Goal: Task Accomplishment & Management: Manage account settings

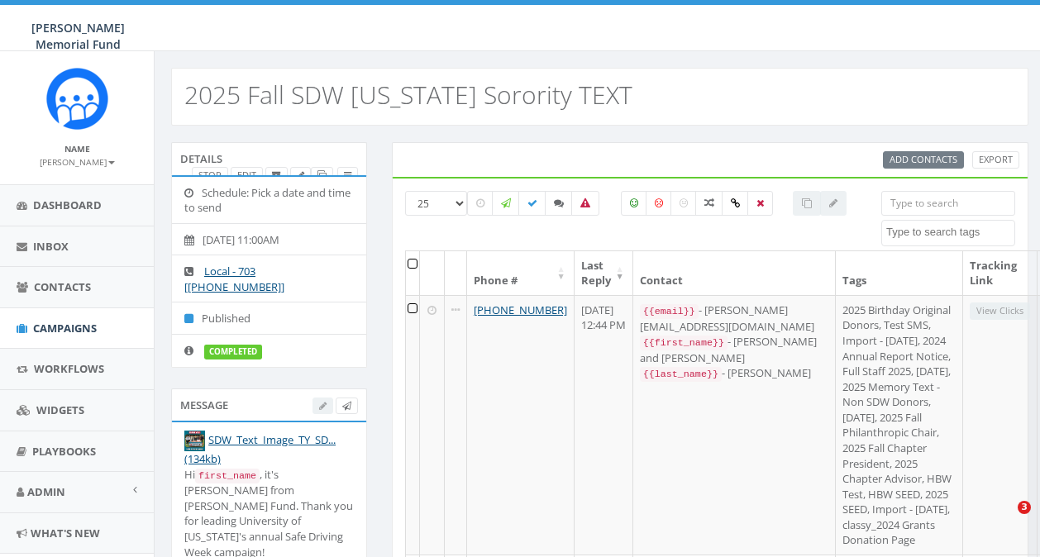
select select
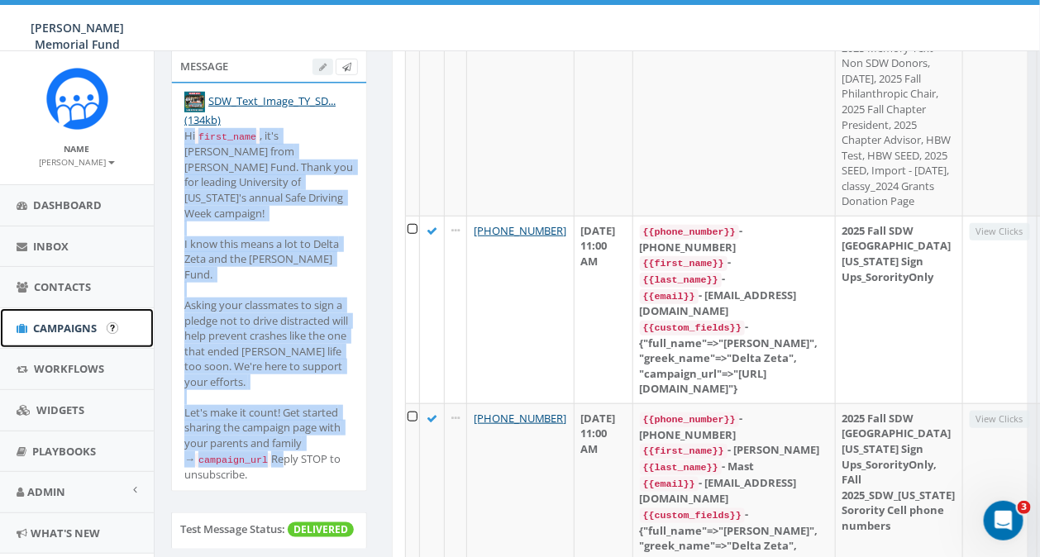
click at [68, 319] on link "Campaigns" at bounding box center [77, 328] width 154 height 41
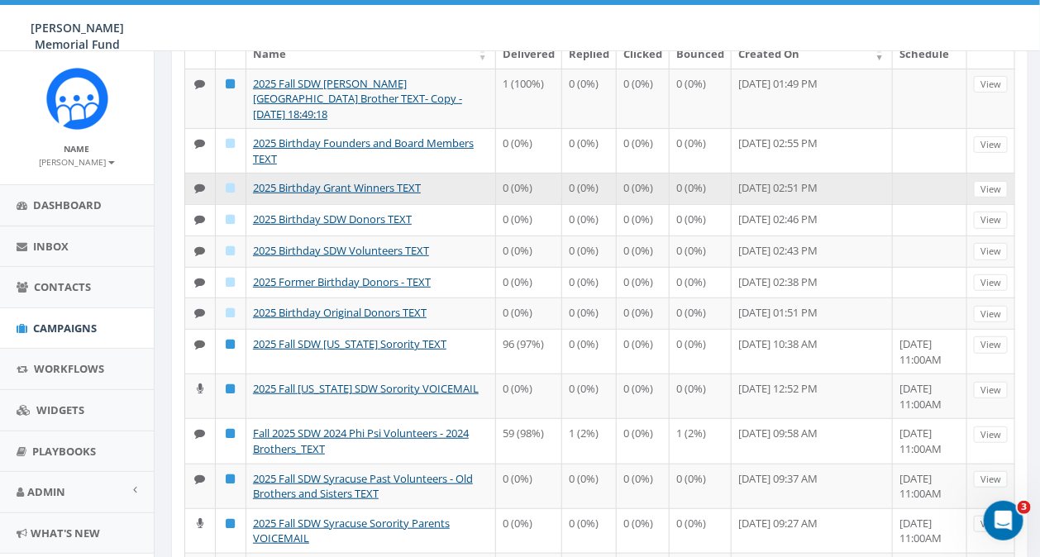
scroll to position [174, 0]
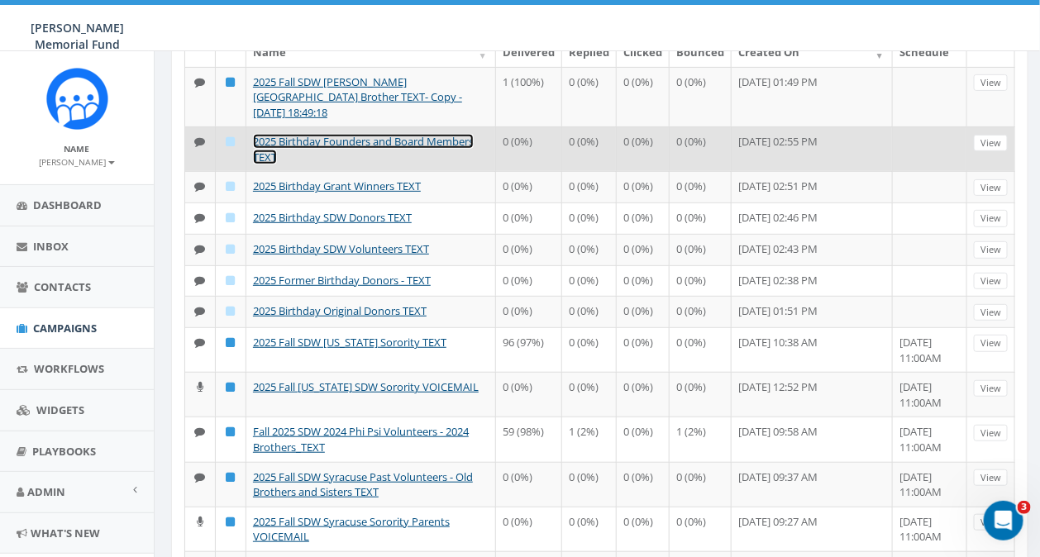
click at [390, 134] on link "2025 Birthday Founders and Board Members TEXT" at bounding box center [363, 149] width 221 height 31
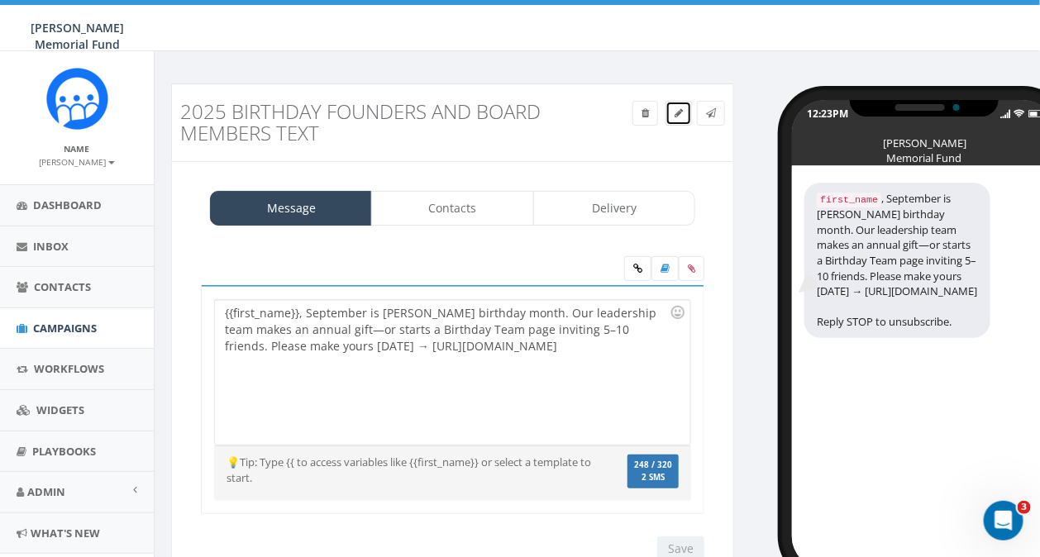
click at [680, 116] on icon at bounding box center [679, 113] width 8 height 10
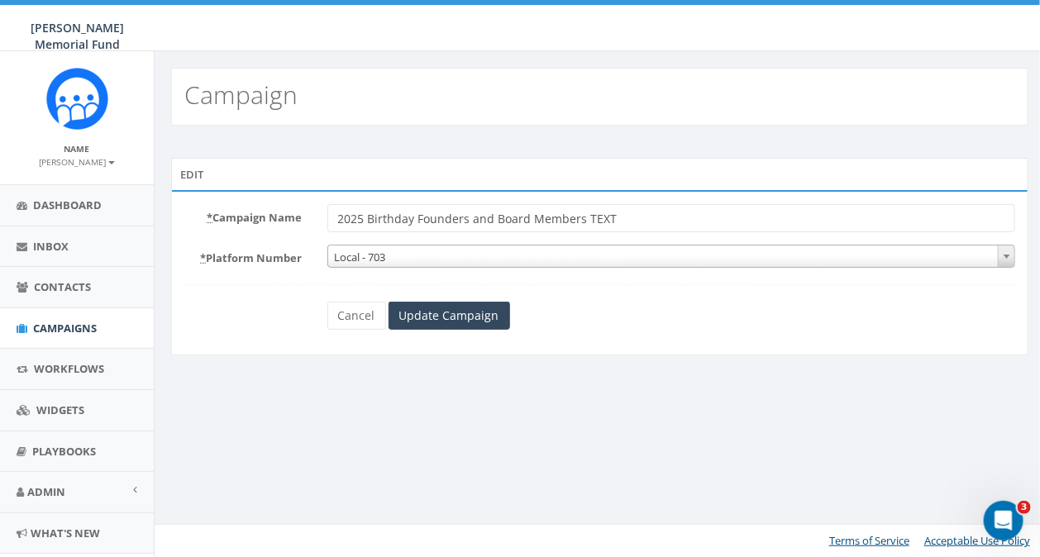
click at [417, 218] on input "2025 Birthday Founders and Board Members TEXT" at bounding box center [671, 218] width 689 height 28
type input "2025 Birthday Reveal Founders and Board Members TEXT"
click at [421, 318] on input "Update Campaign" at bounding box center [450, 316] width 122 height 28
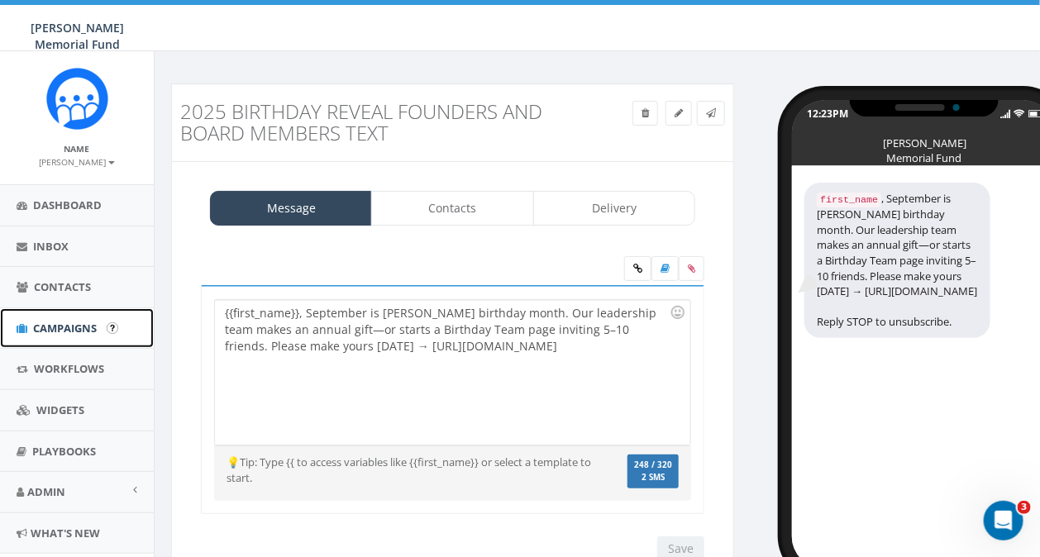
click at [81, 323] on span "Campaigns" at bounding box center [65, 328] width 64 height 15
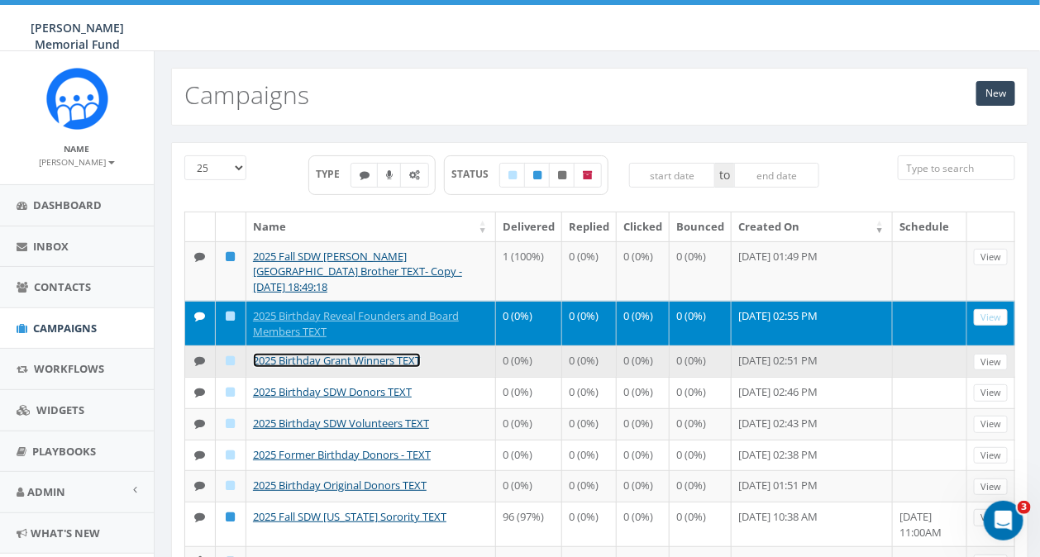
click at [347, 353] on link "2025 Birthday Grant Winners TEXT" at bounding box center [337, 360] width 168 height 15
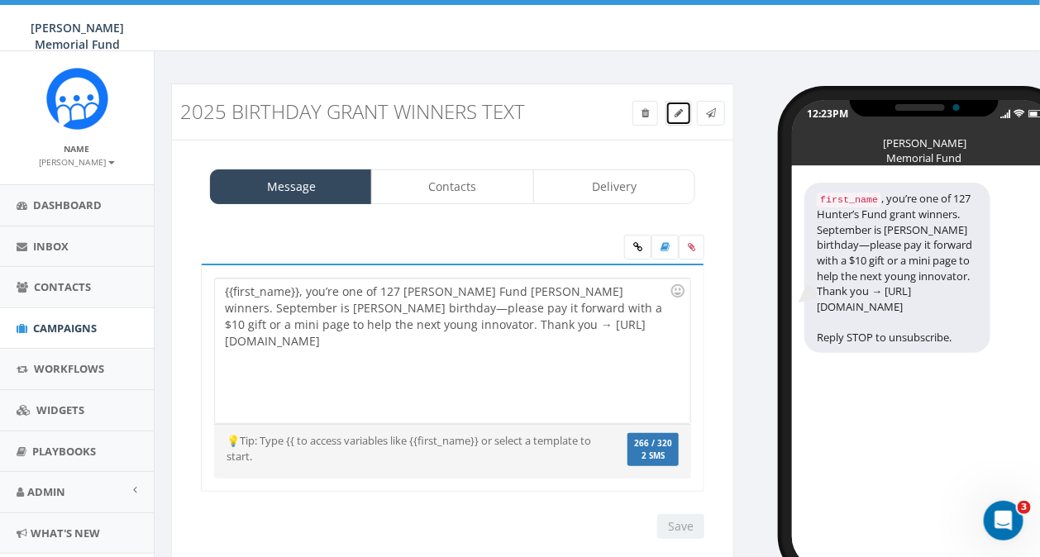
click at [678, 113] on icon at bounding box center [679, 113] width 8 height 10
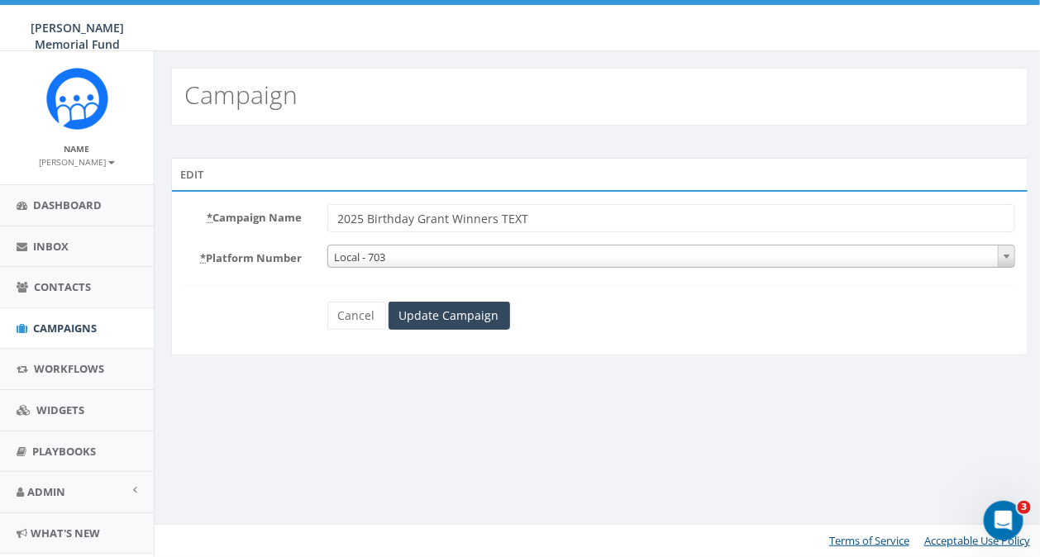
click at [418, 218] on input "2025 Birthday Grant Winners TEXT" at bounding box center [671, 218] width 689 height 28
type input "2025 Birthday Reveal Grant Winners TEXT"
click at [427, 313] on input "Update Campaign" at bounding box center [450, 316] width 122 height 28
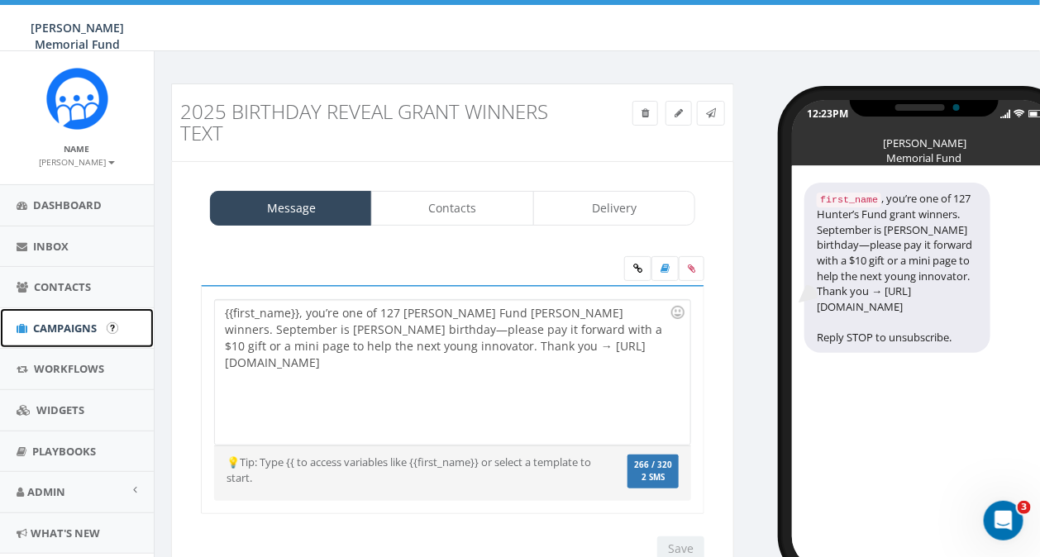
click at [53, 324] on span "Campaigns" at bounding box center [65, 328] width 64 height 15
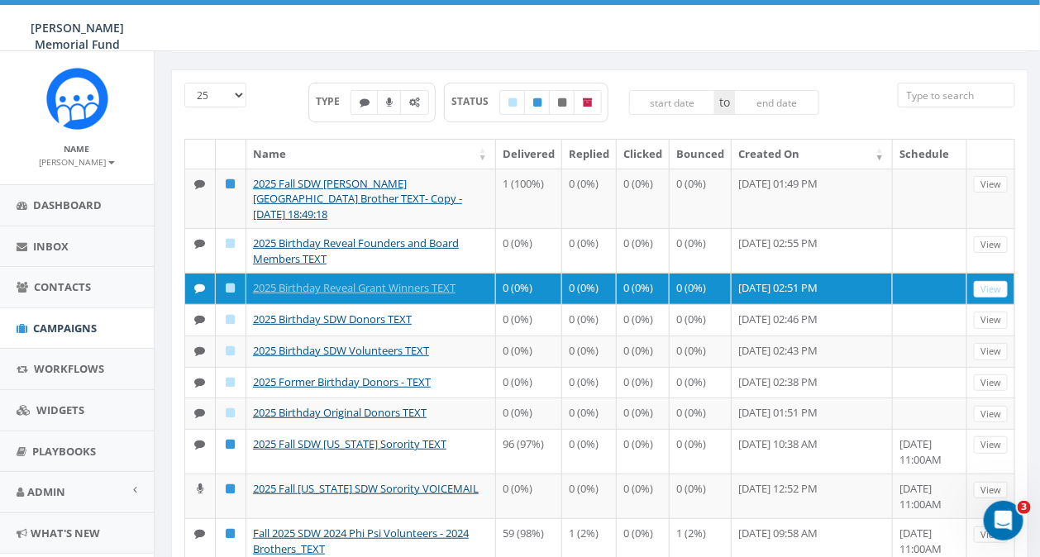
scroll to position [80, 0]
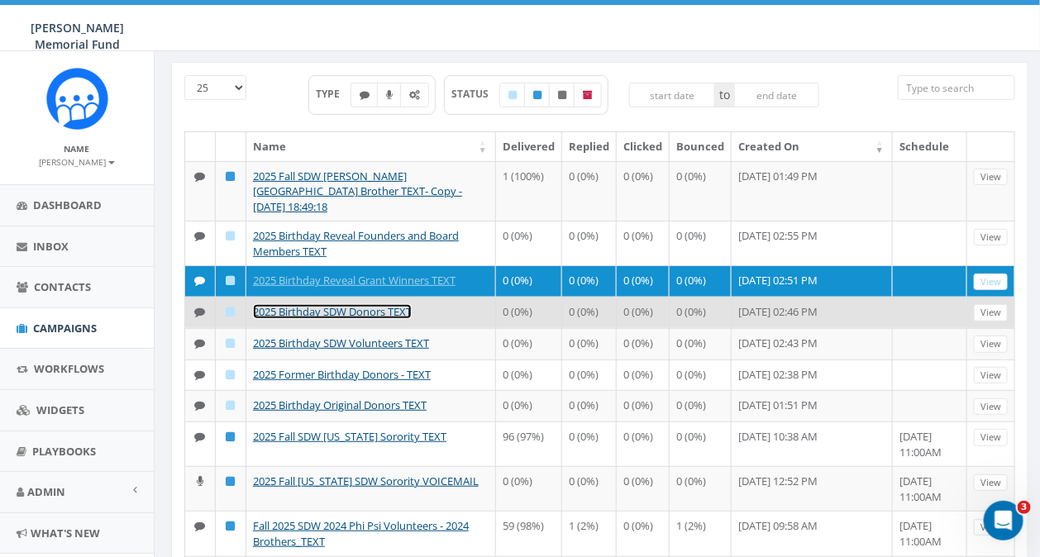
click at [375, 304] on link "2025 Birthday SDW Donors TEXT" at bounding box center [332, 311] width 159 height 15
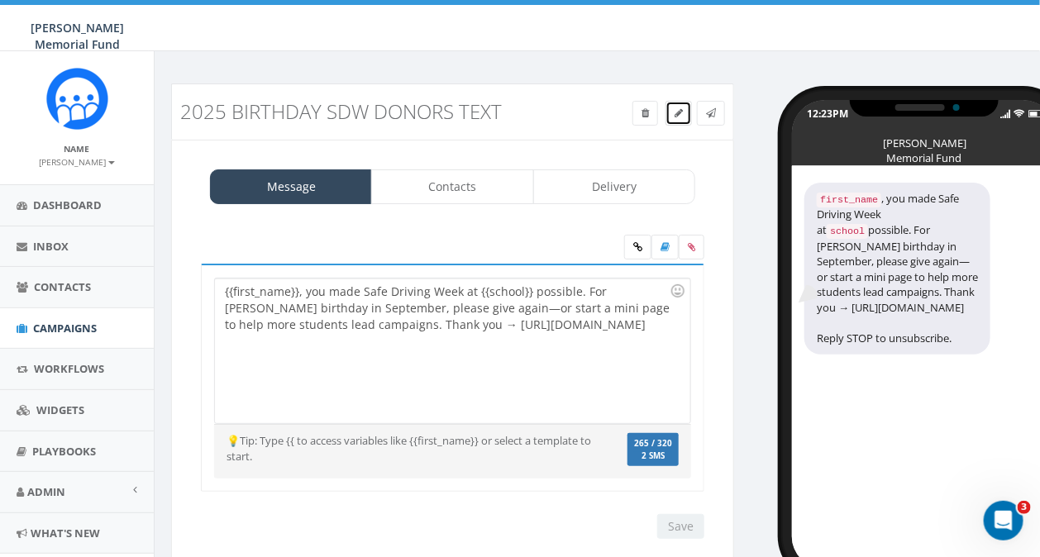
click at [681, 114] on icon at bounding box center [679, 113] width 8 height 10
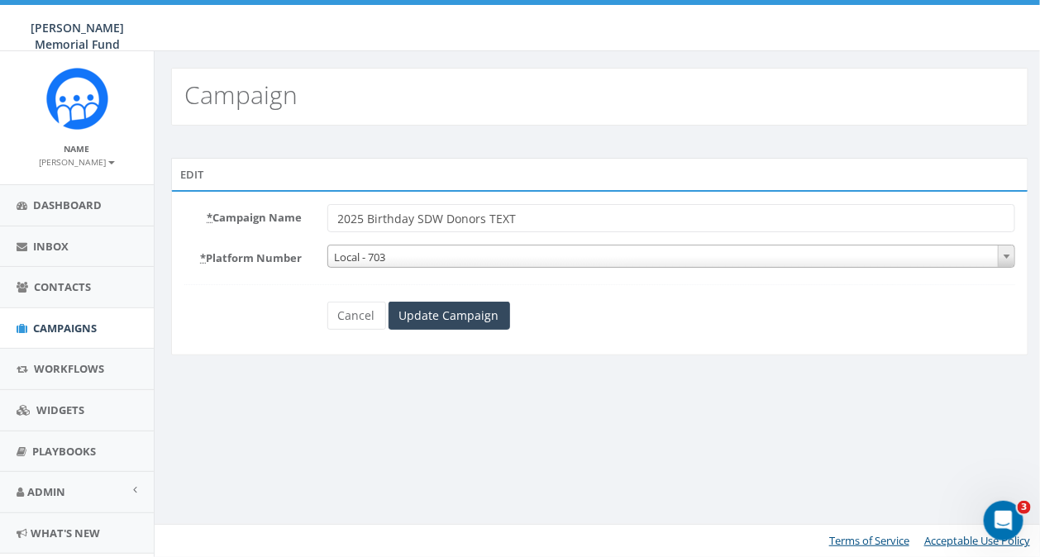
click at [418, 219] on input "2025 Birthday SDW Donors TEXT" at bounding box center [671, 218] width 689 height 28
type input "2025 Birthday Reveal SDW Donors TEXT"
click at [439, 311] on input "Update Campaign" at bounding box center [450, 316] width 122 height 28
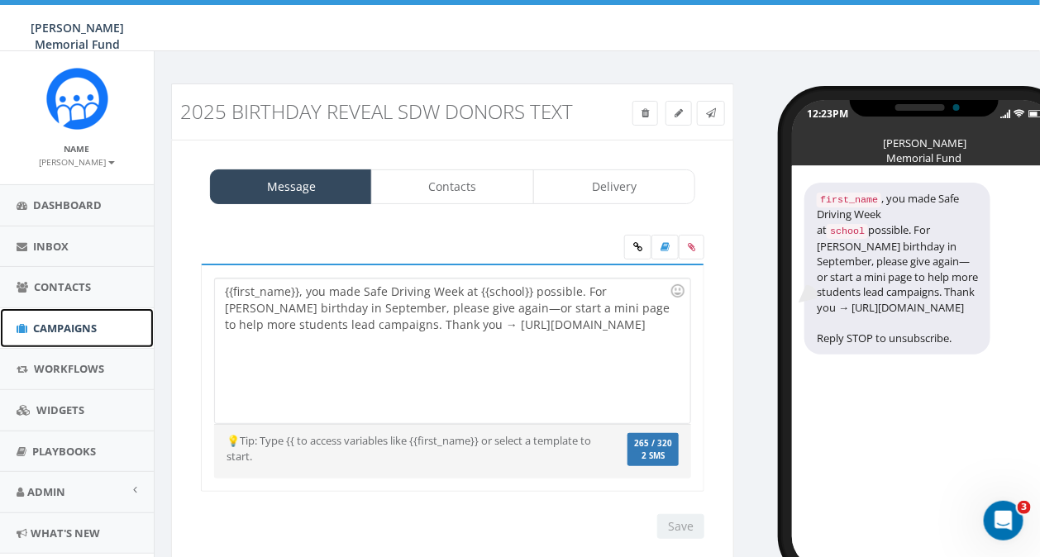
click at [65, 329] on span "Campaigns" at bounding box center [65, 328] width 64 height 15
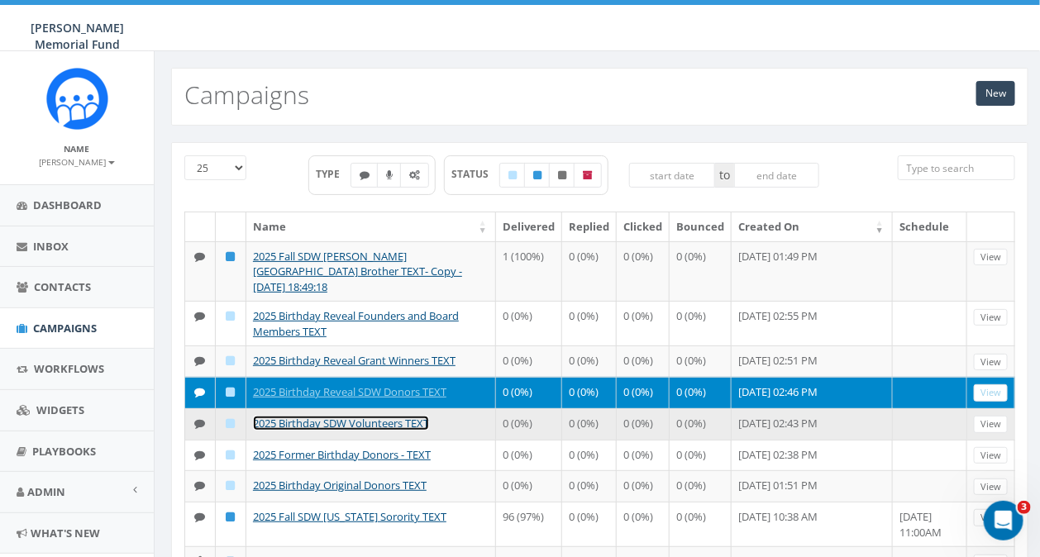
click at [378, 431] on link "2025 Birthday SDW Volunteers TEXT" at bounding box center [341, 423] width 176 height 15
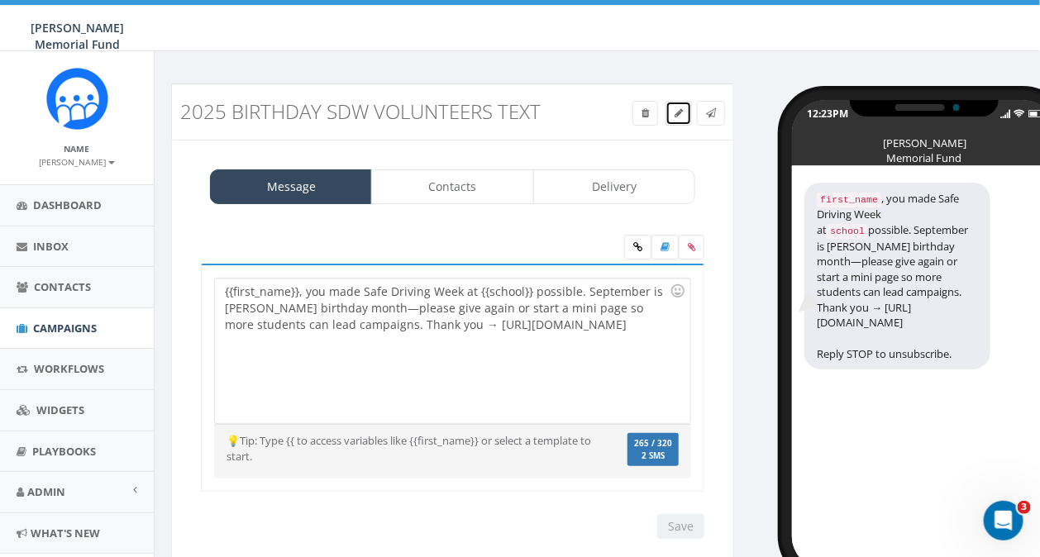
click at [686, 111] on link at bounding box center [679, 113] width 26 height 25
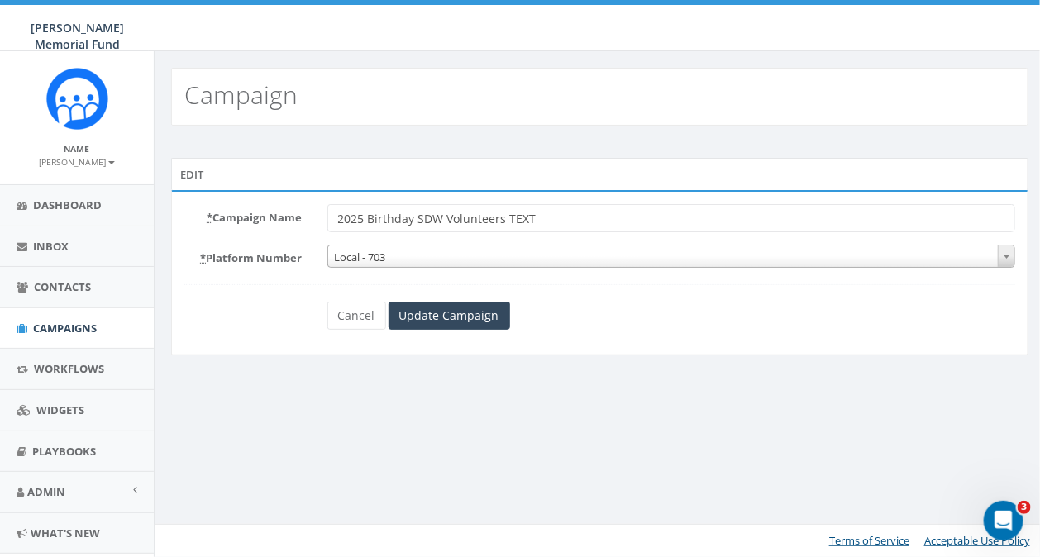
click at [415, 219] on input "2025 Birthday SDW Volunteers TEXT" at bounding box center [671, 218] width 689 height 28
type input "2025 Birthday Reveal SDW Volunteers TEXT"
click at [404, 309] on input "Update Campaign" at bounding box center [450, 316] width 122 height 28
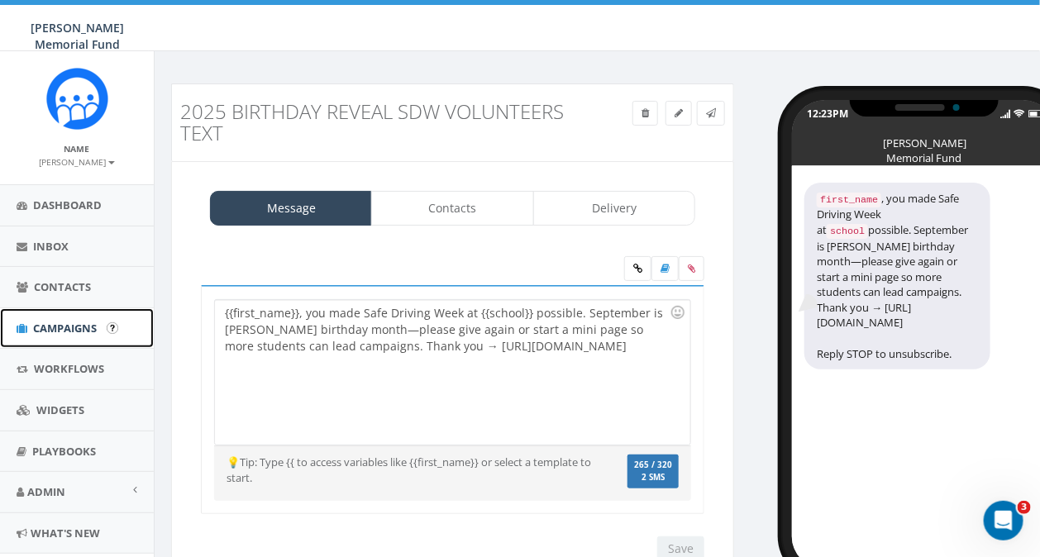
click at [83, 333] on span "Campaigns" at bounding box center [65, 328] width 64 height 15
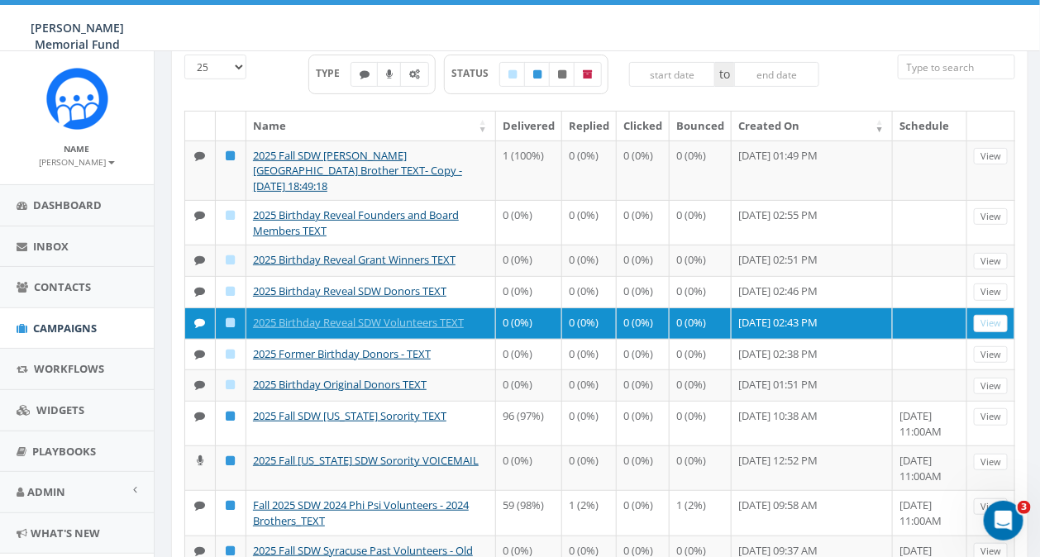
scroll to position [102, 0]
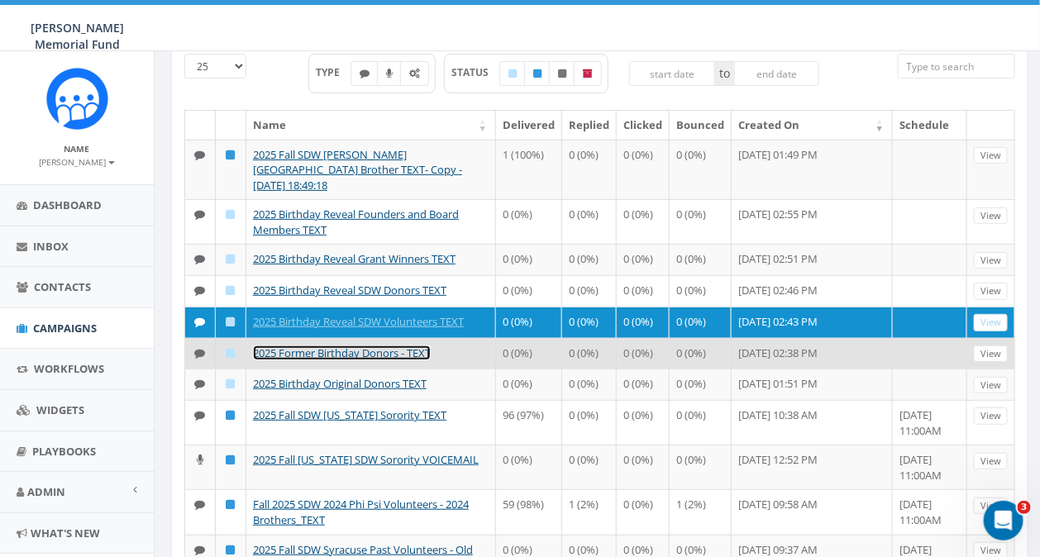
click at [318, 361] on link "2025 Former Birthday Donors - TEXT" at bounding box center [342, 353] width 178 height 15
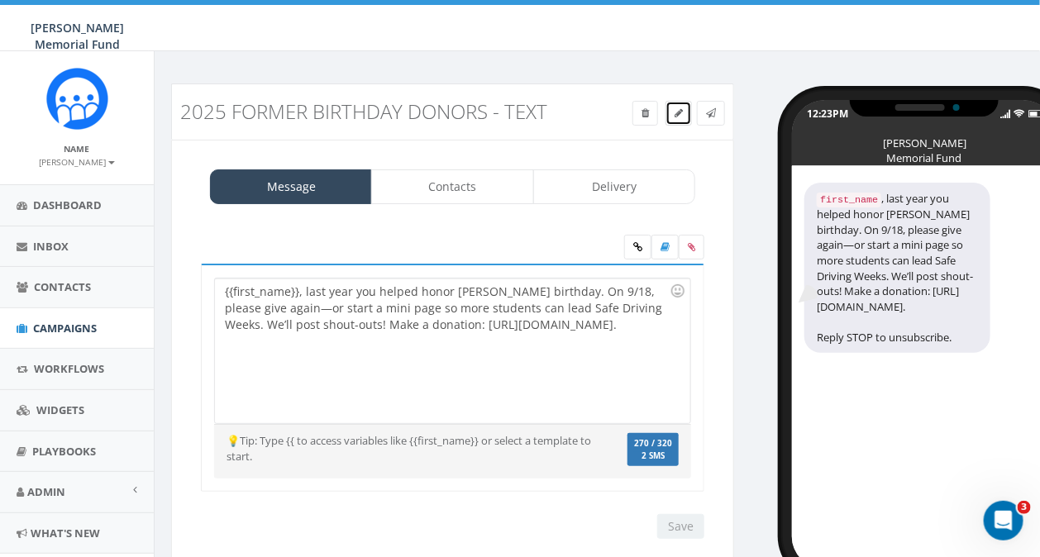
click at [682, 117] on icon at bounding box center [679, 113] width 8 height 10
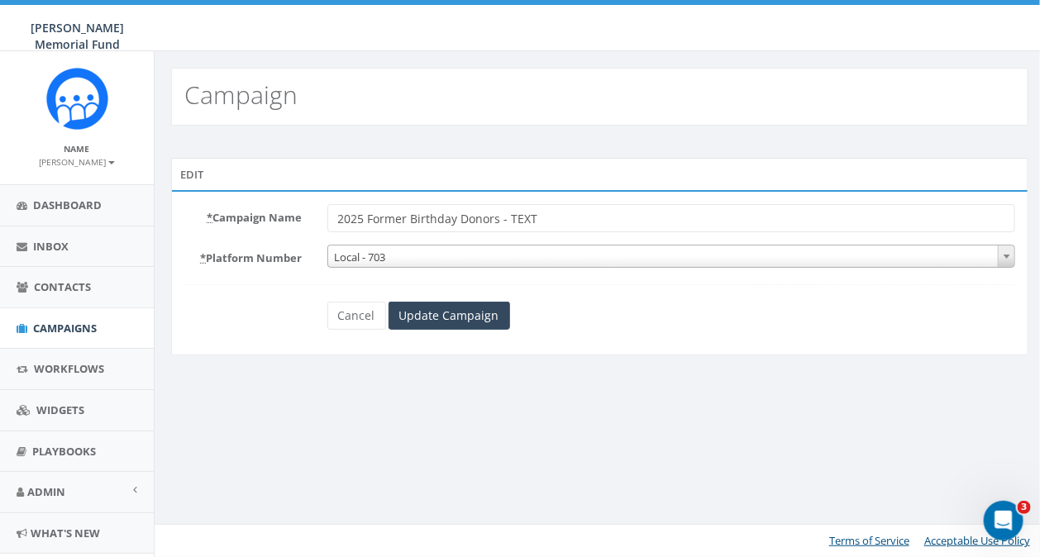
click at [368, 217] on input "2025 Former Birthday Donors - TEXT" at bounding box center [671, 218] width 689 height 28
type input "2025 Brthday Reveal - Former Birthday Donors - TEXT"
click at [428, 314] on input "Update Campaign" at bounding box center [450, 316] width 122 height 28
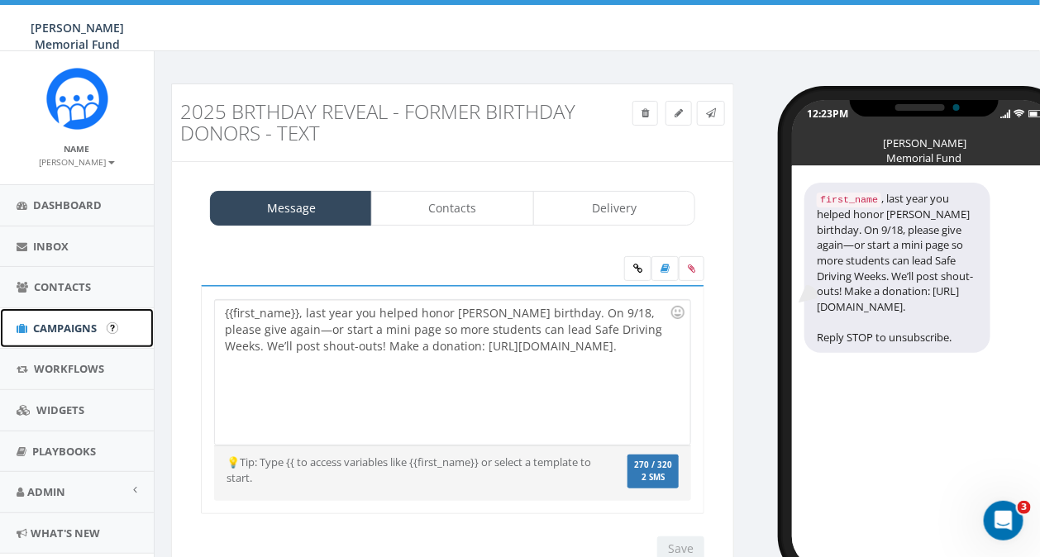
click at [77, 327] on span "Campaigns" at bounding box center [65, 328] width 64 height 15
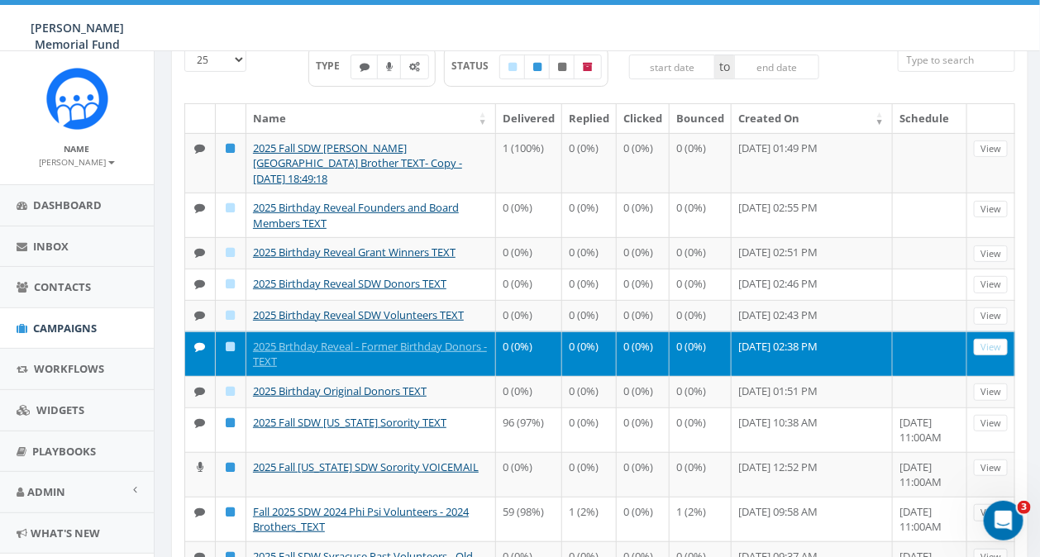
scroll to position [131, 0]
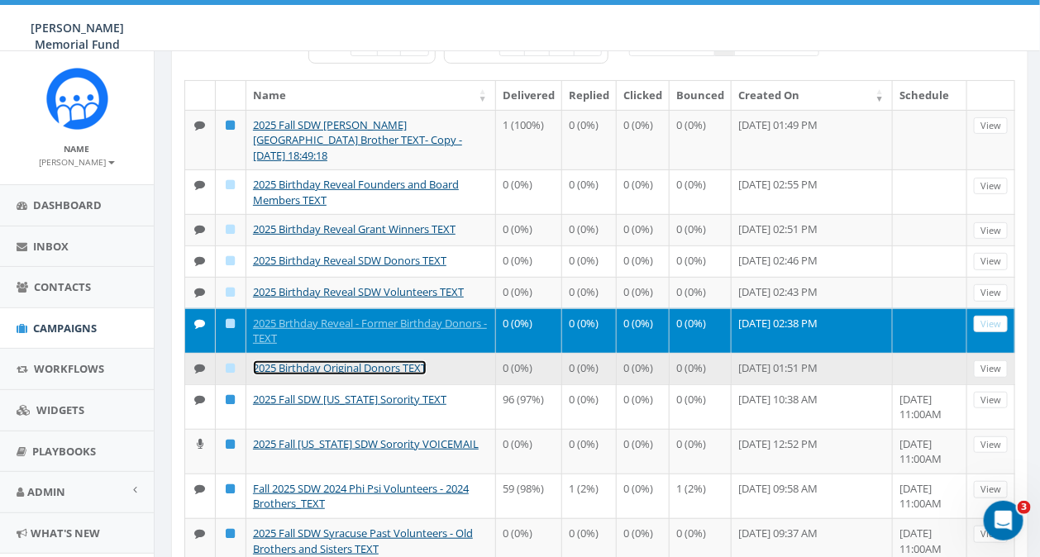
click at [365, 375] on link "2025 Birthday Original Donors TEXT" at bounding box center [340, 368] width 174 height 15
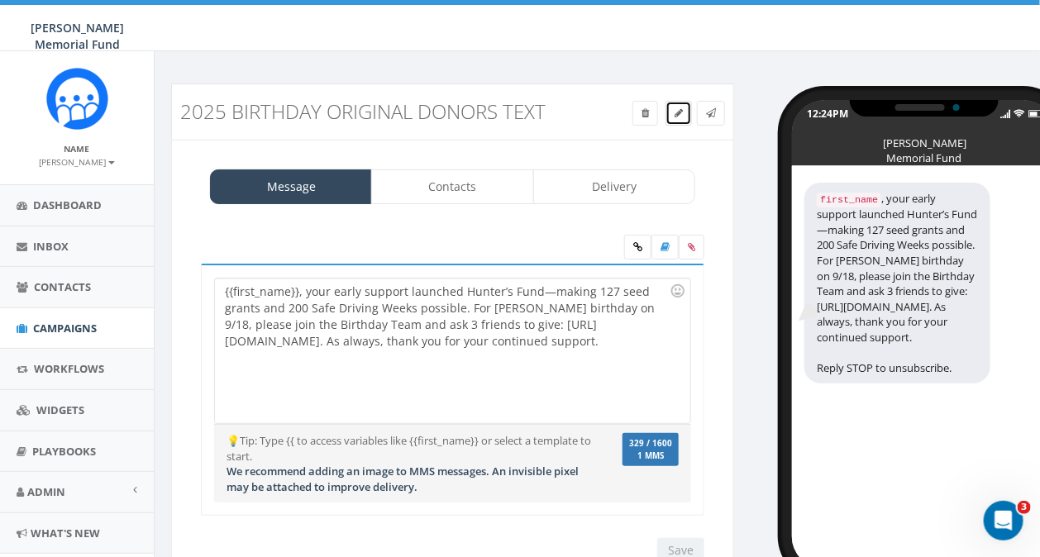
click at [684, 109] on link at bounding box center [679, 113] width 26 height 25
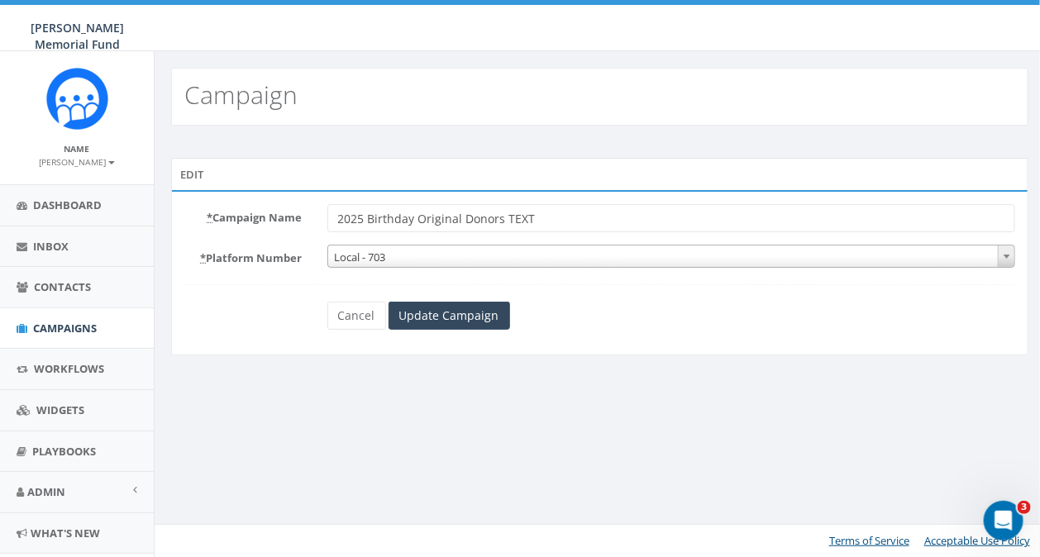
click at [414, 219] on input "2025 Birthday Original Donors TEXT" at bounding box center [671, 218] width 689 height 28
type input "2025 Birthday Reveal Original Donors TEXT"
click at [401, 309] on input "Update Campaign" at bounding box center [450, 316] width 122 height 28
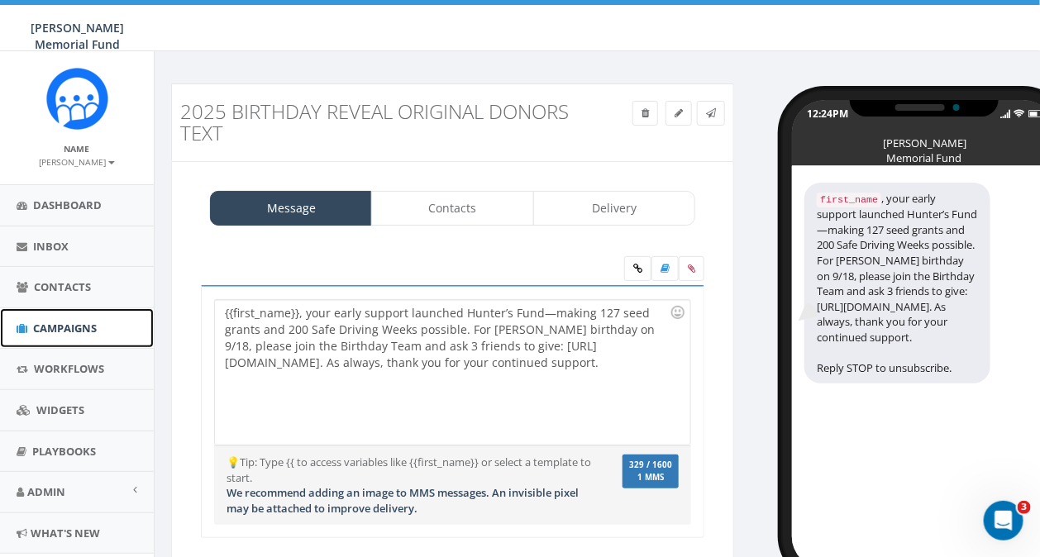
click at [59, 330] on span "Campaigns" at bounding box center [65, 328] width 64 height 15
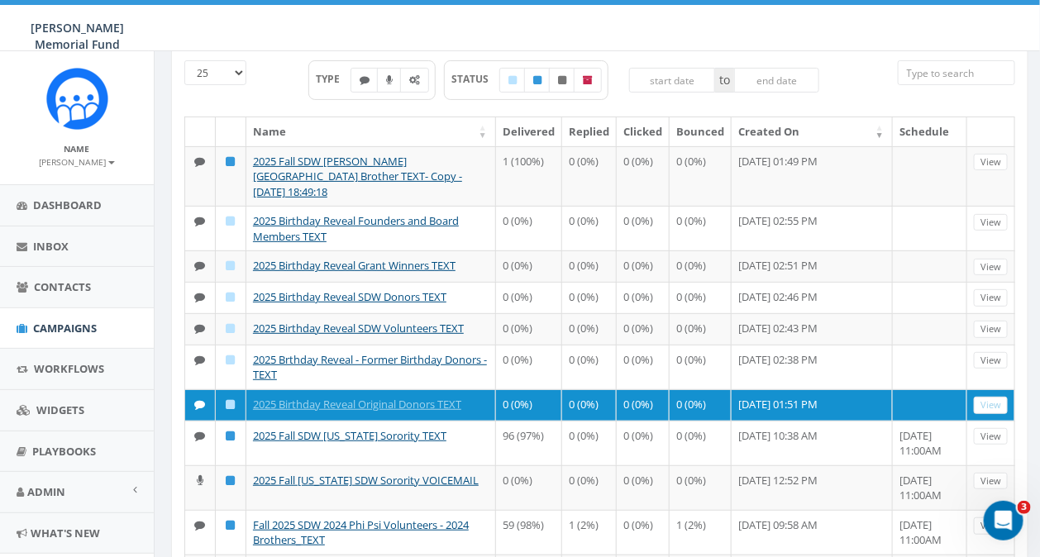
scroll to position [103, 0]
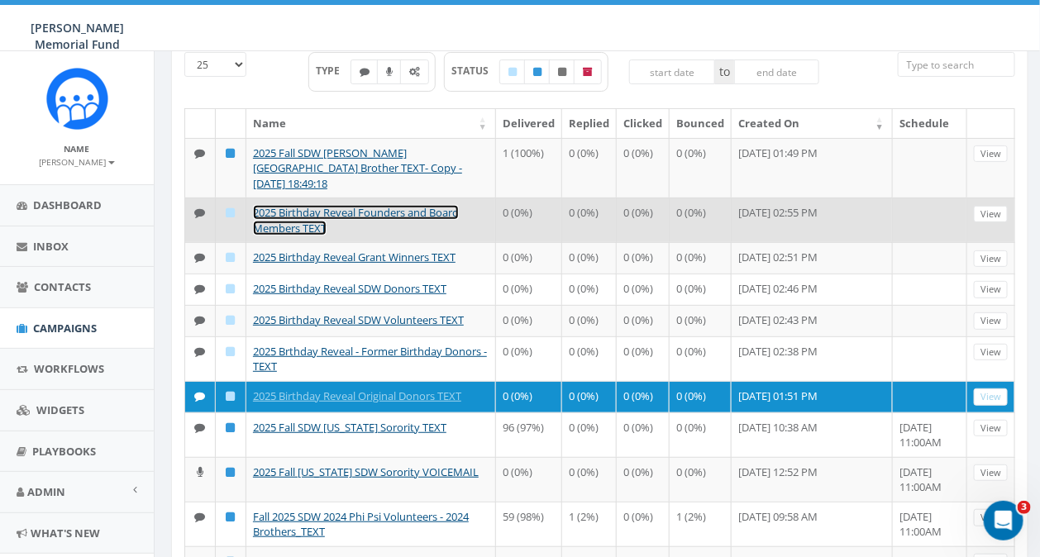
click at [326, 205] on link "2025 Birthday Reveal Founders and Board Members TEXT" at bounding box center [356, 220] width 206 height 31
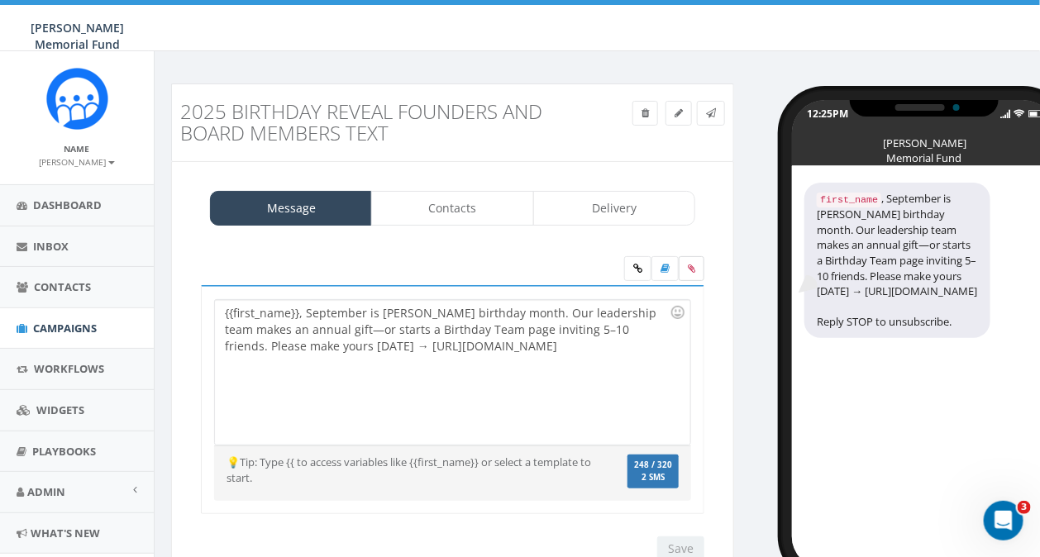
click at [695, 266] on icon at bounding box center [691, 269] width 7 height 10
click at [0, 0] on input "file" at bounding box center [0, 0] width 0 height 0
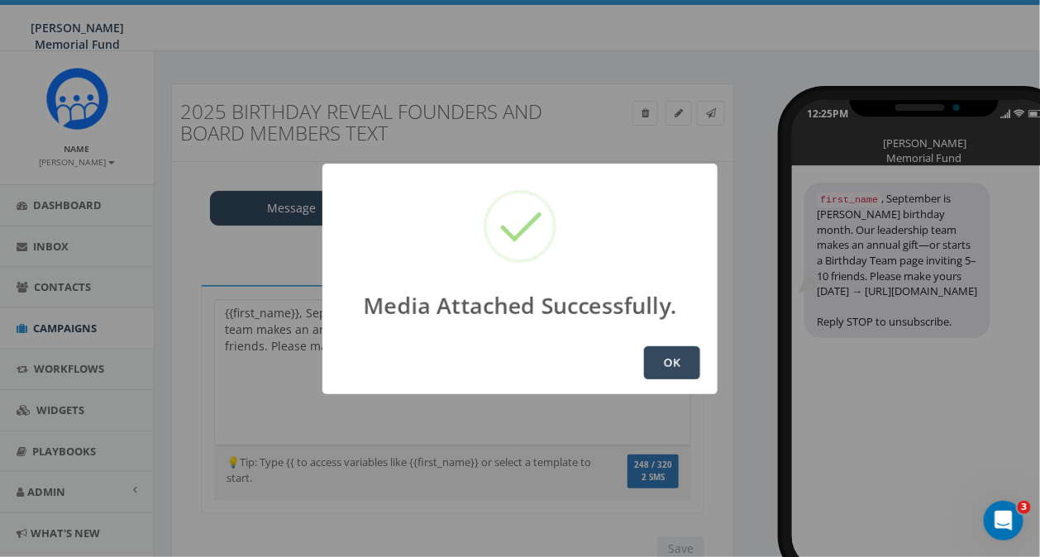
click at [669, 365] on button "OK" at bounding box center [672, 363] width 56 height 33
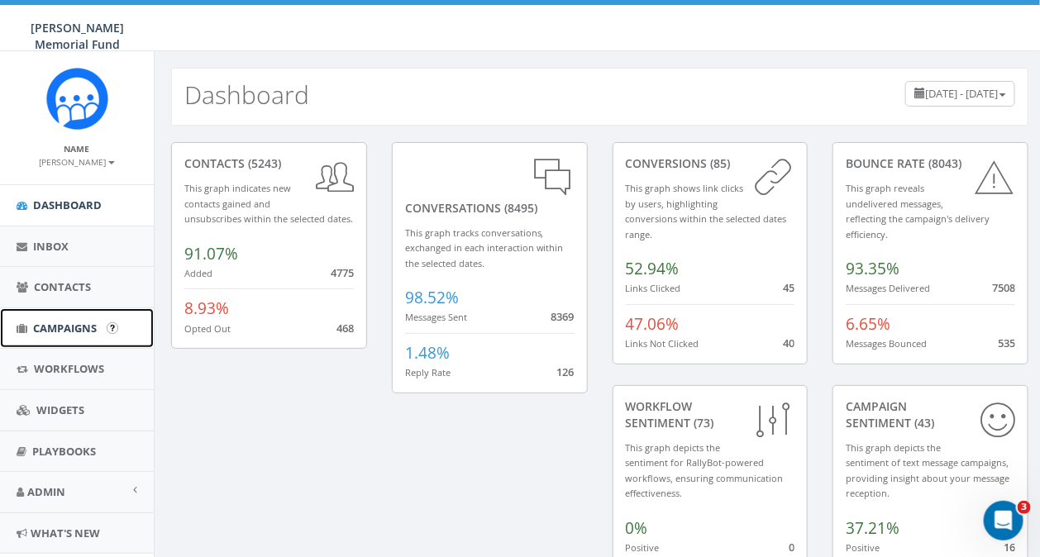
click at [51, 325] on span "Campaigns" at bounding box center [65, 328] width 64 height 15
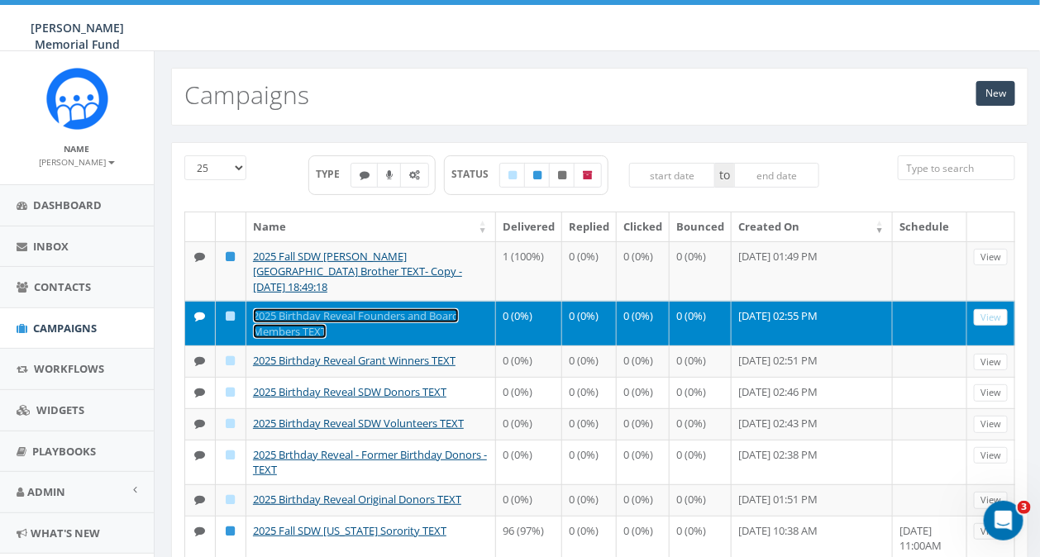
click at [342, 308] on link "2025 Birthday Reveal Founders and Board Members TEXT" at bounding box center [356, 323] width 206 height 31
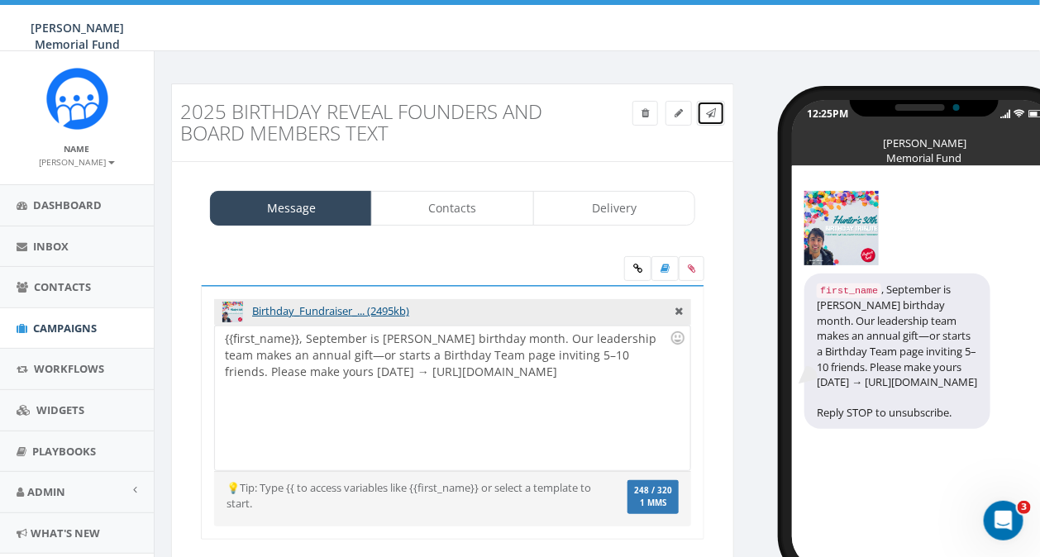
click at [715, 112] on icon at bounding box center [711, 113] width 10 height 10
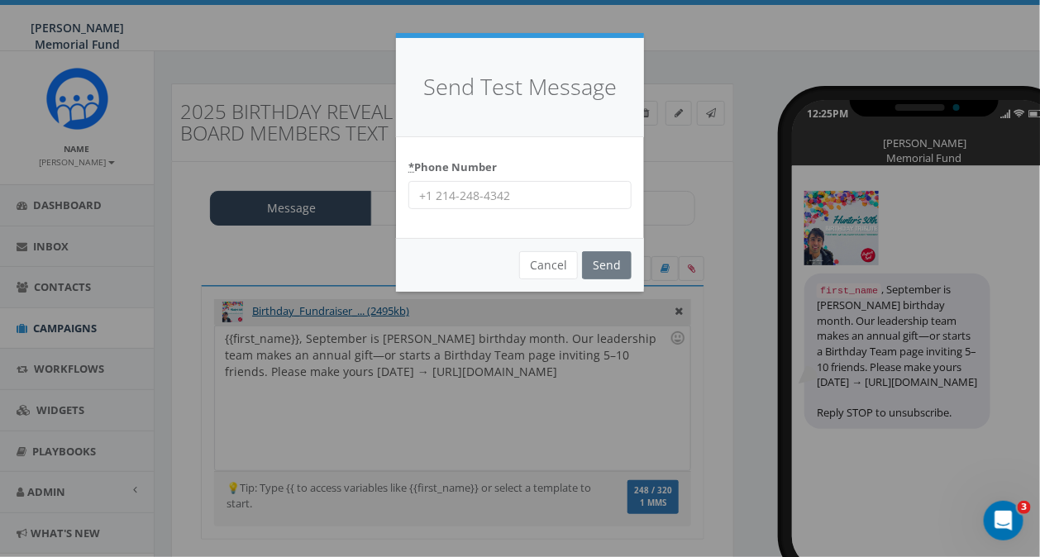
click at [444, 196] on input "* Phone Number" at bounding box center [520, 195] width 223 height 28
type input "4782304836"
click at [607, 265] on input "Send" at bounding box center [607, 265] width 50 height 28
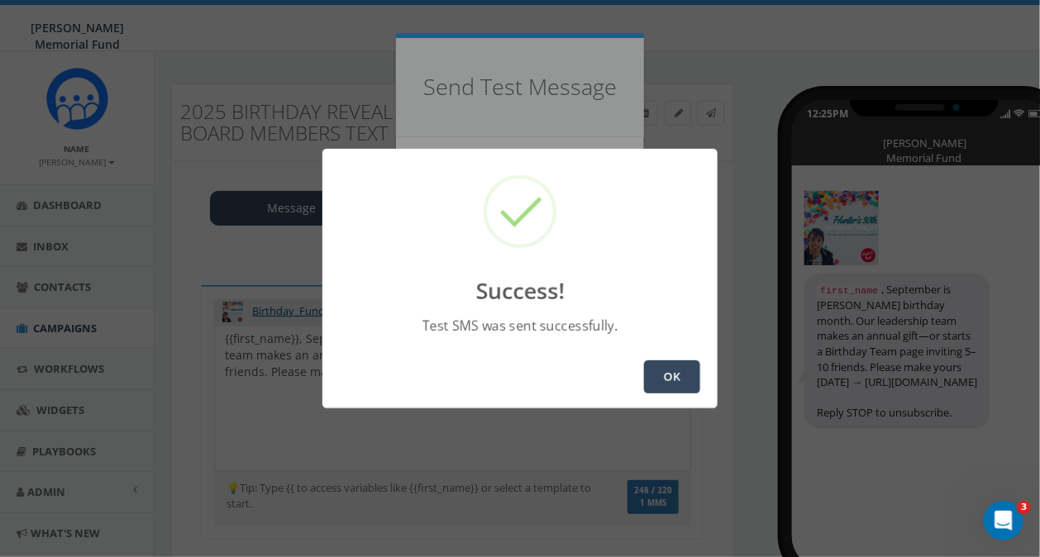
click at [676, 380] on button "OK" at bounding box center [672, 377] width 56 height 33
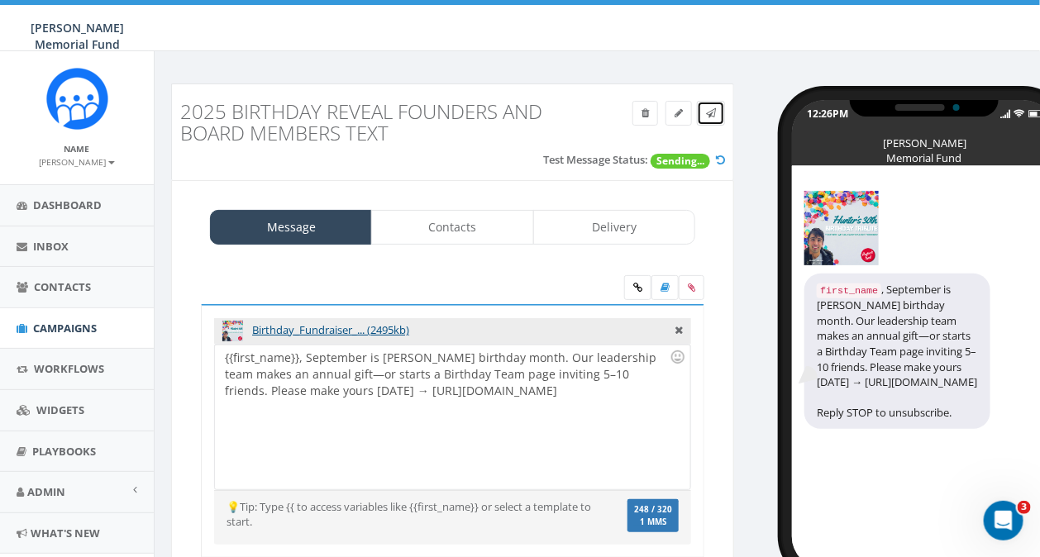
click at [716, 114] on icon at bounding box center [711, 113] width 10 height 10
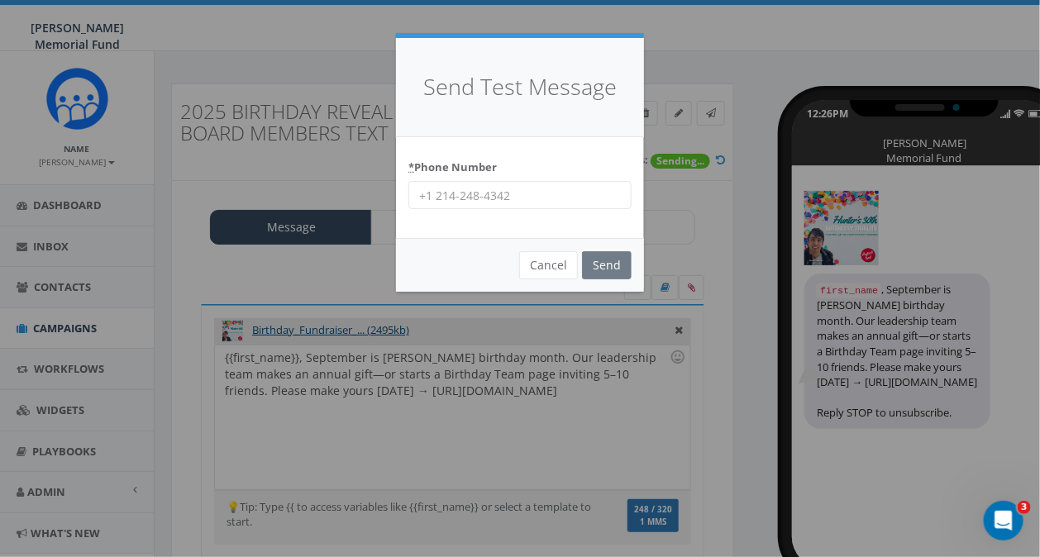
click at [539, 197] on input "* Phone Number" at bounding box center [520, 195] width 223 height 28
type input "8644201836"
click at [596, 269] on input "Send" at bounding box center [607, 265] width 50 height 28
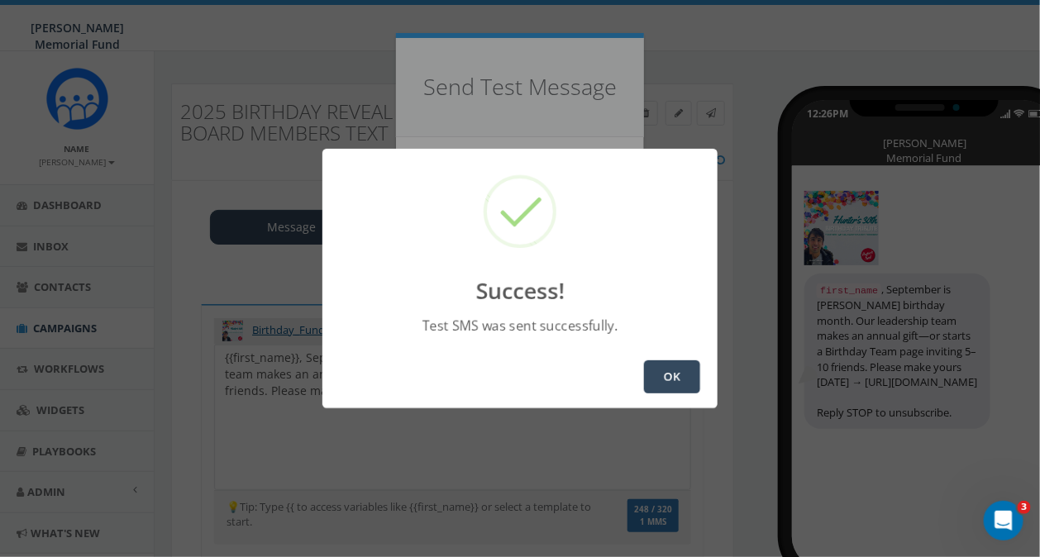
click at [682, 377] on button "OK" at bounding box center [672, 377] width 56 height 33
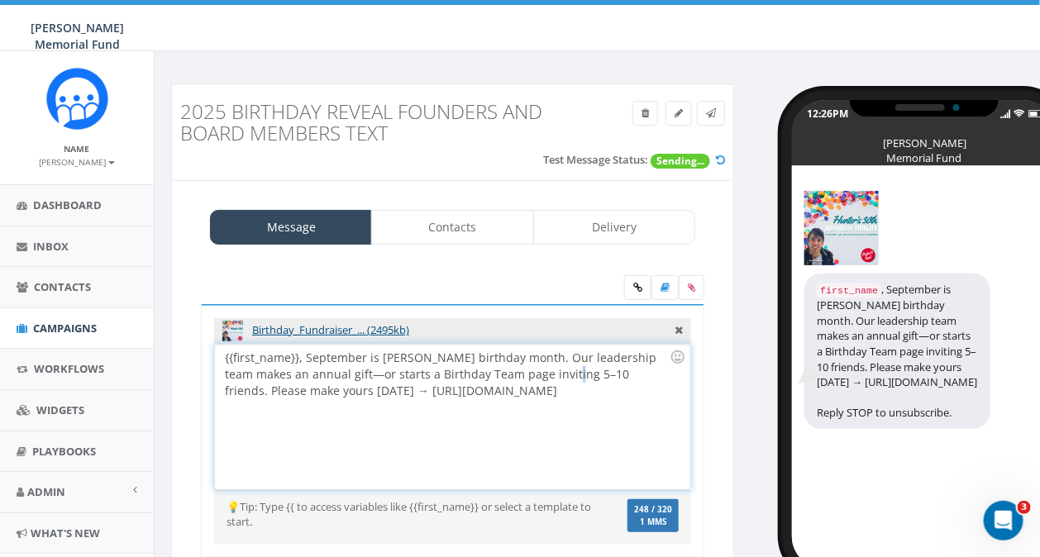
click at [529, 374] on div "{{first_name}}, September is [PERSON_NAME] birthday month. Our leadership team …" at bounding box center [452, 417] width 475 height 145
click at [712, 111] on icon at bounding box center [711, 113] width 10 height 10
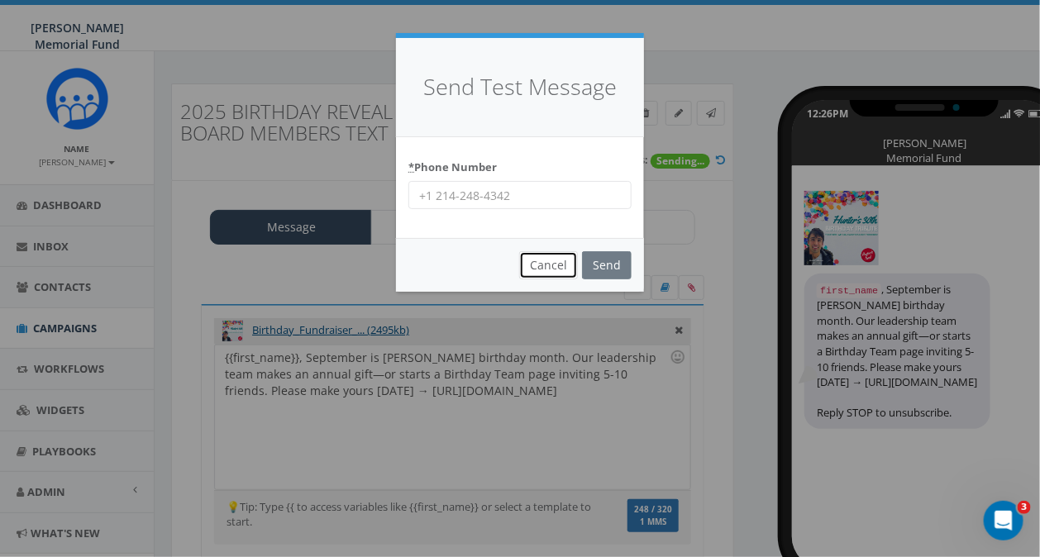
click at [562, 265] on button "Cancel" at bounding box center [548, 265] width 59 height 28
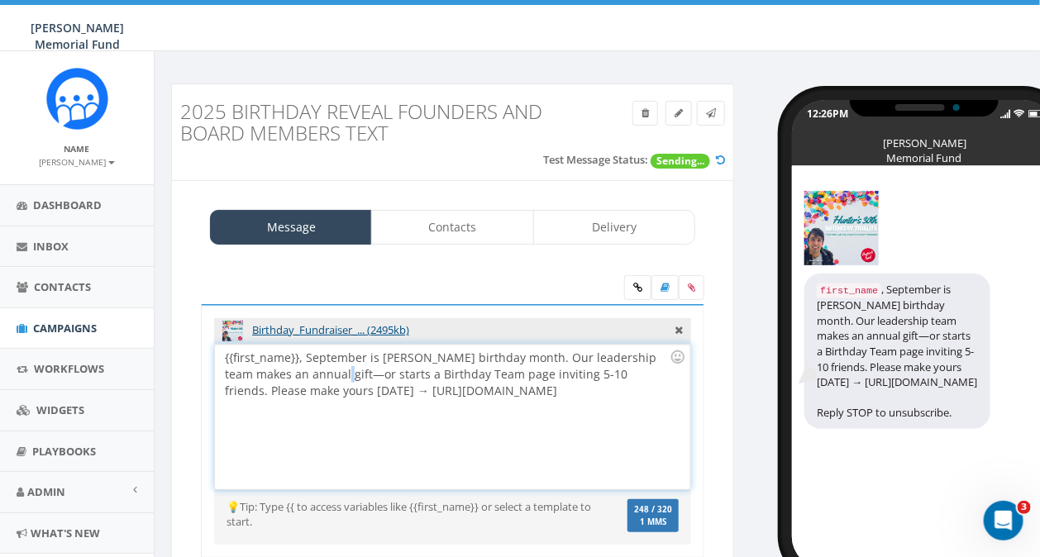
drag, startPoint x: 311, startPoint y: 374, endPoint x: 299, endPoint y: 375, distance: 12.4
click at [299, 375] on div "{{first_name}}, September is [PERSON_NAME] birthday month. Our leadership team …" at bounding box center [452, 417] width 475 height 145
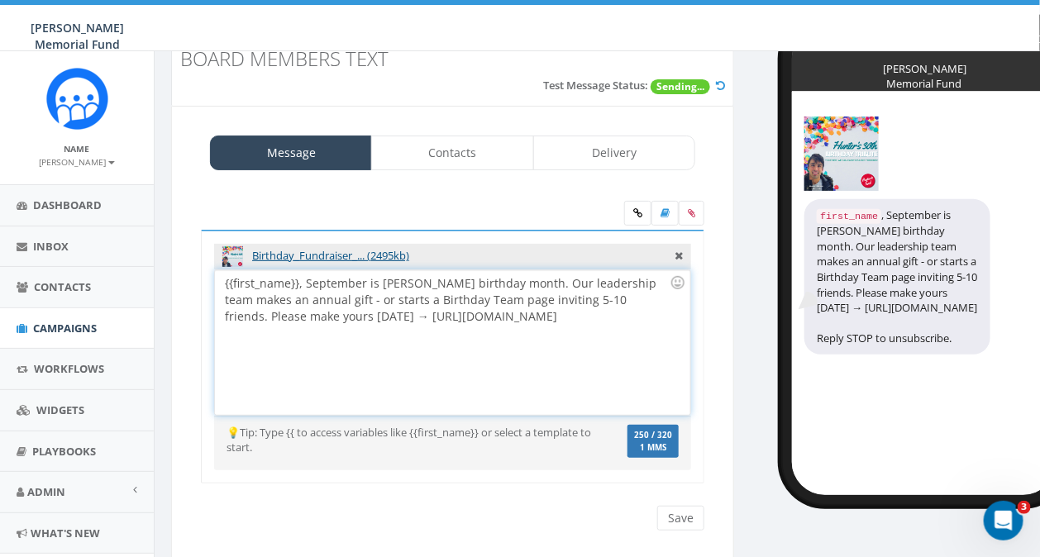
scroll to position [112, 0]
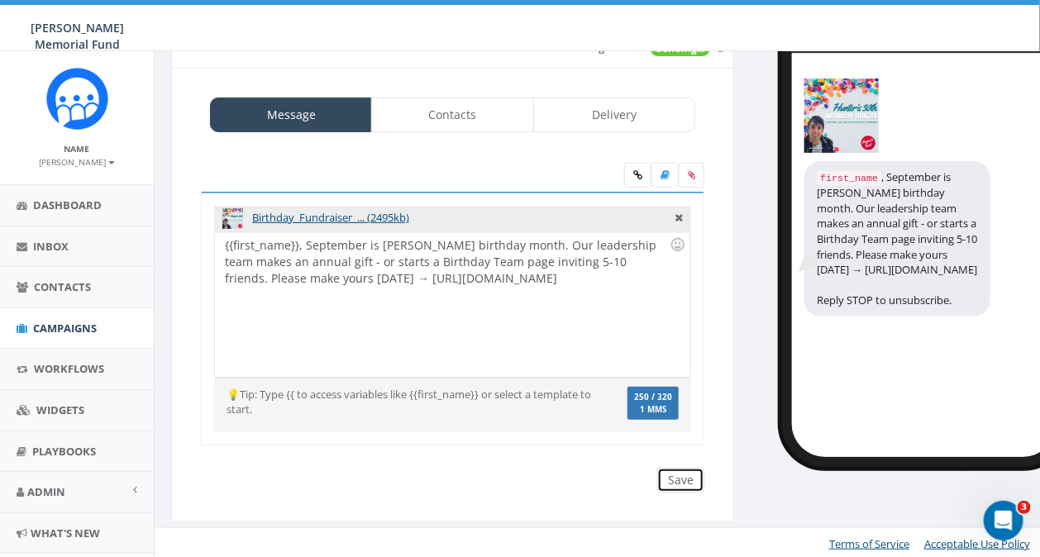
click at [676, 480] on input "Save" at bounding box center [680, 480] width 47 height 25
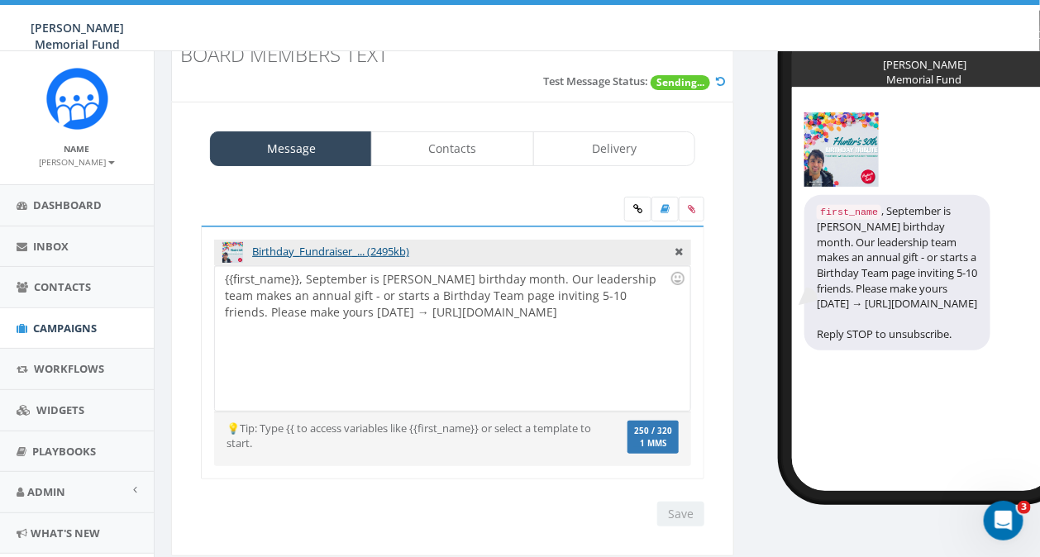
scroll to position [76, 0]
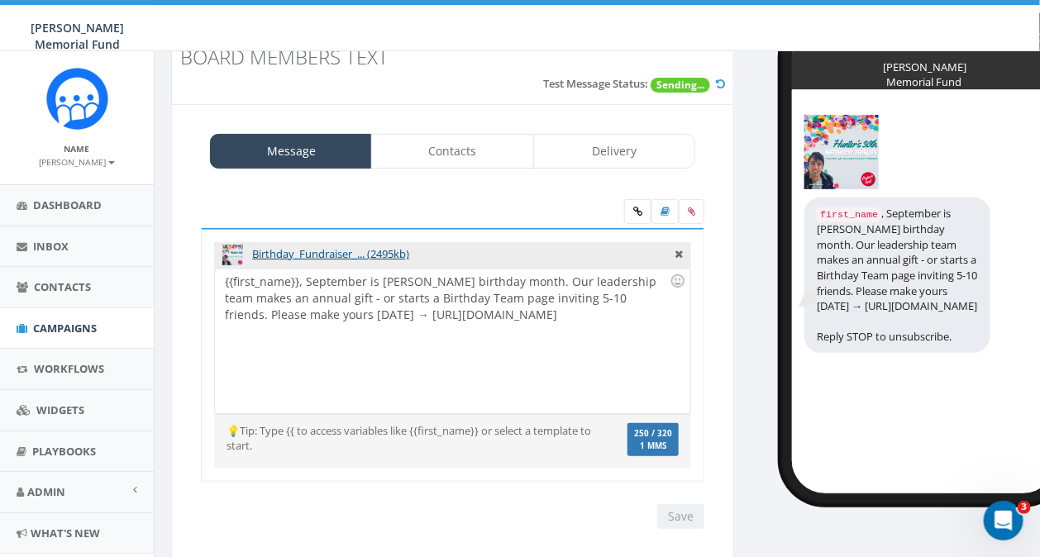
click at [719, 84] on icon at bounding box center [720, 84] width 9 height 11
click at [724, 85] on icon at bounding box center [720, 84] width 9 height 11
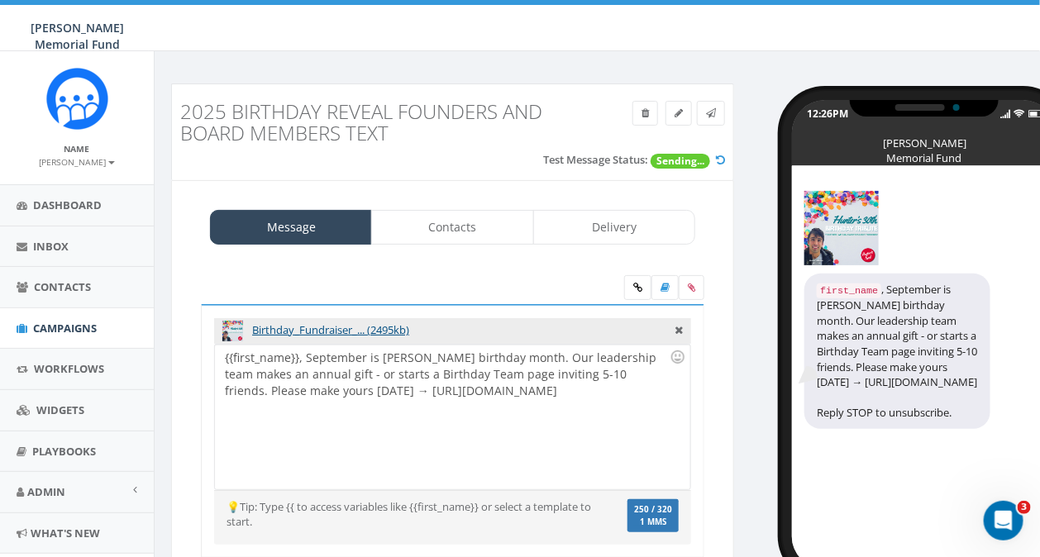
scroll to position [0, 0]
click at [718, 111] on link at bounding box center [711, 113] width 28 height 25
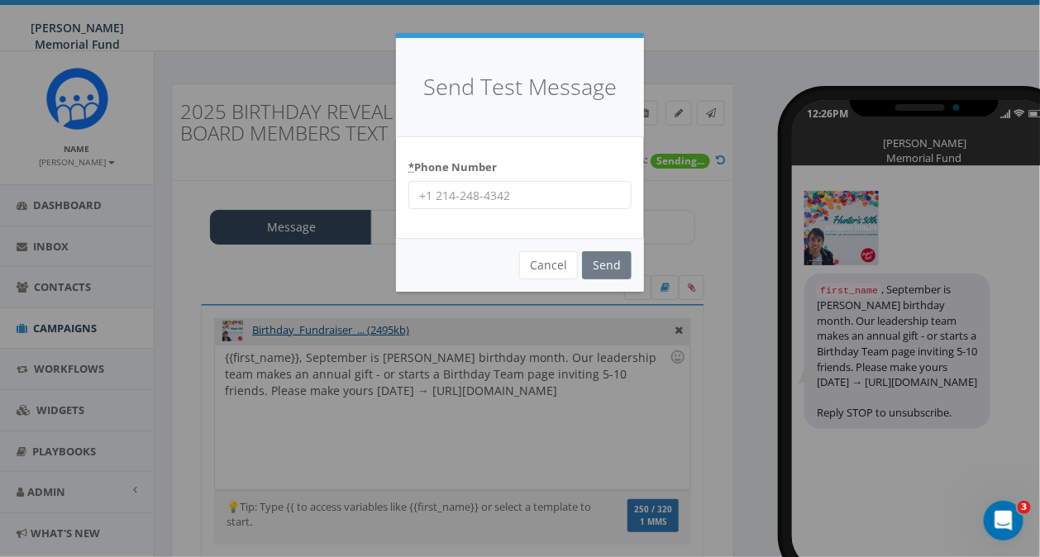
click at [480, 198] on input "* Phone Number" at bounding box center [520, 195] width 223 height 28
type input "4782304836"
click at [605, 267] on input "Send" at bounding box center [607, 265] width 50 height 28
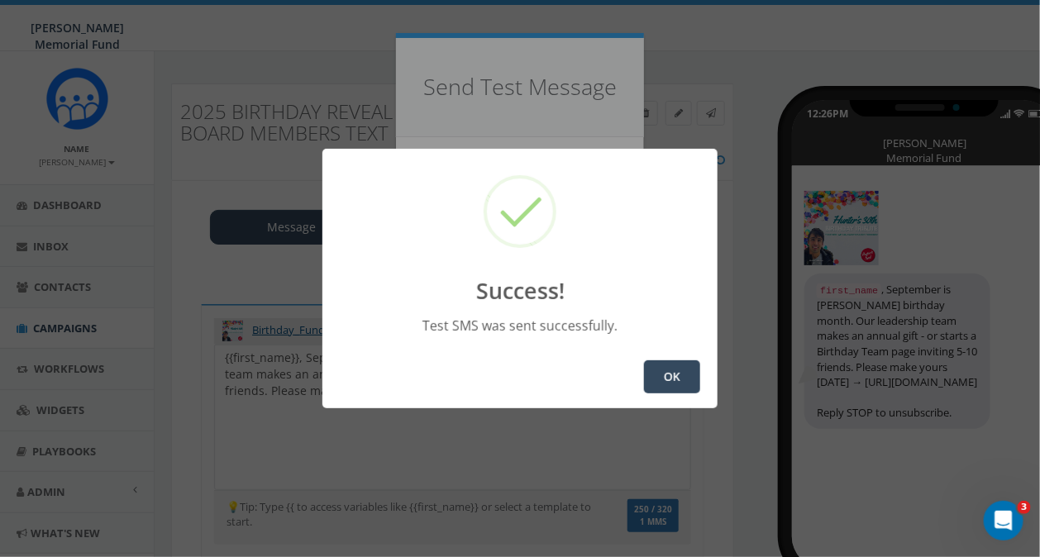
click at [681, 388] on button "OK" at bounding box center [672, 377] width 56 height 33
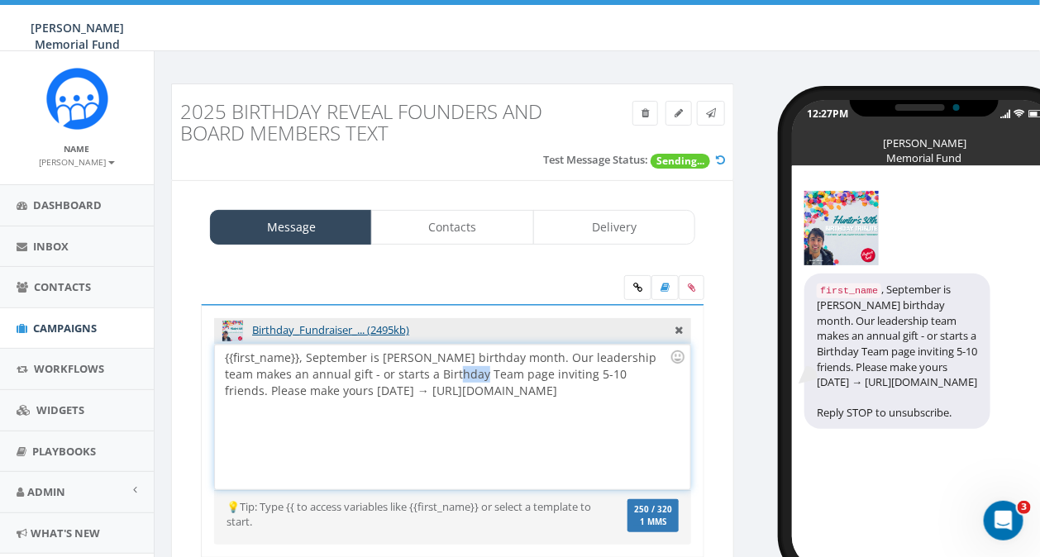
drag, startPoint x: 443, startPoint y: 373, endPoint x: 414, endPoint y: 375, distance: 29.0
click at [414, 375] on div "{{first_name}}, September is Hunter’s birthday month. Our leadership team makes…" at bounding box center [452, 417] width 475 height 145
click at [471, 375] on div "{{first_name}}, September is Hunter’s birthday month. Our leadership team makes…" at bounding box center [452, 417] width 475 height 145
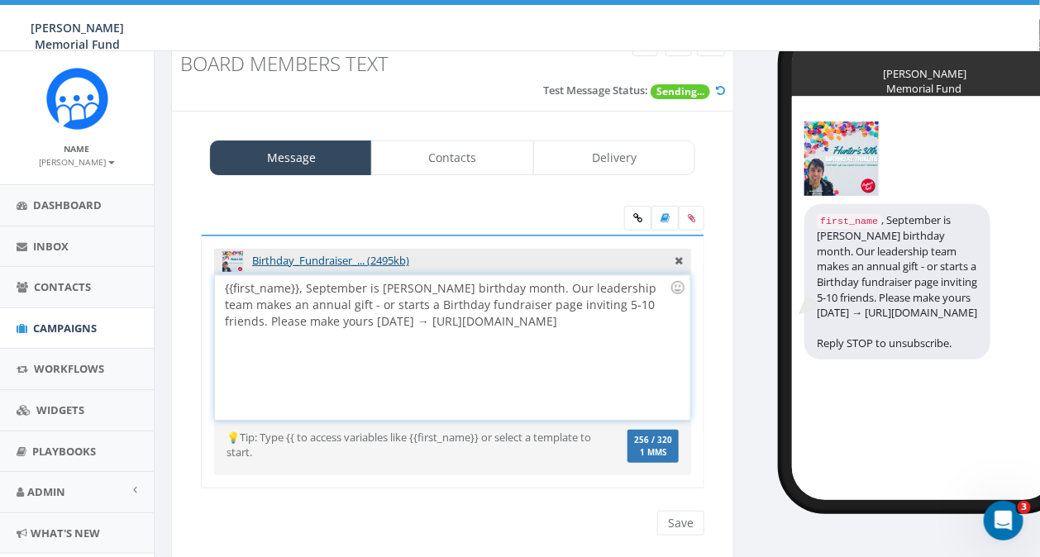
scroll to position [76, 0]
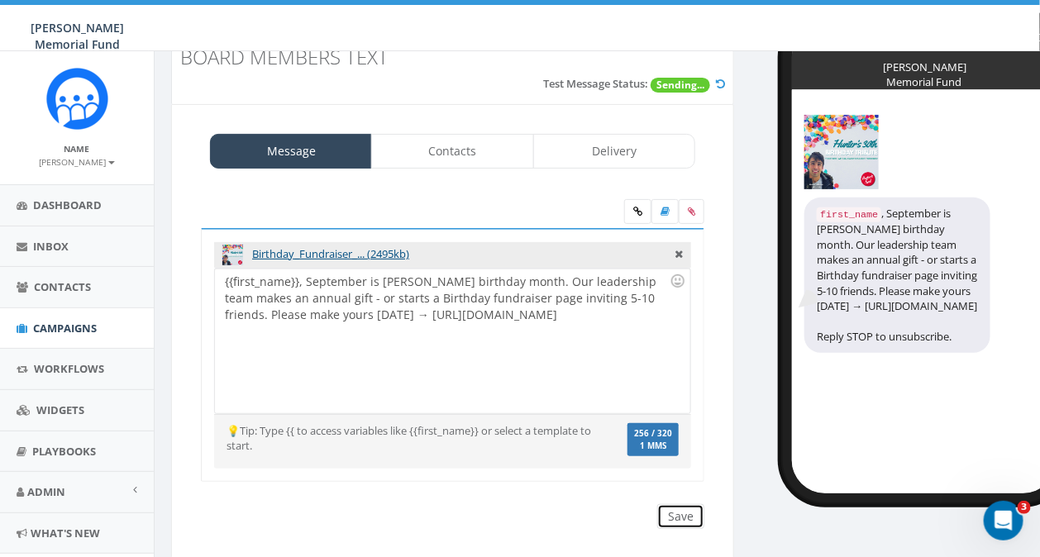
click at [676, 514] on input "Save" at bounding box center [680, 516] width 47 height 25
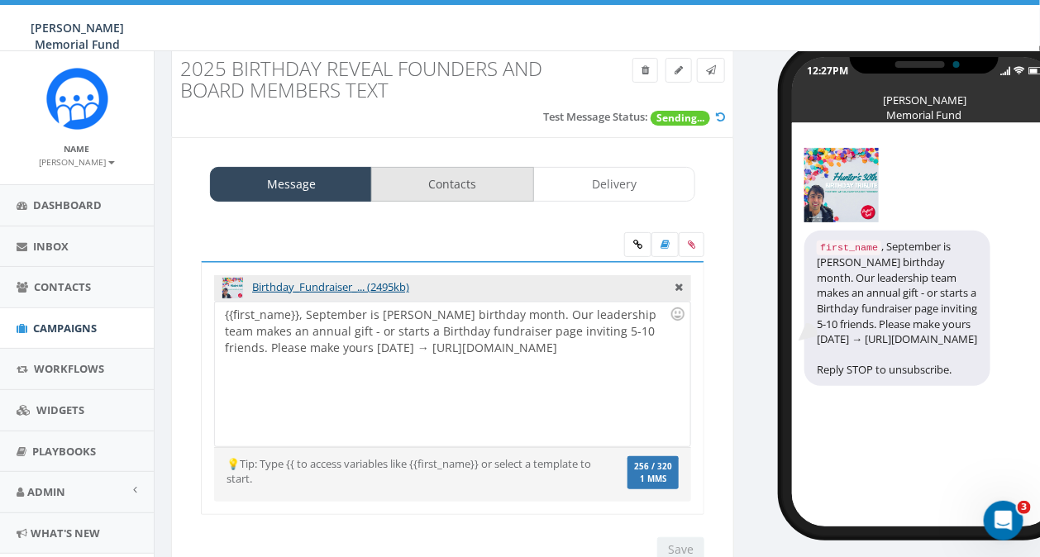
scroll to position [41, 0]
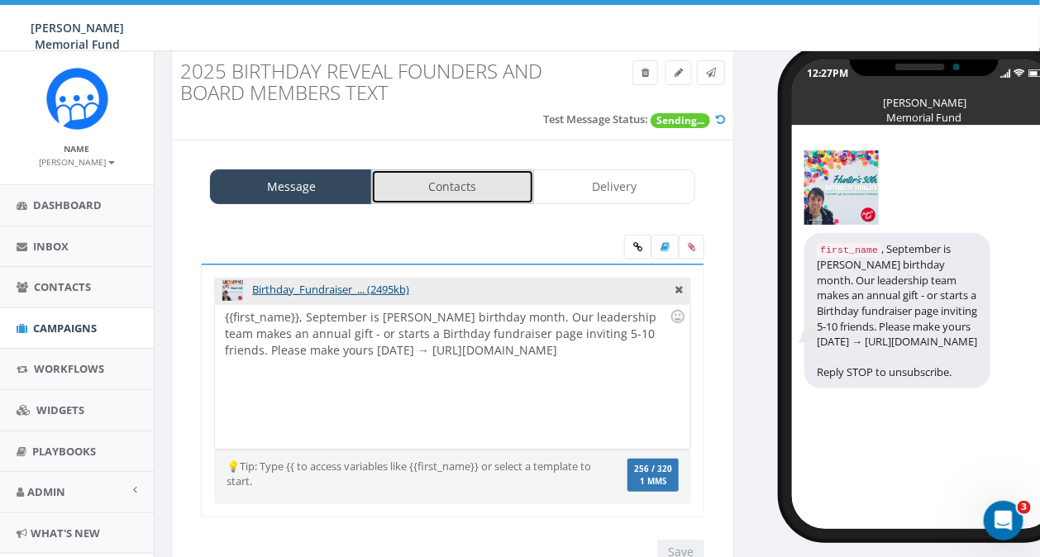
click at [452, 184] on link "Contacts" at bounding box center [452, 187] width 162 height 35
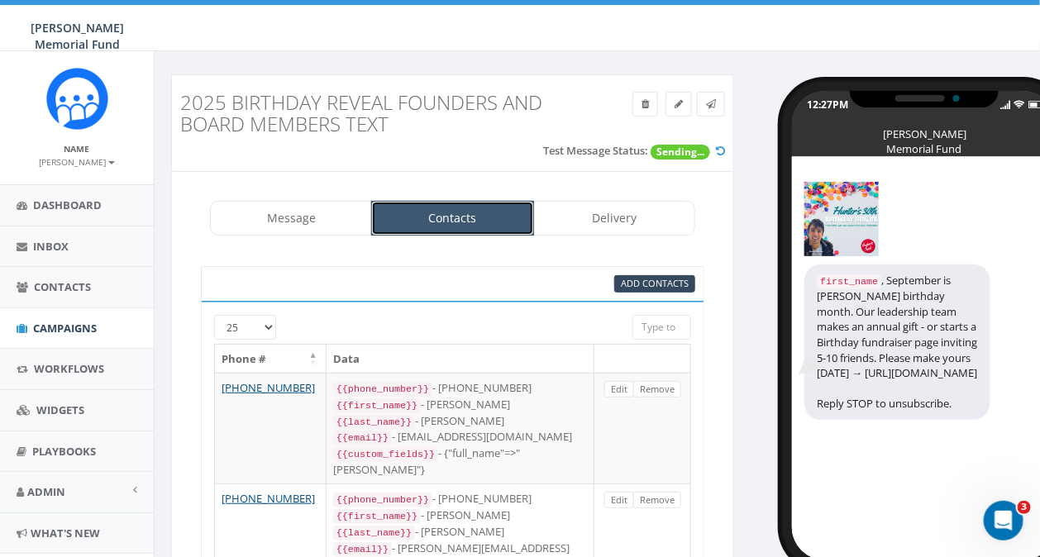
scroll to position [0, 0]
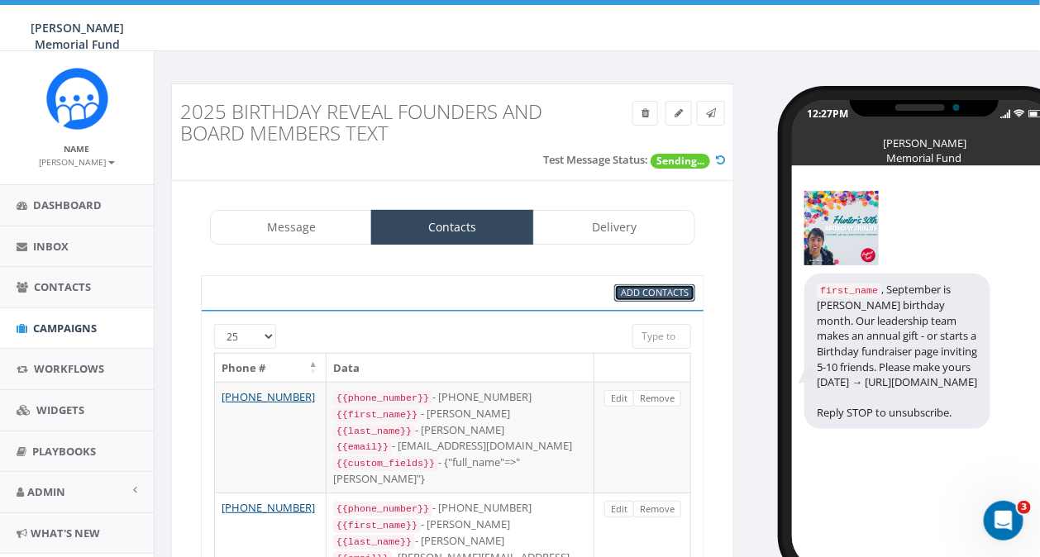
click at [645, 294] on span "Add Contacts" at bounding box center [655, 292] width 68 height 12
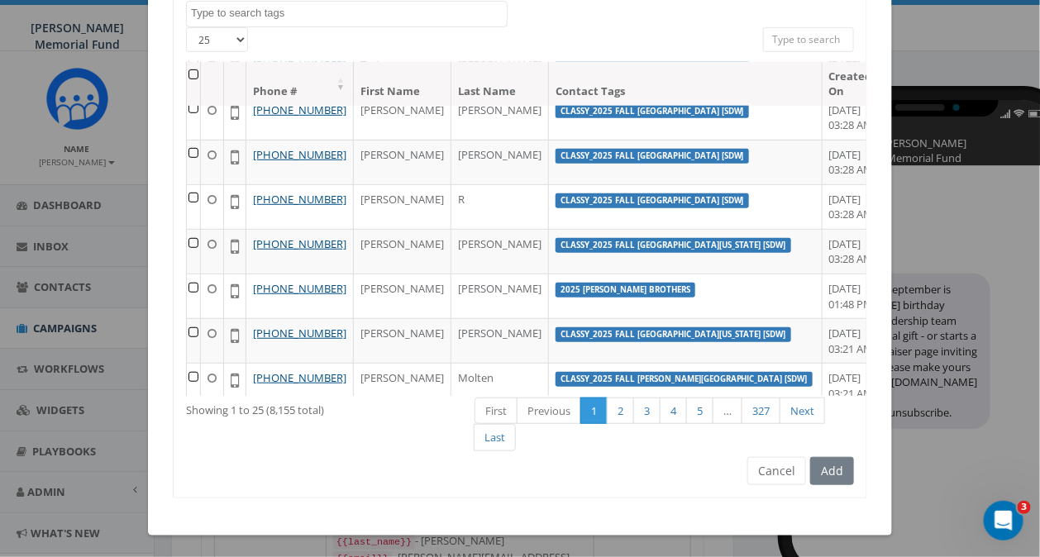
scroll to position [232, 0]
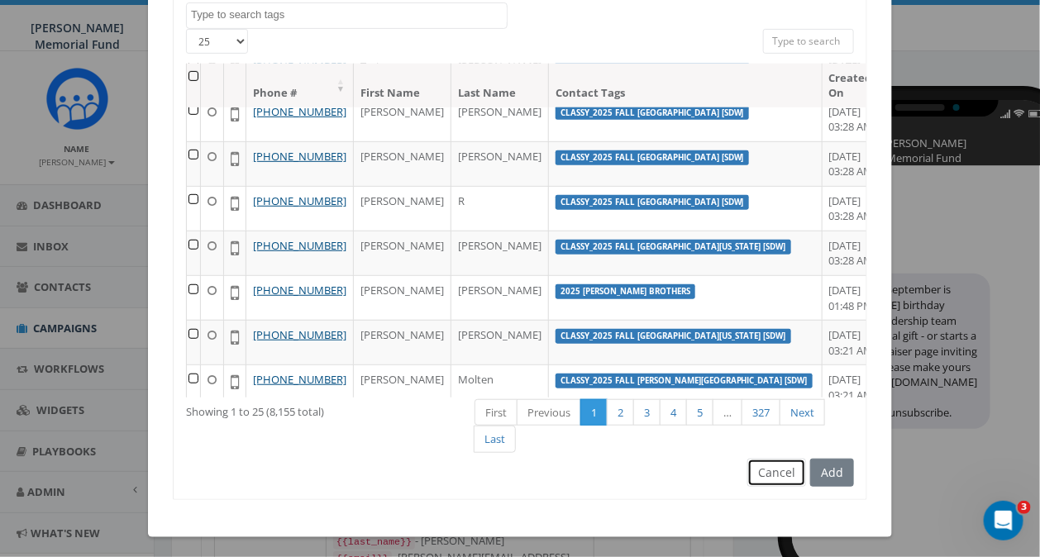
click at [773, 474] on button "Cancel" at bounding box center [777, 473] width 59 height 28
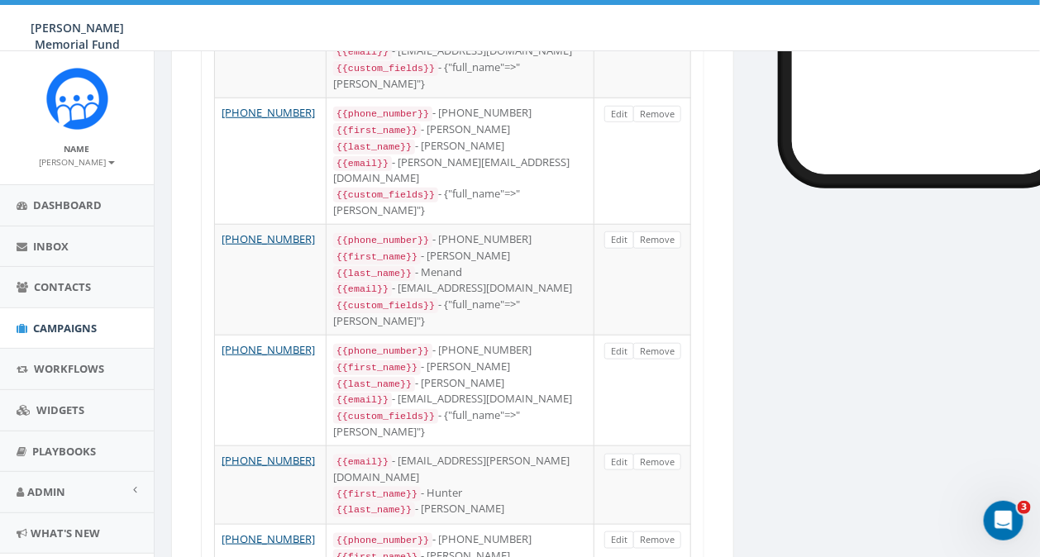
scroll to position [0, 0]
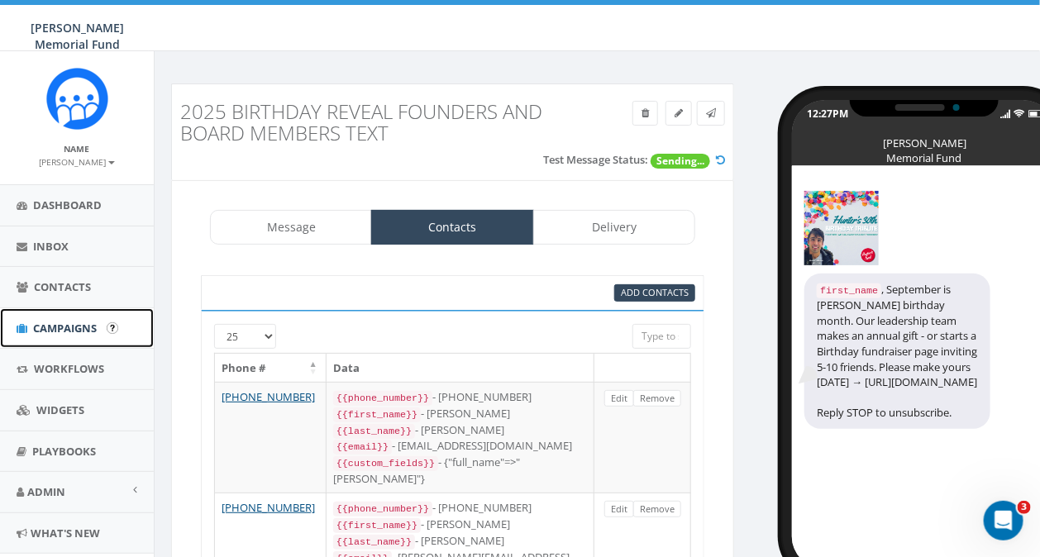
click at [70, 327] on span "Campaigns" at bounding box center [65, 328] width 64 height 15
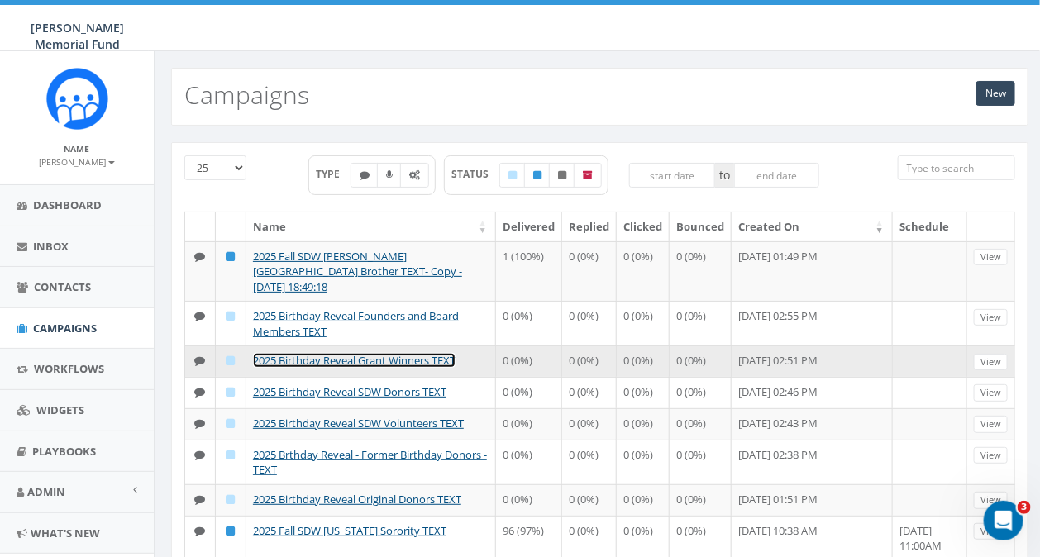
click at [373, 353] on link "2025 Birthday Reveal Grant Winners TEXT" at bounding box center [354, 360] width 203 height 15
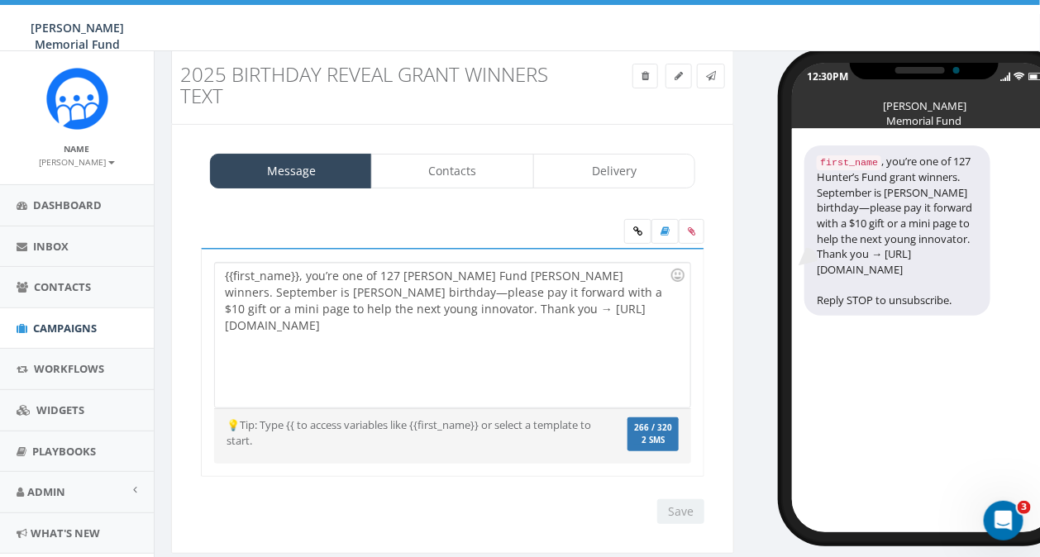
scroll to position [50, 0]
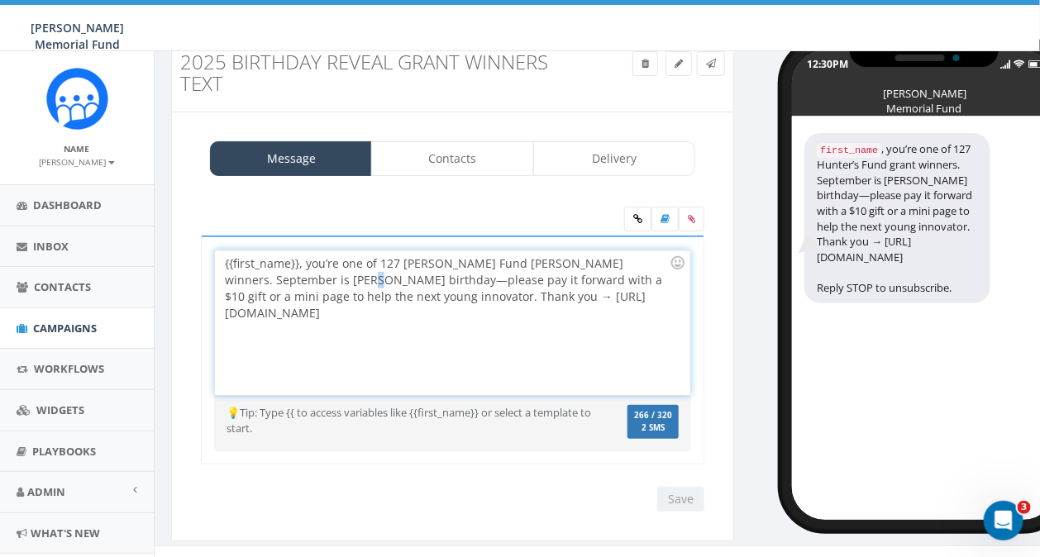
drag, startPoint x: 328, startPoint y: 279, endPoint x: 318, endPoint y: 279, distance: 10.8
click at [318, 279] on div "{{first_name}}, you’re one of 127 [PERSON_NAME] Fund [PERSON_NAME] winners. Sep…" at bounding box center [452, 323] width 475 height 145
click at [694, 218] on icon at bounding box center [691, 219] width 7 height 10
click at [0, 0] on input "file" at bounding box center [0, 0] width 0 height 0
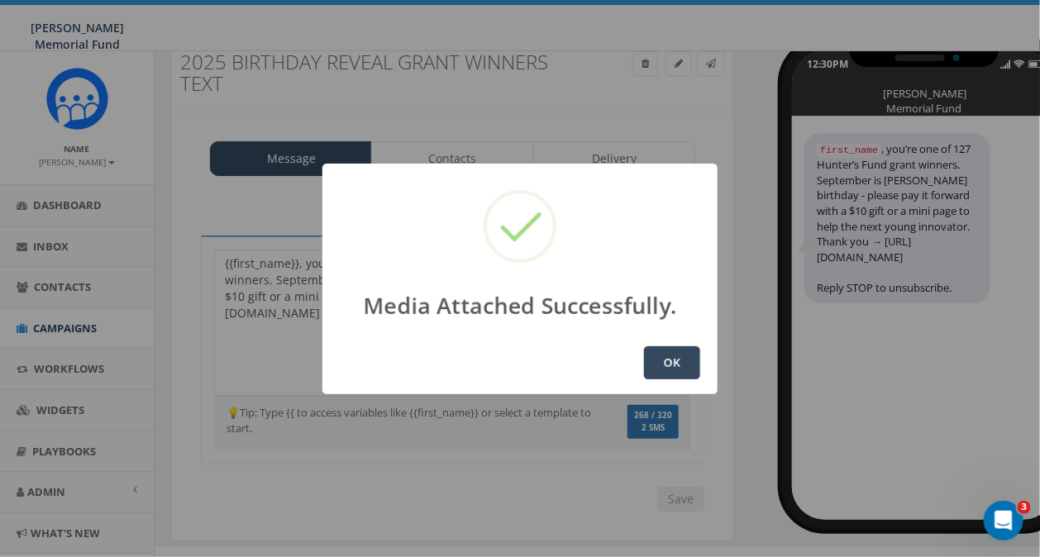
scroll to position [60, 0]
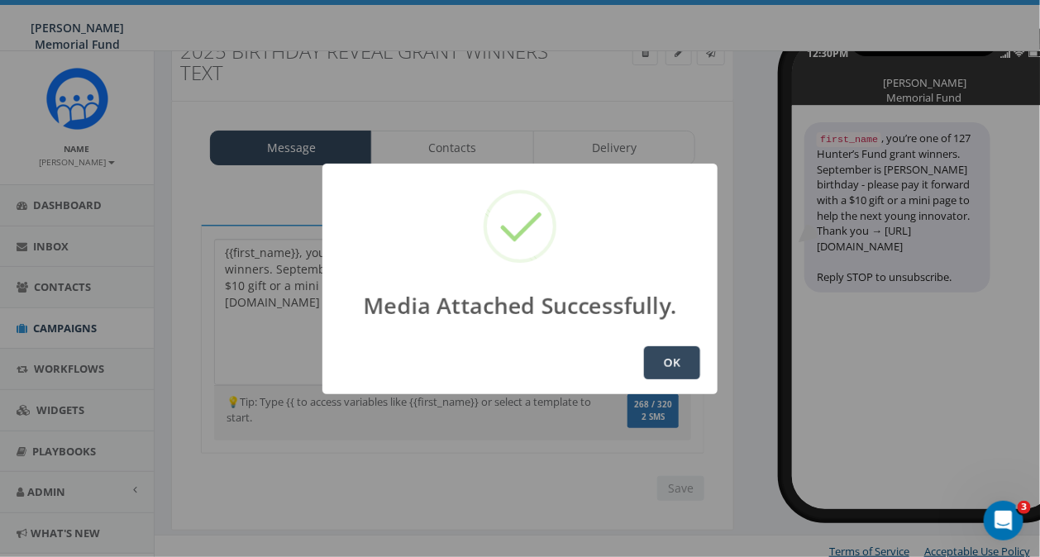
click at [683, 359] on button "OK" at bounding box center [672, 363] width 56 height 33
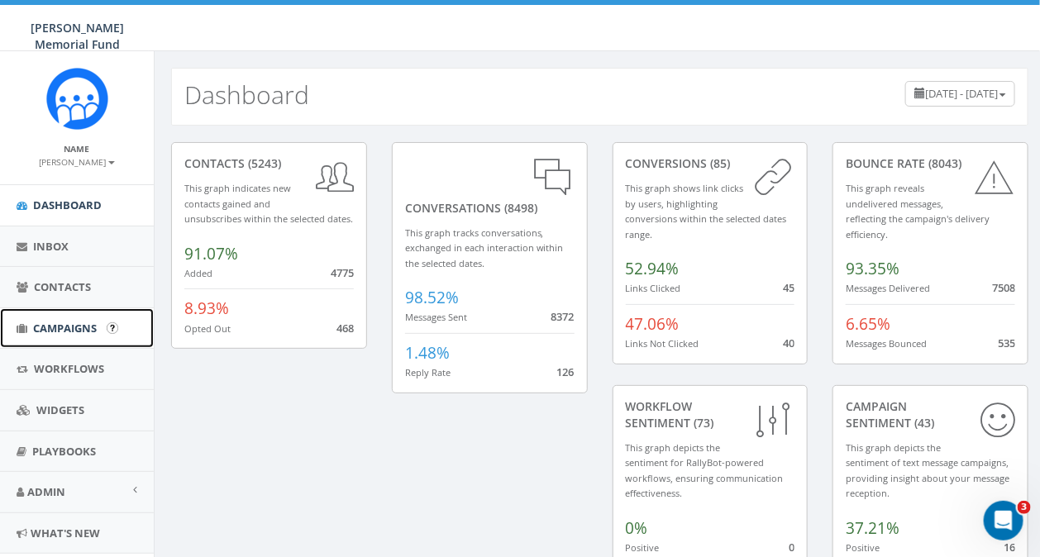
click at [84, 336] on link "Campaigns" at bounding box center [77, 328] width 154 height 41
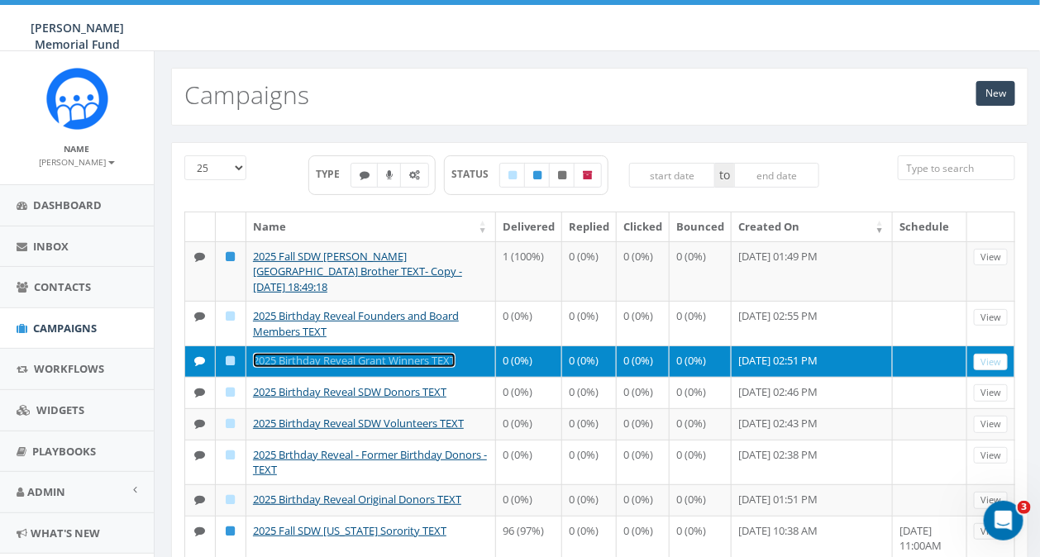
click at [346, 353] on link "2025 Birthday Reveal Grant Winners TEXT" at bounding box center [354, 360] width 203 height 15
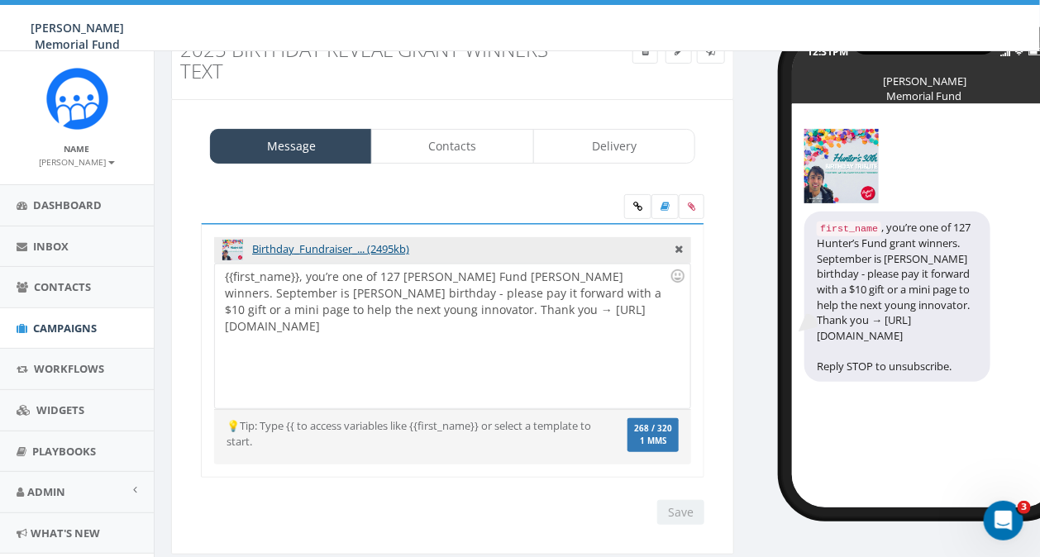
scroll to position [65, 0]
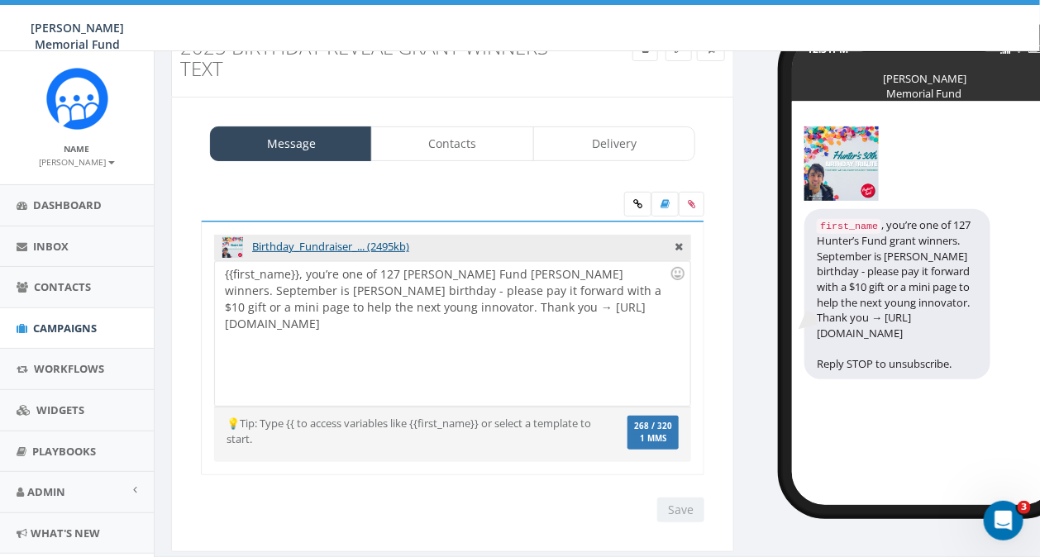
click at [689, 510] on div "Save Next" at bounding box center [676, 510] width 55 height 25
click at [429, 139] on link "Contacts" at bounding box center [452, 144] width 162 height 35
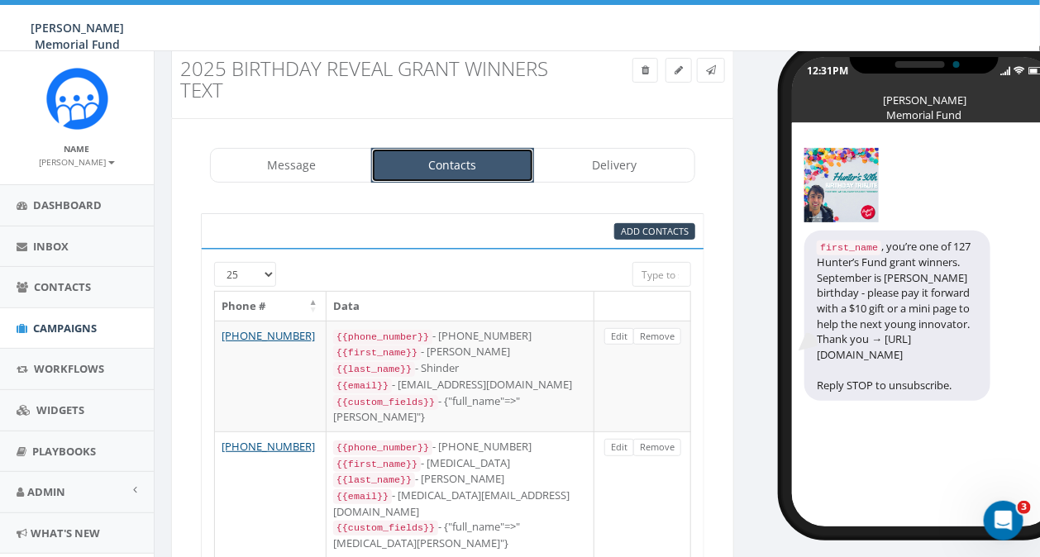
scroll to position [0, 0]
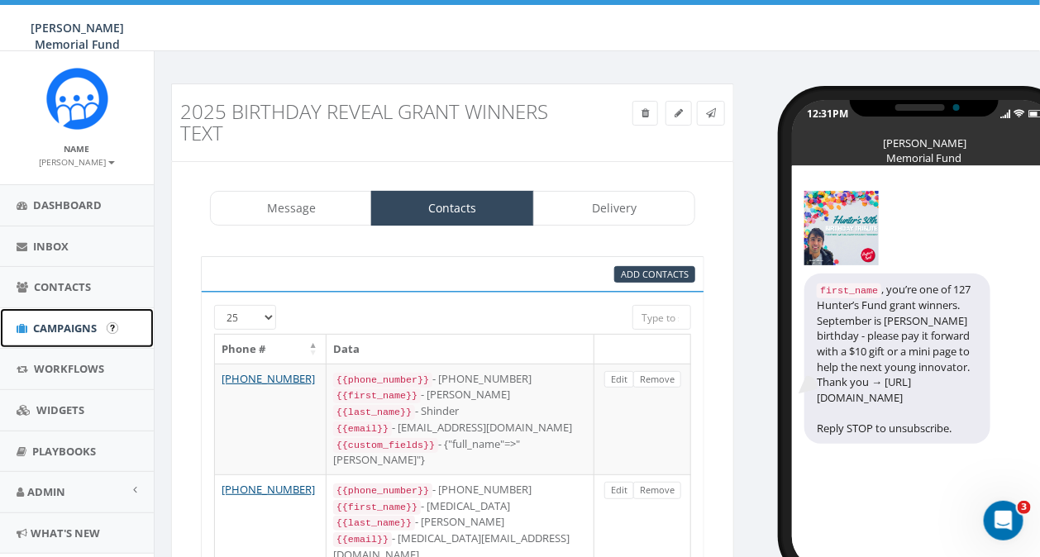
click at [82, 327] on span "Campaigns" at bounding box center [65, 328] width 64 height 15
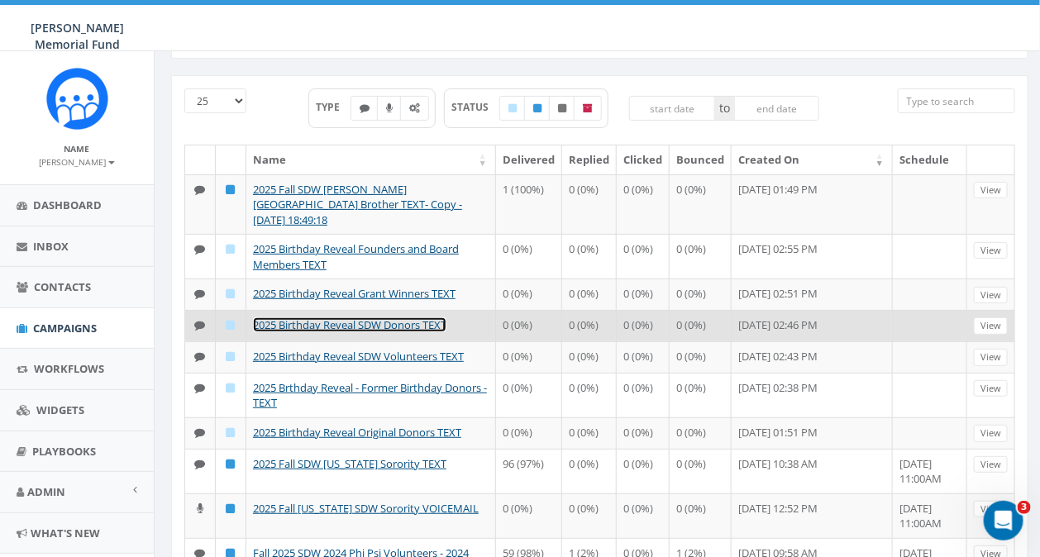
click at [391, 323] on link "2025 Birthday Reveal SDW Donors TEXT" at bounding box center [350, 325] width 194 height 15
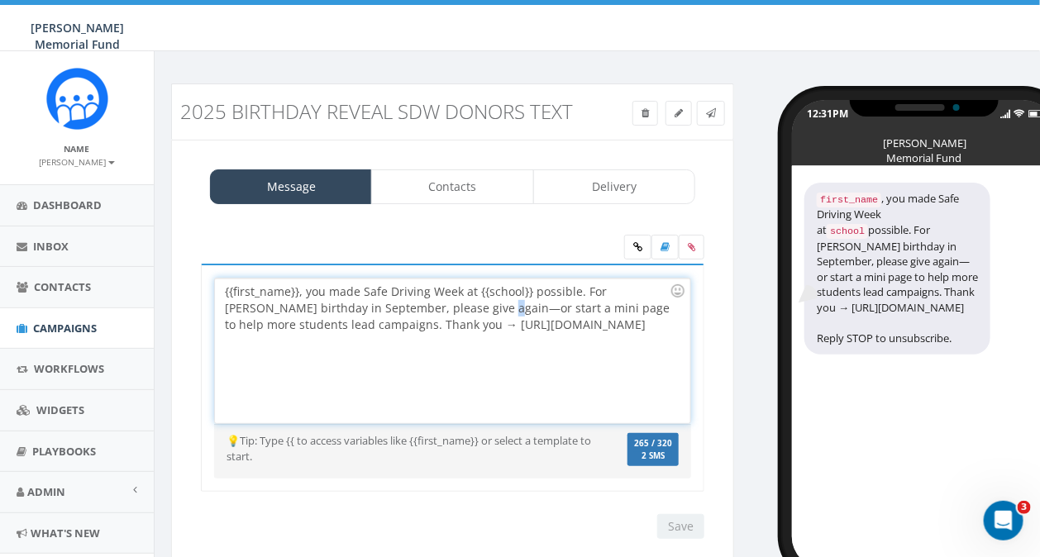
drag, startPoint x: 456, startPoint y: 308, endPoint x: 443, endPoint y: 308, distance: 12.4
click at [443, 308] on div "{{first_name}}, you made Safe Driving Week at {{school}} possible. For Hunter’s…" at bounding box center [452, 351] width 475 height 145
click at [690, 244] on icon at bounding box center [691, 247] width 7 height 10
click at [0, 0] on input "file" at bounding box center [0, 0] width 0 height 0
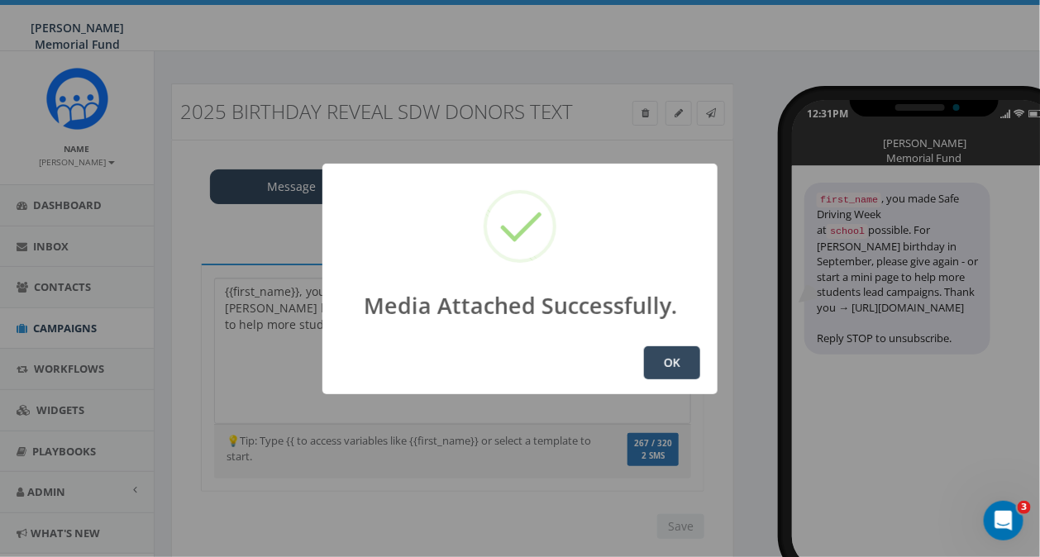
click at [681, 360] on button "OK" at bounding box center [672, 363] width 56 height 33
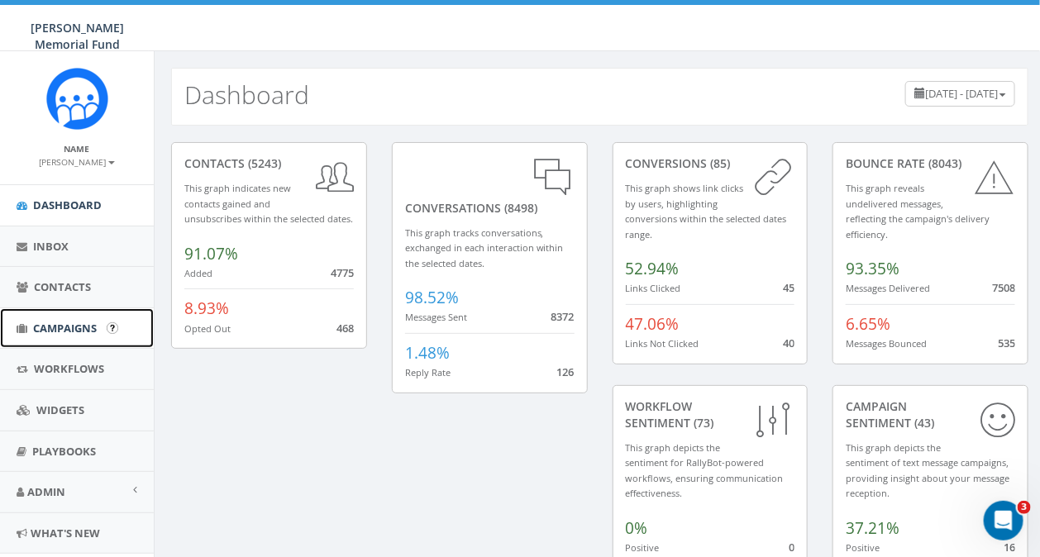
click at [65, 330] on span "Campaigns" at bounding box center [65, 328] width 64 height 15
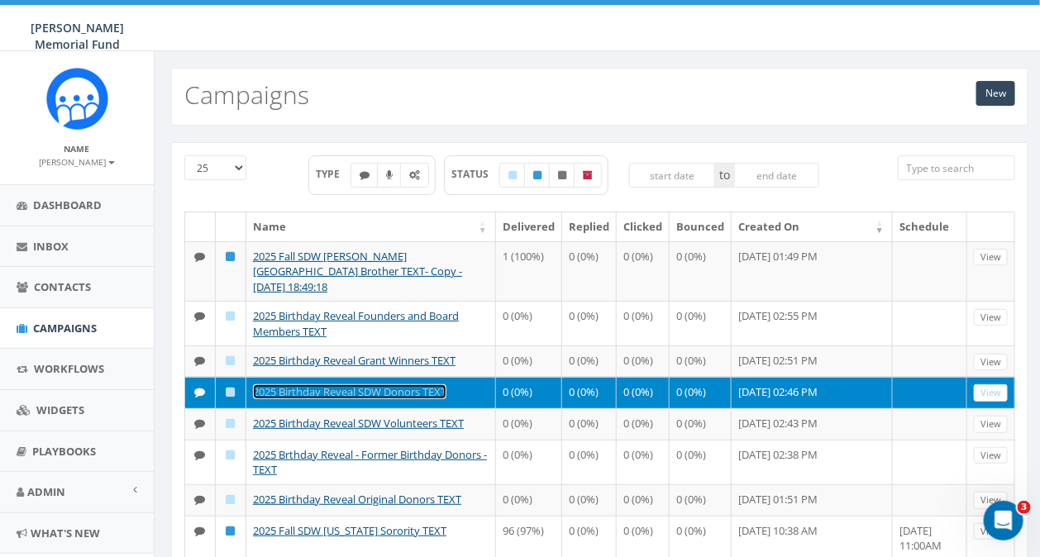
click at [341, 390] on link "2025 Birthday Reveal SDW Donors TEXT" at bounding box center [350, 392] width 194 height 15
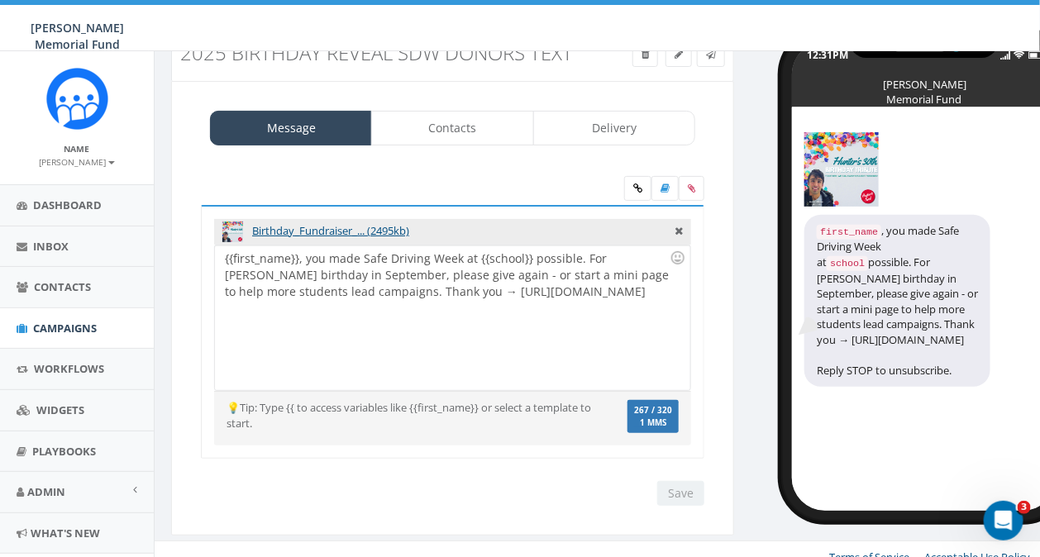
scroll to position [72, 0]
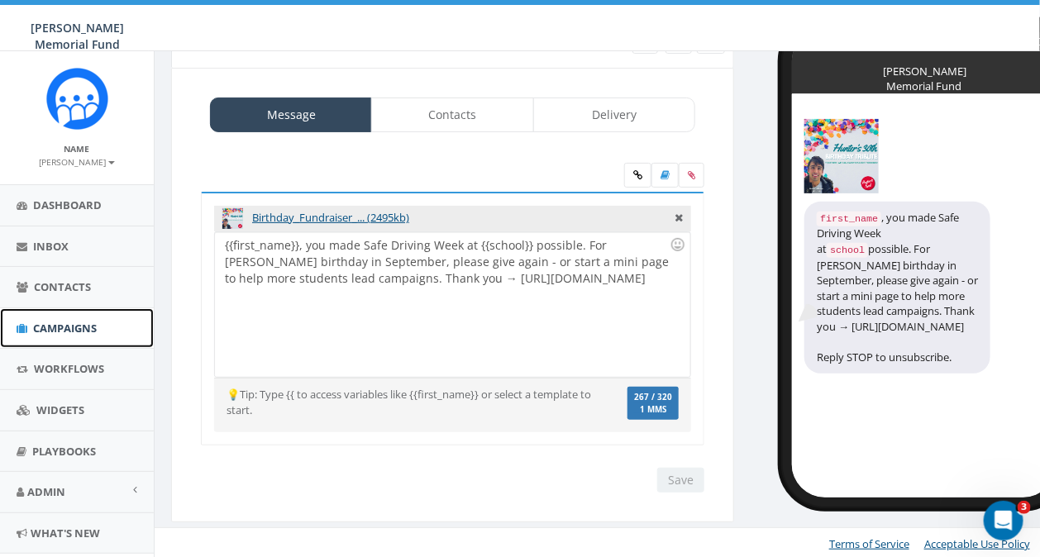
click at [56, 326] on span "Campaigns" at bounding box center [65, 328] width 64 height 15
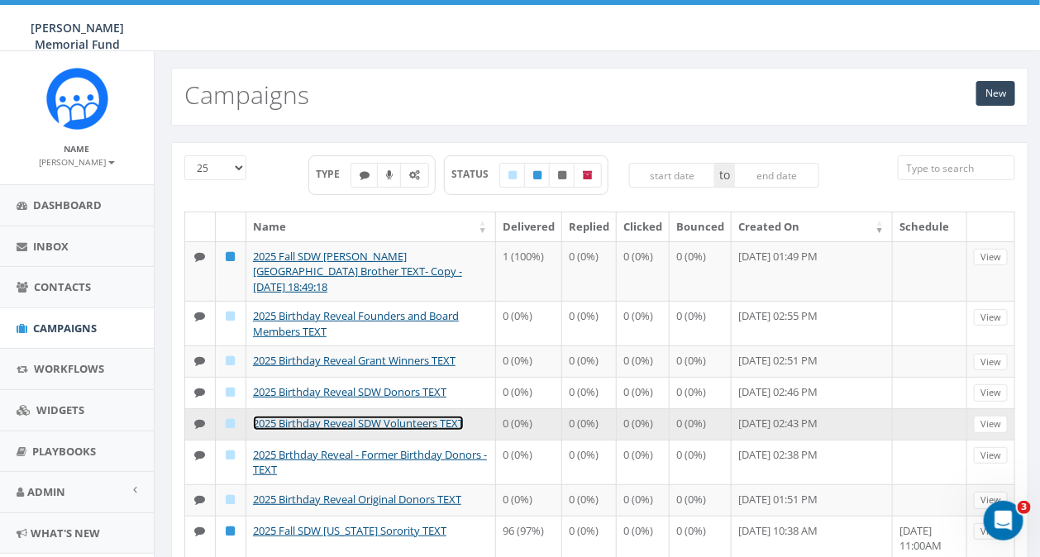
click at [376, 429] on link "2025 Birthday Reveal SDW Volunteers TEXT" at bounding box center [358, 423] width 211 height 15
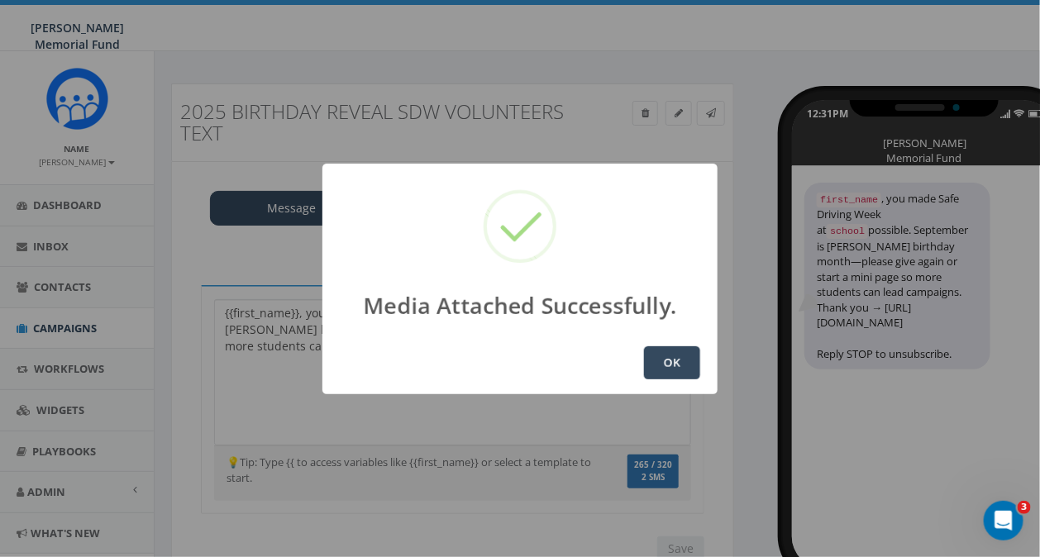
click at [660, 352] on button "OK" at bounding box center [672, 363] width 56 height 33
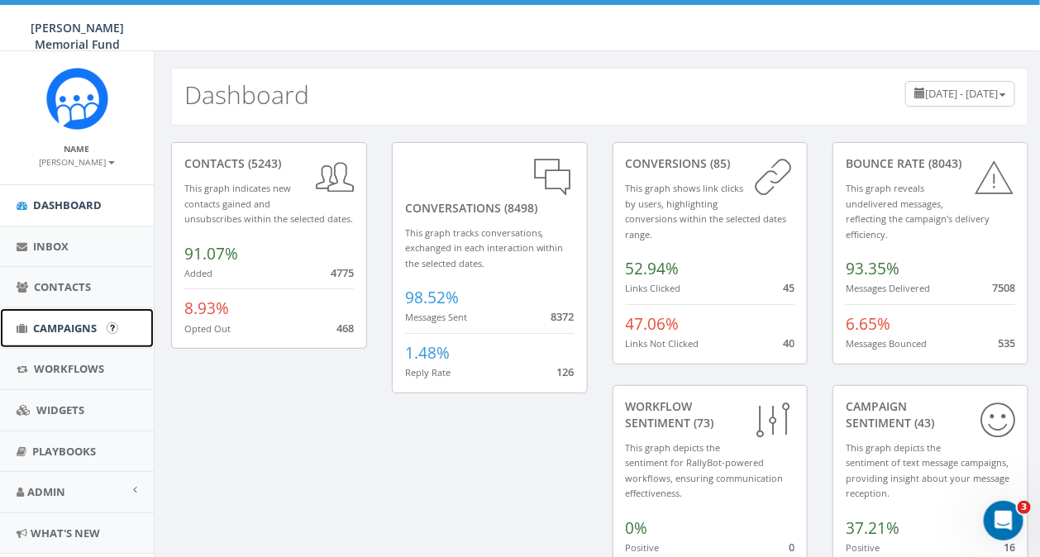
click at [49, 327] on span "Campaigns" at bounding box center [65, 328] width 64 height 15
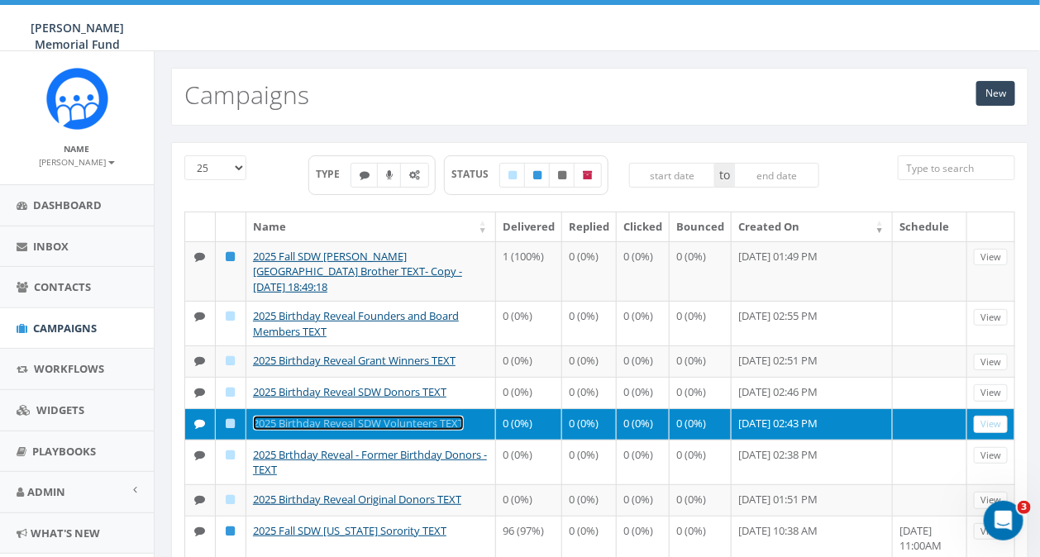
click at [366, 431] on link "2025 Birthday Reveal SDW Volunteers TEXT" at bounding box center [358, 423] width 211 height 15
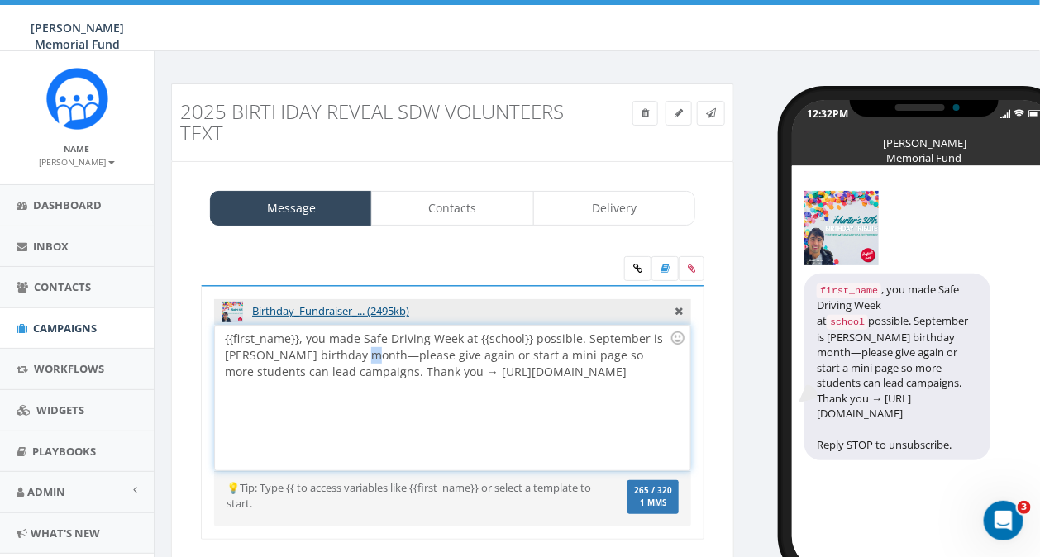
drag, startPoint x: 369, startPoint y: 356, endPoint x: 359, endPoint y: 356, distance: 9.9
click at [359, 356] on div "{{first_name}}, you made Safe Driving Week at {{school}} possible. September is…" at bounding box center [452, 398] width 475 height 145
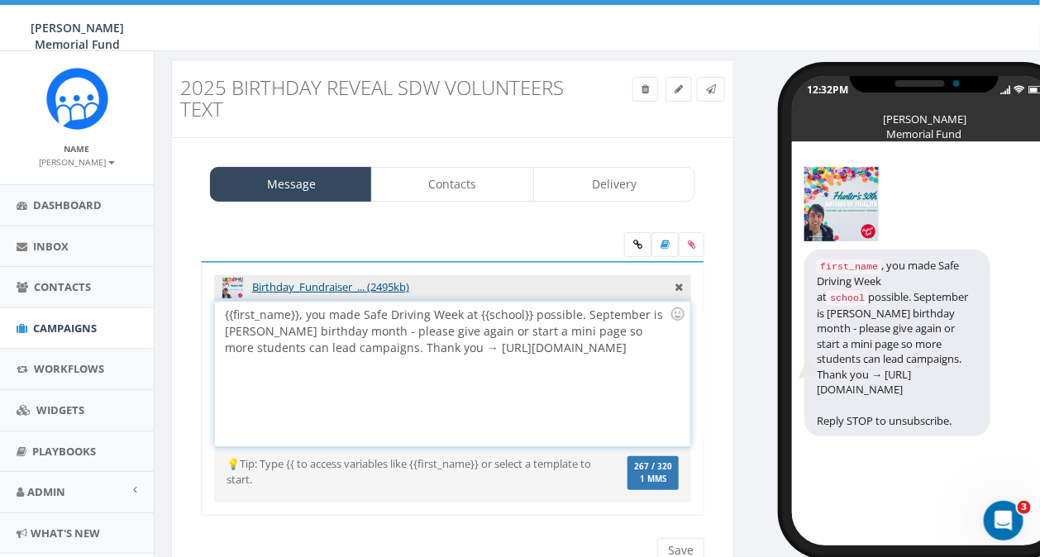
scroll to position [48, 0]
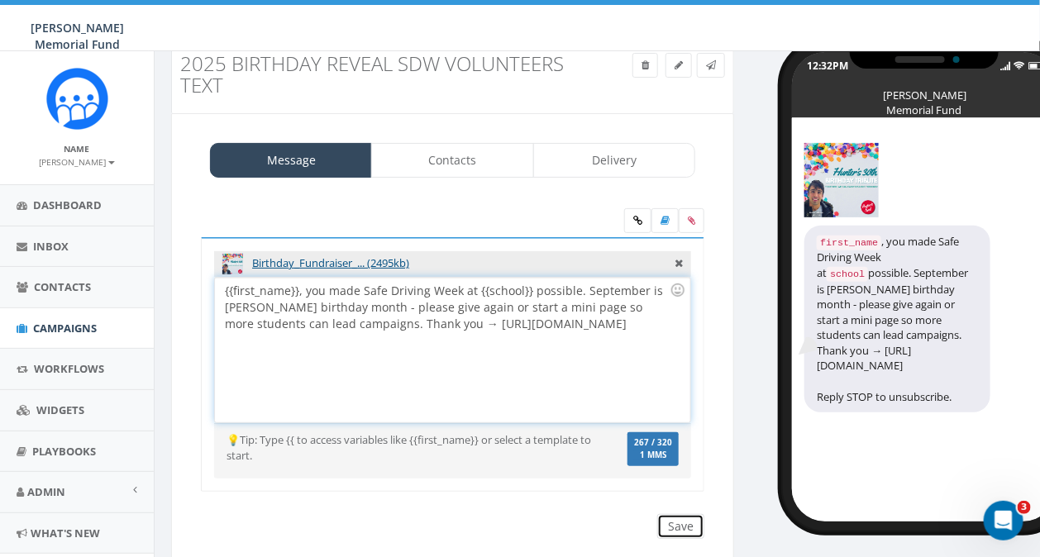
click at [679, 528] on input "Save" at bounding box center [680, 526] width 47 height 25
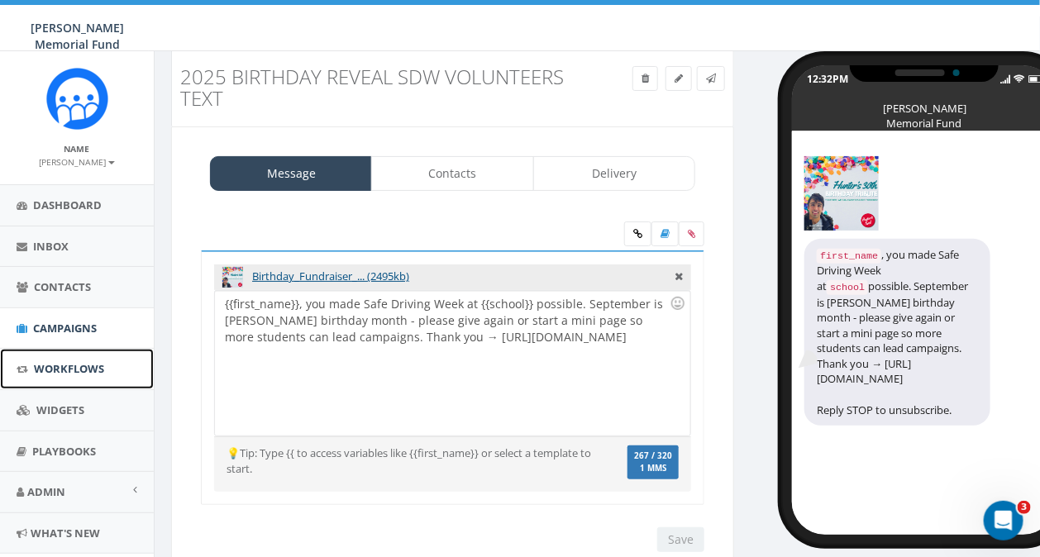
click at [70, 370] on span "Workflows" at bounding box center [69, 368] width 70 height 15
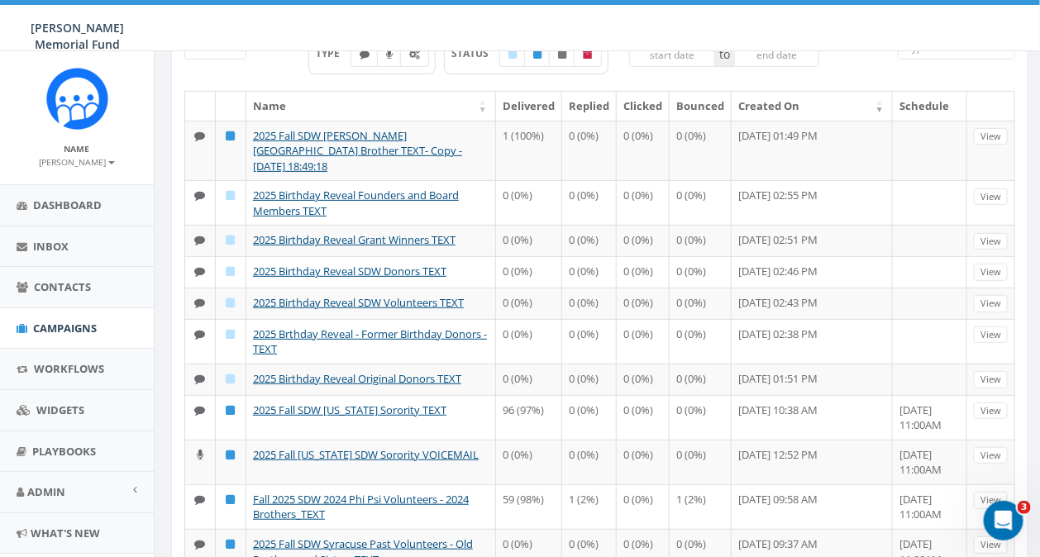
scroll to position [125, 0]
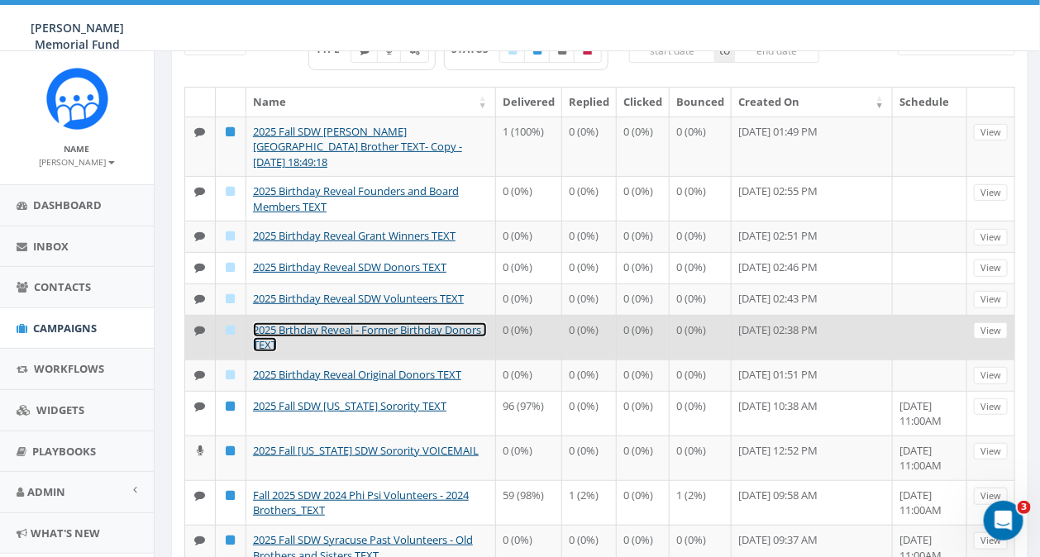
click at [408, 353] on link "2025 Brthday Reveal - Former Birthday Donors - TEXT" at bounding box center [370, 338] width 234 height 31
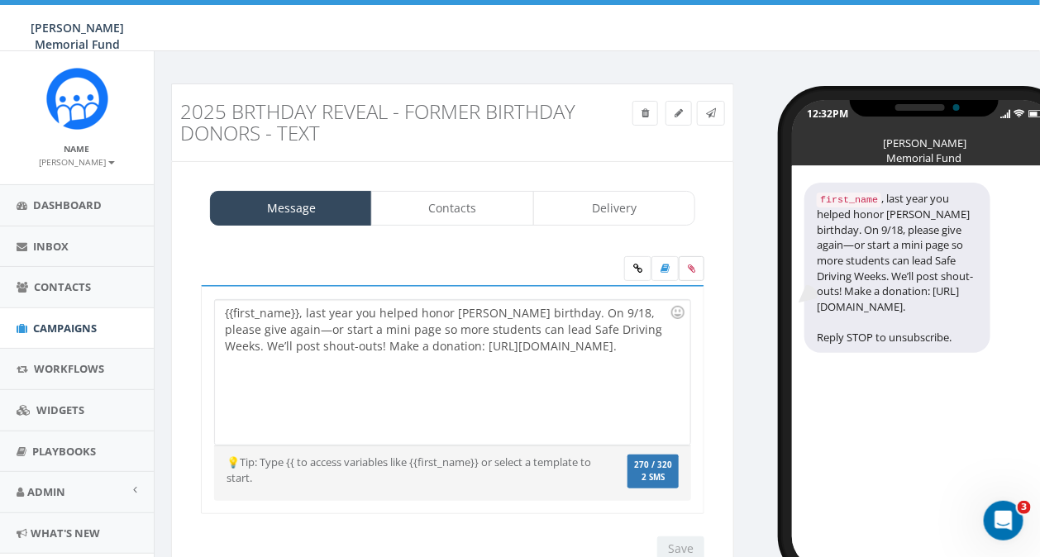
click at [692, 265] on icon at bounding box center [691, 269] width 7 height 10
click at [0, 0] on input "file" at bounding box center [0, 0] width 0 height 0
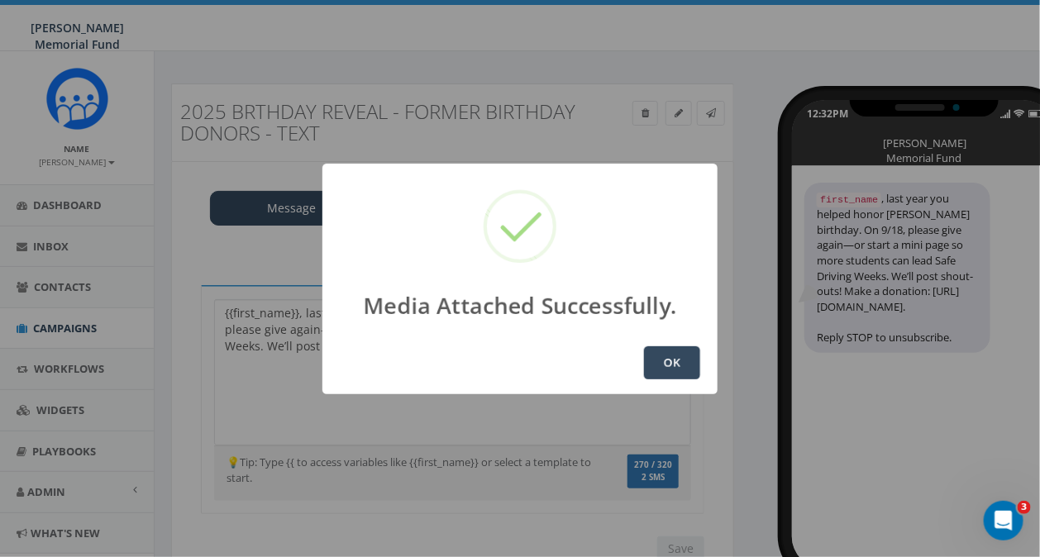
click at [664, 365] on button "OK" at bounding box center [672, 363] width 56 height 33
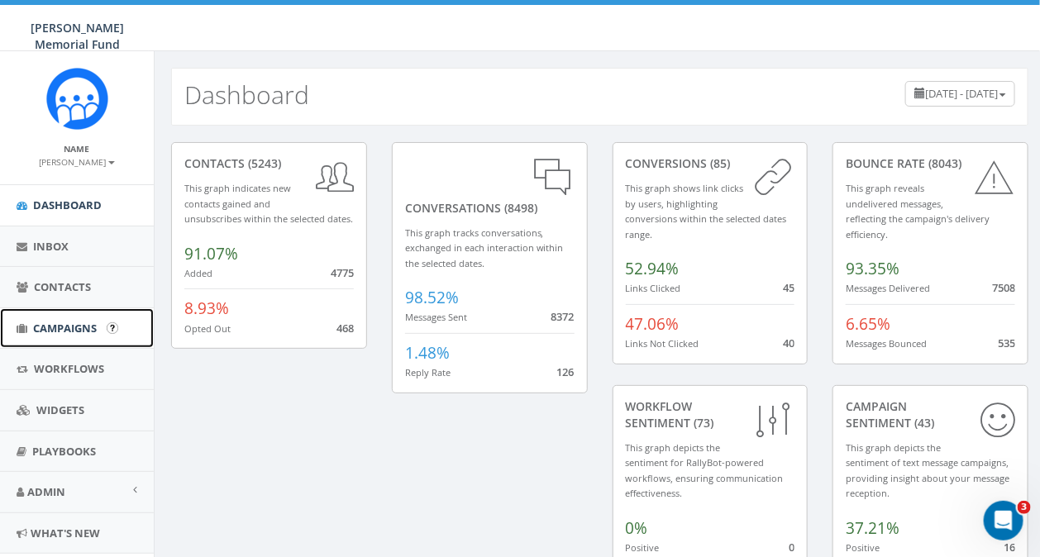
click at [52, 332] on span "Campaigns" at bounding box center [65, 328] width 64 height 15
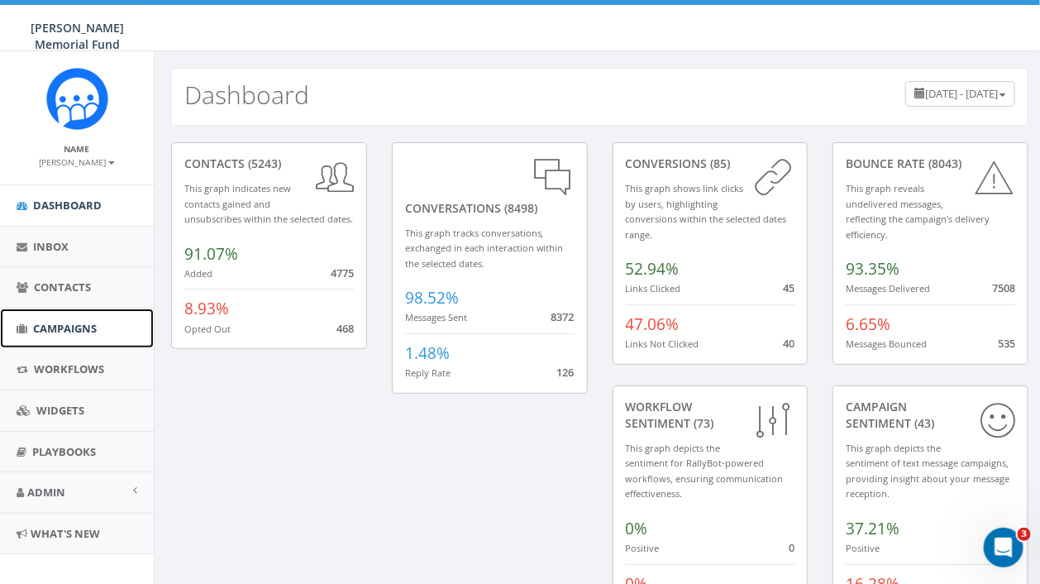
click at [80, 318] on link "Campaigns" at bounding box center [77, 328] width 154 height 41
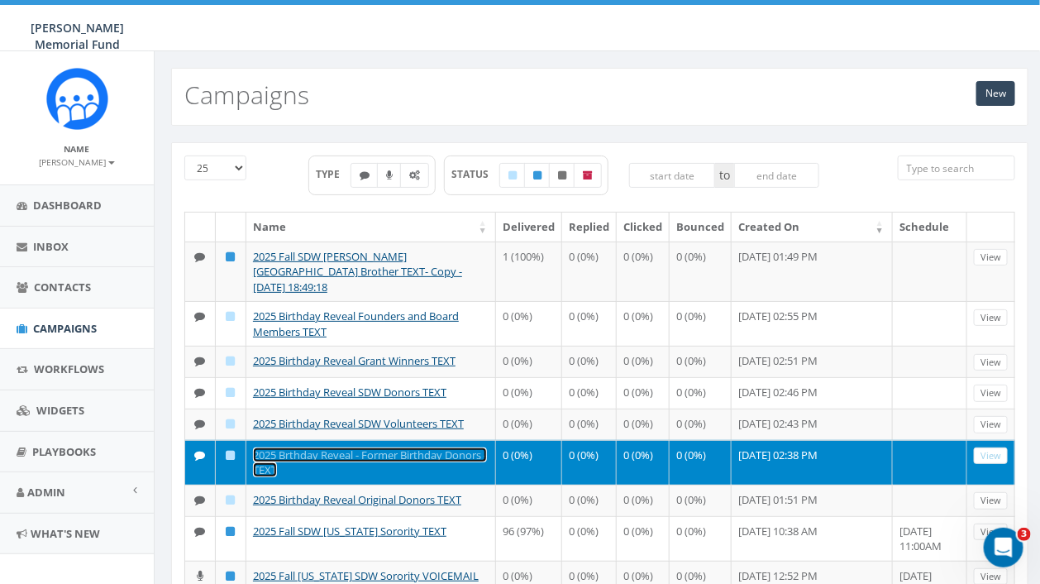
click at [367, 473] on link "2025 Brthday Reveal - Former Birthday Donors - TEXT" at bounding box center [370, 462] width 234 height 31
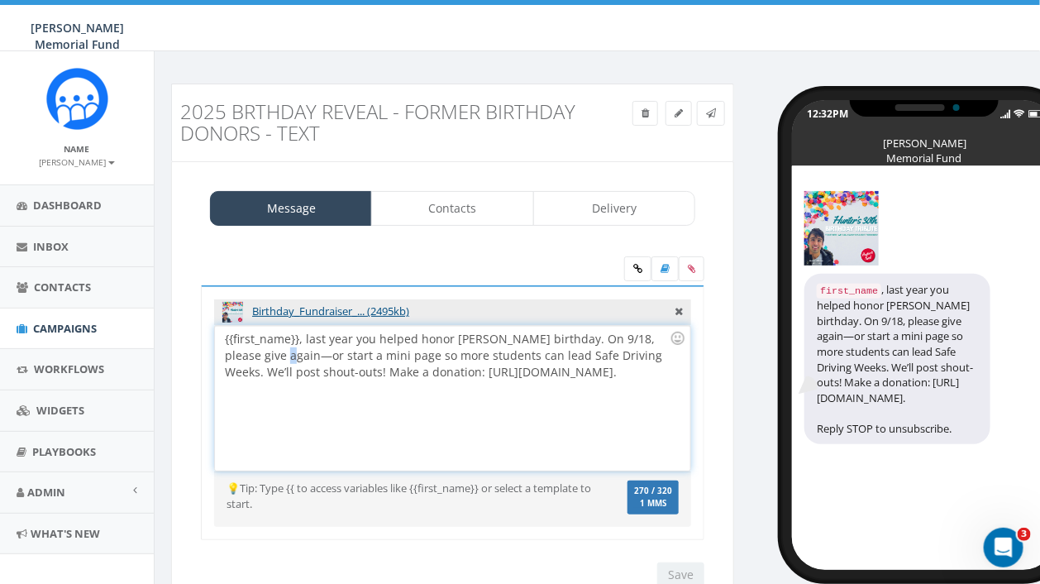
click at [258, 355] on div "{{first_name}}, last year you helped honor Hunter’s birthday. On 9/18, please g…" at bounding box center [452, 398] width 475 height 145
click at [676, 571] on input "Save" at bounding box center [680, 574] width 47 height 25
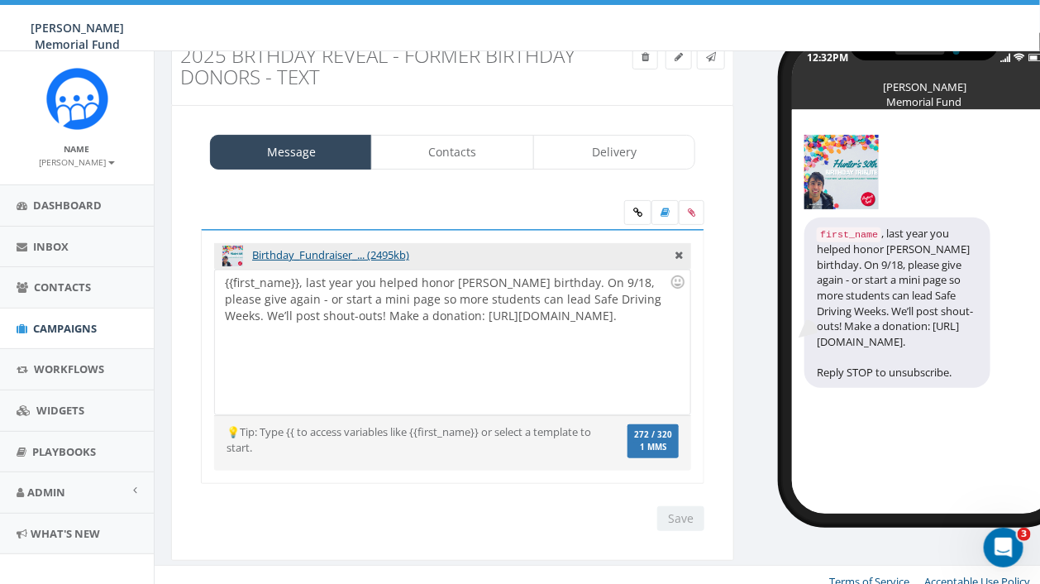
scroll to position [49, 0]
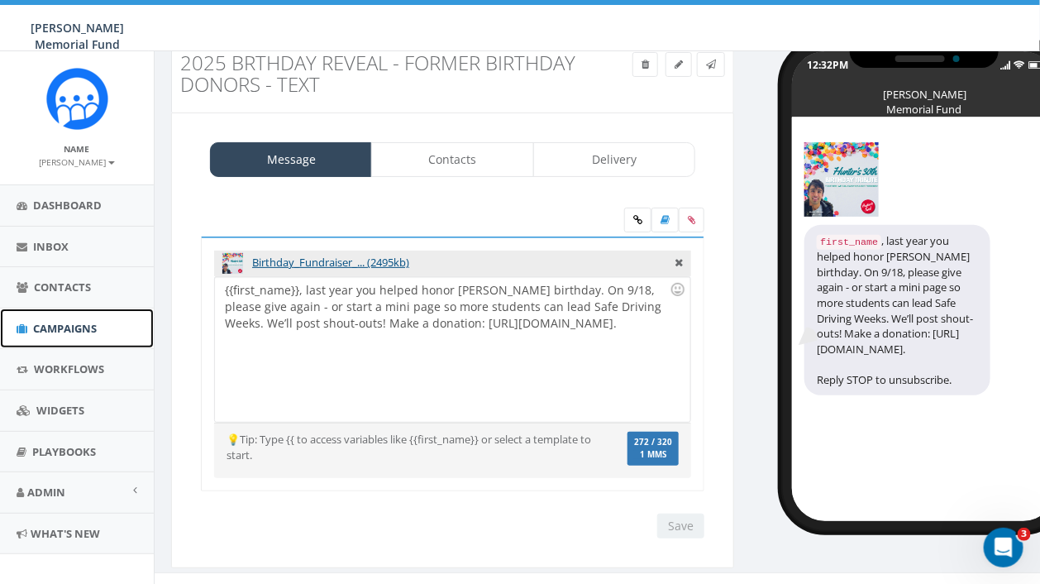
click at [70, 323] on span "Campaigns" at bounding box center [65, 328] width 64 height 15
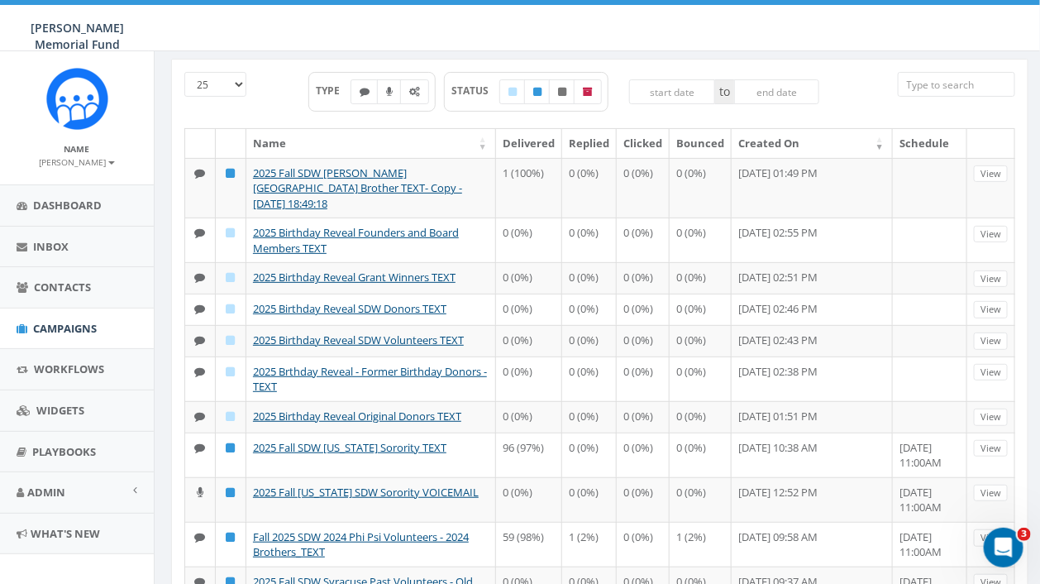
scroll to position [97, 0]
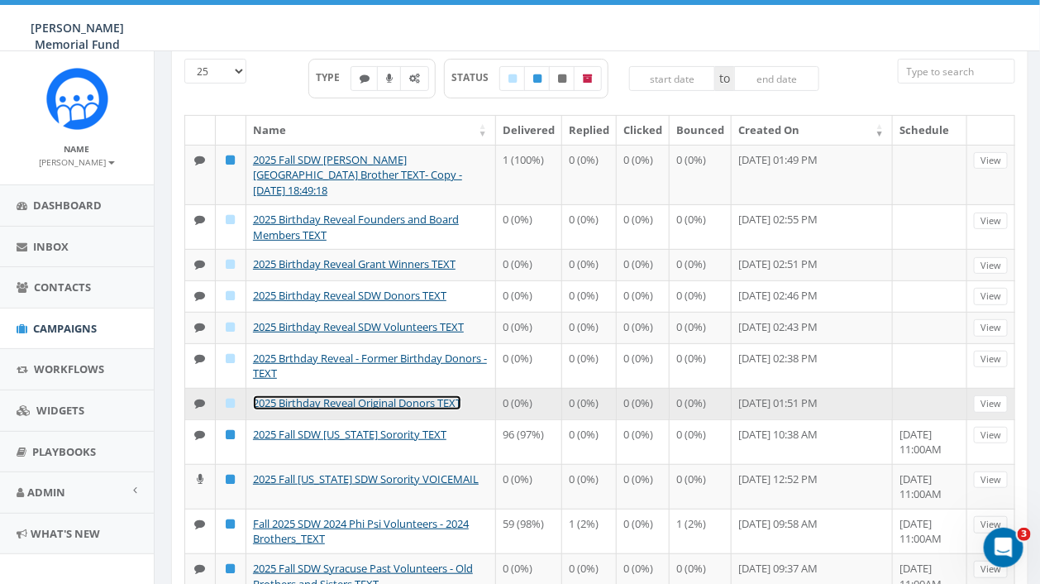
click at [394, 410] on link "2025 Birthday Reveal Original Donors TEXT" at bounding box center [357, 402] width 208 height 15
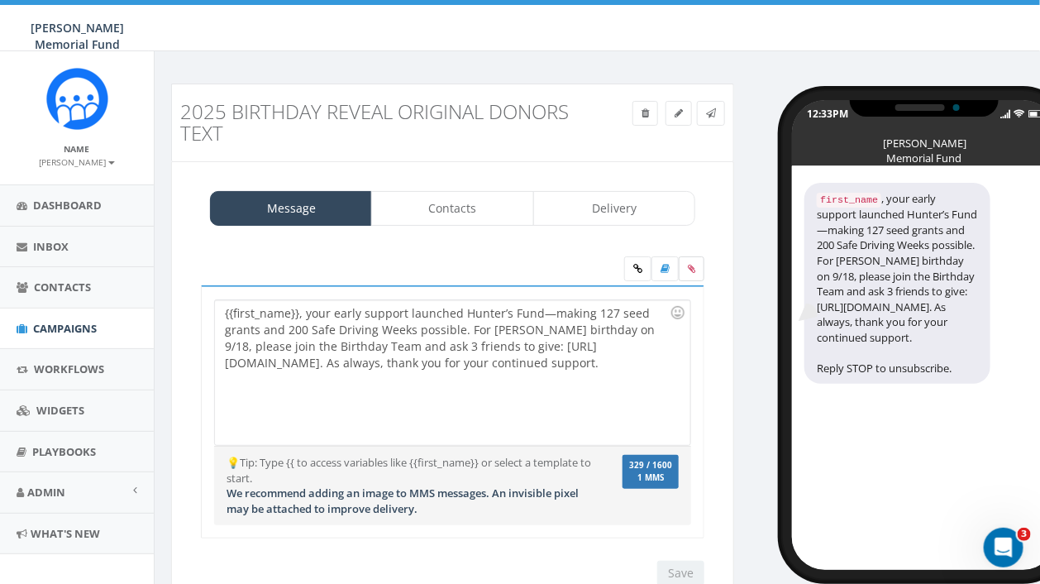
click at [689, 268] on icon at bounding box center [691, 269] width 7 height 10
click at [0, 0] on input "file" at bounding box center [0, 0] width 0 height 0
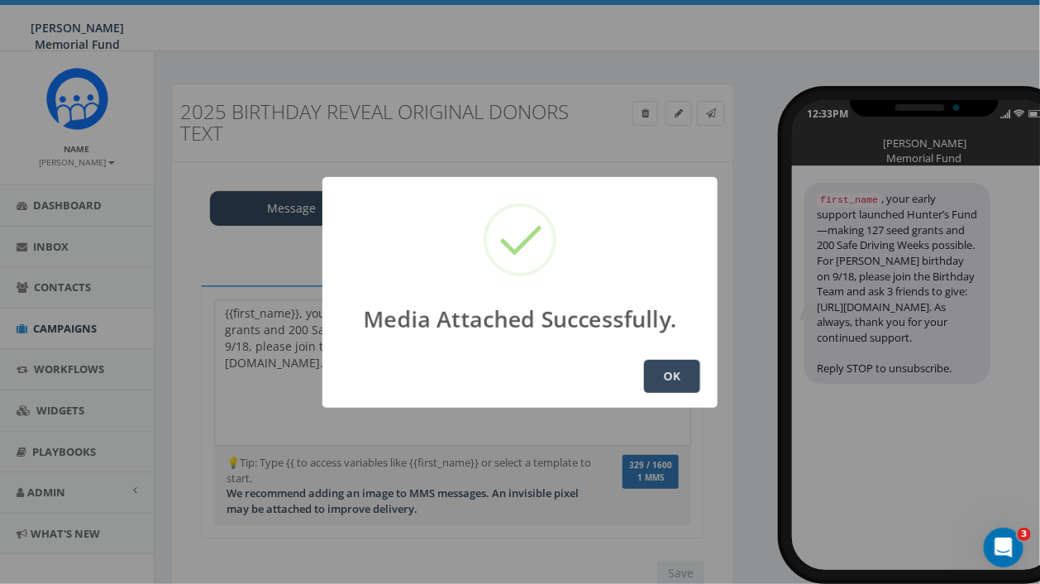
click at [684, 376] on button "OK" at bounding box center [672, 376] width 56 height 33
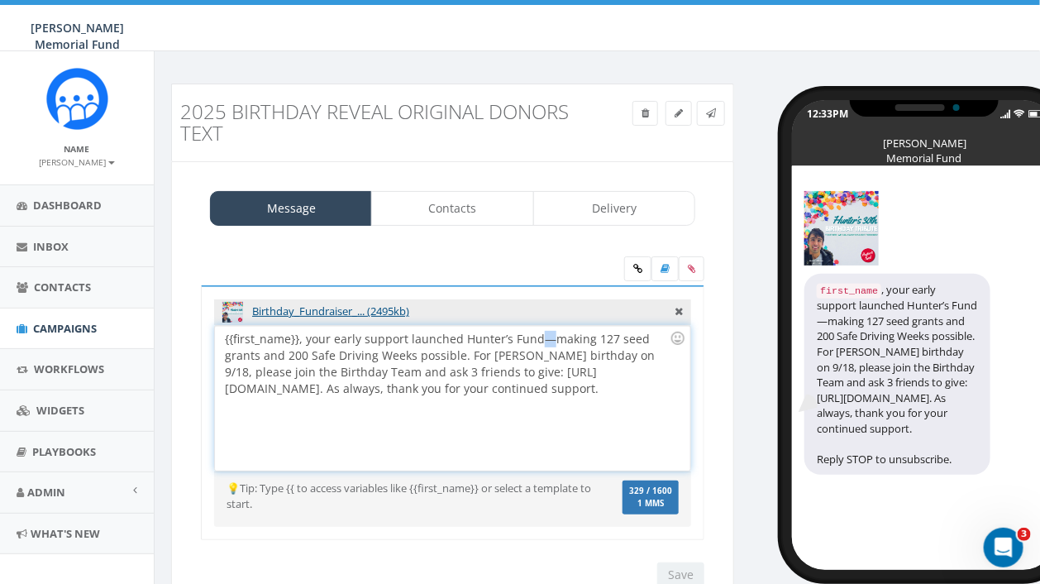
drag, startPoint x: 547, startPoint y: 338, endPoint x: 538, endPoint y: 338, distance: 9.1
click at [538, 338] on div "{{first_name}}, your early support launched Hunter’s Fund—making 127 seed grant…" at bounding box center [452, 398] width 475 height 145
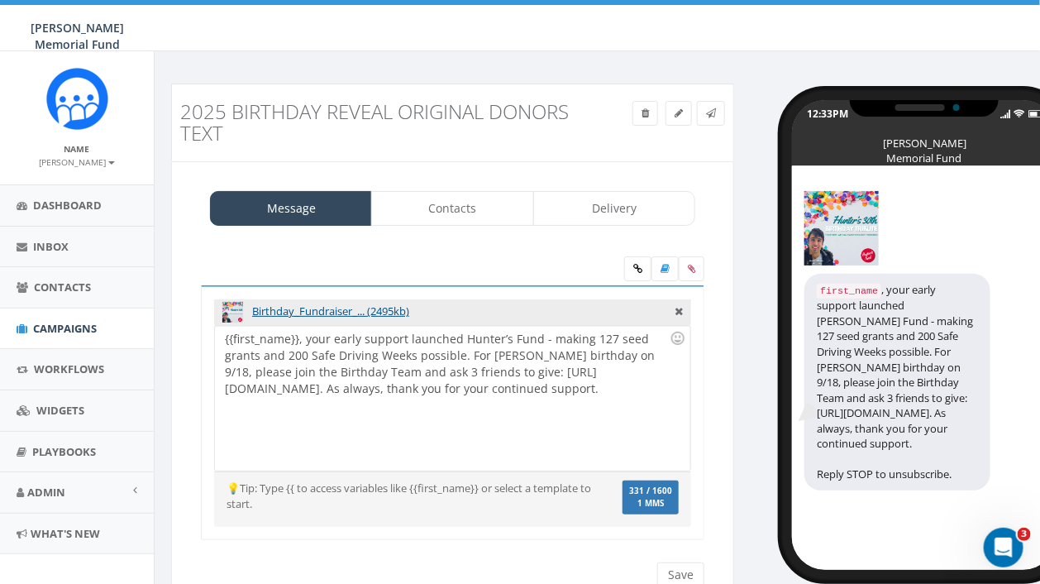
click at [666, 511] on label "331 / 1600 1 MMS" at bounding box center [651, 497] width 56 height 34
click at [686, 571] on input "Save" at bounding box center [680, 574] width 47 height 25
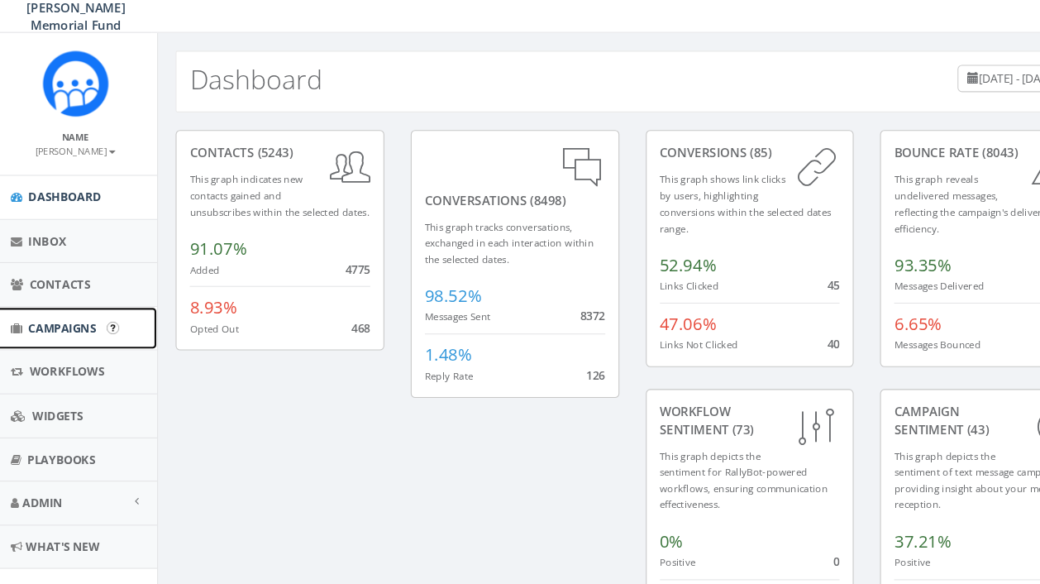
click at [84, 321] on span "Campaigns" at bounding box center [65, 328] width 64 height 15
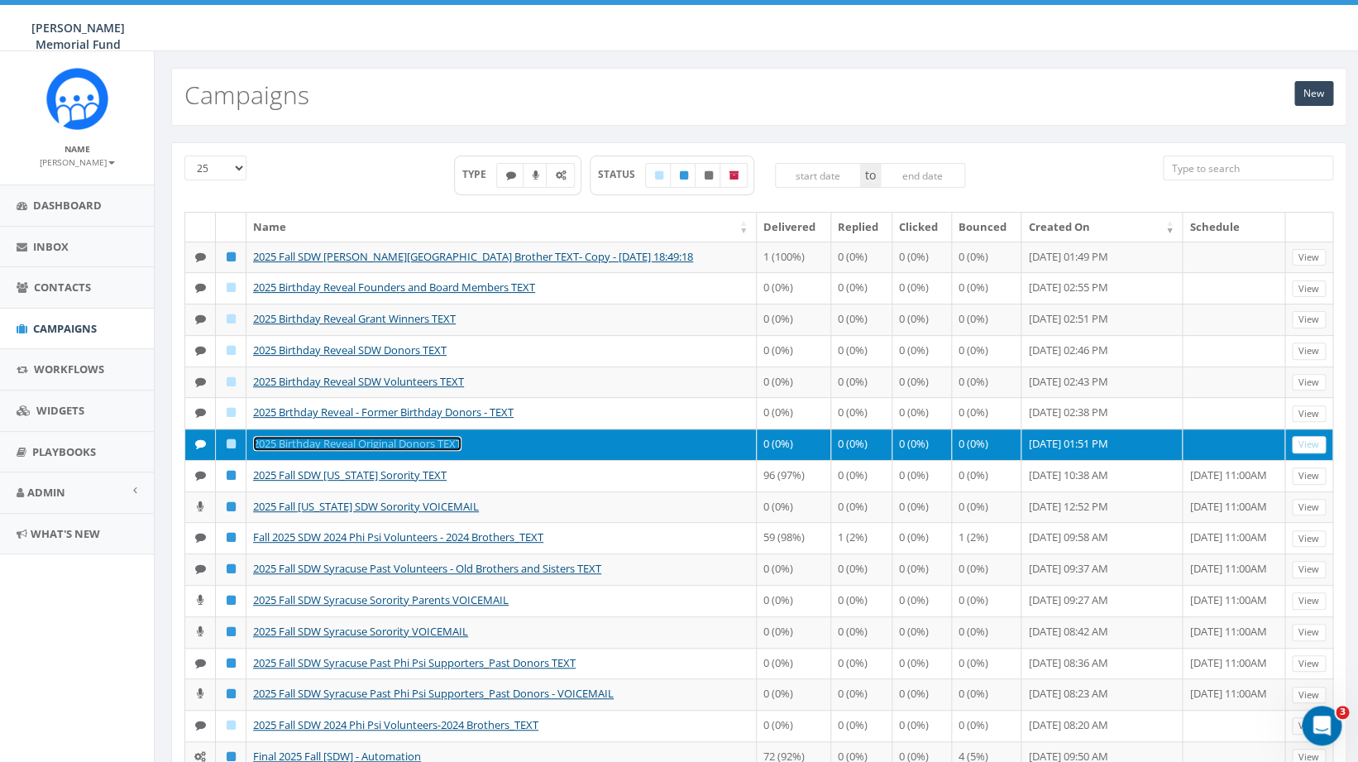
click at [396, 451] on link "2025 Birthday Reveal Original Donors TEXT" at bounding box center [357, 443] width 208 height 15
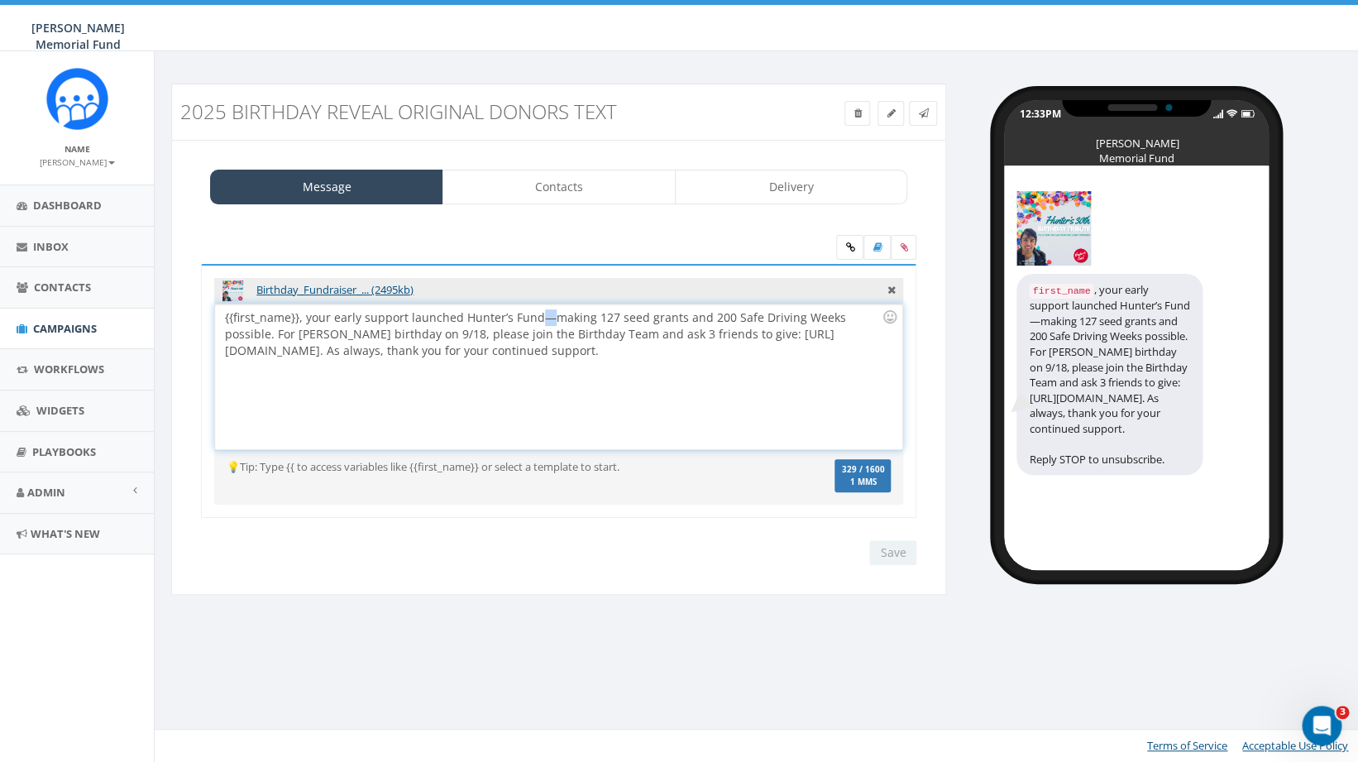
click at [542, 318] on div "{{first_name}}, your early support launched Hunter’s Fund—making 127 seed grant…" at bounding box center [558, 376] width 686 height 145
click at [897, 553] on input "Save" at bounding box center [892, 552] width 47 height 25
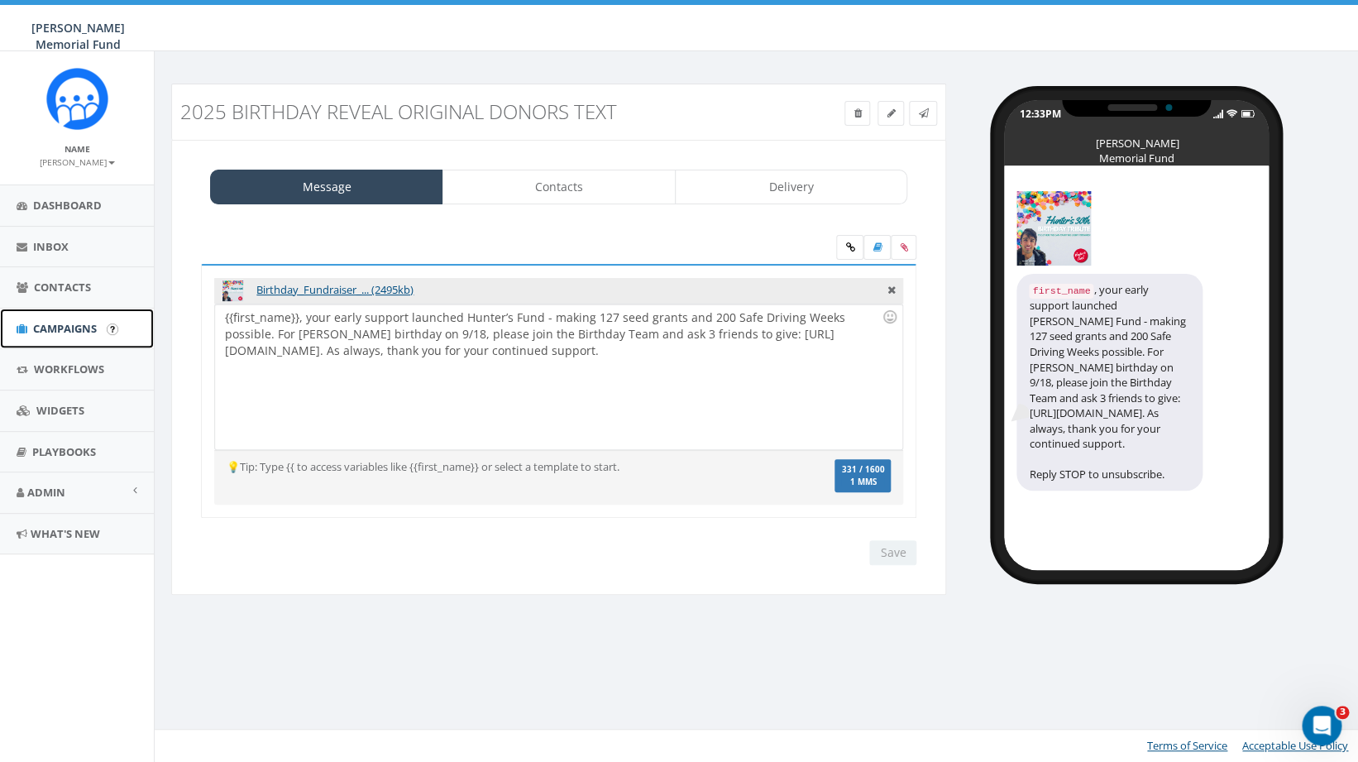
click at [73, 323] on span "Campaigns" at bounding box center [65, 328] width 64 height 15
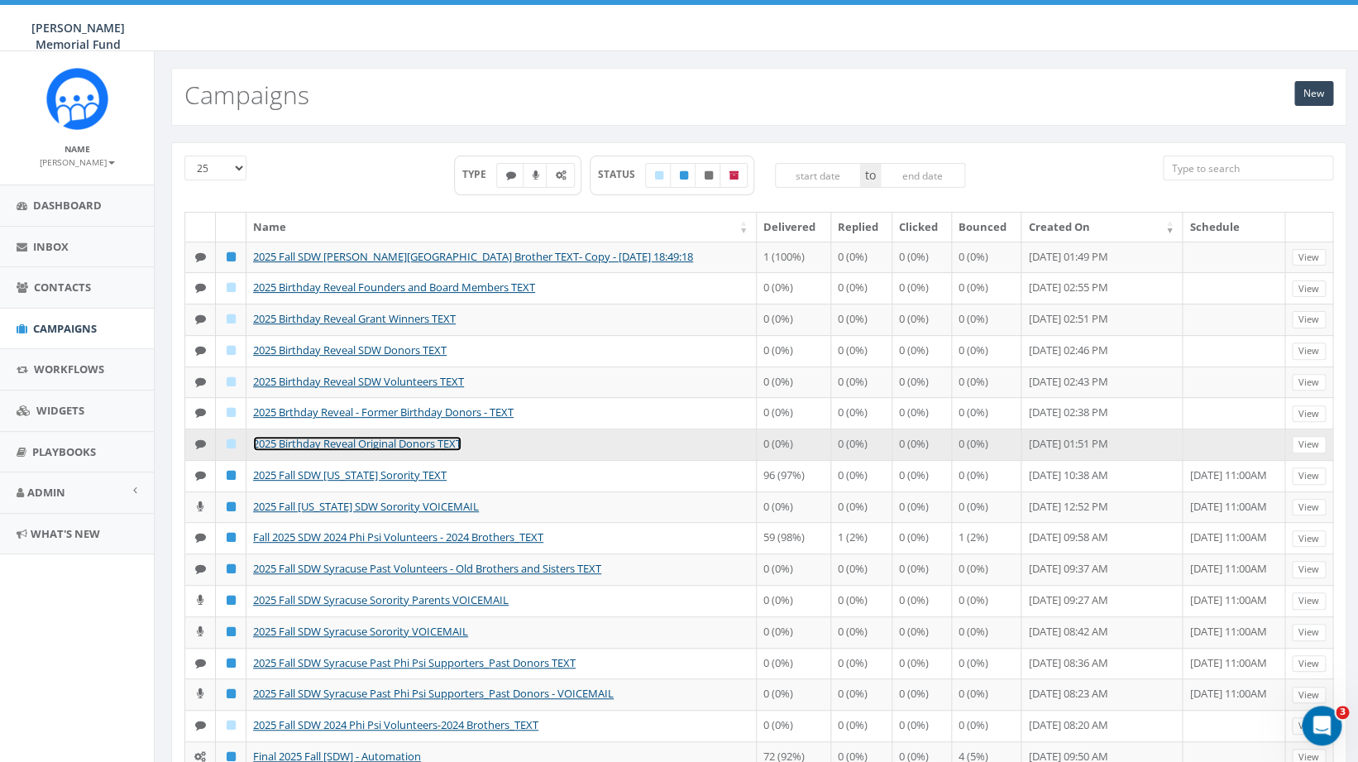
click at [418, 451] on link "2025 Birthday Reveal Original Donors TEXT" at bounding box center [357, 443] width 208 height 15
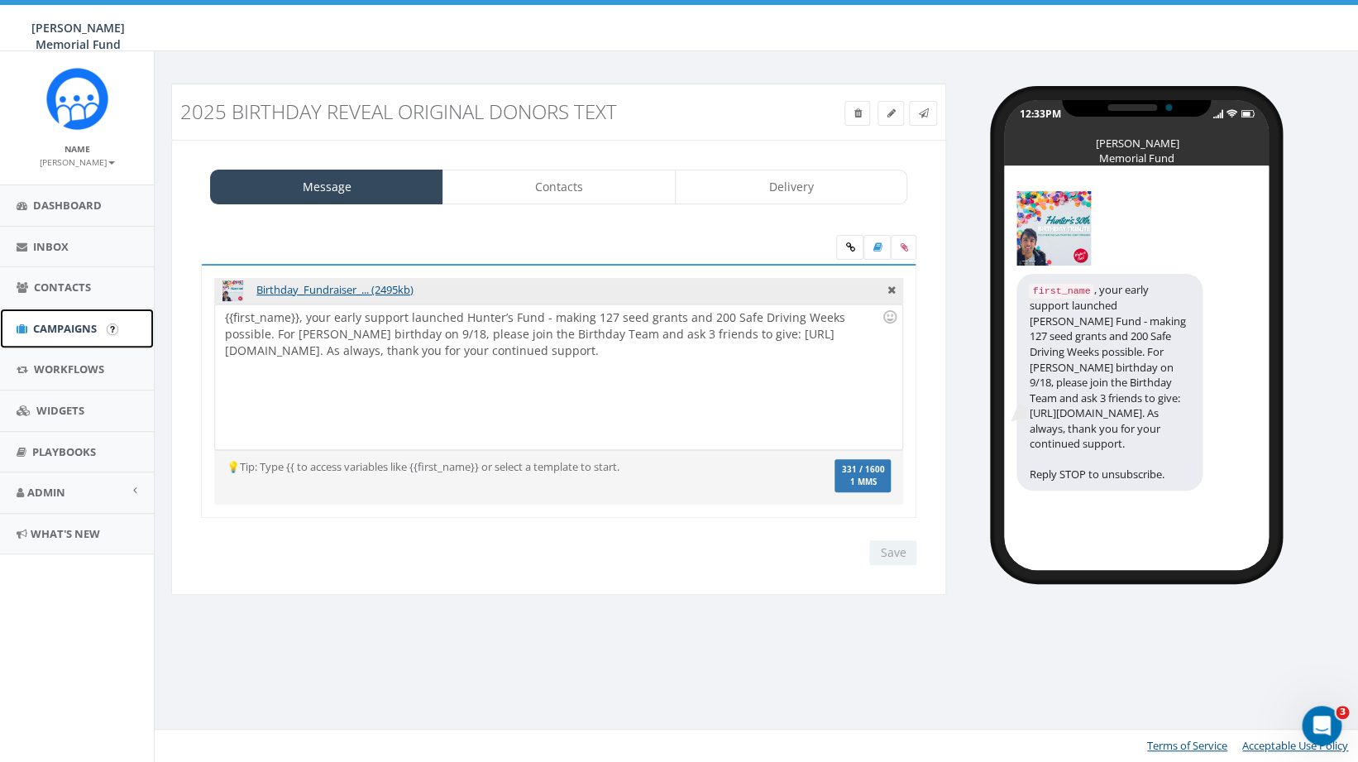
click at [71, 331] on span "Campaigns" at bounding box center [65, 328] width 64 height 15
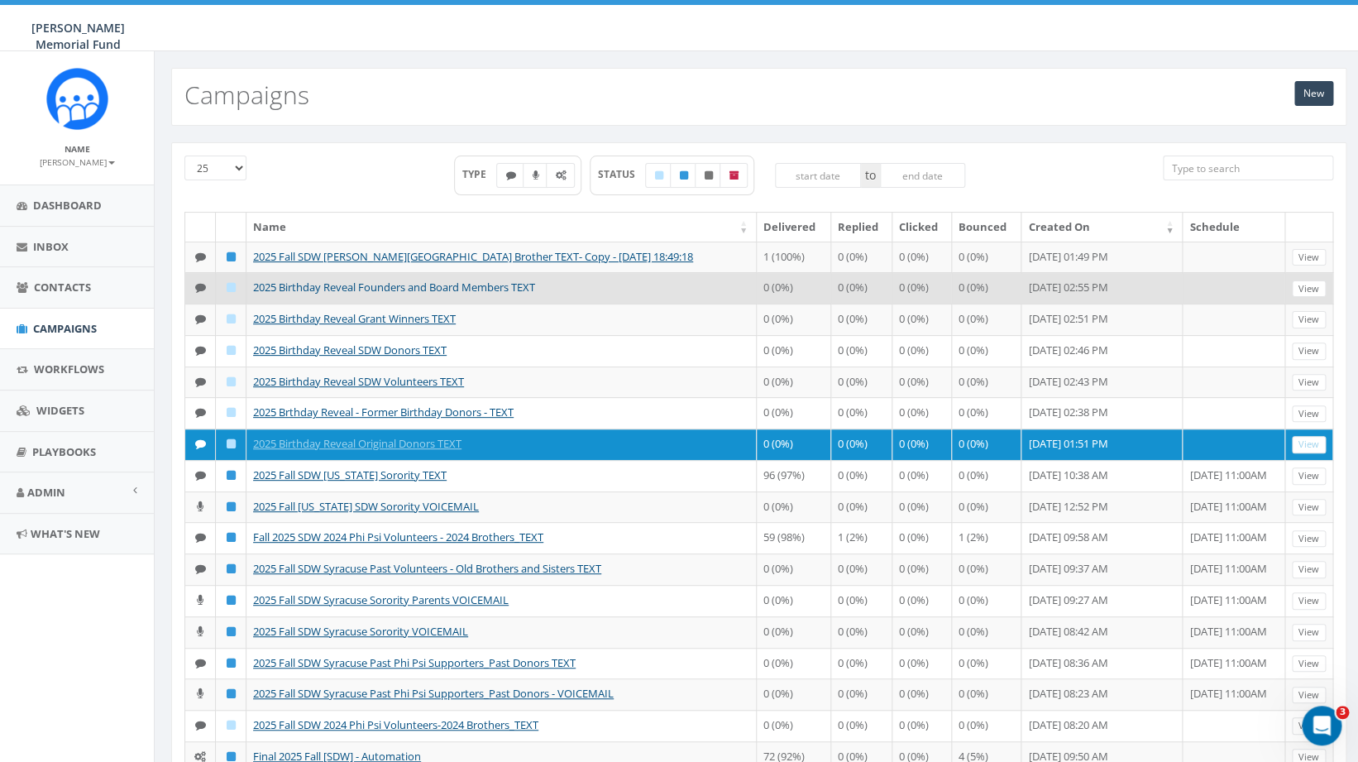
scroll to position [5, 0]
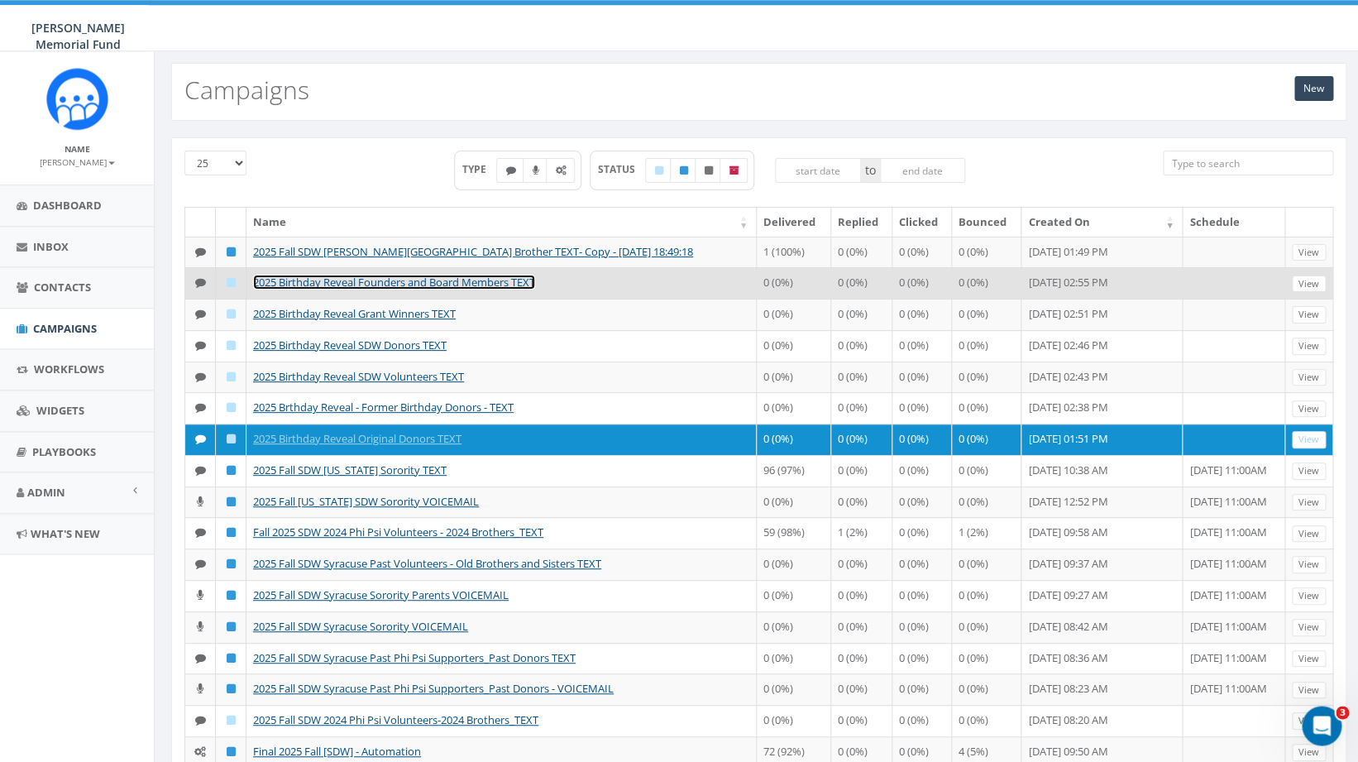
click at [413, 289] on link "2025 Birthday Reveal Founders and Board Members TEXT" at bounding box center [394, 282] width 282 height 15
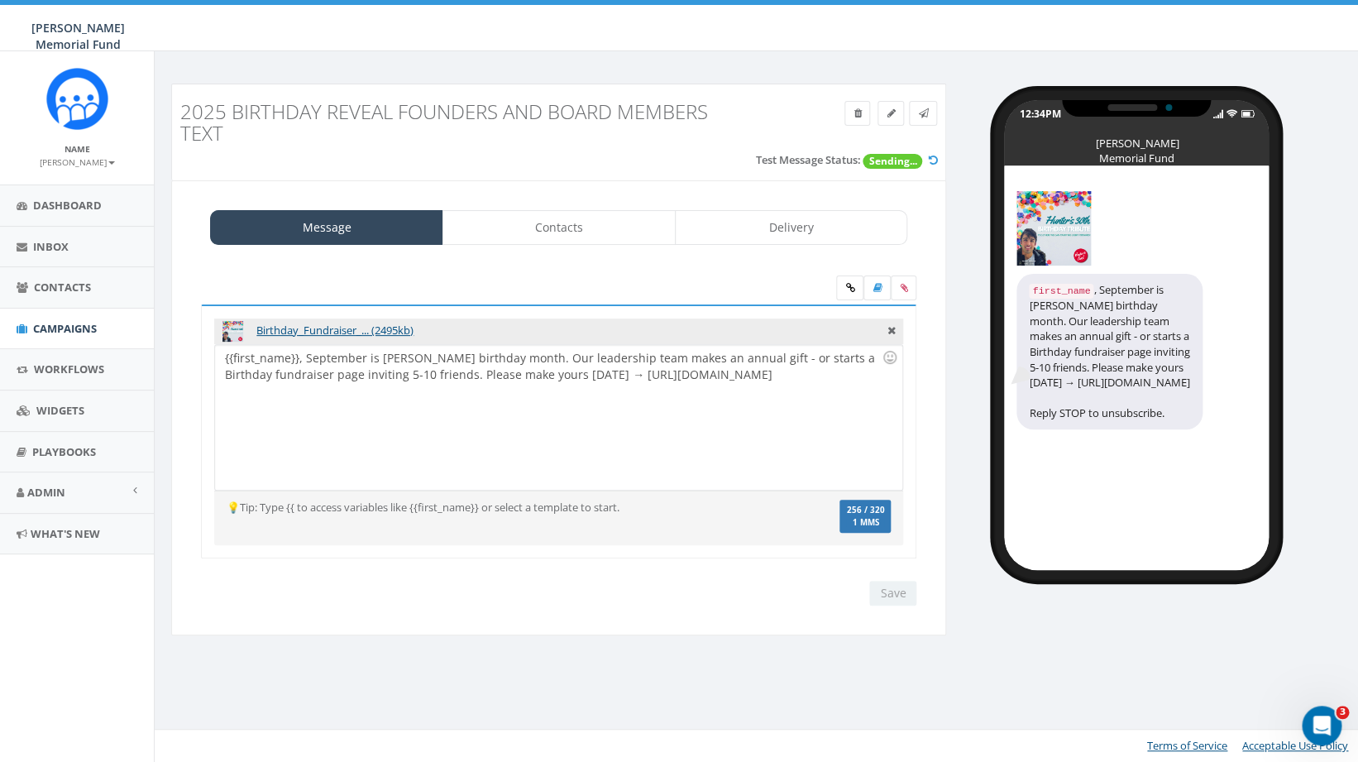
click at [936, 163] on icon at bounding box center [932, 160] width 9 height 11
click at [76, 323] on span "Campaigns" at bounding box center [65, 328] width 64 height 15
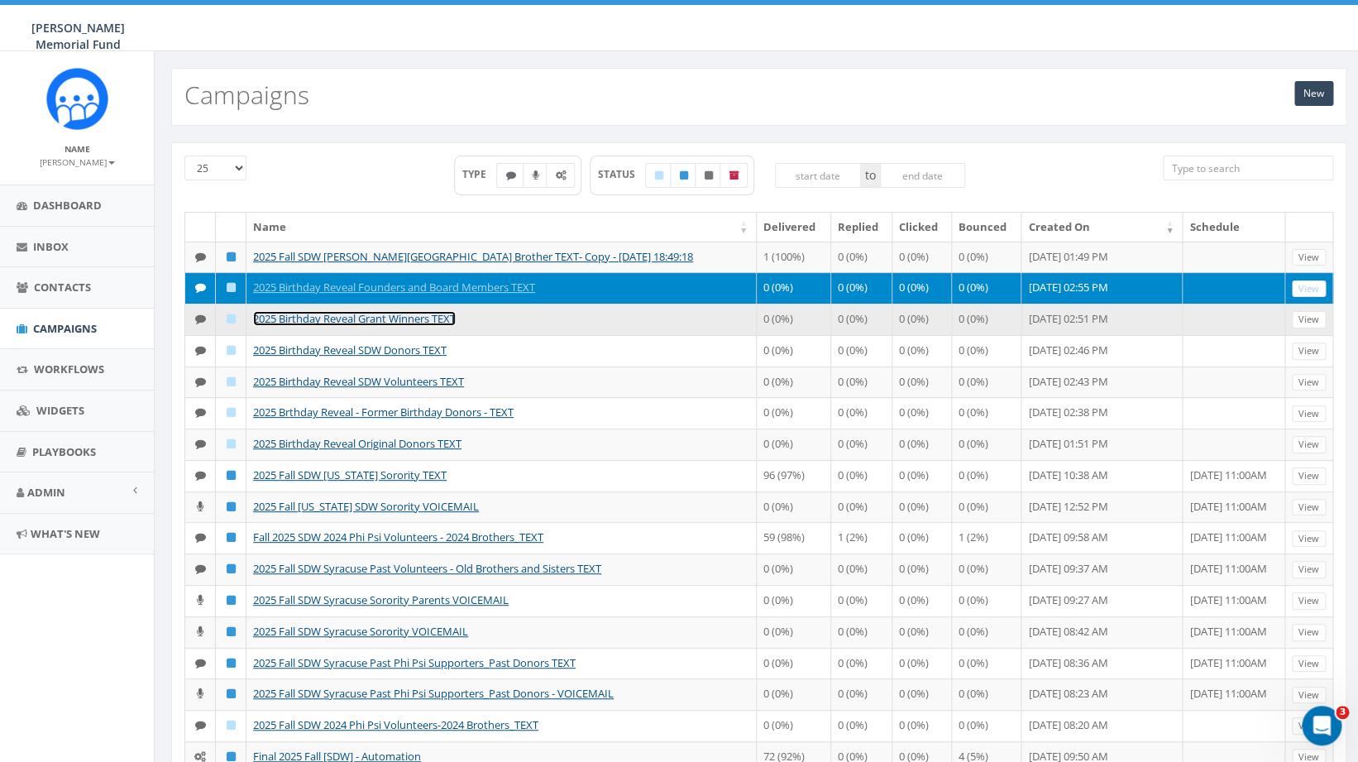
click at [363, 326] on link "2025 Birthday Reveal Grant Winners TEXT" at bounding box center [354, 318] width 203 height 15
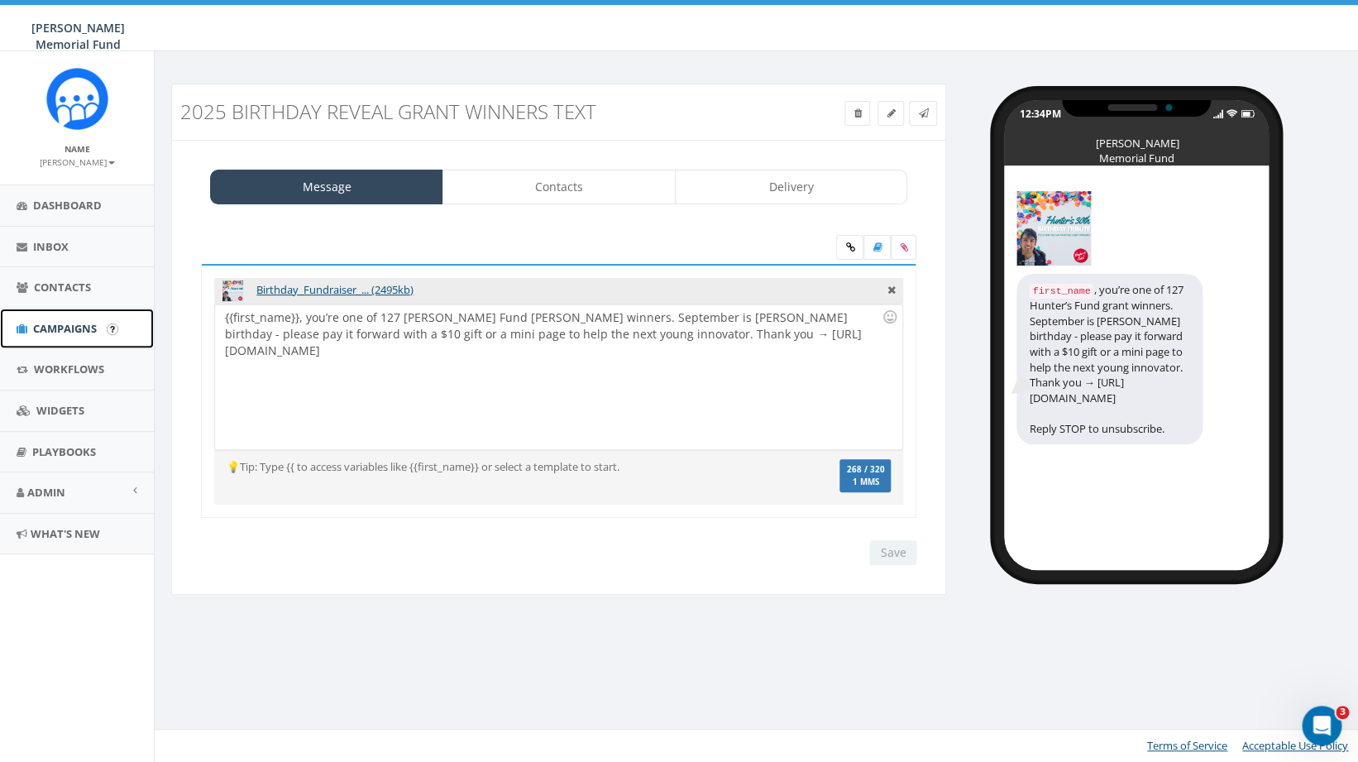
click at [65, 323] on span "Campaigns" at bounding box center [65, 328] width 64 height 15
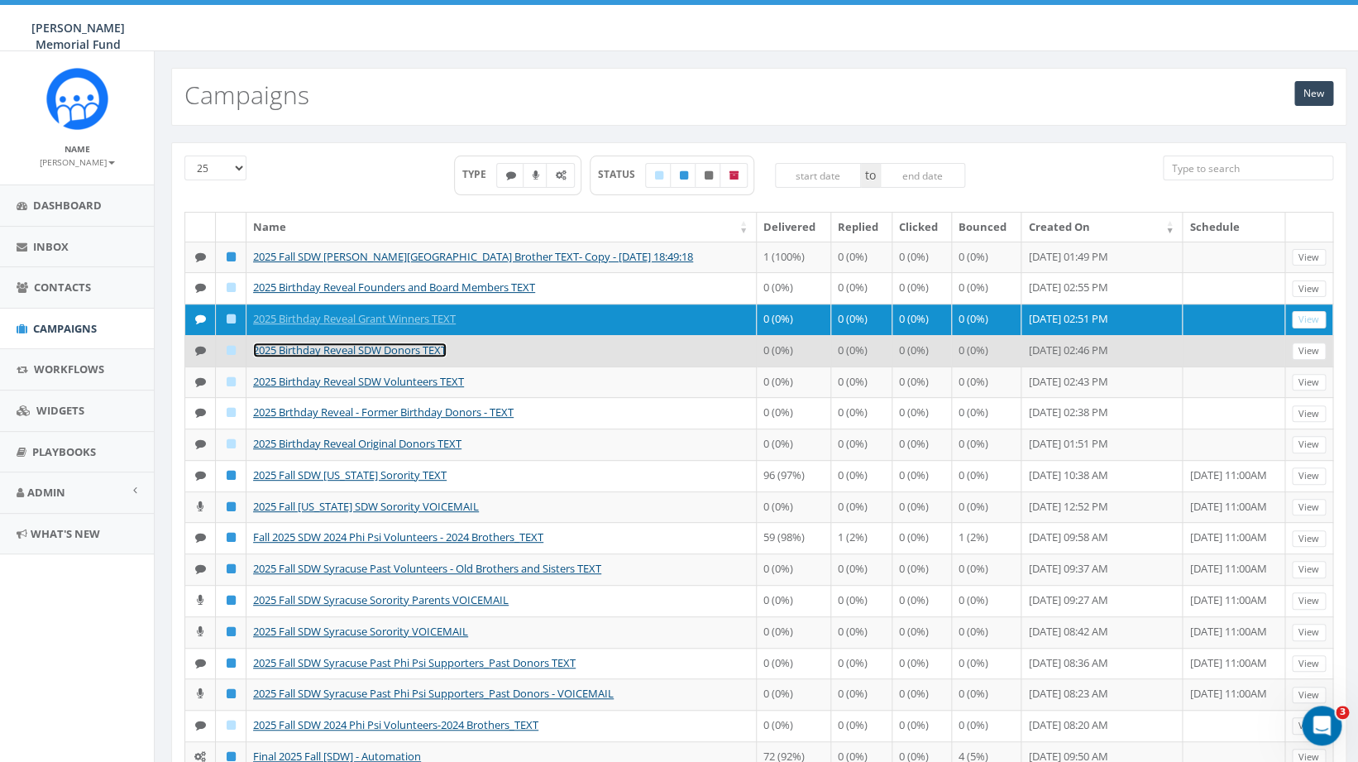
click at [388, 357] on link "2025 Birthday Reveal SDW Donors TEXT" at bounding box center [350, 349] width 194 height 15
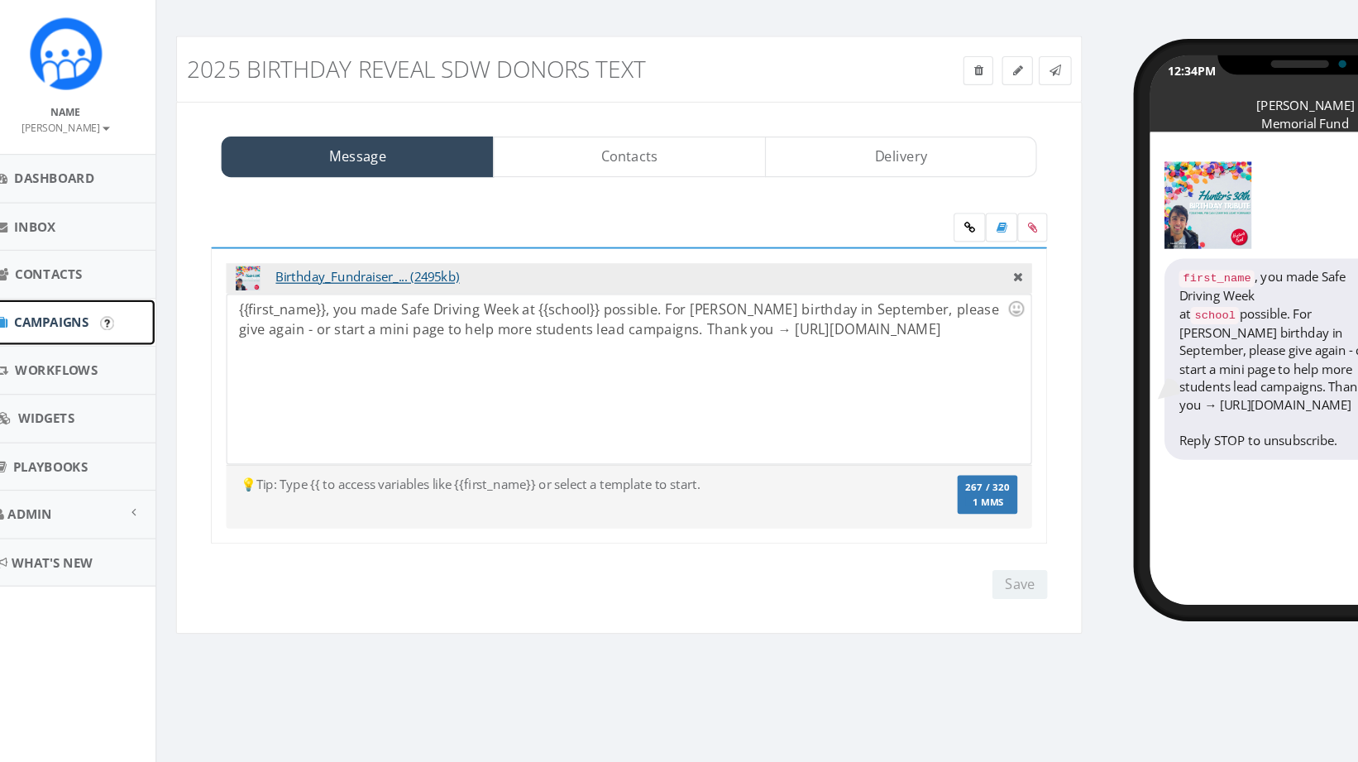
click at [69, 326] on span "Campaigns" at bounding box center [65, 328] width 64 height 15
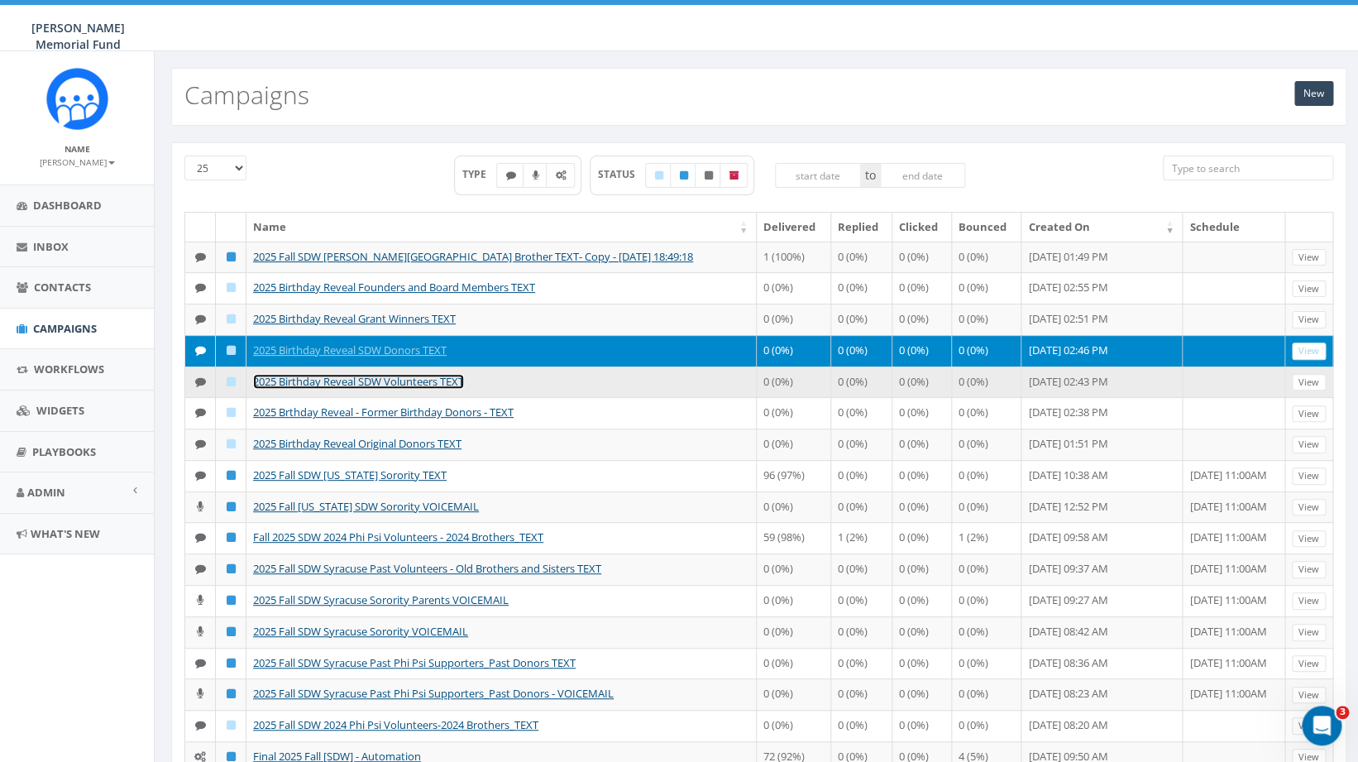
click at [353, 389] on link "2025 Birthday Reveal SDW Volunteers TEXT" at bounding box center [358, 381] width 211 height 15
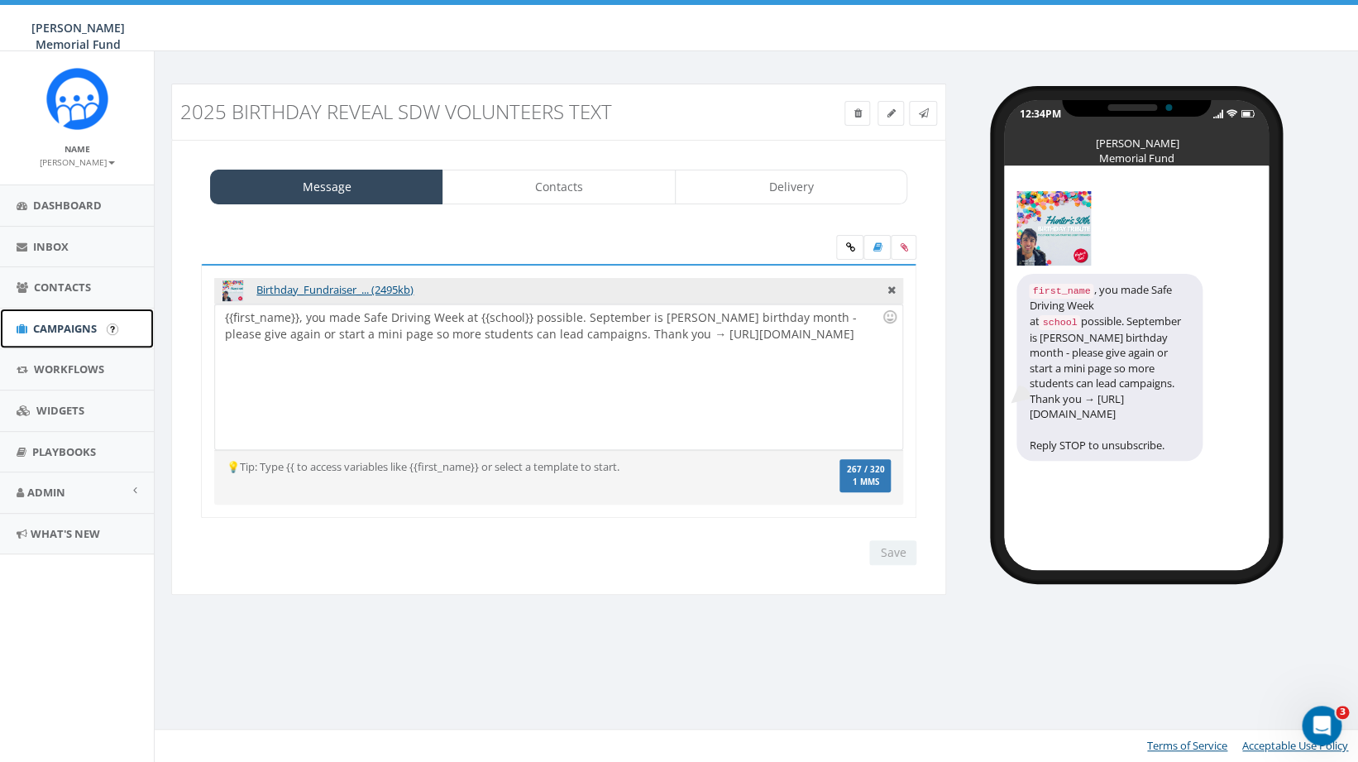
click at [70, 322] on span "Campaigns" at bounding box center [65, 328] width 64 height 15
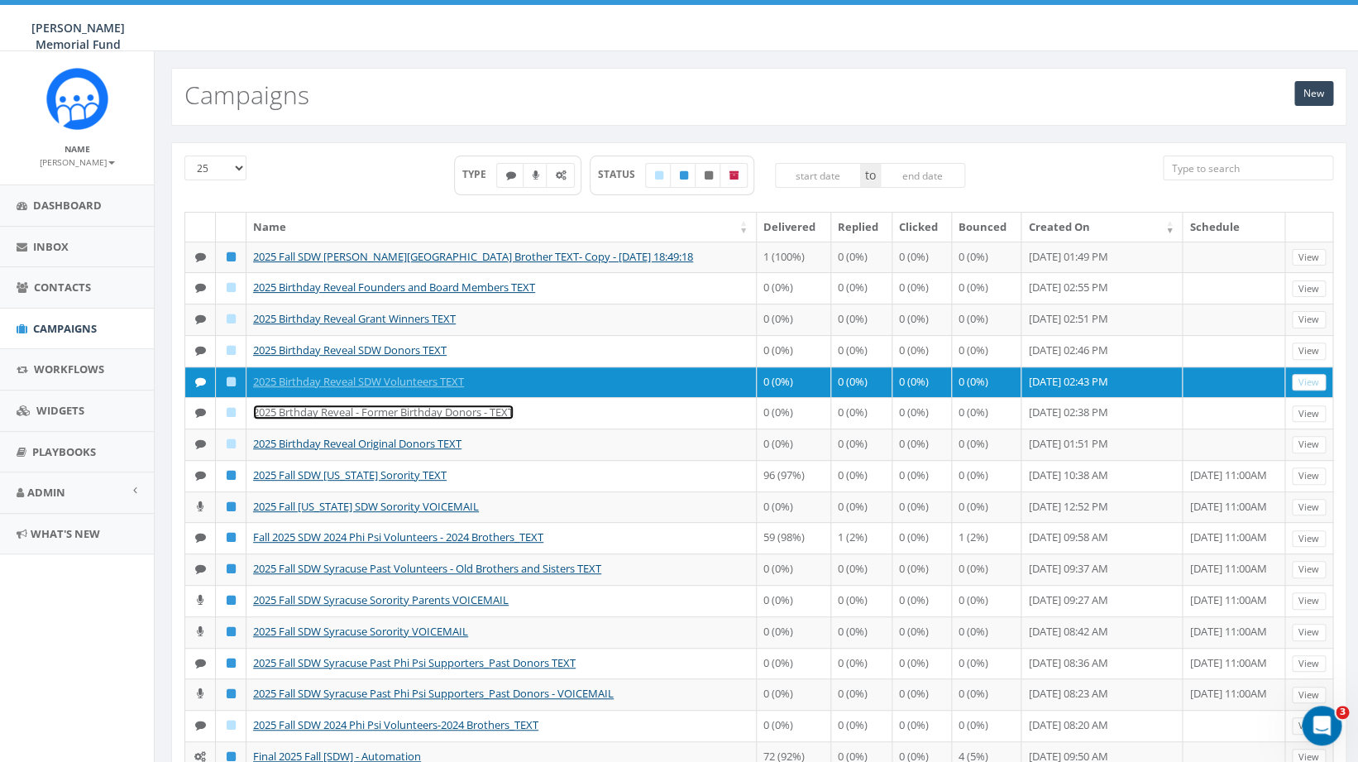
click at [442, 419] on link "2025 Brthday Reveal - Former Birthday Donors - TEXT" at bounding box center [383, 411] width 261 height 15
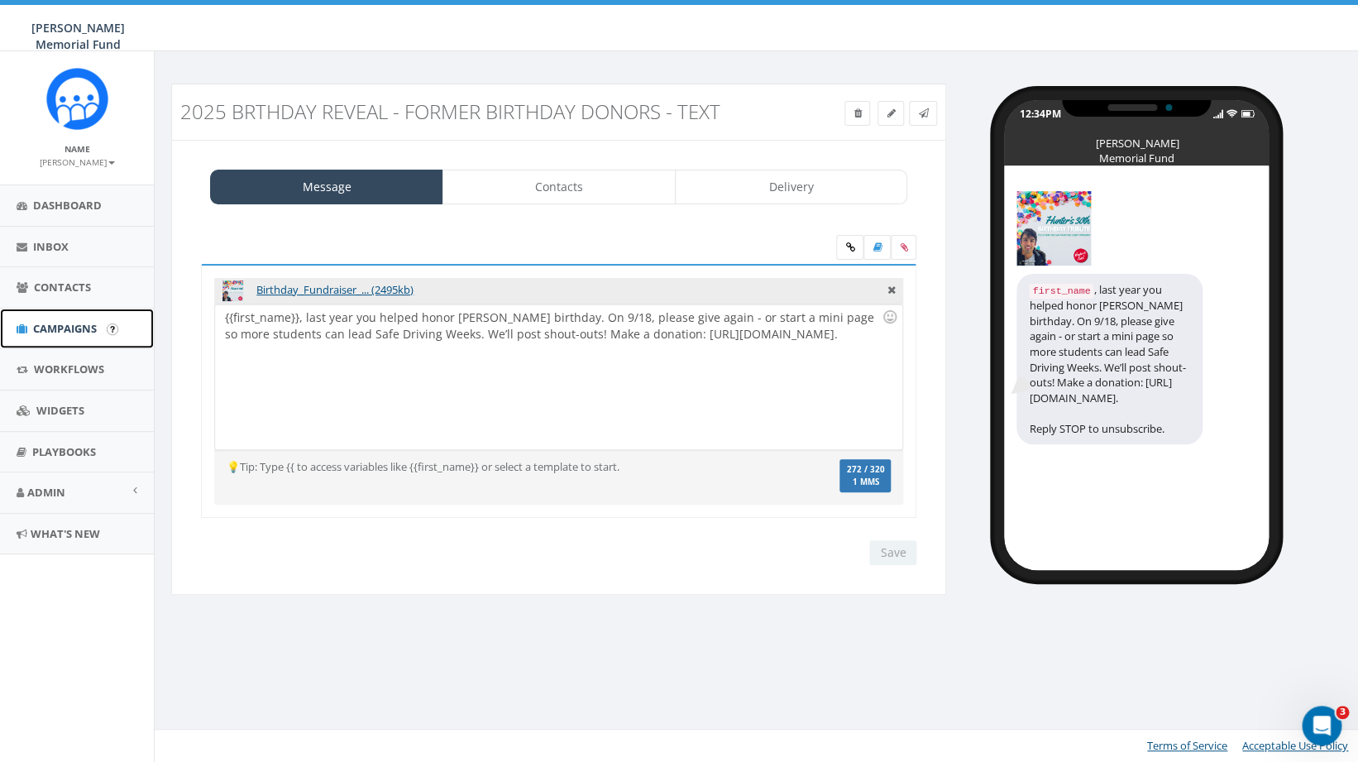
click at [58, 320] on link "Campaigns" at bounding box center [77, 328] width 154 height 41
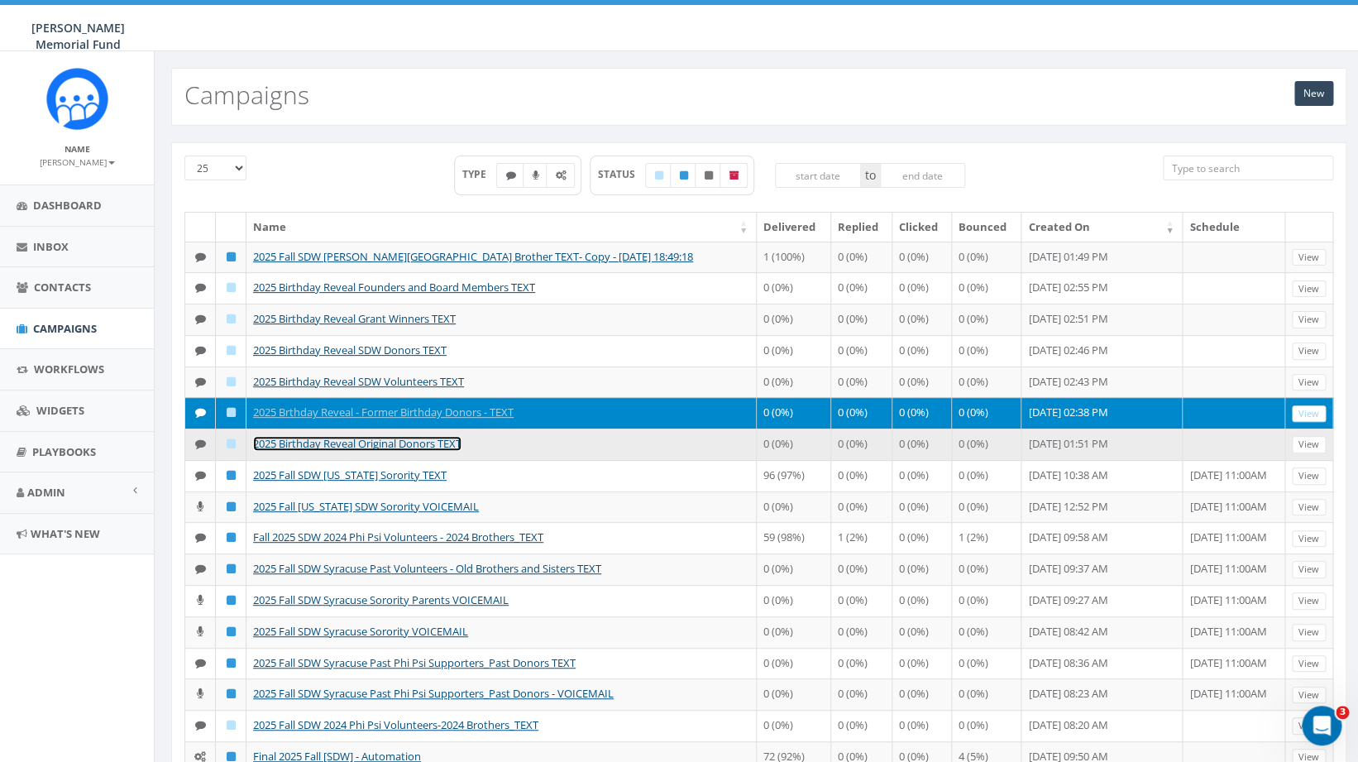
click at [329, 451] on link "2025 Birthday Reveal Original Donors TEXT" at bounding box center [357, 443] width 208 height 15
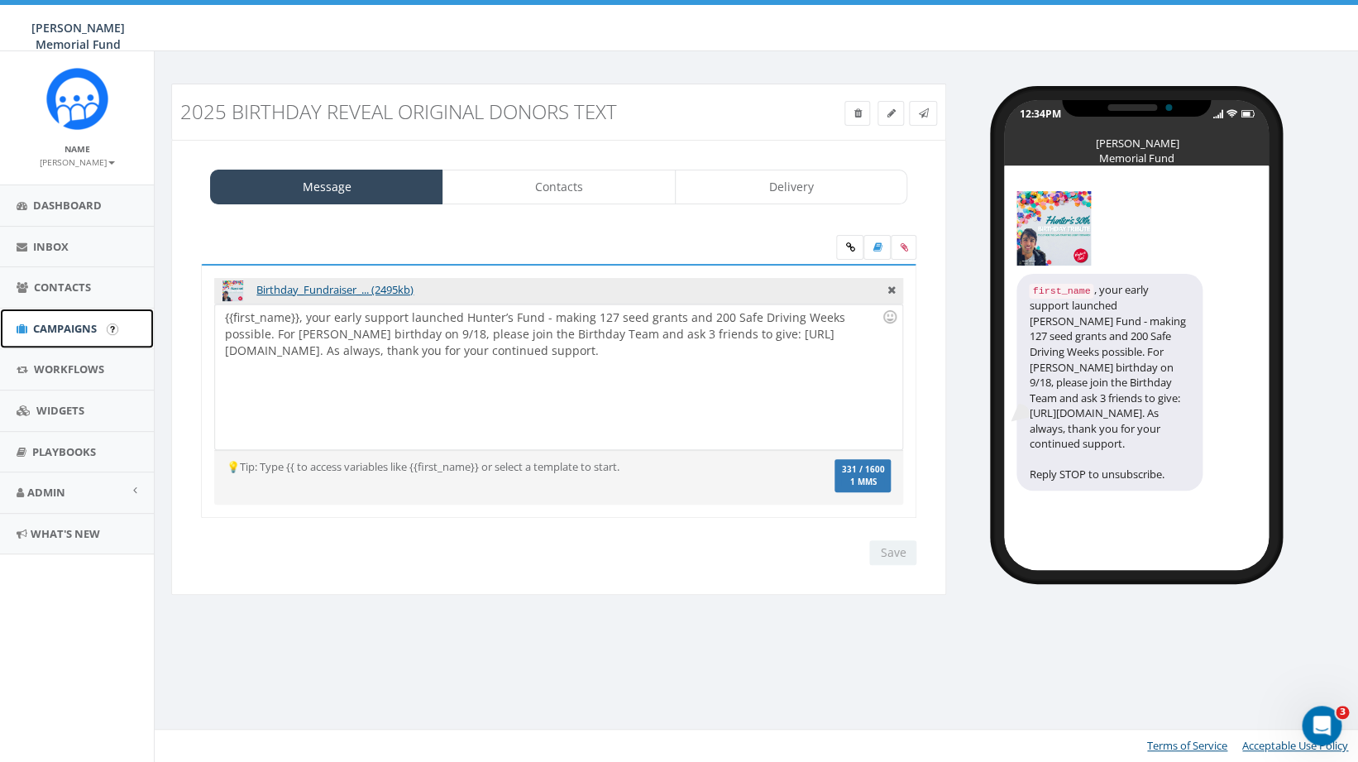
click at [67, 332] on span "Campaigns" at bounding box center [65, 328] width 64 height 15
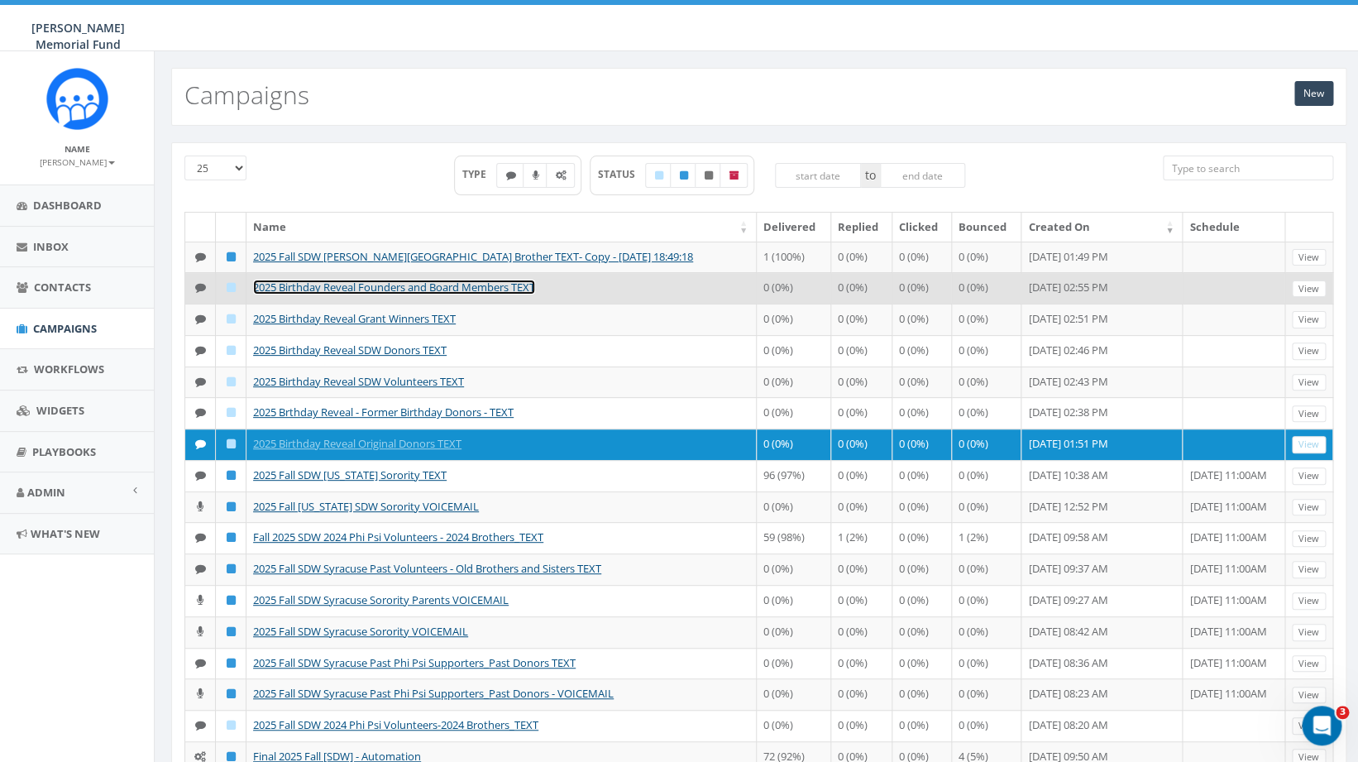
click at [394, 294] on link "2025 Birthday Reveal Founders and Board Members TEXT" at bounding box center [394, 287] width 282 height 15
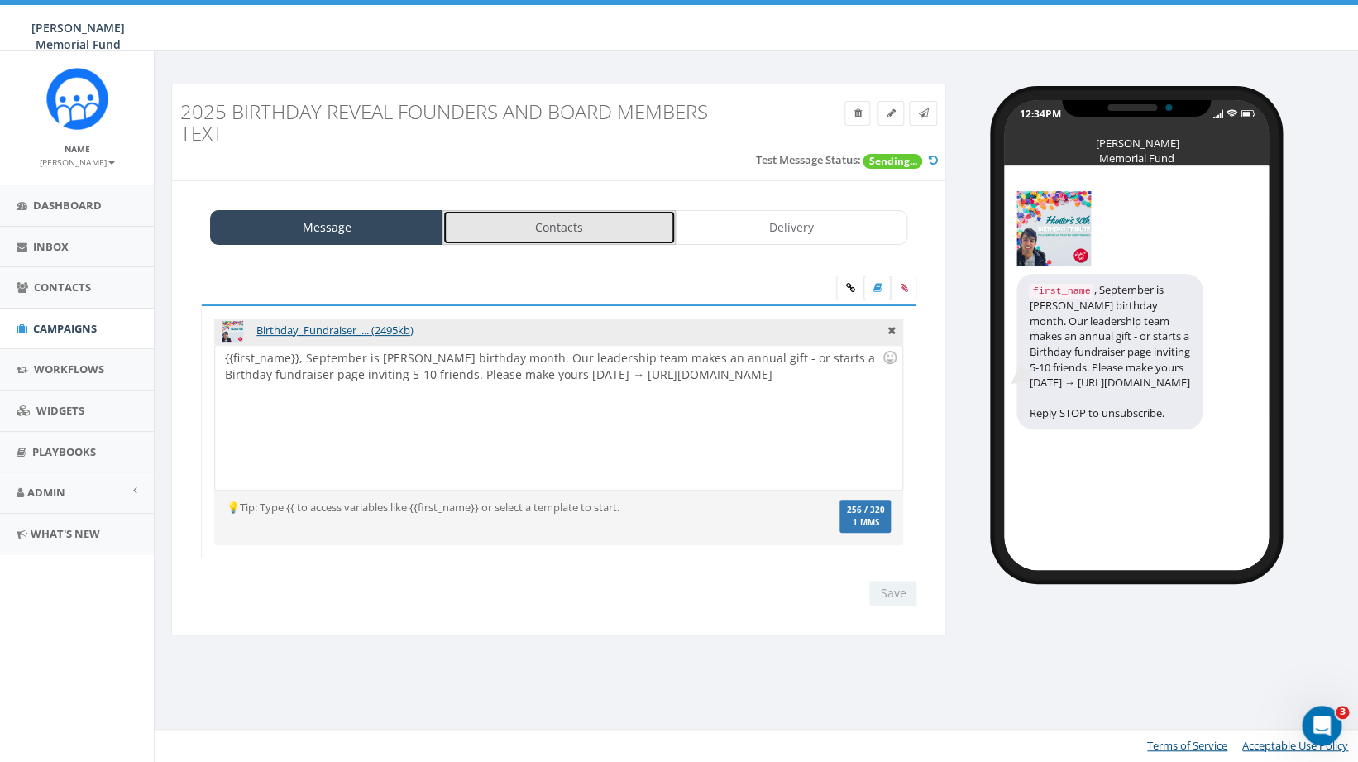
click at [543, 222] on link "Contacts" at bounding box center [558, 227] width 233 height 35
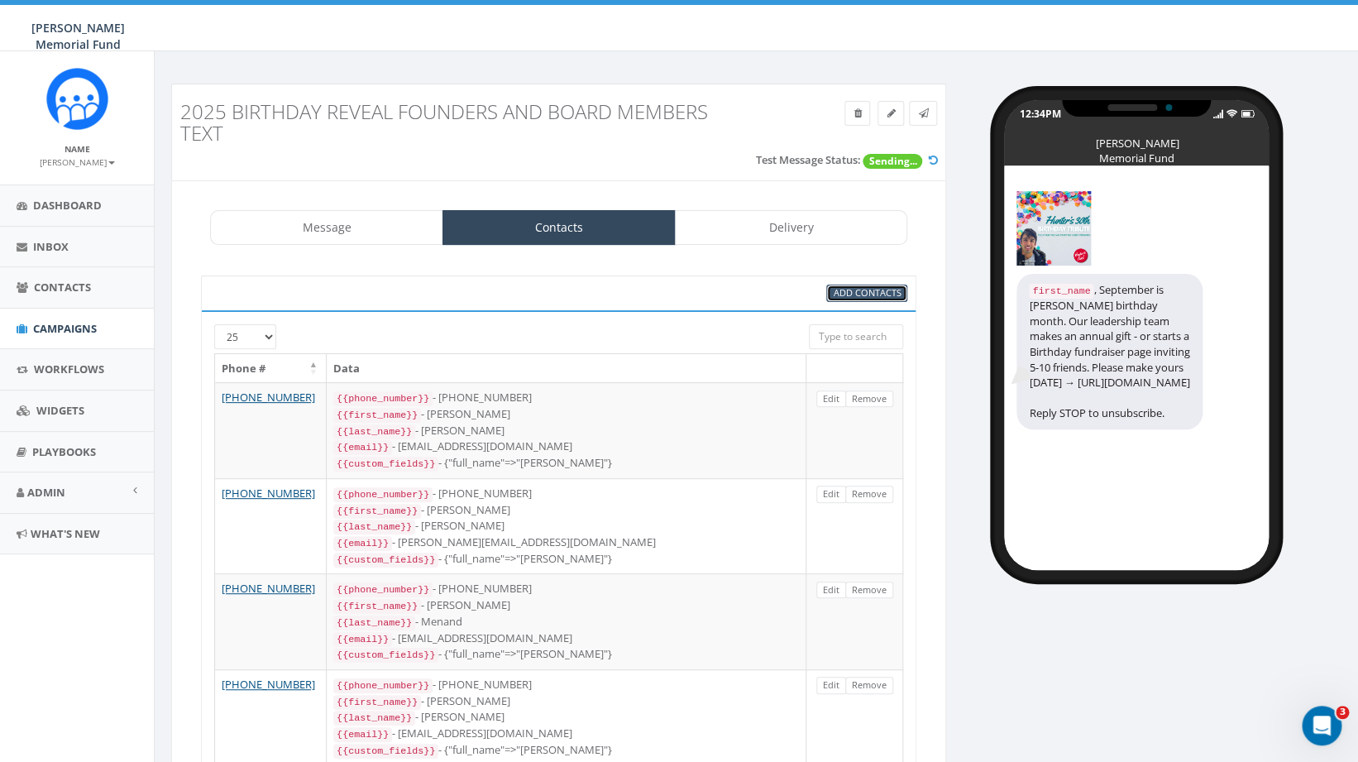
click at [854, 289] on span "Add Contacts" at bounding box center [867, 292] width 68 height 12
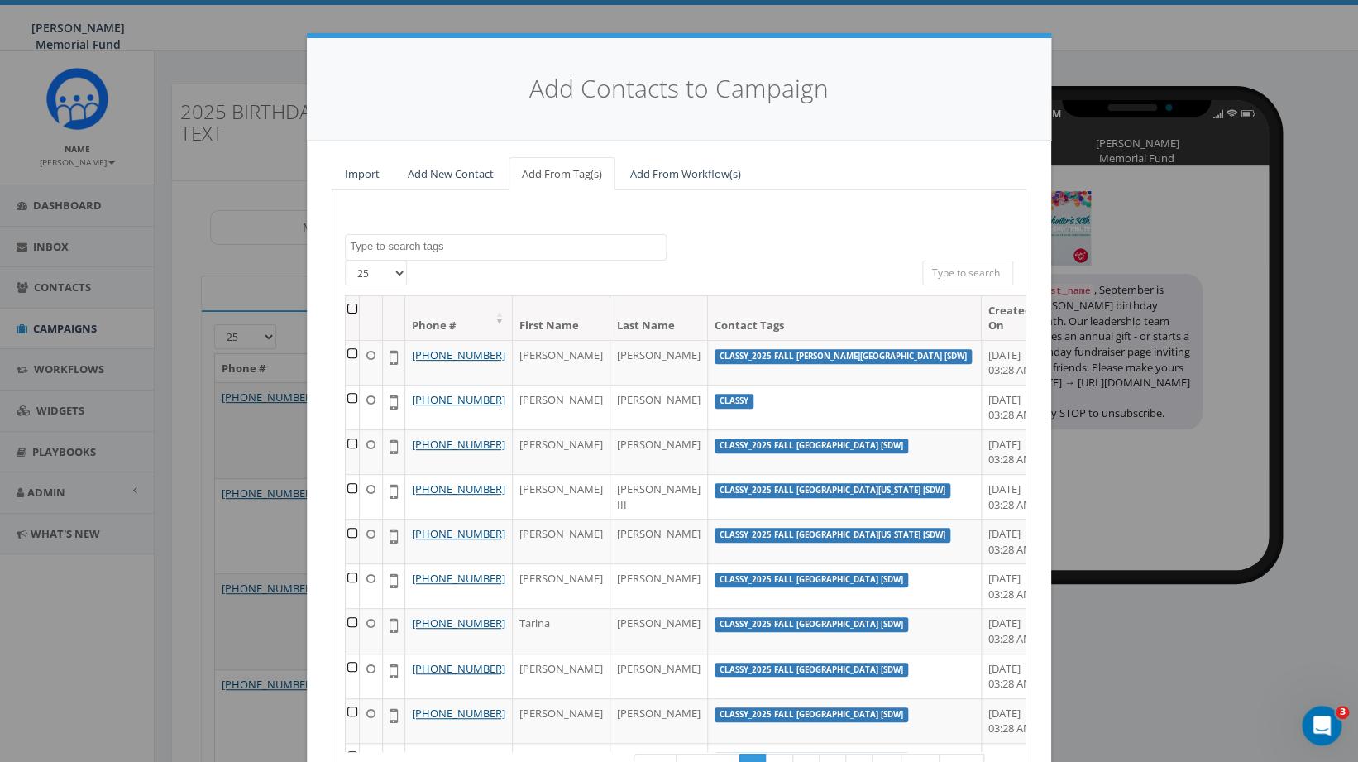
click at [466, 247] on textarea "Search" at bounding box center [508, 246] width 316 height 15
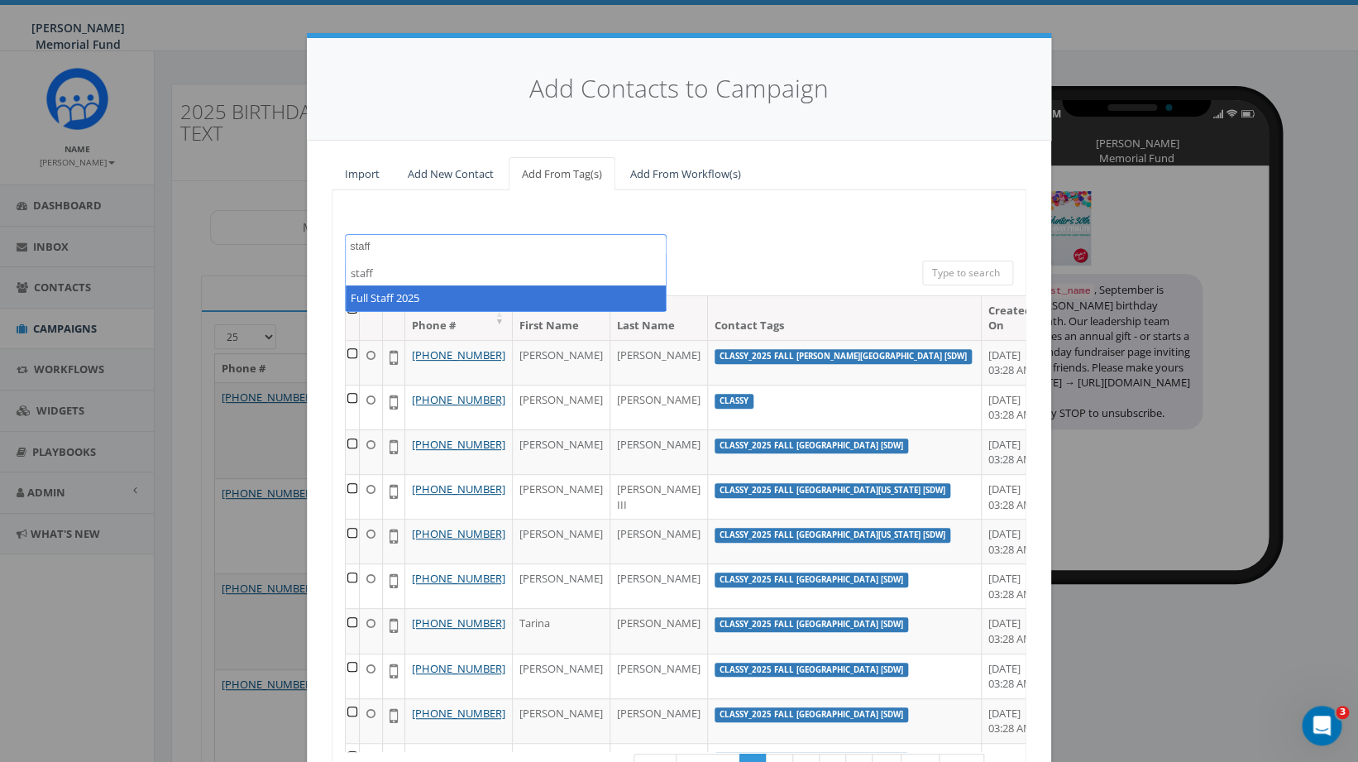
type textarea "staff"
select select "Full Staff 2025"
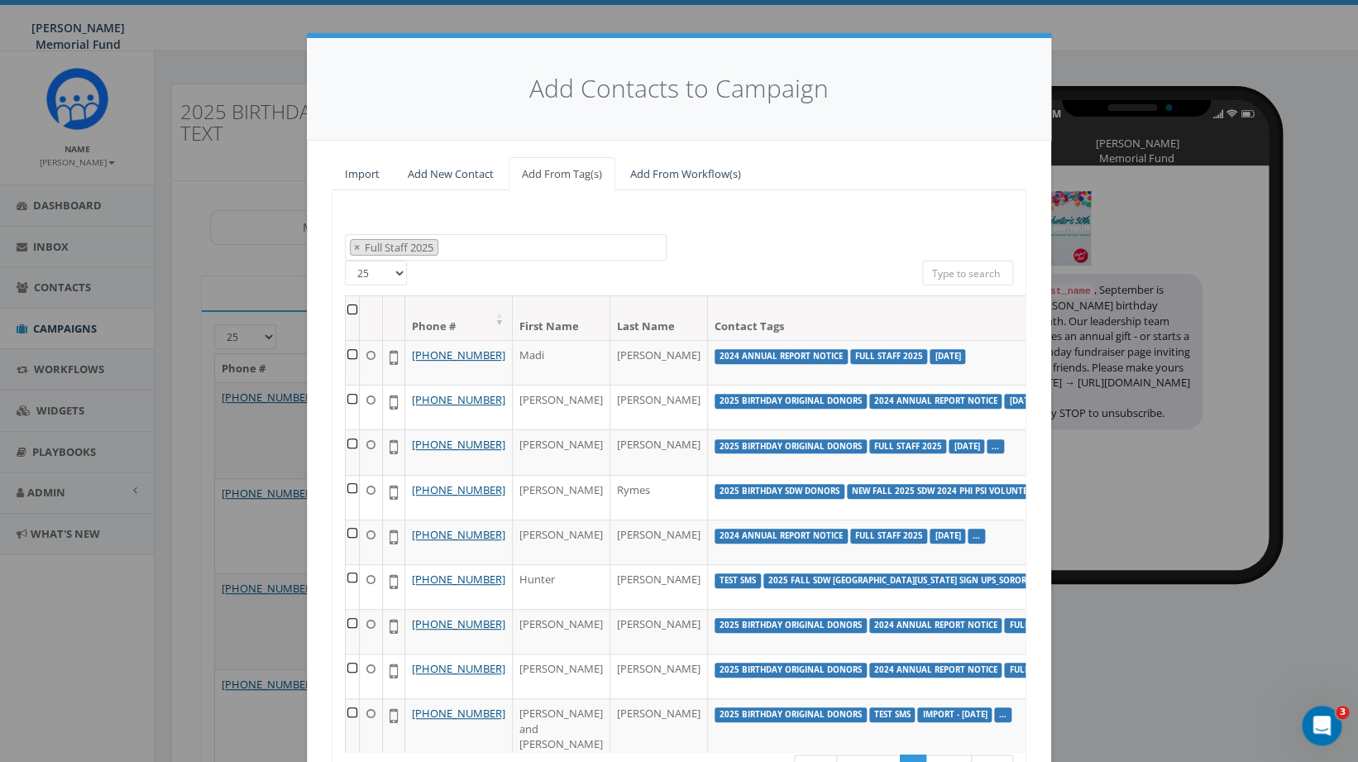
scroll to position [24, 0]
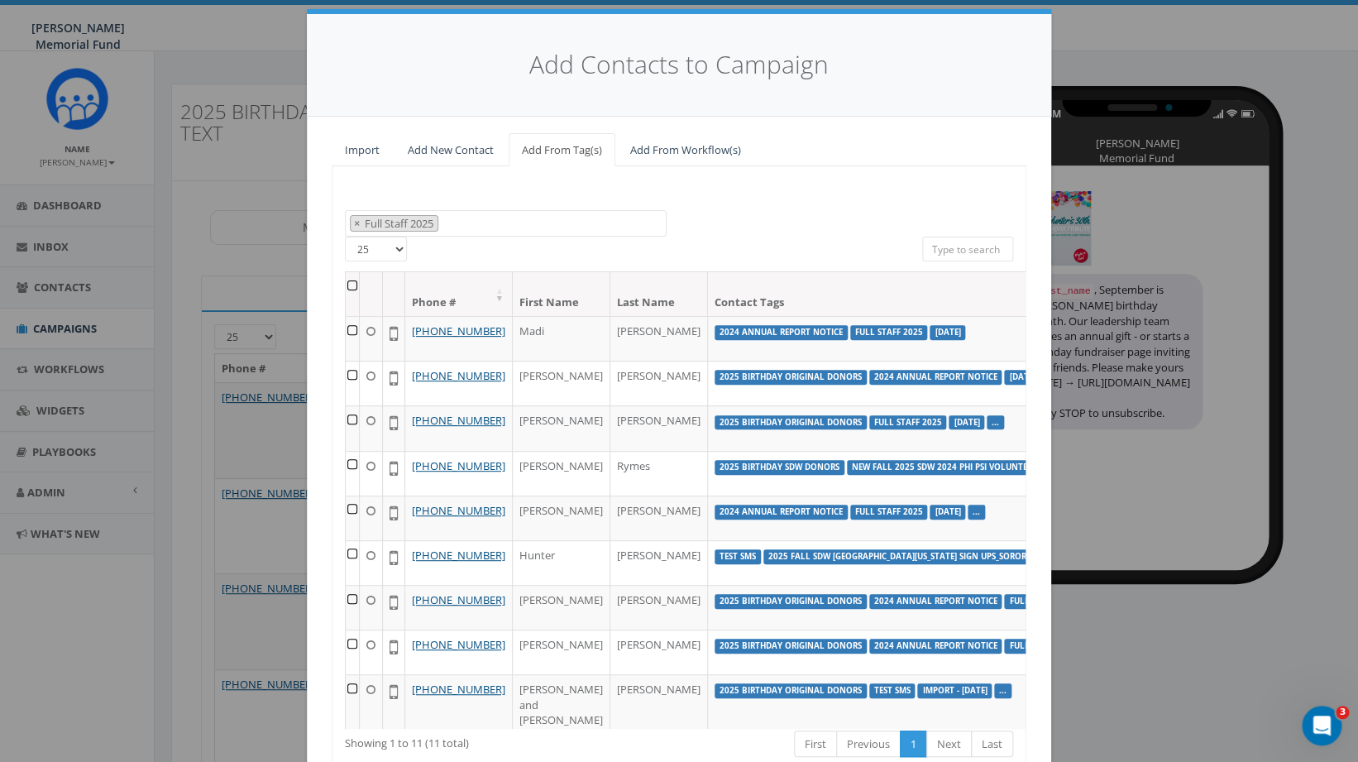
click at [351, 286] on th at bounding box center [353, 294] width 14 height 44
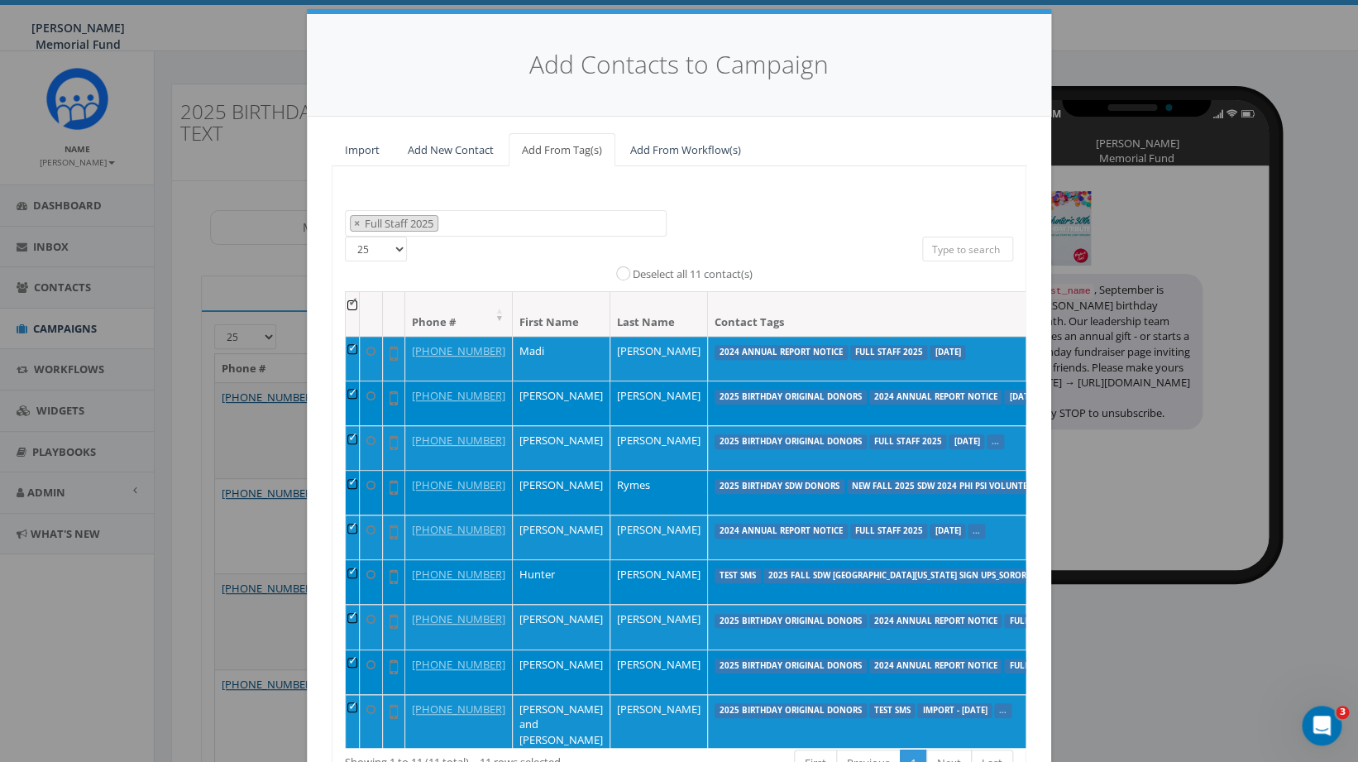
scroll to position [147, 0]
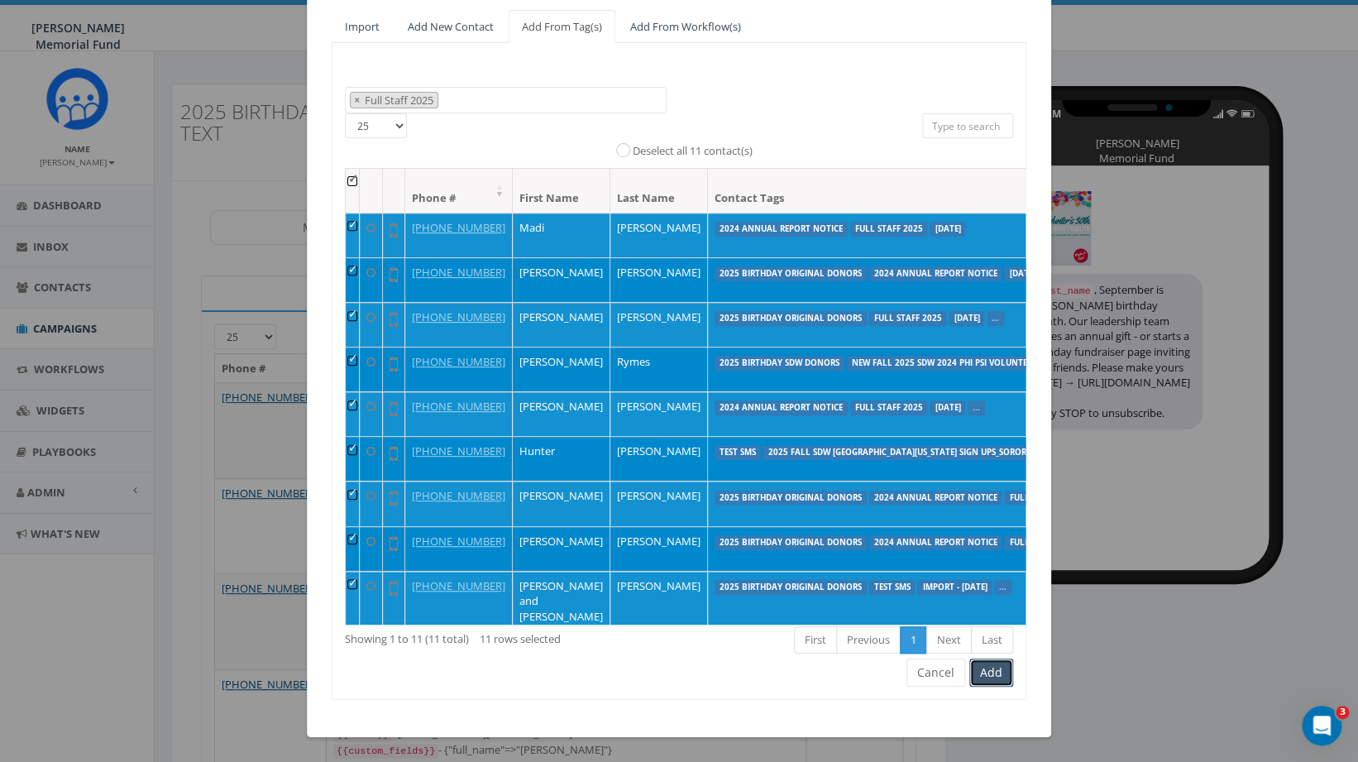
click at [992, 672] on button "Add" at bounding box center [991, 672] width 44 height 28
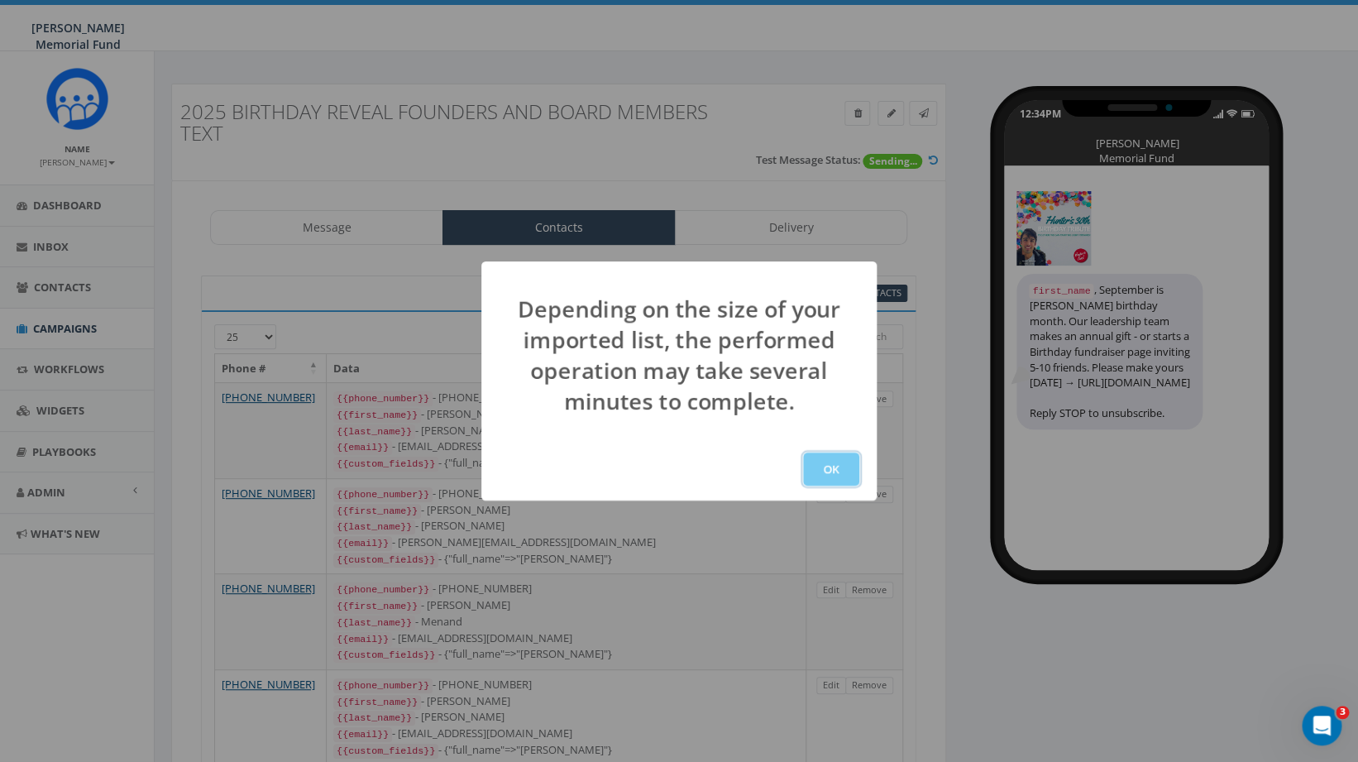
click at [833, 471] on button "OK" at bounding box center [831, 468] width 56 height 33
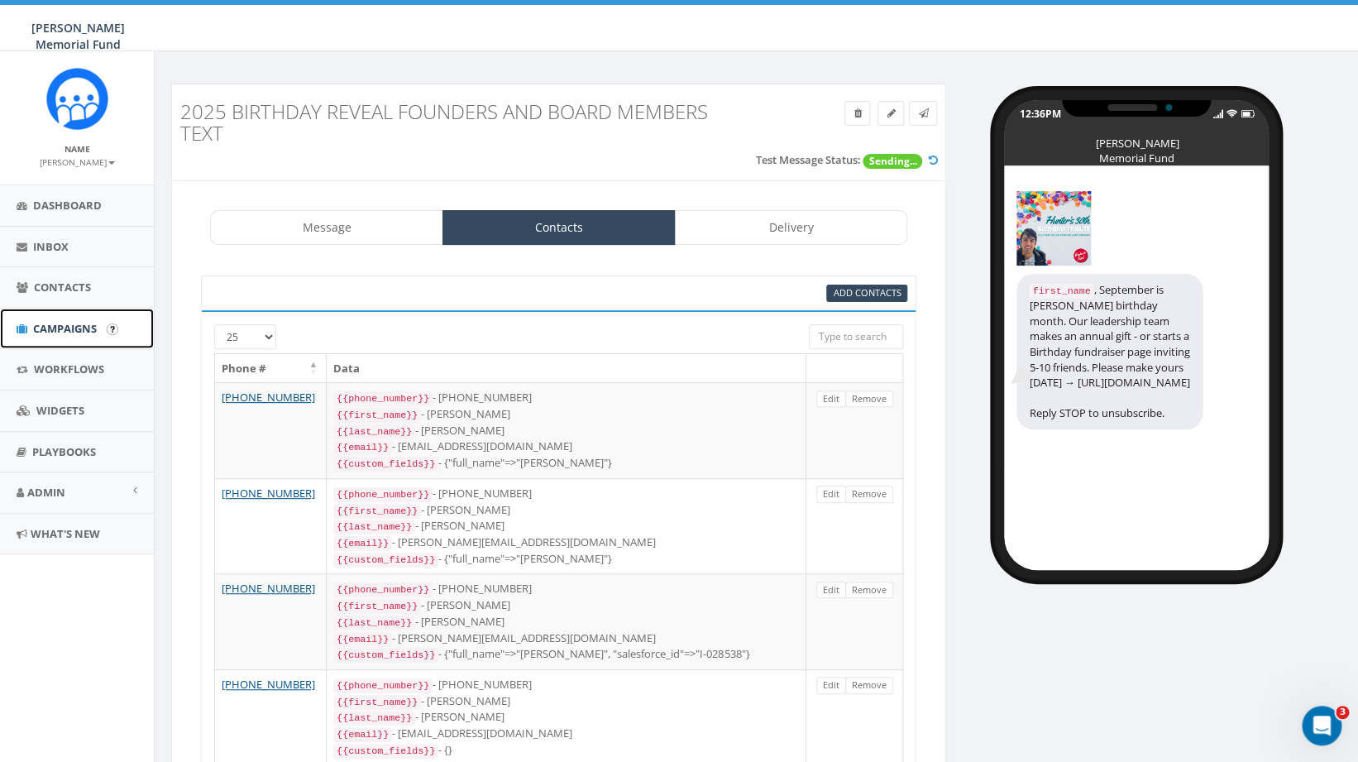
click at [53, 331] on span "Campaigns" at bounding box center [65, 328] width 64 height 15
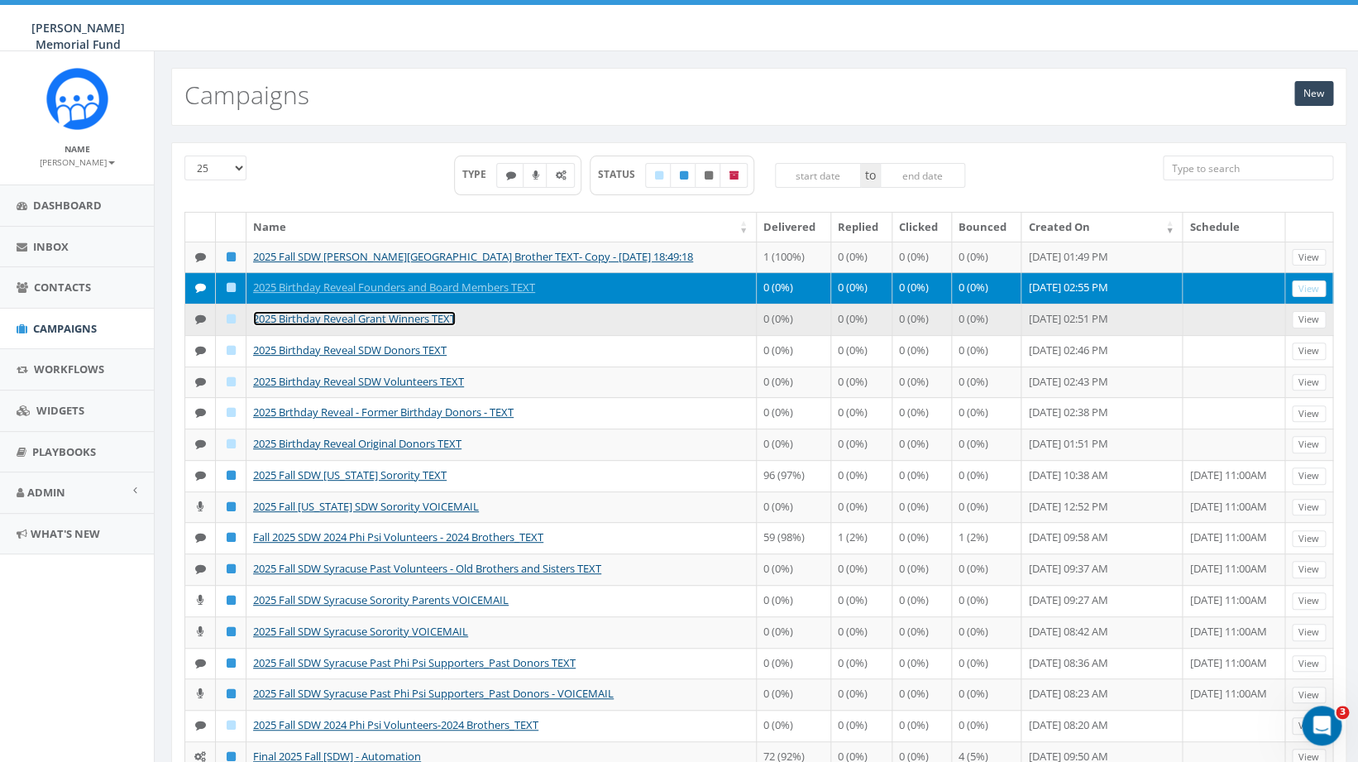
click at [351, 326] on link "2025 Birthday Reveal Grant Winners TEXT" at bounding box center [354, 318] width 203 height 15
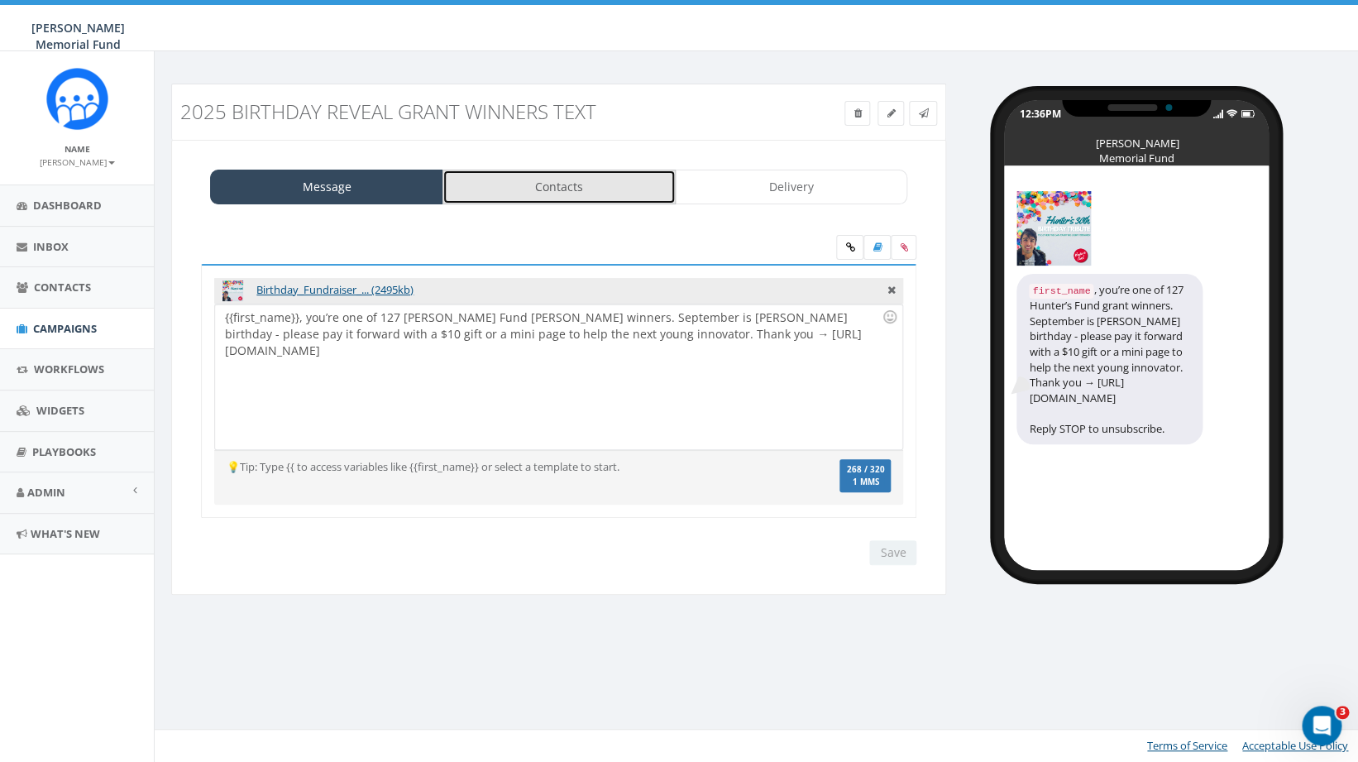
click at [583, 187] on link "Contacts" at bounding box center [558, 187] width 233 height 35
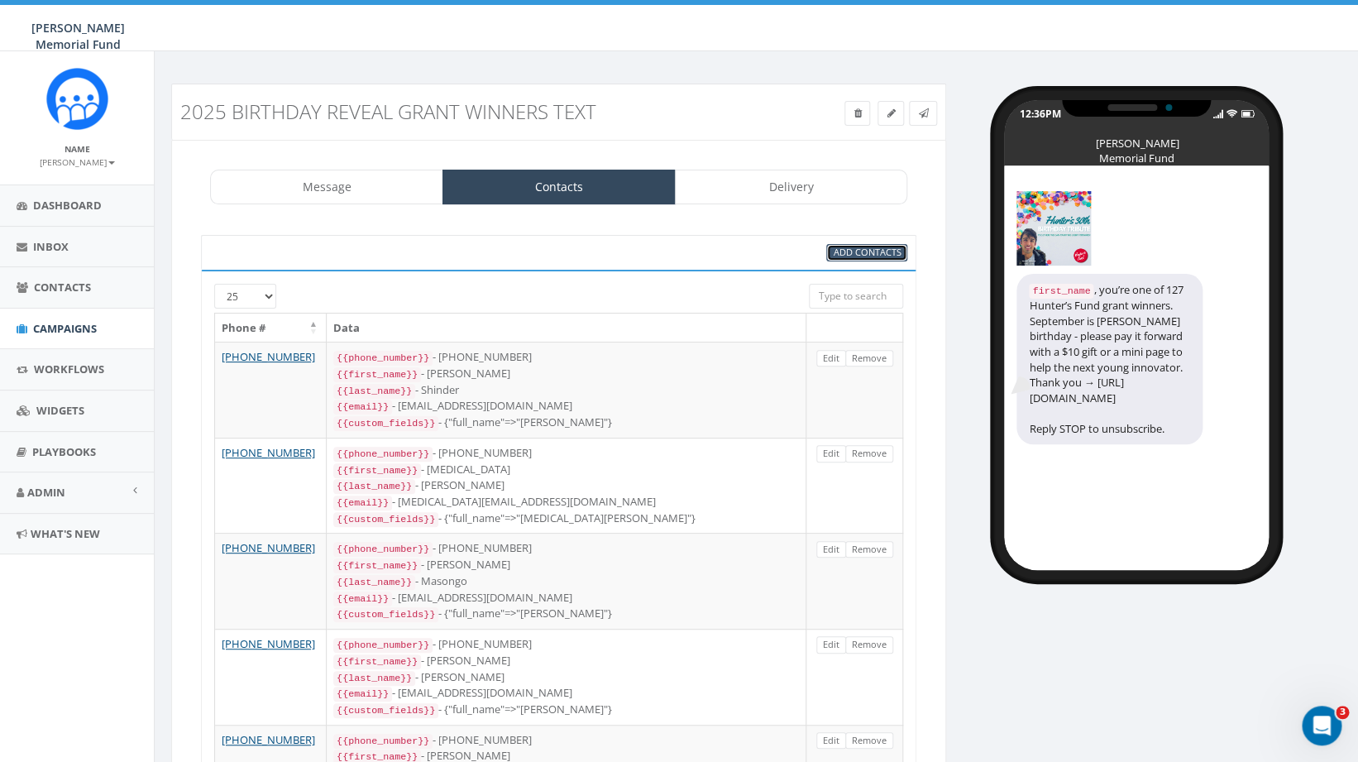
click at [859, 256] on span "Add Contacts" at bounding box center [867, 252] width 68 height 12
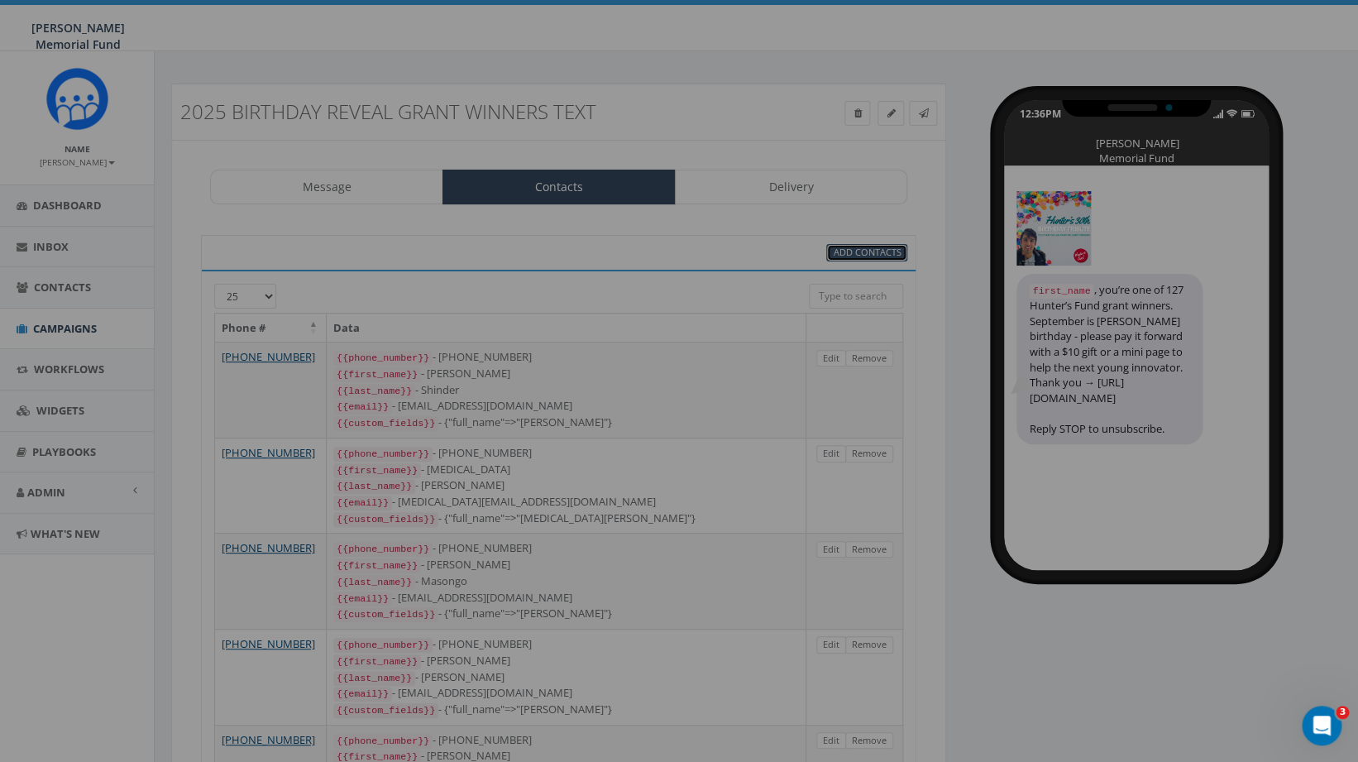
select select
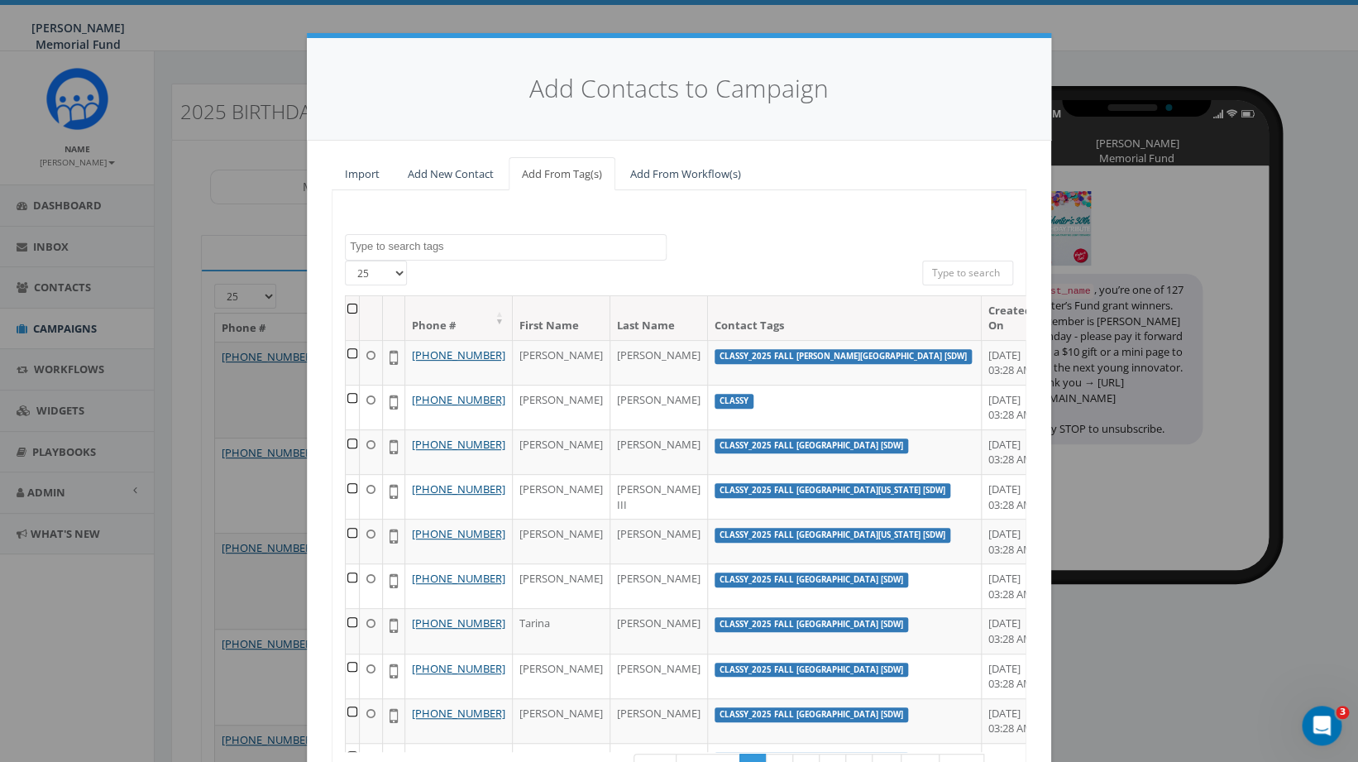
click at [415, 250] on textarea "Search" at bounding box center [508, 246] width 316 height 15
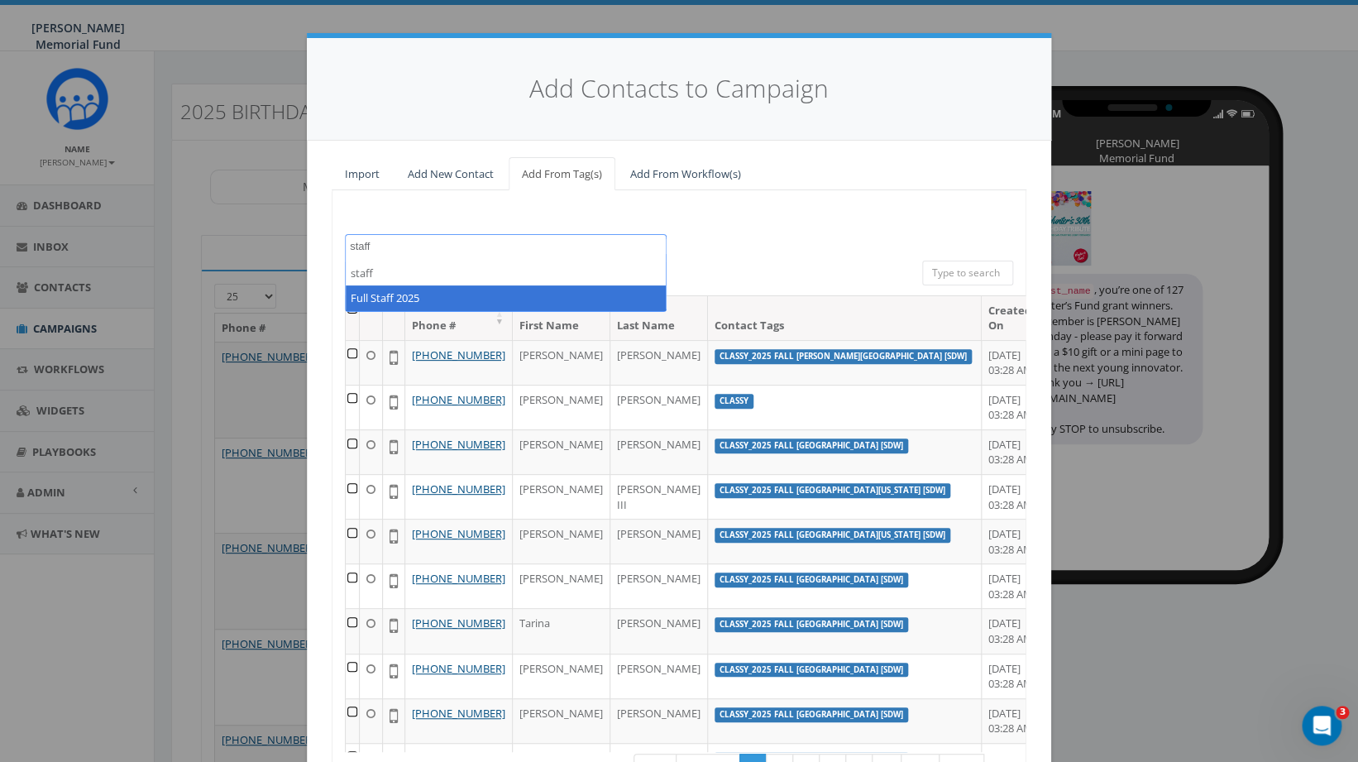
type textarea "staff"
select select "Full Staff 2025"
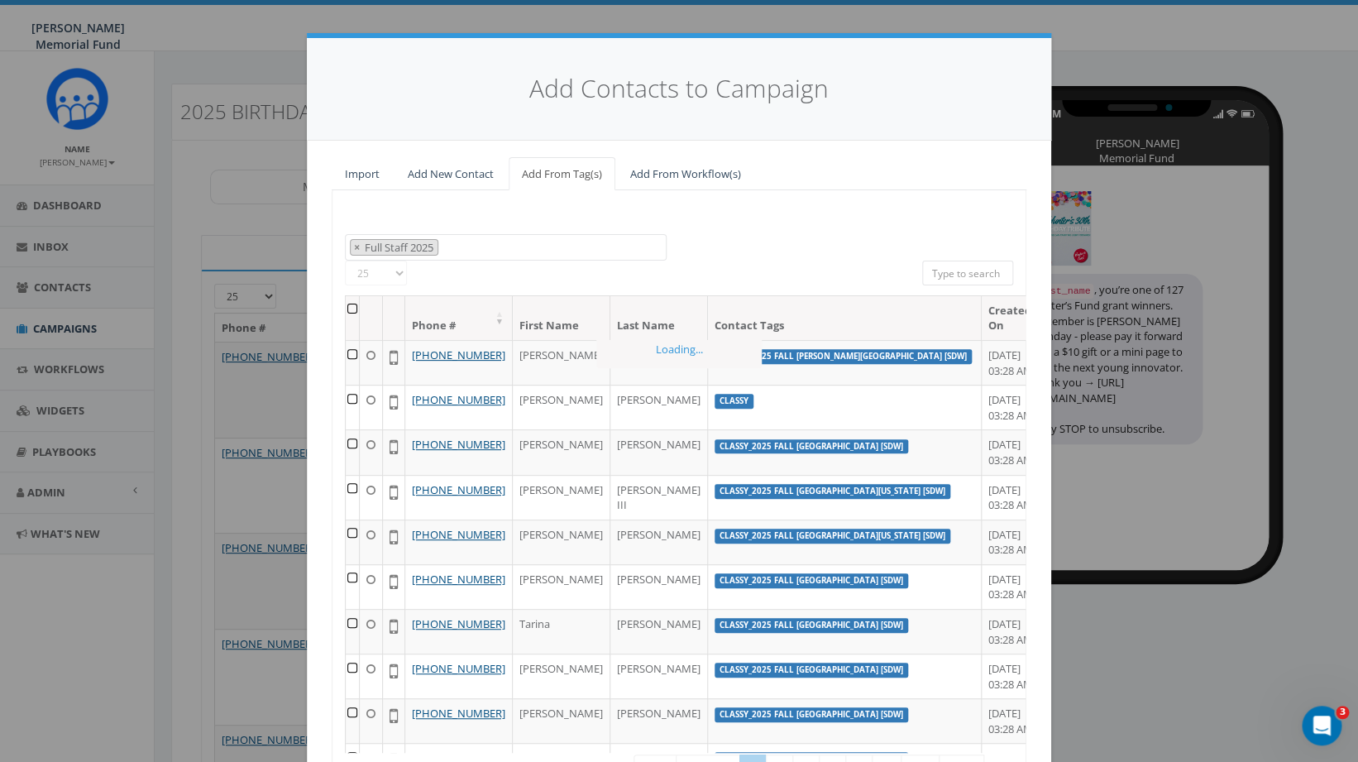
scroll to position [9778, 0]
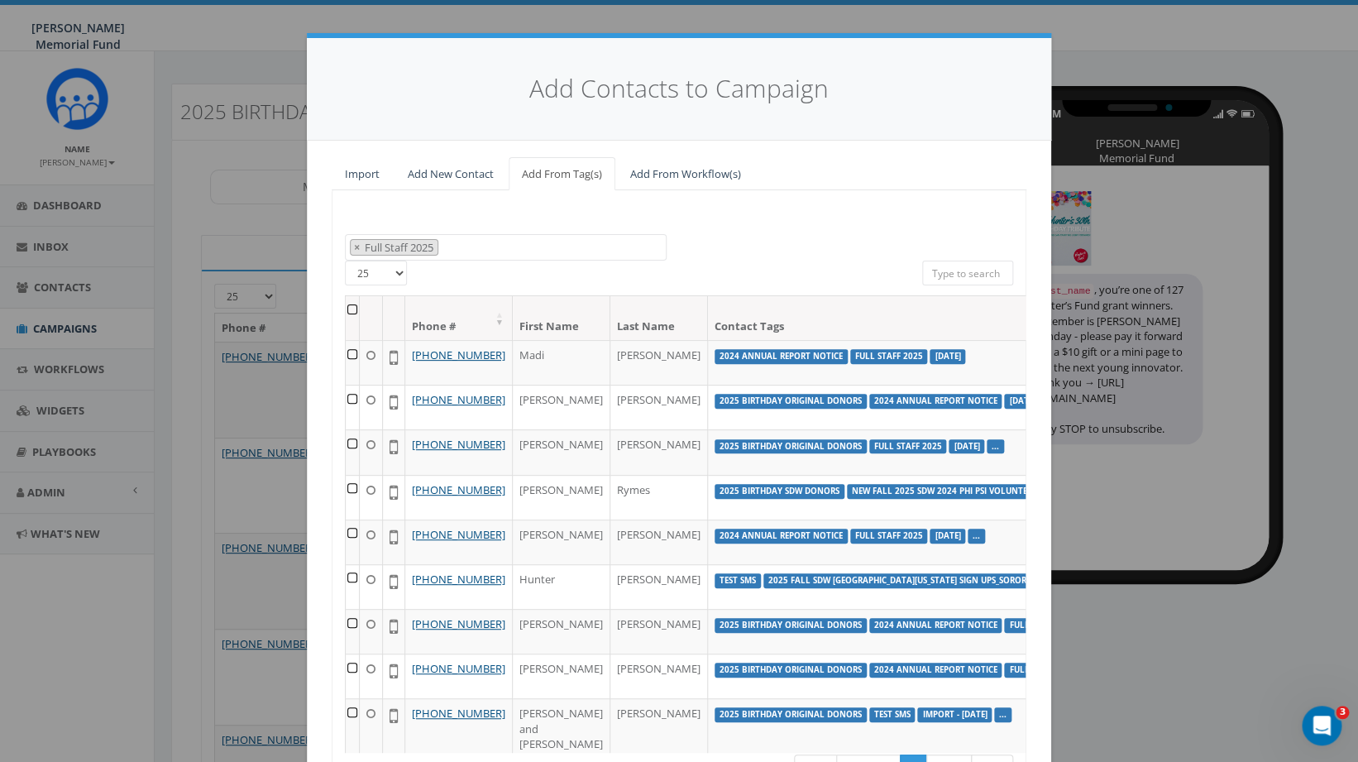
click at [352, 313] on th at bounding box center [353, 318] width 14 height 44
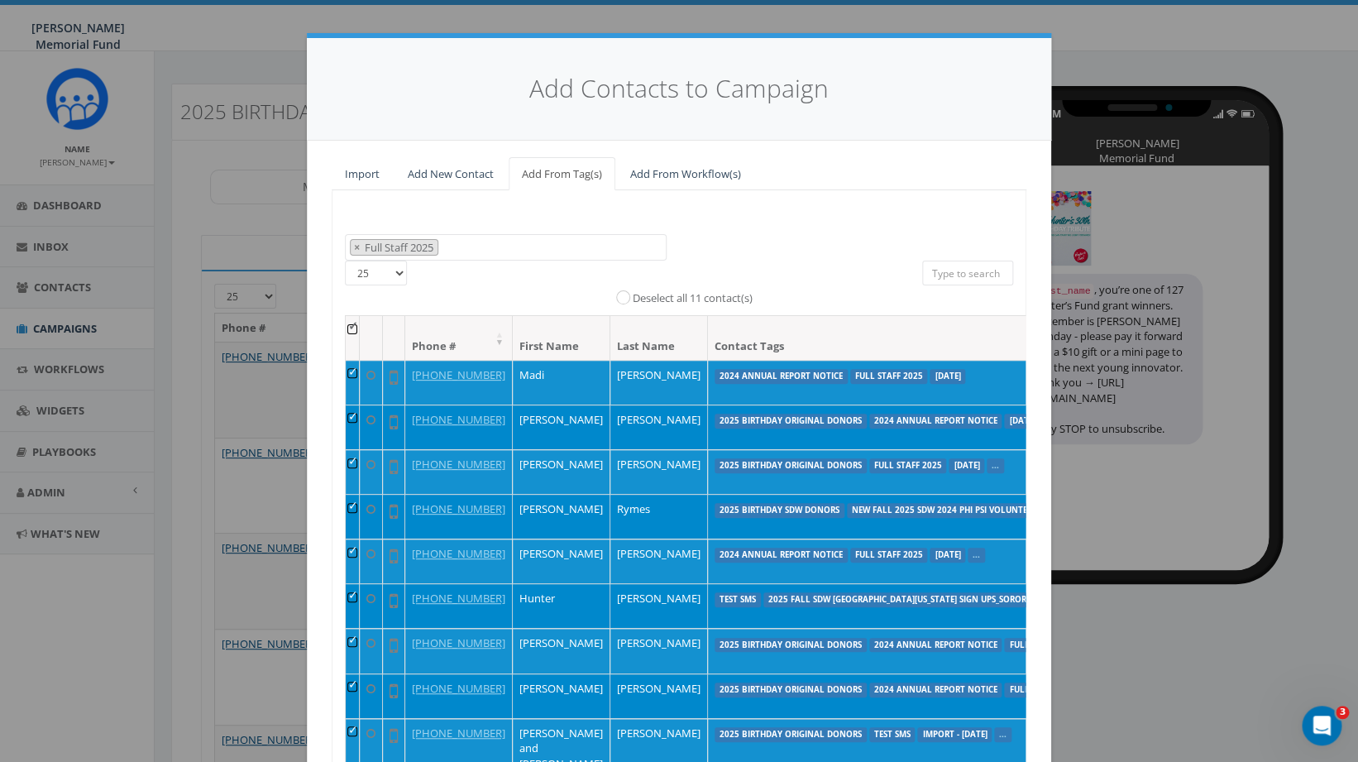
scroll to position [147, 0]
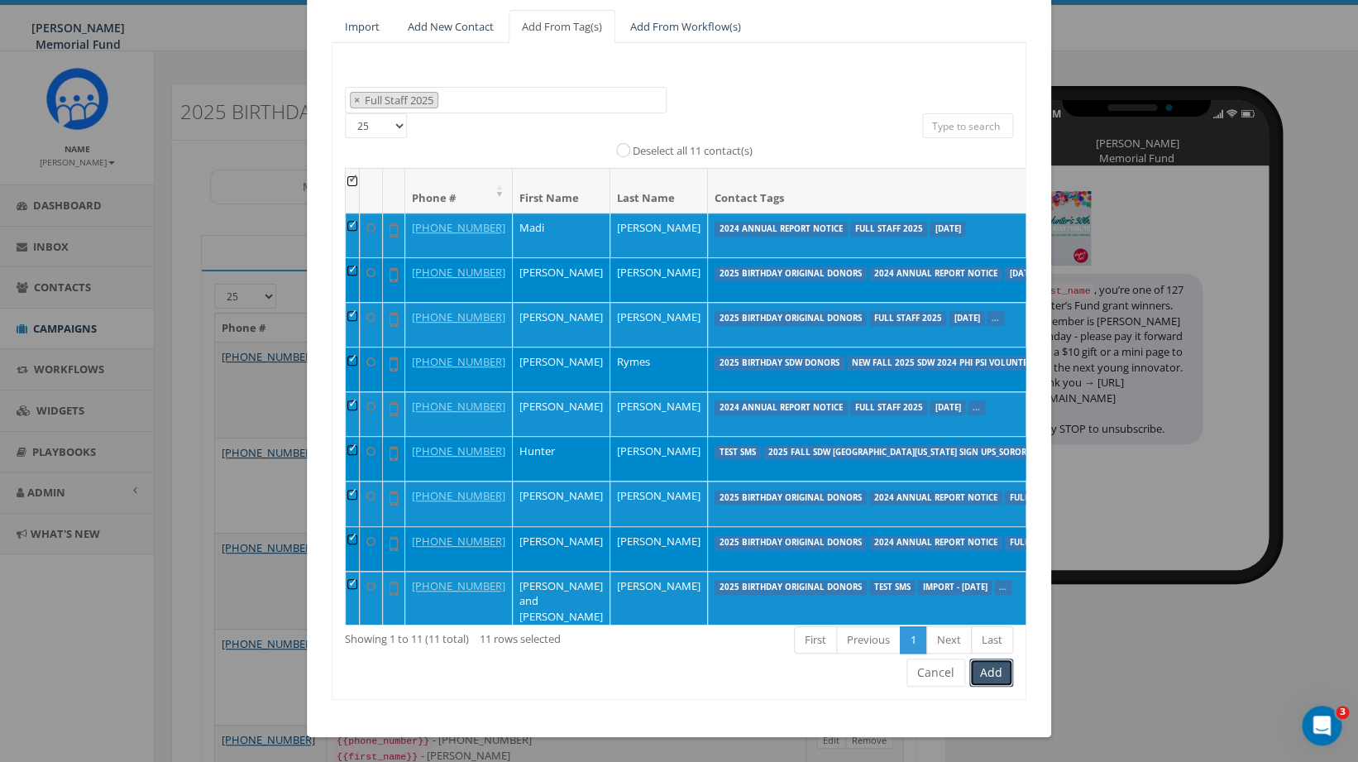
click at [1001, 674] on button "Add" at bounding box center [991, 672] width 44 height 28
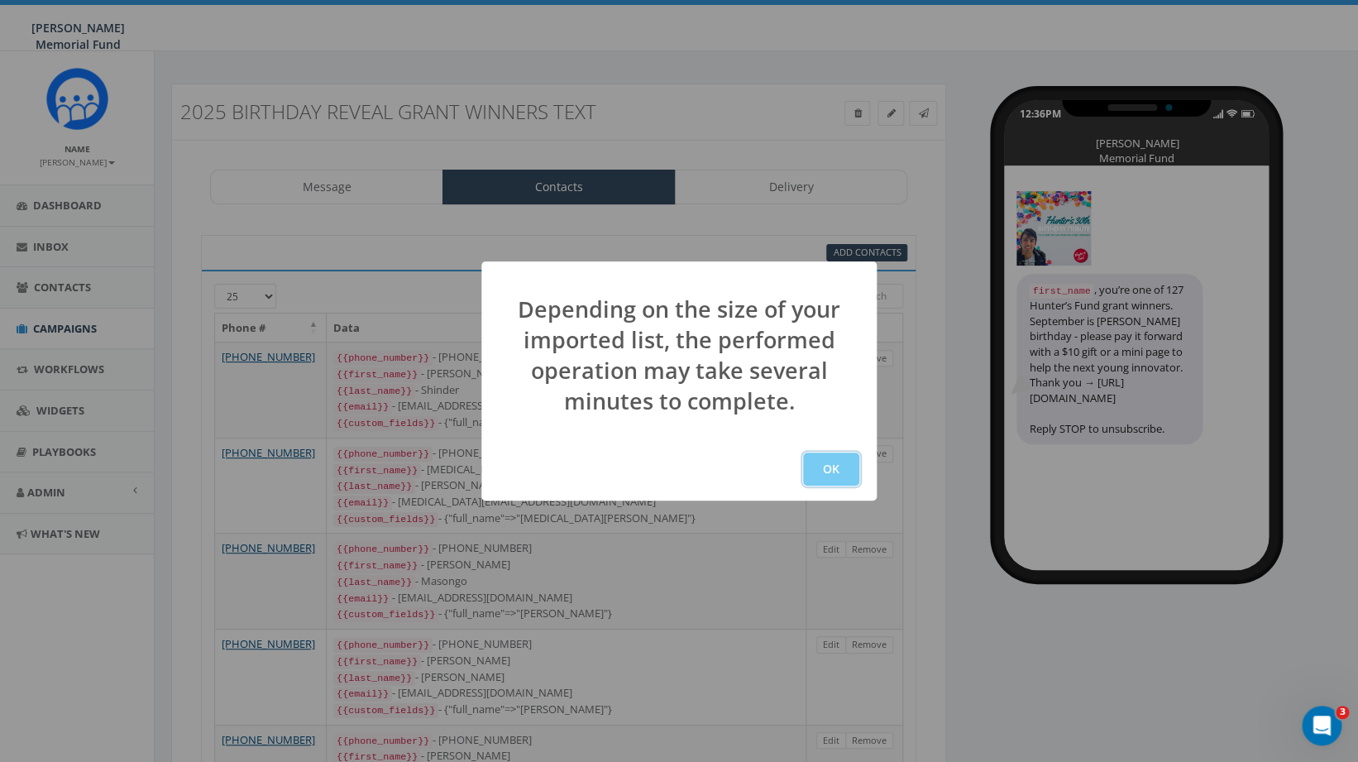
click at [835, 465] on button "OK" at bounding box center [831, 468] width 56 height 33
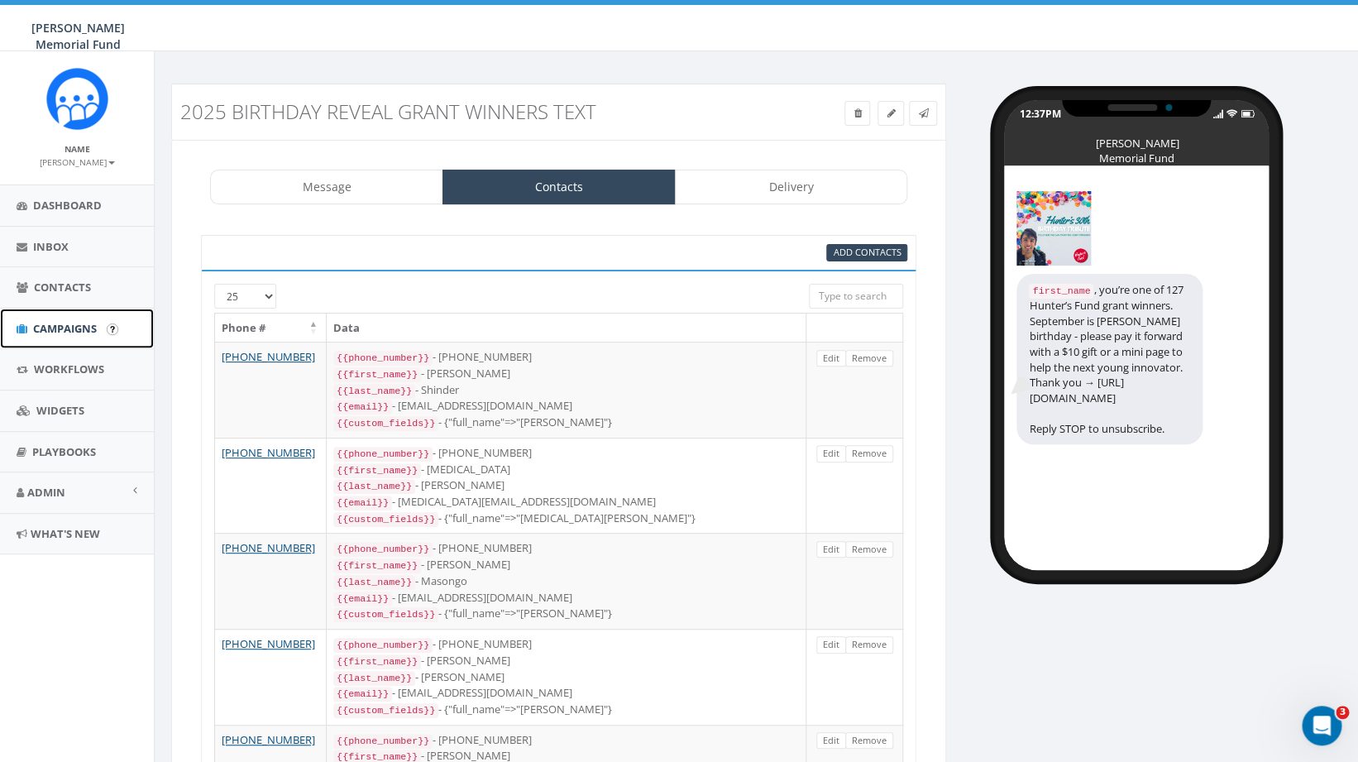
click at [68, 323] on span "Campaigns" at bounding box center [65, 328] width 64 height 15
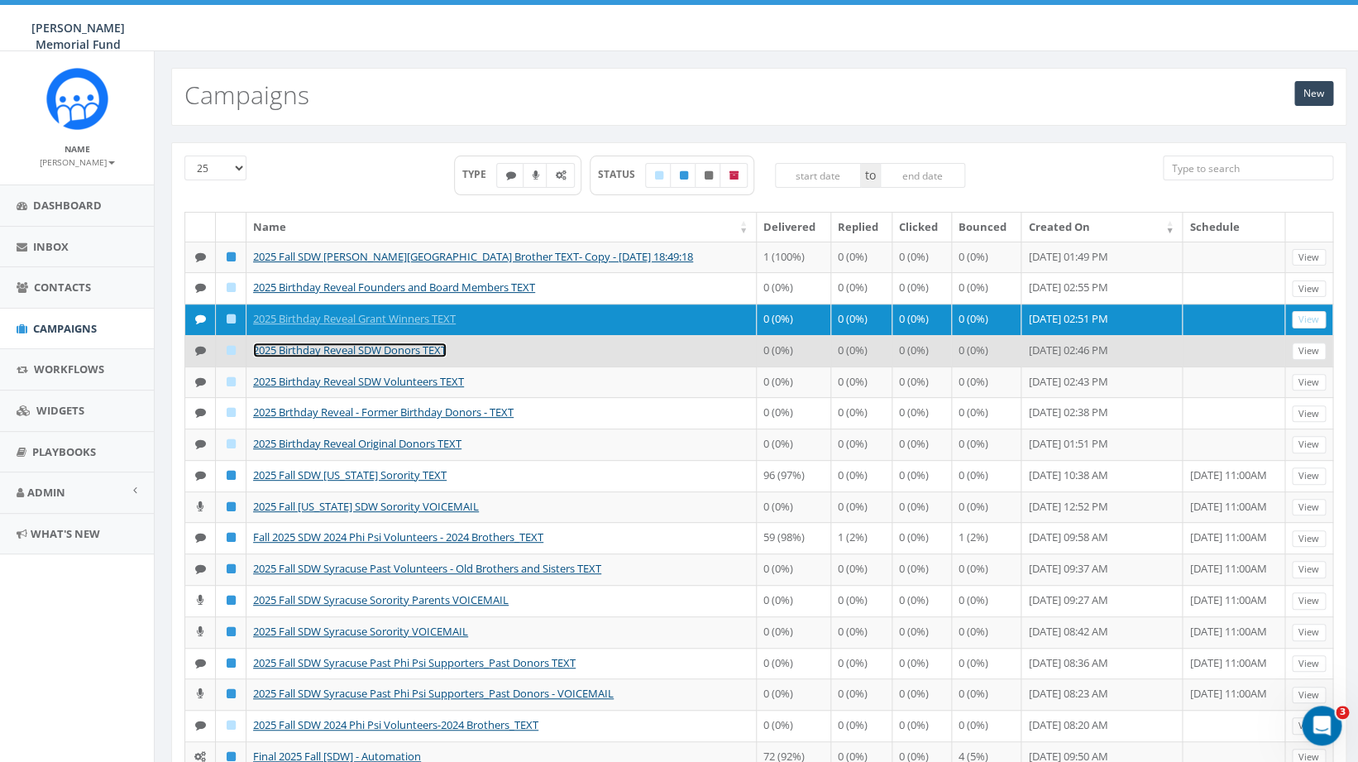
click at [338, 357] on link "2025 Birthday Reveal SDW Donors TEXT" at bounding box center [350, 349] width 194 height 15
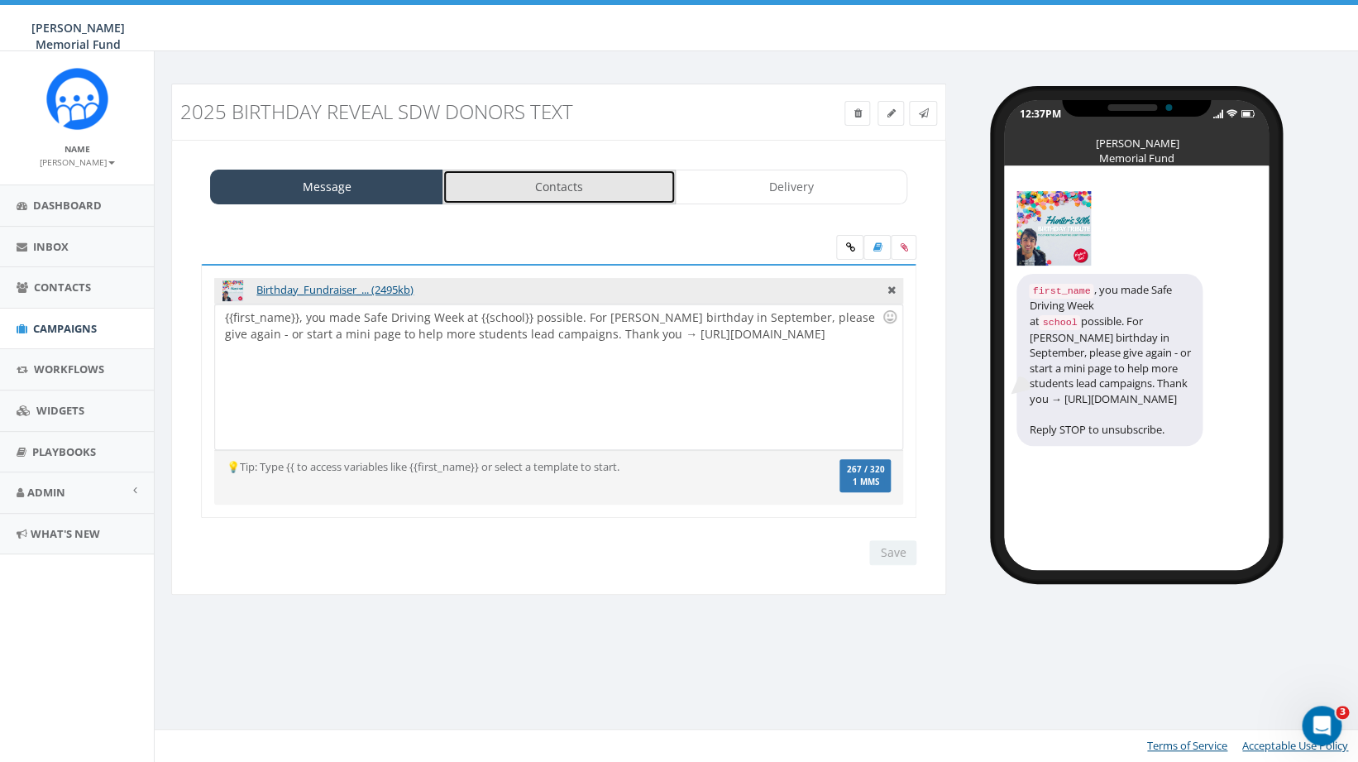
click at [579, 186] on link "Contacts" at bounding box center [558, 187] width 233 height 35
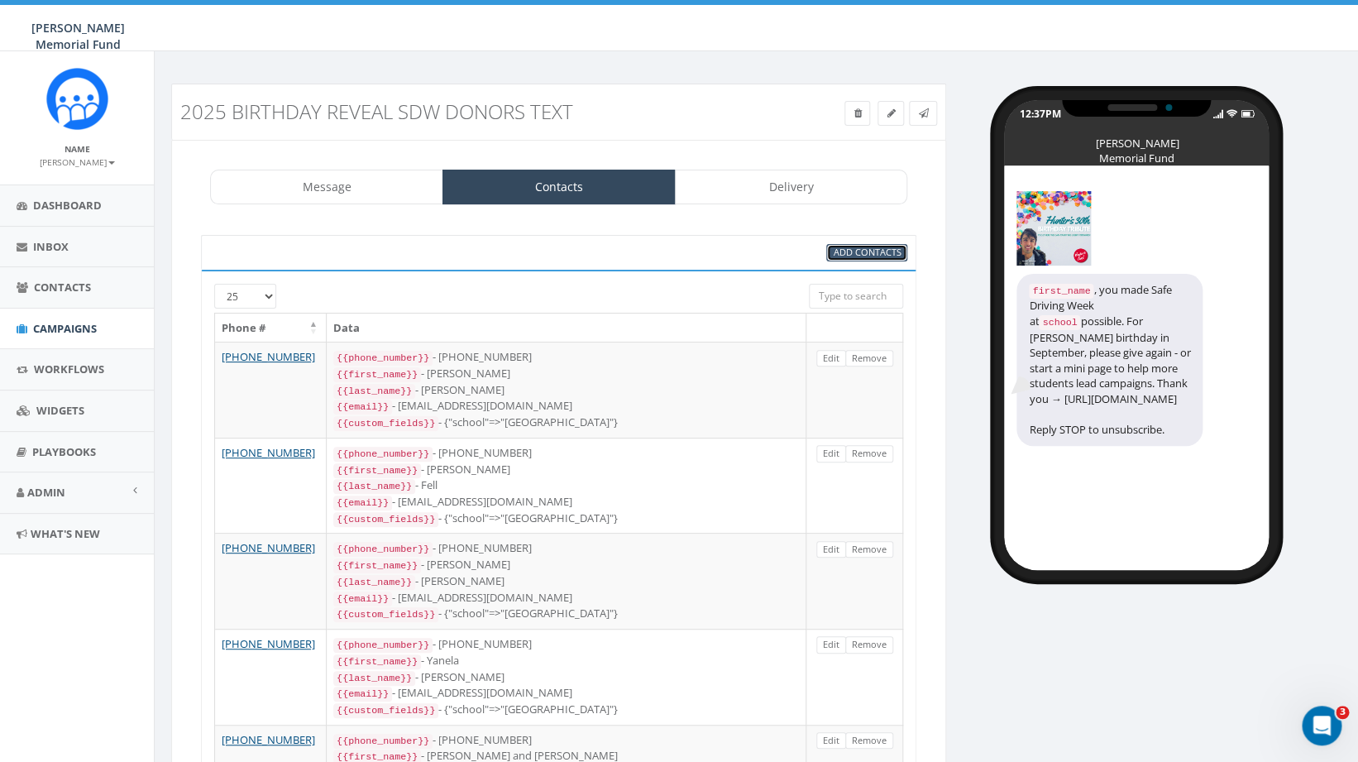
click at [860, 250] on span "Add Contacts" at bounding box center [867, 252] width 68 height 12
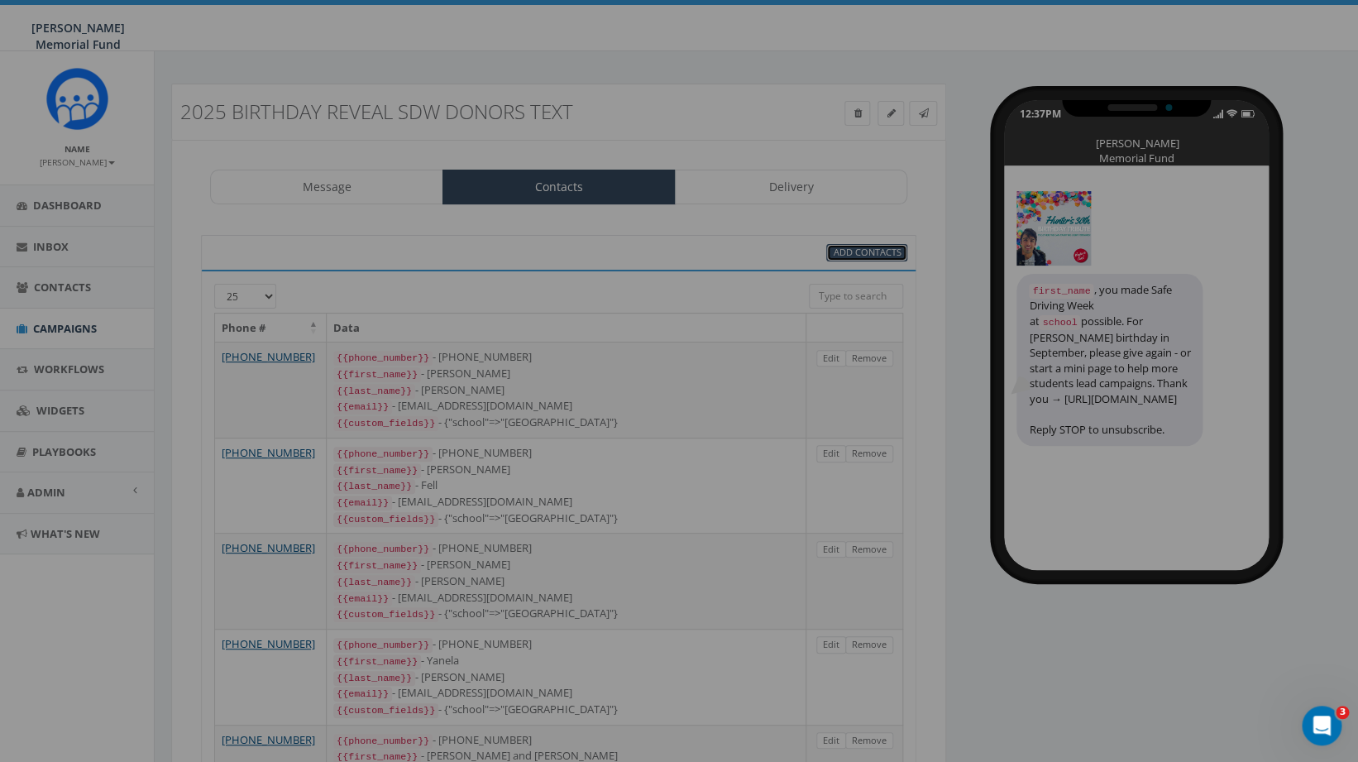
select select
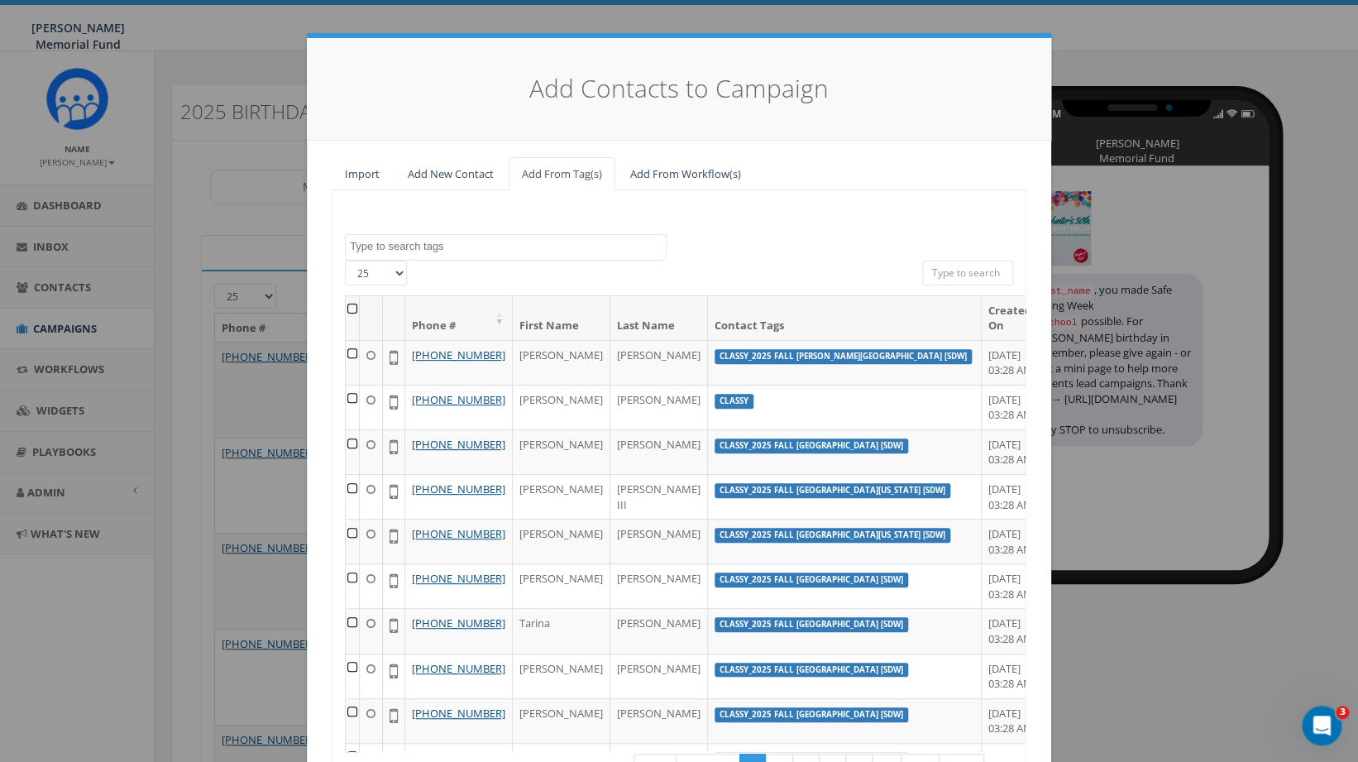
click at [426, 242] on textarea "Search" at bounding box center [508, 246] width 316 height 15
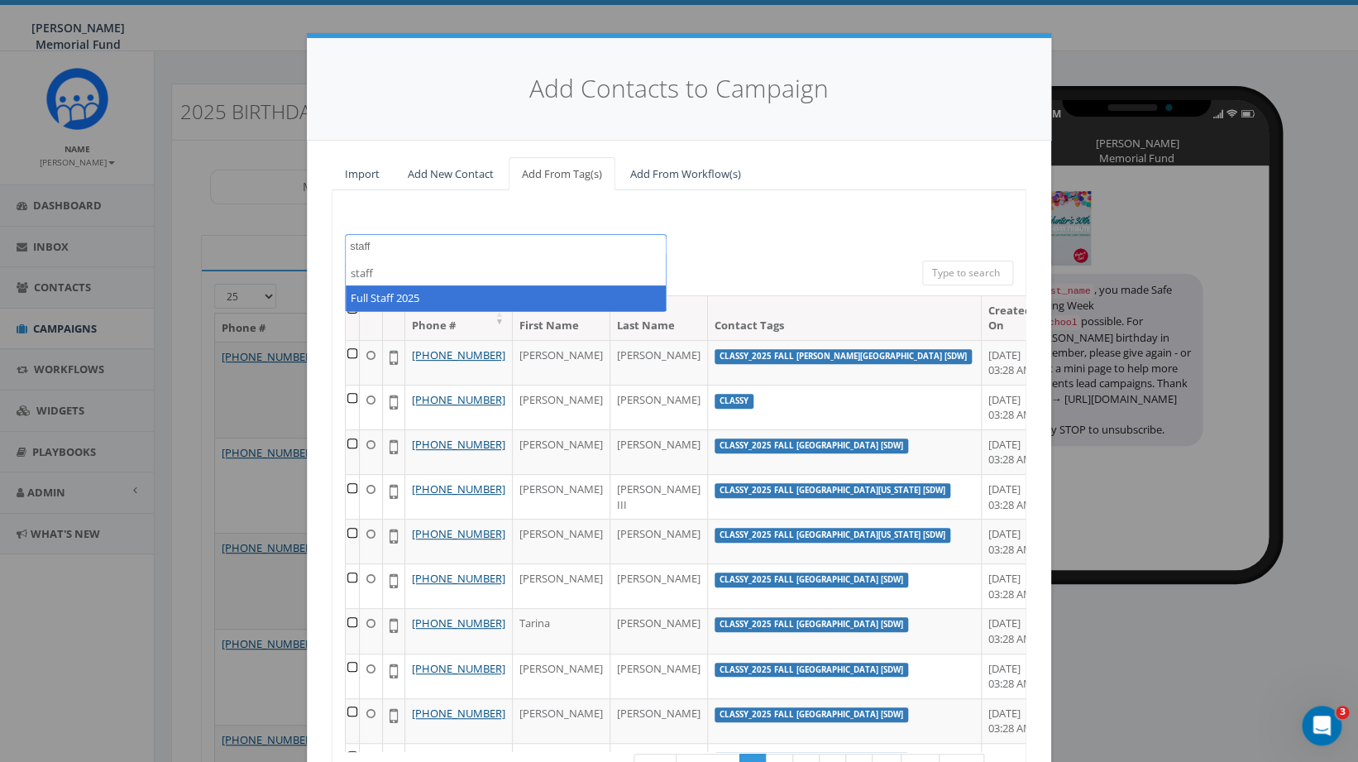
type textarea "staff"
select select "Full Staff 2025"
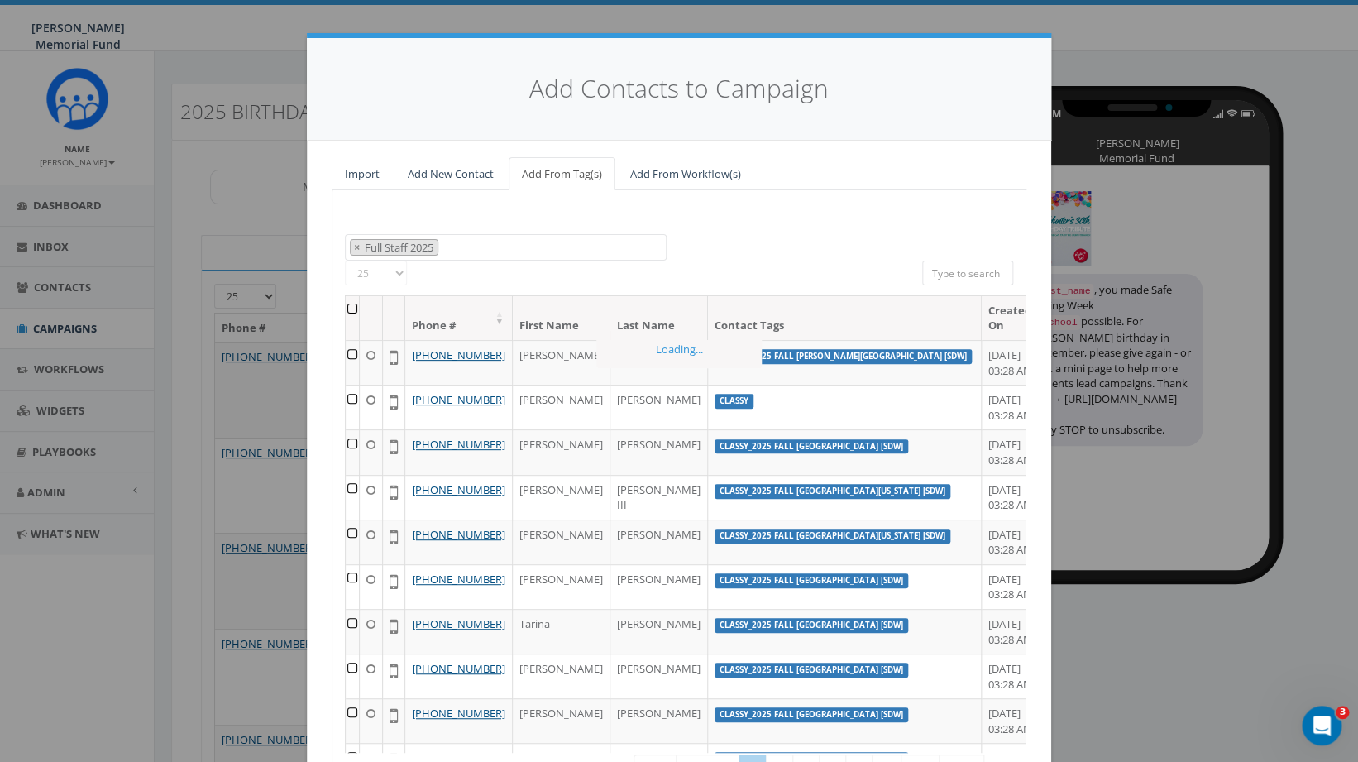
scroll to position [9778, 0]
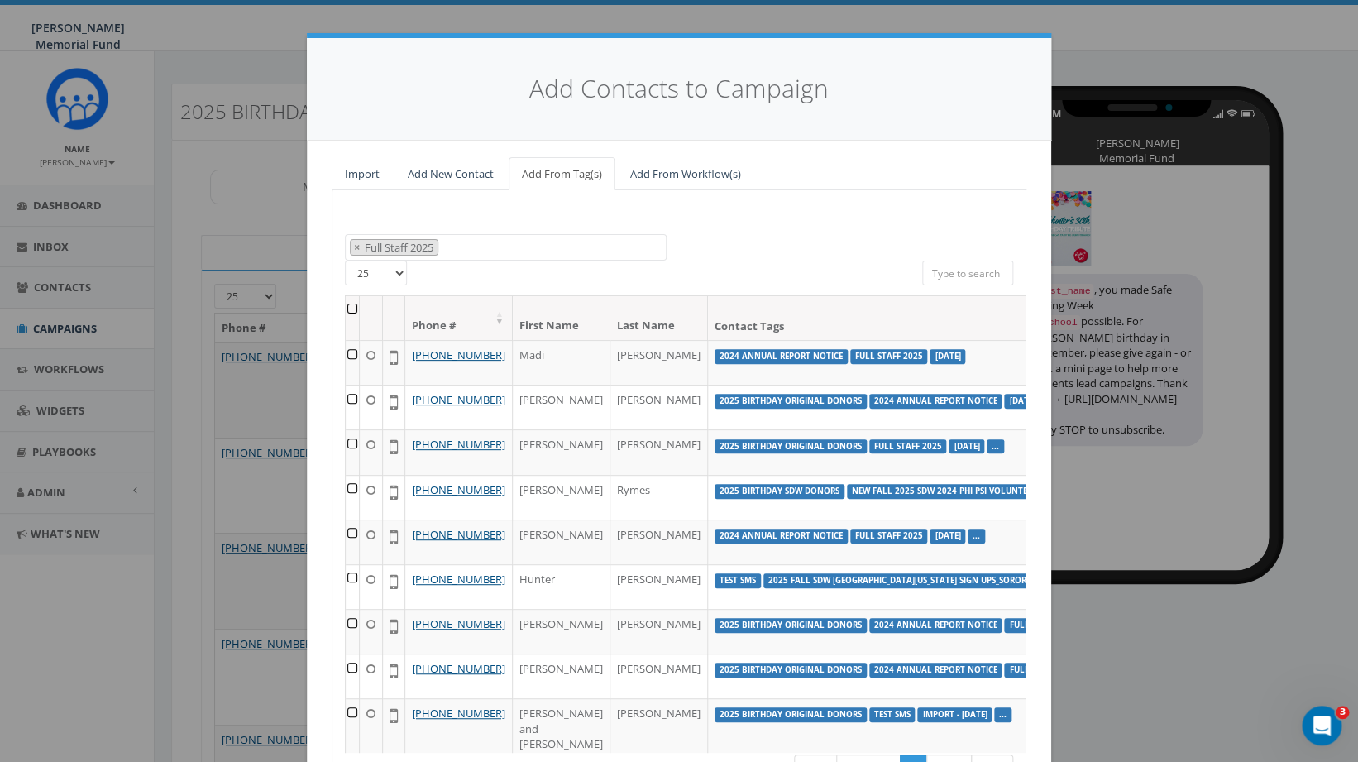
click at [351, 307] on th at bounding box center [353, 318] width 14 height 44
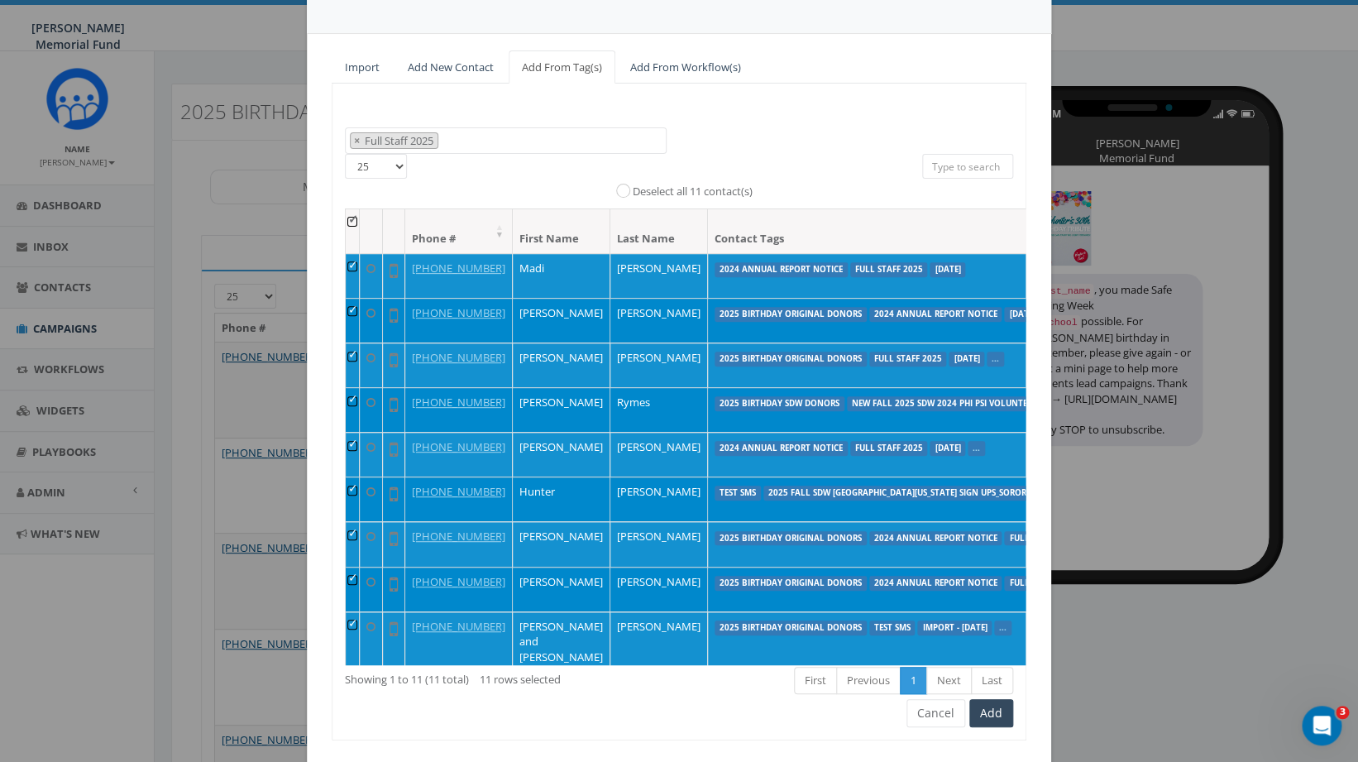
scroll to position [147, 0]
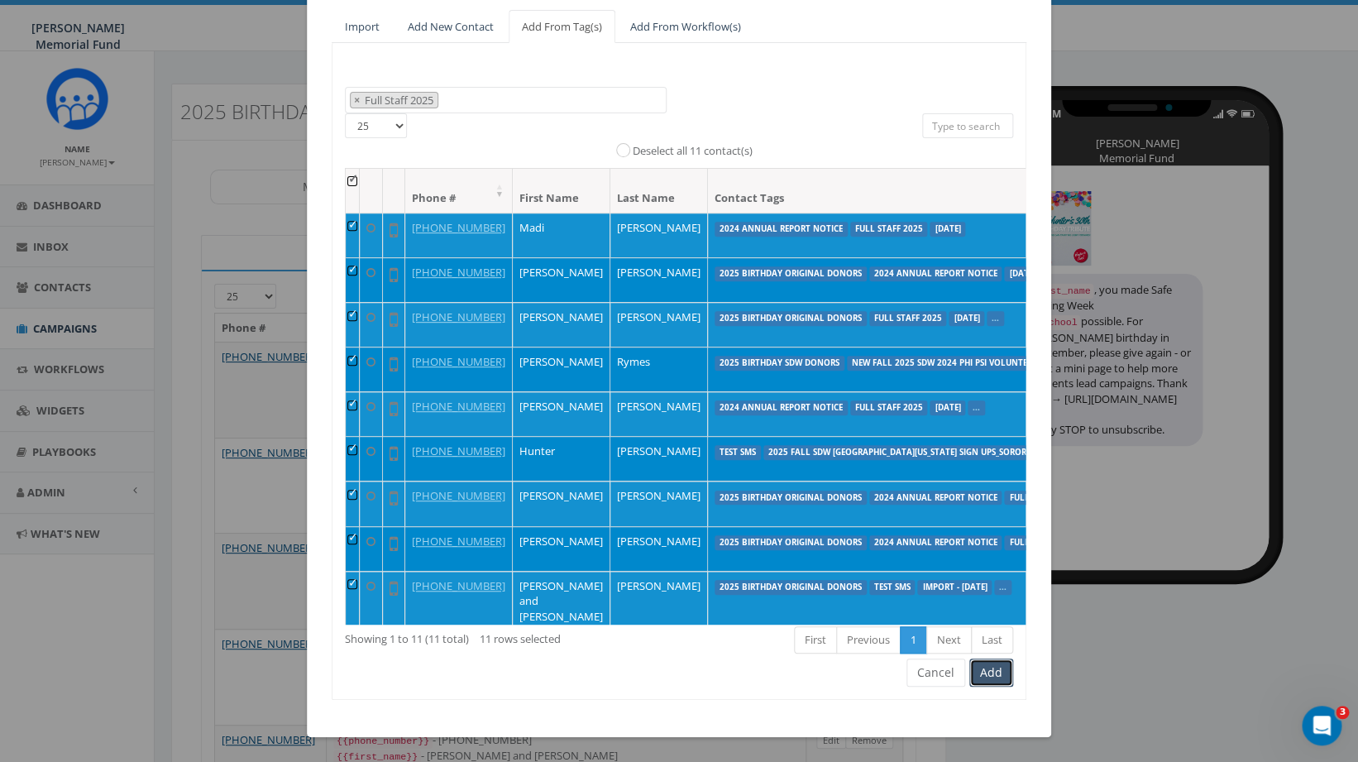
click at [994, 671] on button "Add" at bounding box center [991, 672] width 44 height 28
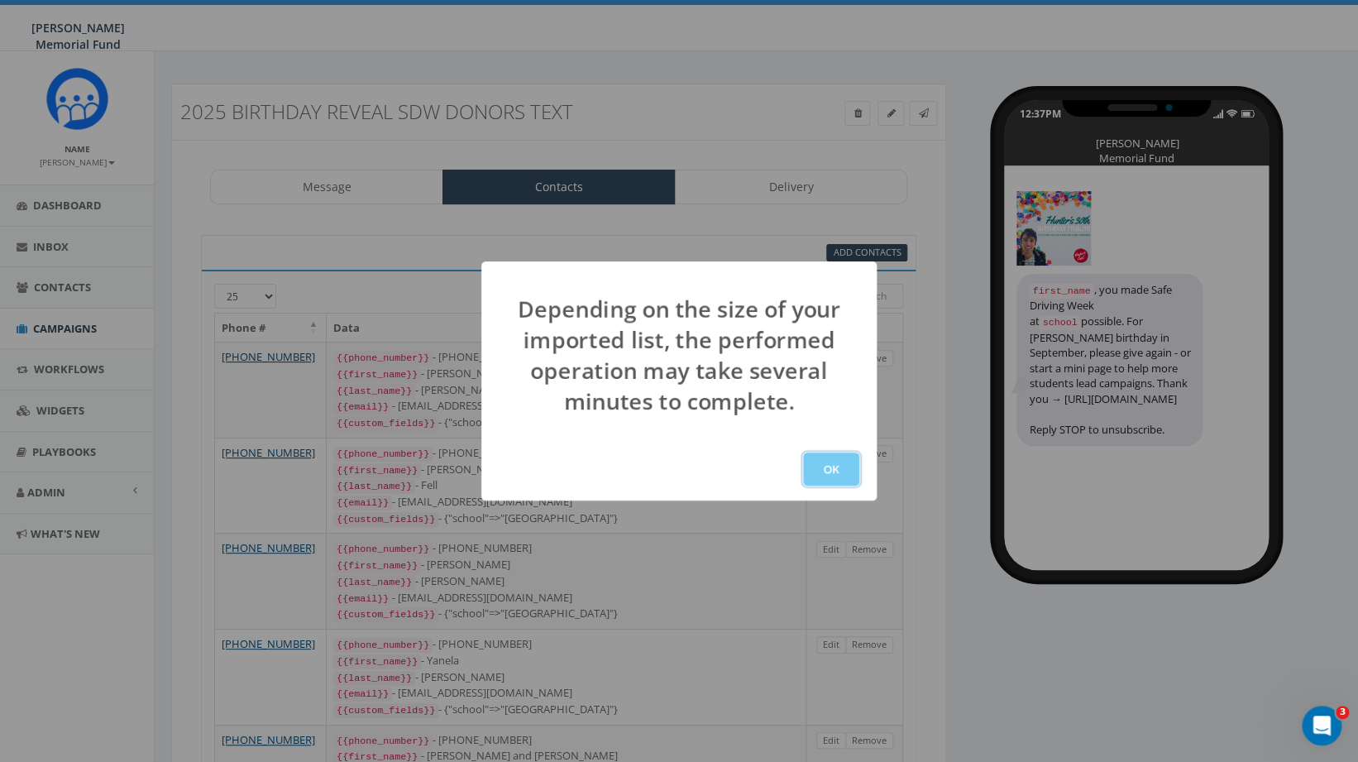
click at [834, 465] on button "OK" at bounding box center [831, 468] width 56 height 33
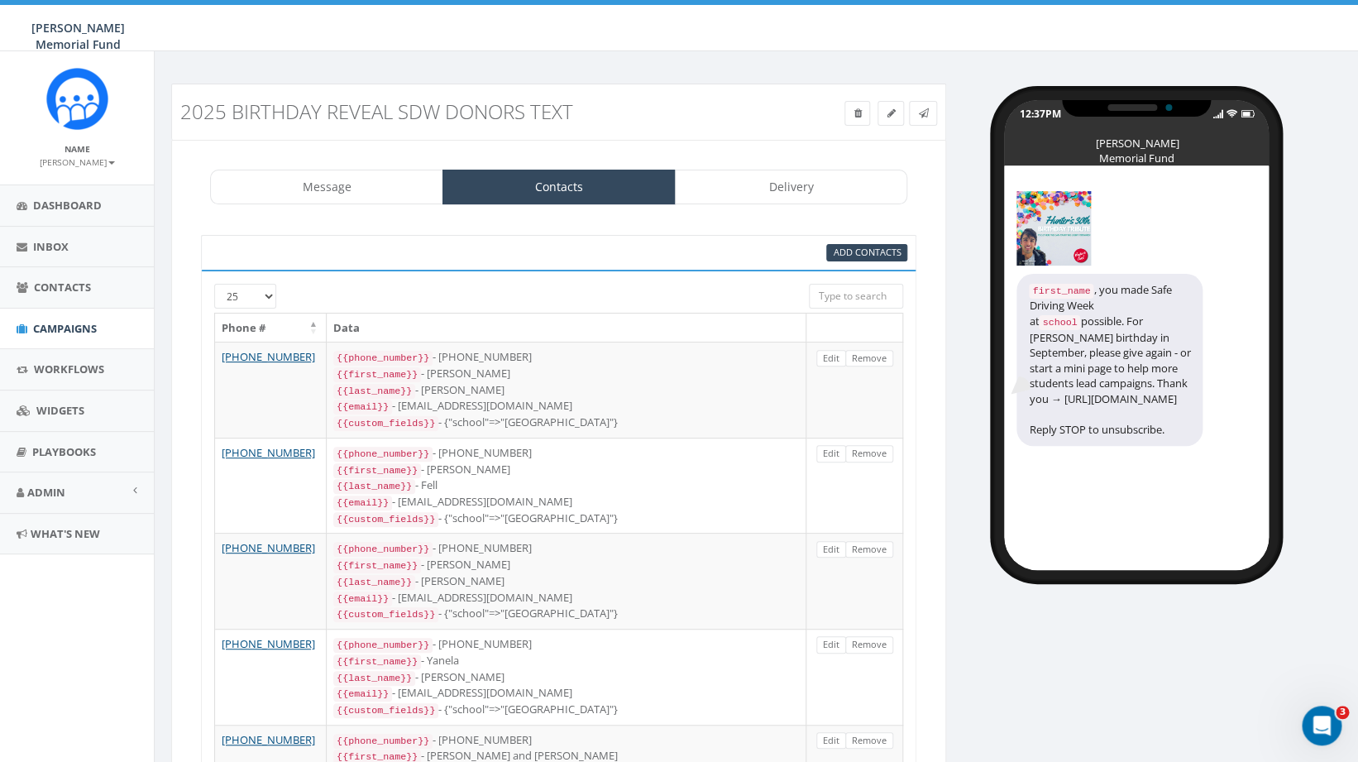
scroll to position [218, 0]
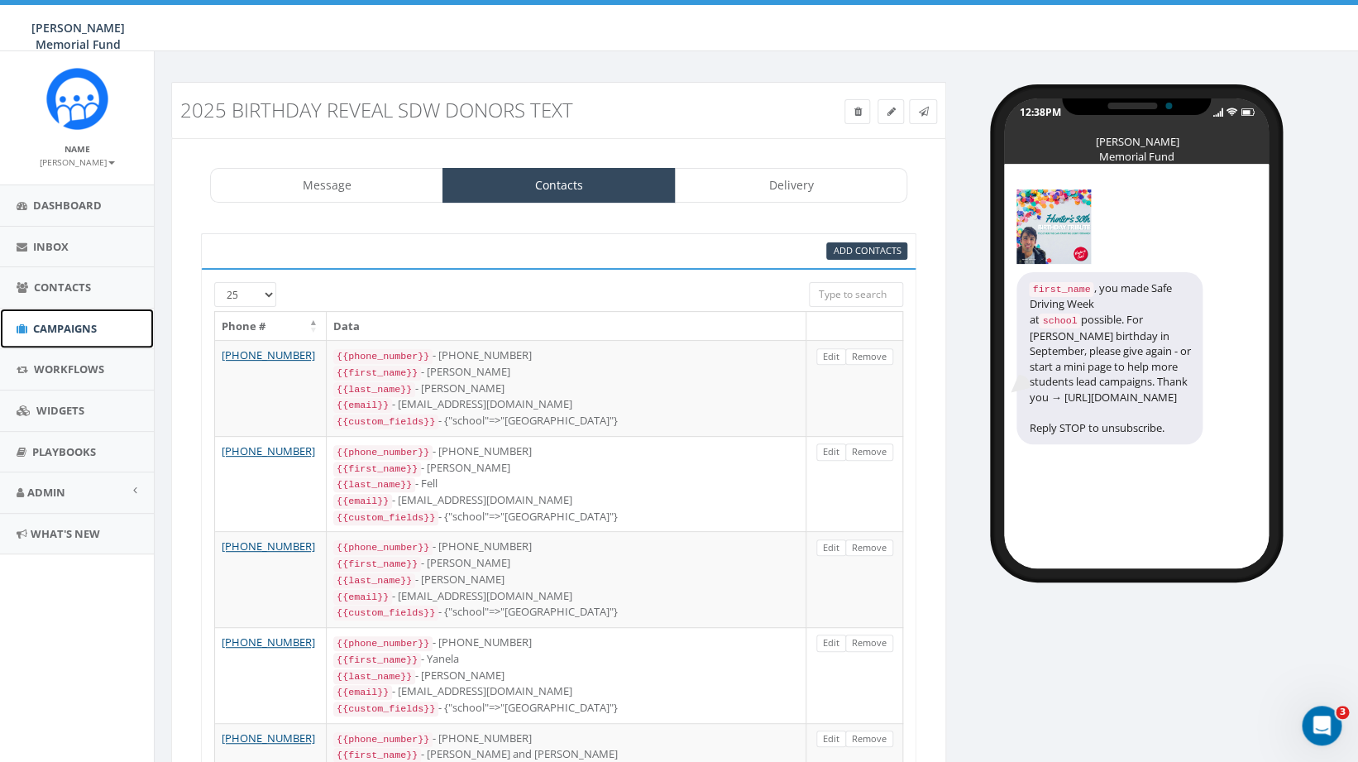
click at [56, 323] on span "Campaigns" at bounding box center [65, 328] width 64 height 15
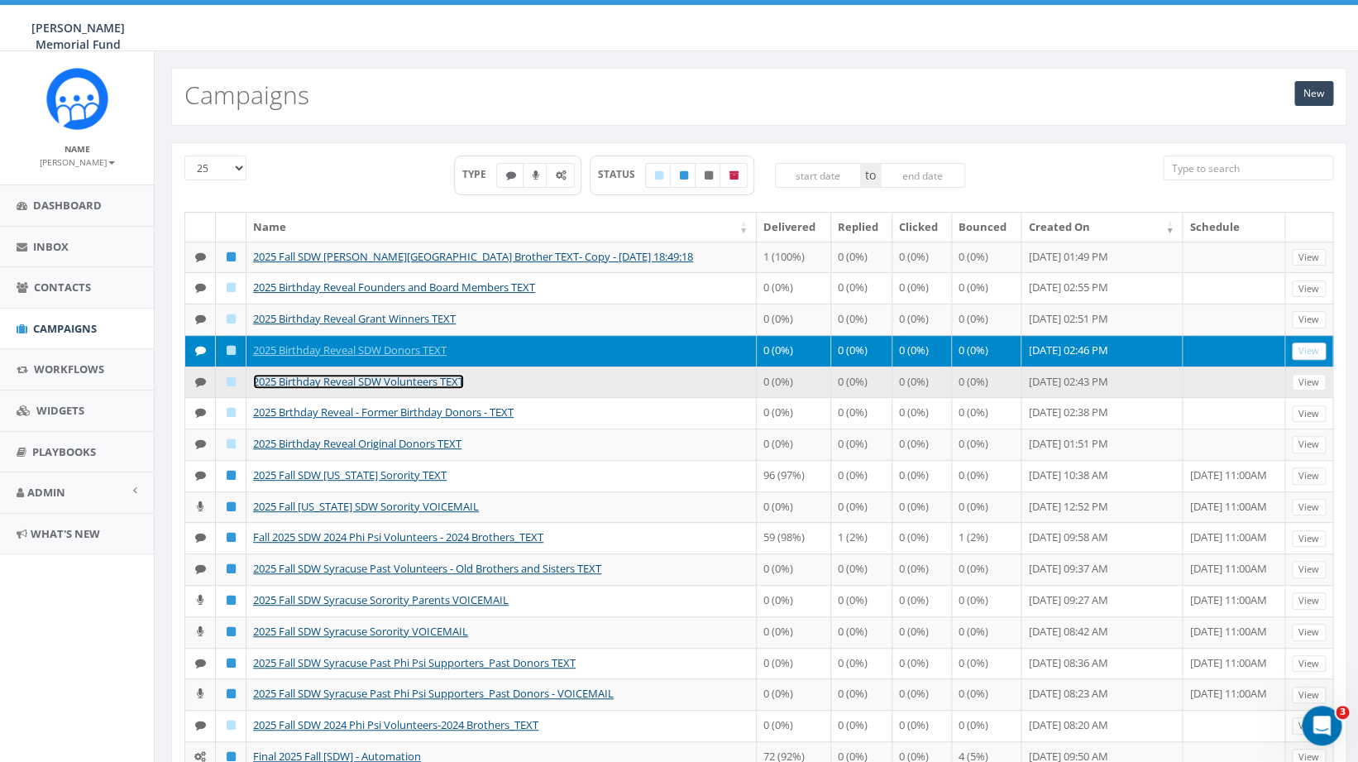
click at [352, 389] on link "2025 Birthday Reveal SDW Volunteers TEXT" at bounding box center [358, 381] width 211 height 15
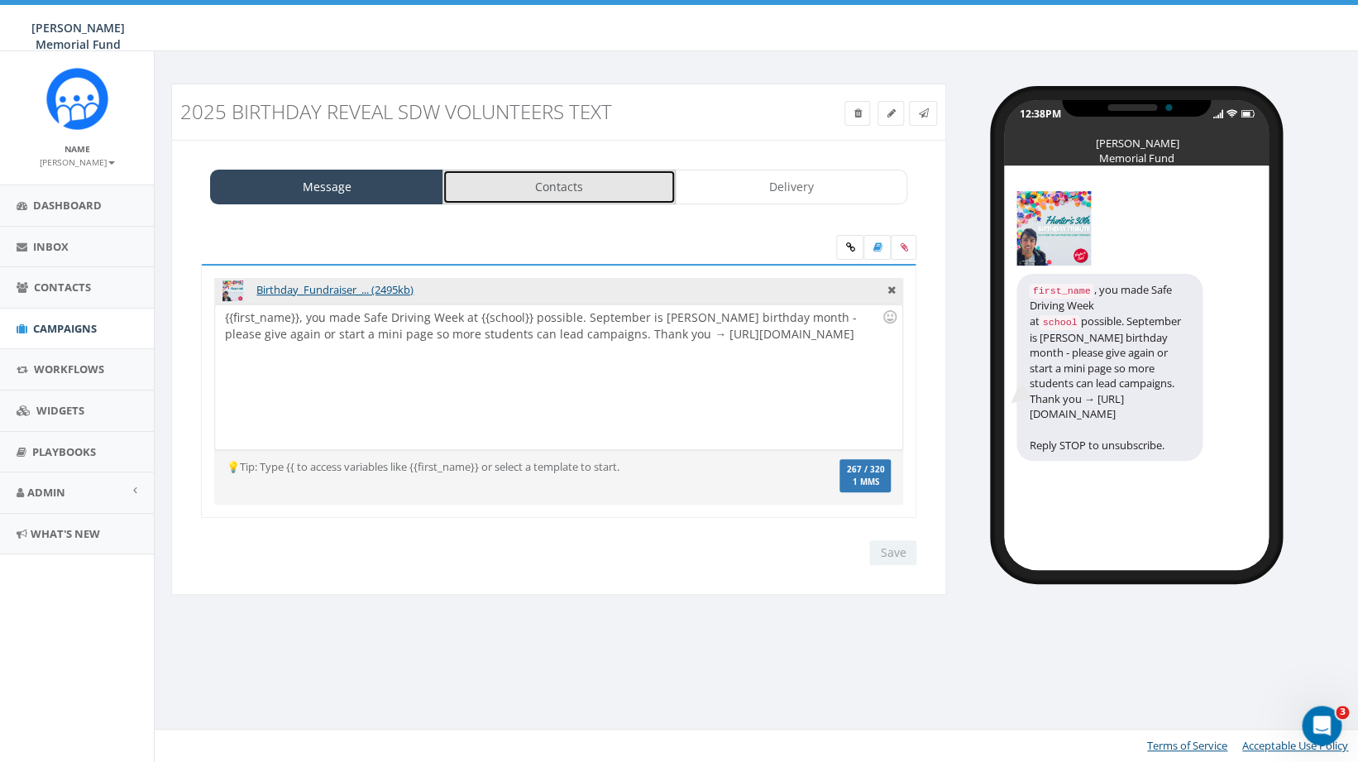
click at [585, 189] on link "Contacts" at bounding box center [558, 187] width 233 height 35
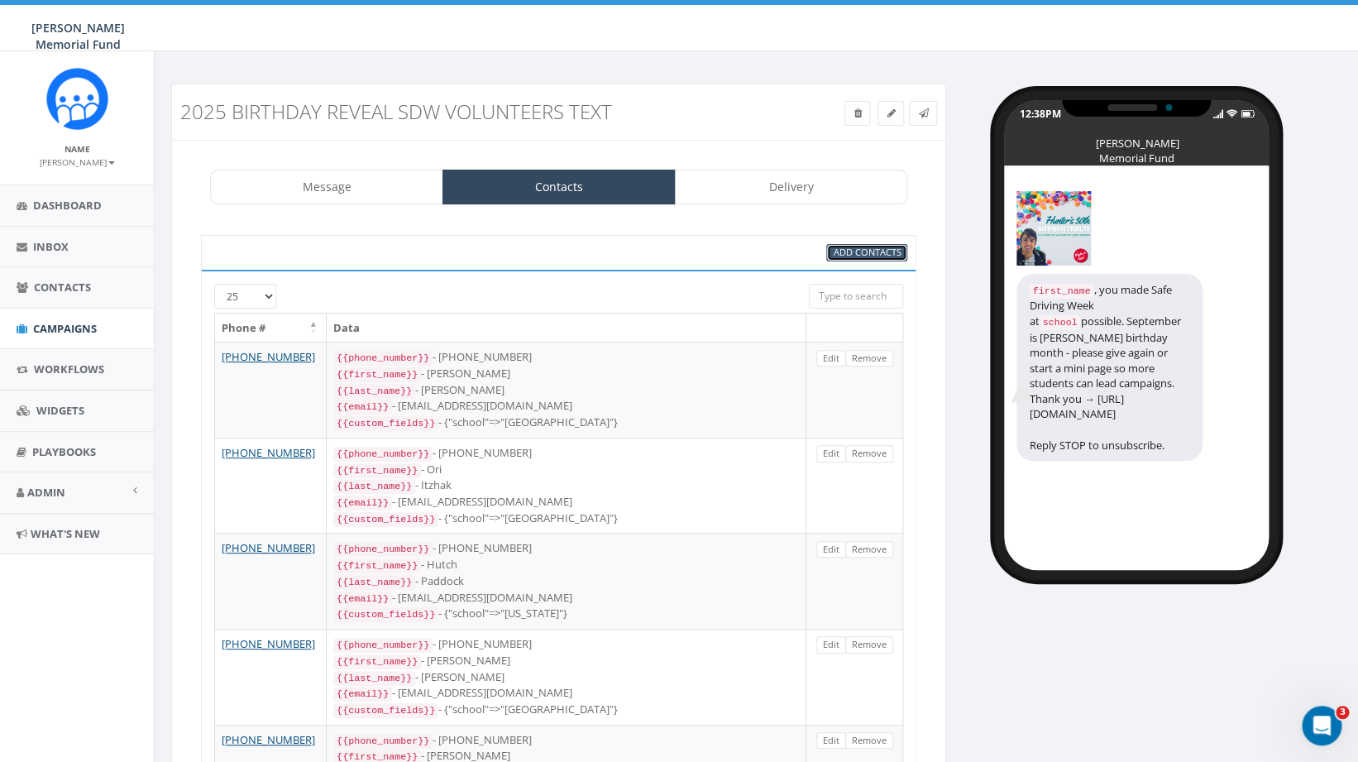
click at [885, 257] on span "Add Contacts" at bounding box center [867, 252] width 68 height 12
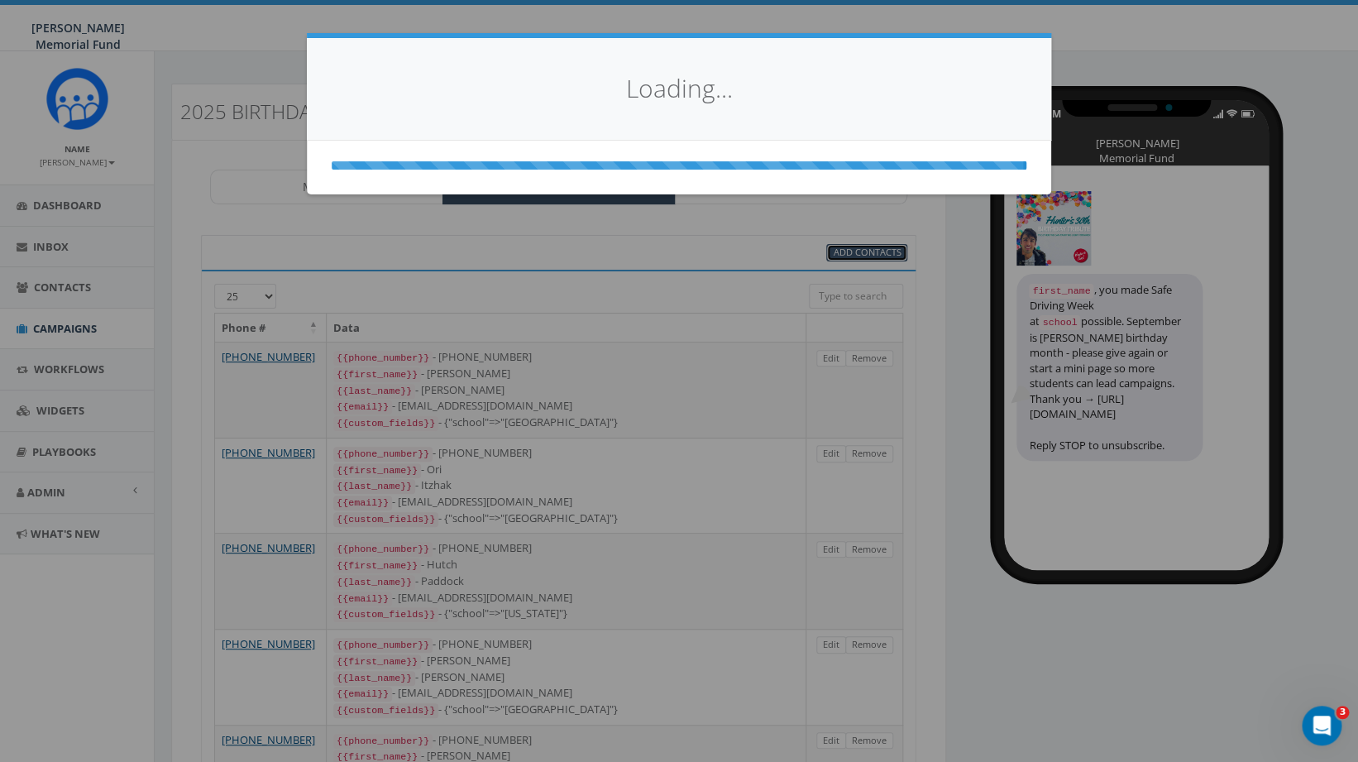
select select
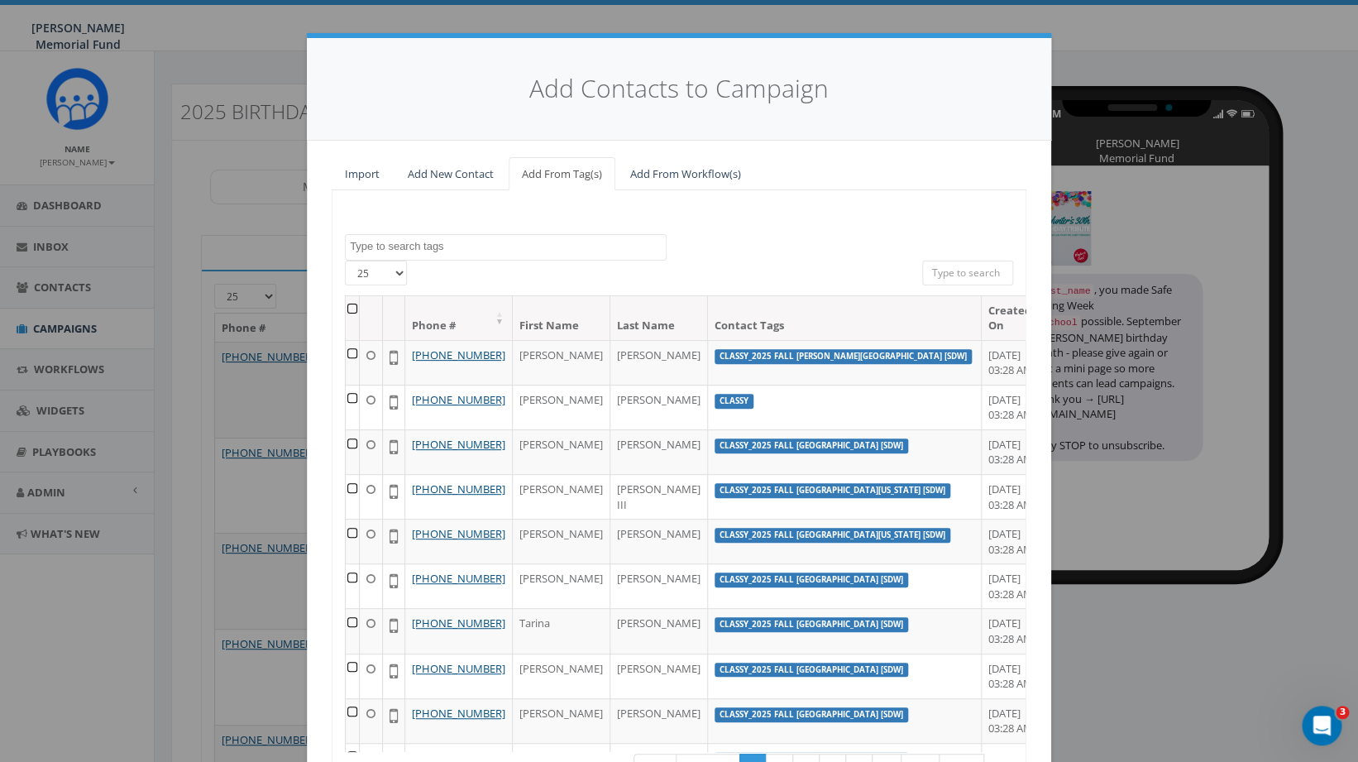
click at [498, 250] on textarea "Search" at bounding box center [508, 246] width 316 height 15
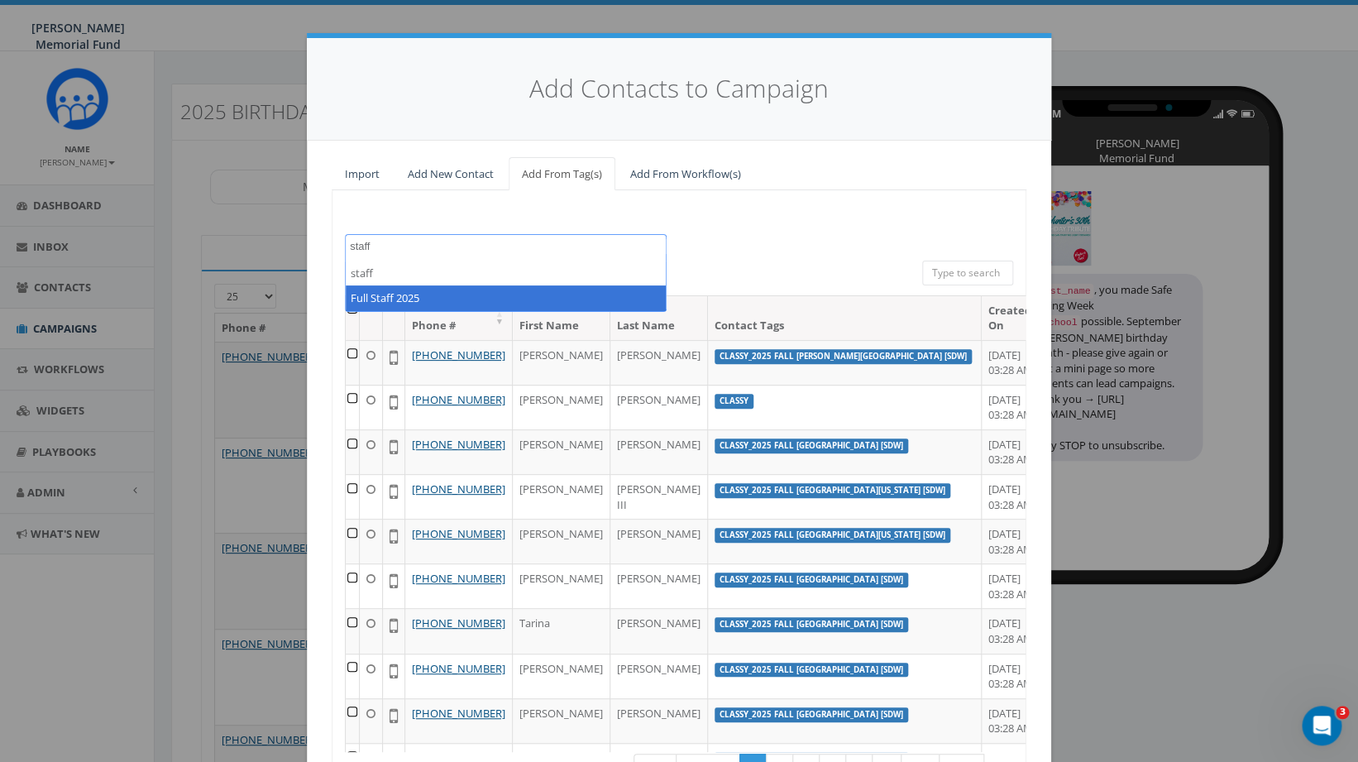
type textarea "staff"
select select "Full Staff 2025"
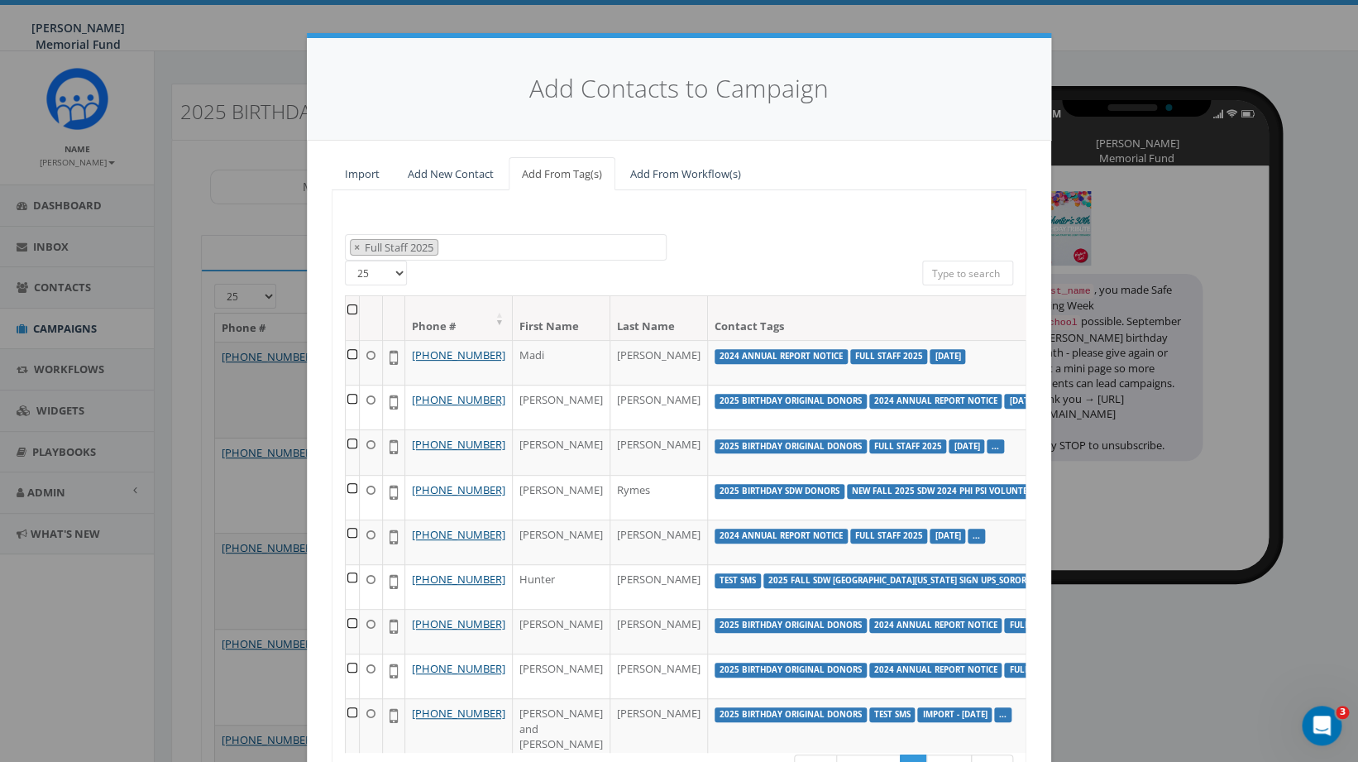
click at [352, 310] on th at bounding box center [353, 318] width 14 height 44
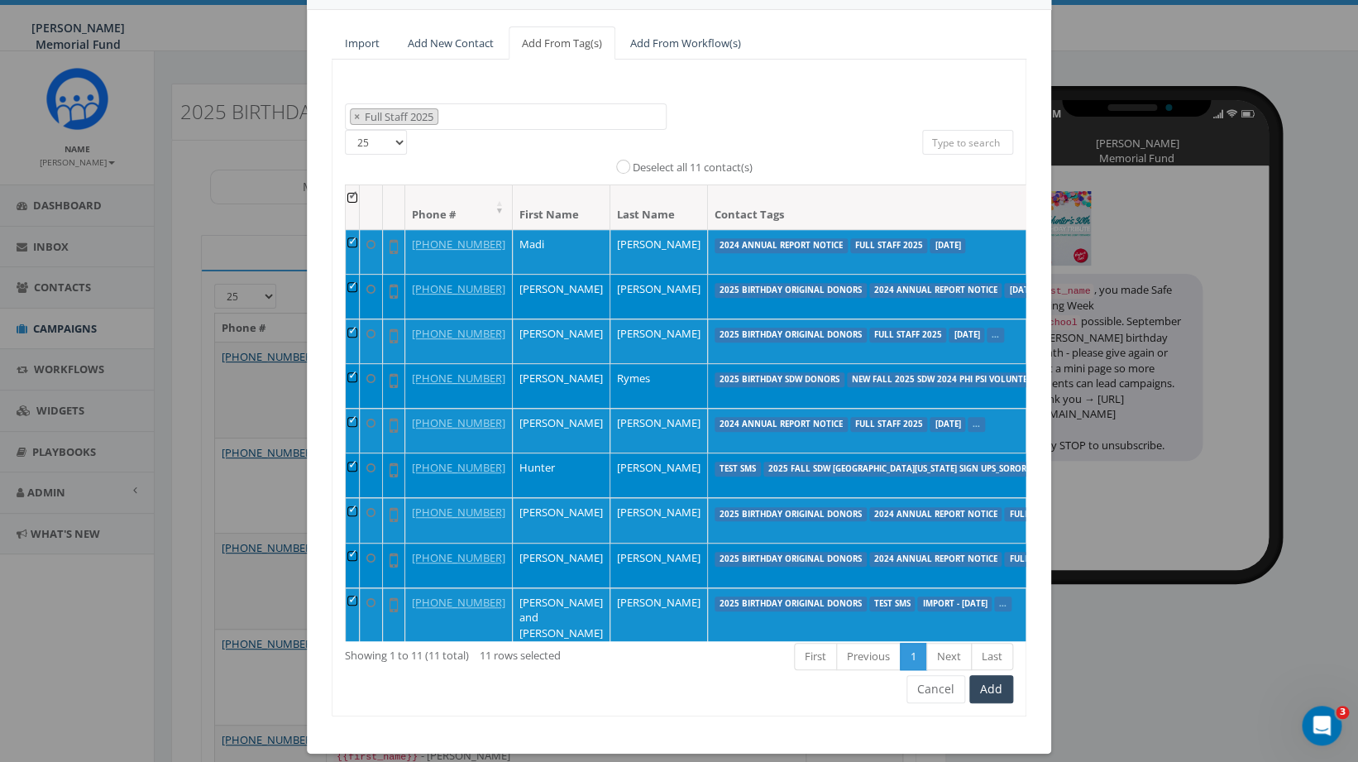
scroll to position [147, 0]
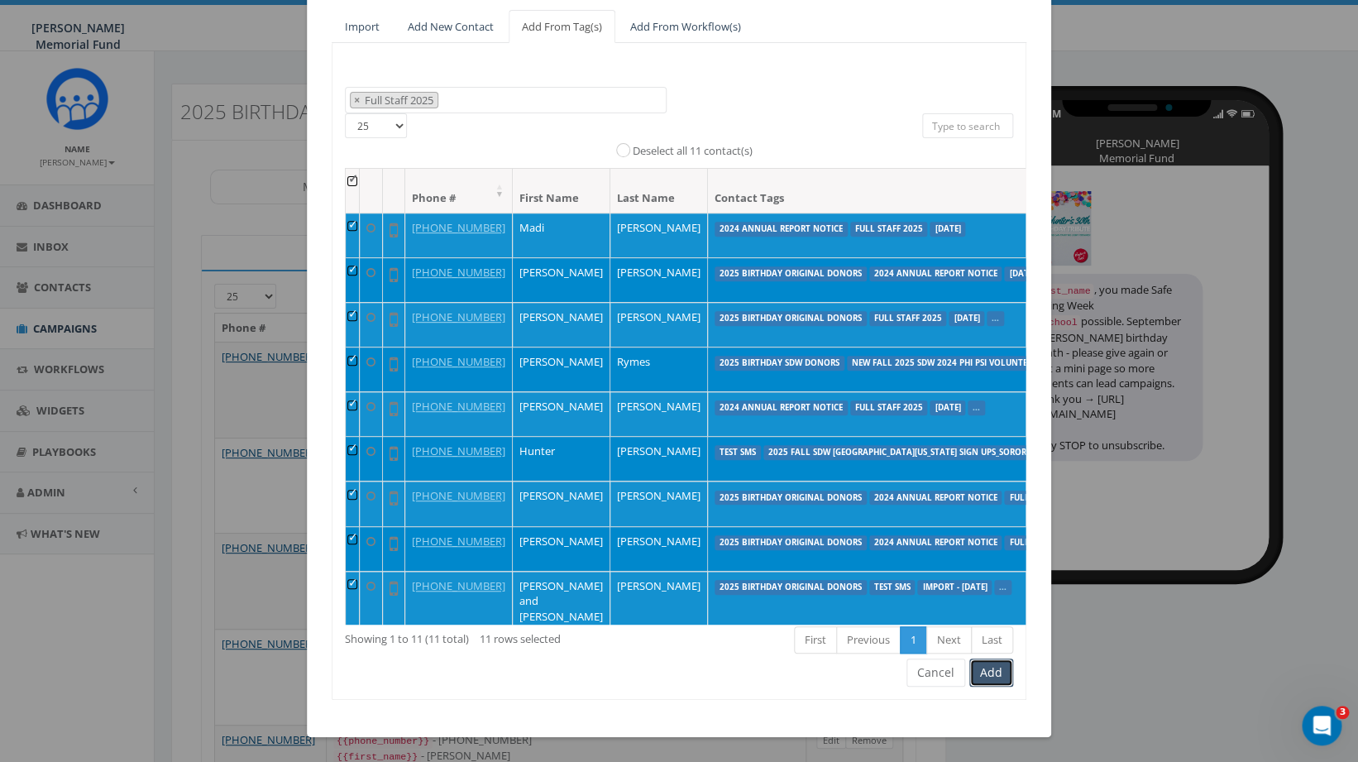
click at [995, 679] on button "Add" at bounding box center [991, 672] width 44 height 28
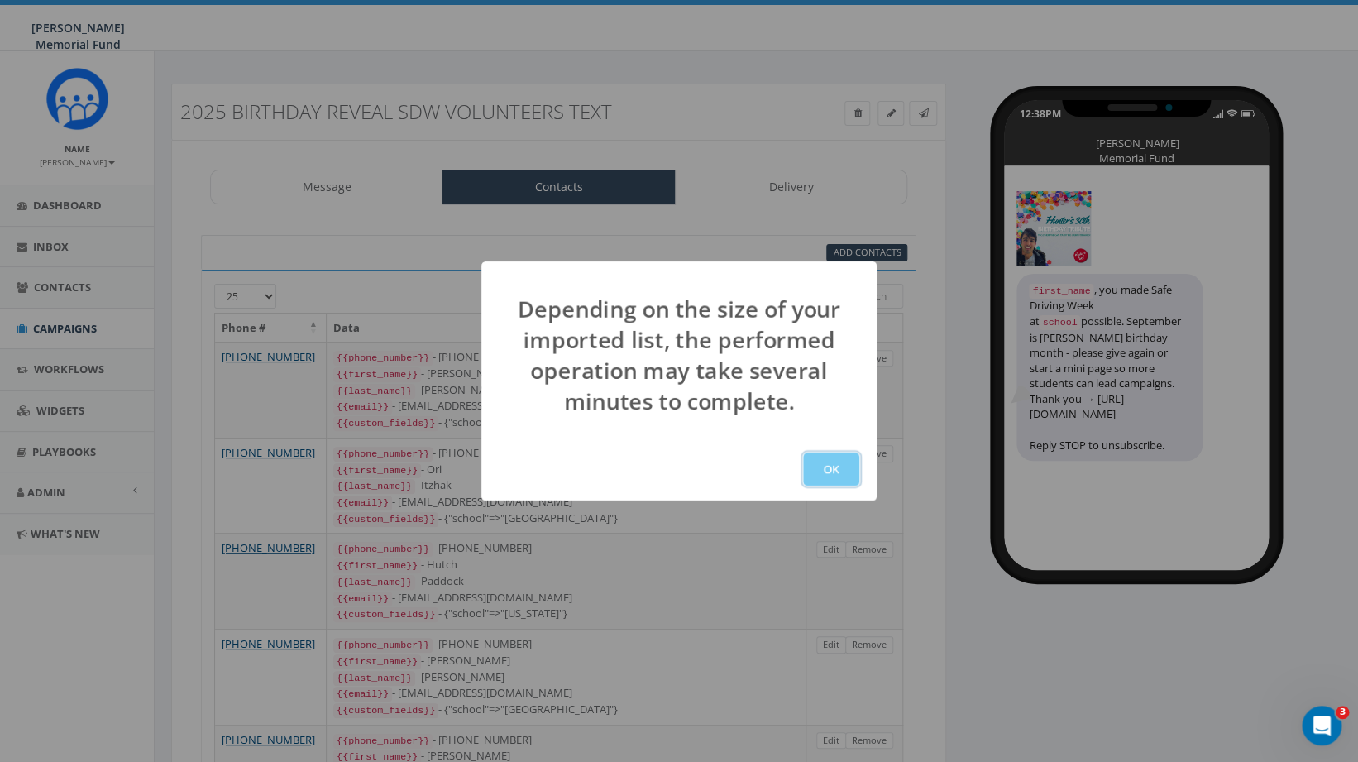
click at [829, 469] on button "OK" at bounding box center [831, 468] width 56 height 33
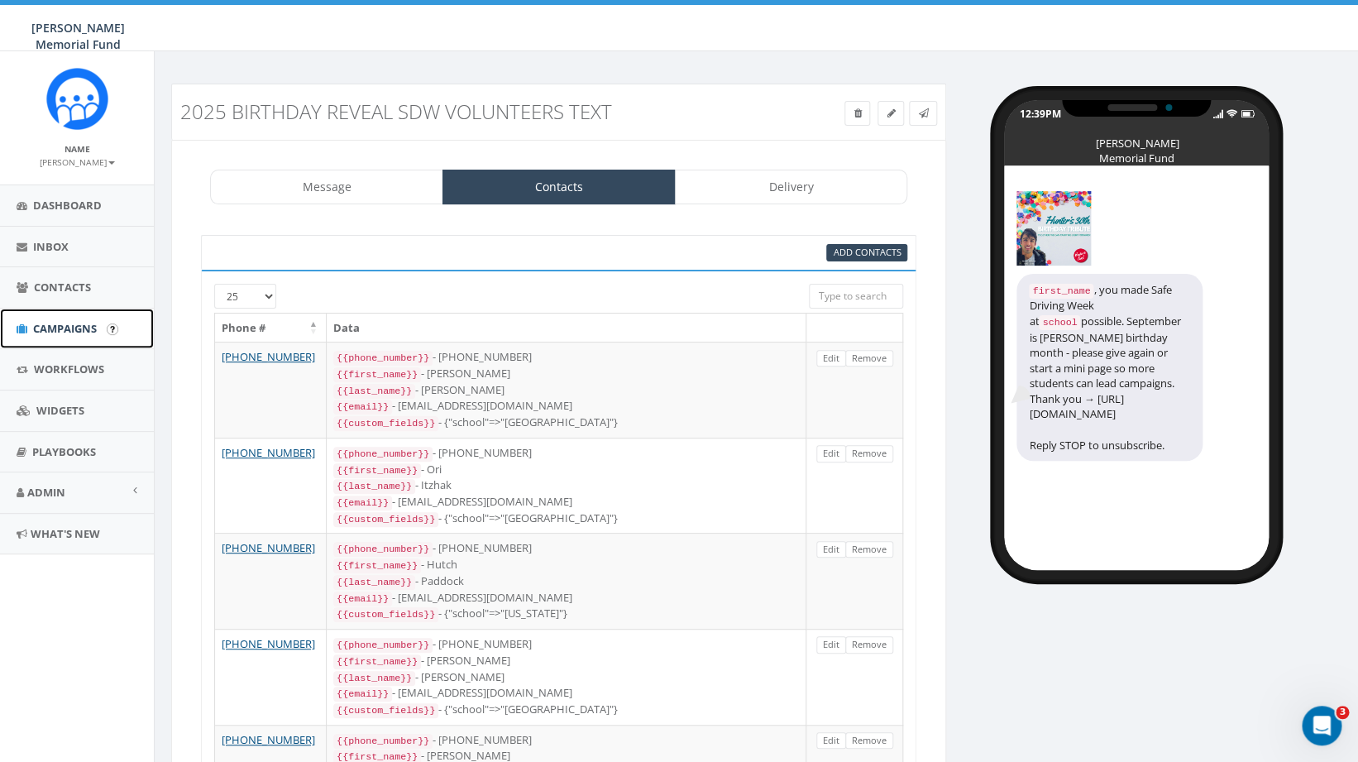
click at [66, 322] on span "Campaigns" at bounding box center [65, 328] width 64 height 15
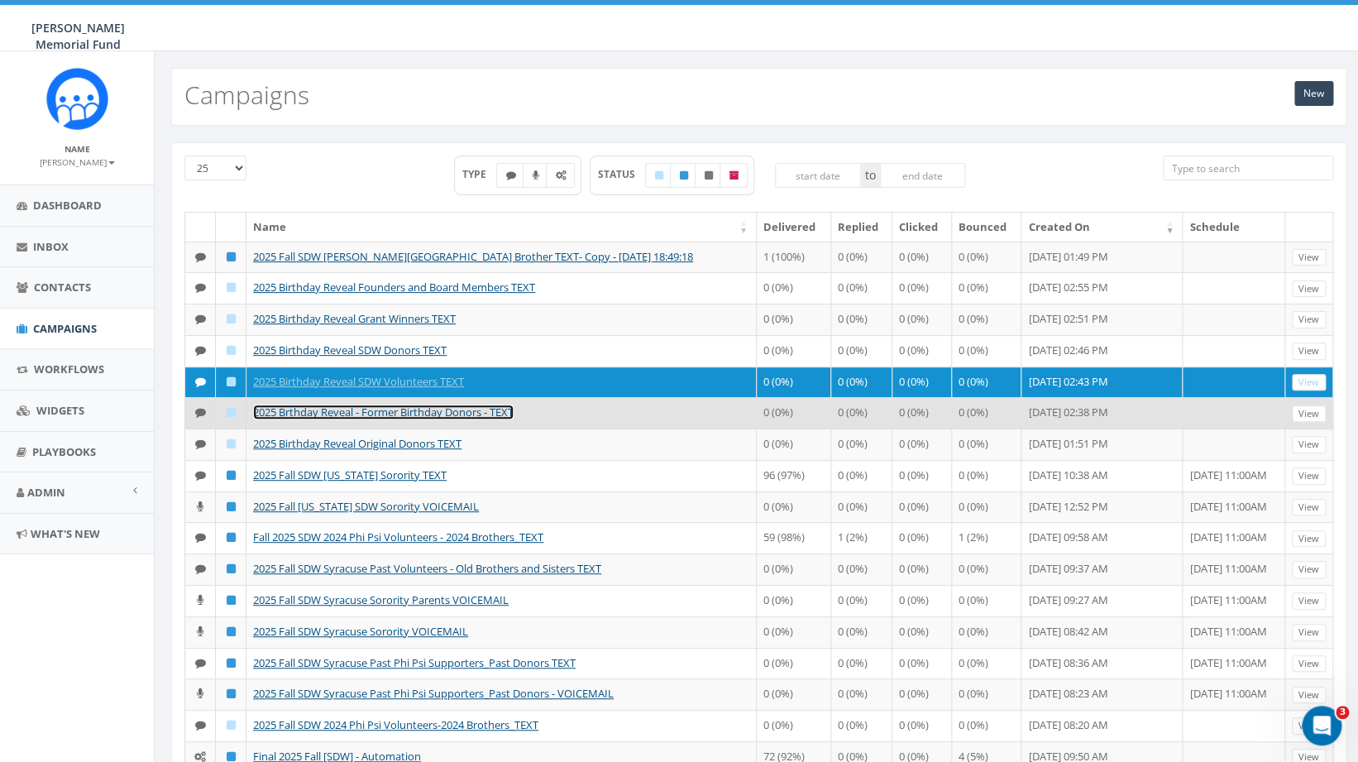
click at [435, 419] on link "2025 Brthday Reveal - Former Birthday Donors - TEXT" at bounding box center [383, 411] width 261 height 15
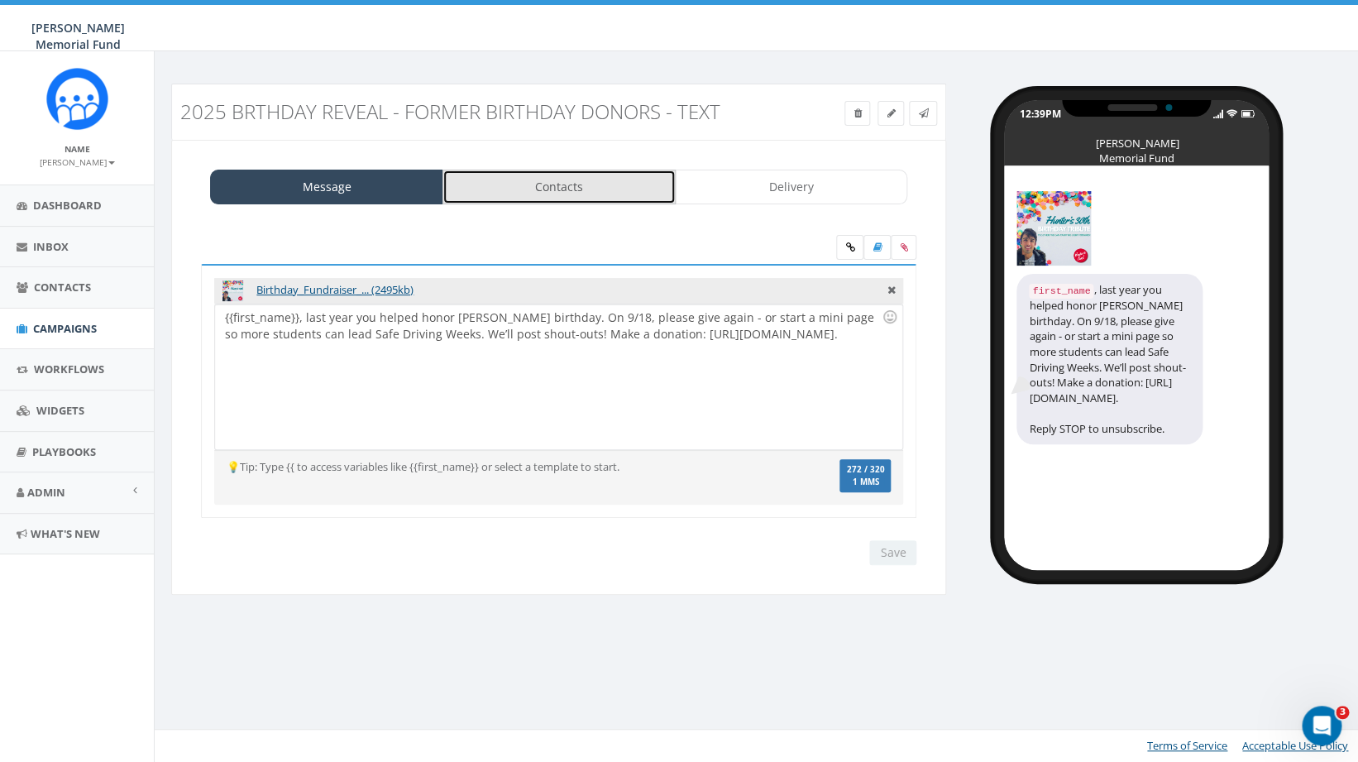
click at [567, 188] on link "Contacts" at bounding box center [558, 187] width 233 height 35
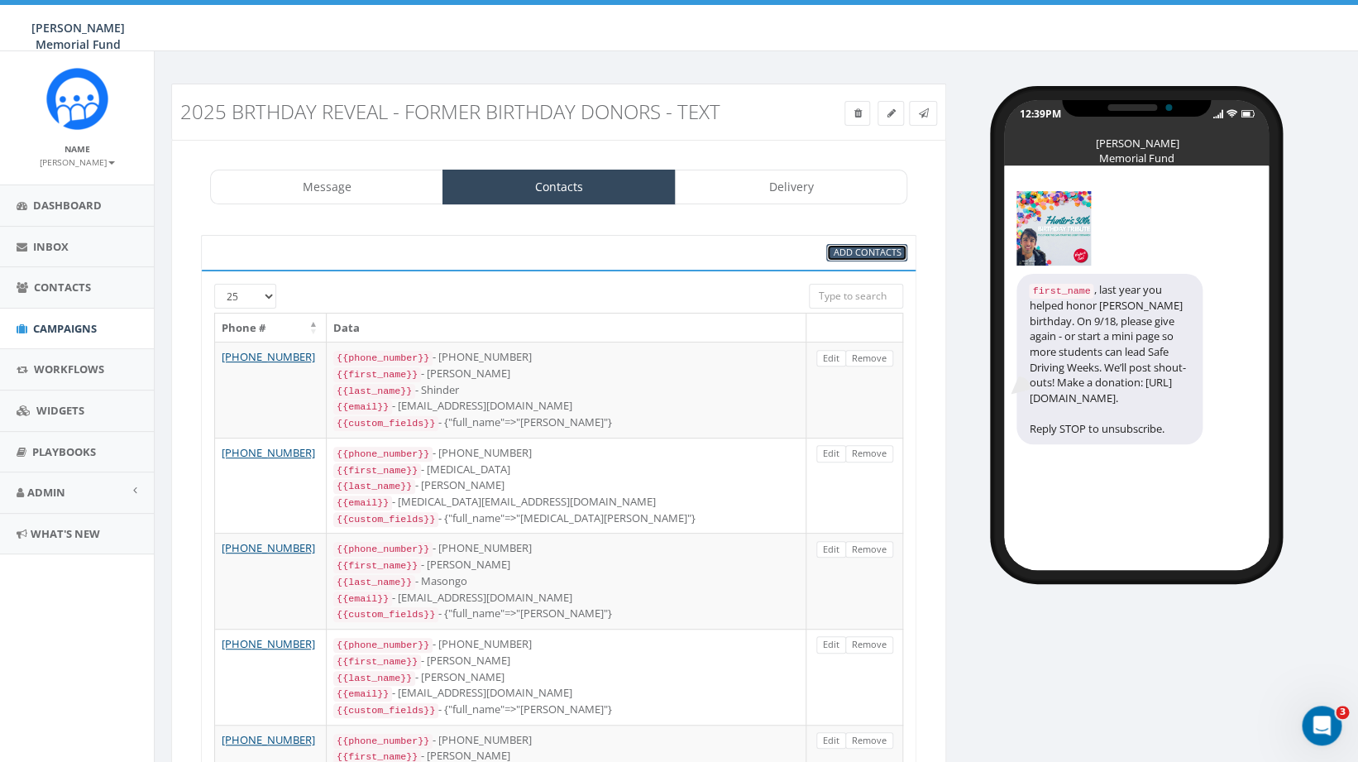
click at [871, 253] on span "Add Contacts" at bounding box center [867, 252] width 68 height 12
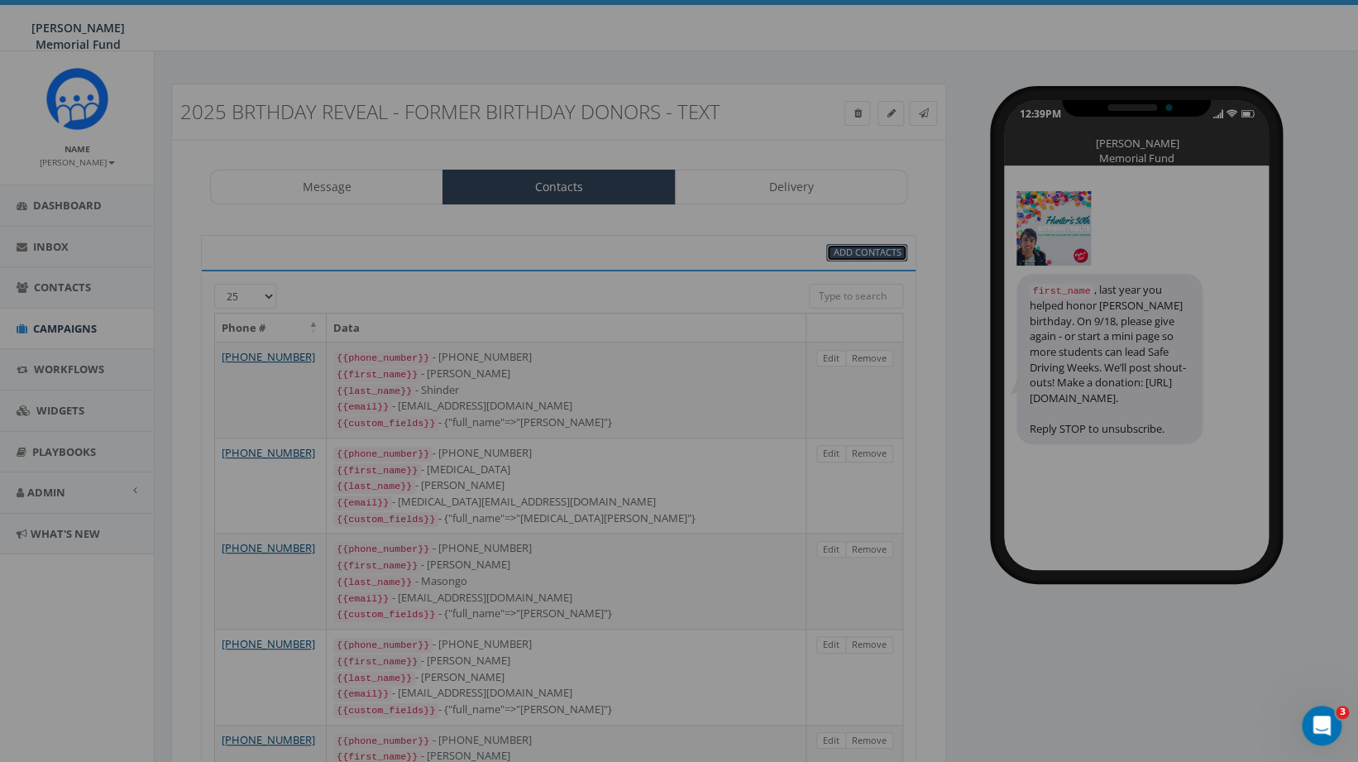
select select
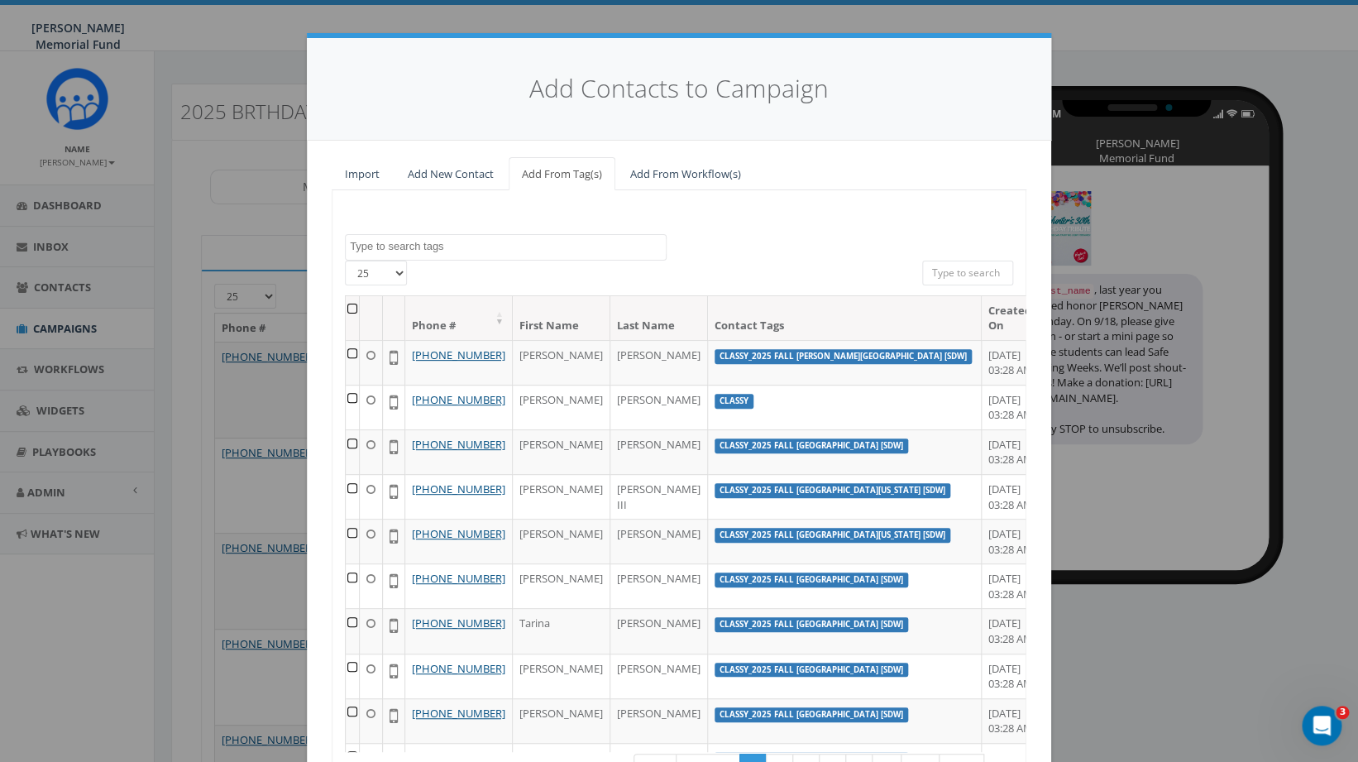
click at [437, 250] on textarea "Search" at bounding box center [508, 246] width 316 height 15
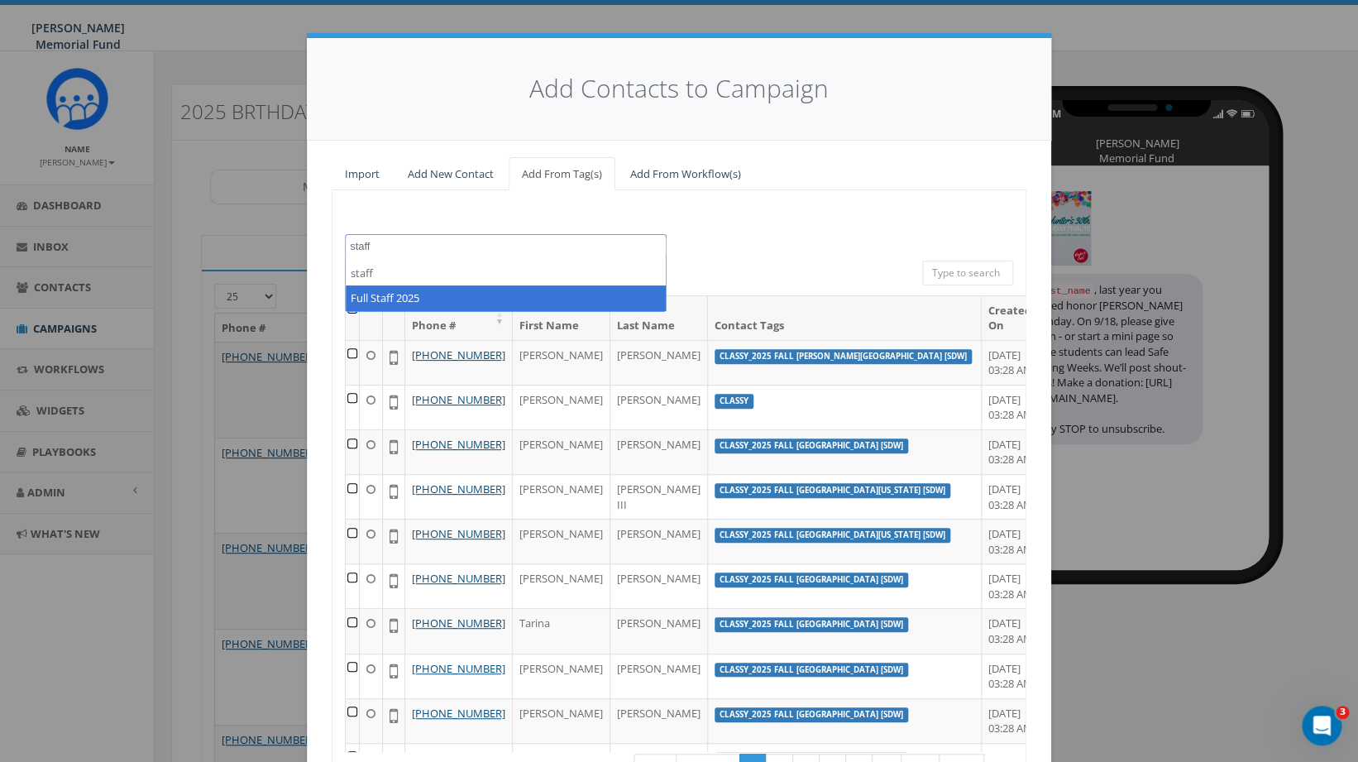
type textarea "staff"
select select "Full Staff 2025"
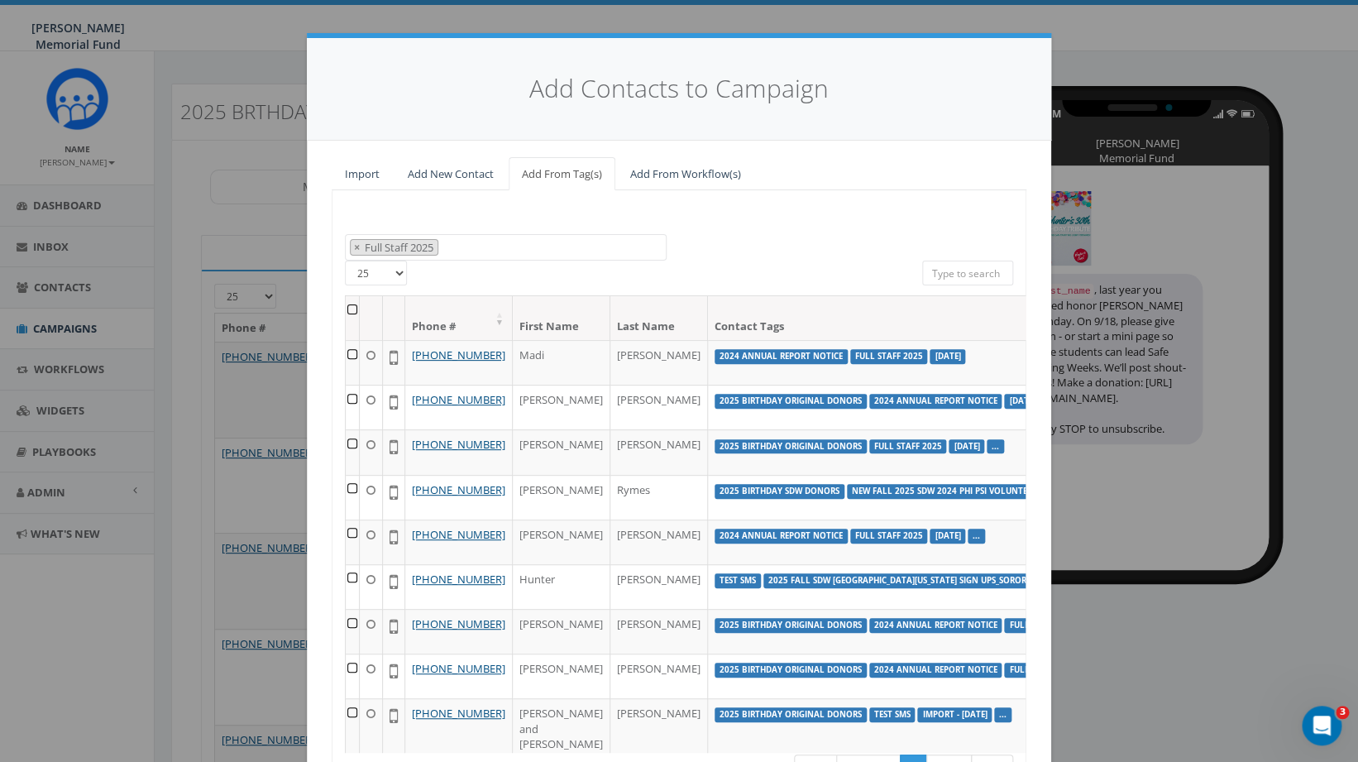
click at [347, 314] on th at bounding box center [353, 318] width 14 height 44
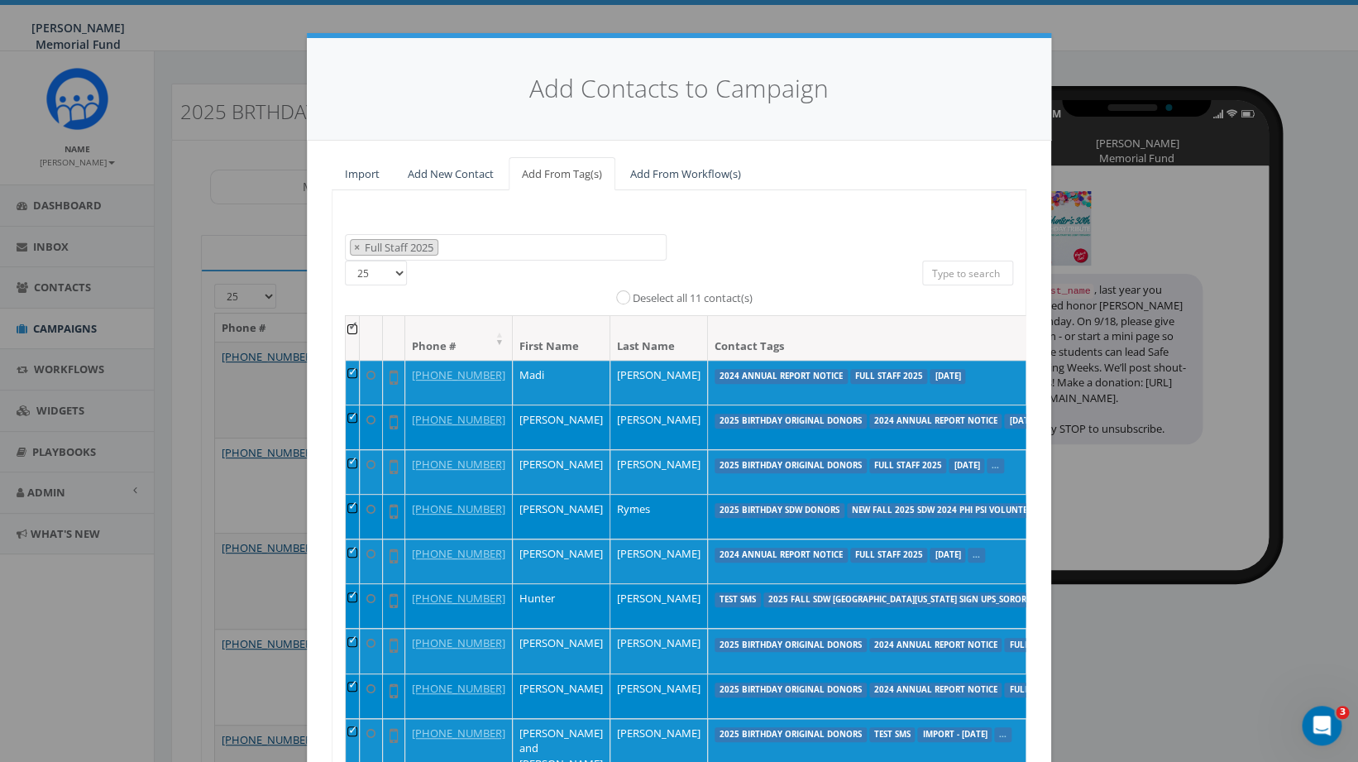
scroll to position [147, 0]
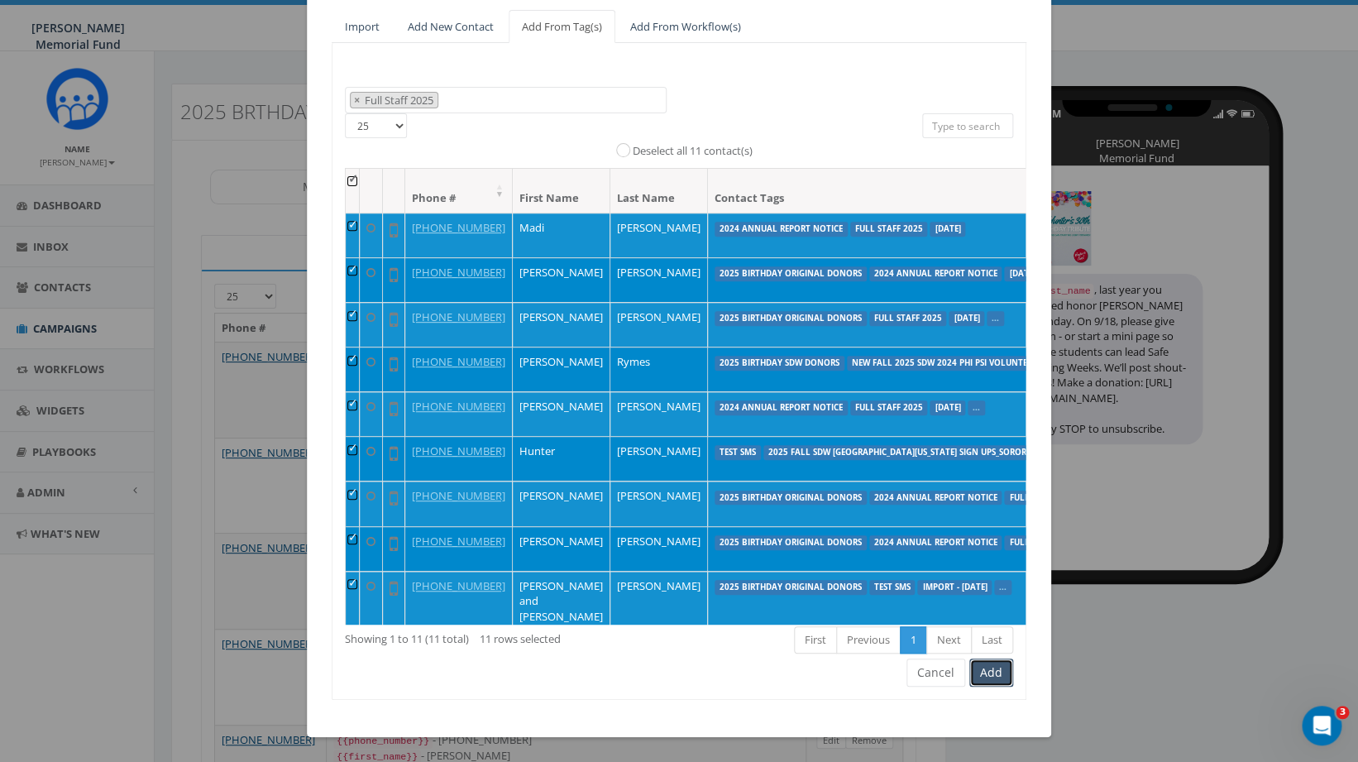
click at [1000, 661] on button "Add" at bounding box center [991, 672] width 44 height 28
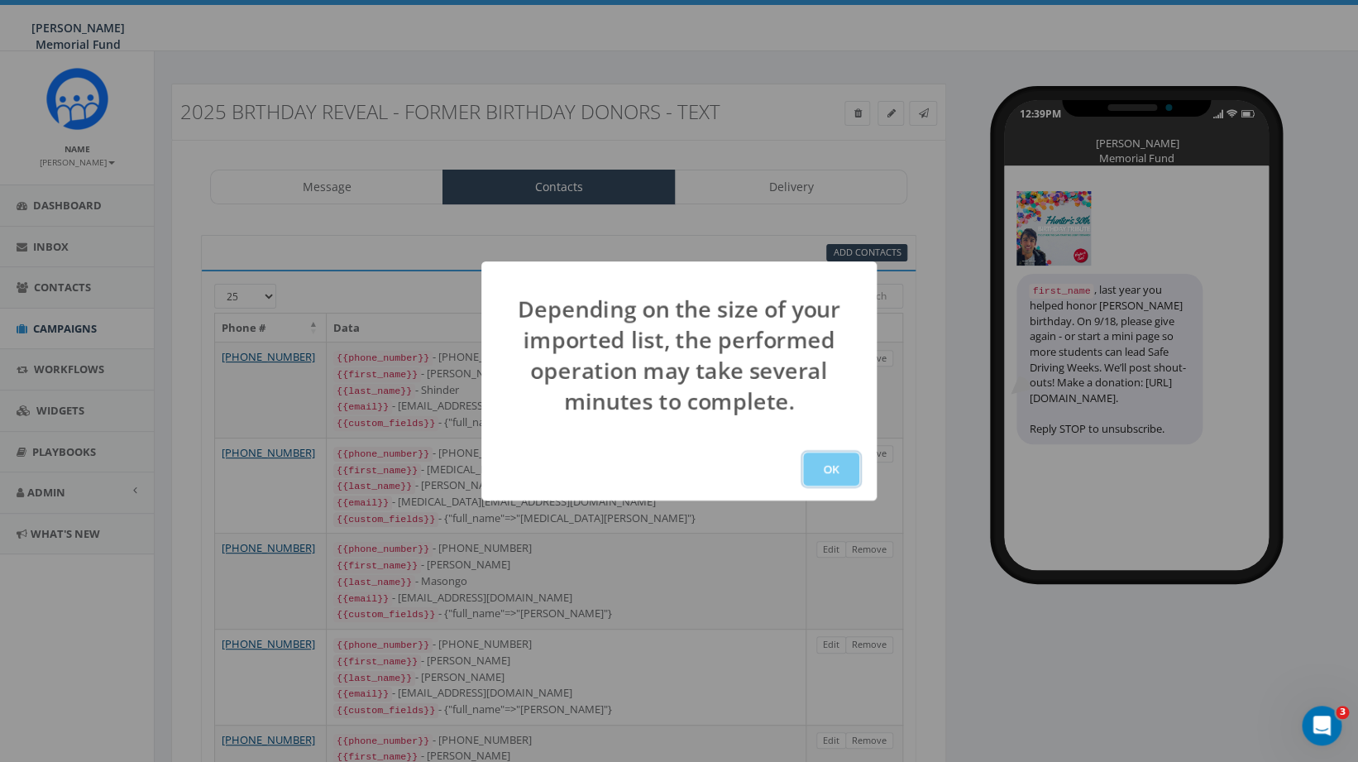
click at [833, 470] on button "OK" at bounding box center [831, 468] width 56 height 33
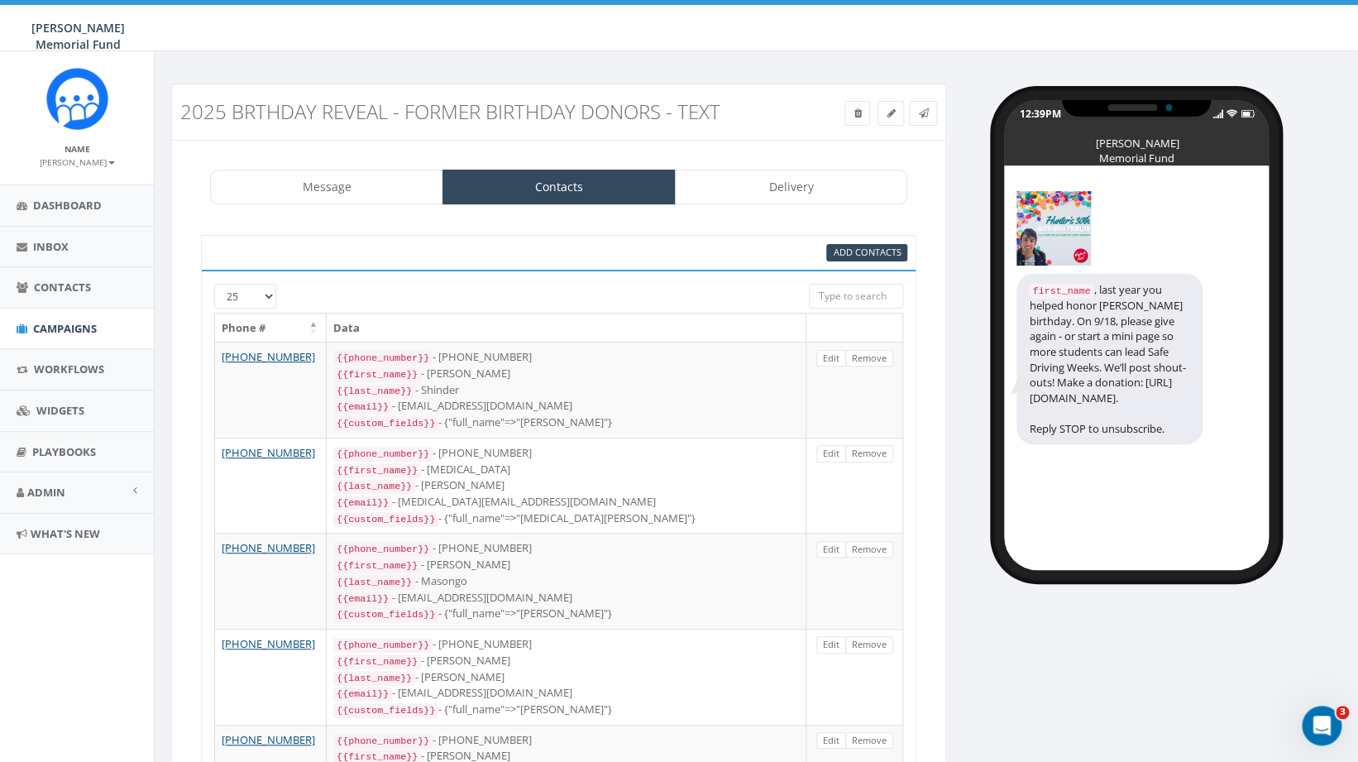
scroll to position [218, 0]
click at [63, 329] on span "Campaigns" at bounding box center [65, 328] width 64 height 15
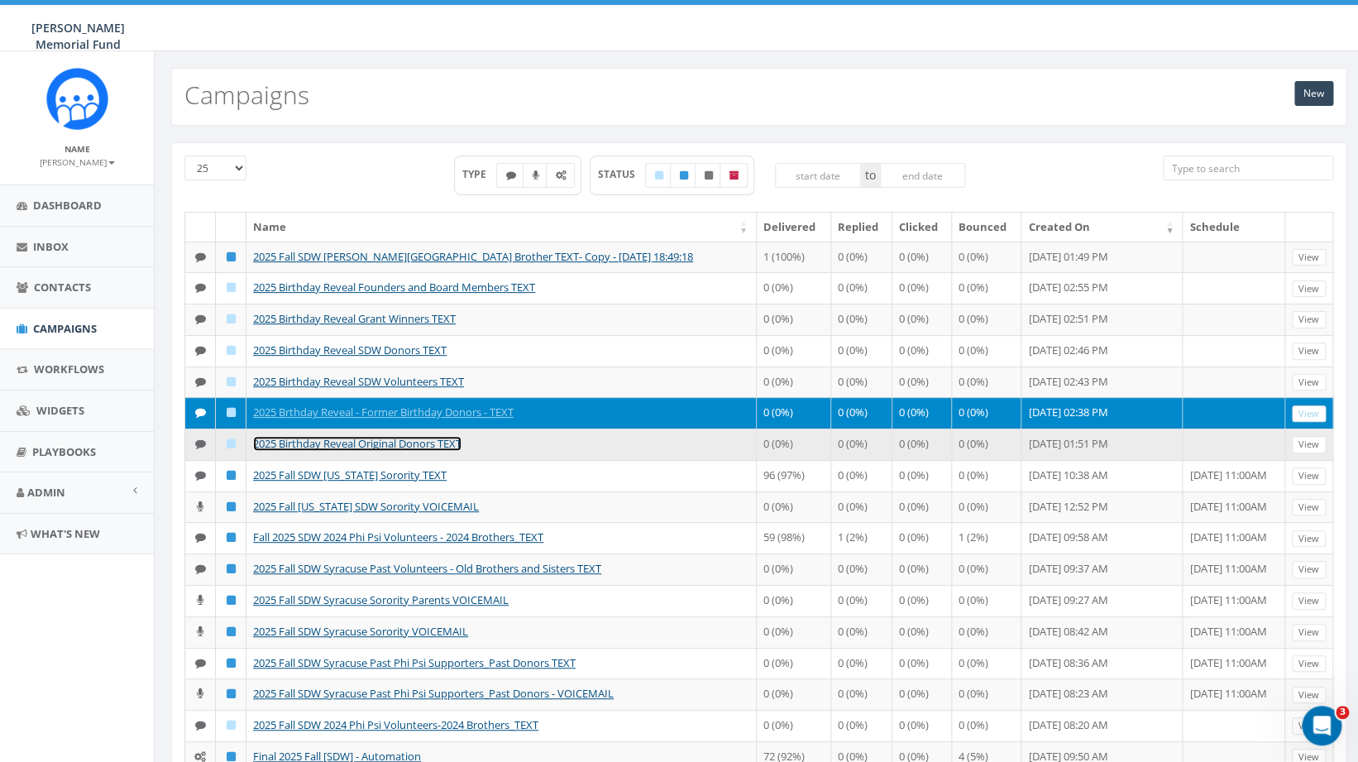
click at [384, 451] on link "2025 Birthday Reveal Original Donors TEXT" at bounding box center [357, 443] width 208 height 15
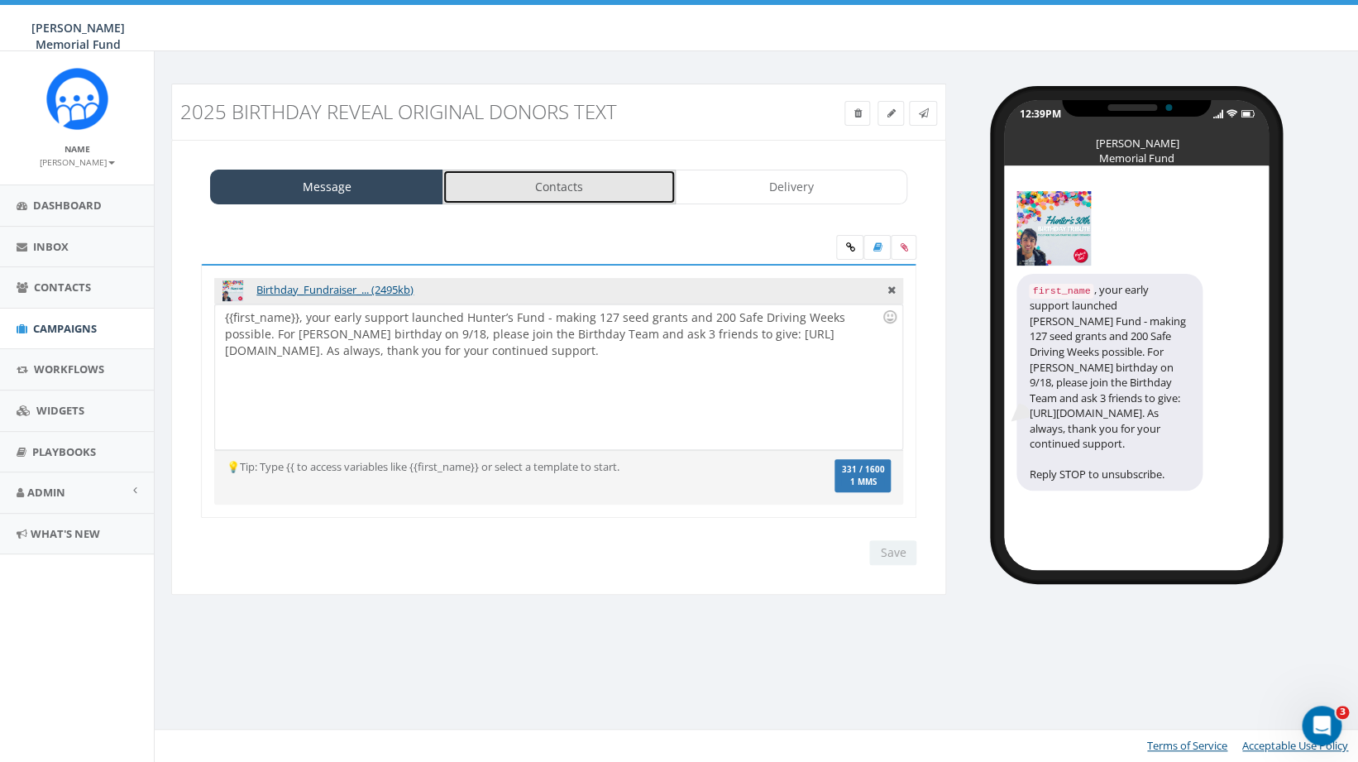
click at [596, 182] on link "Contacts" at bounding box center [558, 187] width 233 height 35
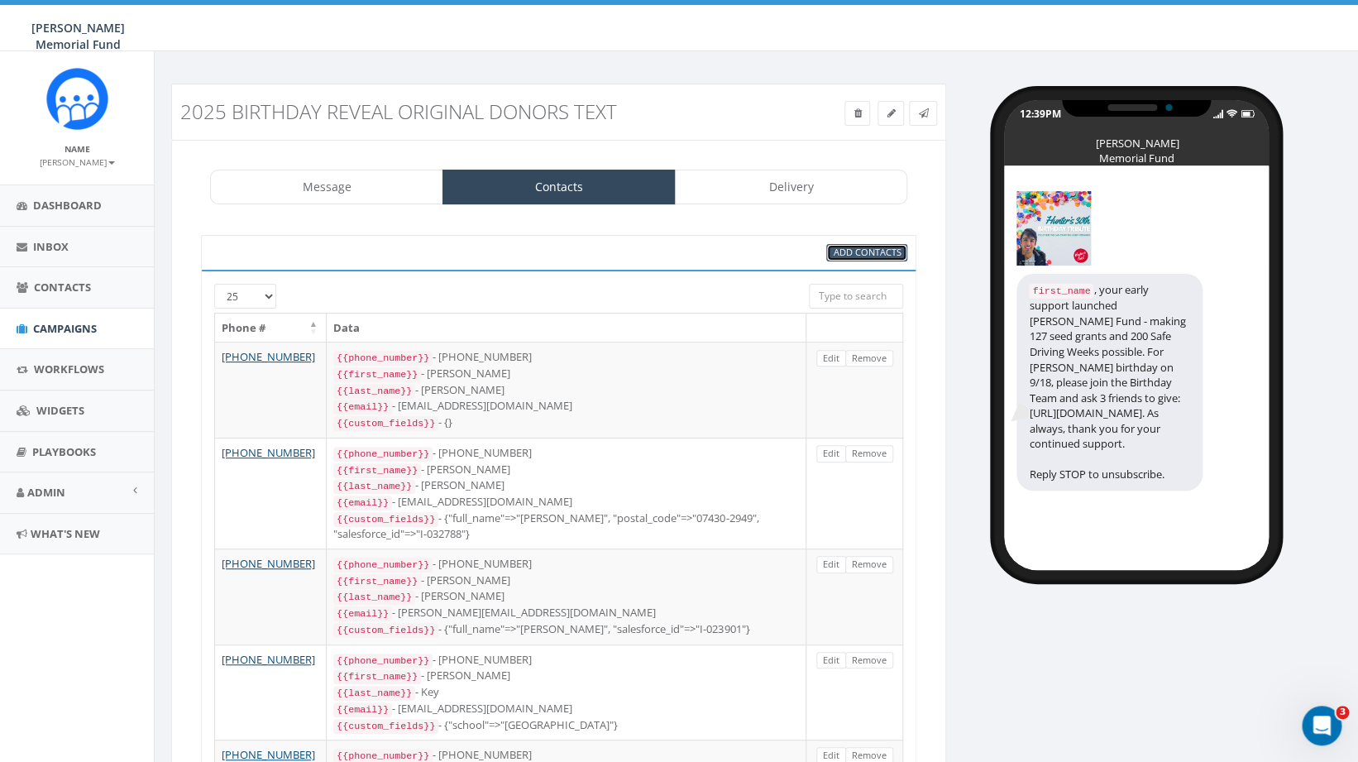
click at [862, 254] on span "Add Contacts" at bounding box center [867, 252] width 68 height 12
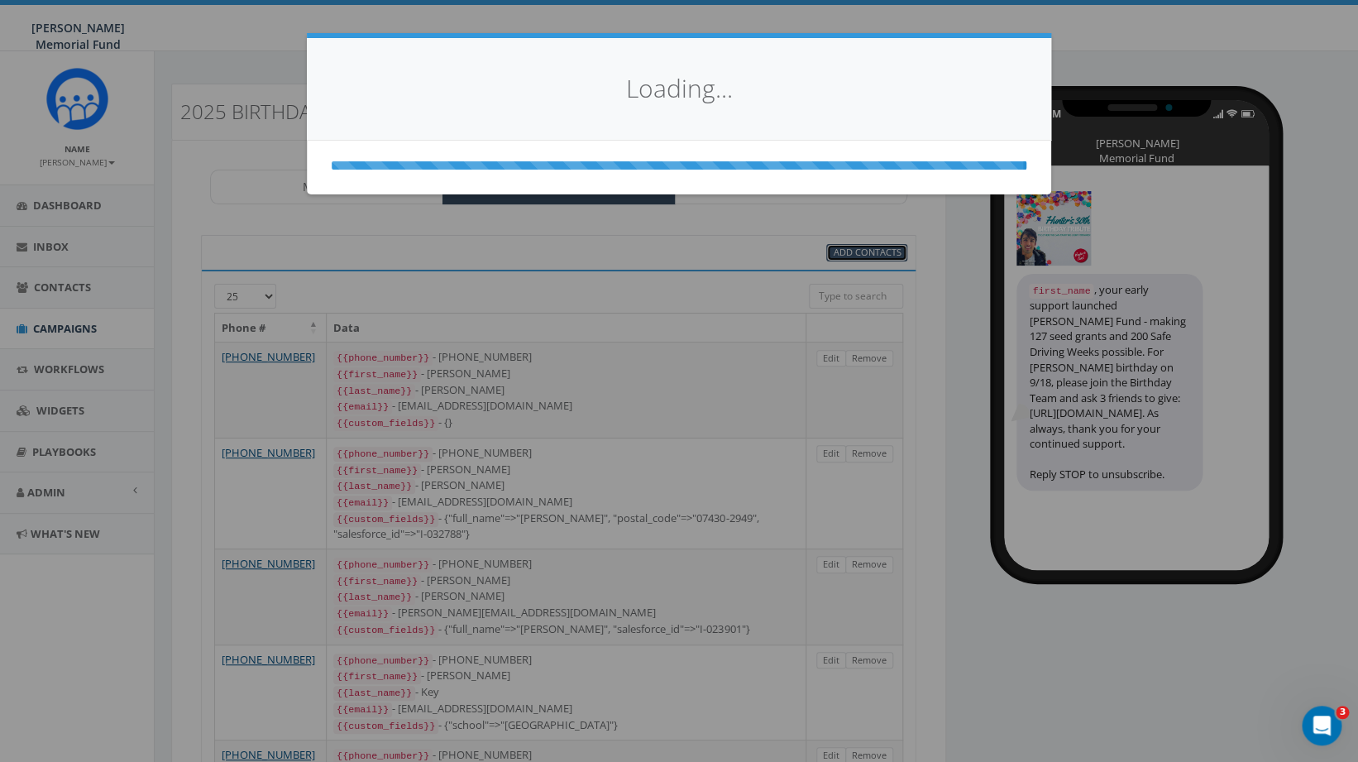
select select
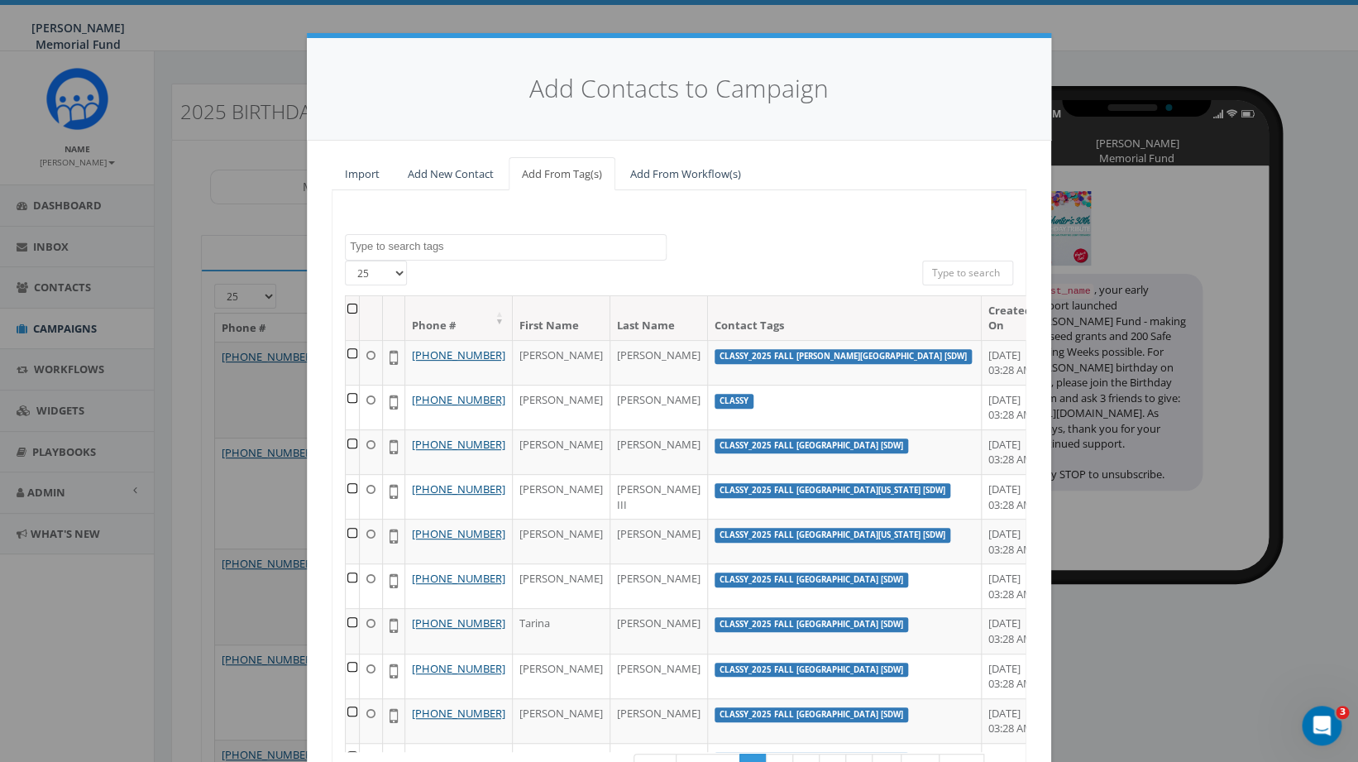
click at [457, 248] on textarea "Search" at bounding box center [508, 246] width 316 height 15
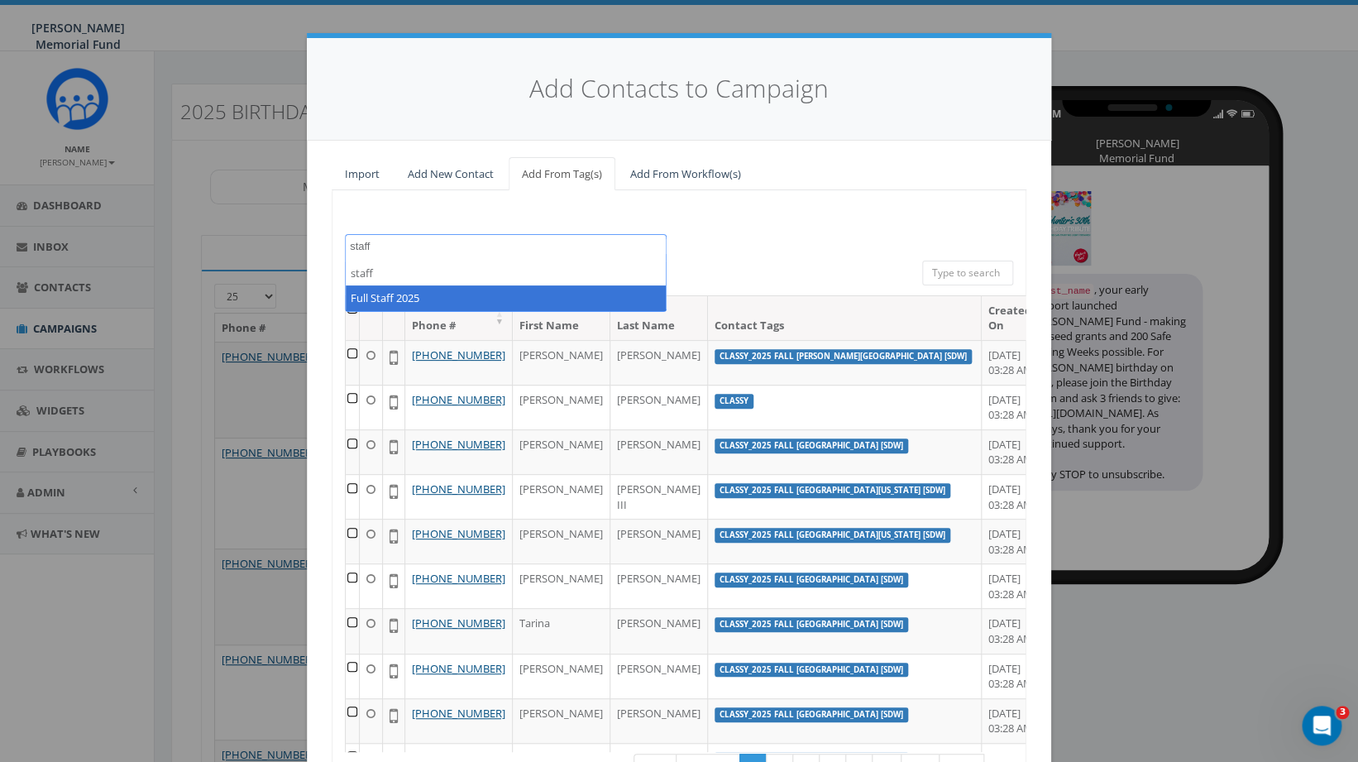
type textarea "staff"
select select "Full Staff 2025"
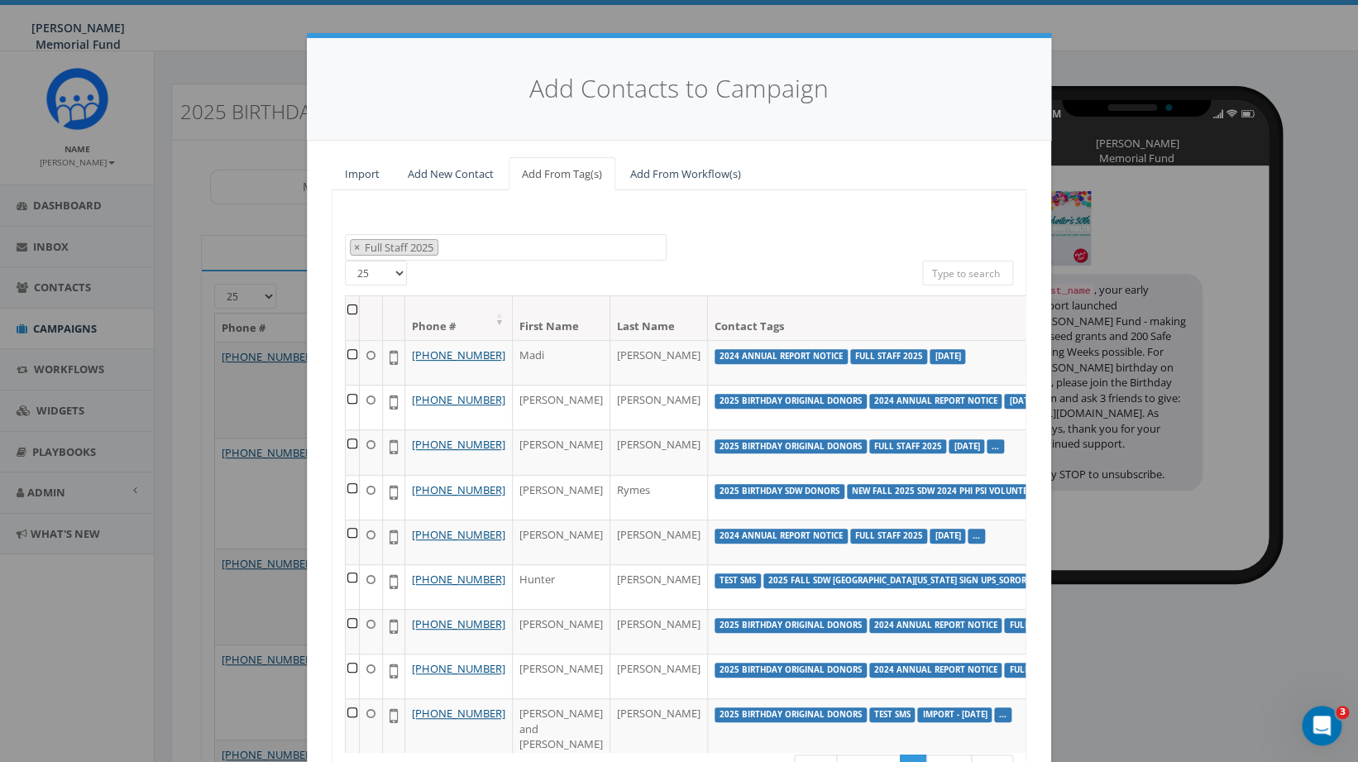
click at [353, 309] on th at bounding box center [353, 318] width 14 height 44
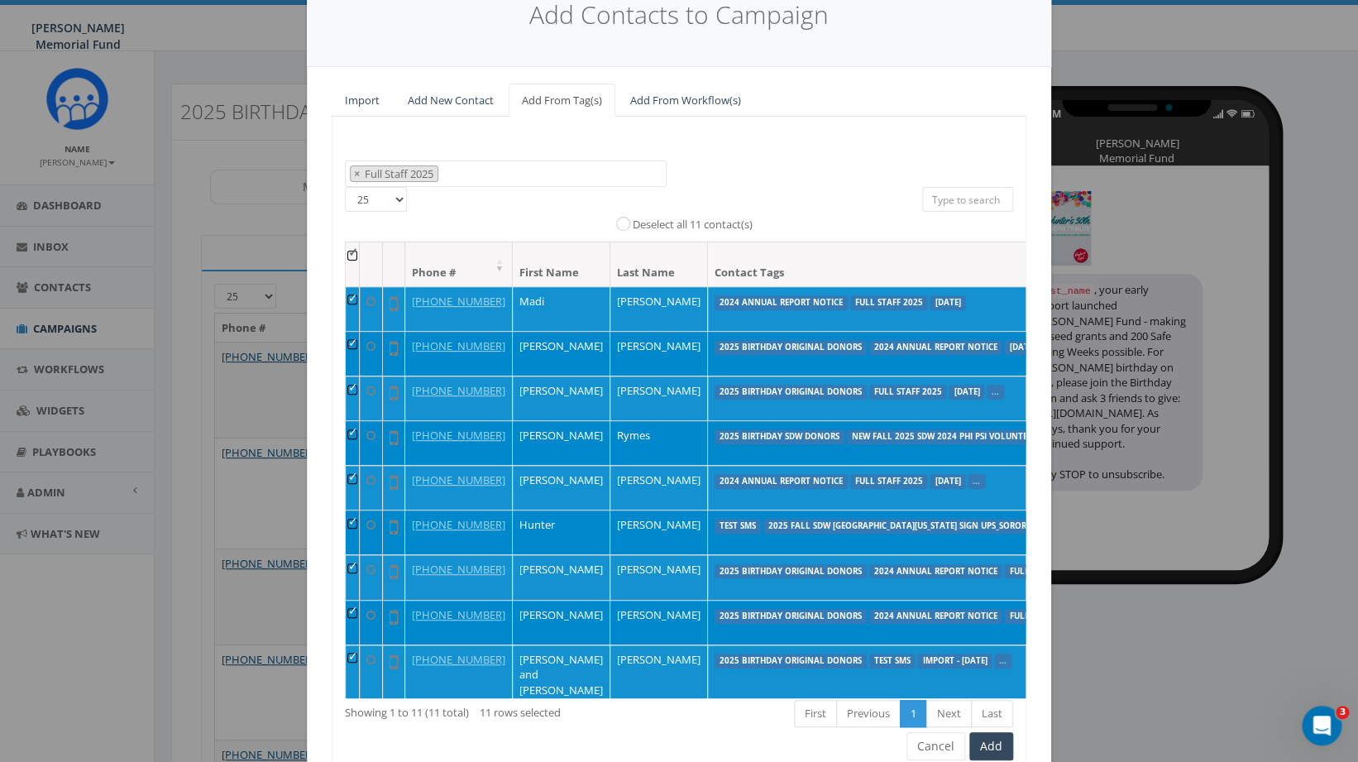
scroll to position [147, 0]
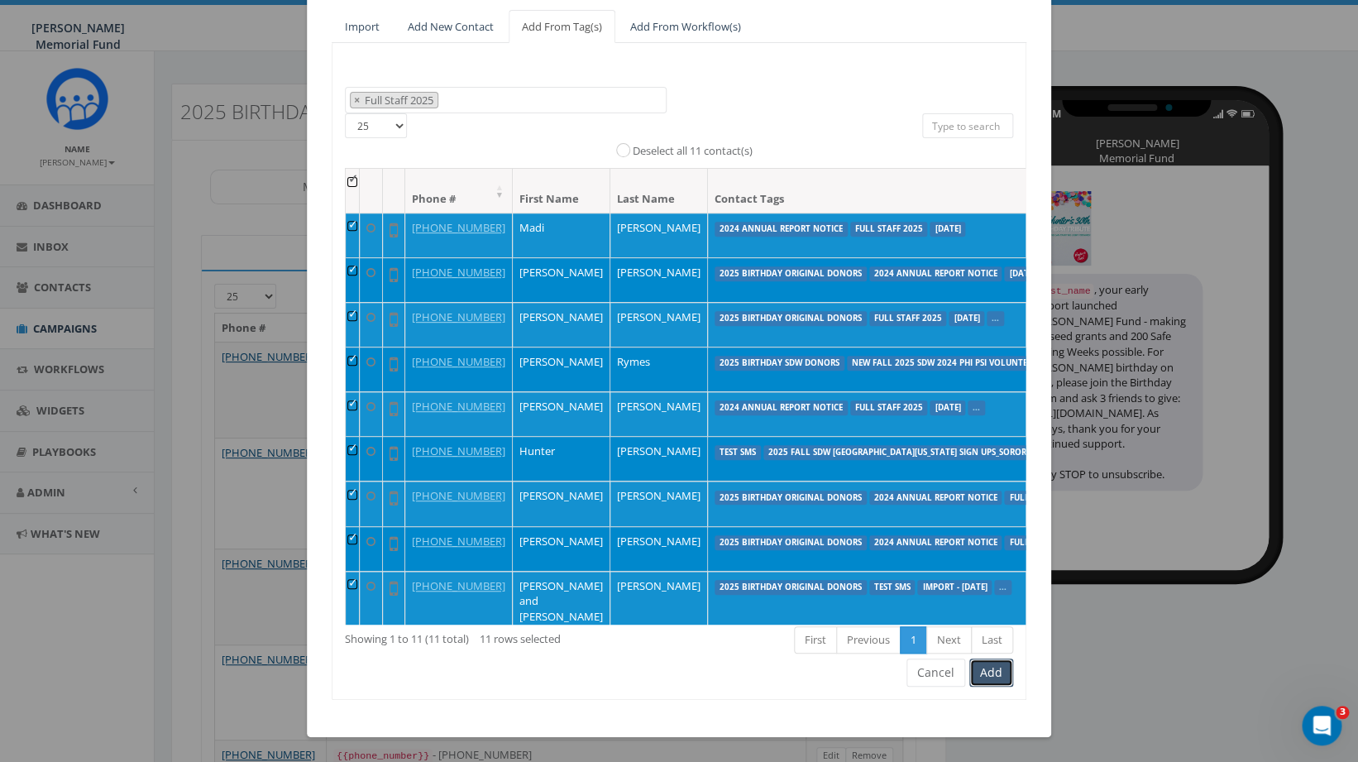
click at [990, 669] on button "Add" at bounding box center [991, 672] width 44 height 28
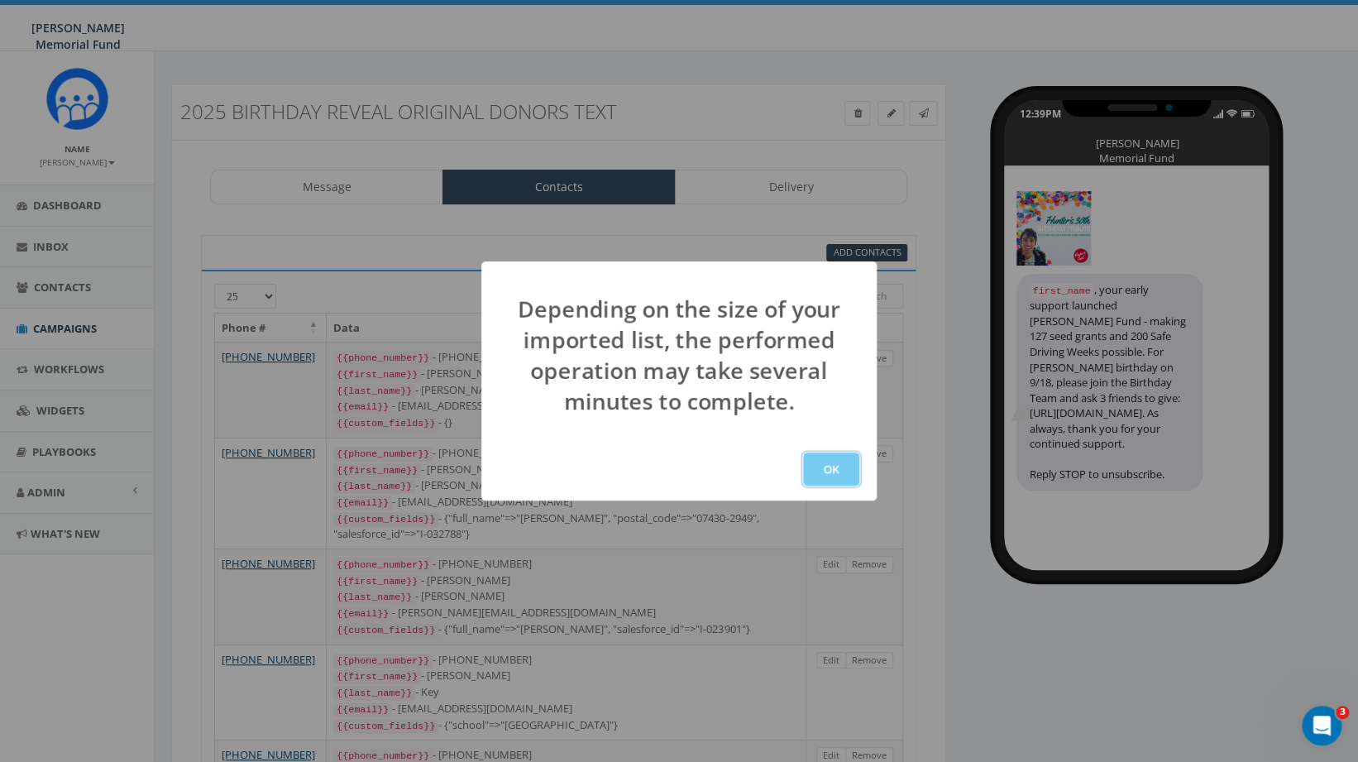
click at [841, 471] on button "OK" at bounding box center [831, 468] width 56 height 33
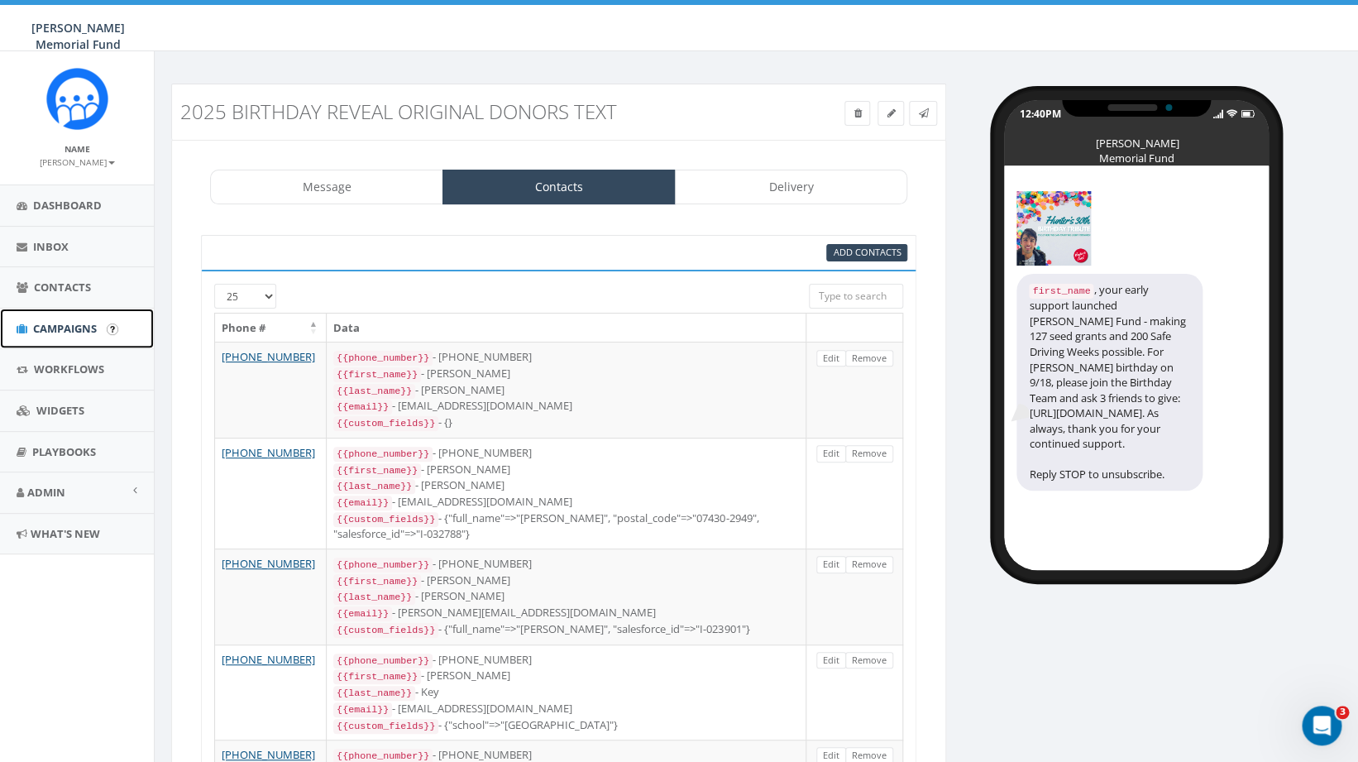
click at [48, 330] on span "Campaigns" at bounding box center [65, 328] width 64 height 15
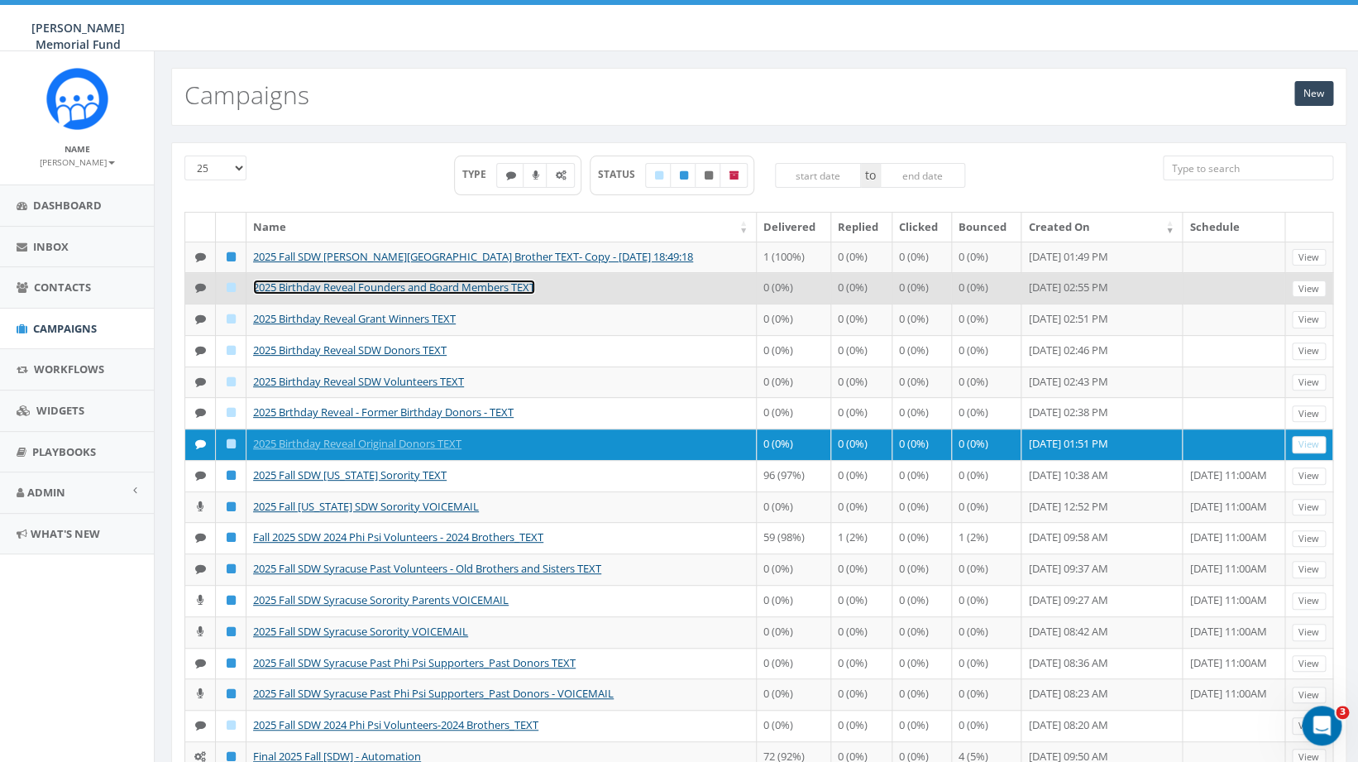
click at [434, 294] on link "2025 Birthday Reveal Founders and Board Members TEXT" at bounding box center [394, 287] width 282 height 15
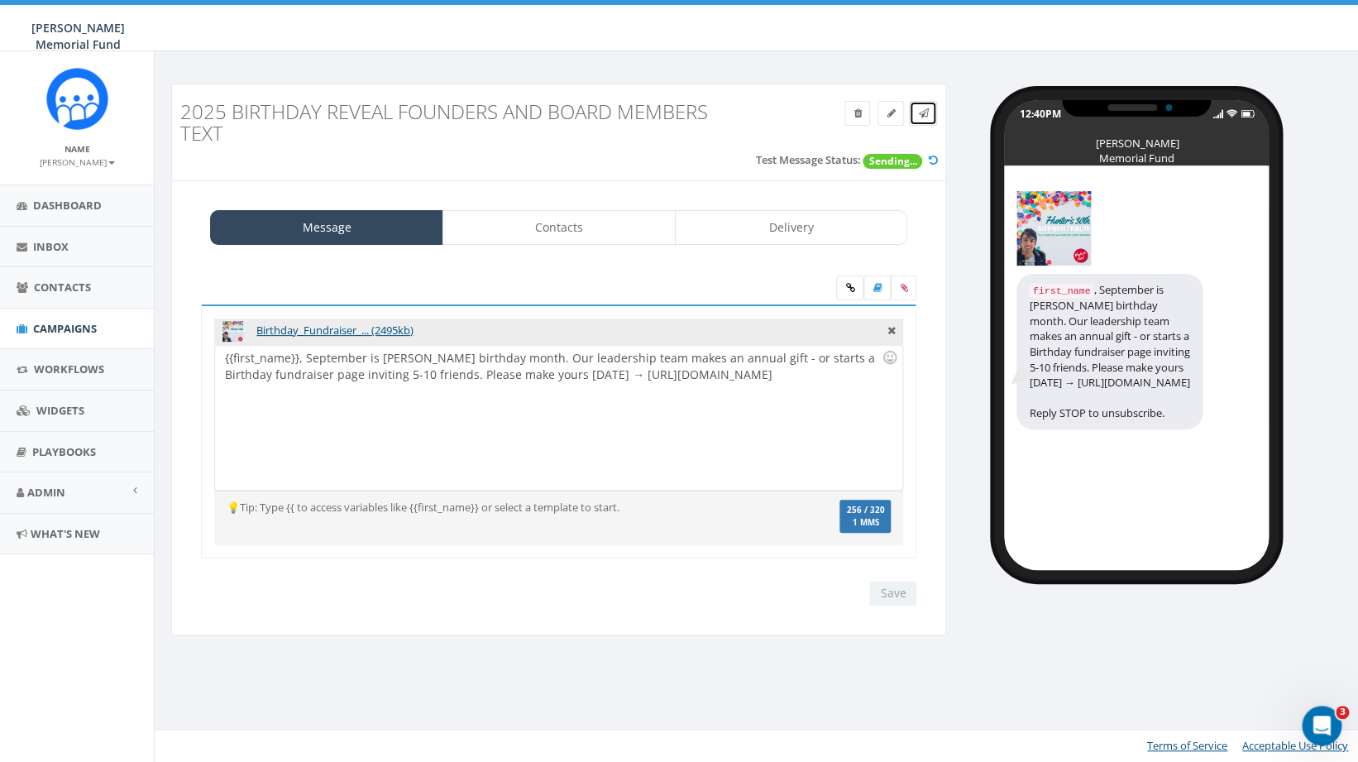
click at [925, 115] on icon at bounding box center [923, 113] width 10 height 10
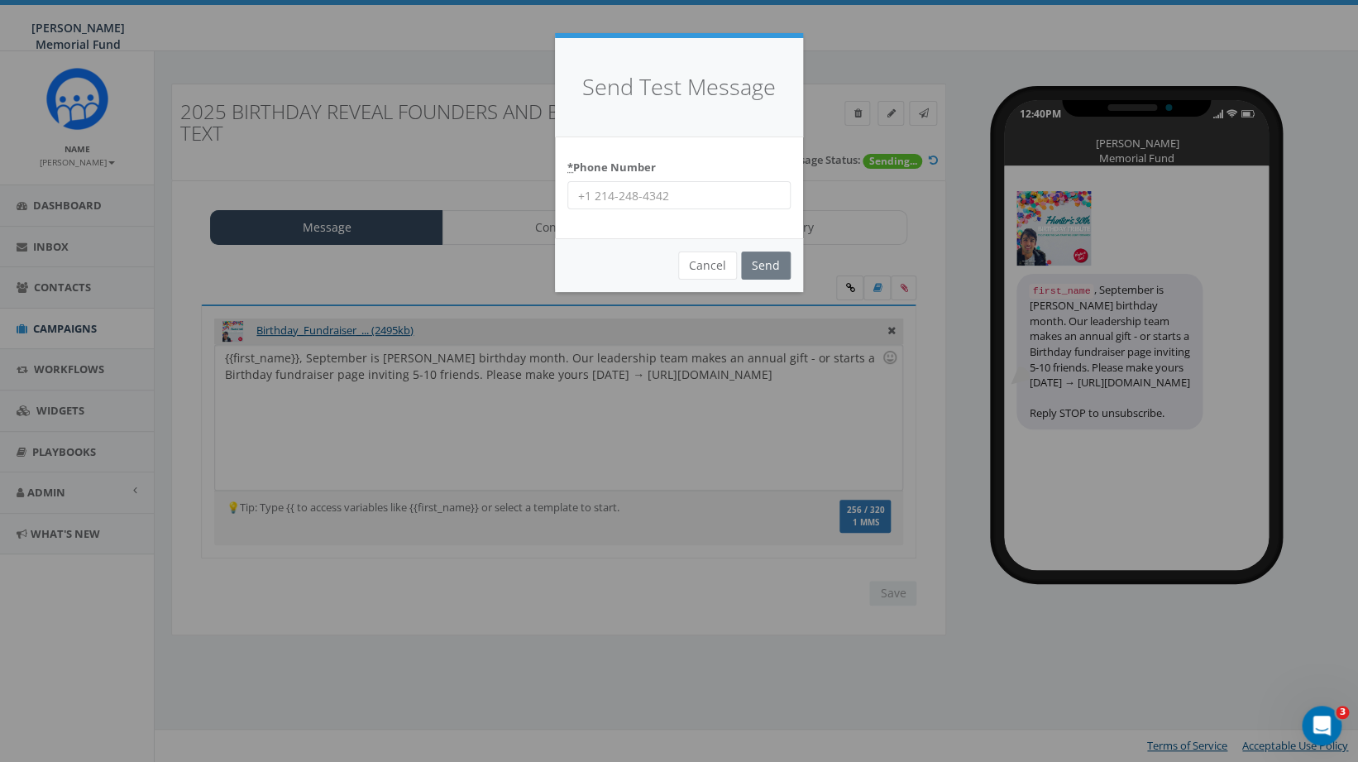
click at [638, 194] on input "* Phone Number" at bounding box center [678, 195] width 223 height 28
type input "4782304836"
click at [769, 270] on input "Send" at bounding box center [766, 265] width 50 height 28
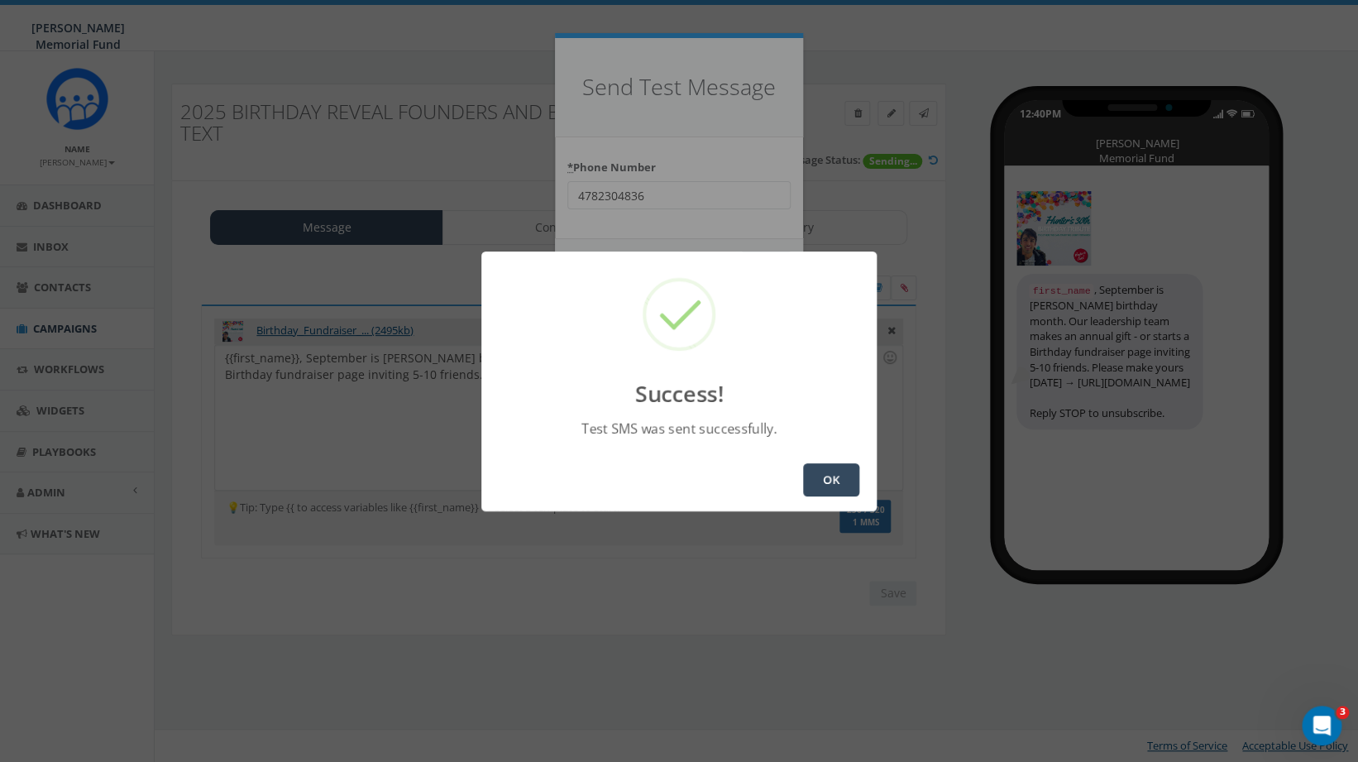
click at [830, 472] on button "OK" at bounding box center [831, 479] width 56 height 33
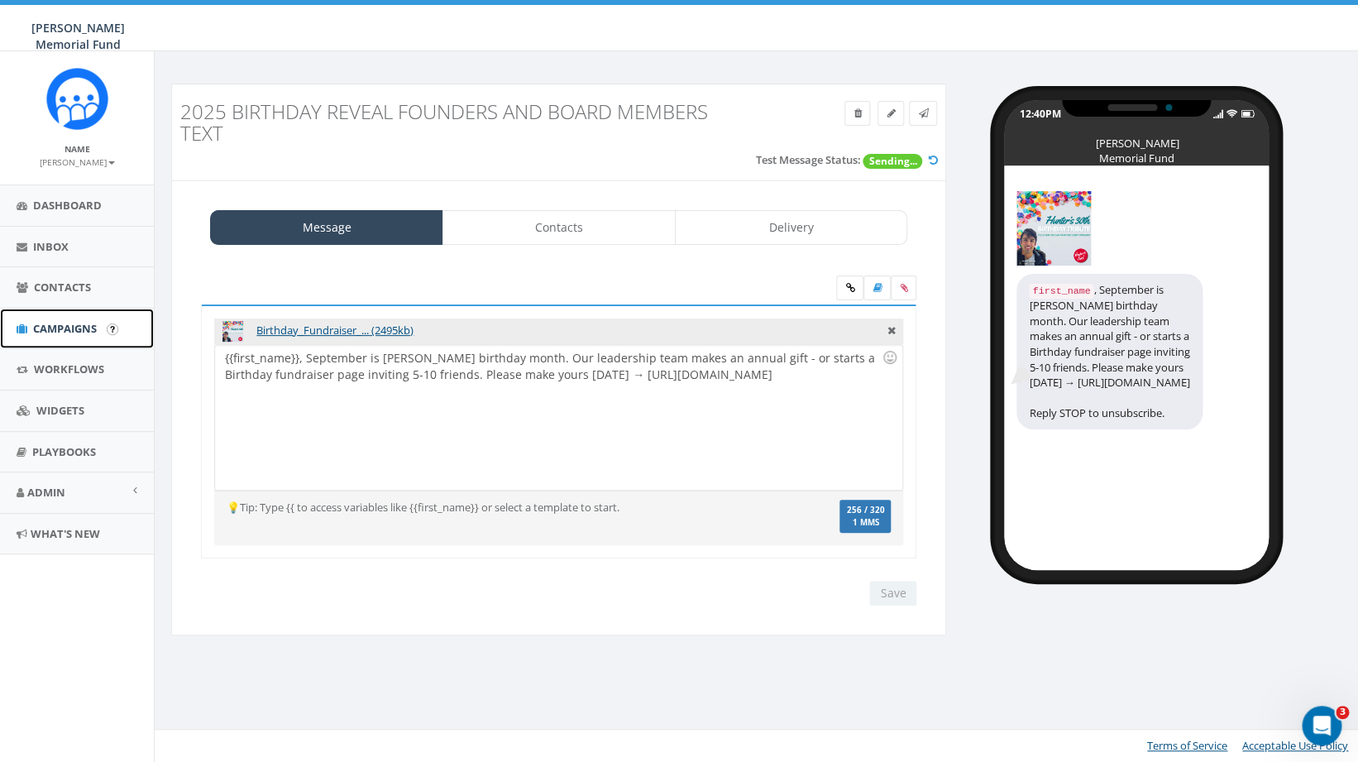
click at [74, 325] on span "Campaigns" at bounding box center [65, 328] width 64 height 15
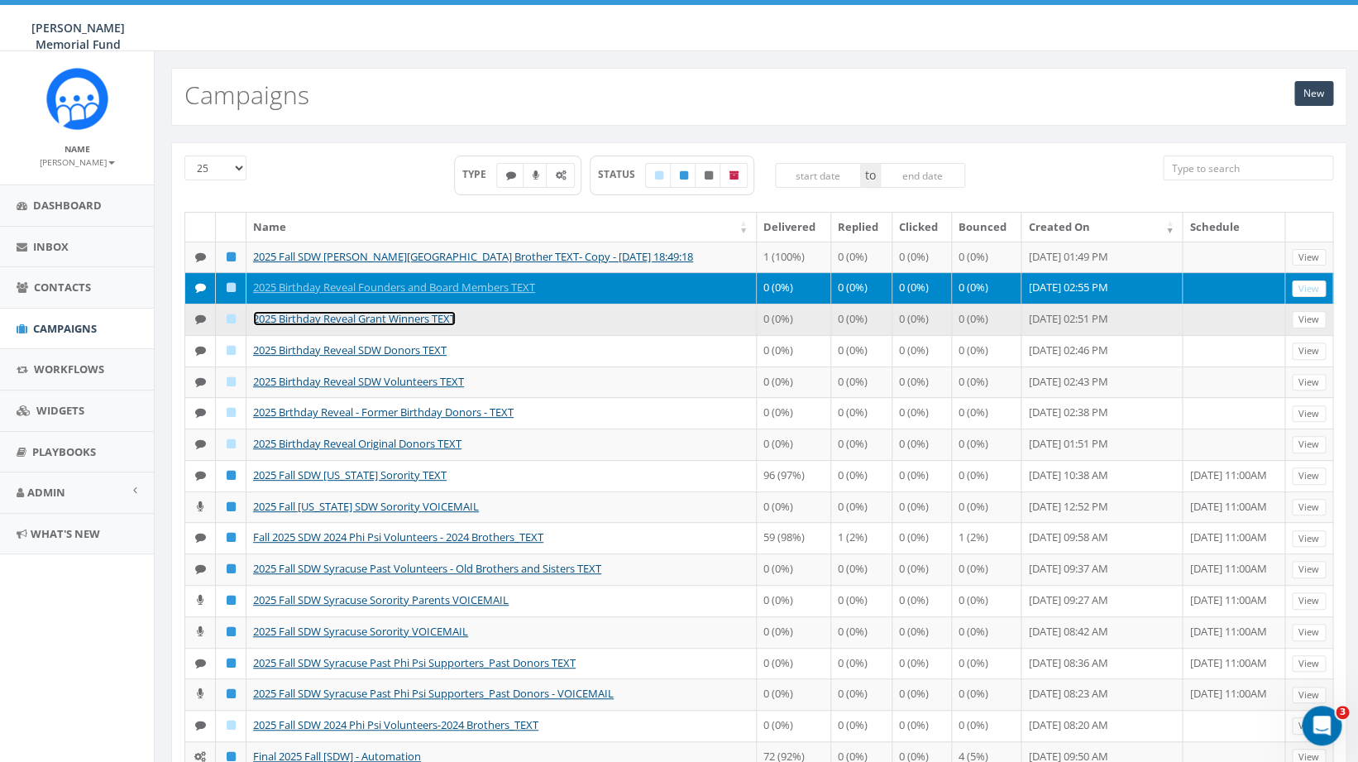
click at [404, 326] on link "2025 Birthday Reveal Grant Winners TEXT" at bounding box center [354, 318] width 203 height 15
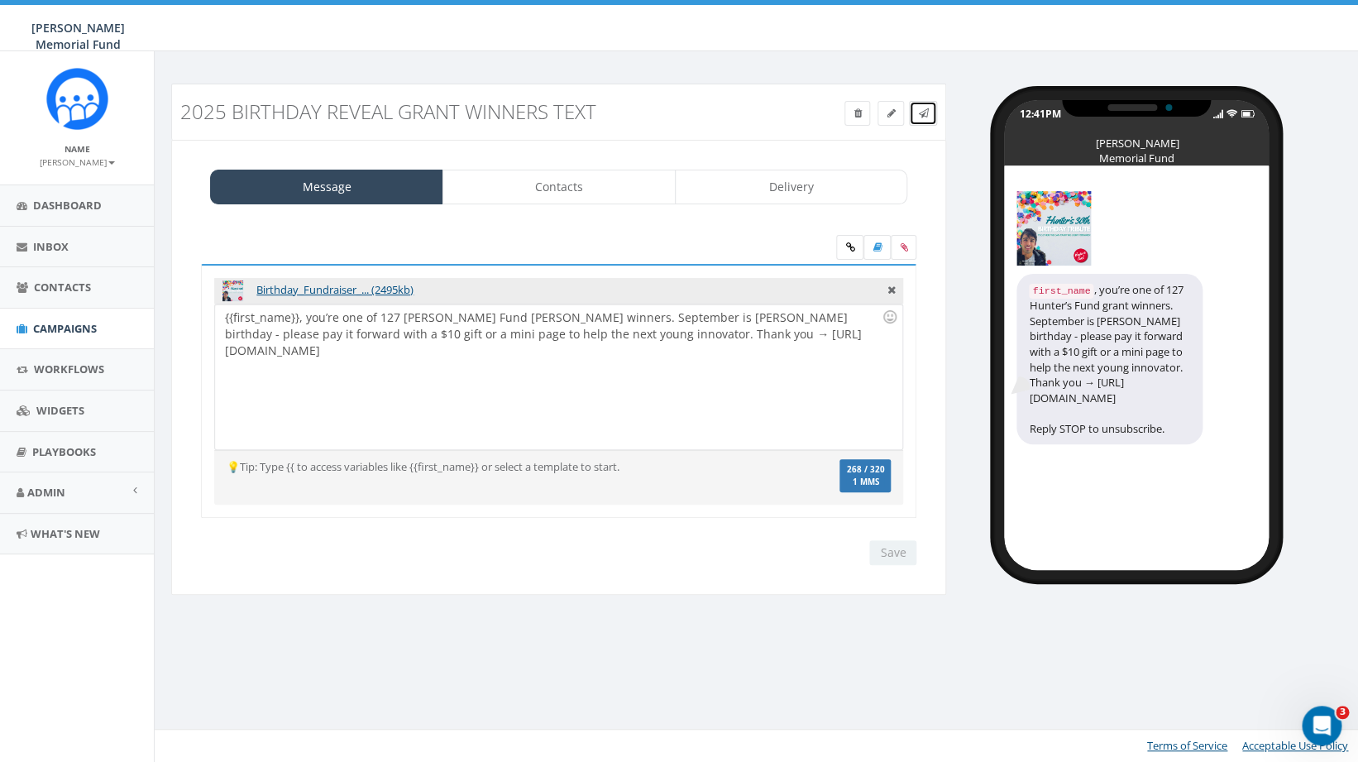
click at [921, 112] on icon at bounding box center [923, 113] width 10 height 10
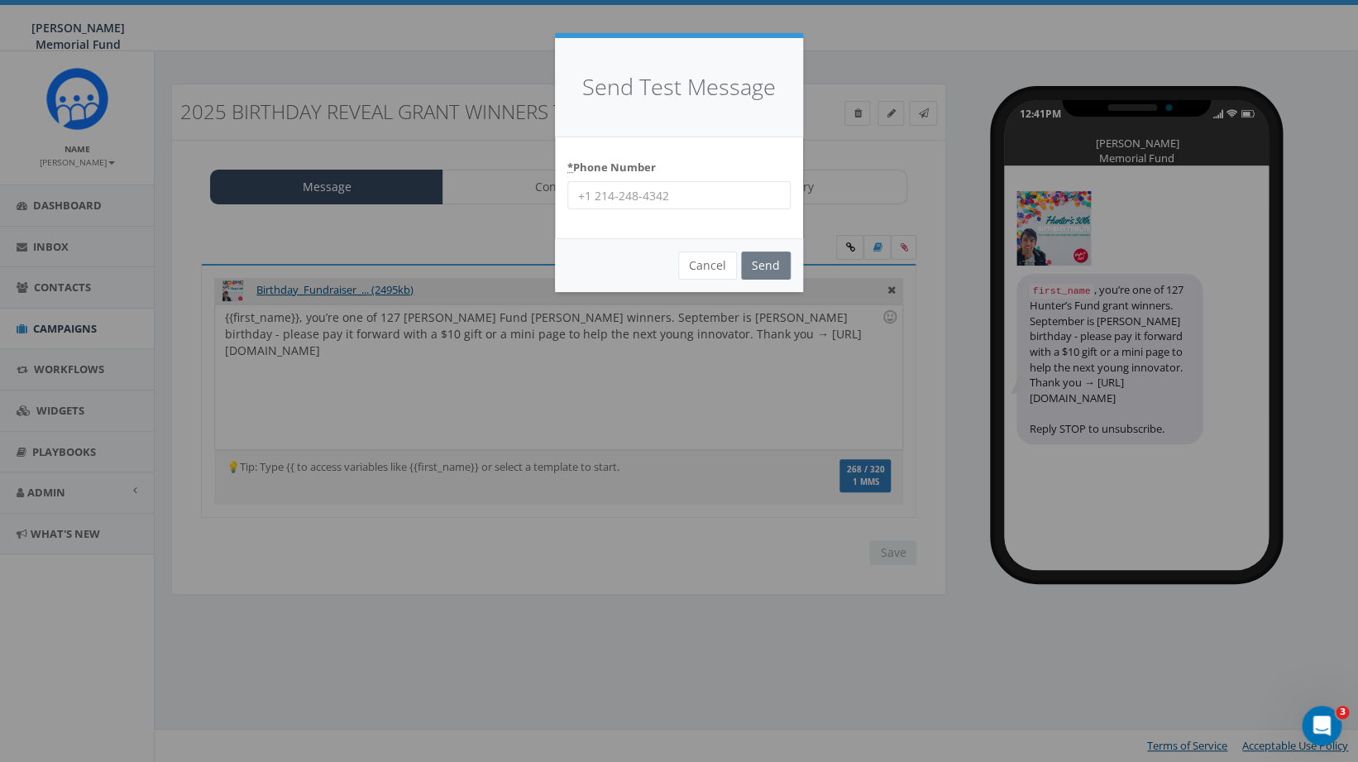
click at [613, 194] on input "* Phone Number" at bounding box center [678, 195] width 223 height 28
type input "4782304836"
click at [768, 267] on input "Send" at bounding box center [766, 265] width 50 height 28
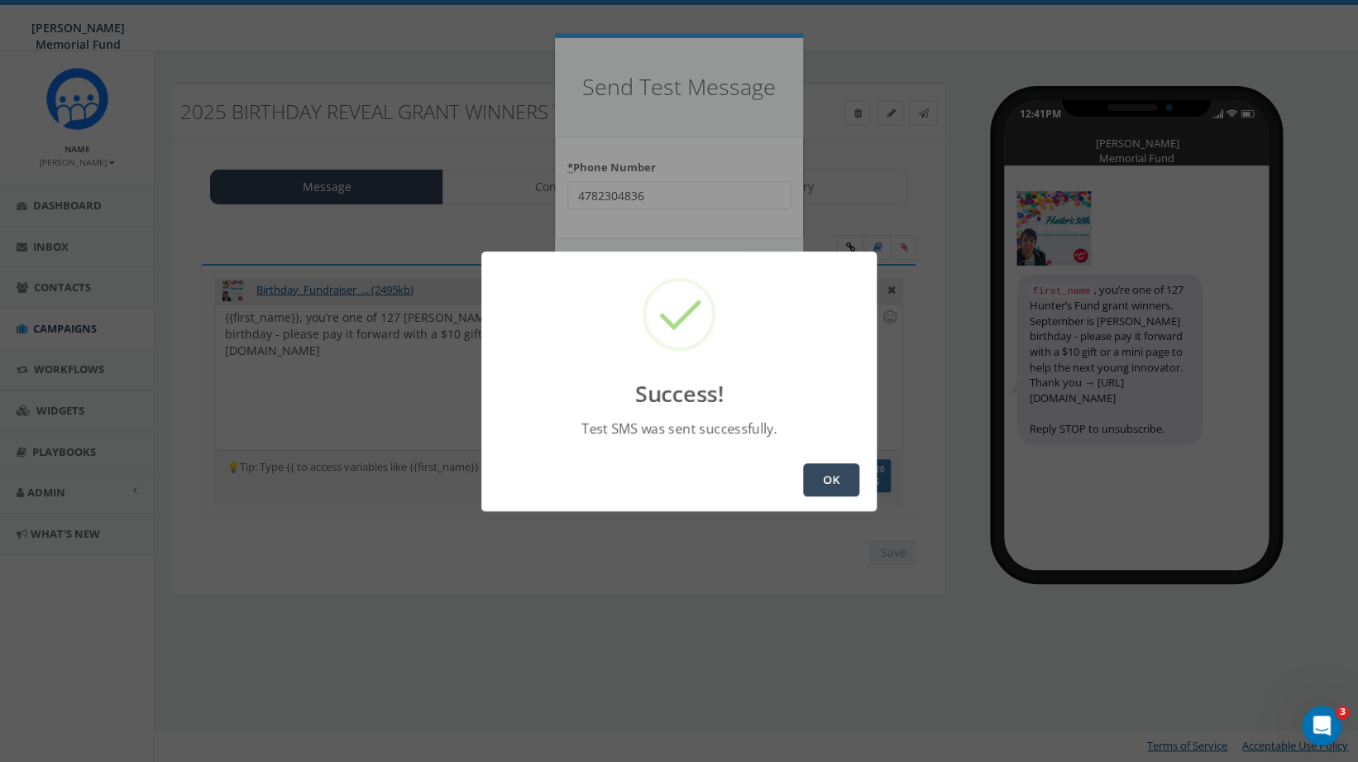
click at [829, 480] on button "OK" at bounding box center [831, 479] width 56 height 33
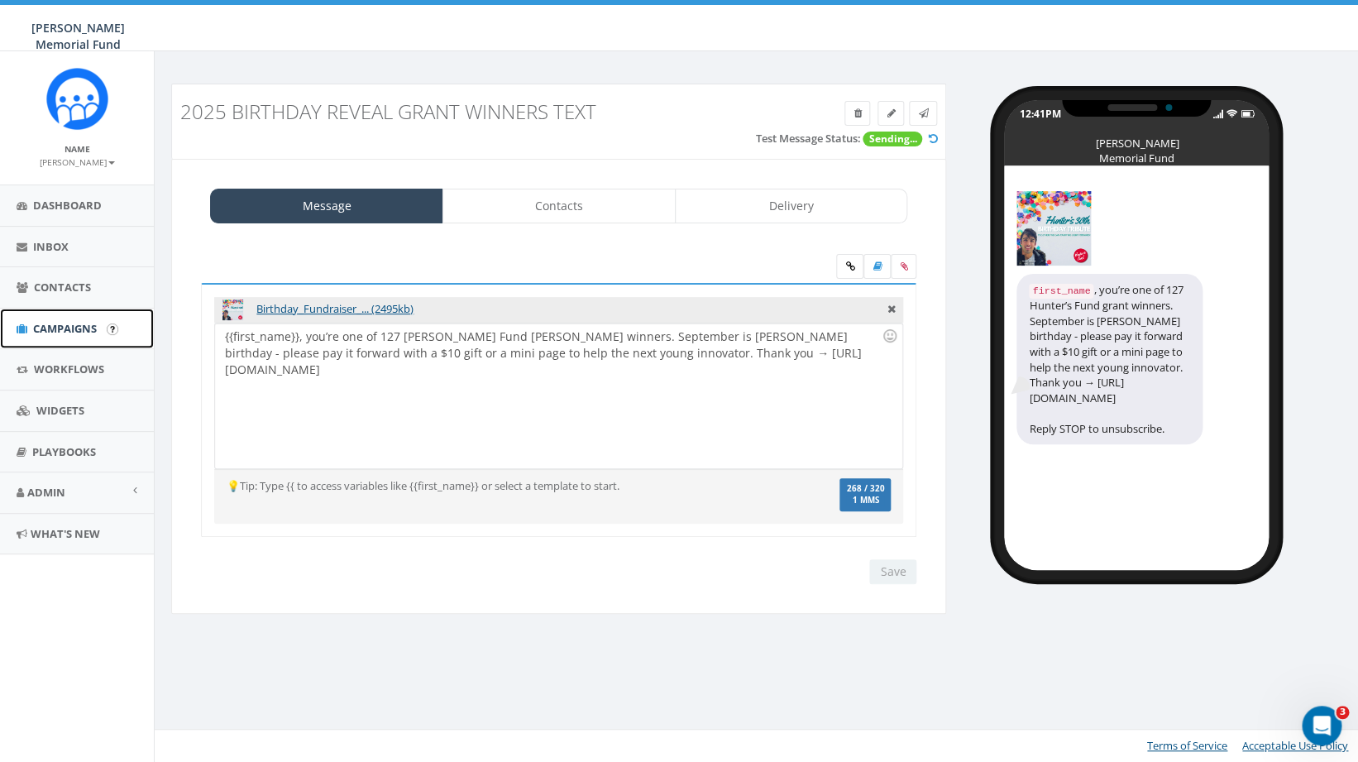
click at [68, 328] on span "Campaigns" at bounding box center [65, 328] width 64 height 15
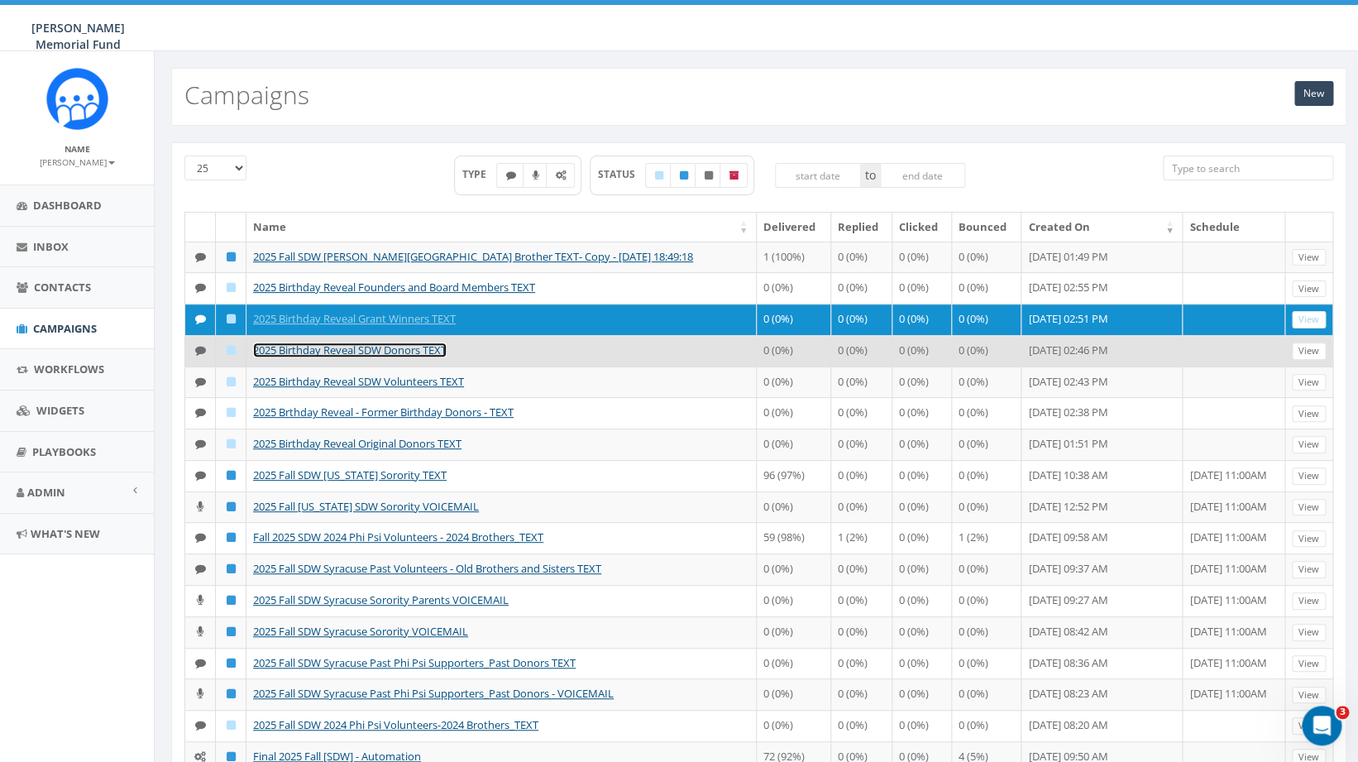
click at [338, 357] on link "2025 Birthday Reveal SDW Donors TEXT" at bounding box center [350, 349] width 194 height 15
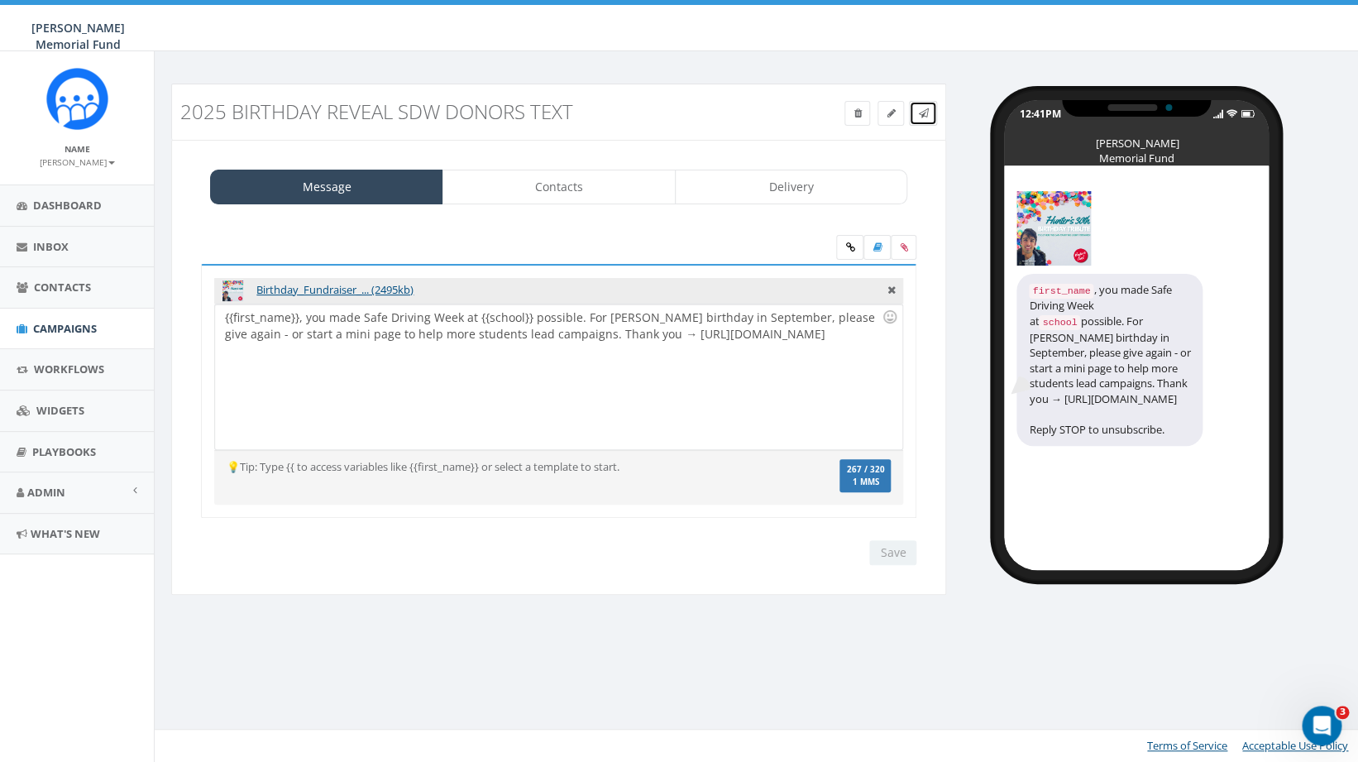
click at [926, 112] on icon at bounding box center [923, 113] width 10 height 10
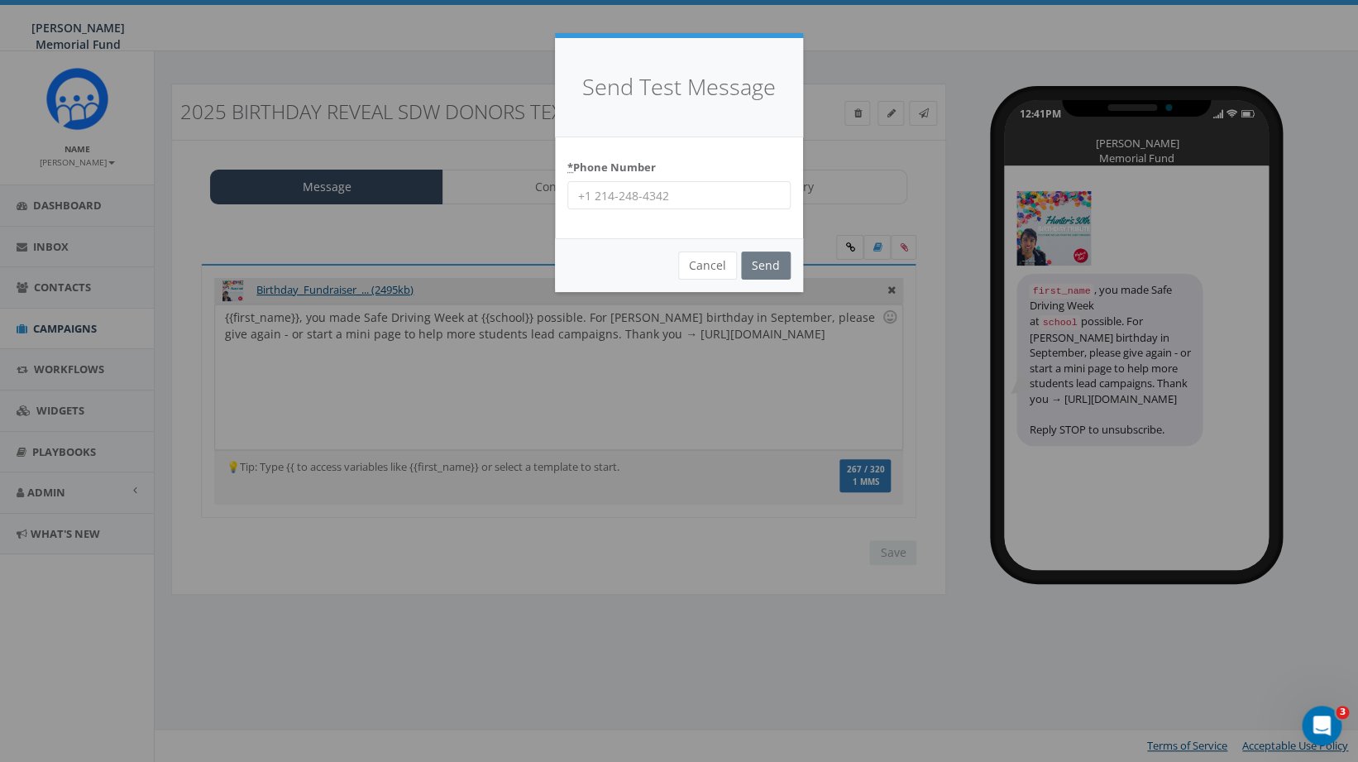
click at [598, 196] on input "* Phone Number" at bounding box center [678, 195] width 223 height 28
type input "4782304836"
click at [768, 267] on input "Send" at bounding box center [766, 265] width 50 height 28
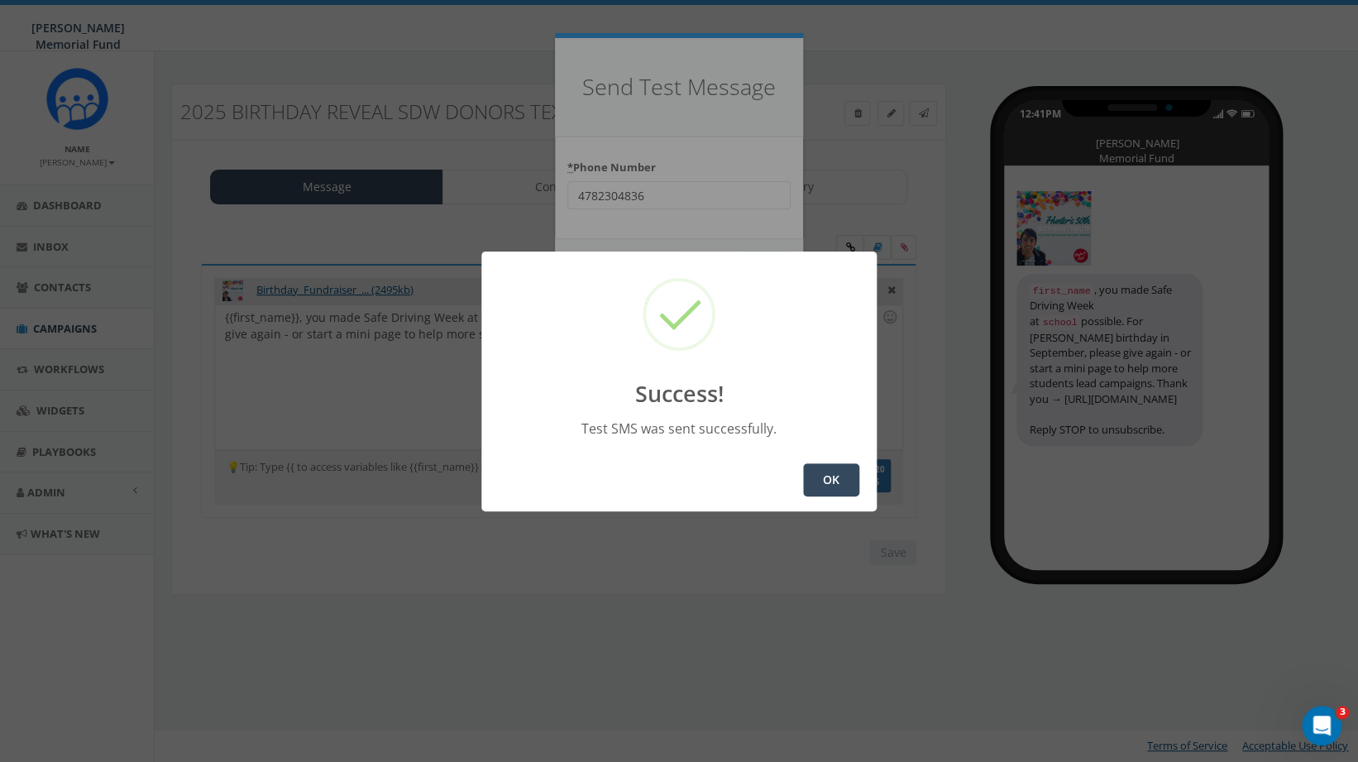
click at [843, 474] on button "OK" at bounding box center [831, 479] width 56 height 33
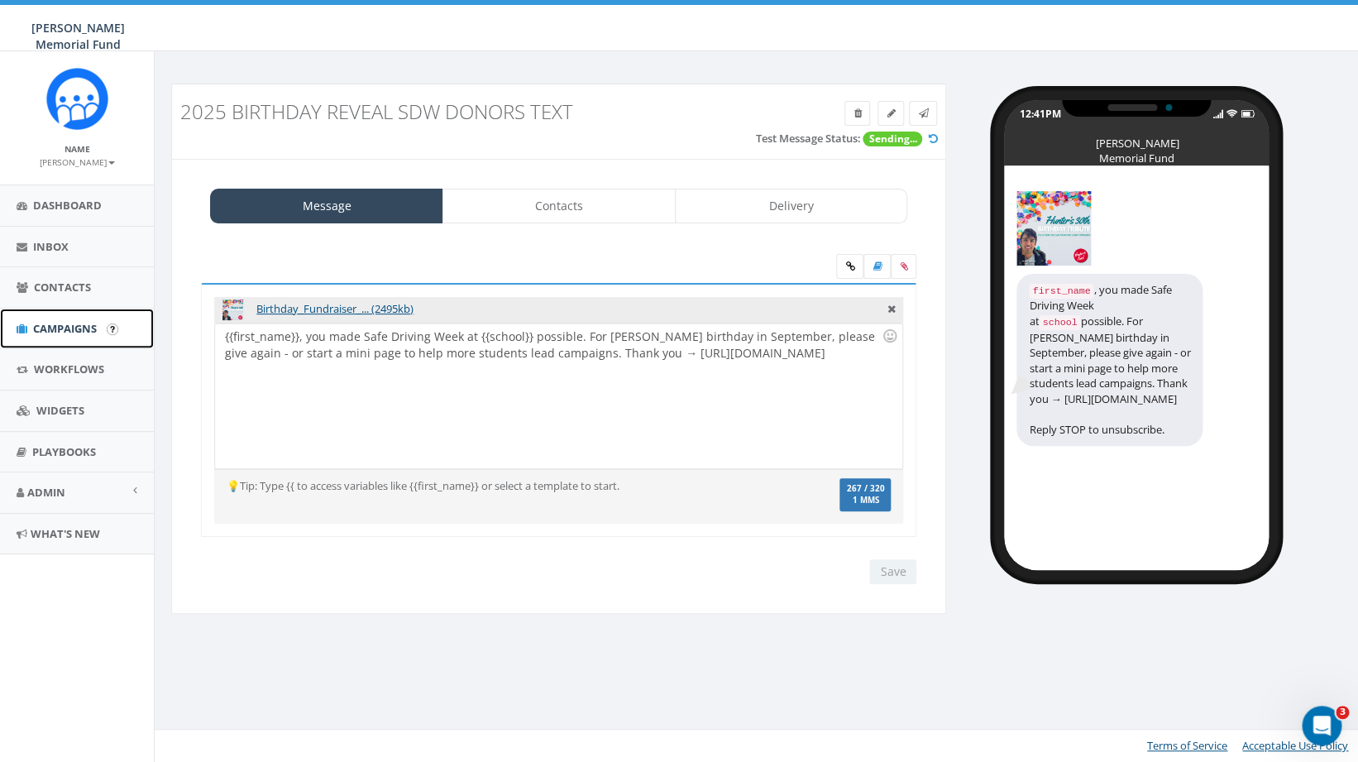
click at [52, 327] on span "Campaigns" at bounding box center [65, 328] width 64 height 15
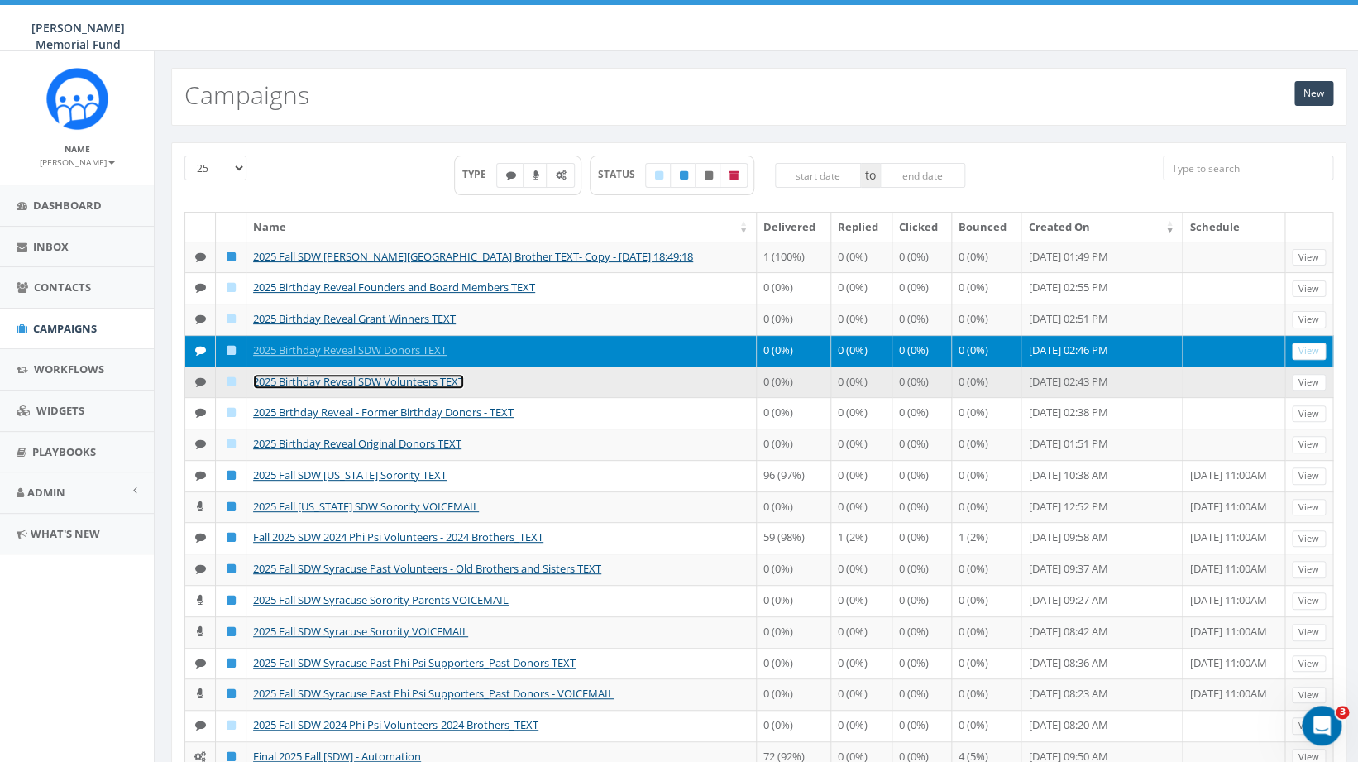
click at [324, 389] on link "2025 Birthday Reveal SDW Volunteers TEXT" at bounding box center [358, 381] width 211 height 15
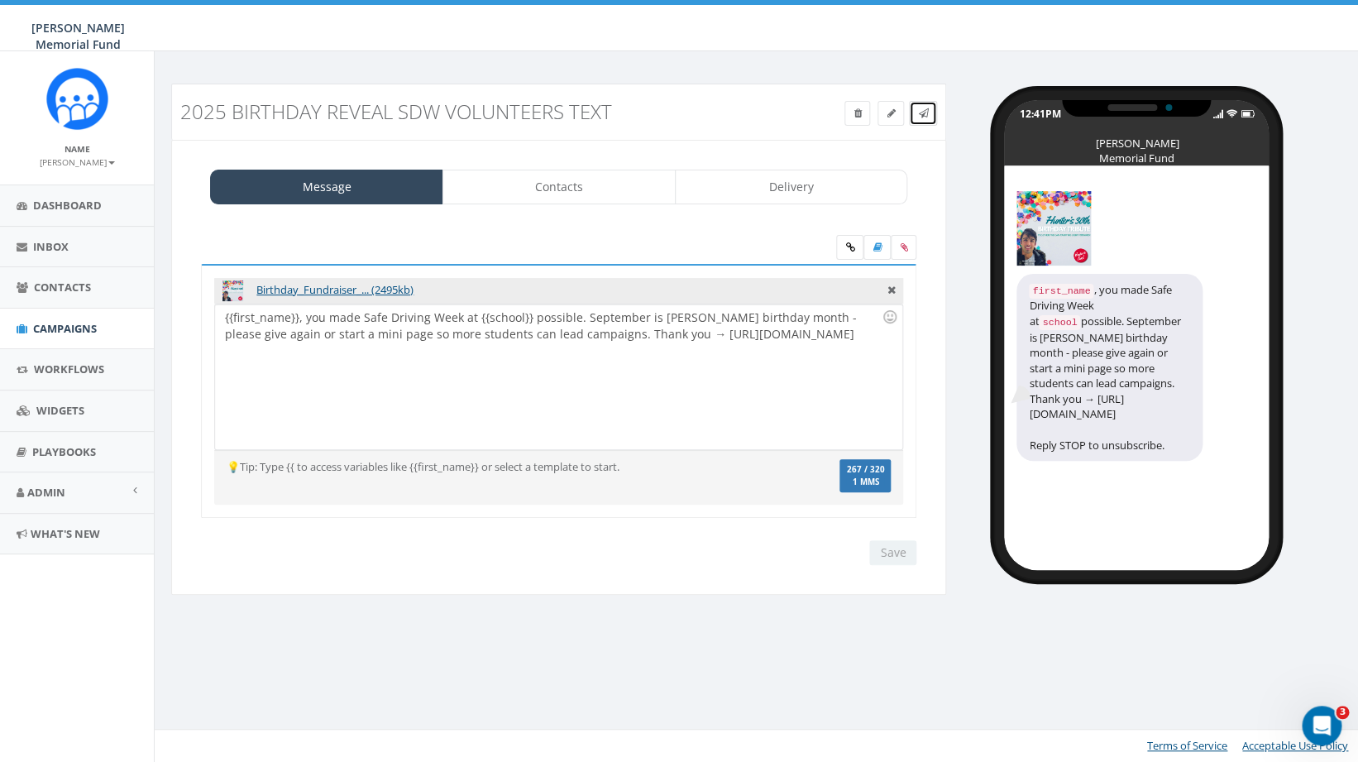
click at [927, 111] on icon at bounding box center [923, 113] width 10 height 10
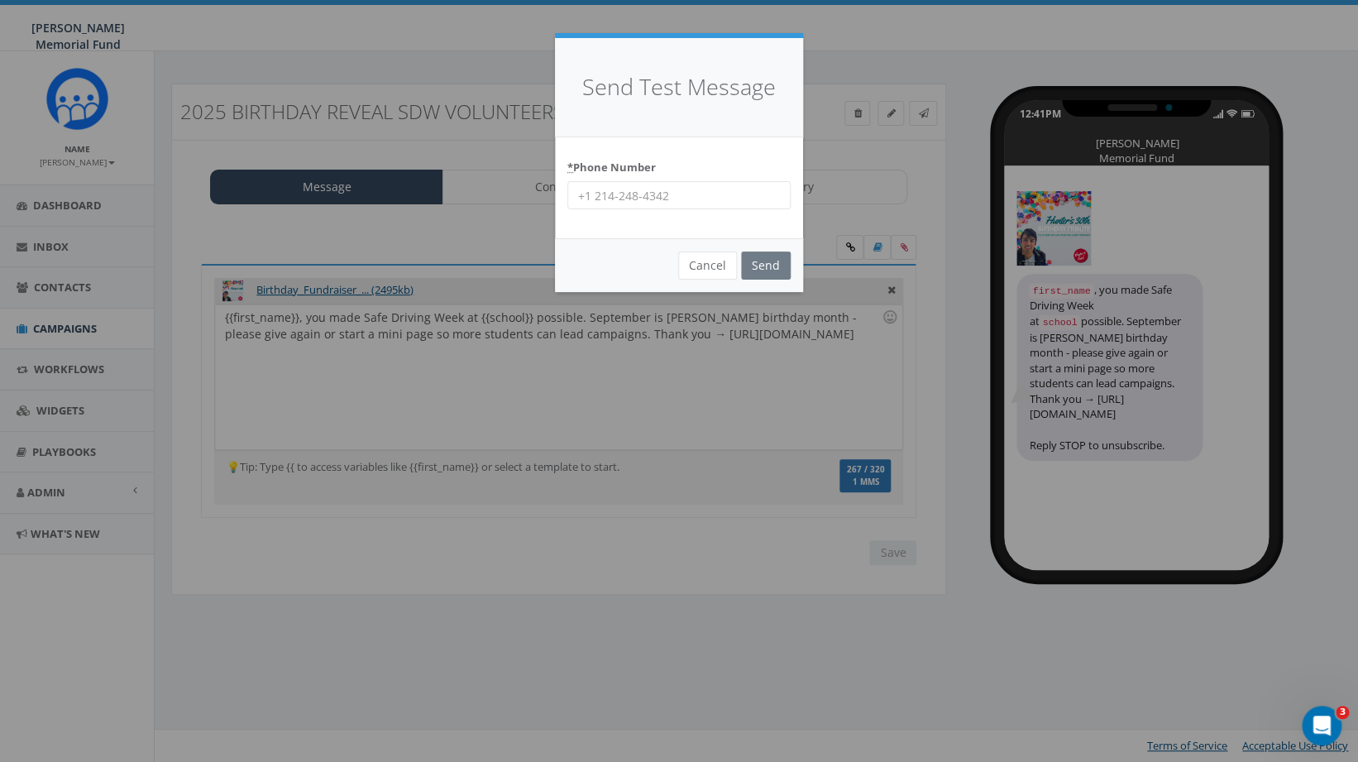
click at [633, 202] on input "* Phone Number" at bounding box center [678, 195] width 223 height 28
type input "4782304836"
click at [765, 261] on input "Send" at bounding box center [766, 265] width 50 height 28
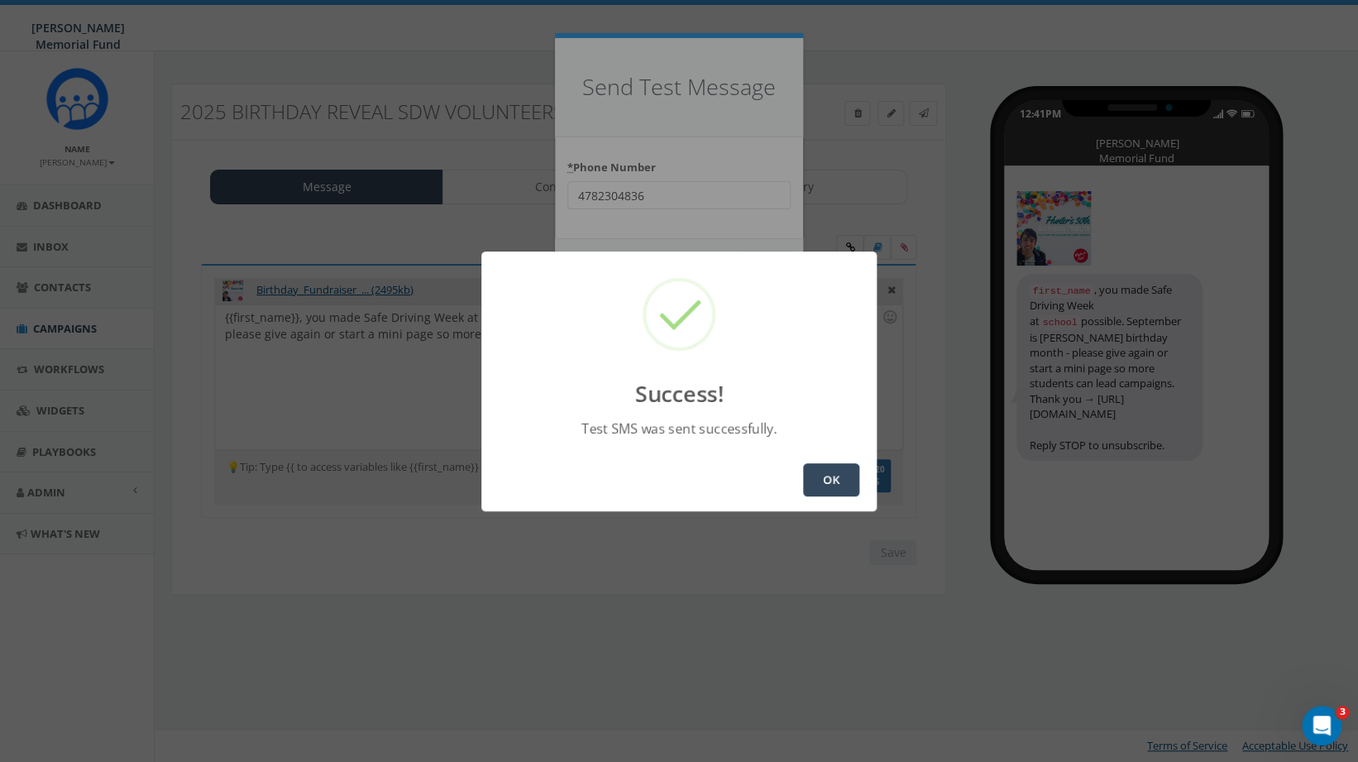
click at [839, 479] on button "OK" at bounding box center [831, 479] width 56 height 33
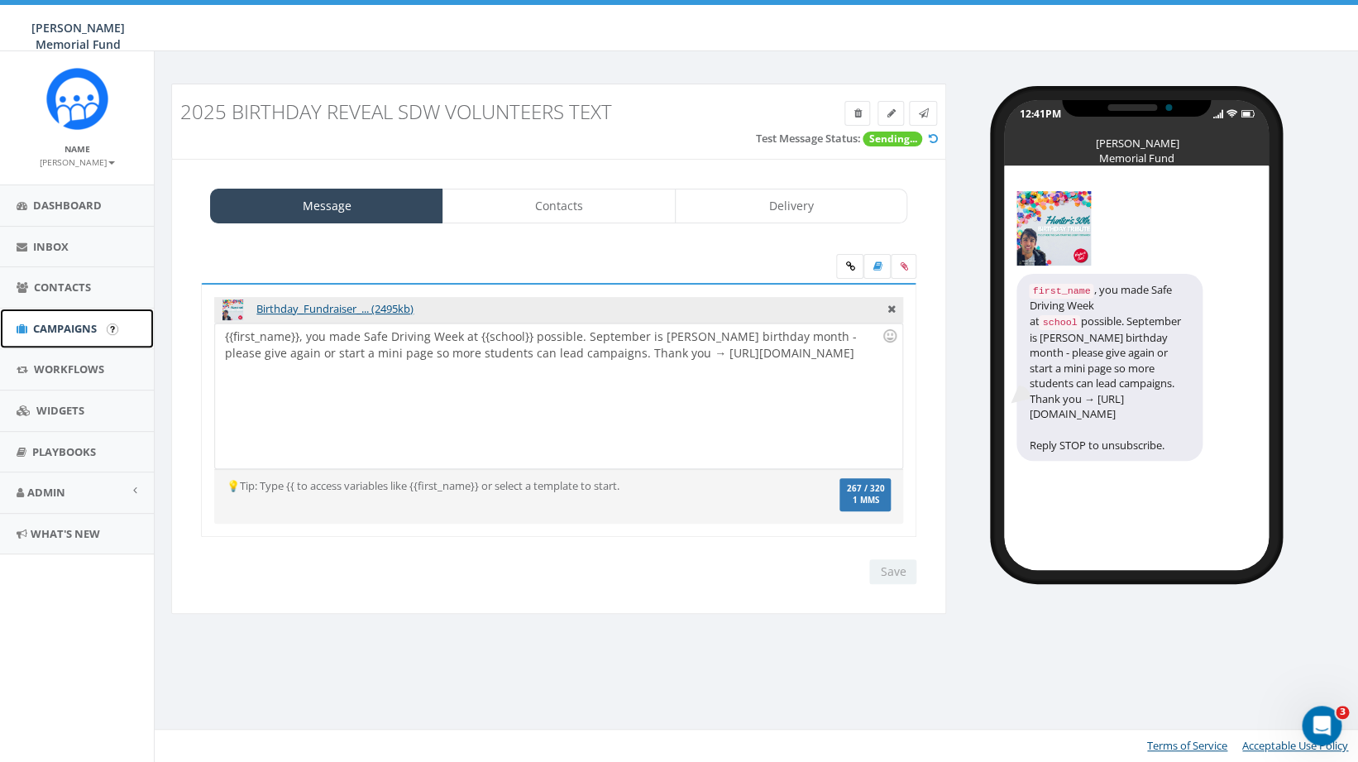
click at [69, 344] on link "Campaigns" at bounding box center [77, 328] width 154 height 41
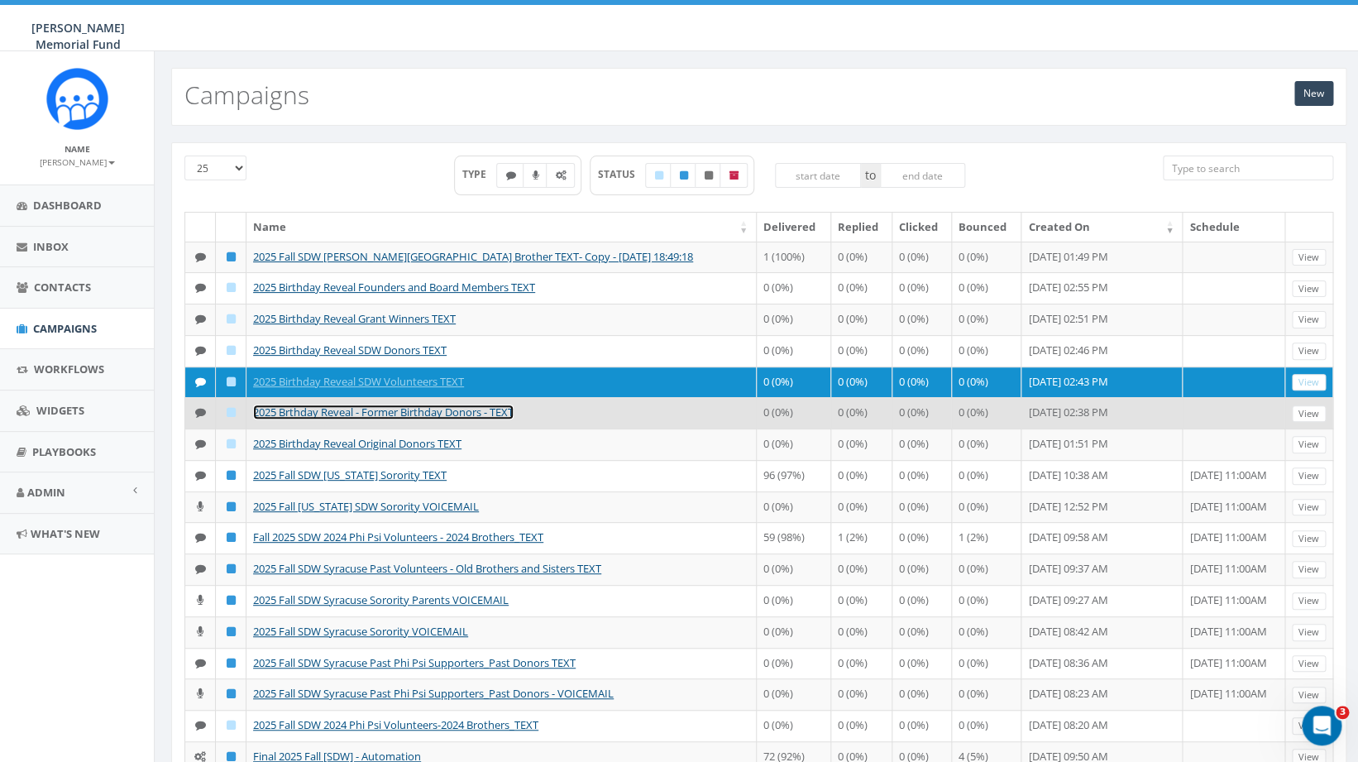
click at [365, 419] on link "2025 Brthday Reveal - Former Birthday Donors - TEXT" at bounding box center [383, 411] width 261 height 15
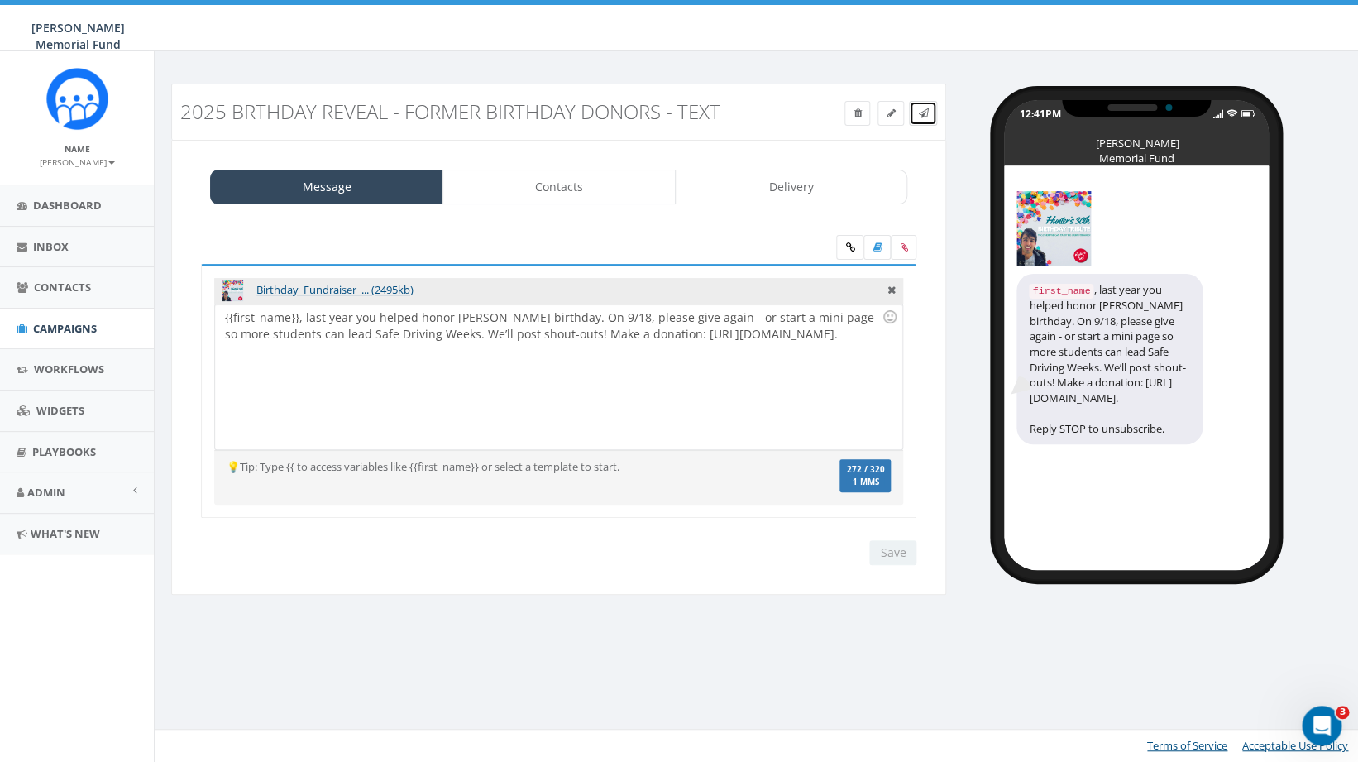
click at [923, 112] on icon at bounding box center [923, 113] width 10 height 10
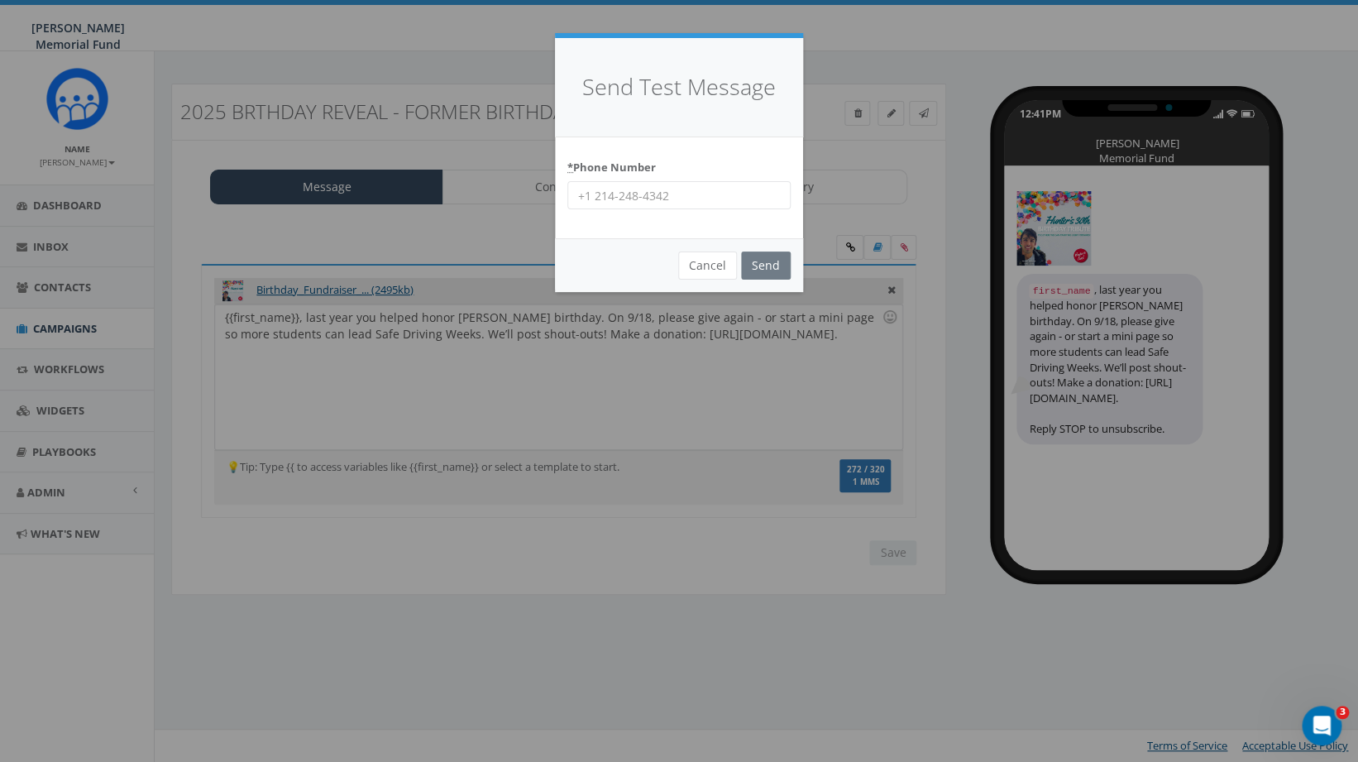
click at [647, 198] on input "* Phone Number" at bounding box center [678, 195] width 223 height 28
type input "4782304836"
click at [764, 270] on input "Send" at bounding box center [766, 265] width 50 height 28
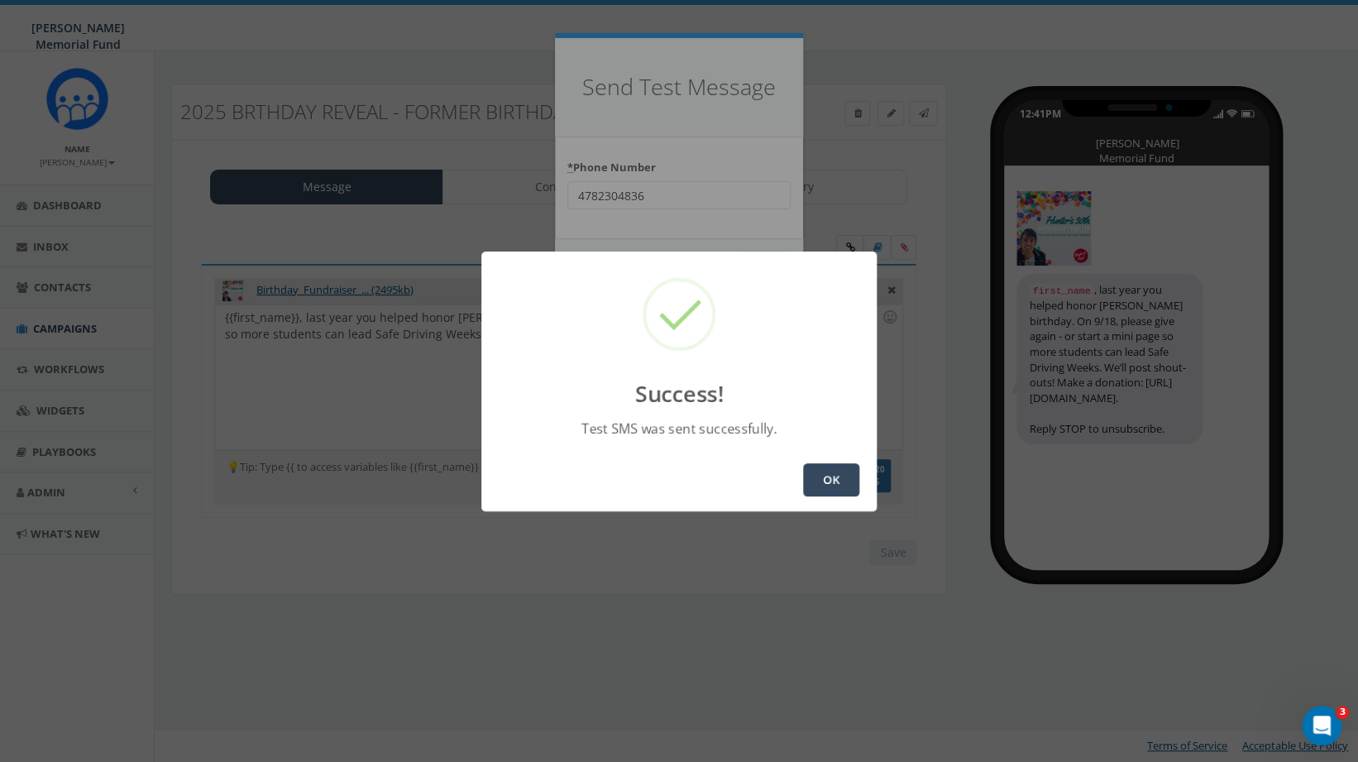
click at [833, 480] on button "OK" at bounding box center [831, 479] width 56 height 33
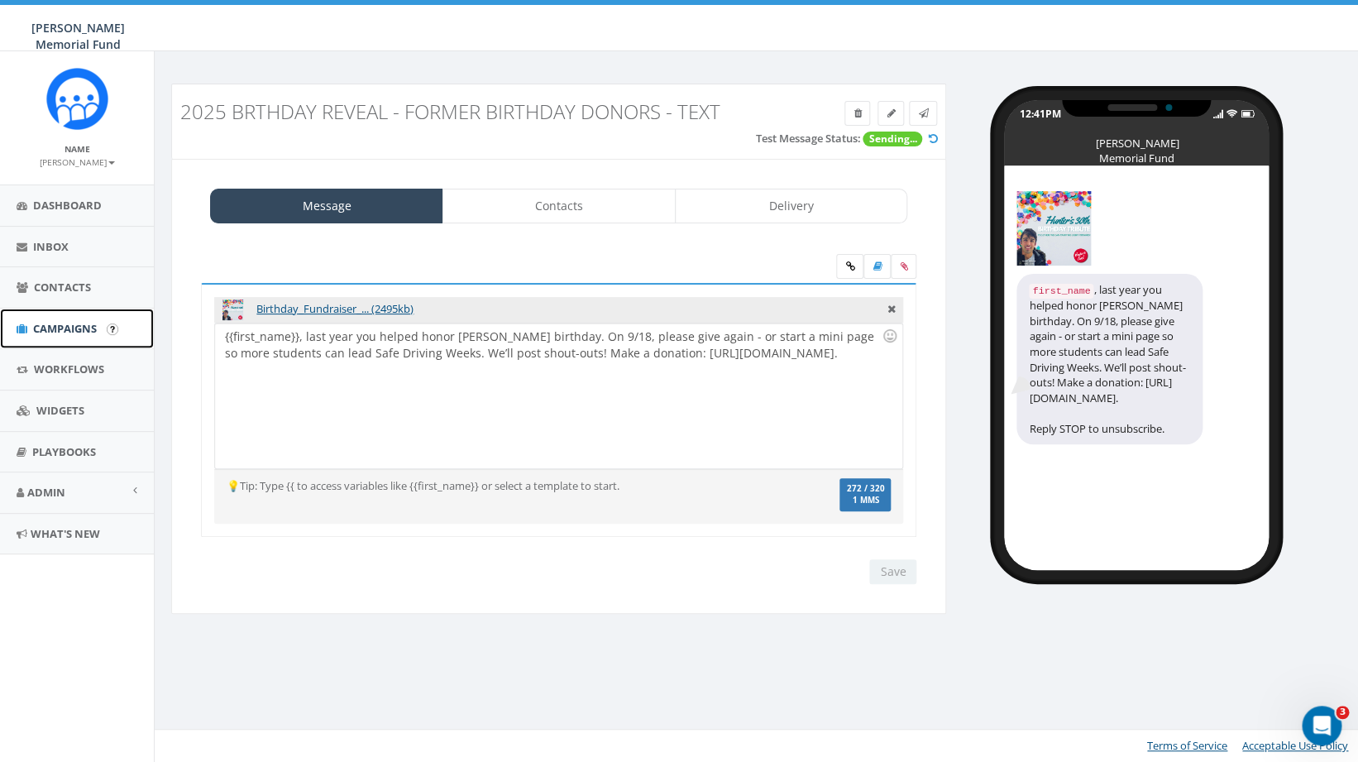
click at [69, 326] on span "Campaigns" at bounding box center [65, 328] width 64 height 15
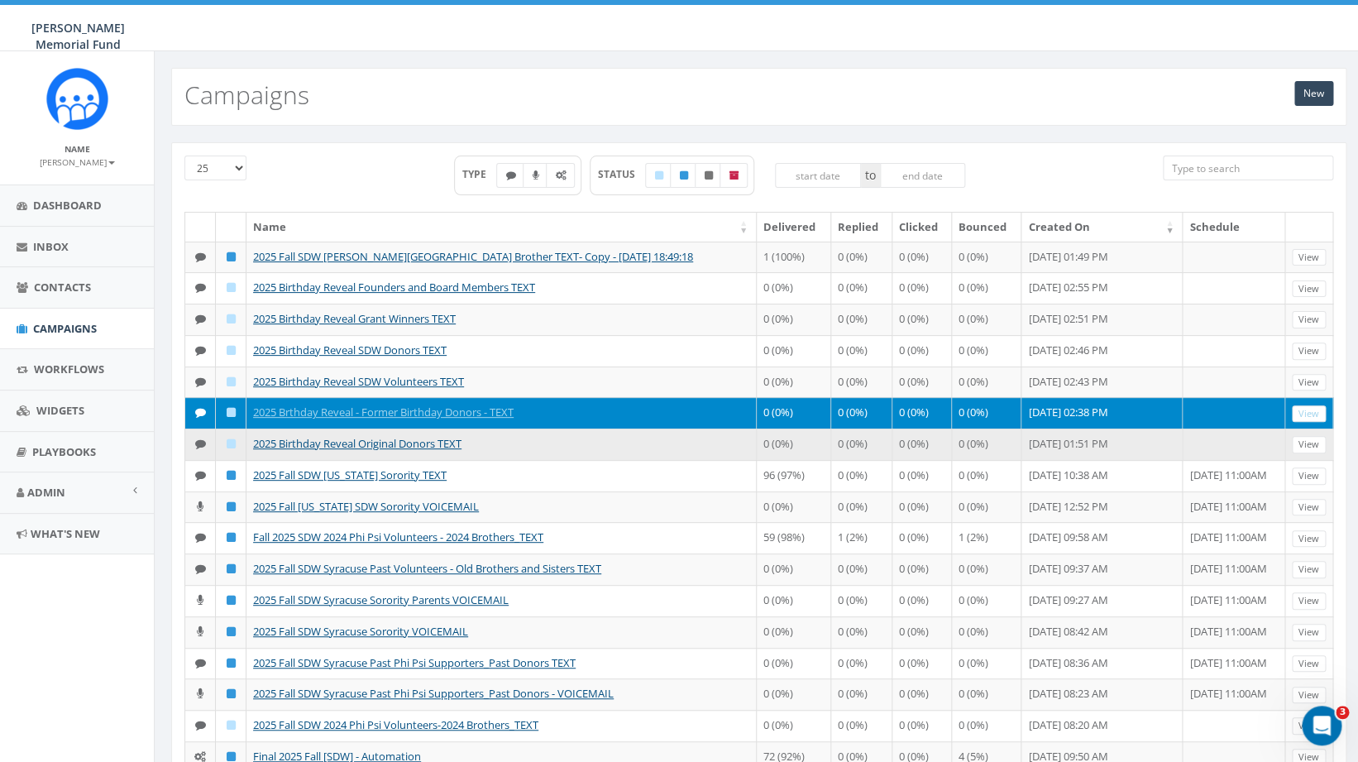
click at [401, 460] on td "2025 Birthday Reveal Original Donors TEXT" at bounding box center [501, 443] width 510 height 31
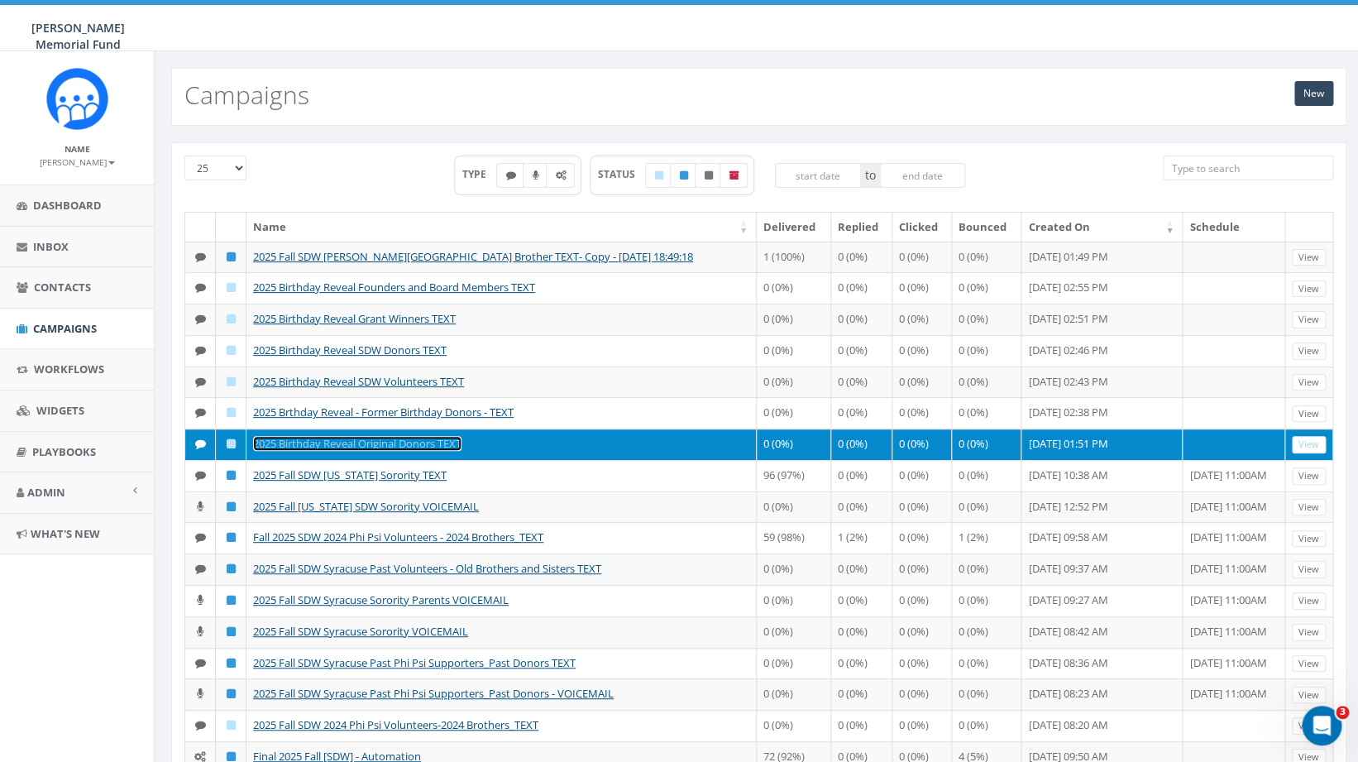
click at [418, 451] on link "2025 Birthday Reveal Original Donors TEXT" at bounding box center [357, 443] width 208 height 15
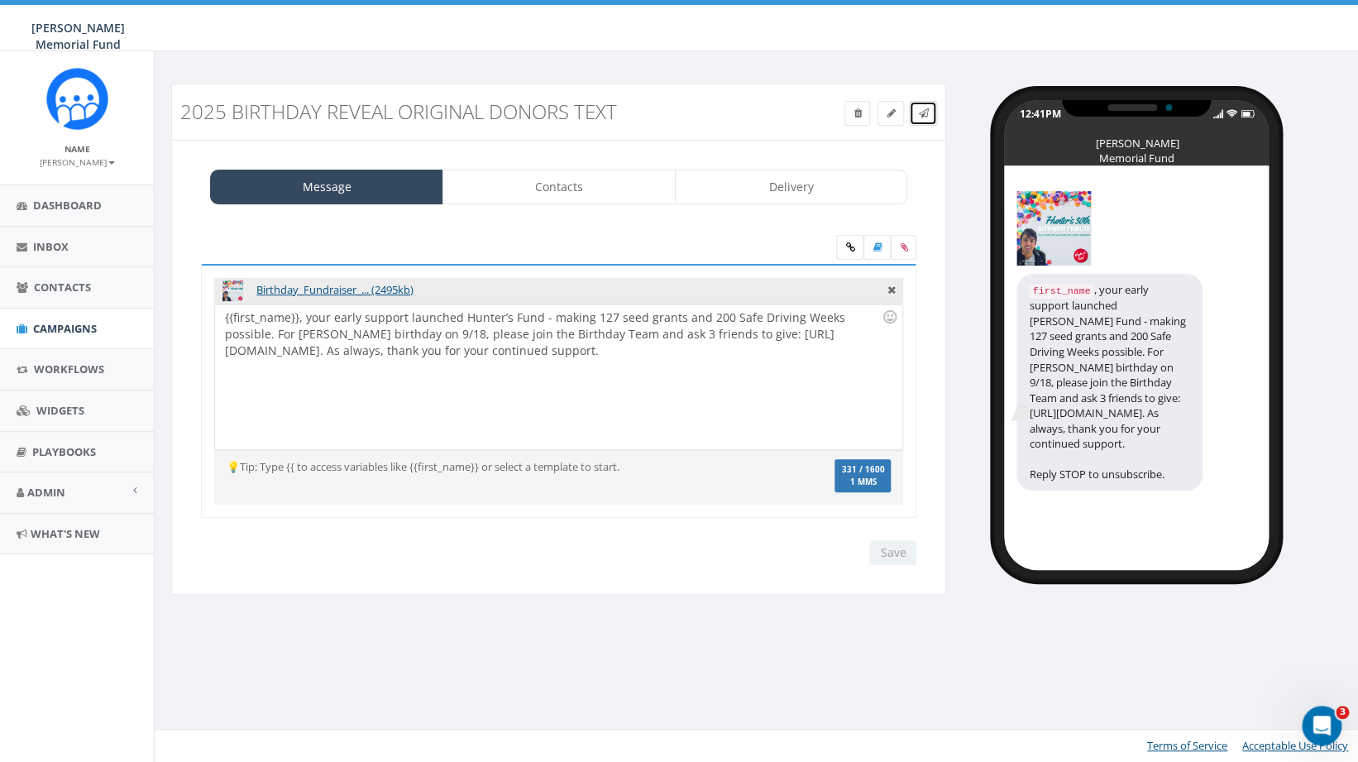
click at [925, 116] on icon at bounding box center [923, 113] width 10 height 10
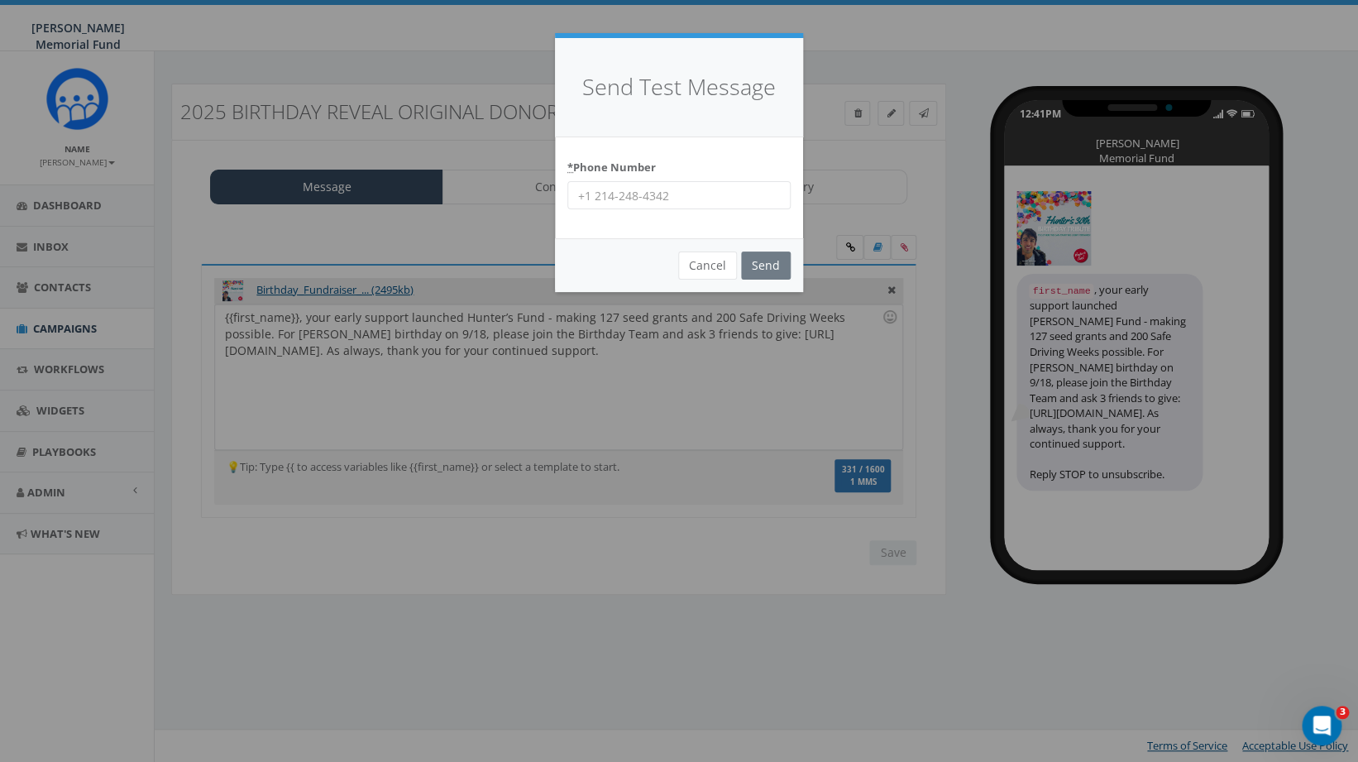
click at [693, 195] on input "* Phone Number" at bounding box center [678, 195] width 223 height 28
type input "4782304836"
click at [762, 268] on input "Send" at bounding box center [766, 265] width 50 height 28
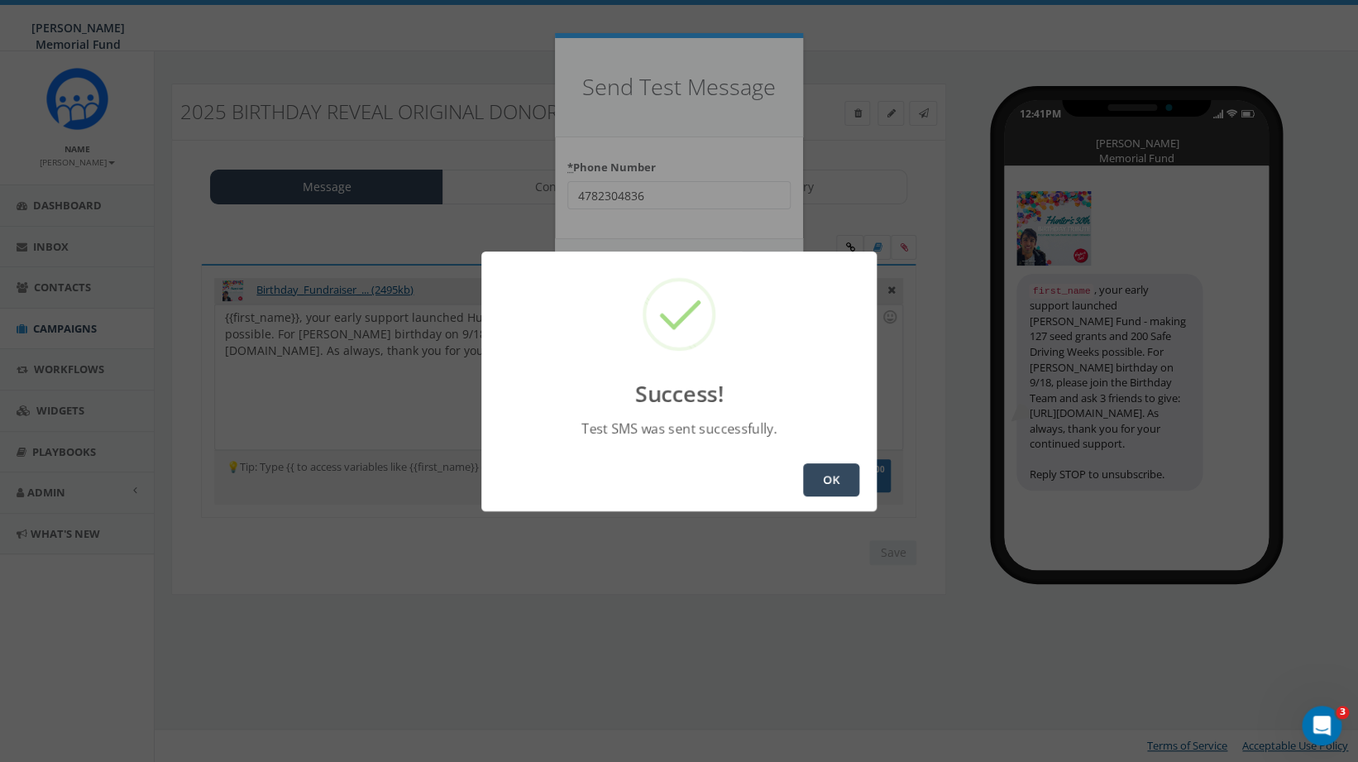
click at [831, 481] on button "OK" at bounding box center [831, 479] width 56 height 33
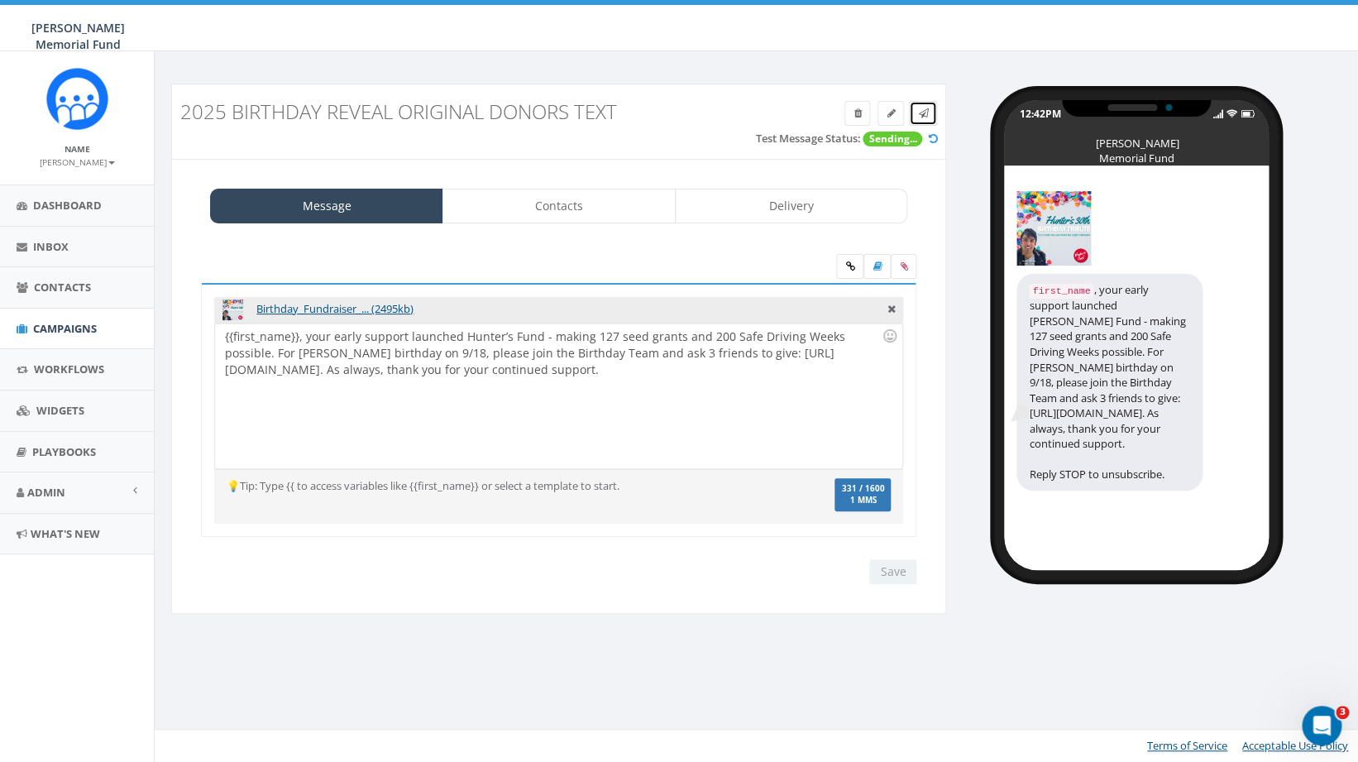
click at [930, 111] on link at bounding box center [923, 113] width 28 height 25
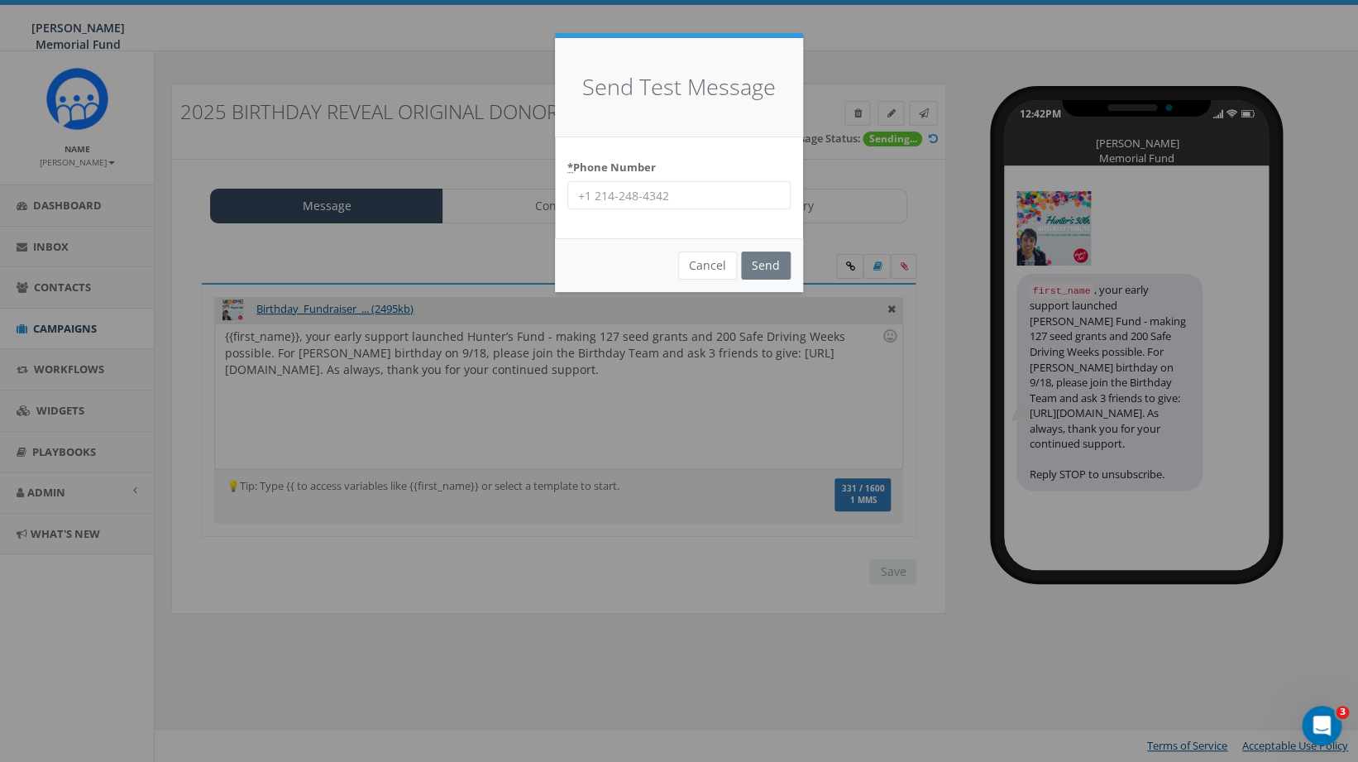
click at [597, 194] on input "* Phone Number" at bounding box center [678, 195] width 223 height 28
type input "8644201836"
click at [769, 267] on input "Send" at bounding box center [766, 265] width 50 height 28
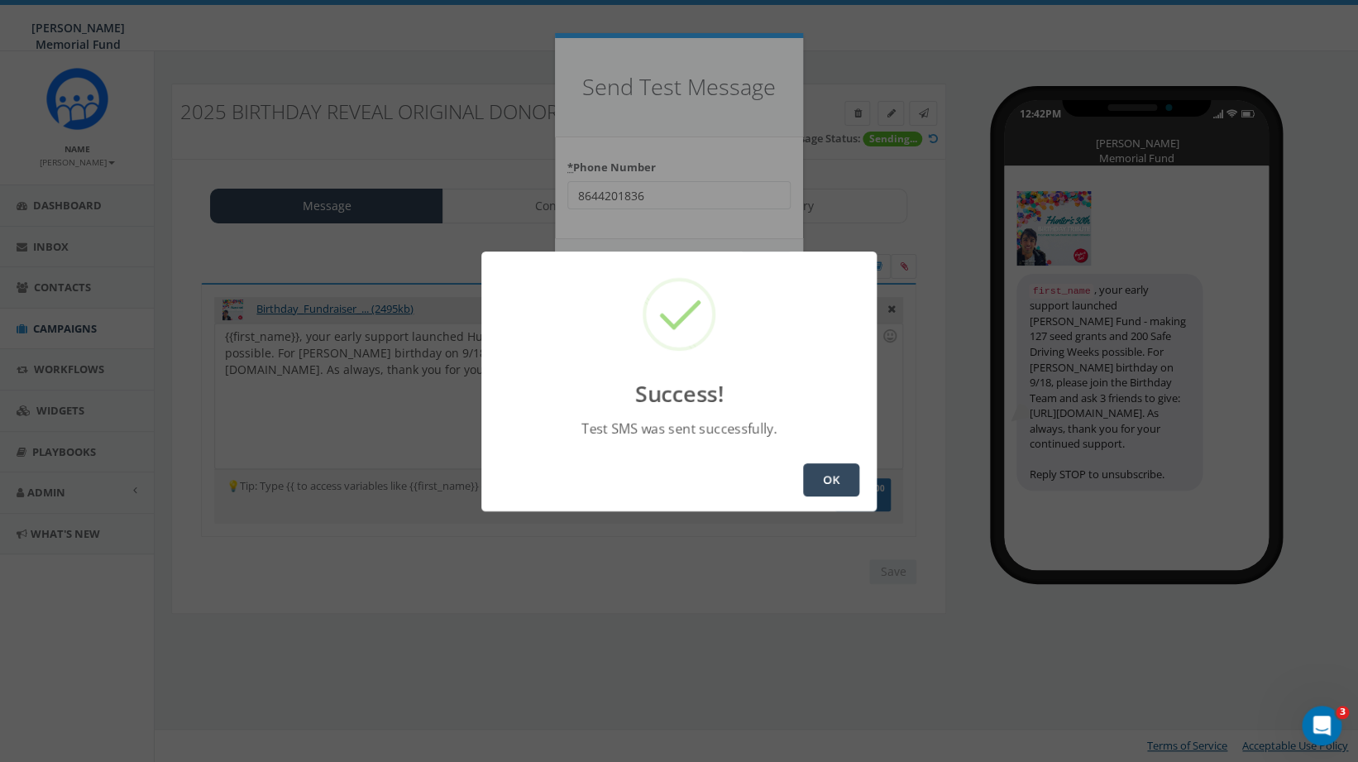
click at [829, 476] on button "OK" at bounding box center [831, 479] width 56 height 33
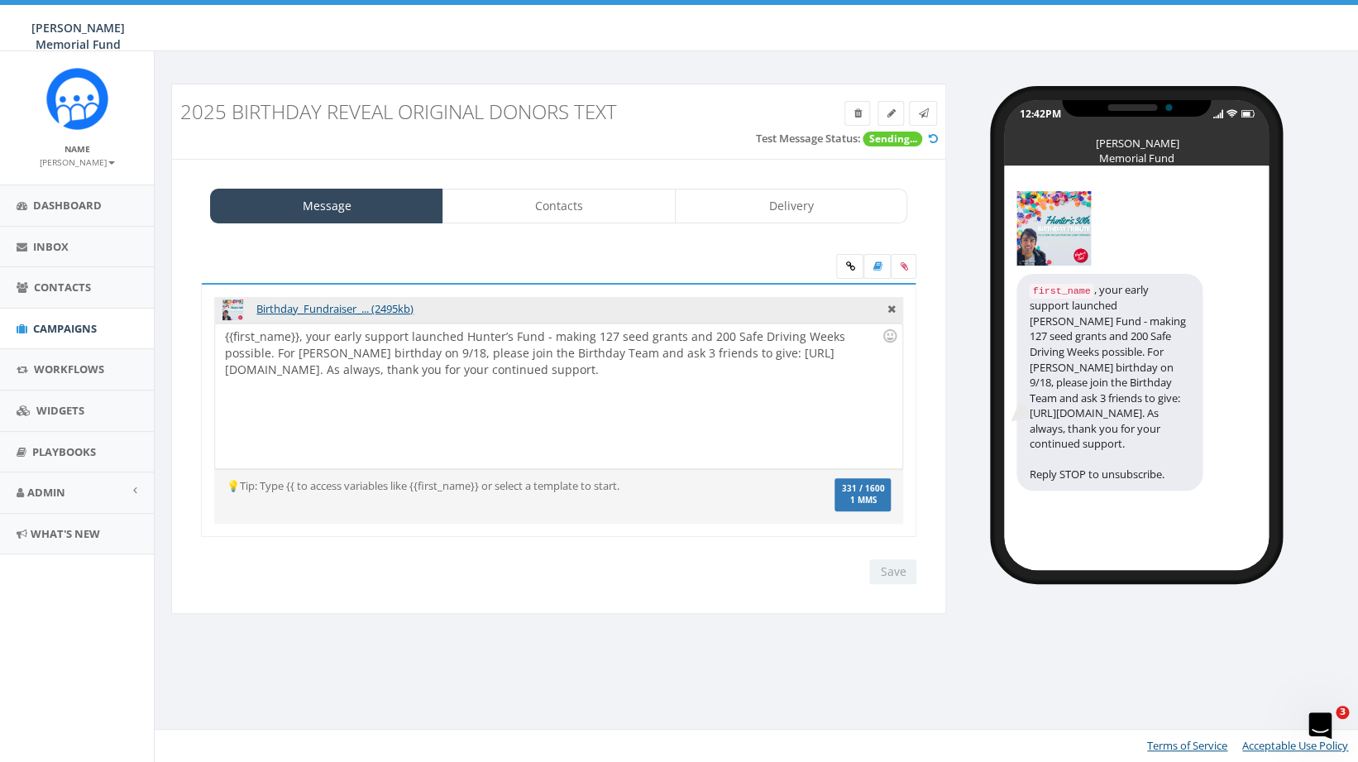
click at [60, 326] on span "Campaigns" at bounding box center [65, 328] width 64 height 15
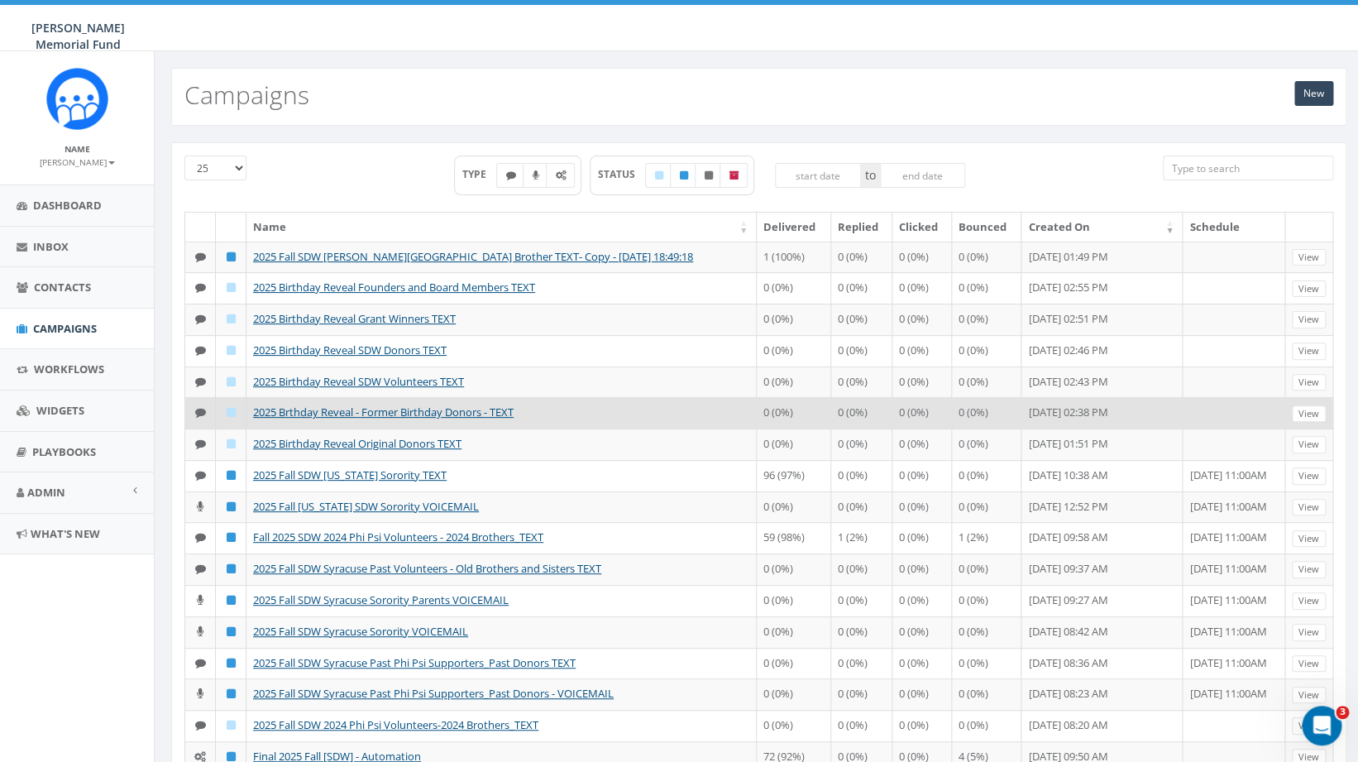
click at [405, 428] on td "2025 Brthday Reveal - Former Birthday Donors - TEXT" at bounding box center [501, 412] width 510 height 31
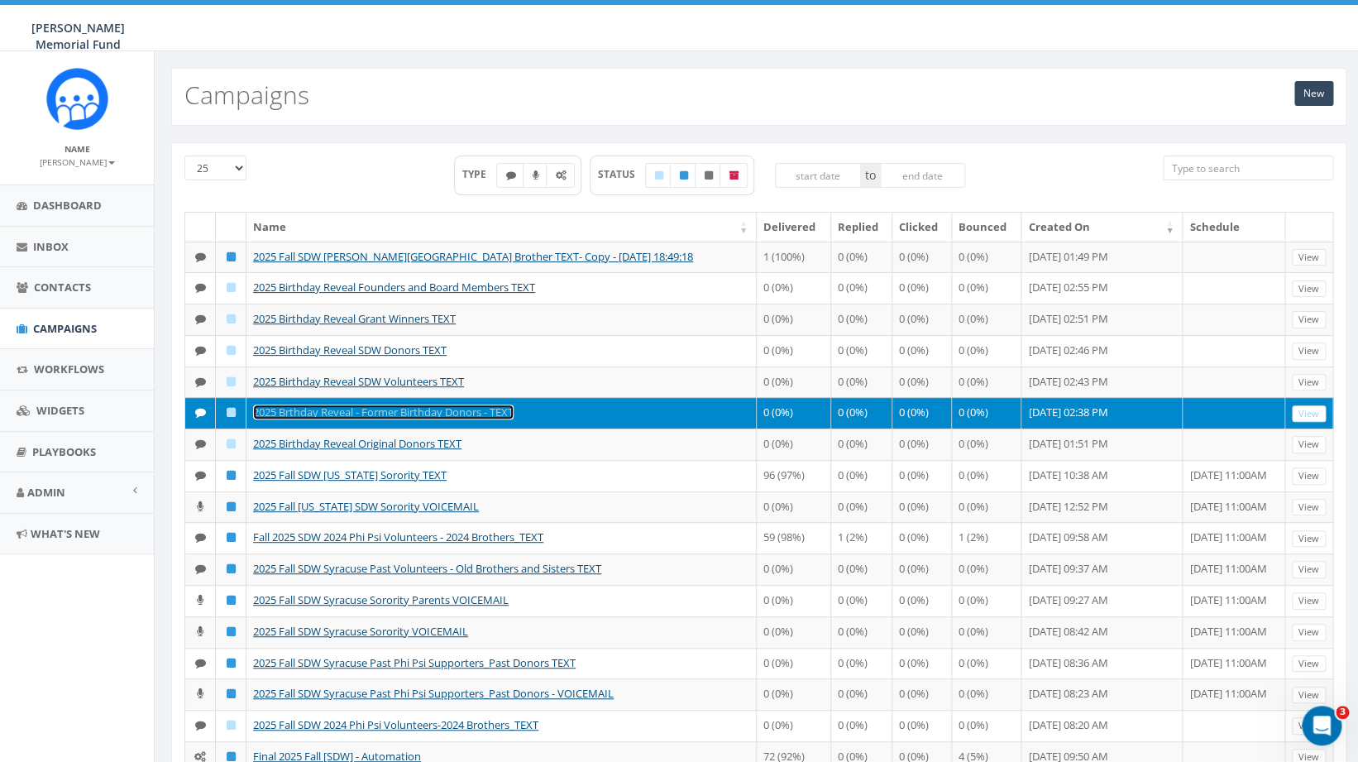
click at [419, 419] on link "2025 Brthday Reveal - Former Birthday Donors - TEXT" at bounding box center [383, 411] width 261 height 15
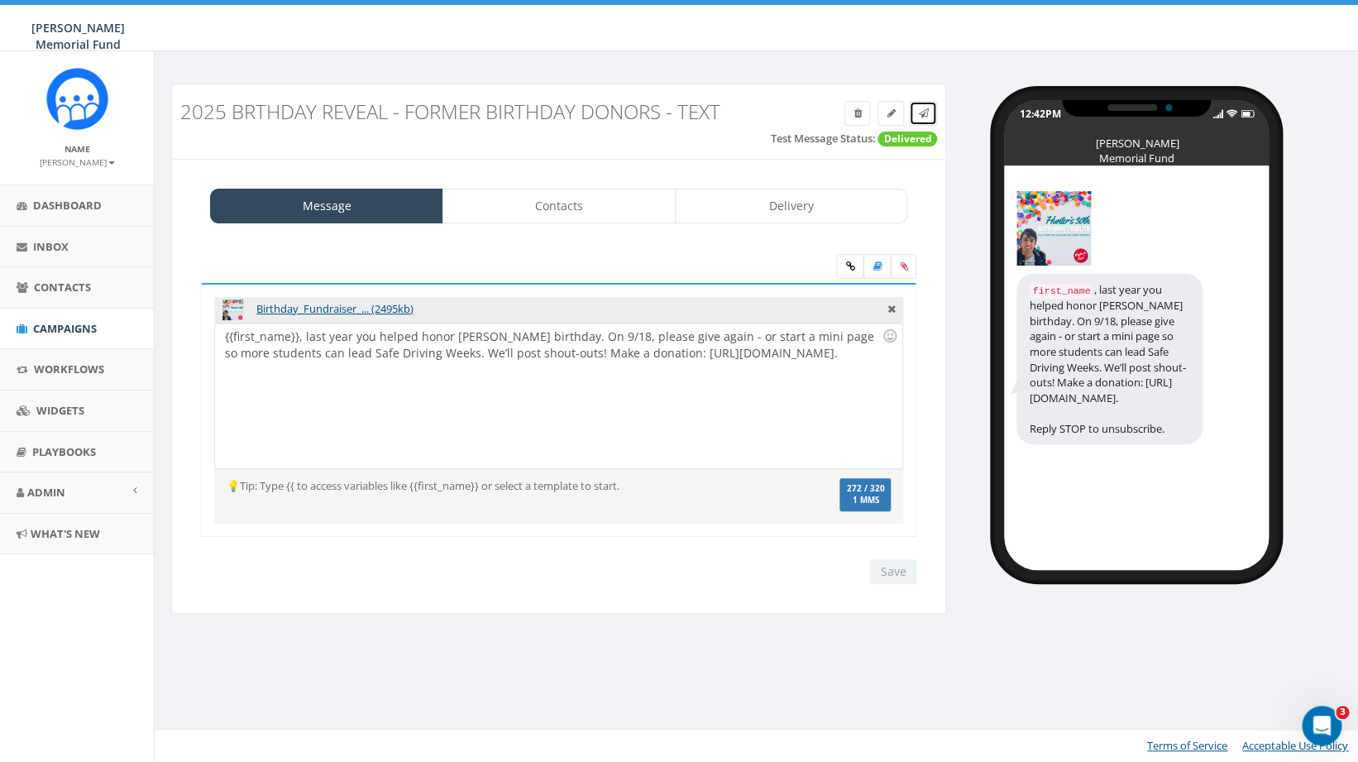
click at [921, 106] on link at bounding box center [923, 113] width 28 height 25
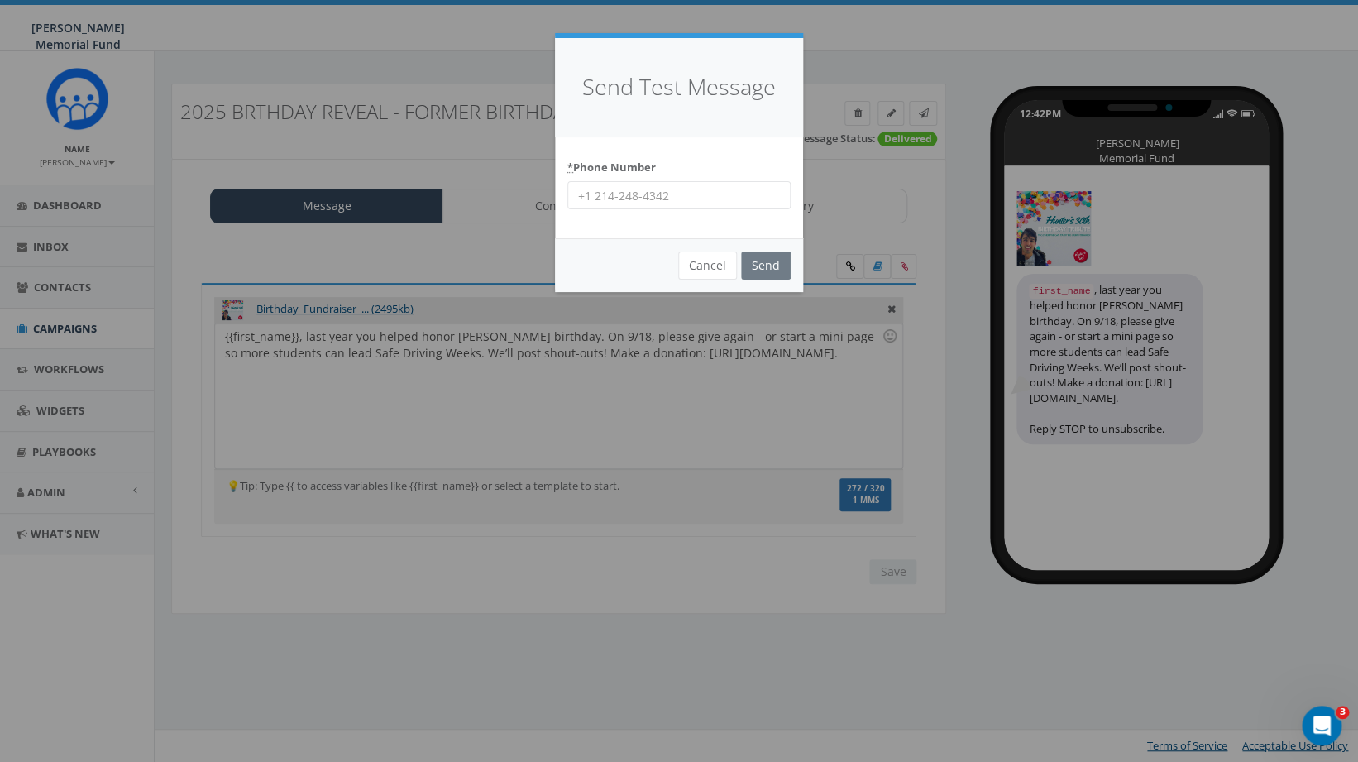
click at [741, 198] on input "* Phone Number" at bounding box center [678, 195] width 223 height 28
type input "8644201836"
click at [763, 268] on input "Send" at bounding box center [766, 265] width 50 height 28
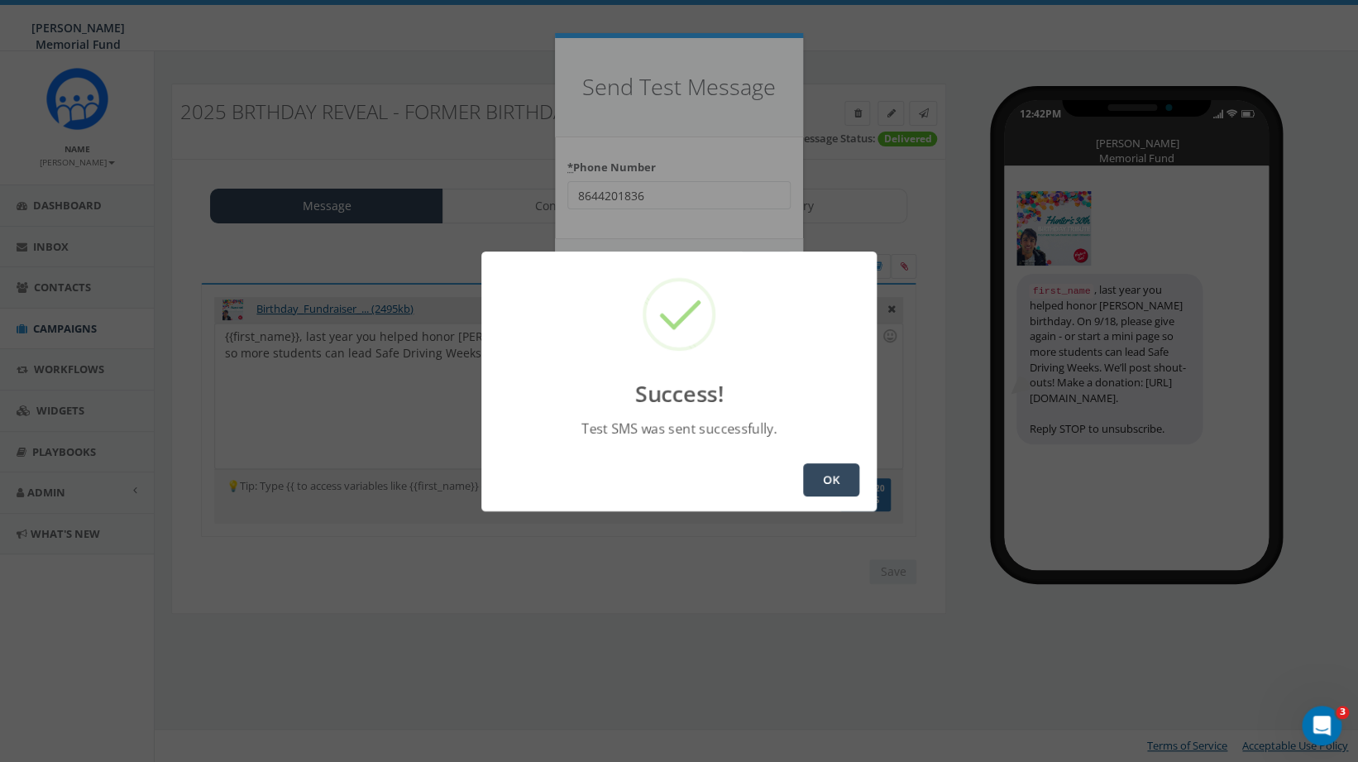
click at [844, 477] on button "OK" at bounding box center [831, 479] width 56 height 33
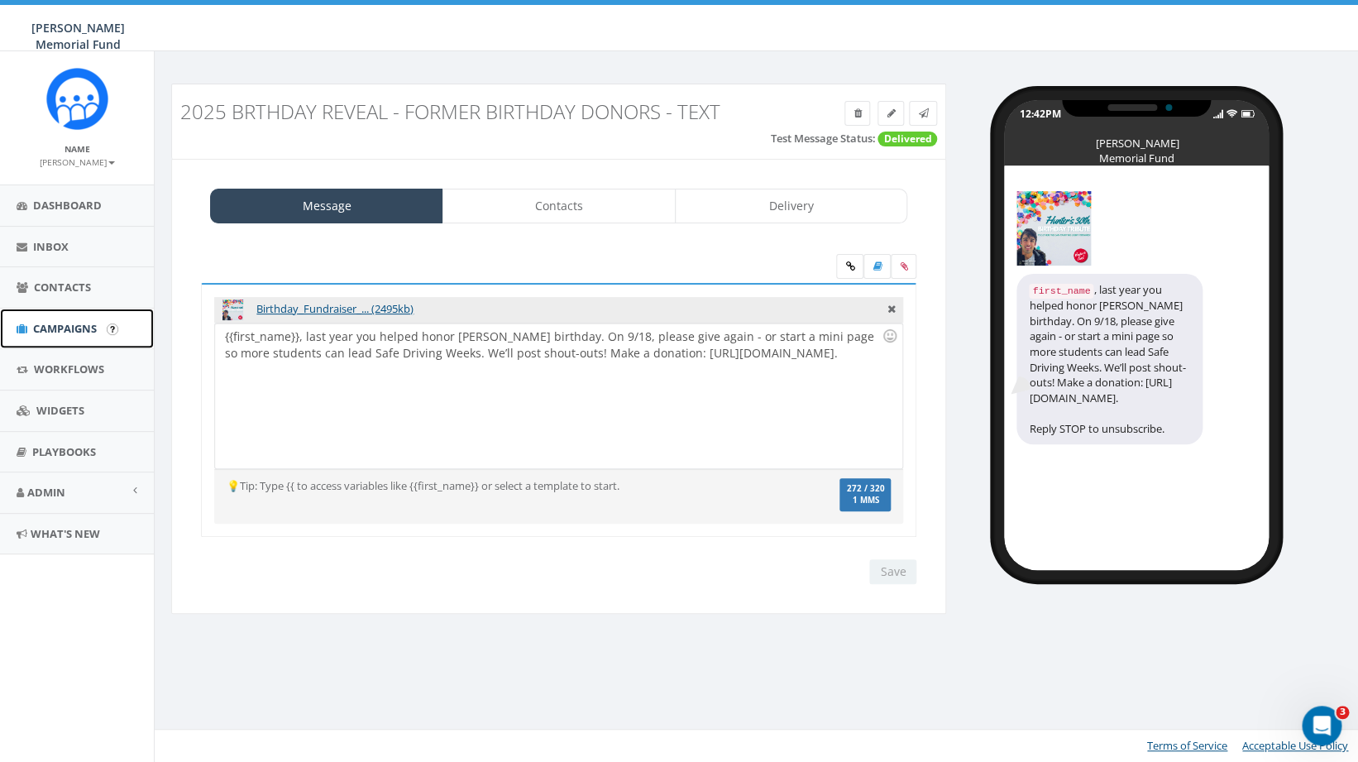
click at [61, 333] on span "Campaigns" at bounding box center [65, 328] width 64 height 15
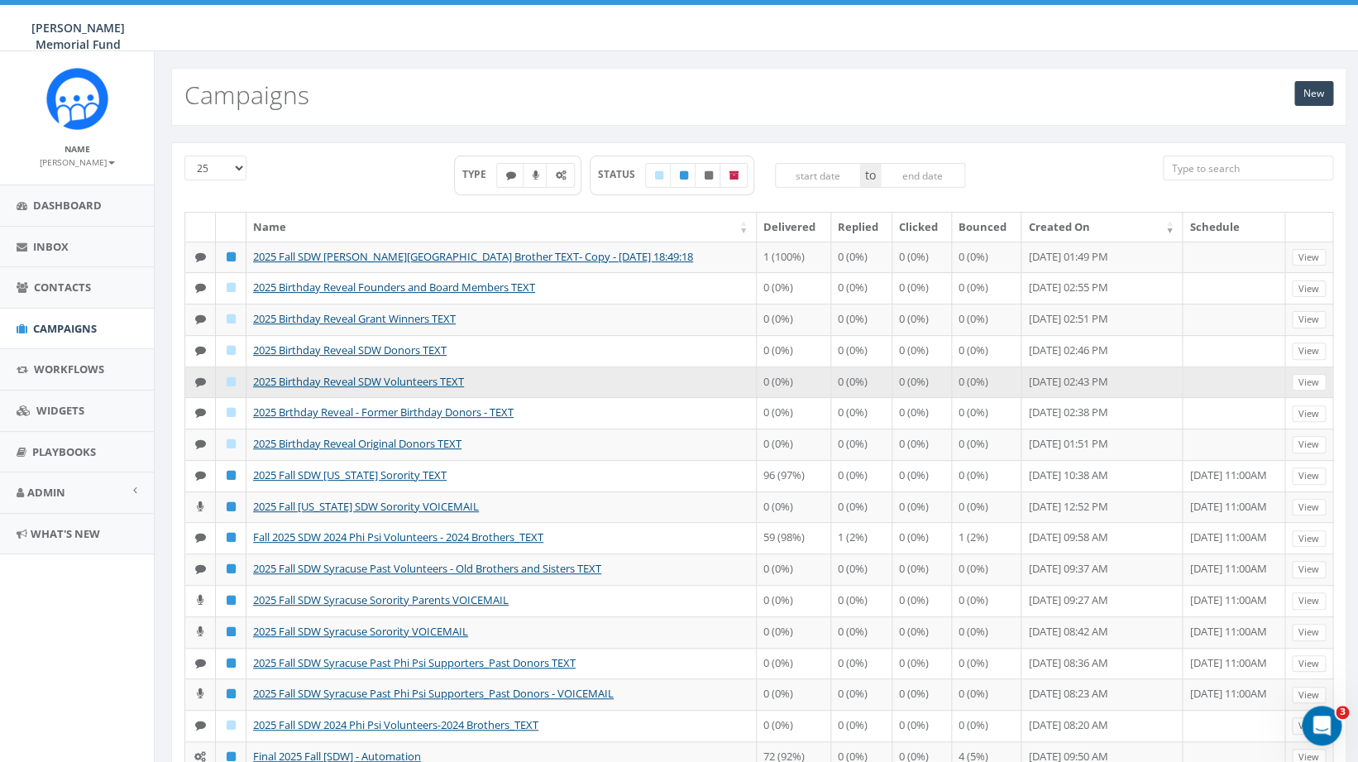
click at [419, 398] on td "2025 Birthday Reveal SDW Volunteers TEXT" at bounding box center [501, 381] width 510 height 31
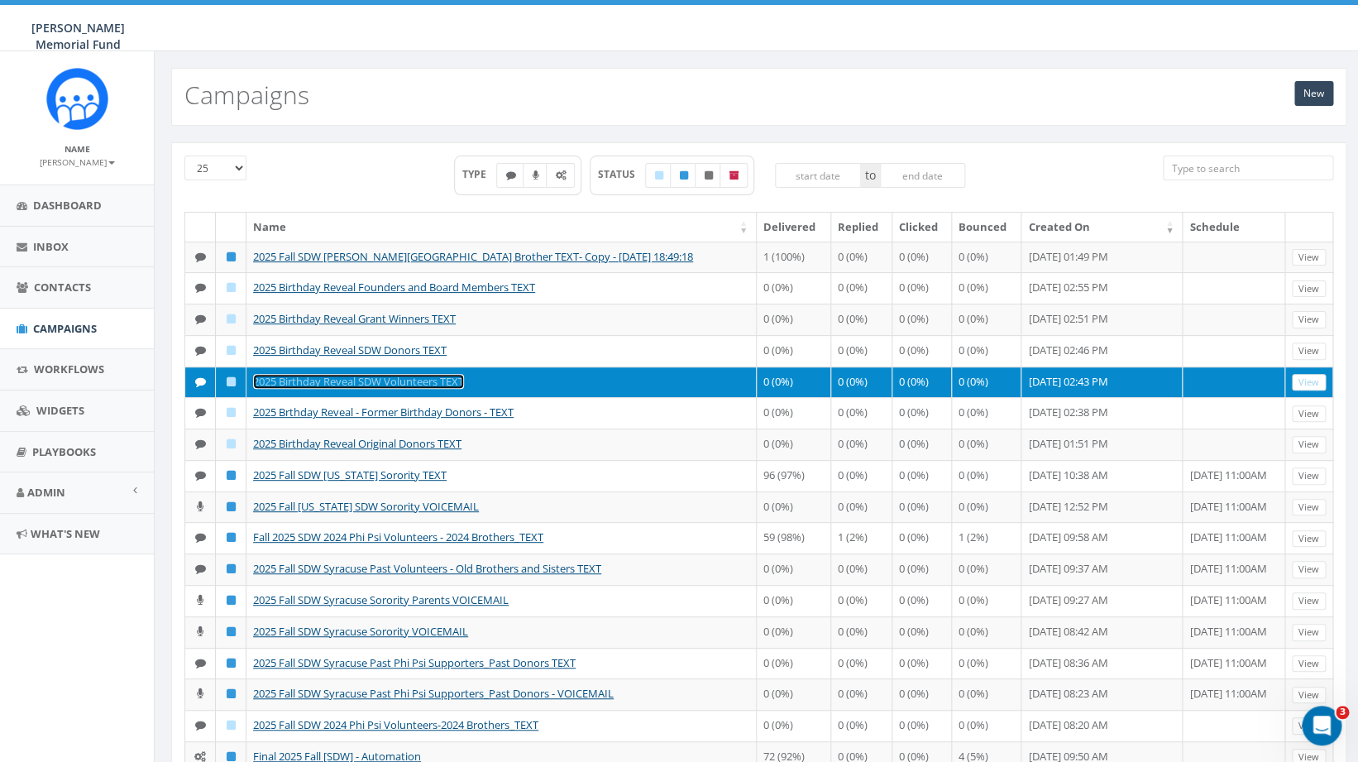
click at [419, 389] on link "2025 Birthday Reveal SDW Volunteers TEXT" at bounding box center [358, 381] width 211 height 15
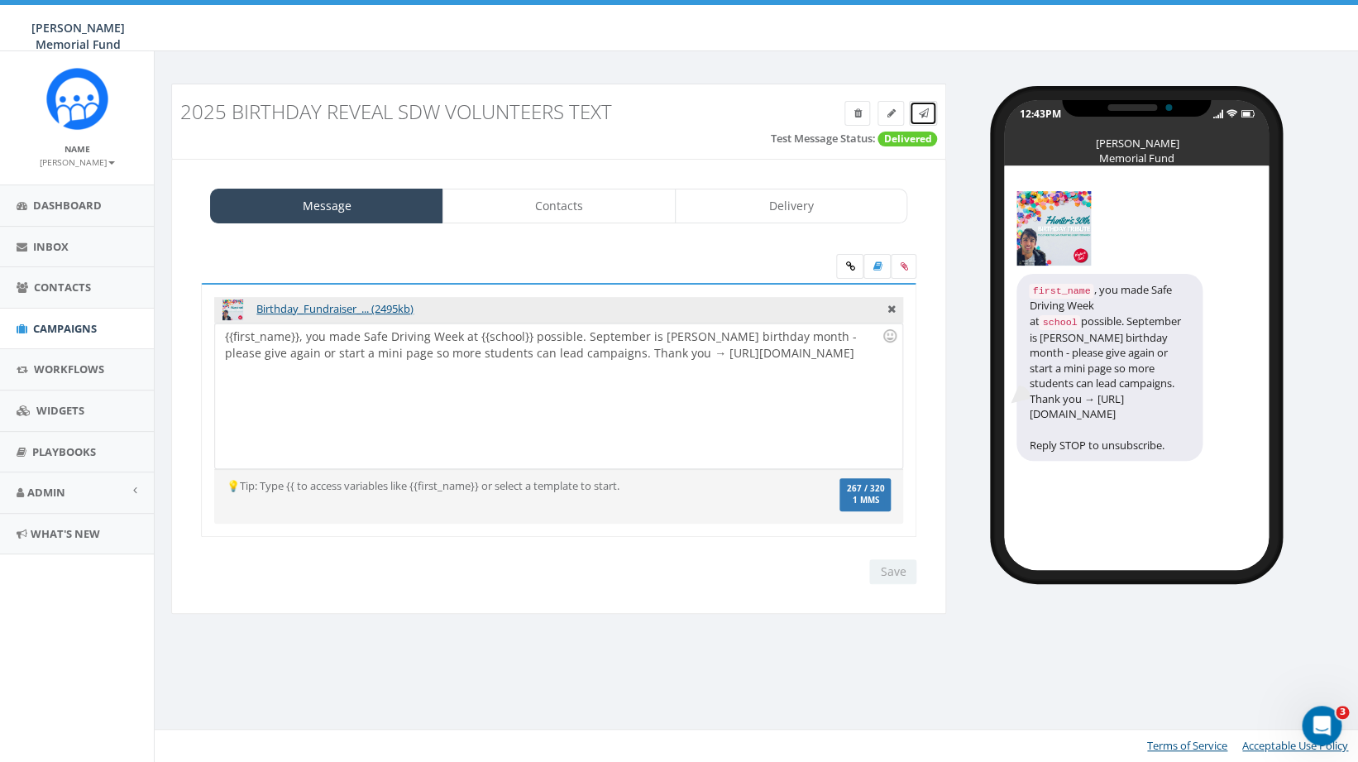
click at [921, 119] on span at bounding box center [923, 113] width 10 height 14
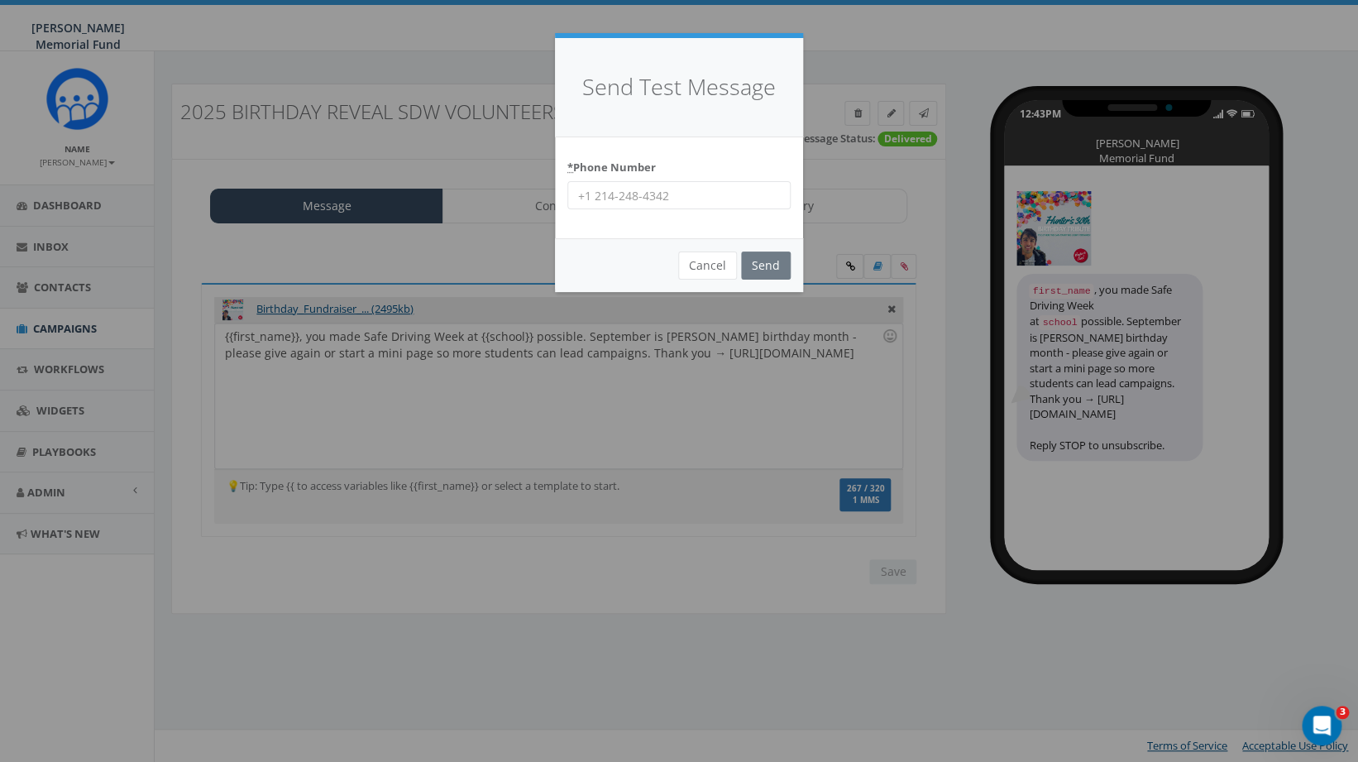
click at [668, 198] on input "* Phone Number" at bounding box center [678, 195] width 223 height 28
type input "8644201836"
click at [758, 266] on input "Send" at bounding box center [766, 265] width 50 height 28
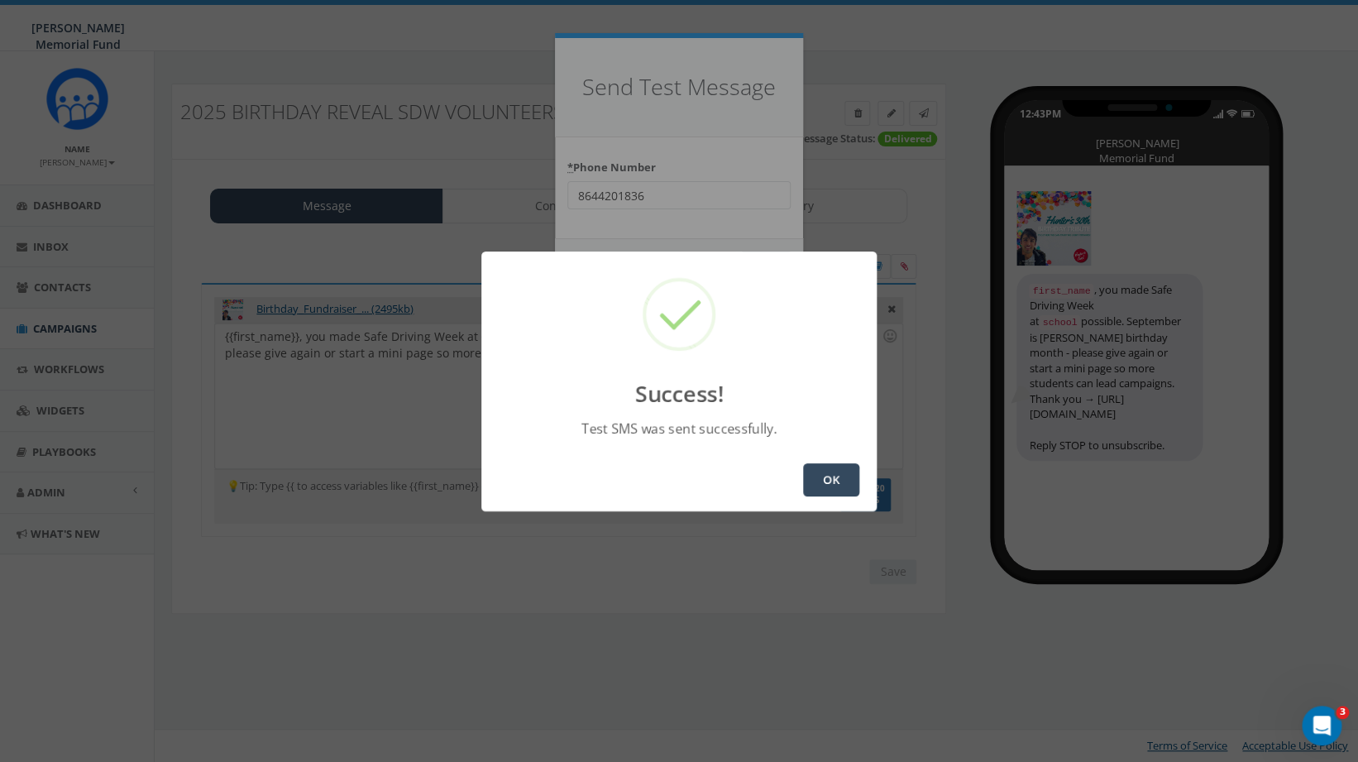
click at [825, 479] on button "OK" at bounding box center [831, 479] width 56 height 33
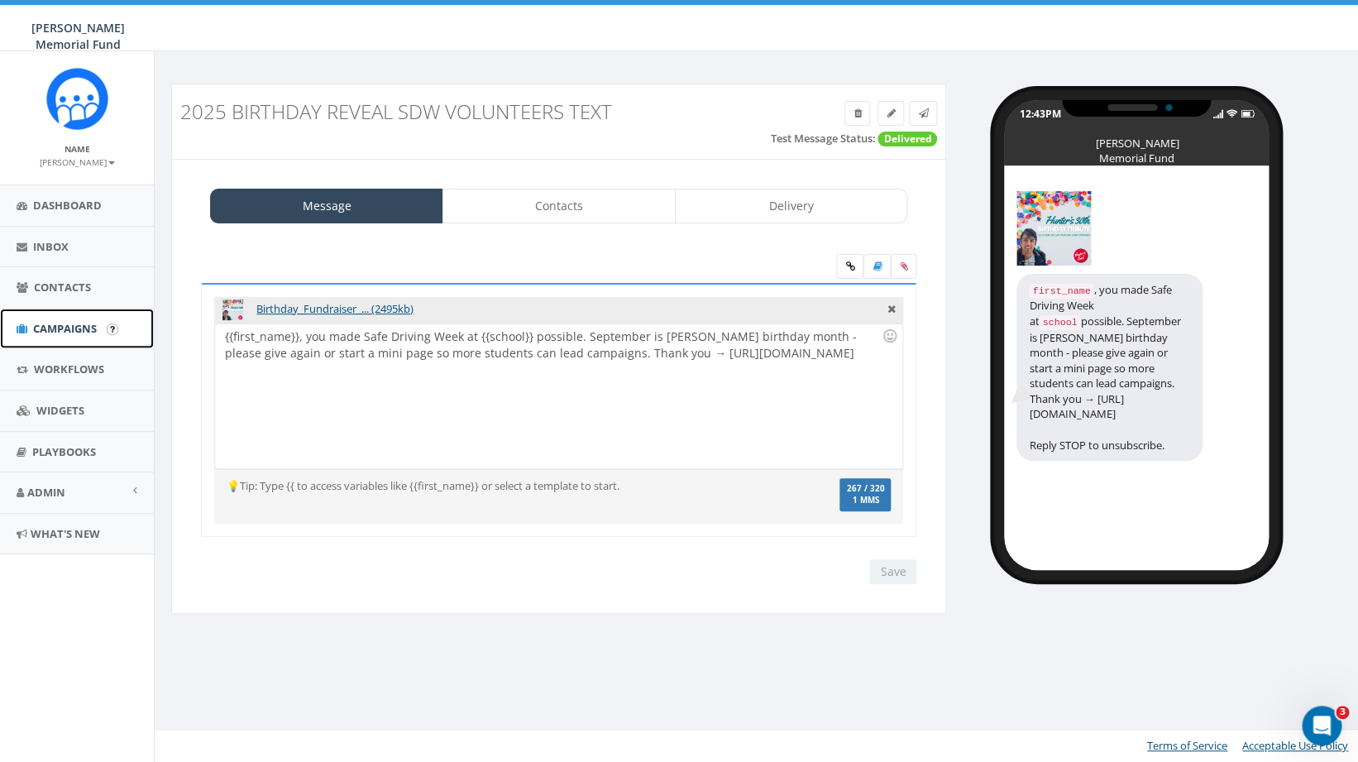
click at [60, 325] on span "Campaigns" at bounding box center [65, 328] width 64 height 15
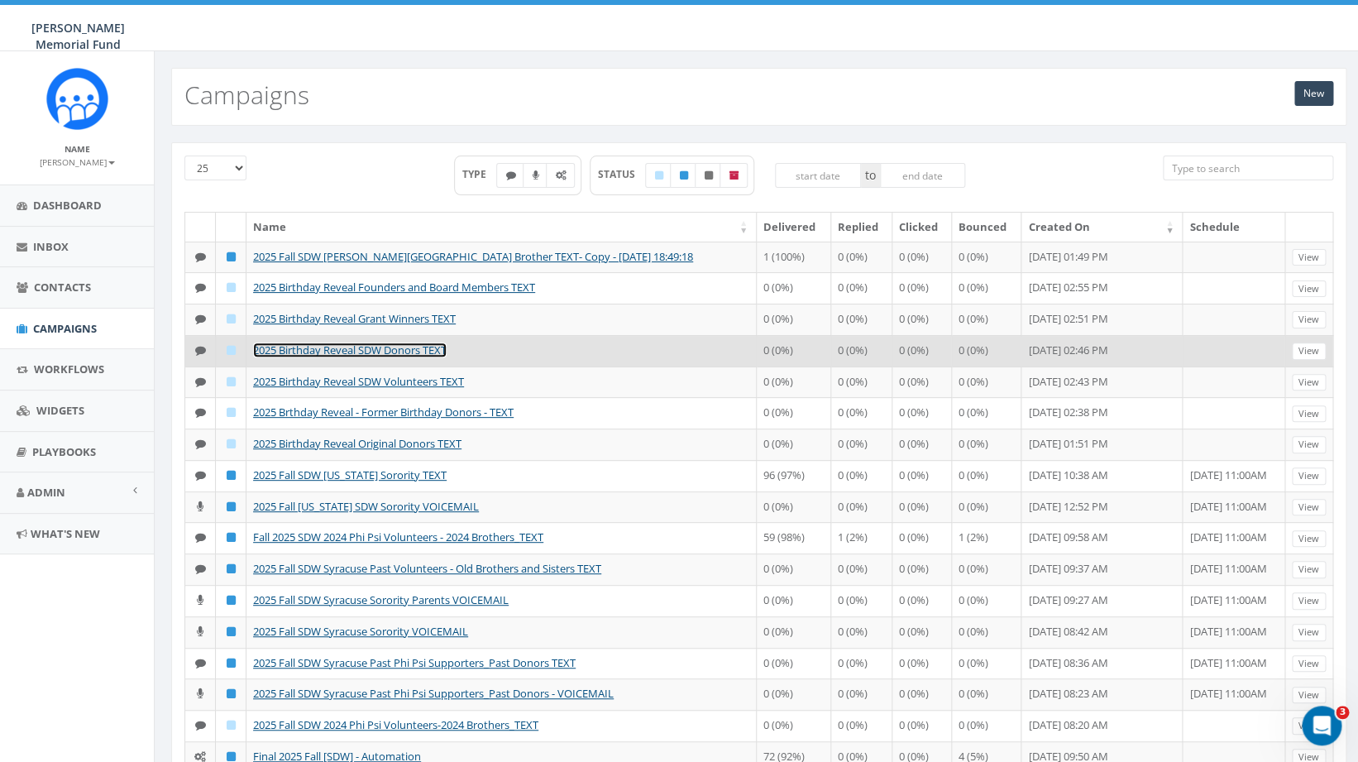
click at [375, 357] on link "2025 Birthday Reveal SDW Donors TEXT" at bounding box center [350, 349] width 194 height 15
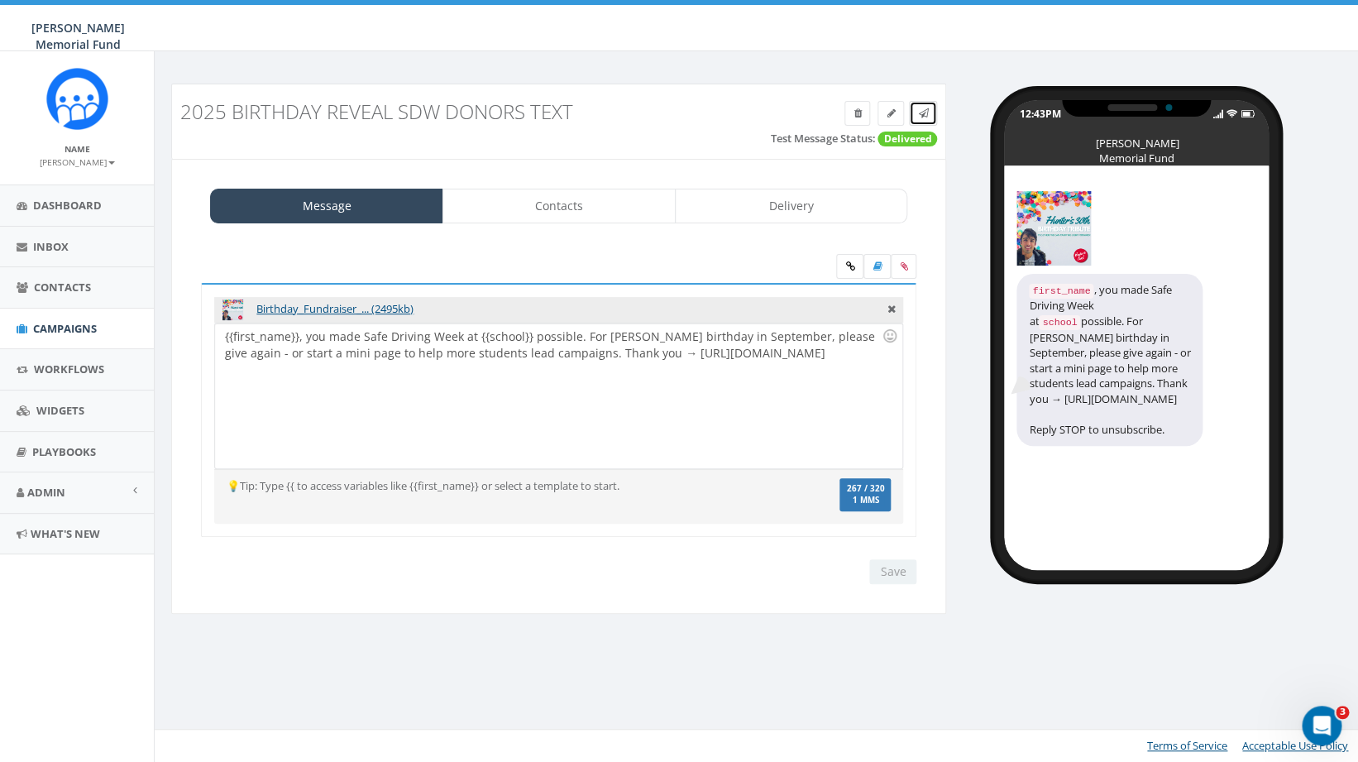
click at [917, 114] on link at bounding box center [923, 113] width 28 height 25
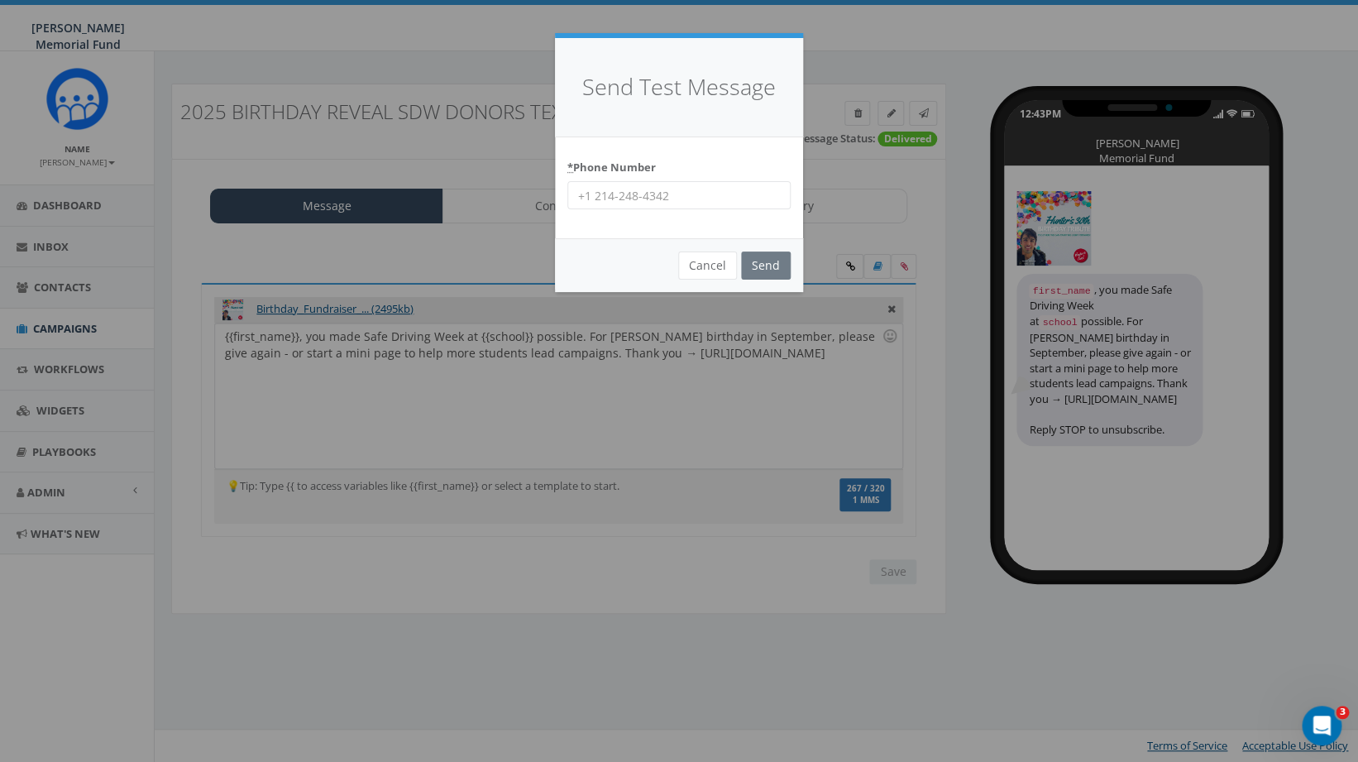
click at [633, 192] on input "* Phone Number" at bounding box center [678, 195] width 223 height 28
type input "8644201836"
click at [766, 262] on input "Send" at bounding box center [766, 265] width 50 height 28
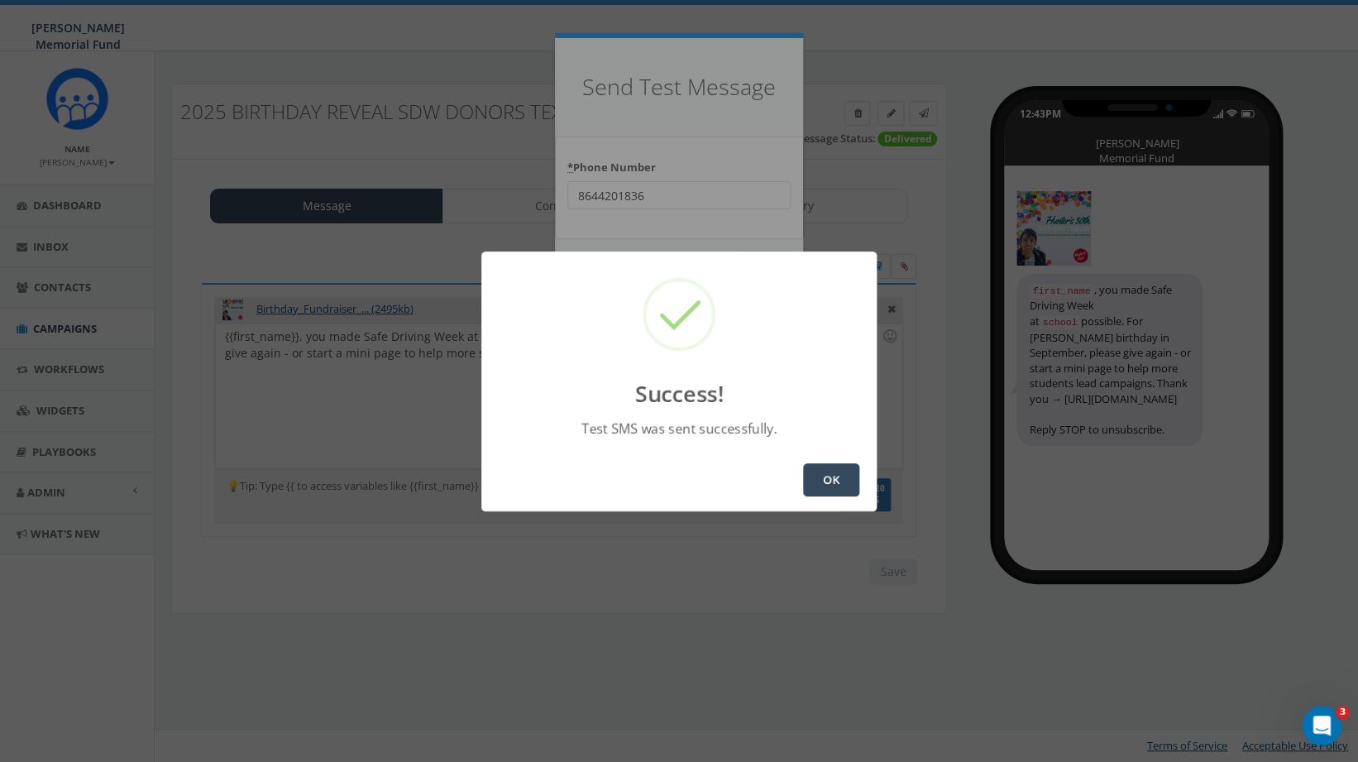
click at [845, 481] on button "OK" at bounding box center [831, 479] width 56 height 33
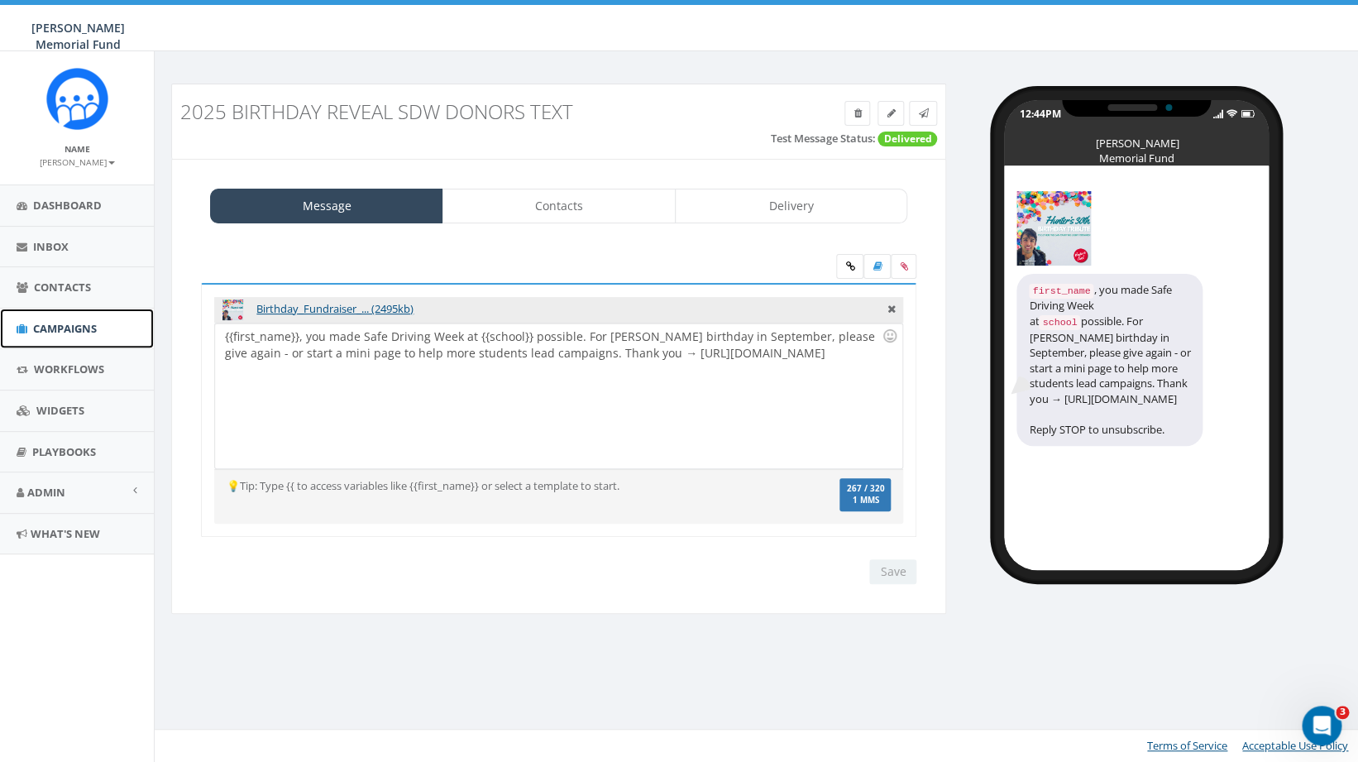
click at [76, 327] on span "Campaigns" at bounding box center [65, 328] width 64 height 15
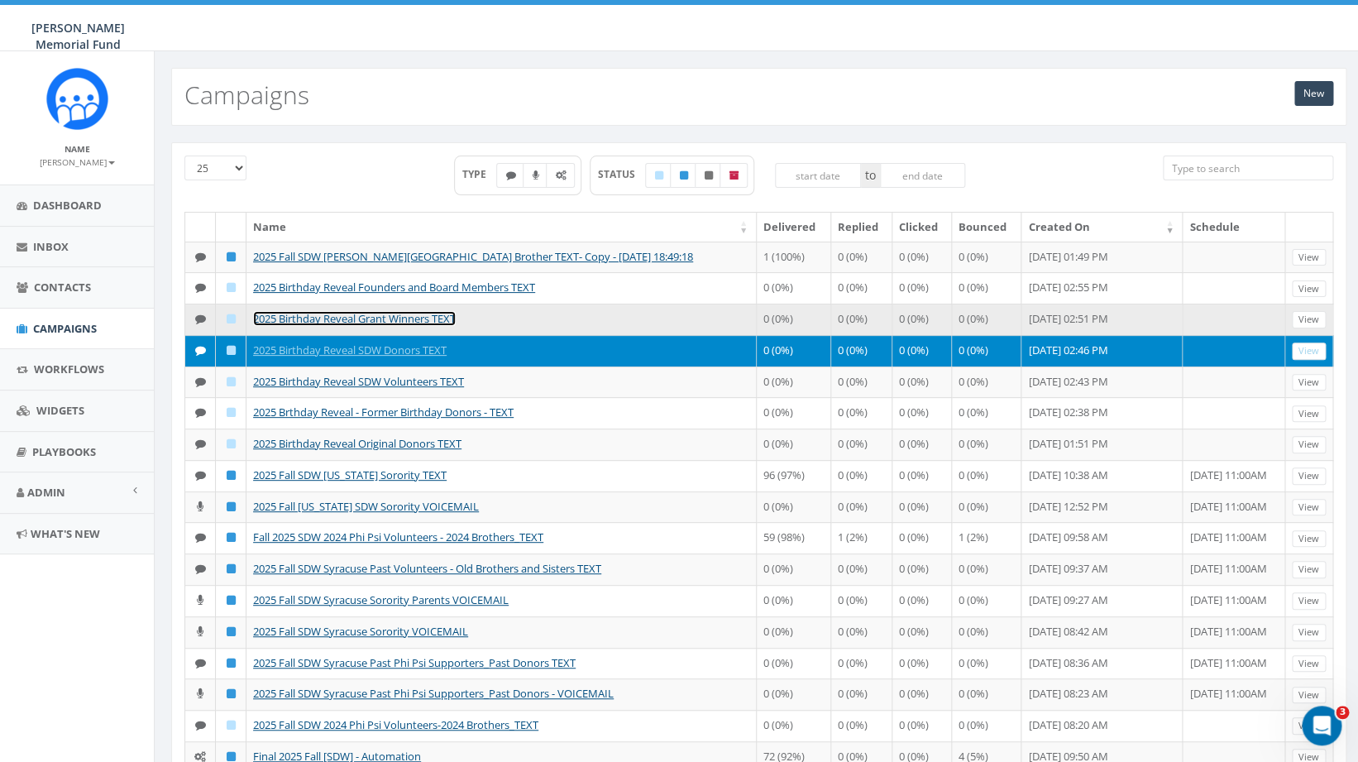
click at [404, 326] on link "2025 Birthday Reveal Grant Winners TEXT" at bounding box center [354, 318] width 203 height 15
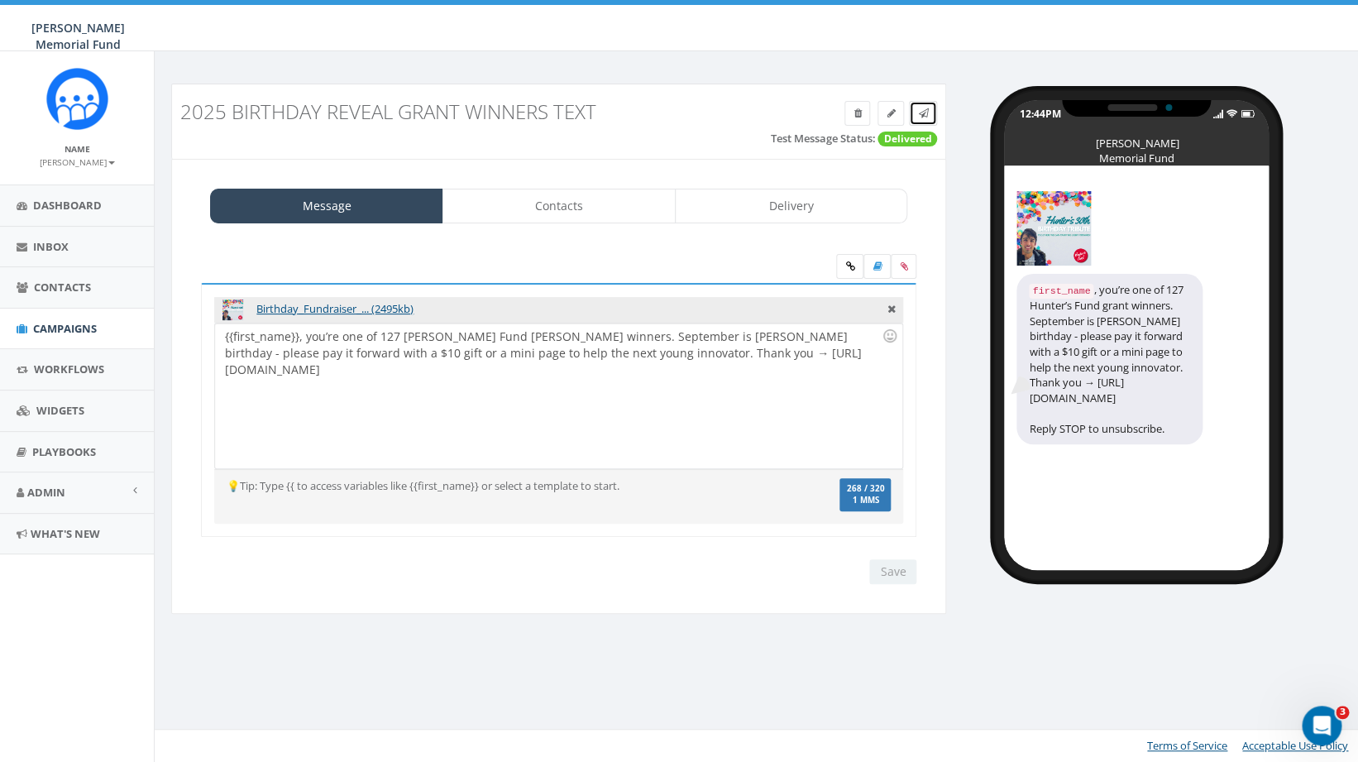
click at [925, 117] on icon at bounding box center [923, 113] width 10 height 10
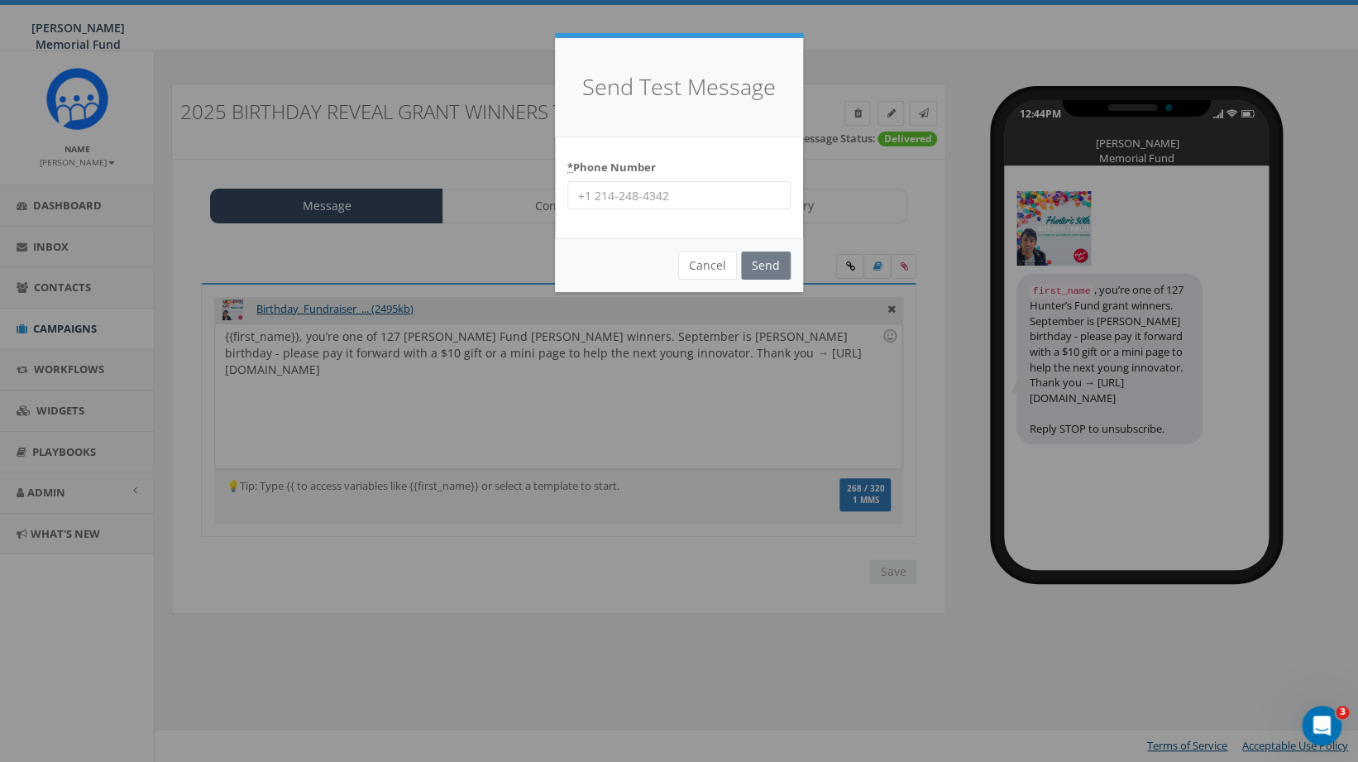
click at [689, 195] on input "* Phone Number" at bounding box center [678, 195] width 223 height 28
type input "8644201836"
click at [769, 268] on input "Send" at bounding box center [766, 265] width 50 height 28
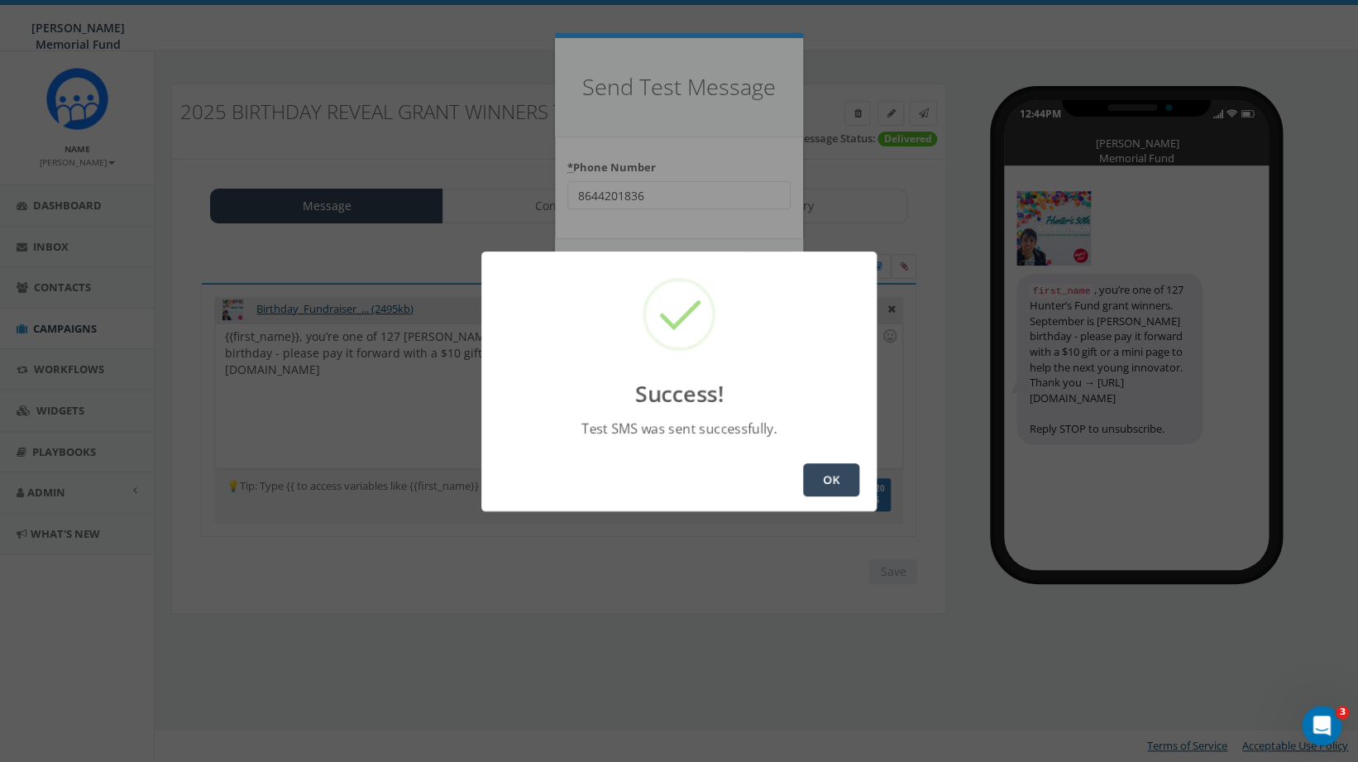
click at [827, 481] on button "OK" at bounding box center [831, 479] width 56 height 33
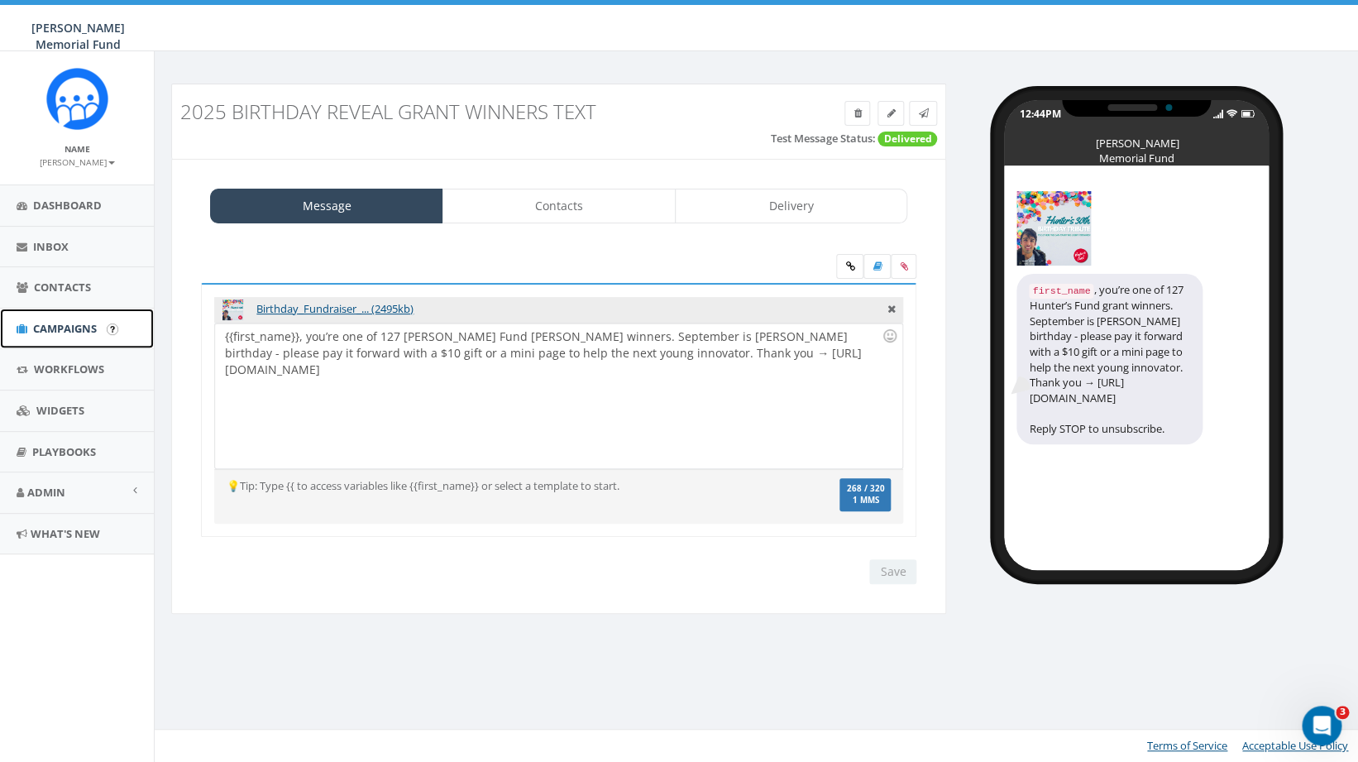
click at [72, 327] on span "Campaigns" at bounding box center [65, 328] width 64 height 15
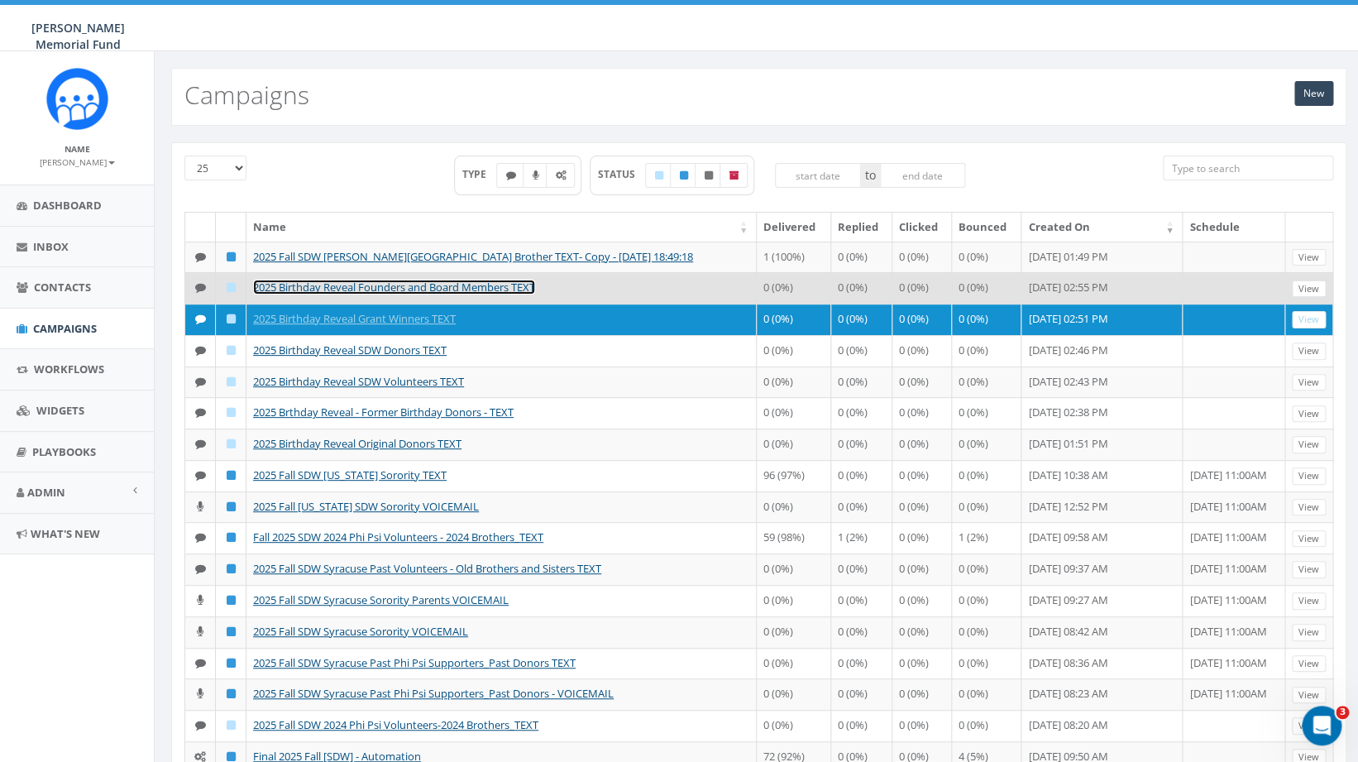
click at [493, 294] on link "2025 Birthday Reveal Founders and Board Members TEXT" at bounding box center [394, 287] width 282 height 15
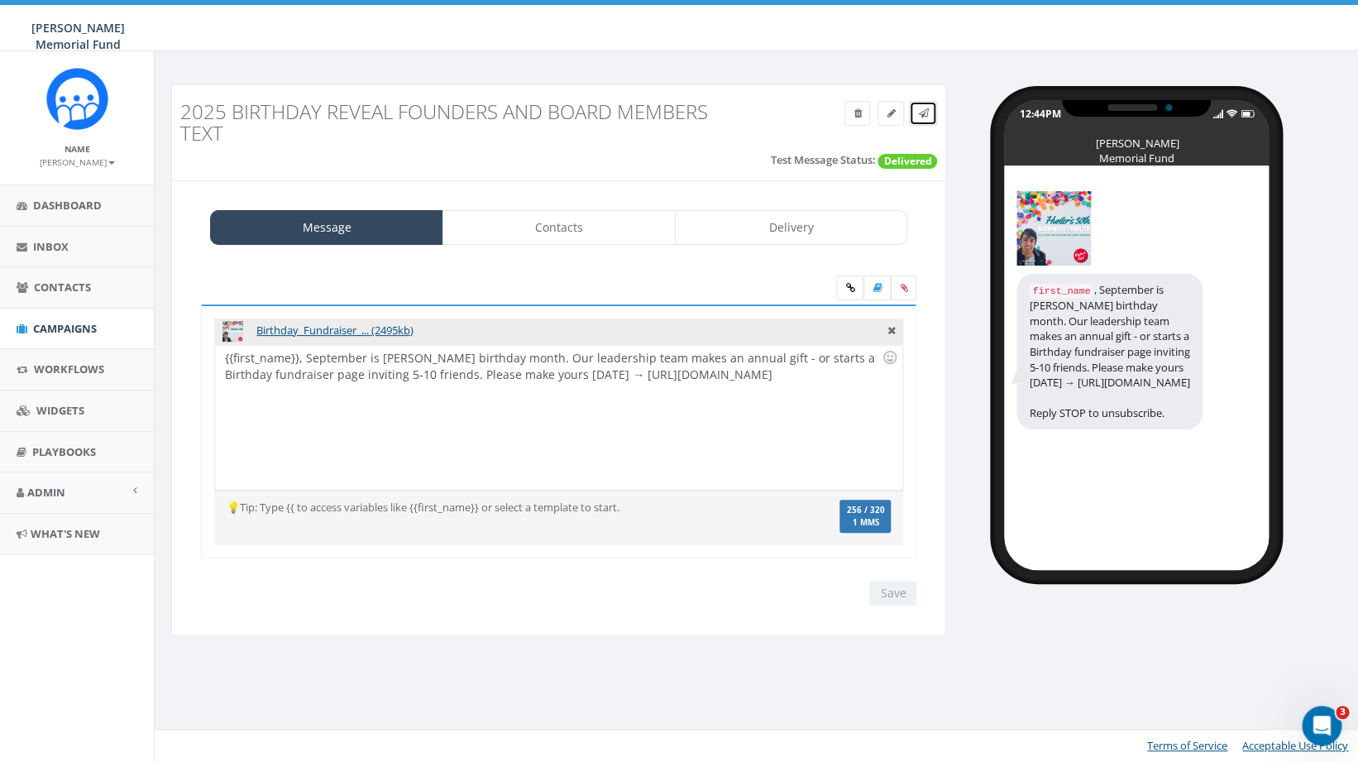
click at [924, 113] on icon at bounding box center [923, 113] width 10 height 10
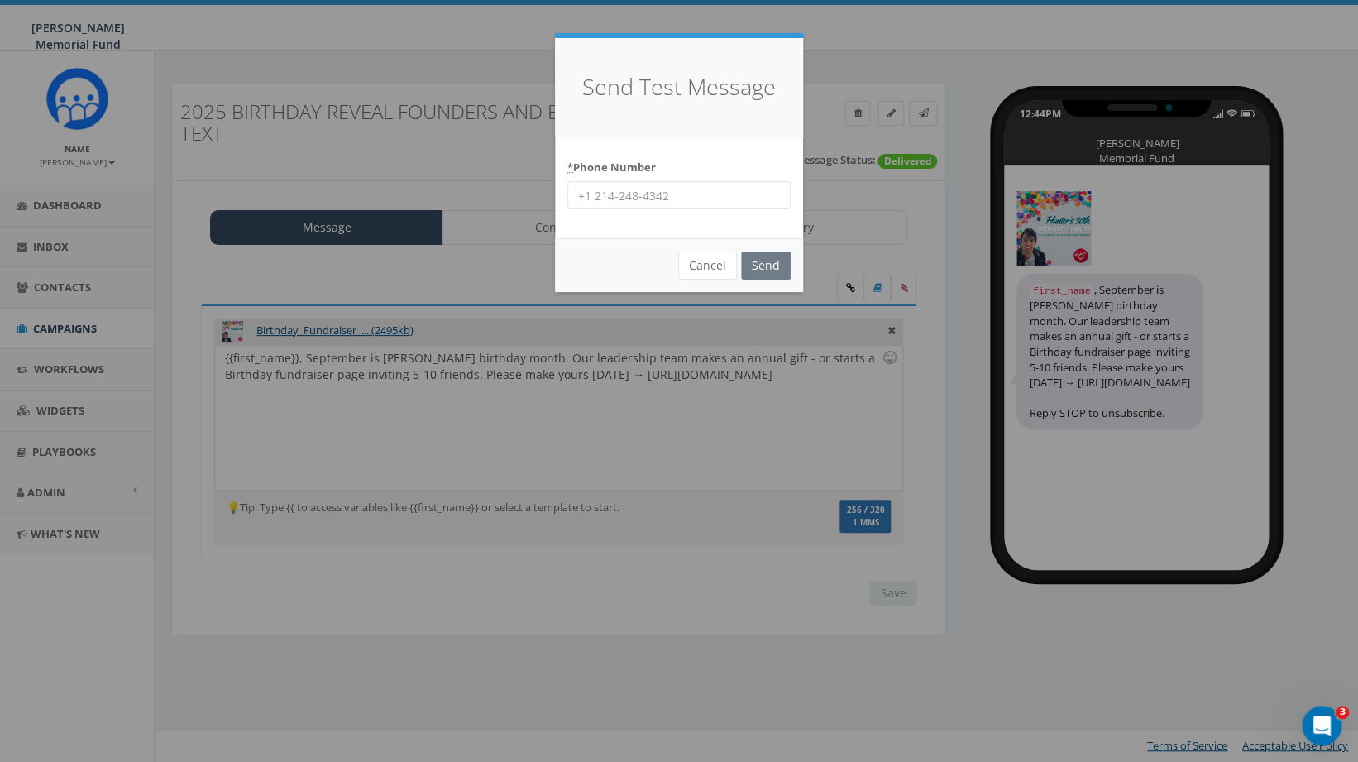
click at [691, 198] on input "* Phone Number" at bounding box center [678, 195] width 223 height 28
type input "8644201836"
click at [760, 268] on input "Send" at bounding box center [766, 265] width 50 height 28
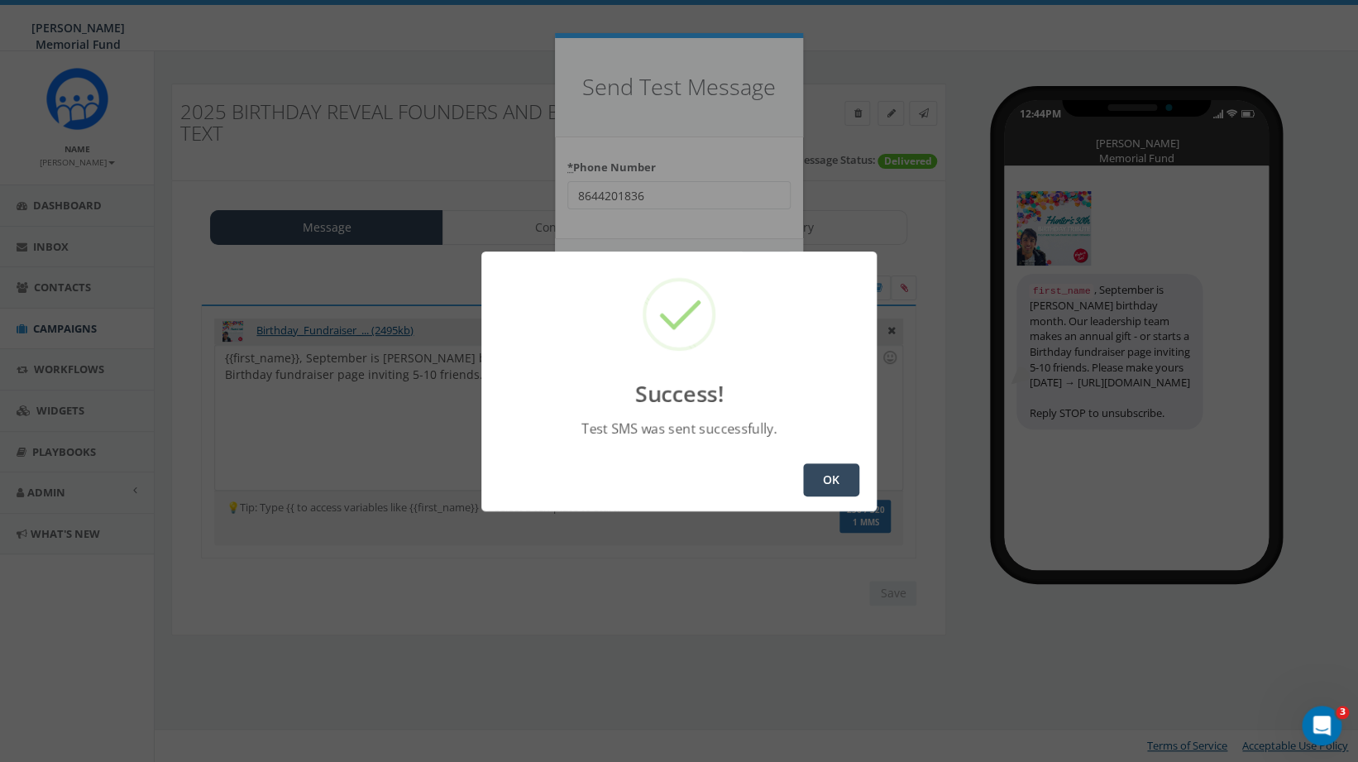
click at [828, 485] on button "OK" at bounding box center [831, 479] width 56 height 33
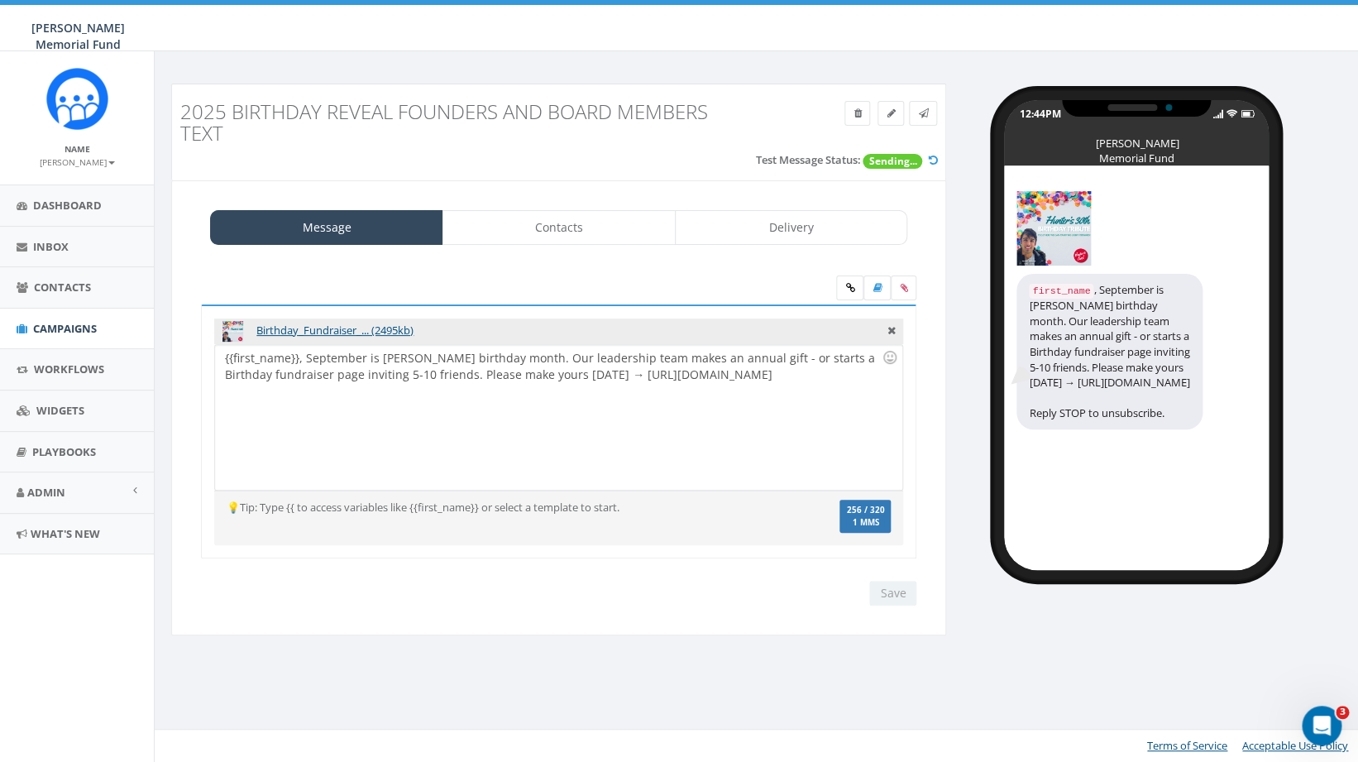
click at [428, 375] on div "{{first_name}}, September is [PERSON_NAME] birthday month. Our leadership team …" at bounding box center [558, 417] width 686 height 145
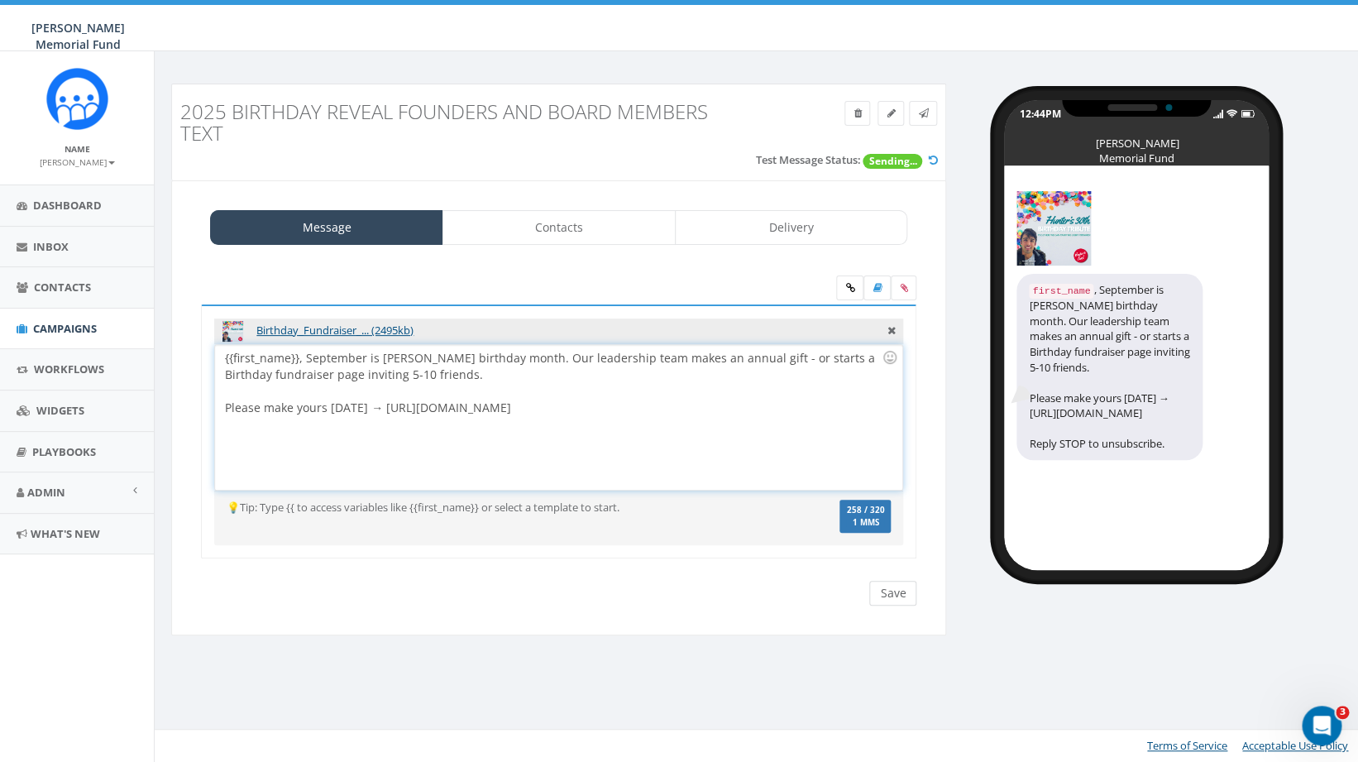
click at [906, 594] on input "Save" at bounding box center [892, 593] width 47 height 25
click at [920, 111] on icon at bounding box center [923, 113] width 10 height 10
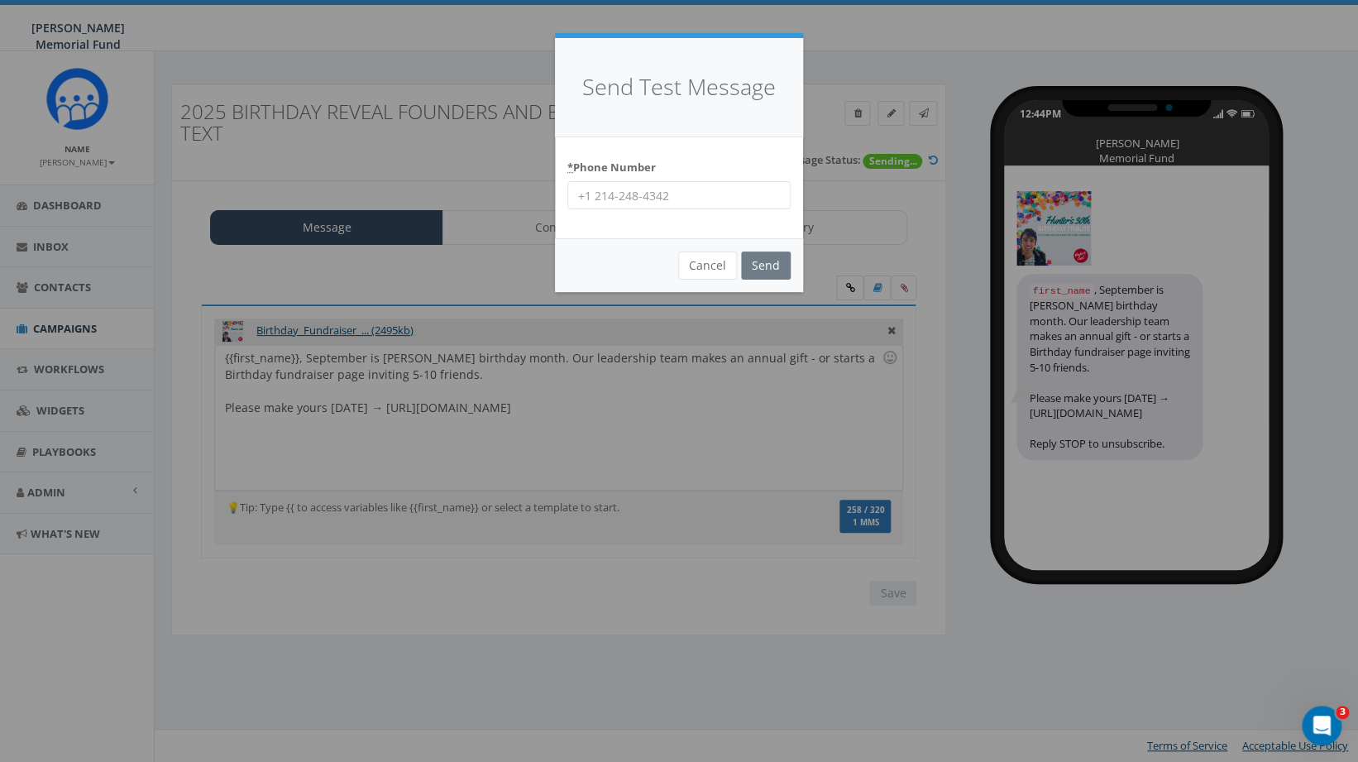
click at [668, 198] on input "* Phone Number" at bounding box center [678, 195] width 223 height 28
type input "8644201836"
click at [764, 271] on input "Send" at bounding box center [766, 265] width 50 height 28
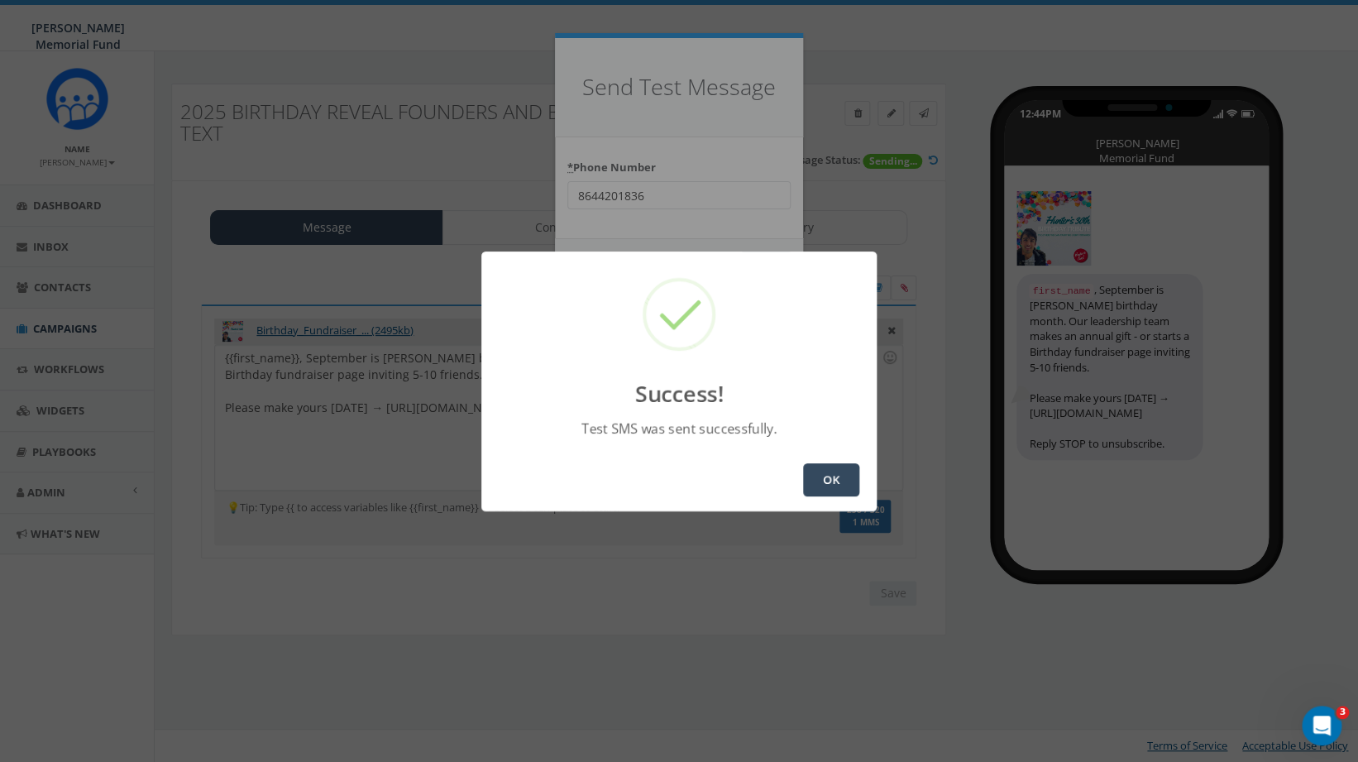
click at [825, 474] on button "OK" at bounding box center [831, 479] width 56 height 33
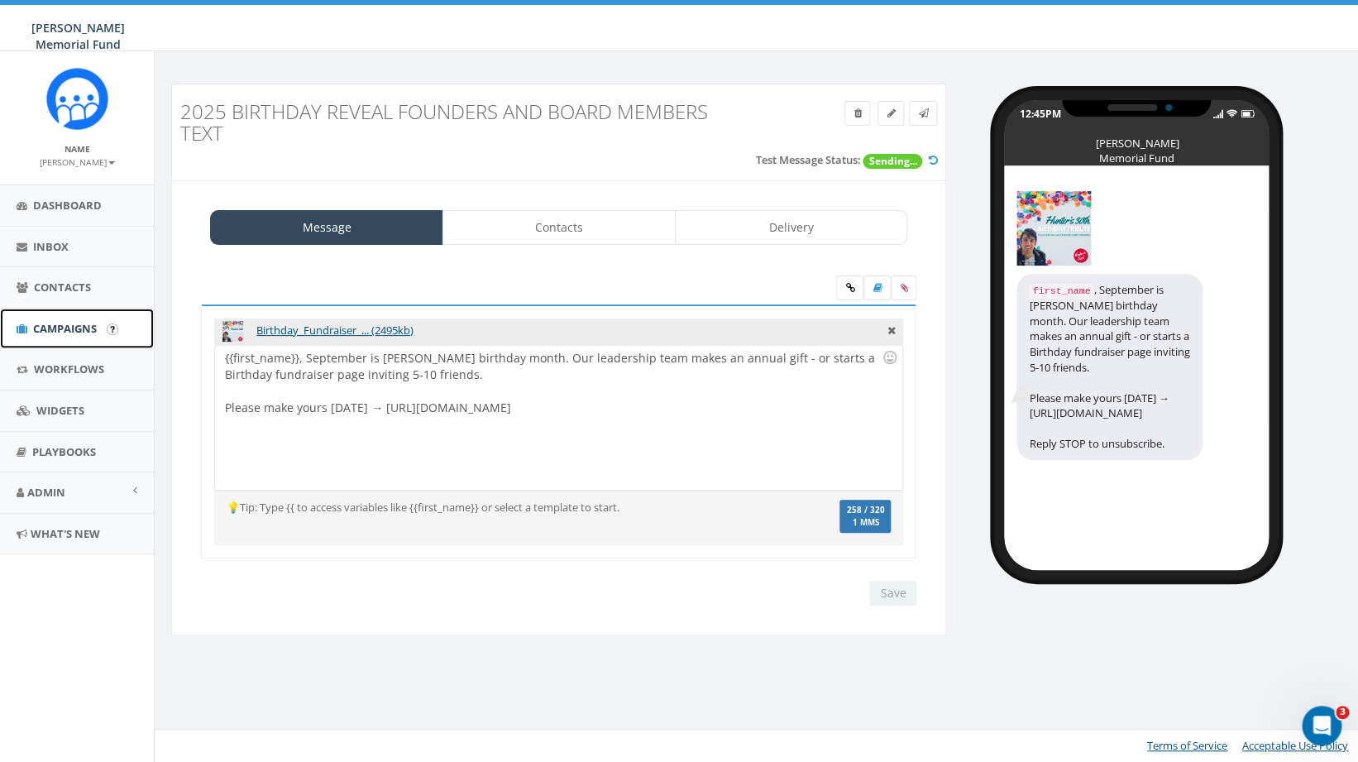
click at [53, 329] on span "Campaigns" at bounding box center [65, 328] width 64 height 15
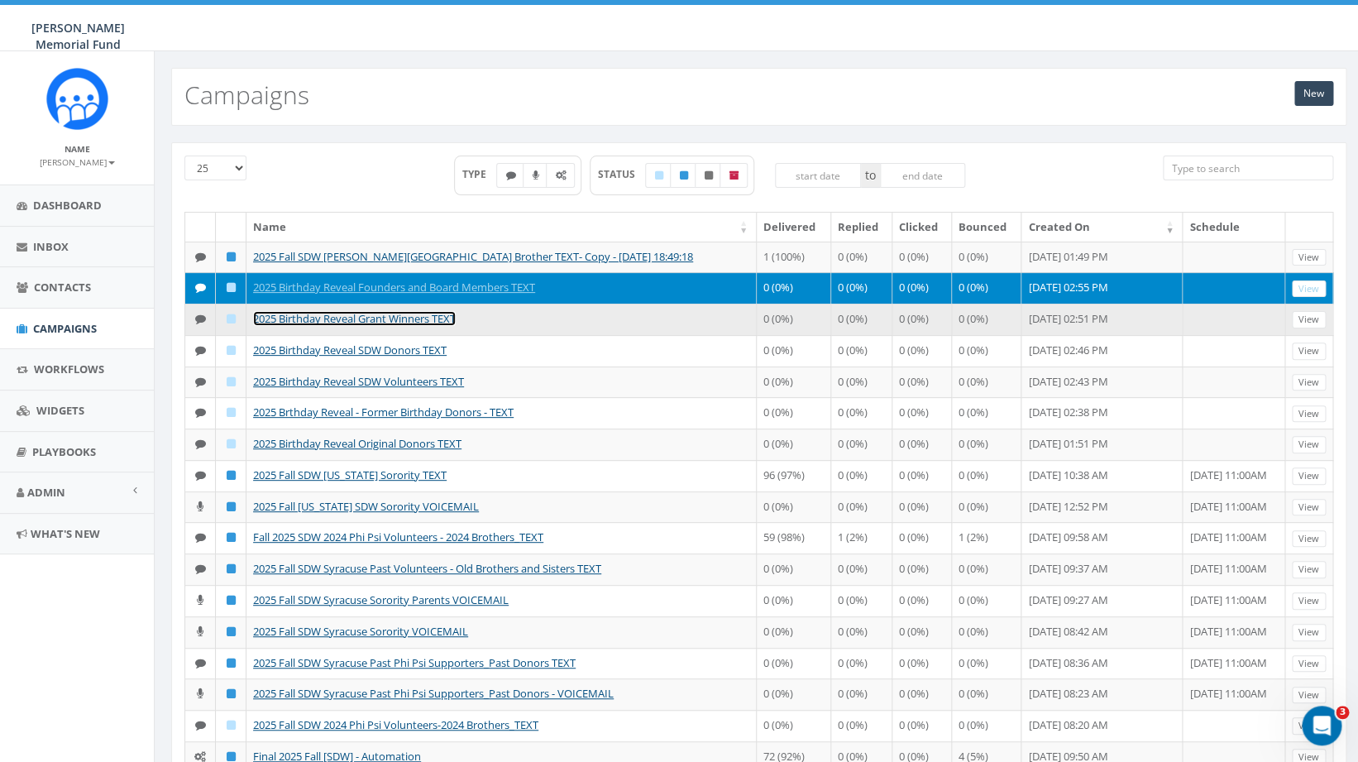
click at [392, 326] on link "2025 Birthday Reveal Grant Winners TEXT" at bounding box center [354, 318] width 203 height 15
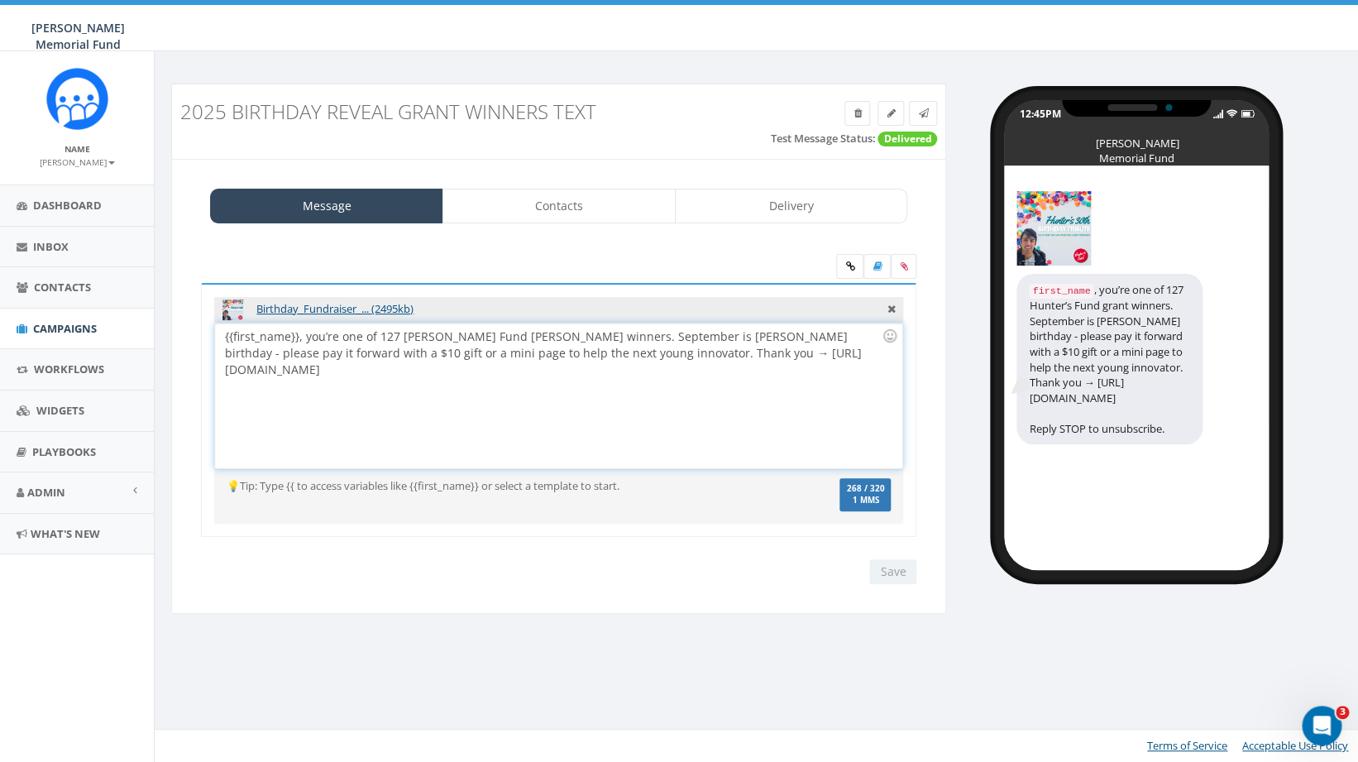
click at [540, 349] on div "{{first_name}}, you’re one of 127 Hunter’s Fund grant winners. September is Hun…" at bounding box center [558, 395] width 686 height 145
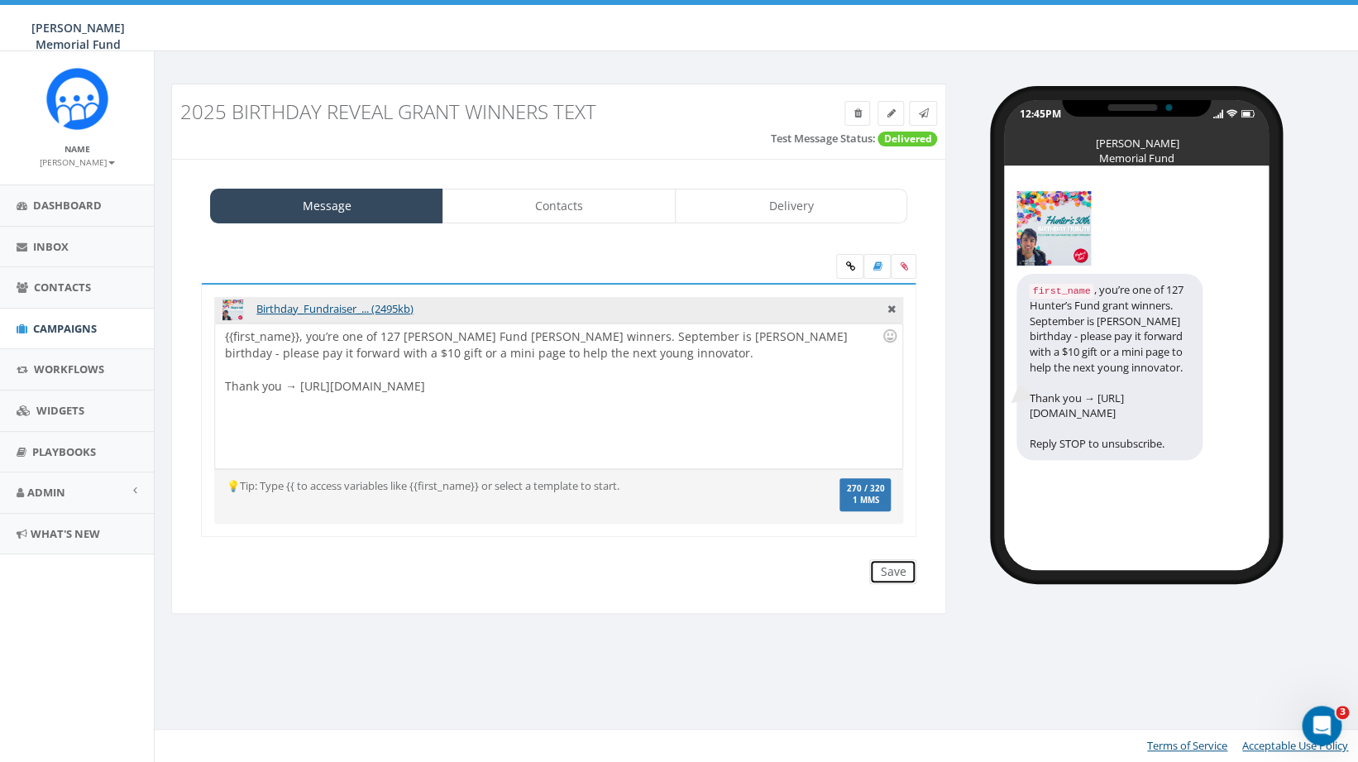
click at [901, 573] on input "Save" at bounding box center [892, 571] width 47 height 25
click at [88, 328] on span "Campaigns" at bounding box center [65, 328] width 64 height 15
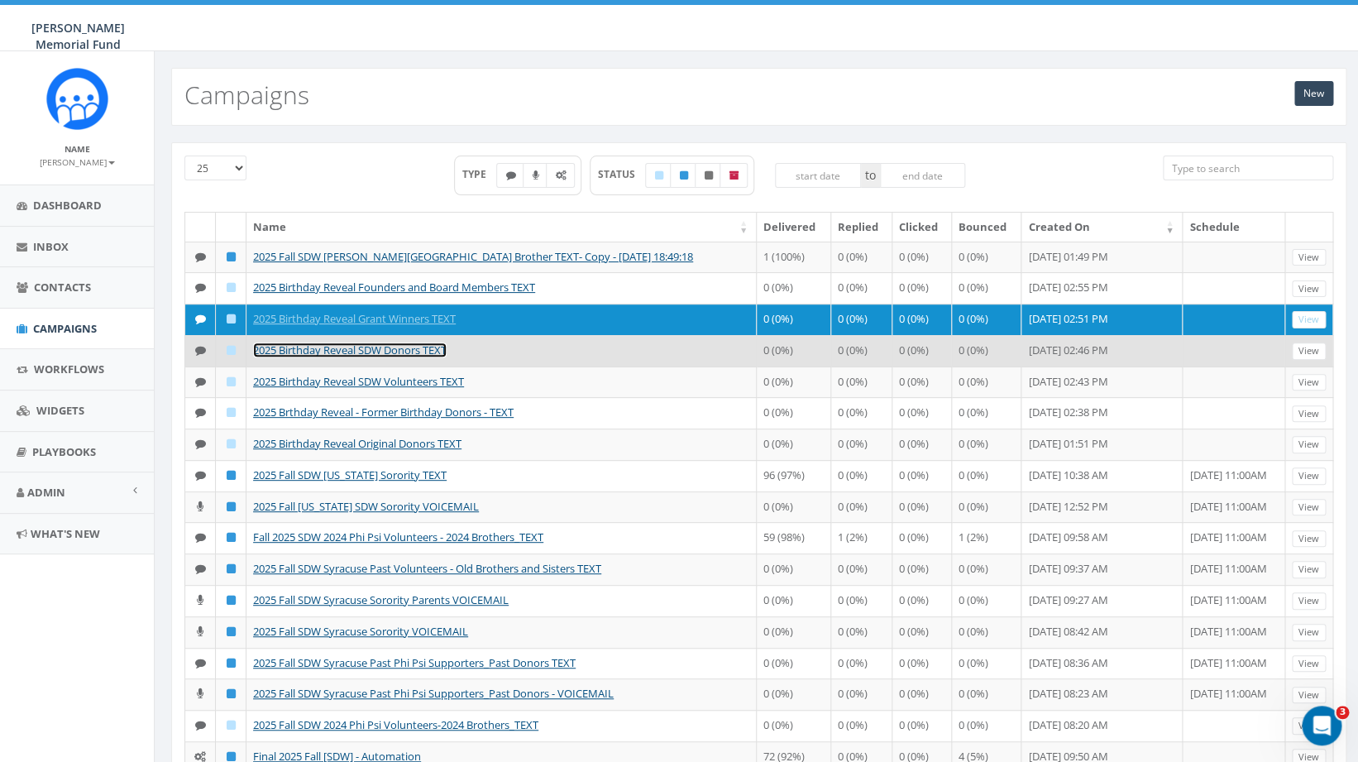
click at [405, 357] on link "2025 Birthday Reveal SDW Donors TEXT" at bounding box center [350, 349] width 194 height 15
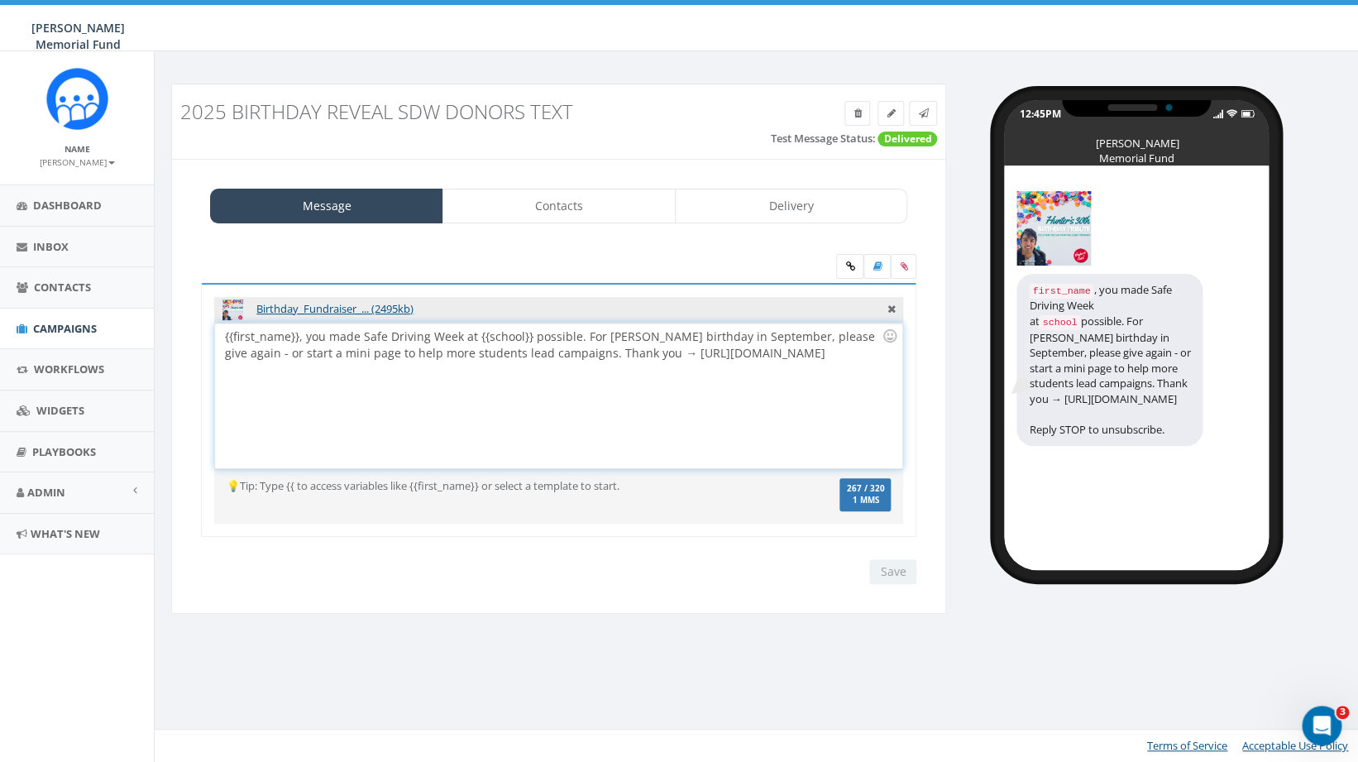
click at [546, 351] on div "{{first_name}}, you made Safe Driving Week at {{school}} possible. For Hunter’s…" at bounding box center [558, 395] width 686 height 145
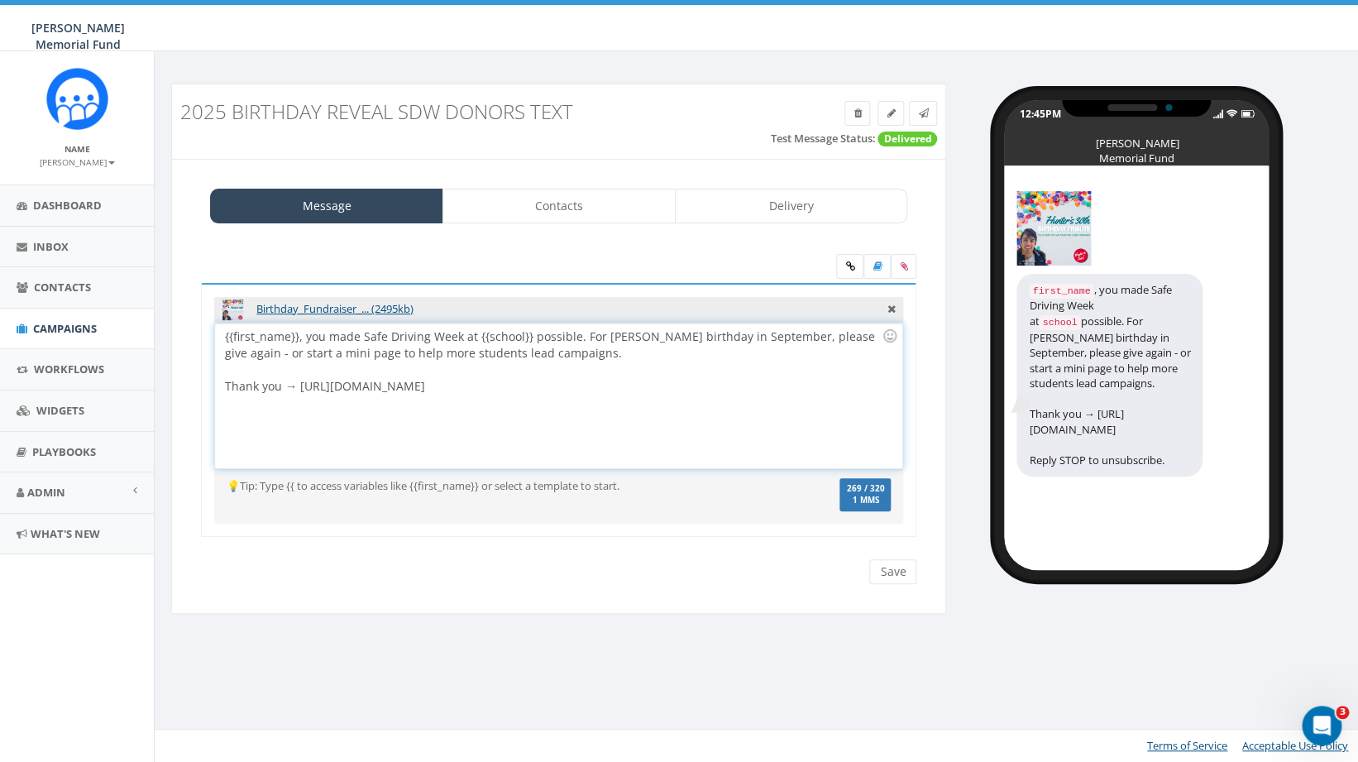
click at [583, 336] on div "{{first_name}}, you made Safe Driving Week at {{school}} possible. For Hunter’s…" at bounding box center [553, 344] width 657 height 33
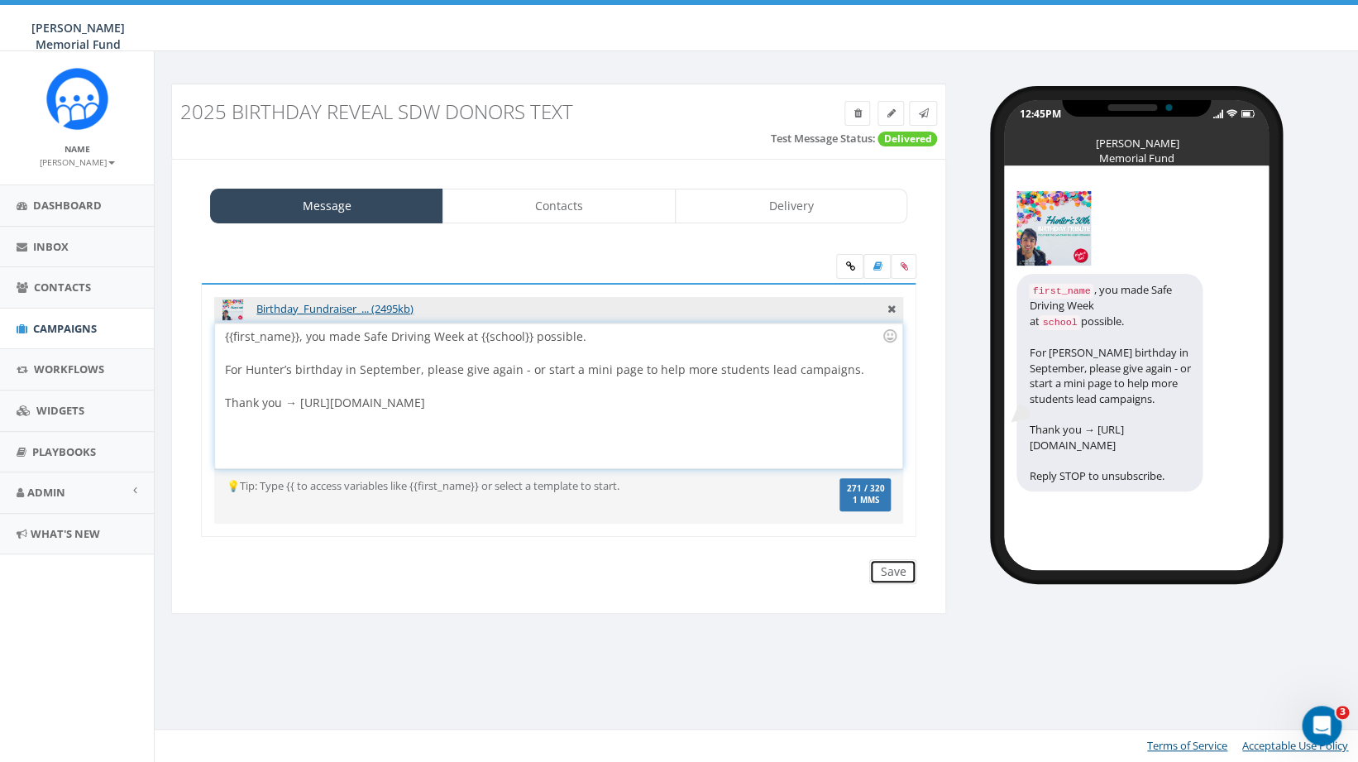
click at [902, 571] on input "Save" at bounding box center [892, 571] width 47 height 25
click at [73, 325] on span "Campaigns" at bounding box center [65, 328] width 64 height 15
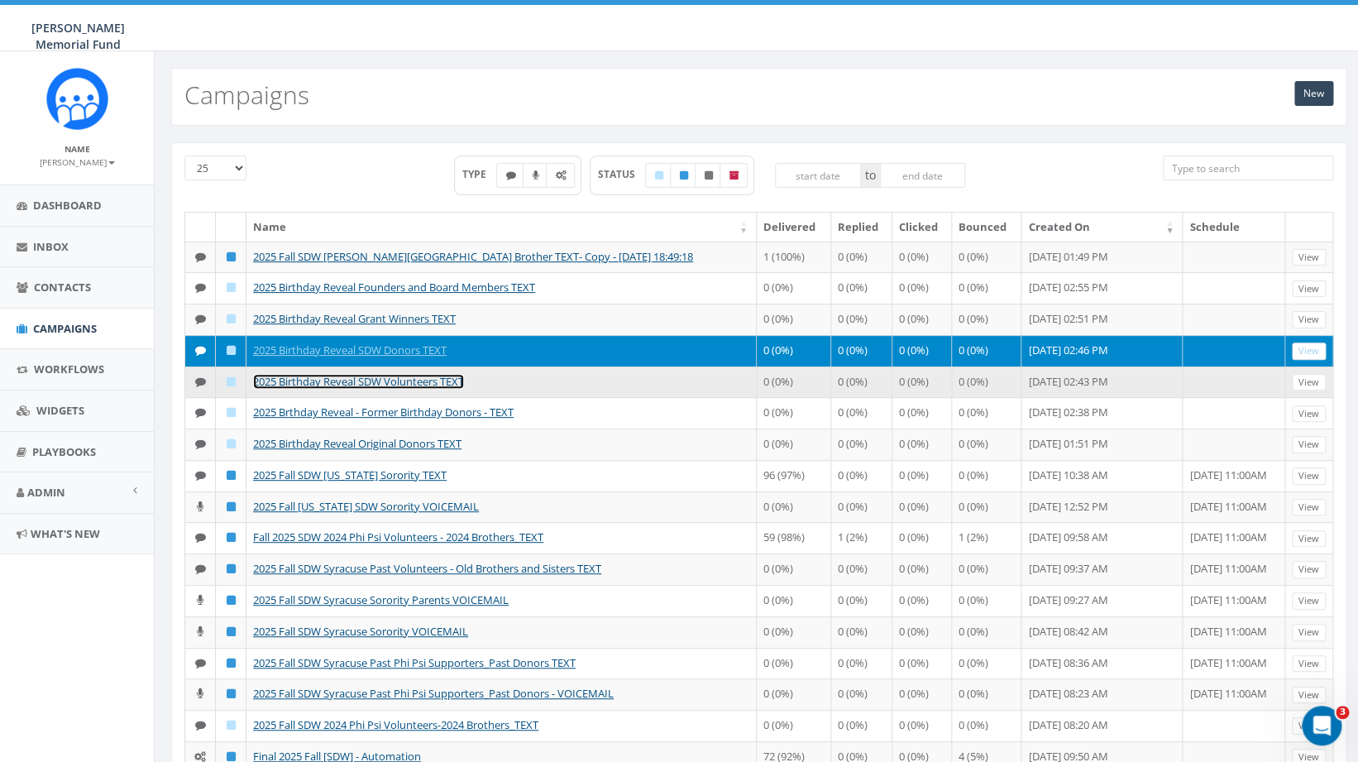
click at [388, 389] on link "2025 Birthday Reveal SDW Volunteers TEXT" at bounding box center [358, 381] width 211 height 15
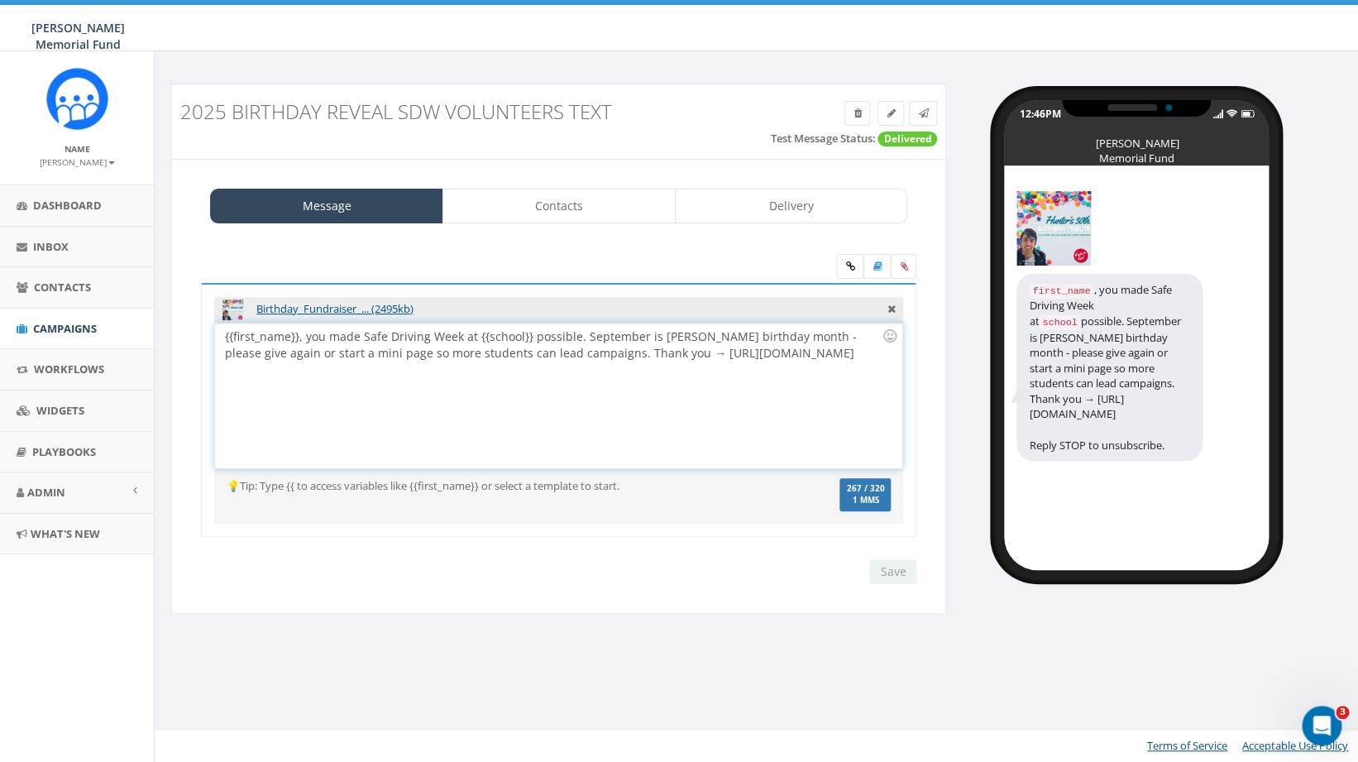
click at [584, 330] on div "{{first_name}}, you made Safe Driving Week at {{school}} possible. September is…" at bounding box center [558, 395] width 686 height 145
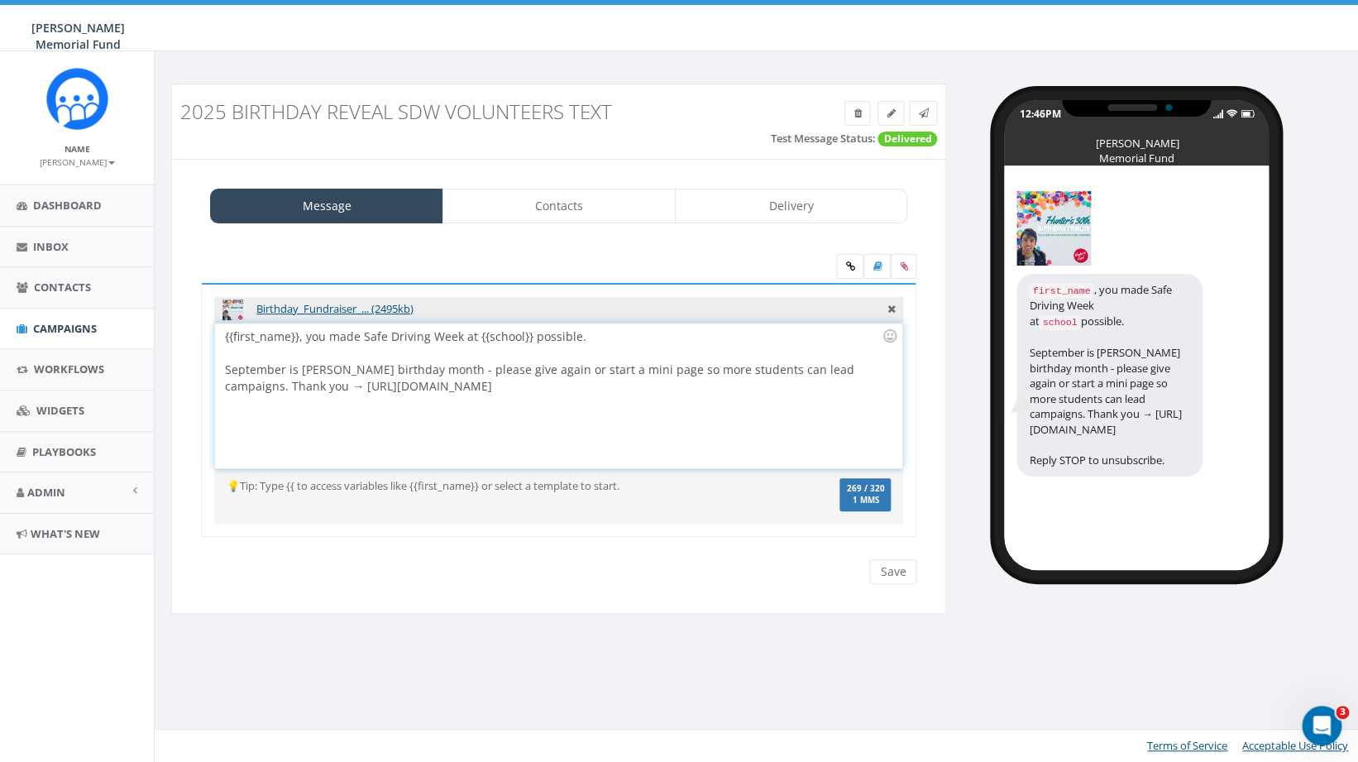
click at [224, 385] on div "{{first_name}}, you made Safe Driving Week at {{school}} possible. September is…" at bounding box center [558, 395] width 686 height 145
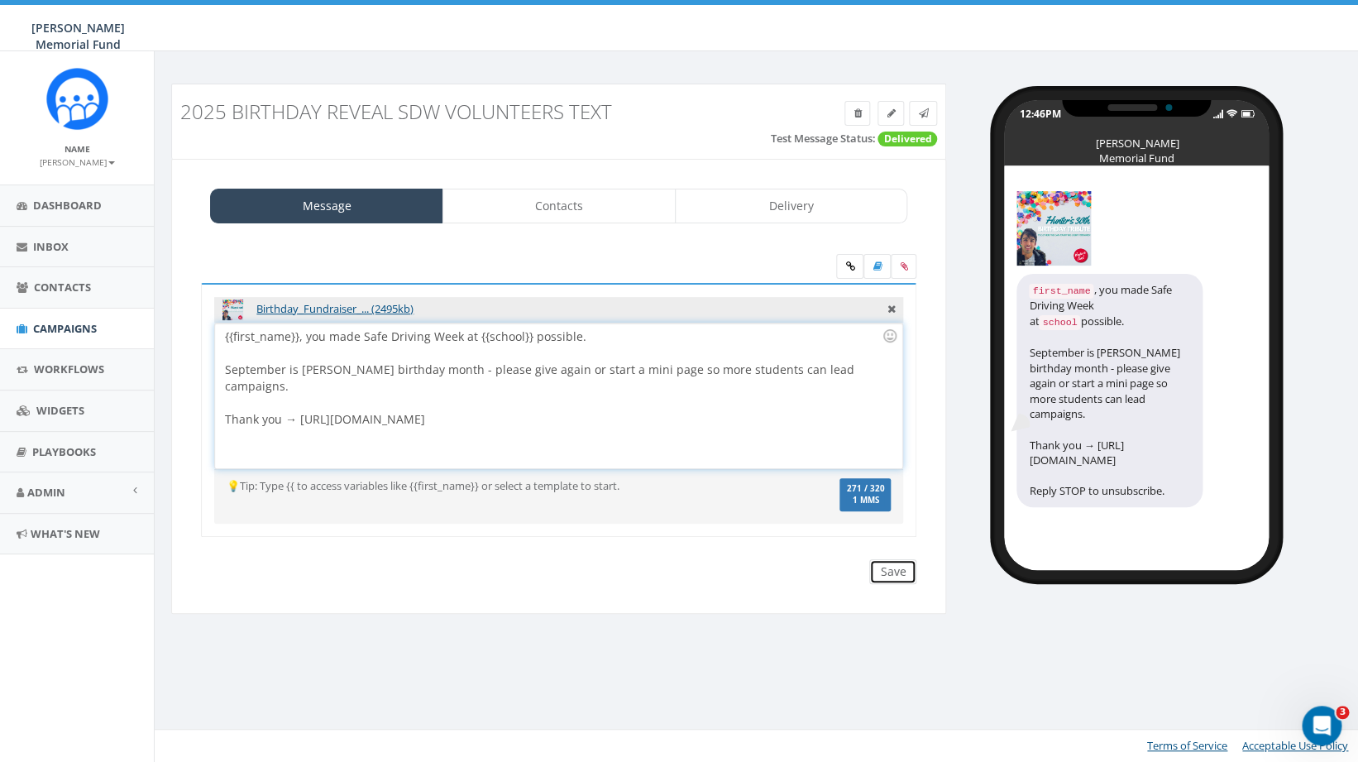
click at [894, 571] on input "Save" at bounding box center [892, 571] width 47 height 25
click at [64, 323] on span "Campaigns" at bounding box center [65, 328] width 64 height 15
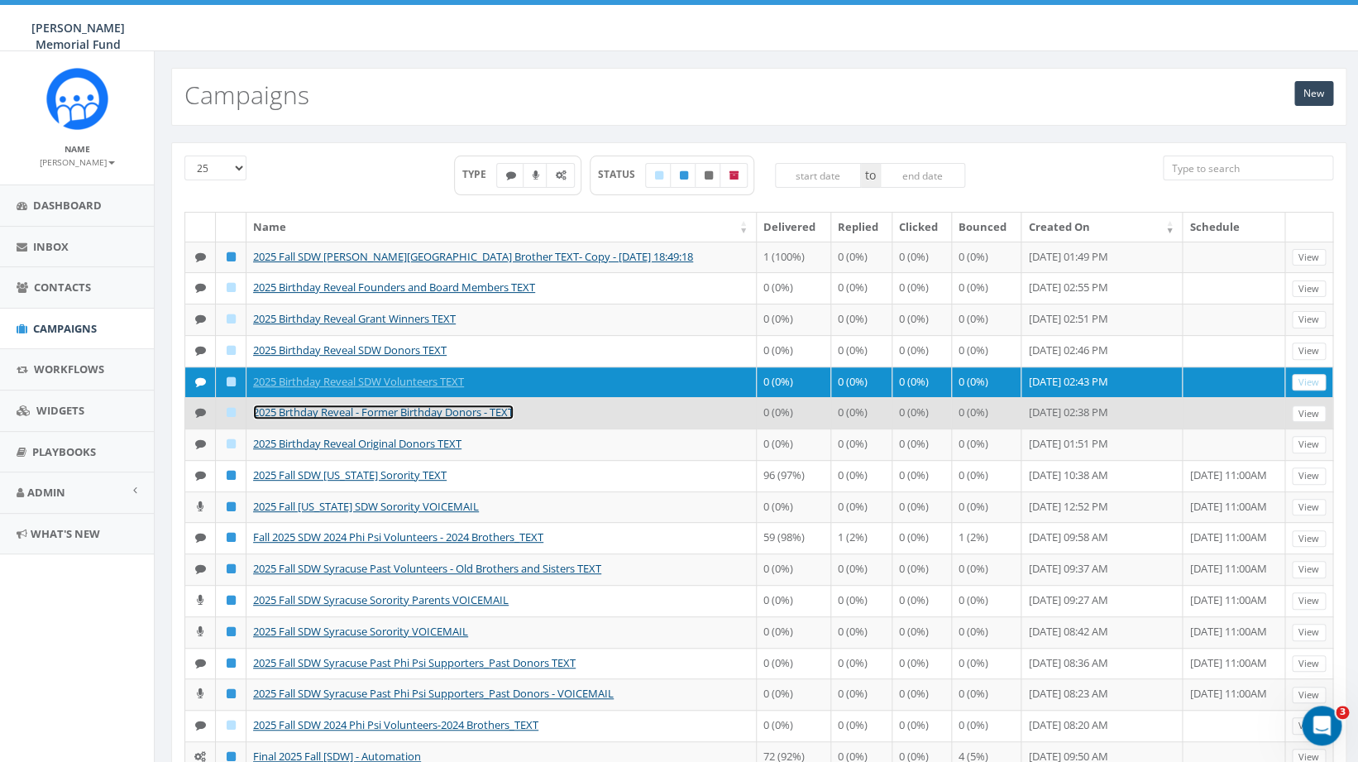
click at [352, 419] on link "2025 Brthday Reveal - Former Birthday Donors - TEXT" at bounding box center [383, 411] width 261 height 15
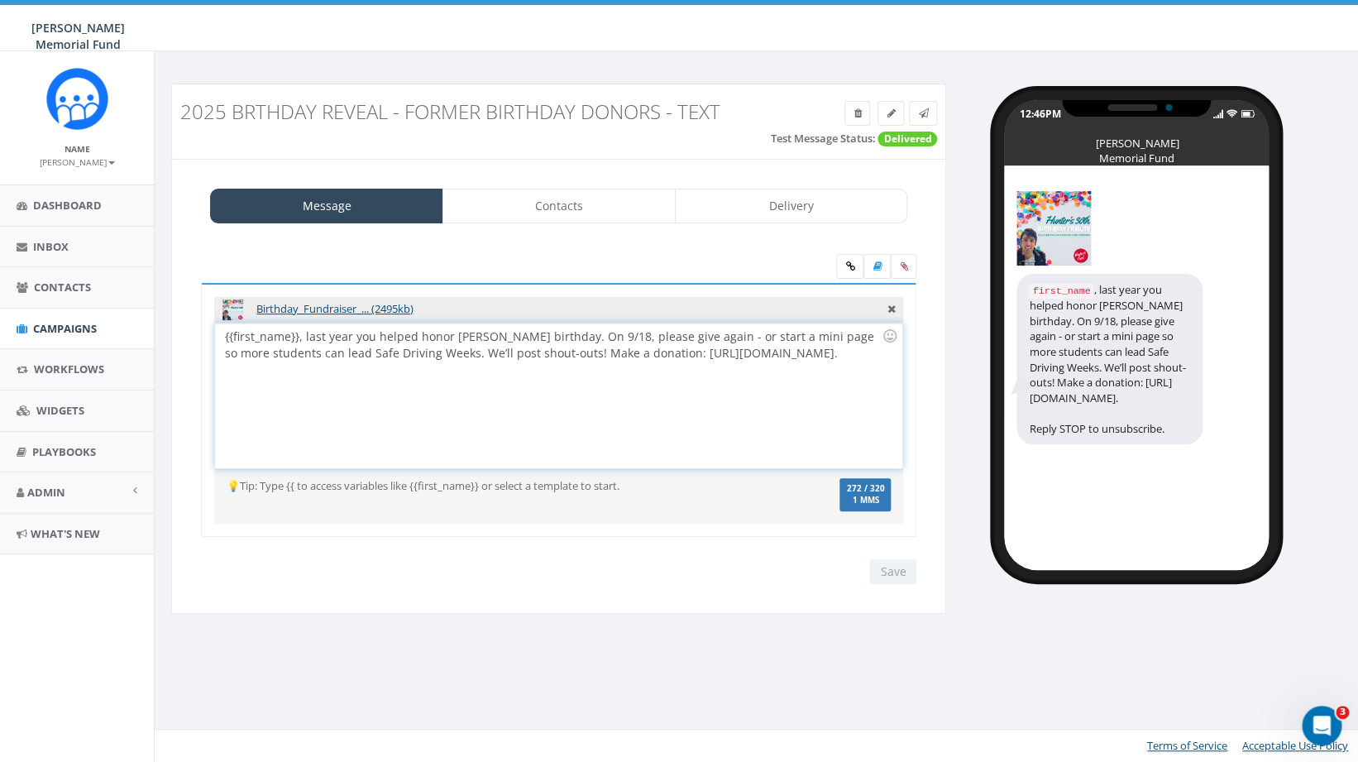
click at [555, 333] on div "{{first_name}}, last year you helped honor Hunter’s birthday. On 9/18, please g…" at bounding box center [558, 395] width 686 height 145
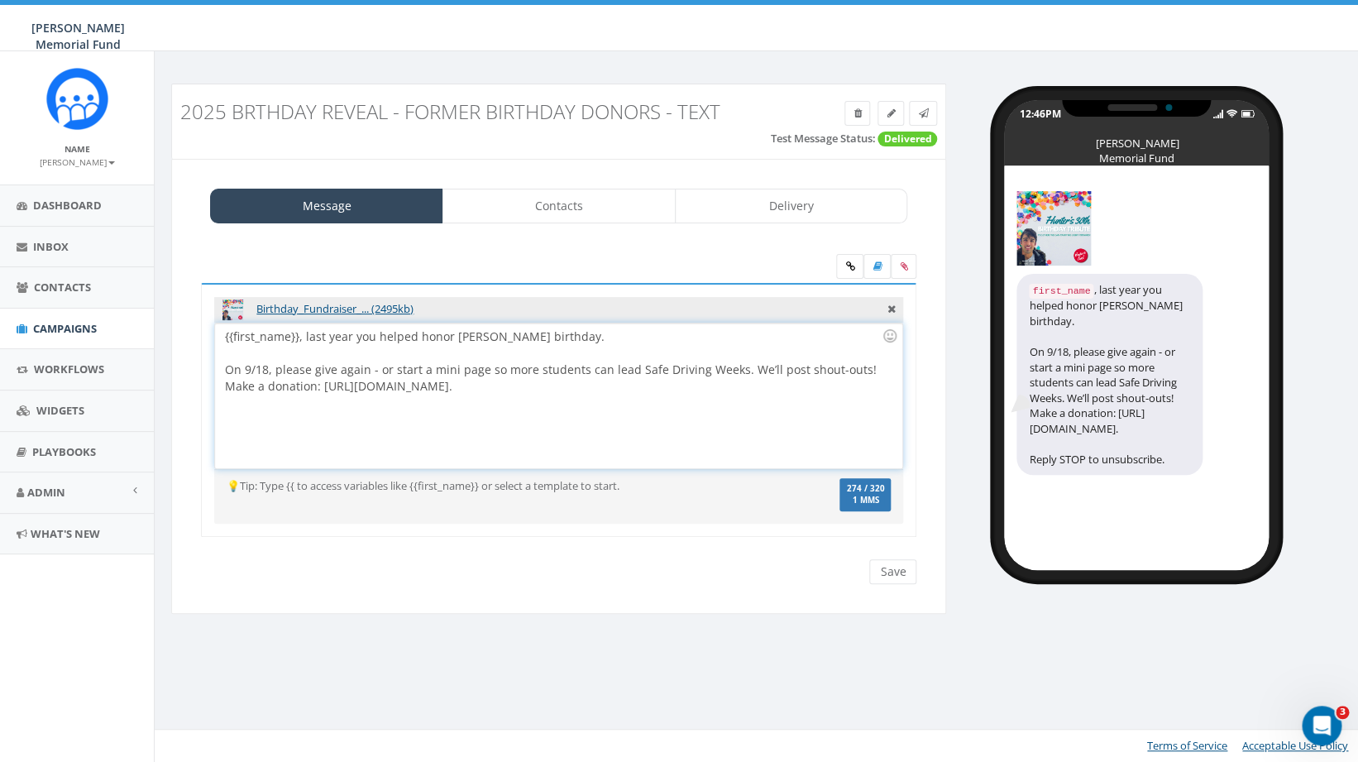
click at [739, 370] on div "On 9/18, please give again - or start a mini page so more students can lead Saf…" at bounding box center [553, 377] width 657 height 33
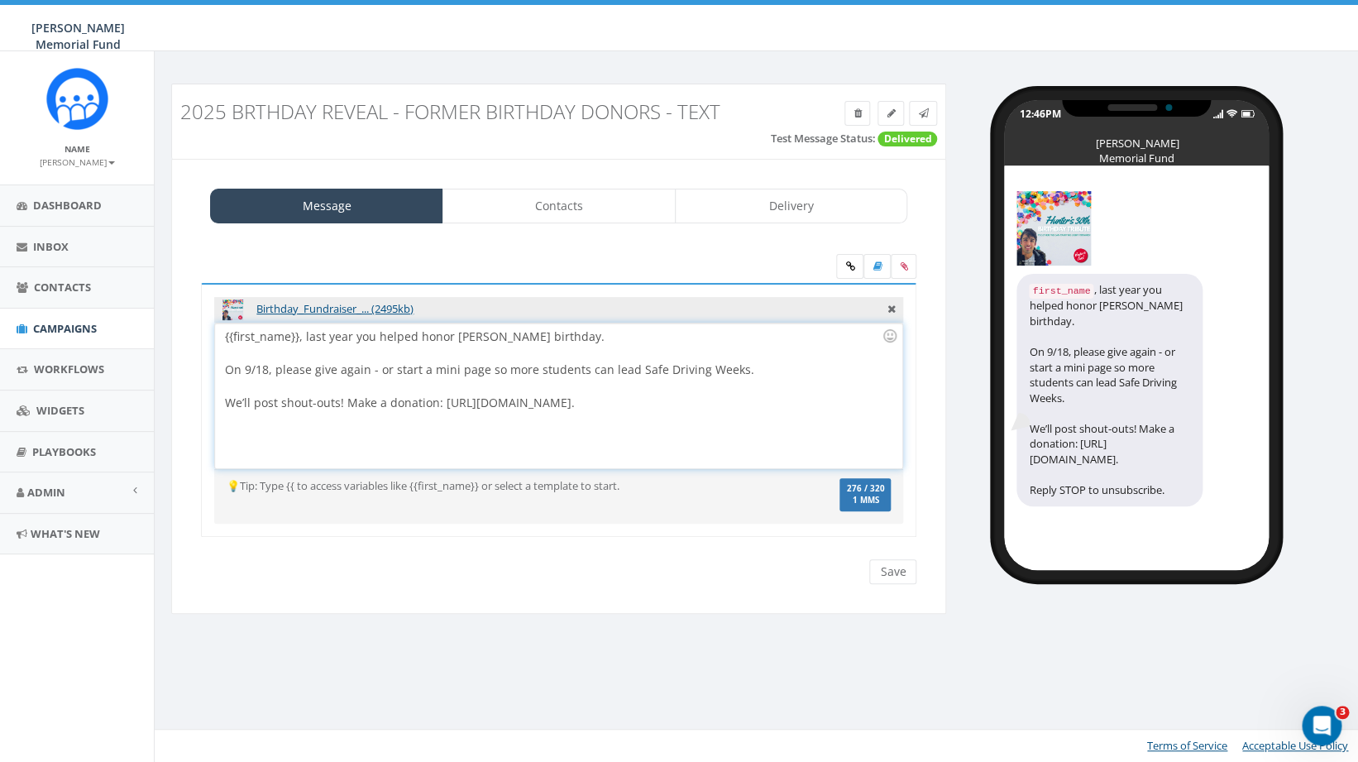
click at [345, 400] on div "We’ll post shout-outs! Make a donation: https://give.hunterwatson.org/hunters30…" at bounding box center [553, 402] width 657 height 17
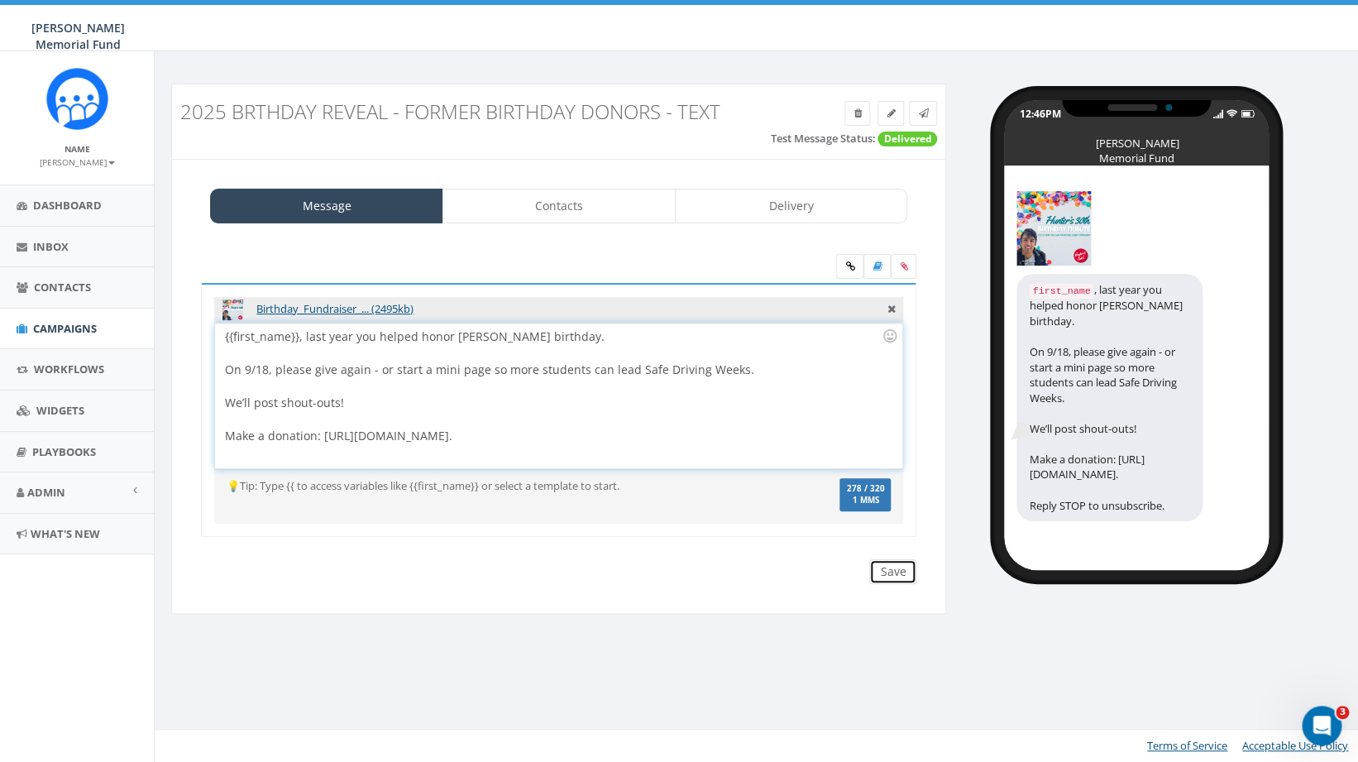
click at [907, 569] on input "Save" at bounding box center [892, 571] width 47 height 25
click at [59, 329] on span "Campaigns" at bounding box center [65, 328] width 64 height 15
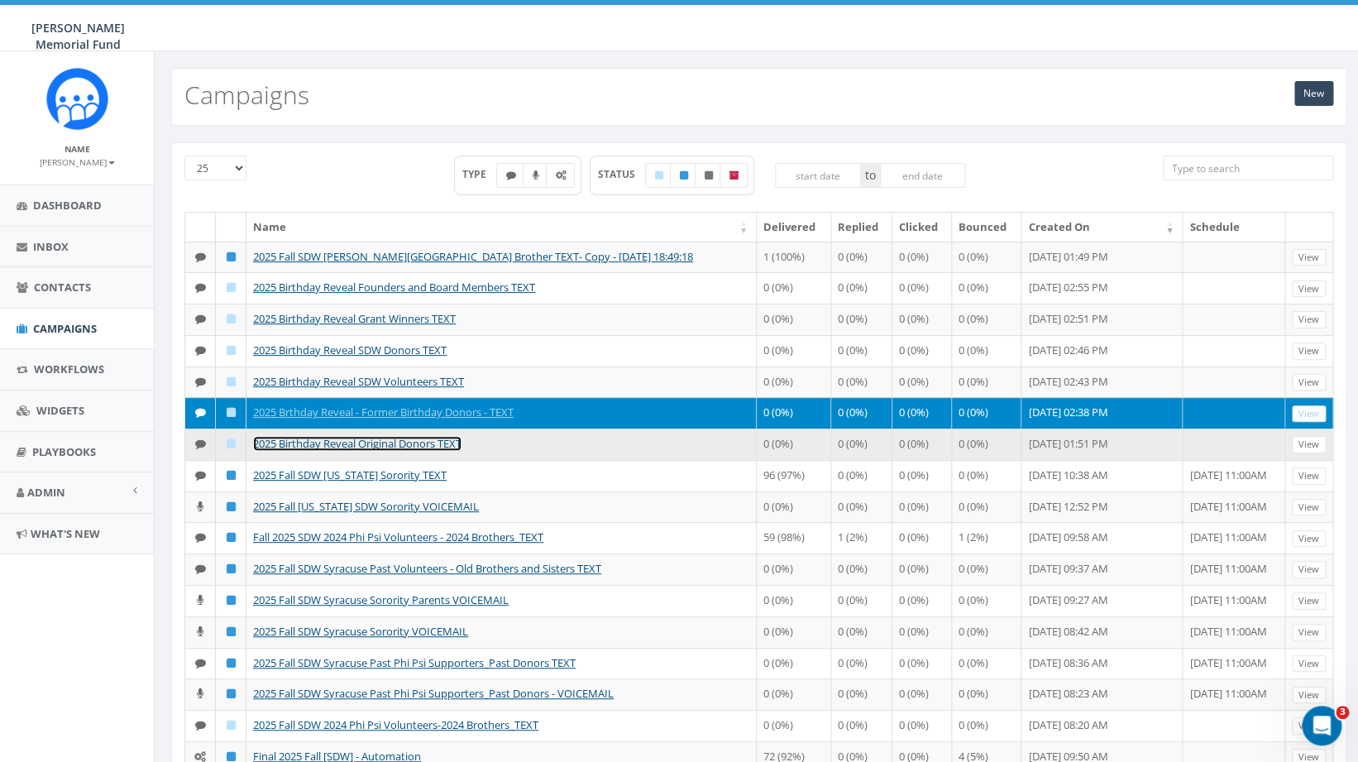
click at [401, 451] on link "2025 Birthday Reveal Original Donors TEXT" at bounding box center [357, 443] width 208 height 15
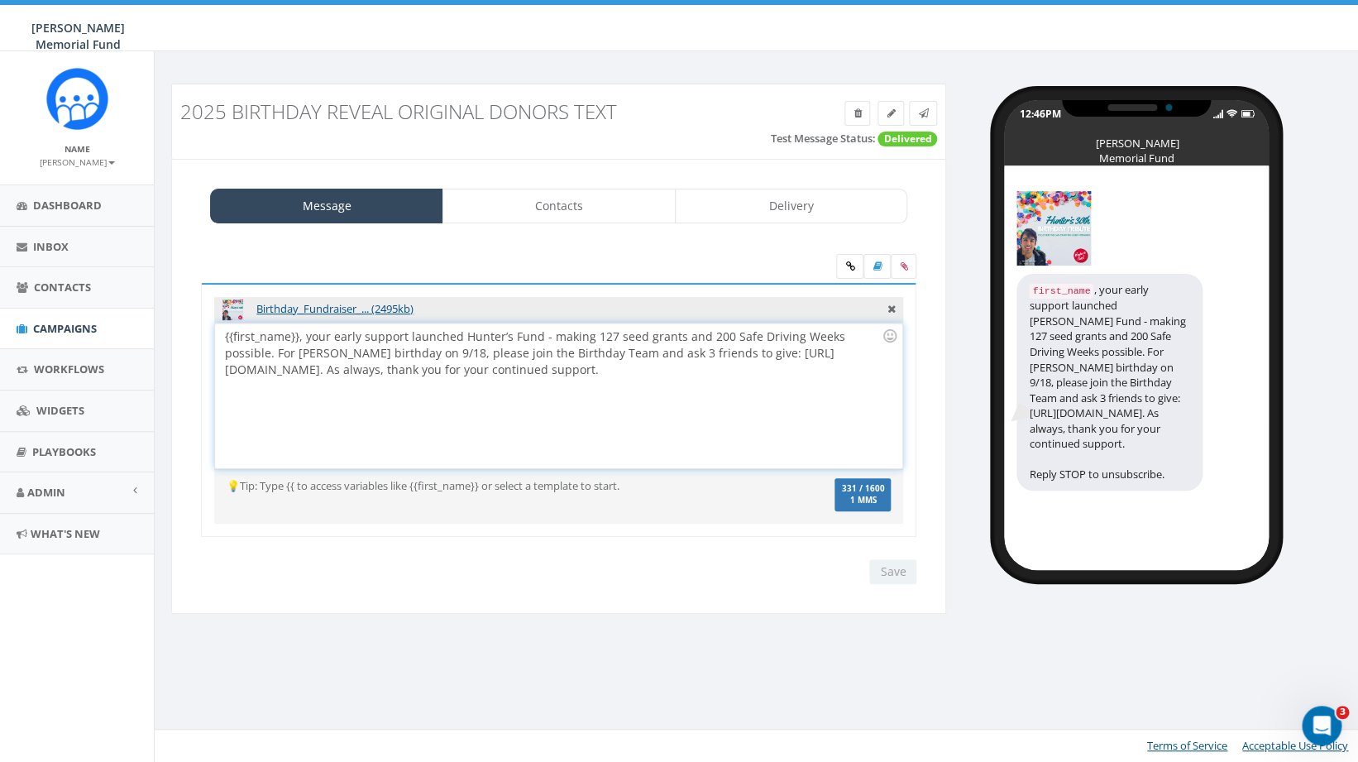
click at [222, 352] on div "{{first_name}}, your early support launched Hunter’s Fund - making 127 seed gra…" at bounding box center [558, 395] width 686 height 145
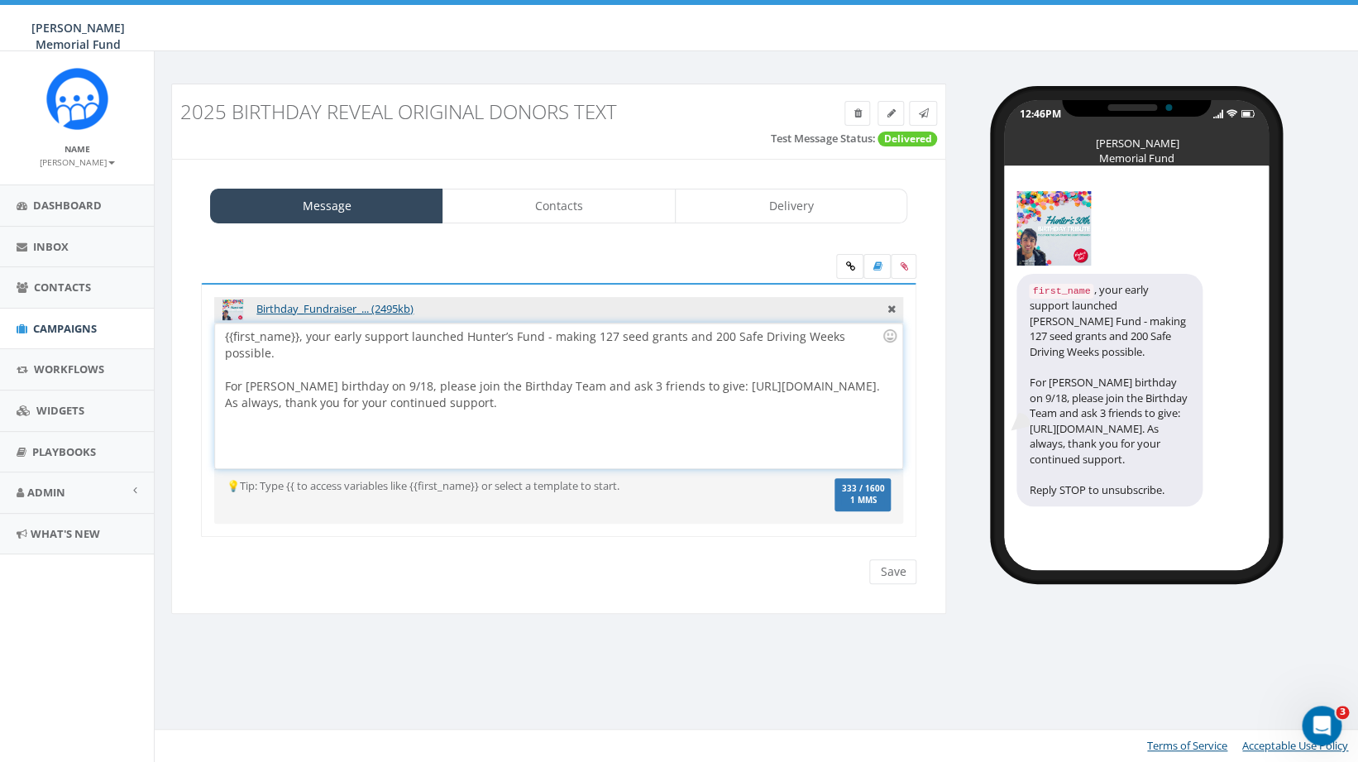
click at [322, 385] on div "For [PERSON_NAME] birthday on 9/18, please join the Birthday Team and ask 3 fri…" at bounding box center [553, 394] width 657 height 33
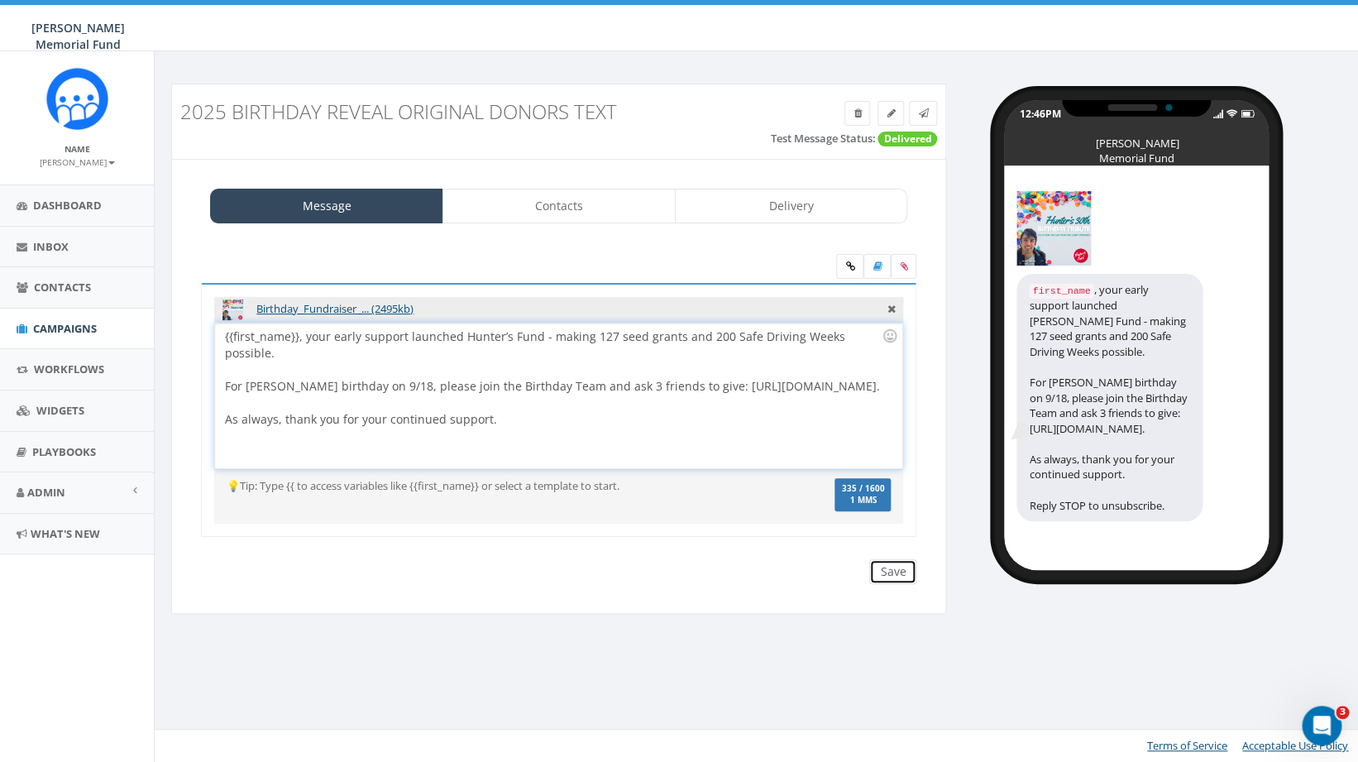
click at [904, 570] on input "Save" at bounding box center [892, 571] width 47 height 25
click at [44, 325] on span "Campaigns" at bounding box center [65, 328] width 64 height 15
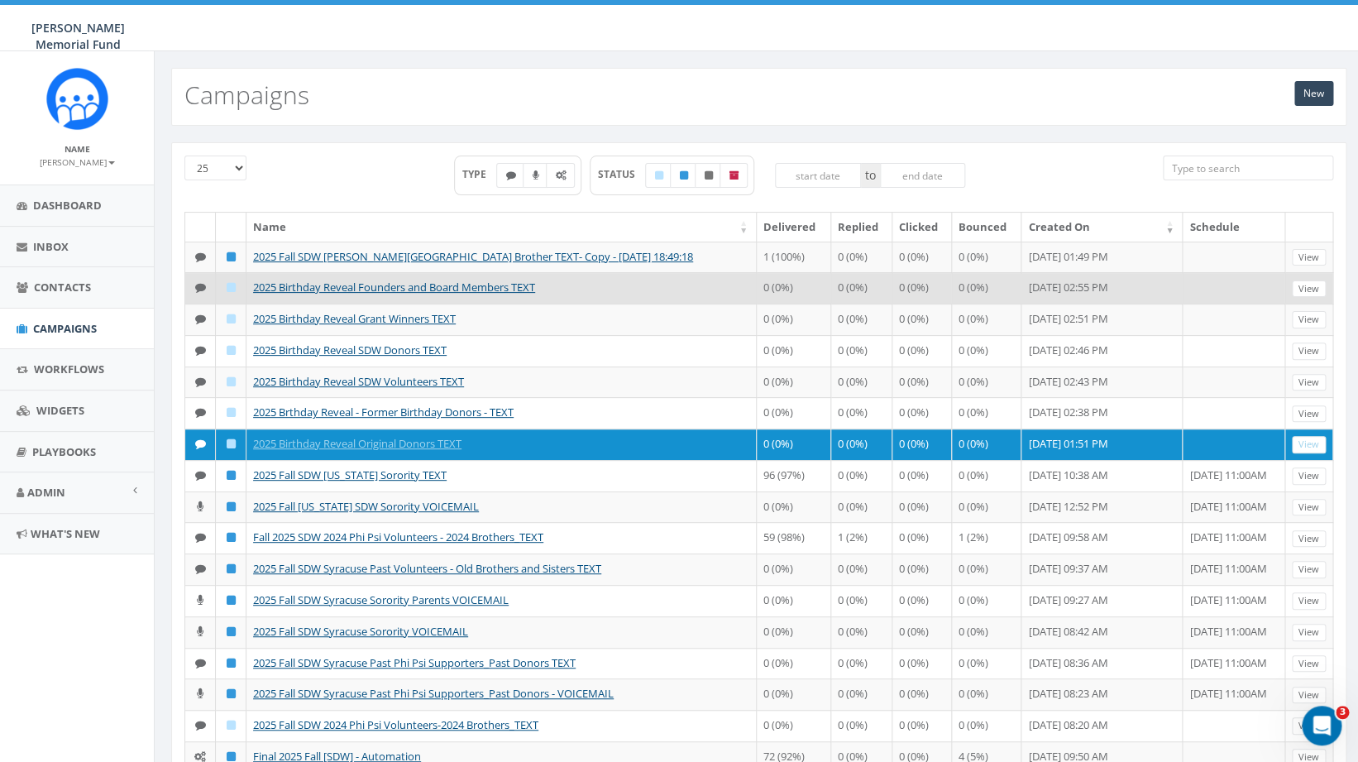
click at [454, 304] on td "2025 Birthday Reveal Founders and Board Members TEXT" at bounding box center [501, 287] width 510 height 31
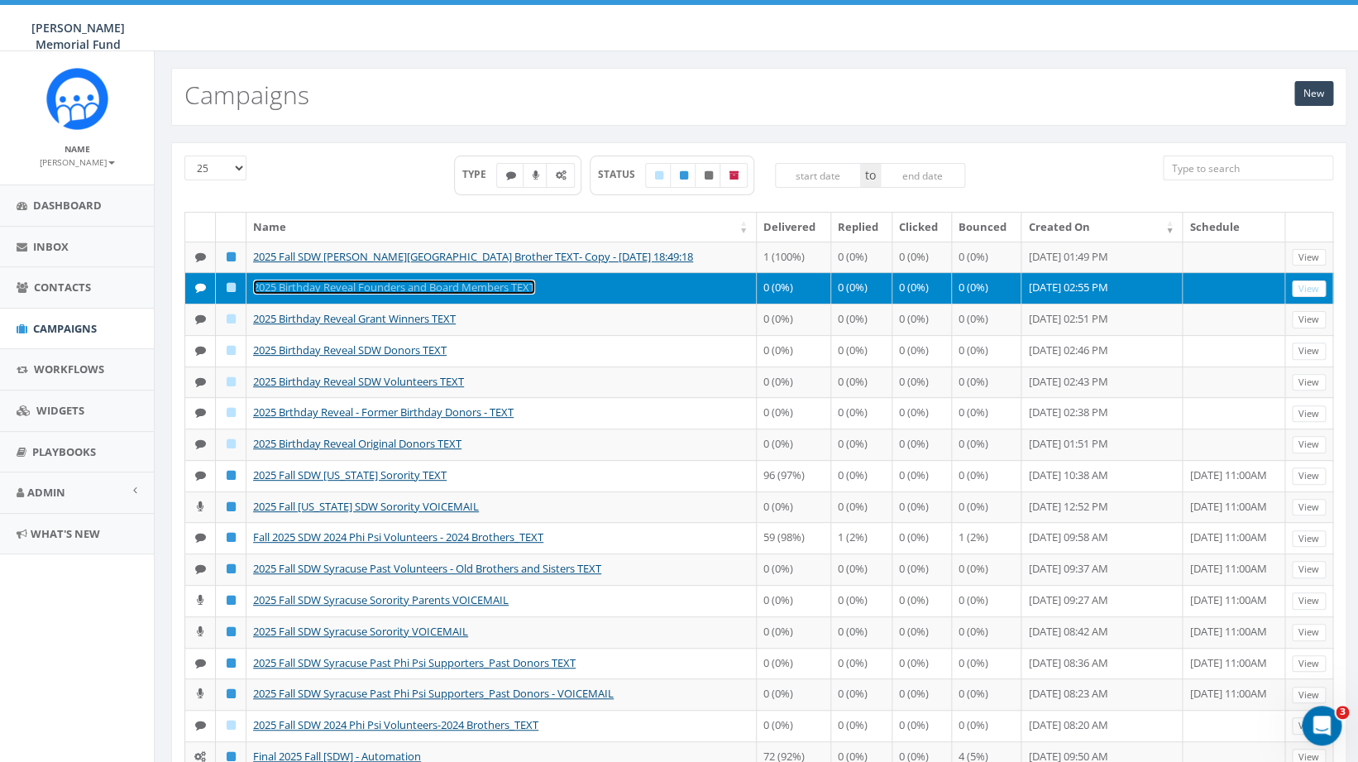
click at [452, 294] on link "2025 Birthday Reveal Founders and Board Members TEXT" at bounding box center [394, 287] width 282 height 15
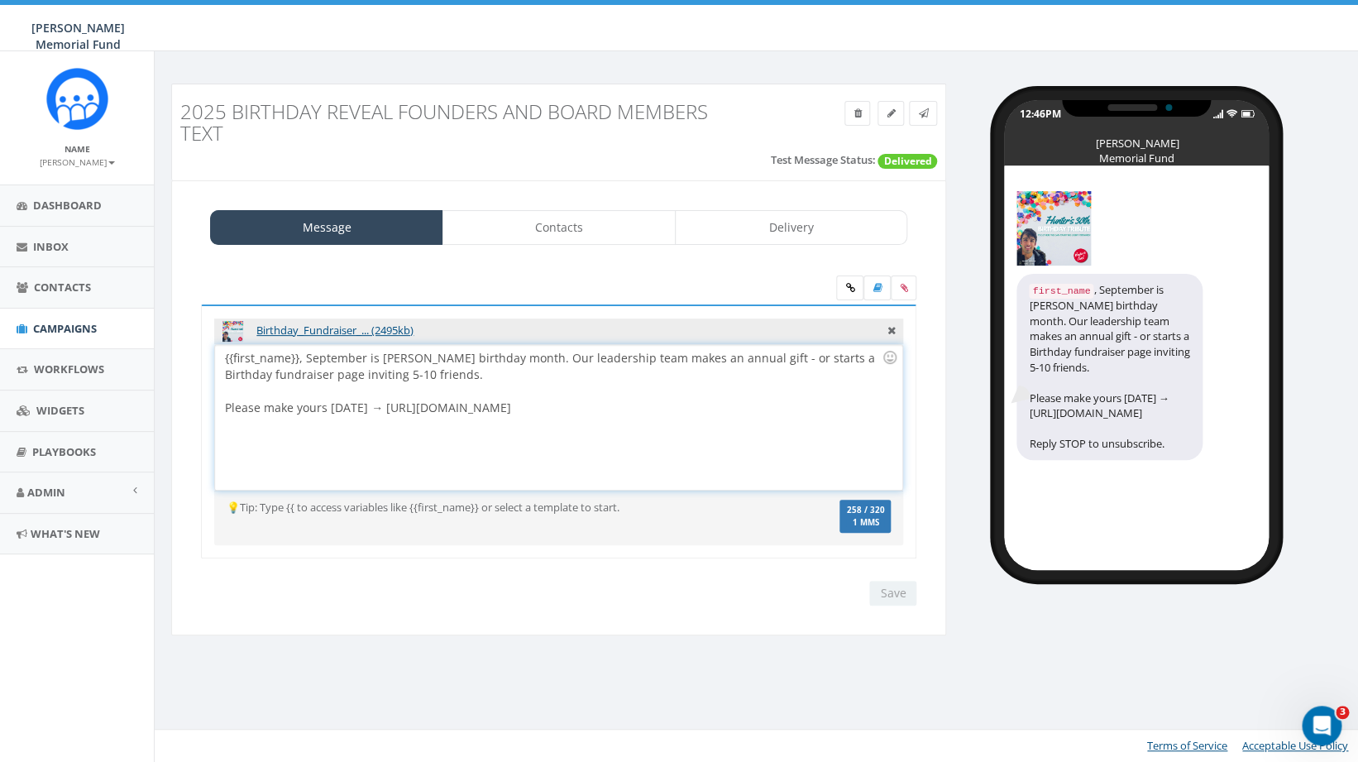
click at [520, 356] on div "{{first_name}}, September is Hunter’s birthday month. Our leadership team makes…" at bounding box center [558, 417] width 686 height 145
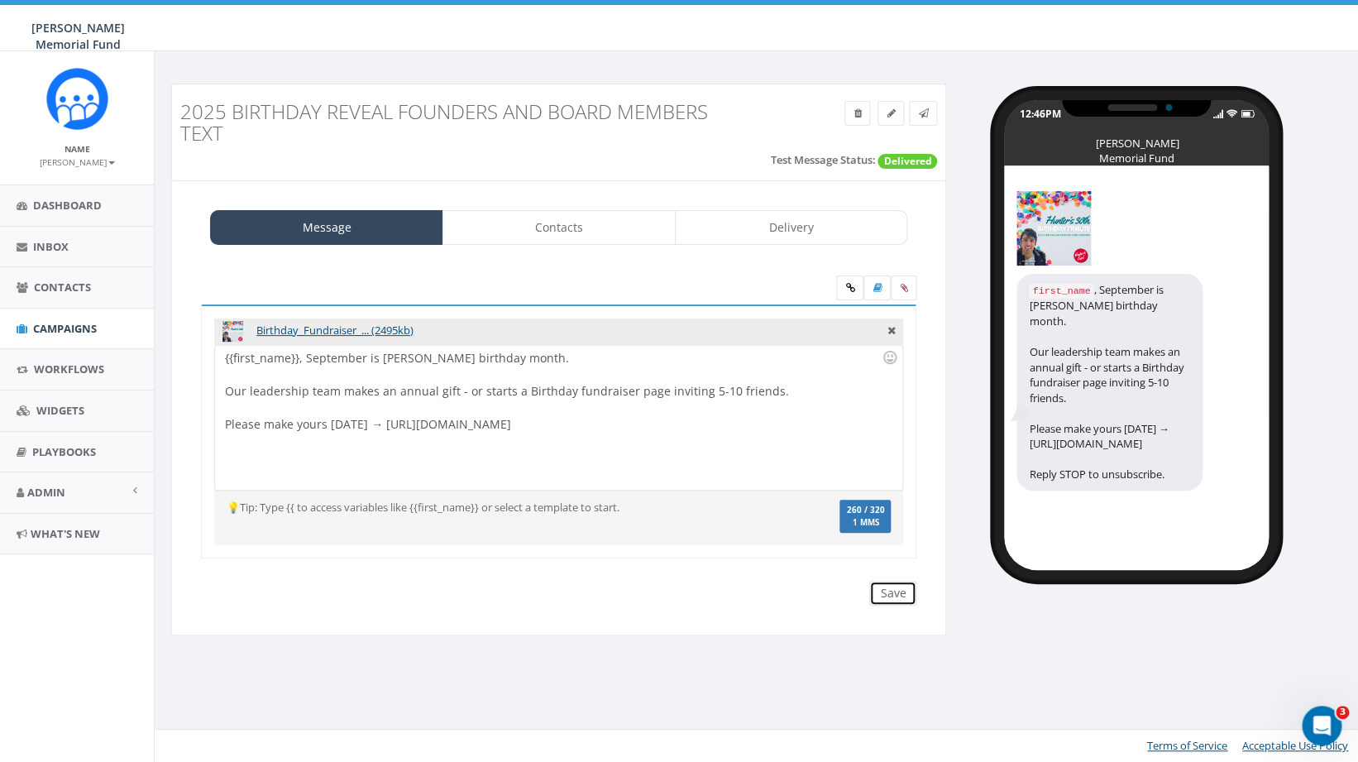
click at [902, 590] on input "Save" at bounding box center [892, 593] width 47 height 25
click at [68, 327] on span "Campaigns" at bounding box center [65, 328] width 64 height 15
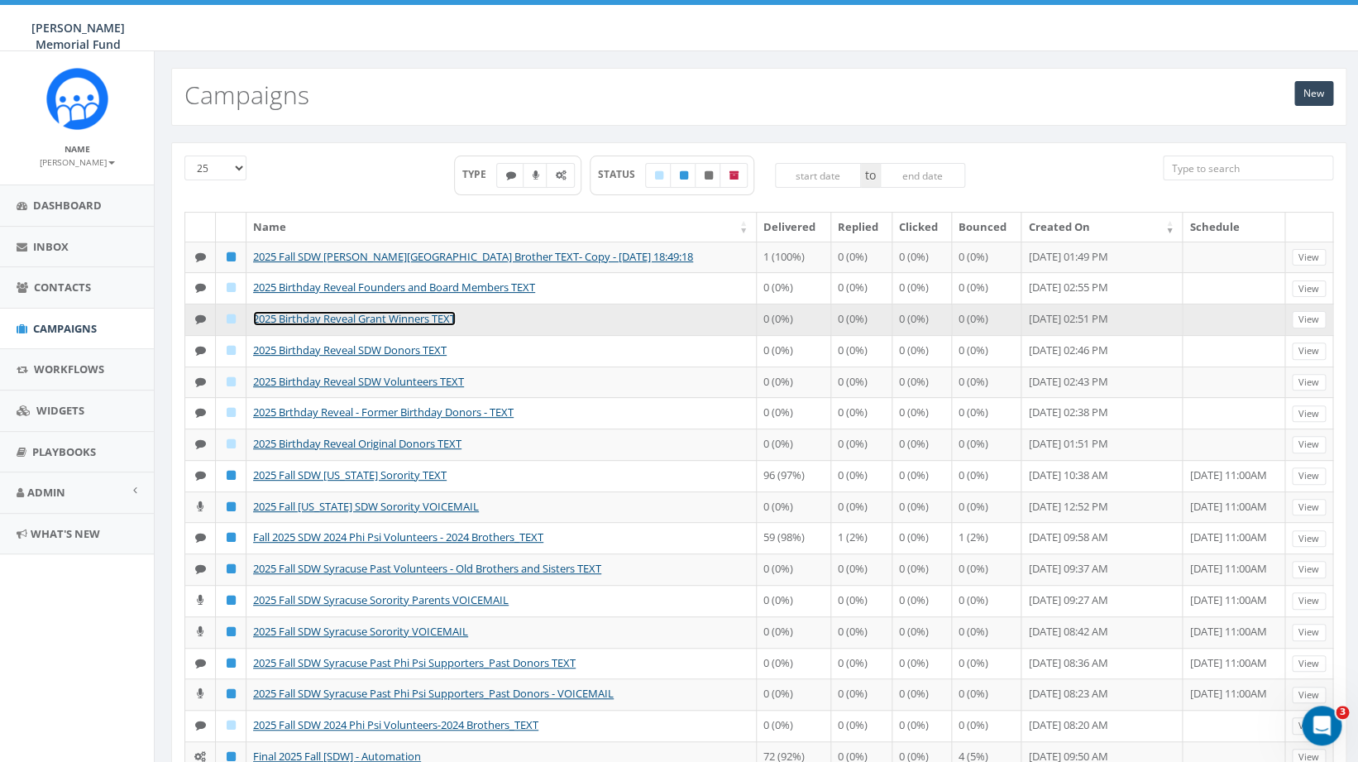
click at [377, 326] on link "2025 Birthday Reveal Grant Winners TEXT" at bounding box center [354, 318] width 203 height 15
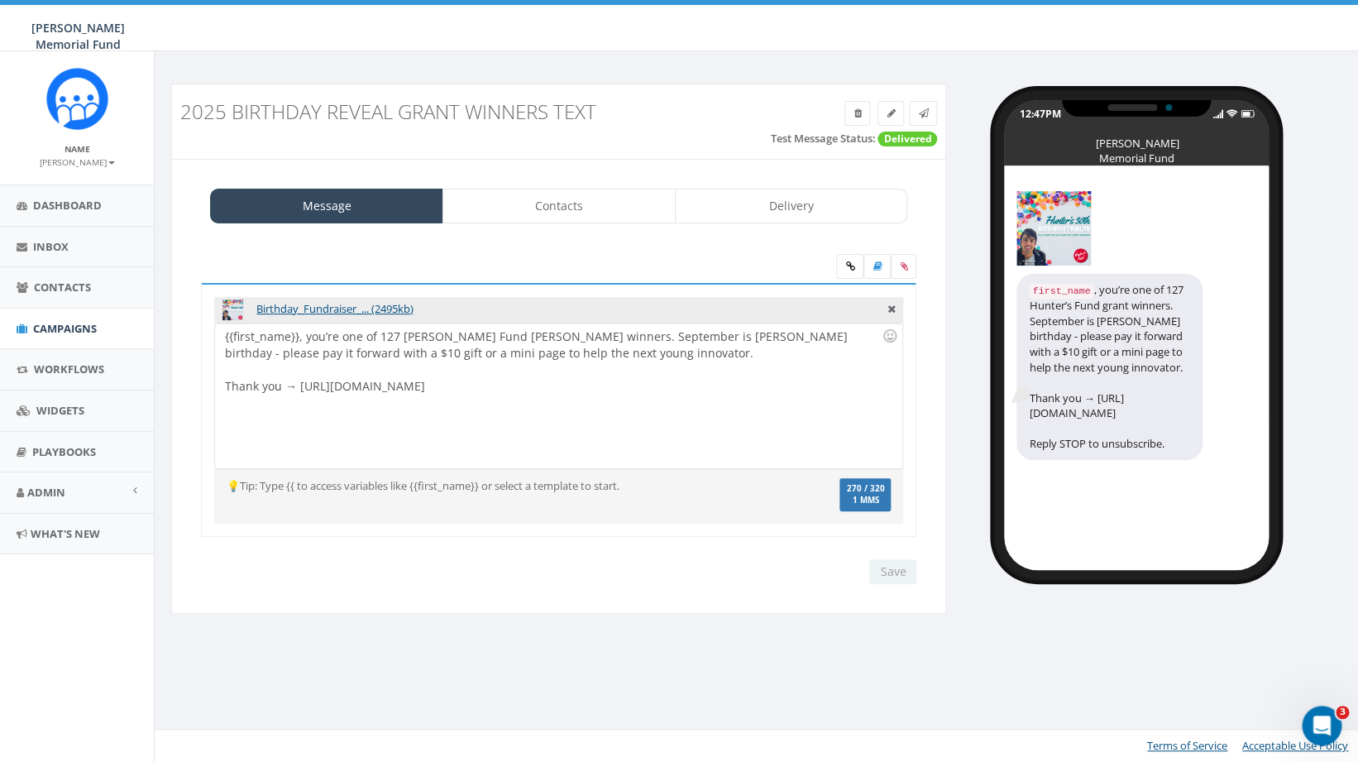
click at [563, 338] on div "{{first_name}}, you’re one of 127 [PERSON_NAME] Fund [PERSON_NAME] winners. Sep…" at bounding box center [558, 395] width 686 height 145
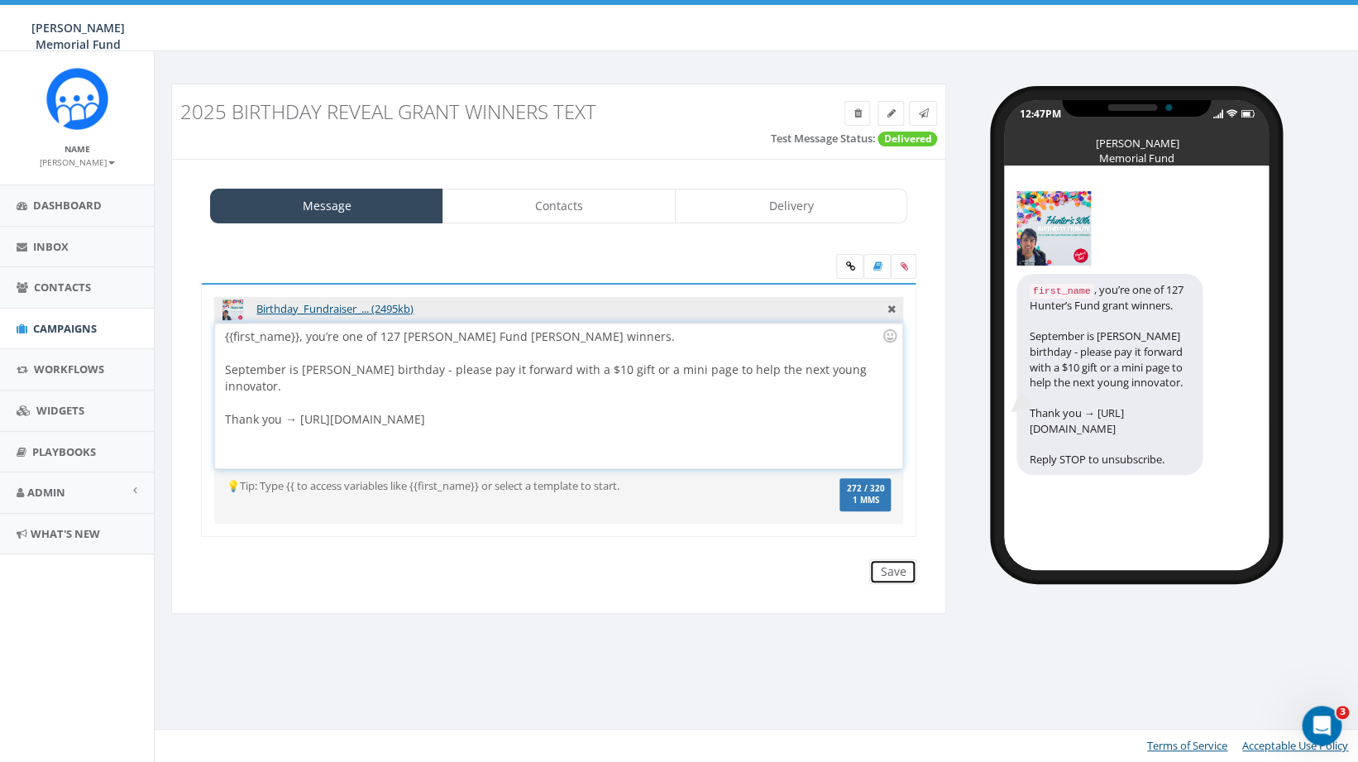
click at [900, 576] on input "Save" at bounding box center [892, 571] width 47 height 25
click at [74, 327] on span "Campaigns" at bounding box center [65, 328] width 64 height 15
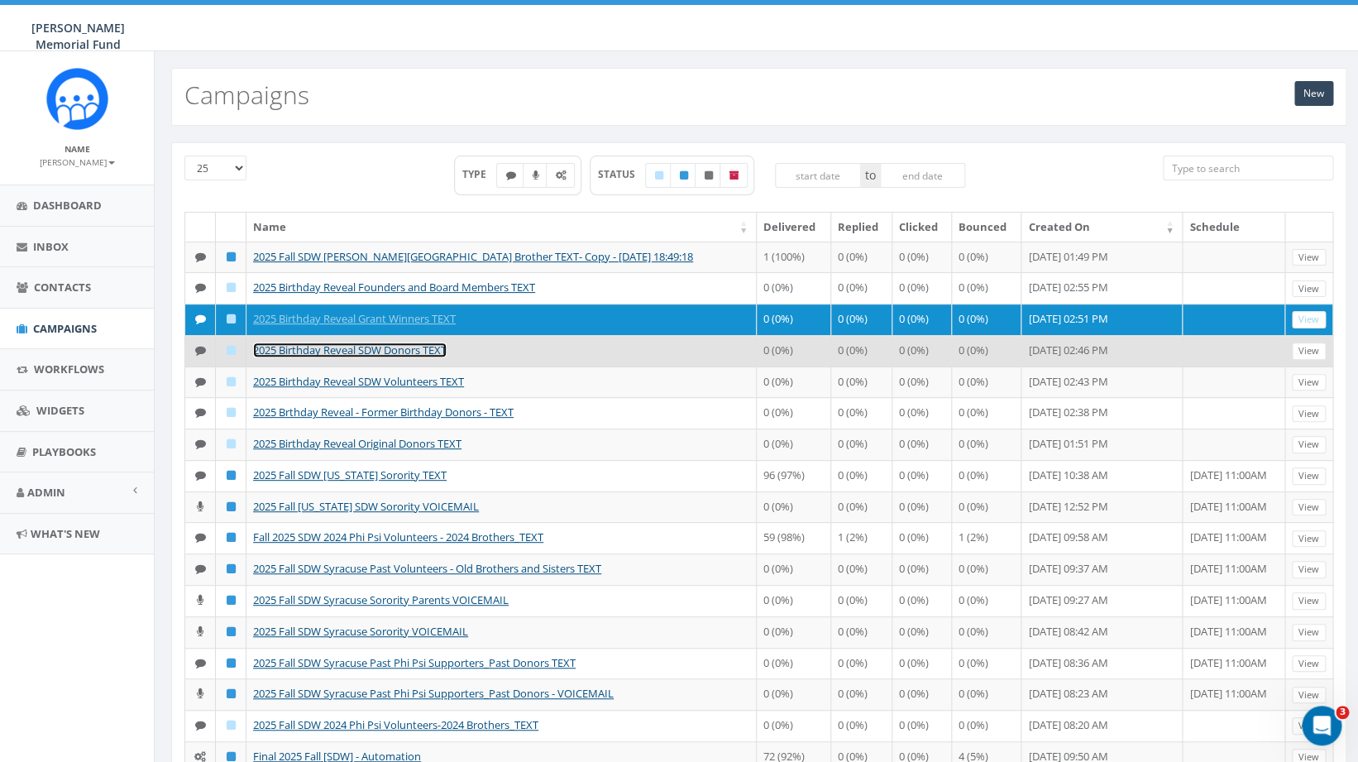
click at [346, 357] on link "2025 Birthday Reveal SDW Donors TEXT" at bounding box center [350, 349] width 194 height 15
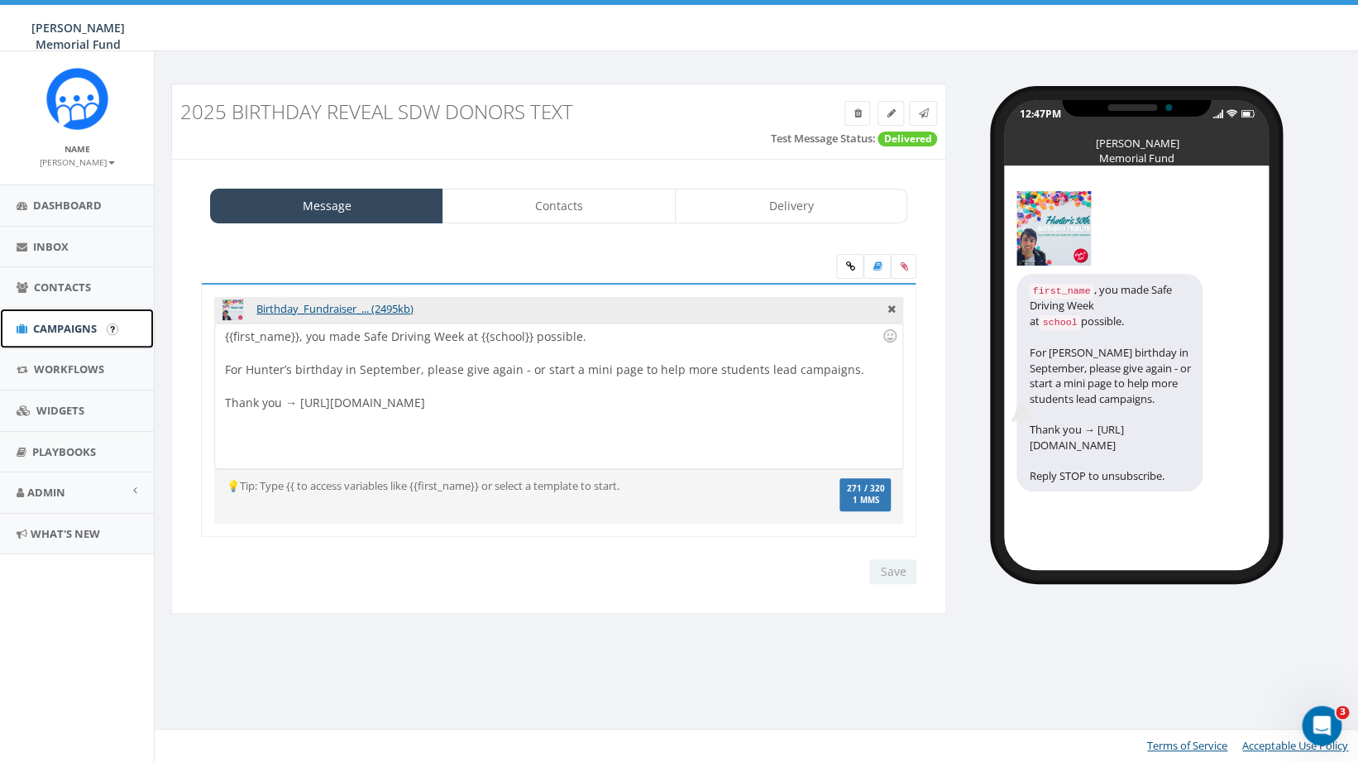
click at [54, 332] on span "Campaigns" at bounding box center [65, 328] width 64 height 15
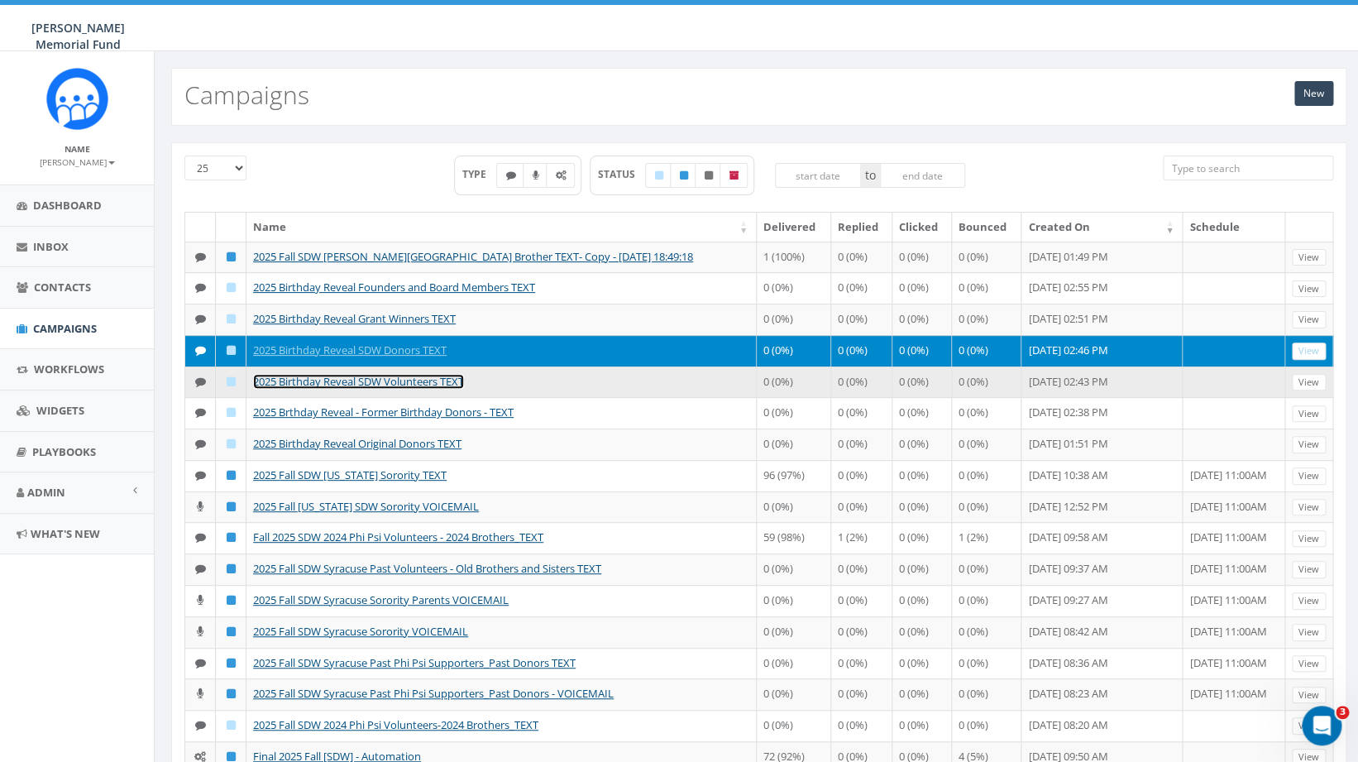
click at [318, 389] on link "2025 Birthday Reveal SDW Volunteers TEXT" at bounding box center [358, 381] width 211 height 15
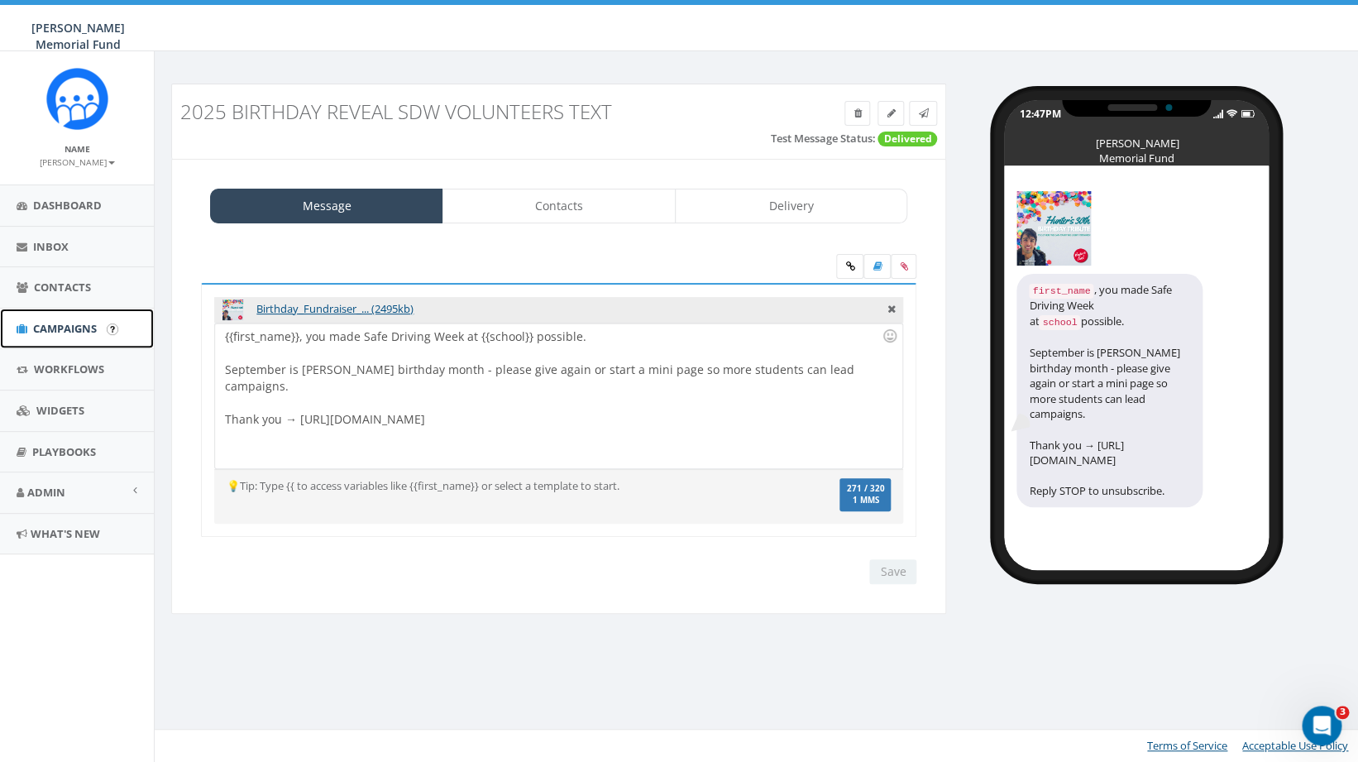
click at [69, 328] on span "Campaigns" at bounding box center [65, 328] width 64 height 15
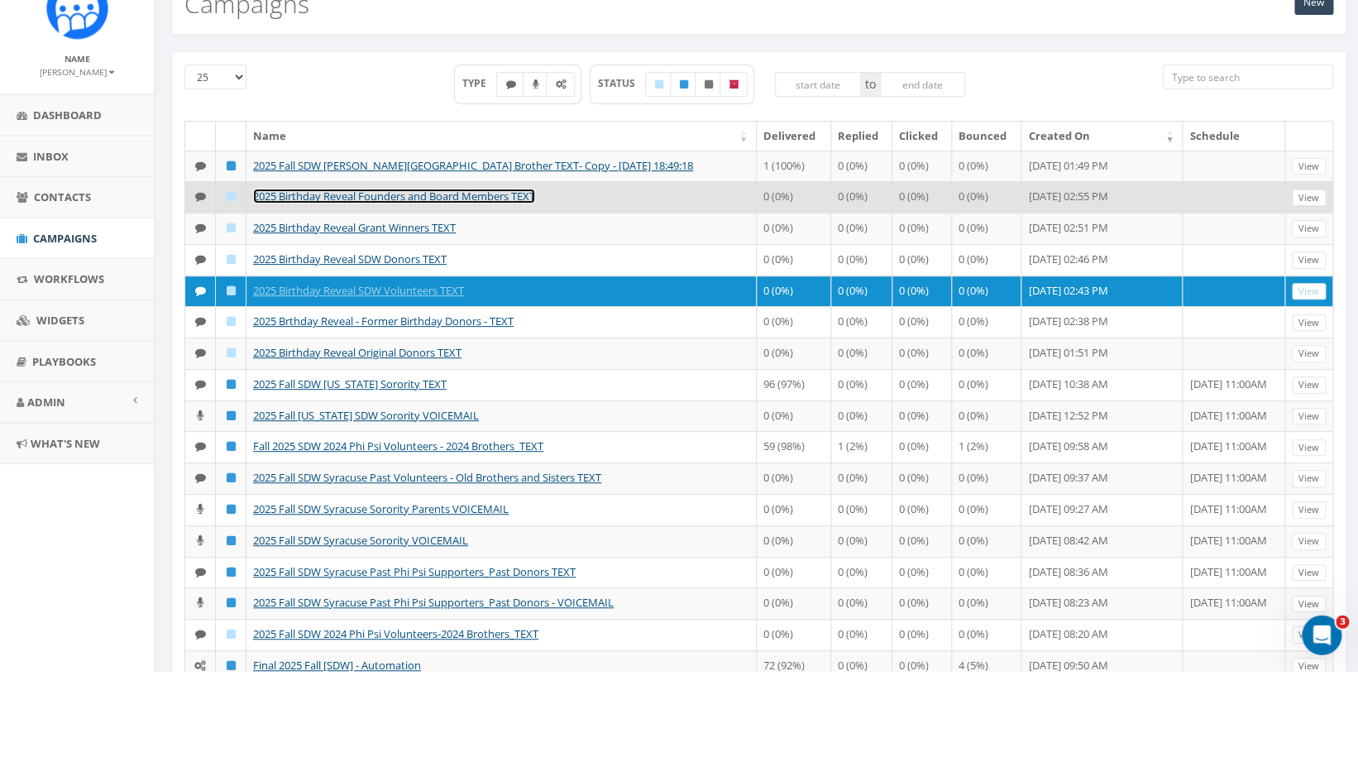
scroll to position [90, 0]
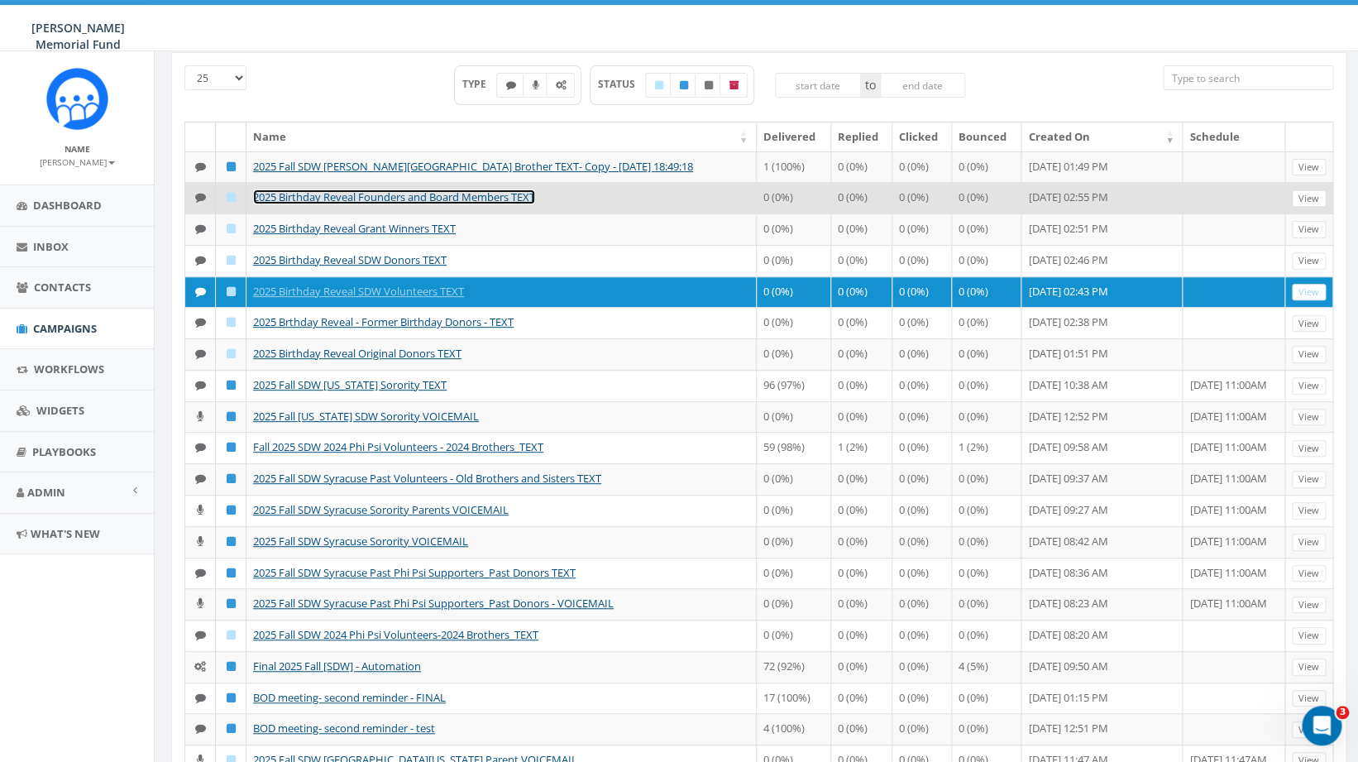
drag, startPoint x: 410, startPoint y: 300, endPoint x: 410, endPoint y: 209, distance: 91.0
click at [410, 204] on link "2025 Birthday Reveal Founders and Board Members TEXT" at bounding box center [394, 196] width 282 height 15
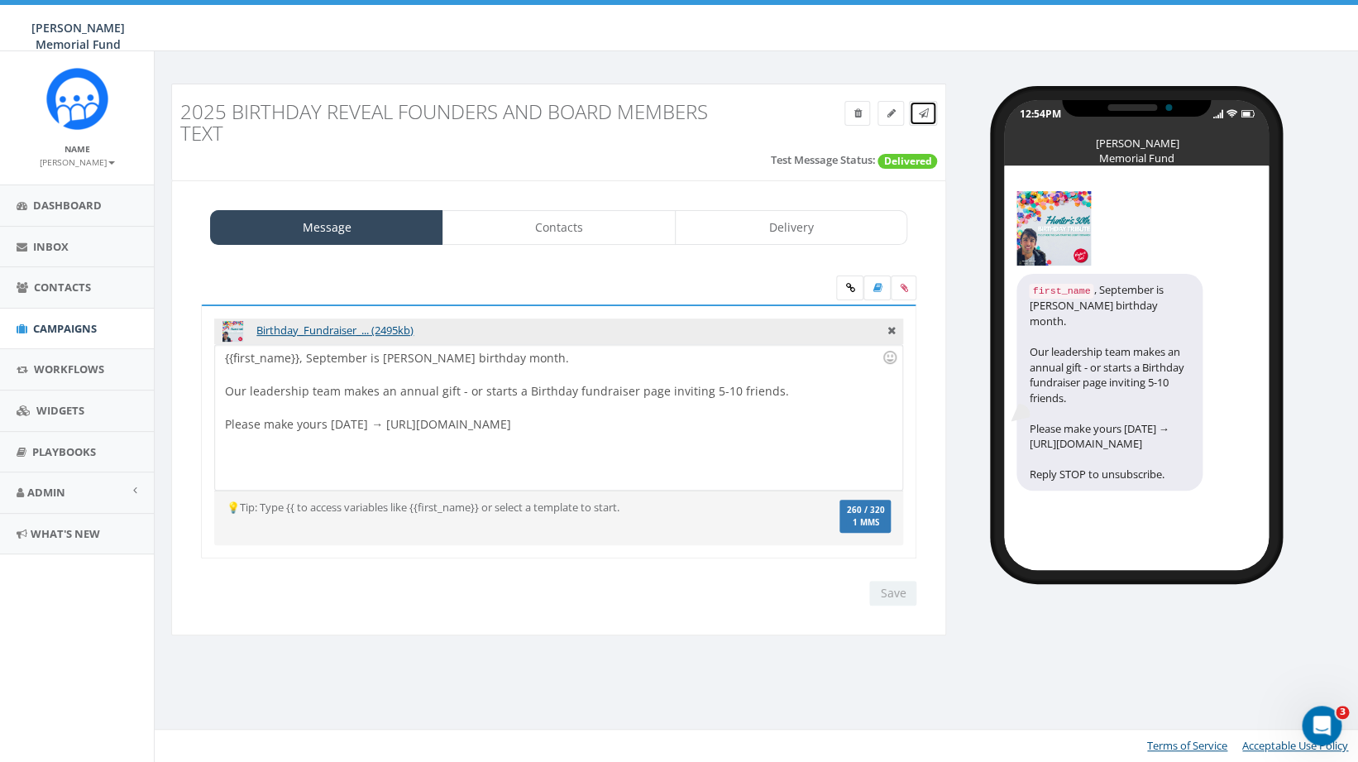
click at [923, 117] on icon at bounding box center [923, 113] width 10 height 10
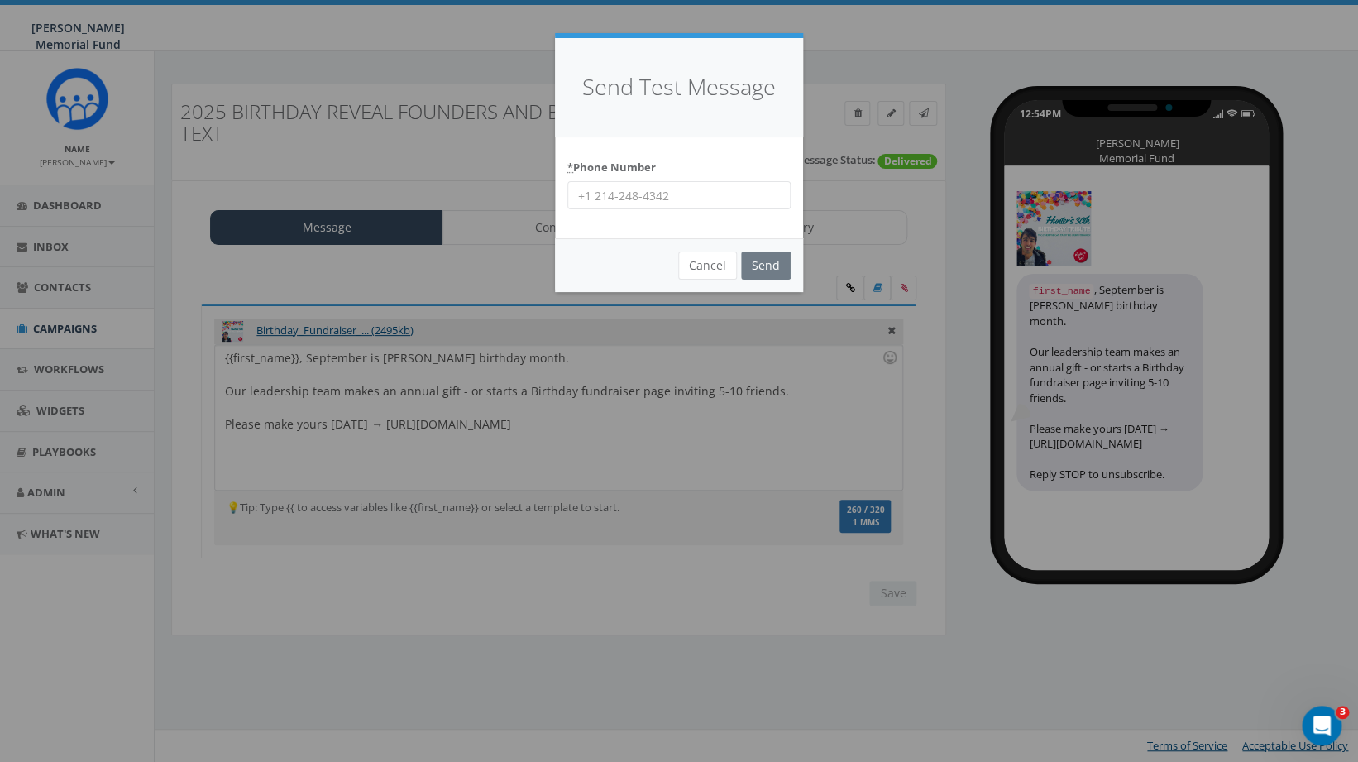
click at [663, 197] on input "* Phone Number" at bounding box center [678, 195] width 223 height 28
type input "4782304836"
click at [763, 273] on input "Send" at bounding box center [766, 265] width 50 height 28
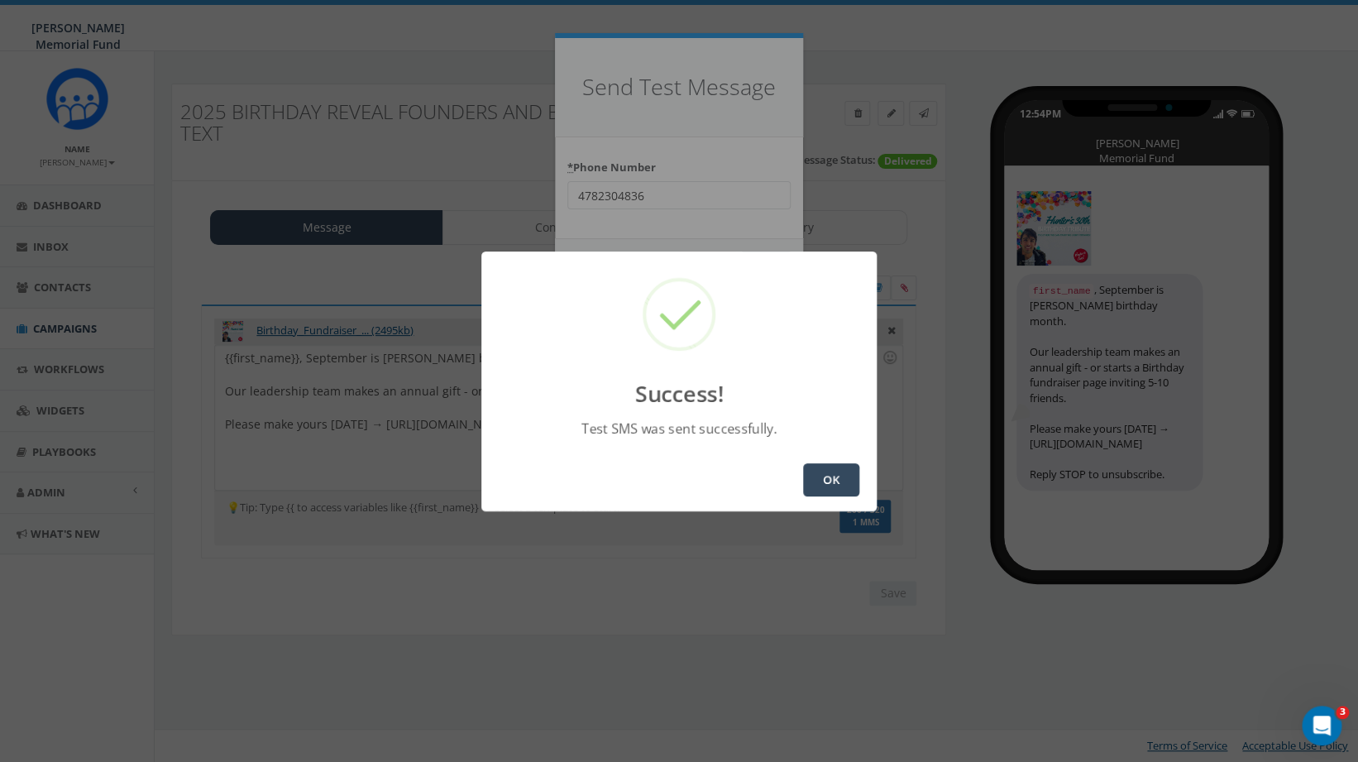
click at [829, 474] on button "OK" at bounding box center [831, 479] width 56 height 33
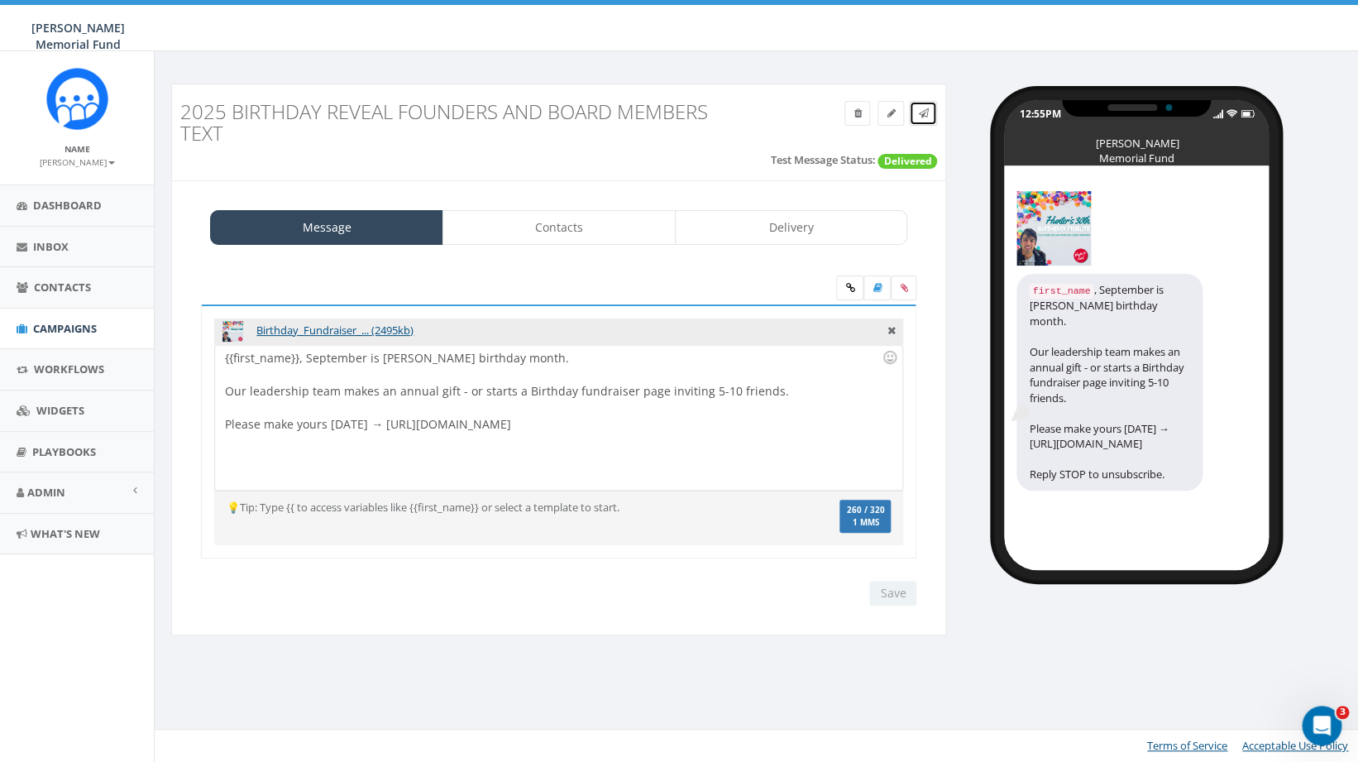
click at [923, 112] on icon at bounding box center [923, 113] width 10 height 10
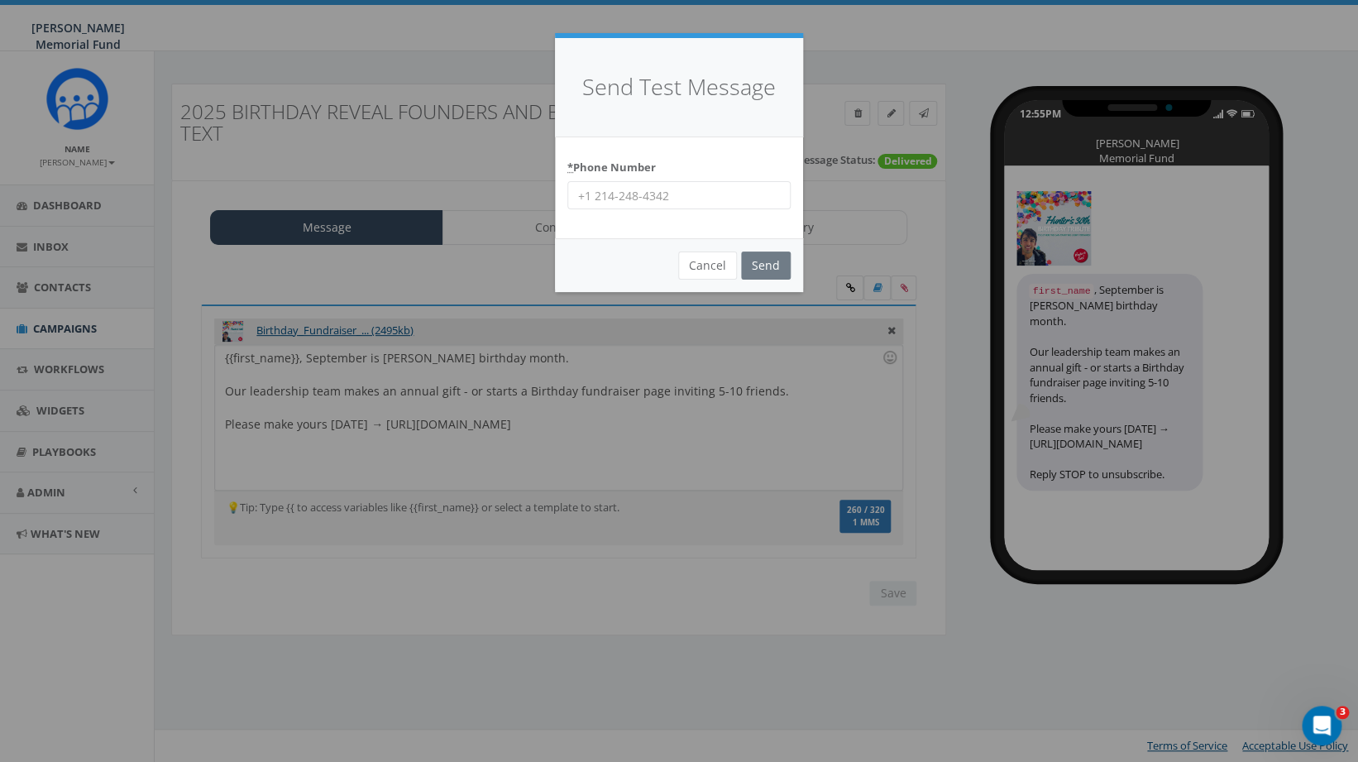
click at [690, 202] on input "* Phone Number" at bounding box center [678, 195] width 223 height 28
type input "8644201836"
click at [772, 272] on input "Send" at bounding box center [766, 265] width 50 height 28
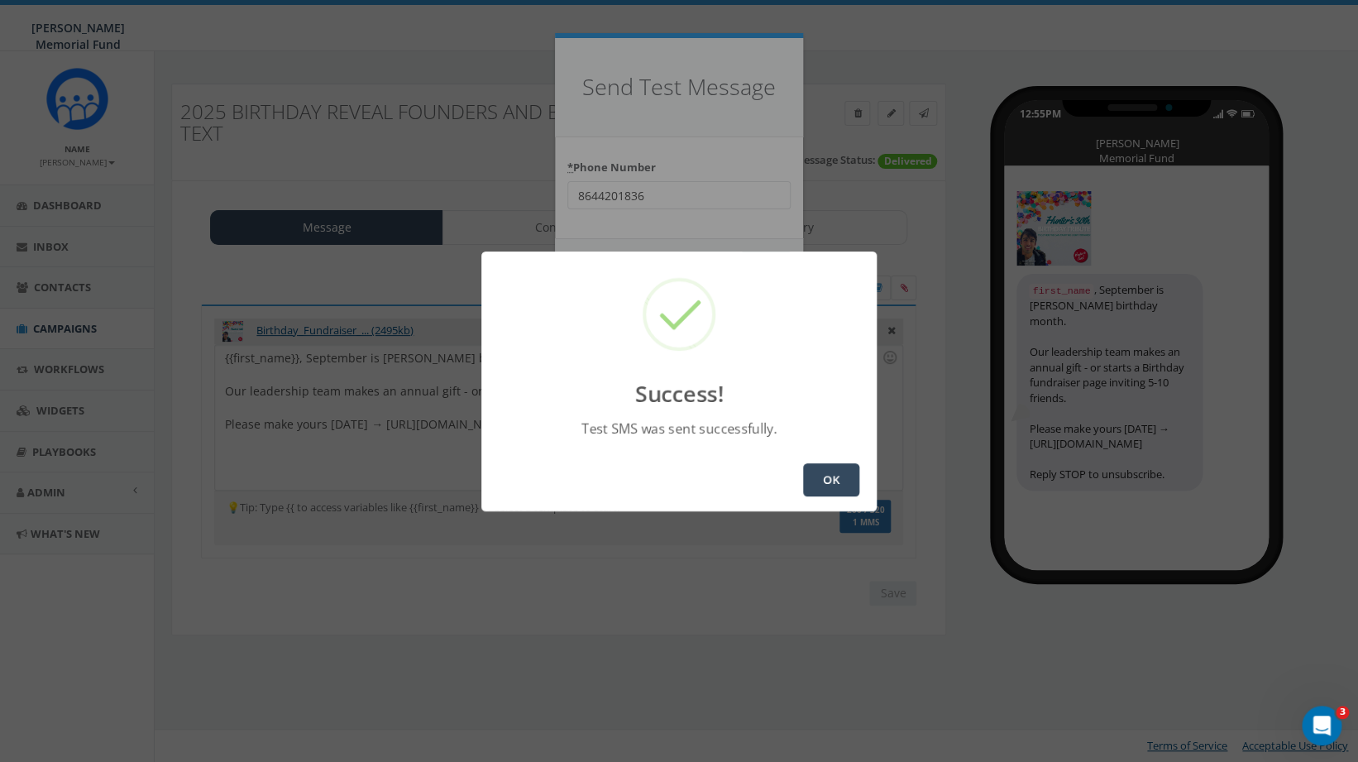
click at [829, 481] on button "OK" at bounding box center [831, 479] width 56 height 33
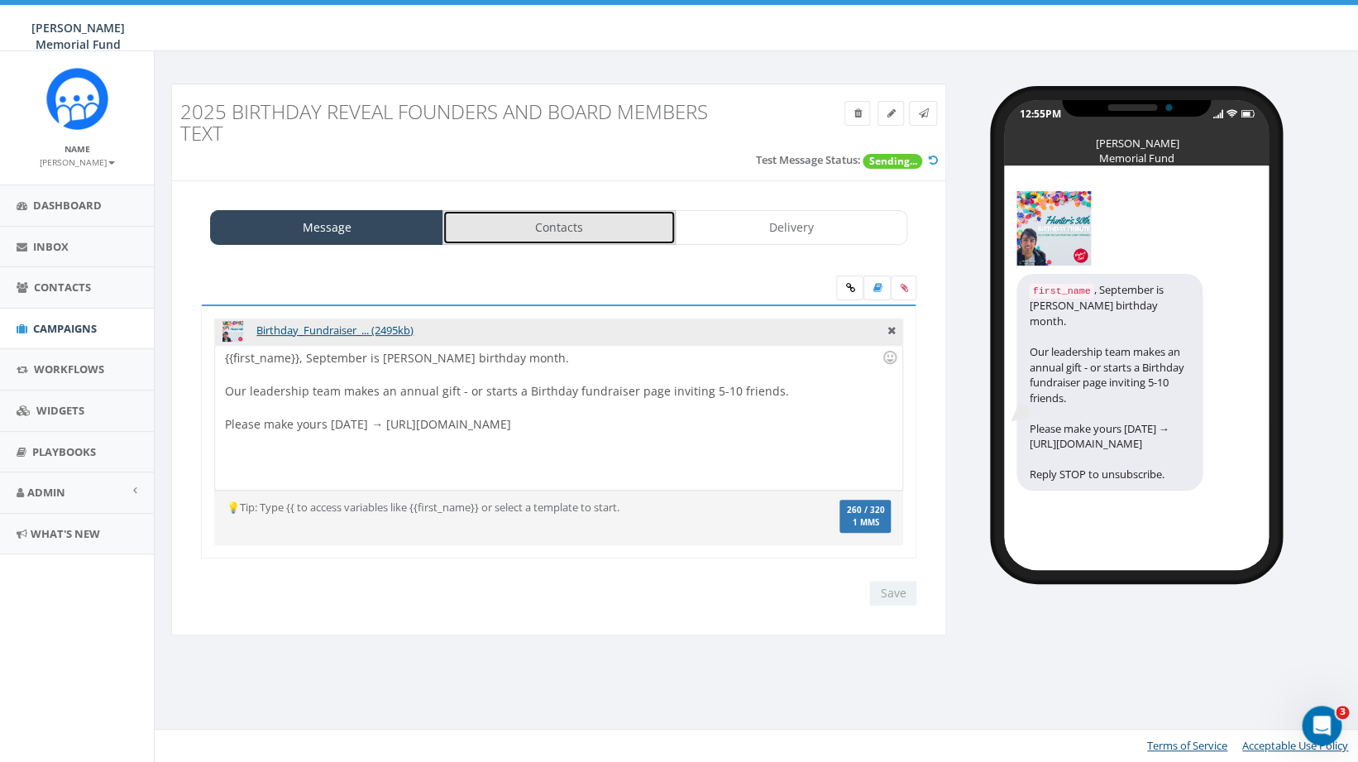
click at [547, 228] on link "Contacts" at bounding box center [558, 227] width 233 height 35
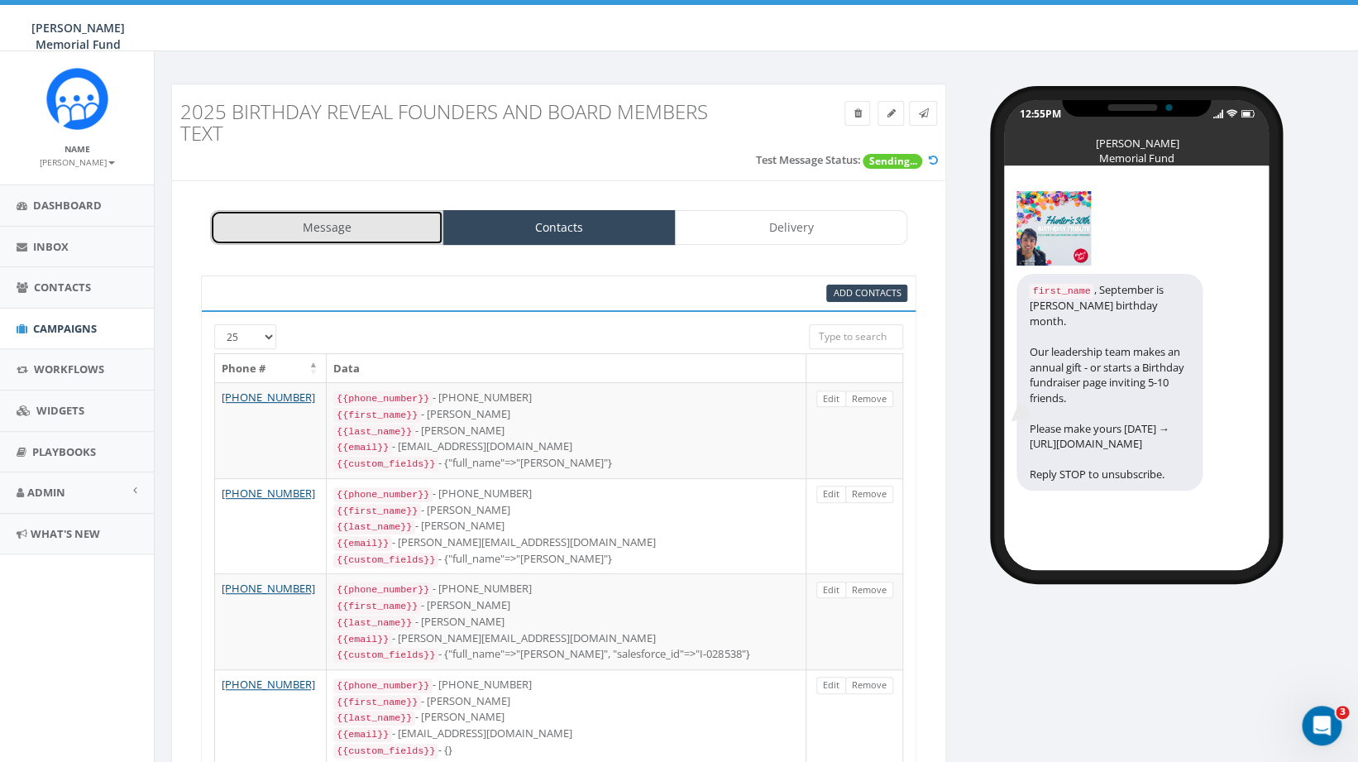
click at [323, 225] on link "Message" at bounding box center [326, 227] width 233 height 35
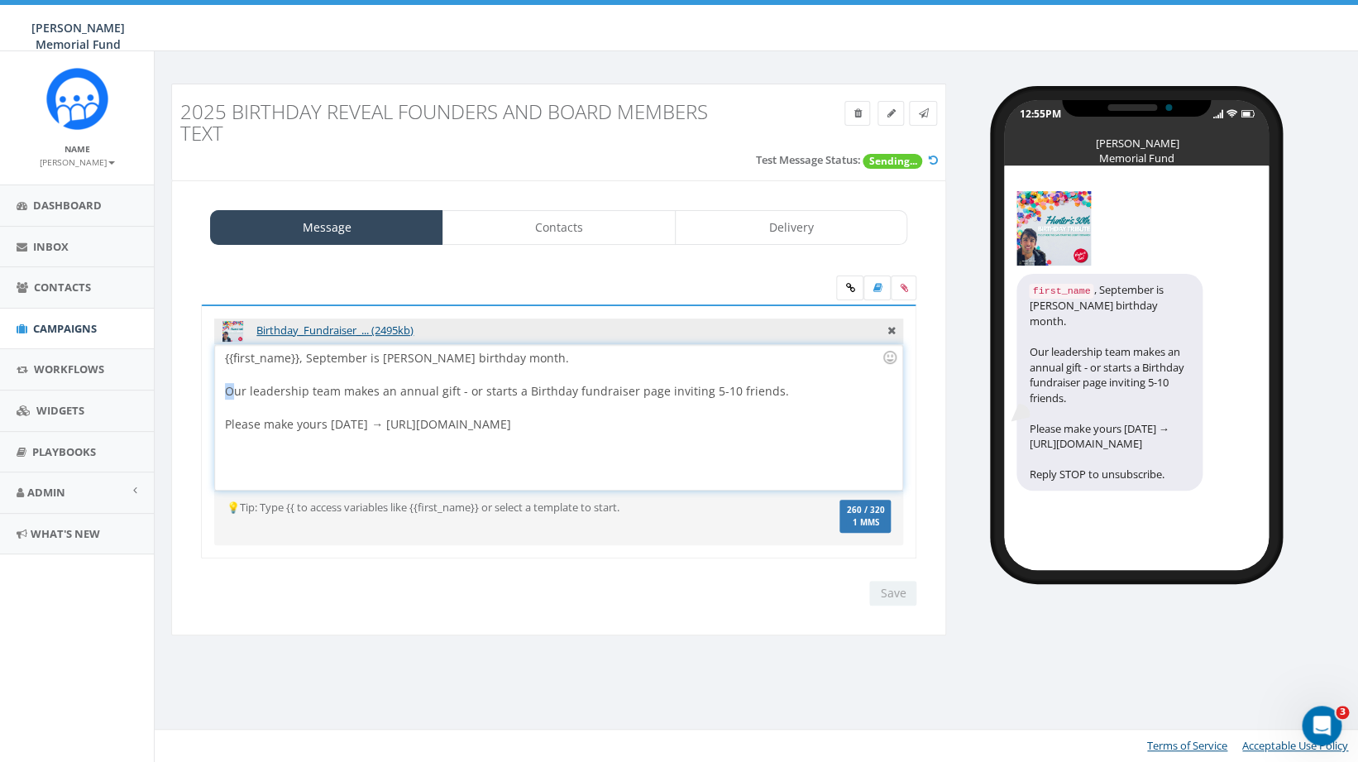
click at [227, 392] on div "{{first_name}}, September is [PERSON_NAME] birthday month. Our leadership team …" at bounding box center [558, 417] width 686 height 145
click at [511, 395] on div "{{first_name}}, September is [PERSON_NAME] birthday month. Each year, our leade…" at bounding box center [558, 417] width 686 height 145
click at [889, 592] on input "Save" at bounding box center [892, 593] width 47 height 25
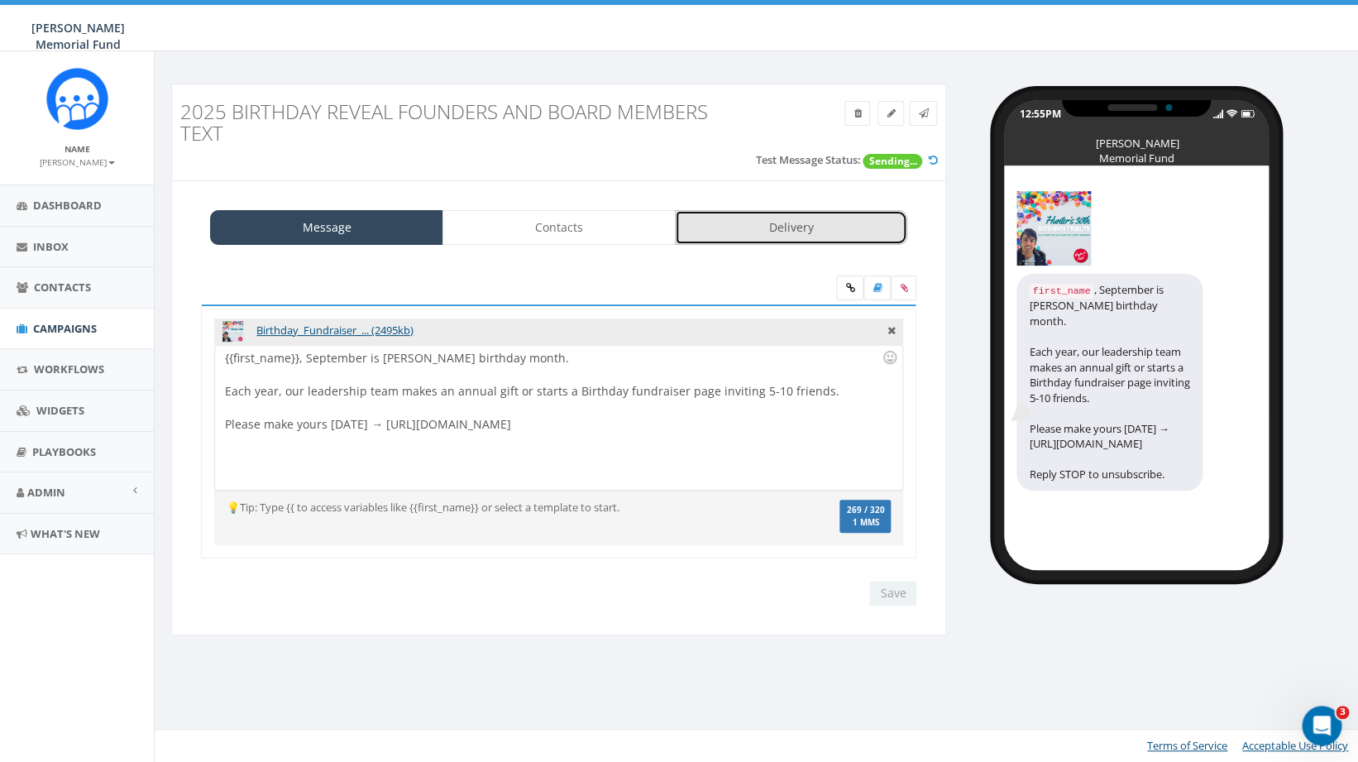
click at [807, 229] on link "Delivery" at bounding box center [791, 227] width 233 height 35
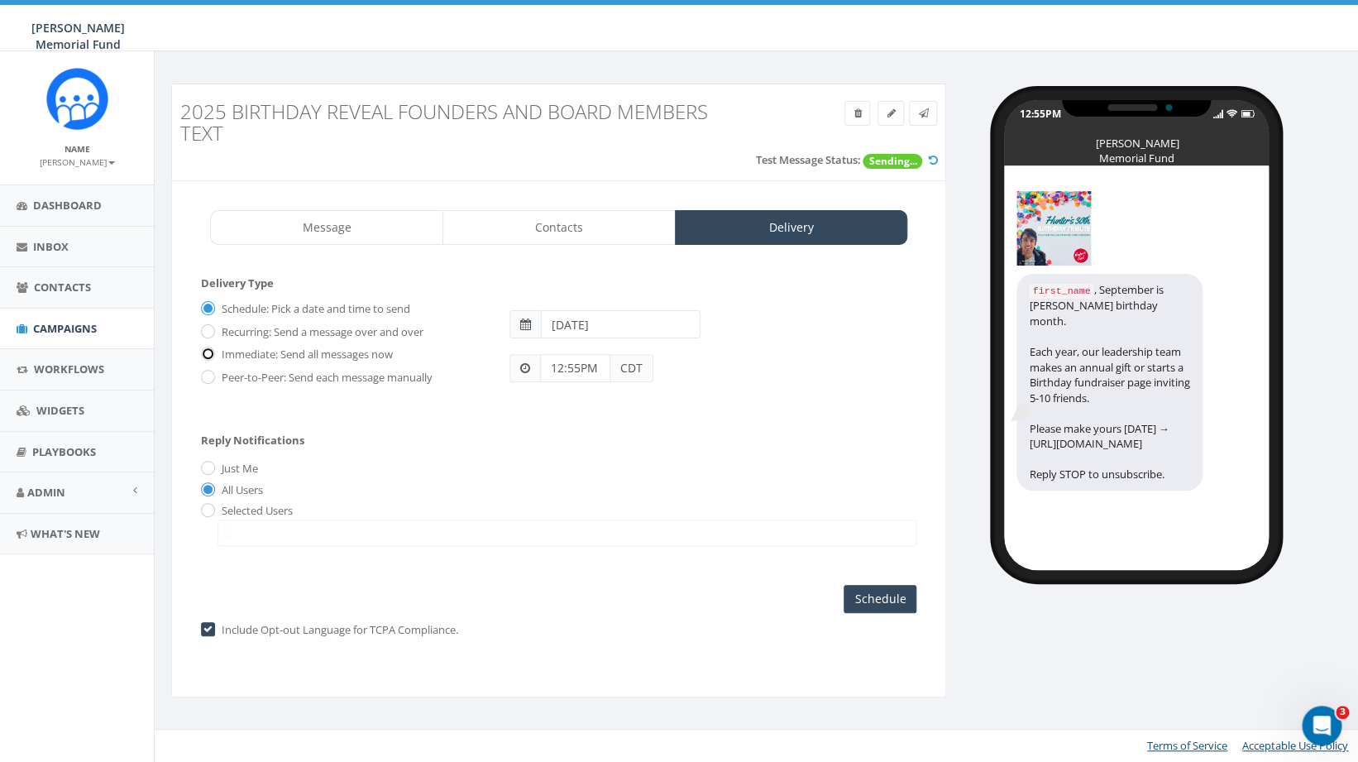
click at [211, 356] on input "Immediate: Send all messages now" at bounding box center [206, 355] width 11 height 11
radio input "true"
click at [878, 600] on input "Send Now" at bounding box center [878, 599] width 78 height 28
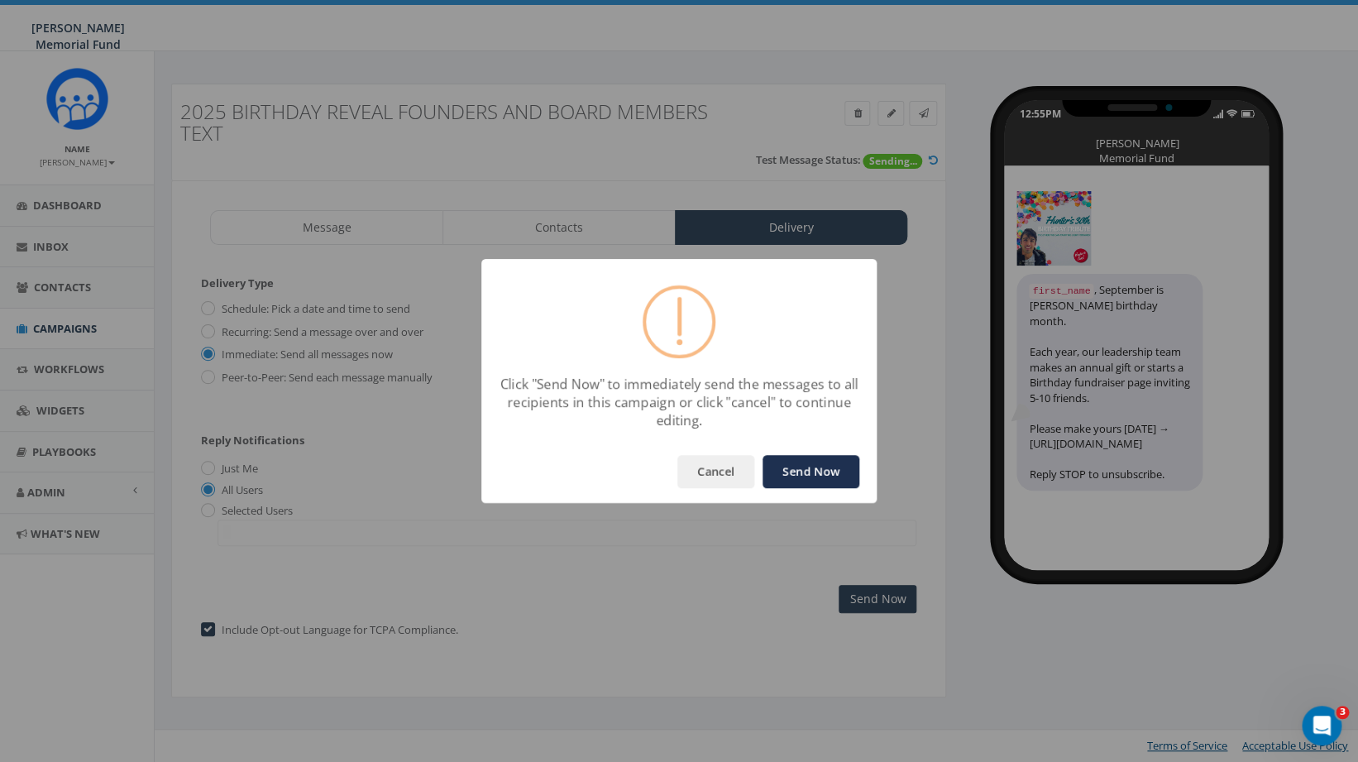
click at [805, 470] on button "Send Now" at bounding box center [810, 471] width 97 height 33
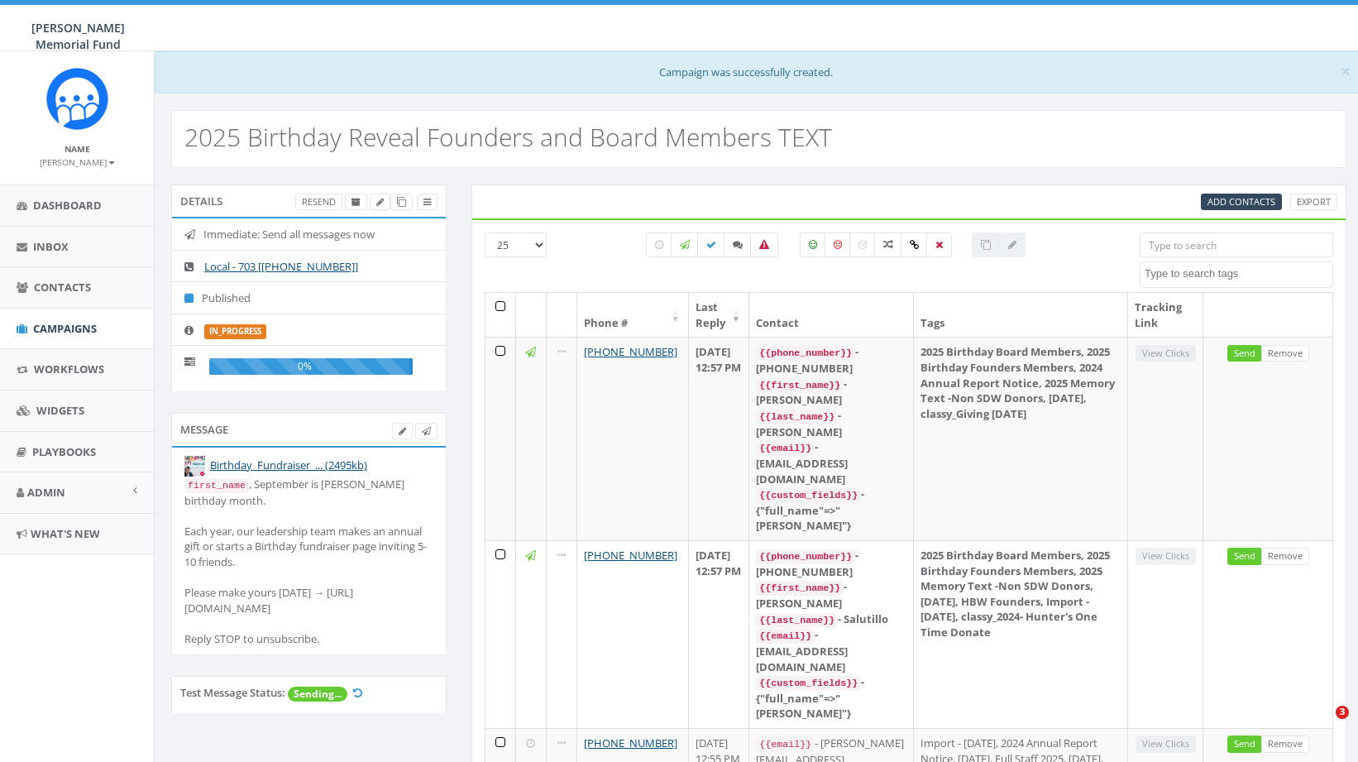
select select
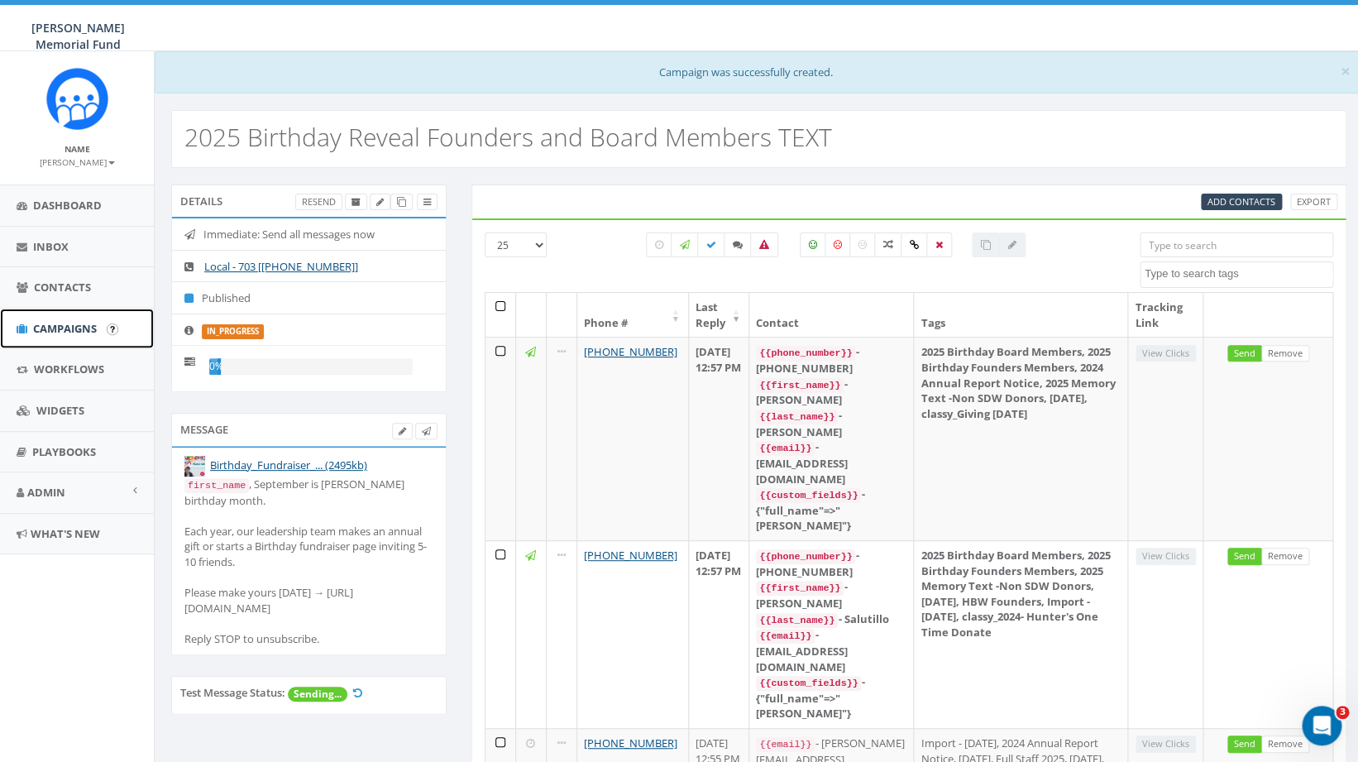
click at [74, 332] on span "Campaigns" at bounding box center [65, 328] width 64 height 15
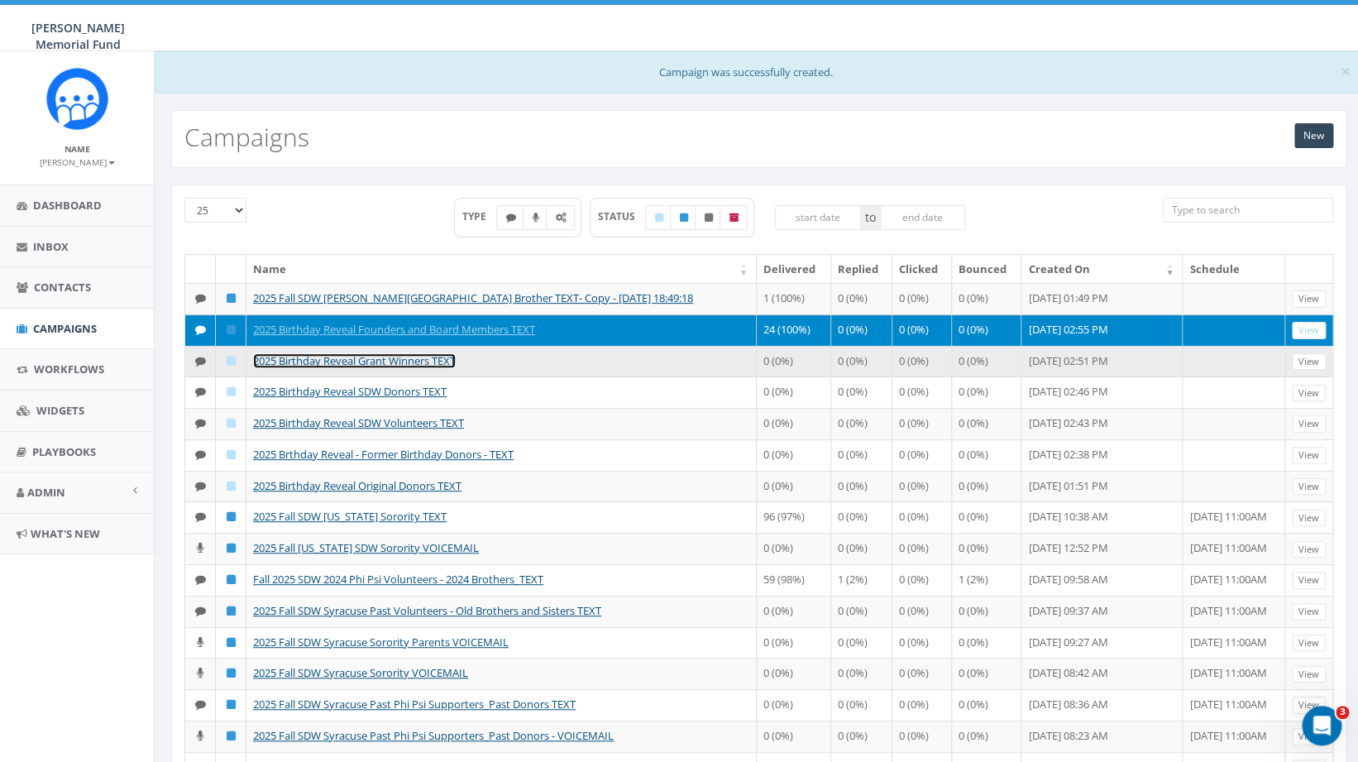
click at [369, 368] on link "2025 Birthday Reveal Grant Winners TEXT" at bounding box center [354, 360] width 203 height 15
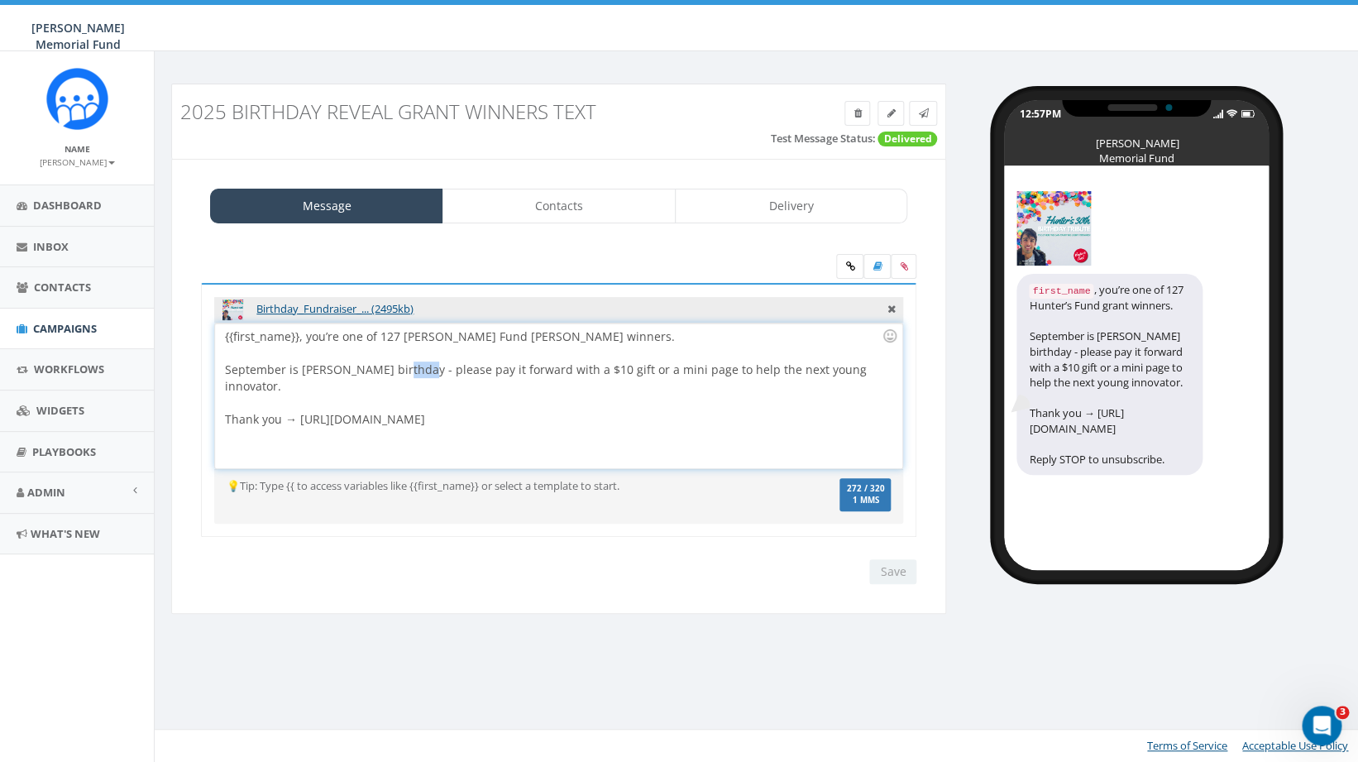
drag, startPoint x: 409, startPoint y: 369, endPoint x: 394, endPoint y: 371, distance: 14.3
click at [394, 372] on div "{{first_name}}, you’re one of 127 Hunter’s Fund grant winners. September is Hun…" at bounding box center [558, 395] width 686 height 145
click at [514, 370] on div "{{first_name}}, you’re one of 127 Hunter’s Fund grant winners. September is Hun…" at bounding box center [558, 395] width 686 height 145
click at [615, 370] on div "{{first_name}}, you’re one of 127 Hunter’s Fund grant winners. September is Hun…" at bounding box center [558, 395] width 686 height 145
click at [727, 371] on div "{{first_name}}, you’re one of 127 Hunter’s Fund grant winners. September is Hun…" at bounding box center [558, 395] width 686 height 145
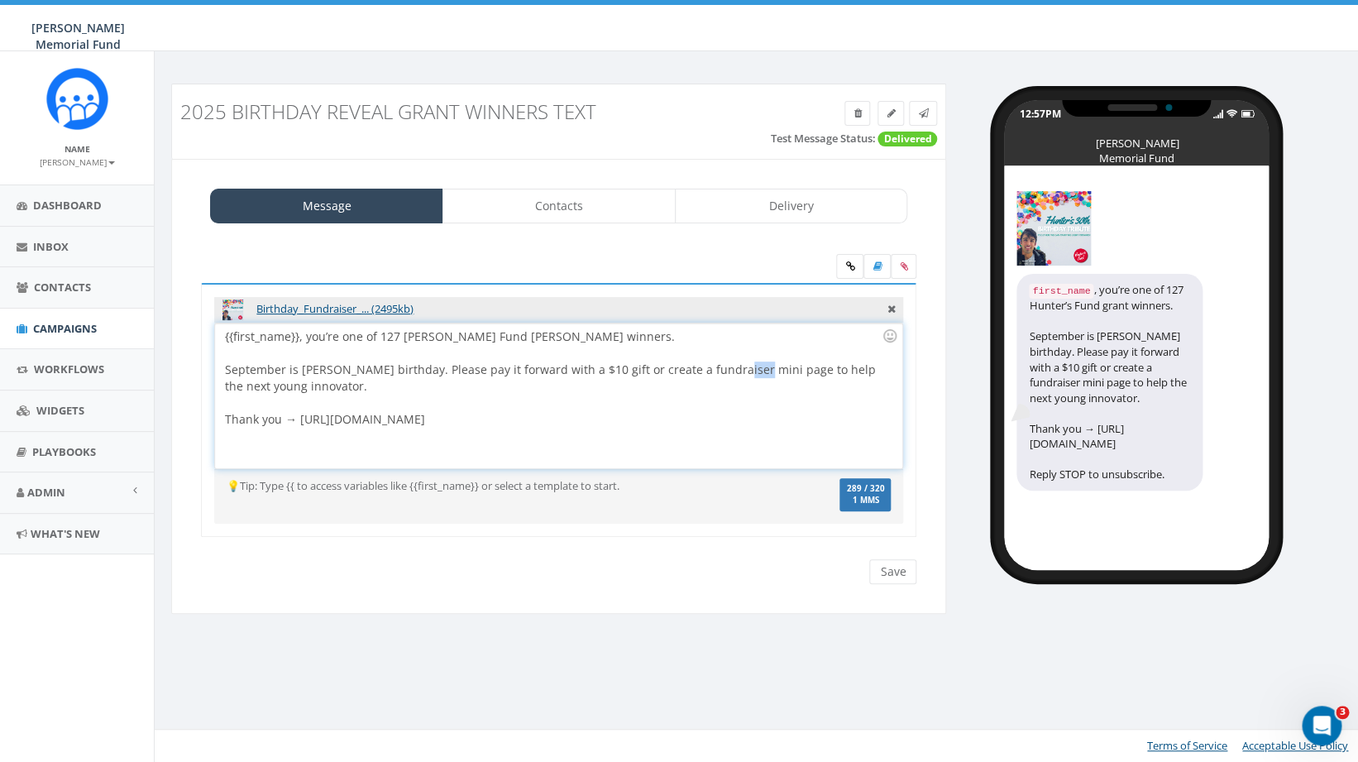
click at [727, 371] on div "{{first_name}}, you’re one of 127 Hunter’s Fund grant winners. September is Hun…" at bounding box center [558, 395] width 686 height 145
drag, startPoint x: 562, startPoint y: 428, endPoint x: 300, endPoint y: 423, distance: 262.2
click at [299, 423] on div "{{first_name}}, you’re one of 127 Hunter’s Fund grant winners. September is Hun…" at bounding box center [558, 395] width 686 height 145
copy div "https://give.hunterwatson.org/hunters30th-p2p"
drag, startPoint x: 609, startPoint y: 370, endPoint x: 642, endPoint y: 371, distance: 33.1
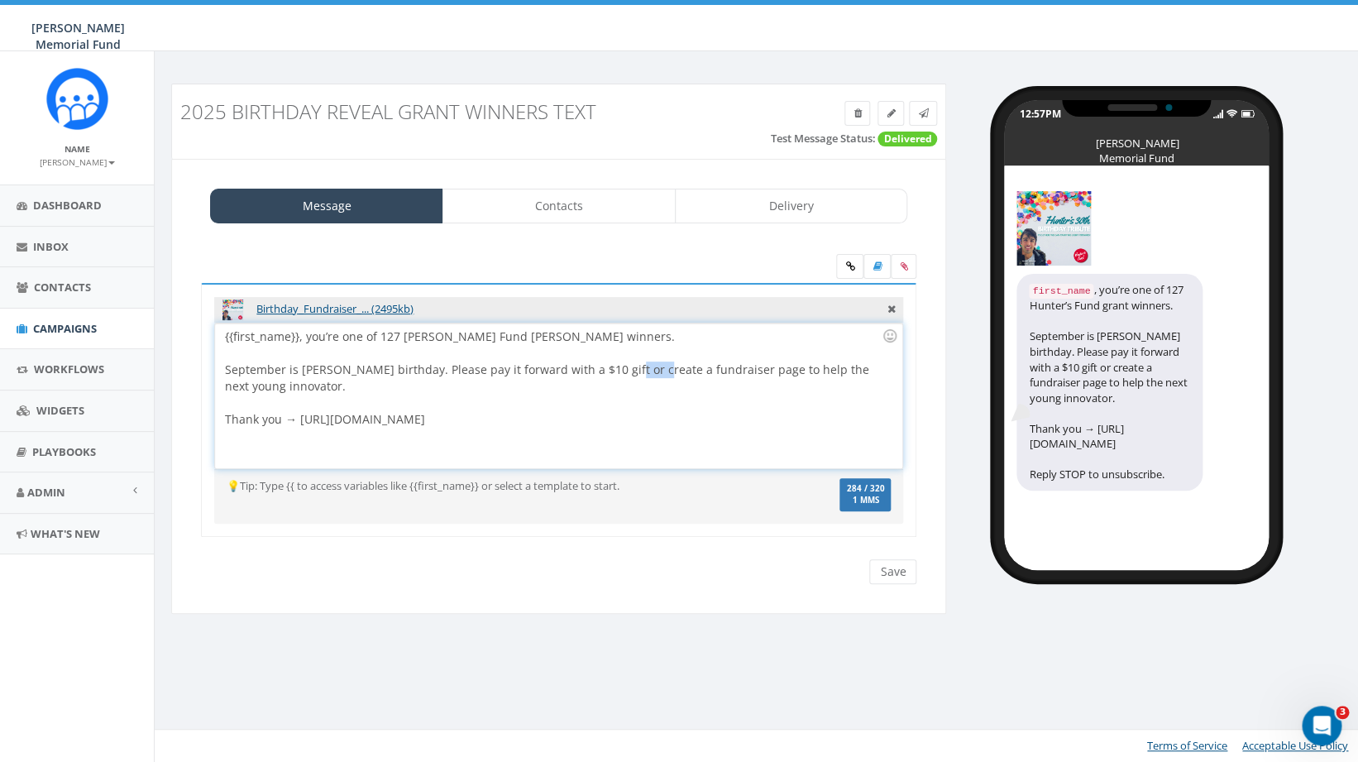
click at [642, 371] on div "{{first_name}}, you’re one of 127 Hunter’s Fund grant winners. September is Hun…" at bounding box center [558, 395] width 686 height 145
click at [747, 369] on div "{{first_name}}, you’re one of 127 Hunter’s Fund grant winners. September is Hun…" at bounding box center [558, 395] width 686 height 145
click at [901, 571] on input "Save" at bounding box center [892, 571] width 47 height 25
click at [785, 209] on link "Delivery" at bounding box center [791, 206] width 233 height 35
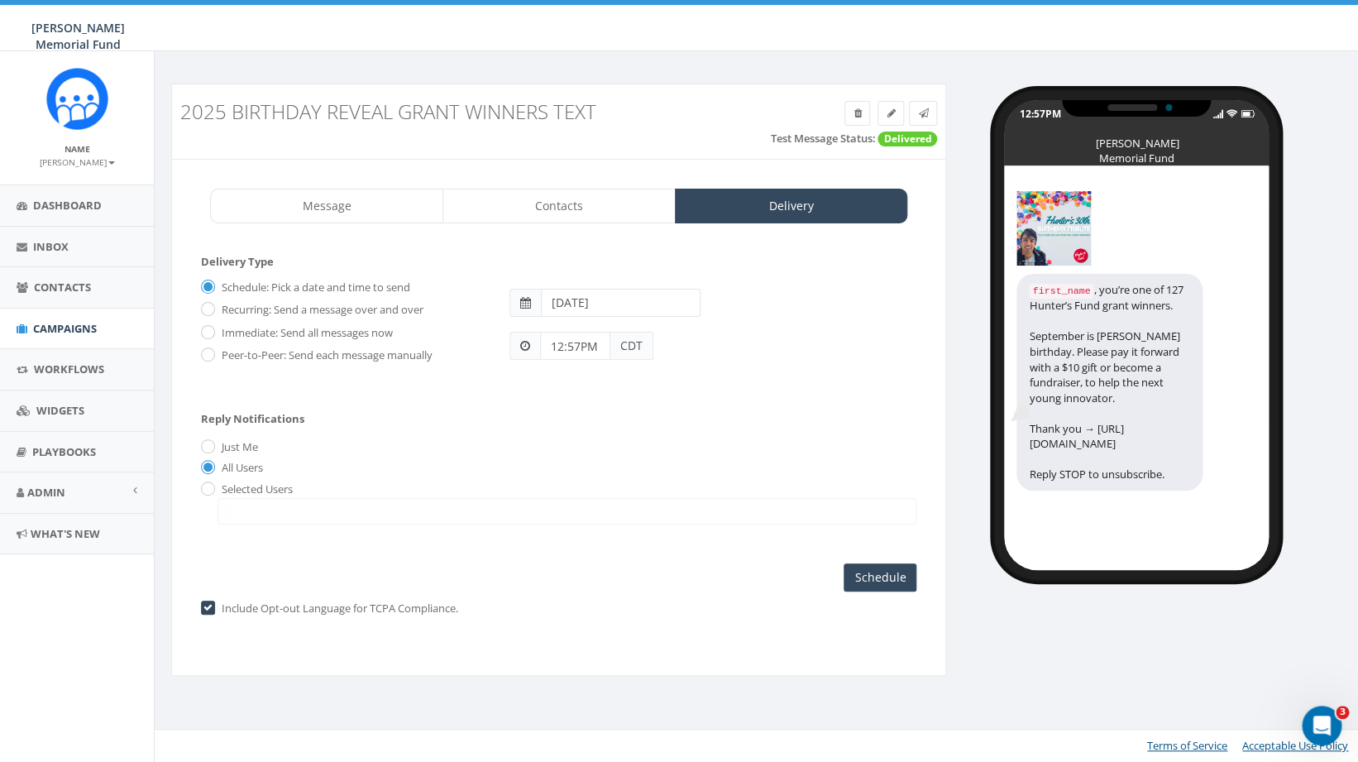
click at [215, 337] on div "Immediate: Send all messages now" at bounding box center [343, 329] width 284 height 23
click at [208, 332] on input "Immediate: Send all messages now" at bounding box center [206, 332] width 11 height 11
radio input "true"
click at [887, 582] on input "Send Now" at bounding box center [878, 577] width 78 height 28
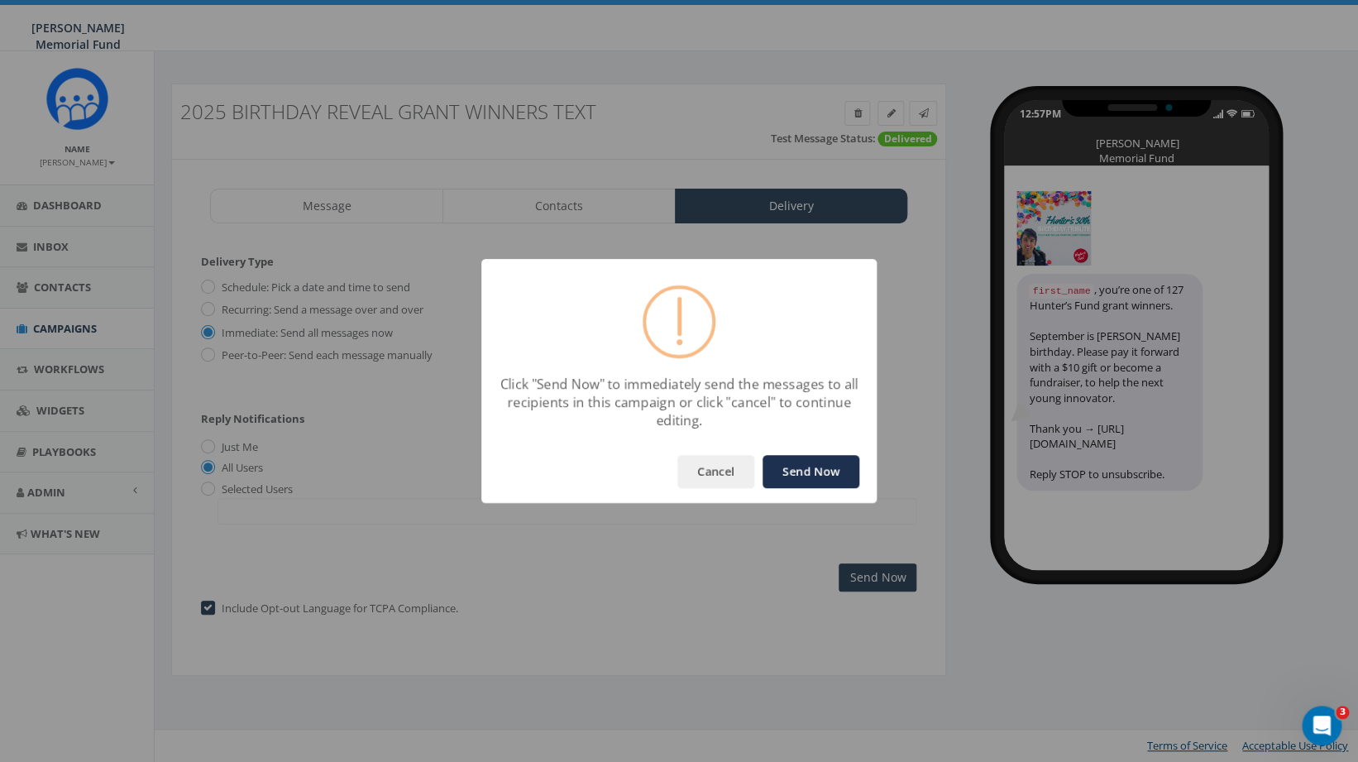
click at [830, 471] on button "Send Now" at bounding box center [810, 471] width 97 height 33
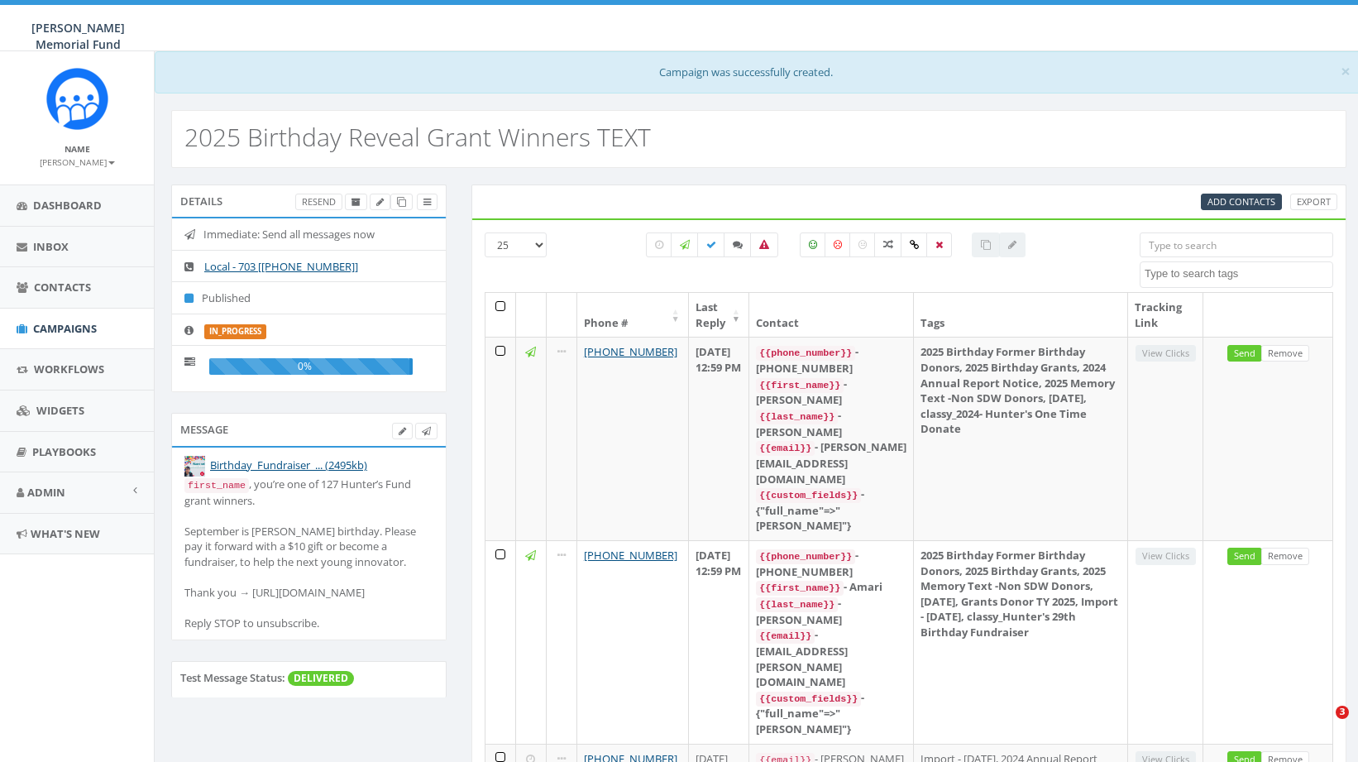
select select
click at [82, 324] on span "Campaigns" at bounding box center [65, 328] width 64 height 15
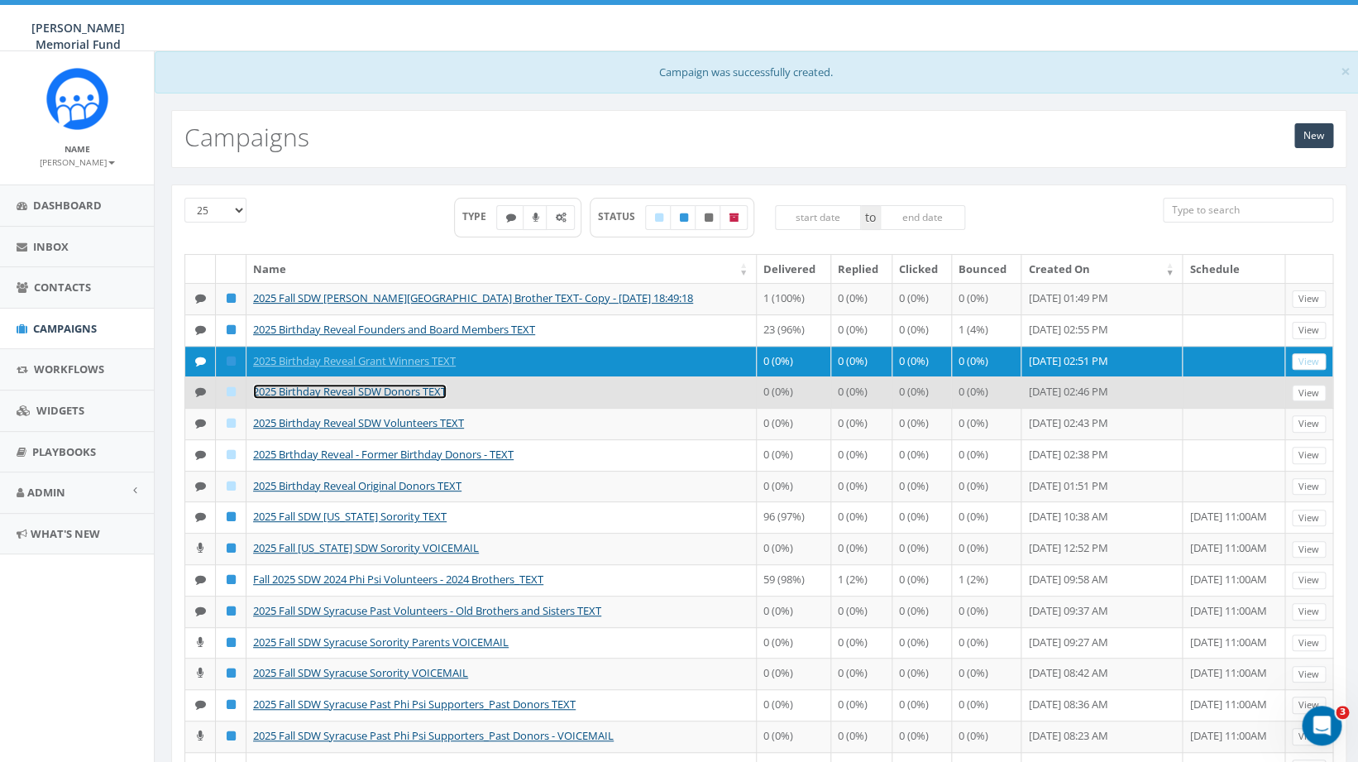
click at [355, 399] on link "2025 Birthday Reveal SDW Donors TEXT" at bounding box center [350, 391] width 194 height 15
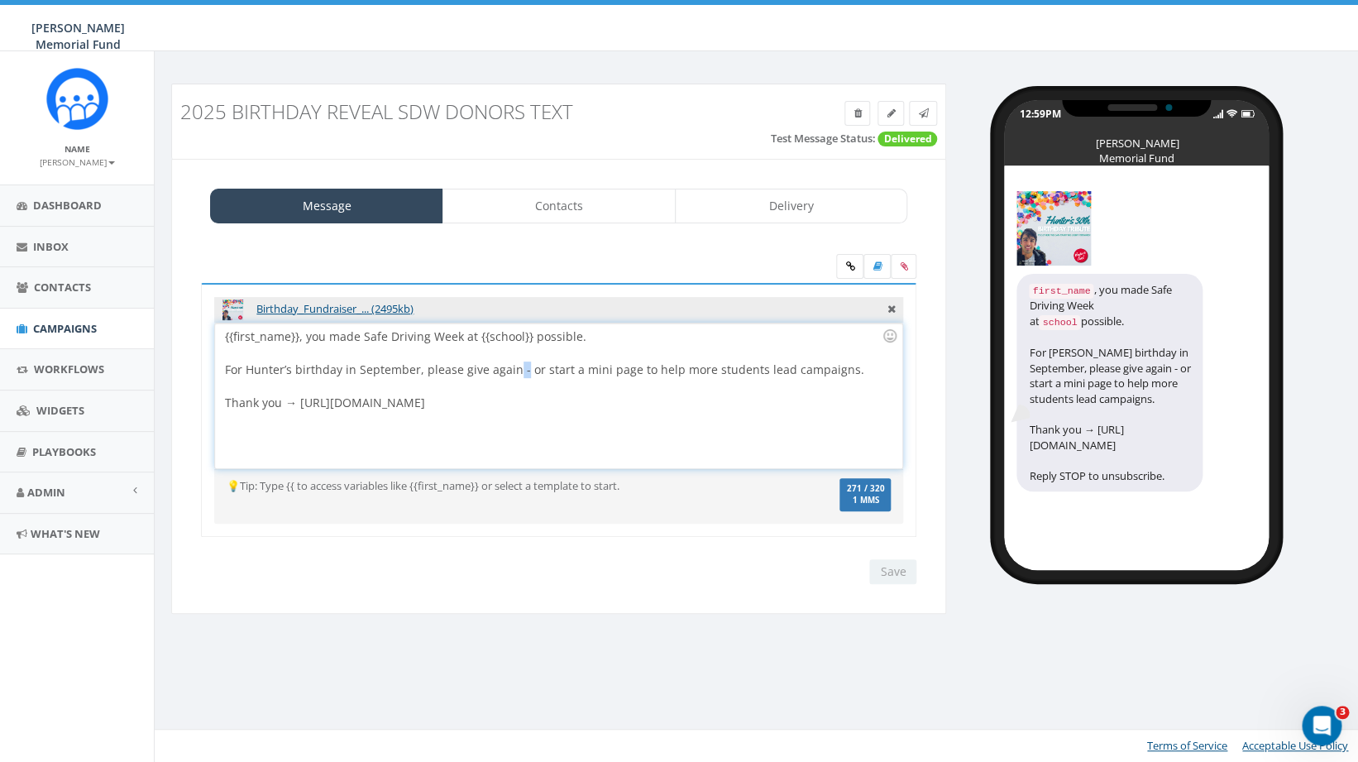
click at [514, 371] on div "{{first_name}}, you made Safe Driving Week at {{school}} possible. For [PERSON_…" at bounding box center [558, 395] width 686 height 145
click at [282, 369] on div "{{first_name}}, you made Safe Driving Week at {{school}} possible. For [PERSON_…" at bounding box center [558, 395] width 686 height 145
drag, startPoint x: 576, startPoint y: 370, endPoint x: 666, endPoint y: 368, distance: 90.2
click at [666, 368] on div "{{first_name}}, you made Safe Driving Week at {{school}} possible. For [PERSON_…" at bounding box center [558, 395] width 686 height 145
drag, startPoint x: 299, startPoint y: 419, endPoint x: 538, endPoint y: 433, distance: 240.2
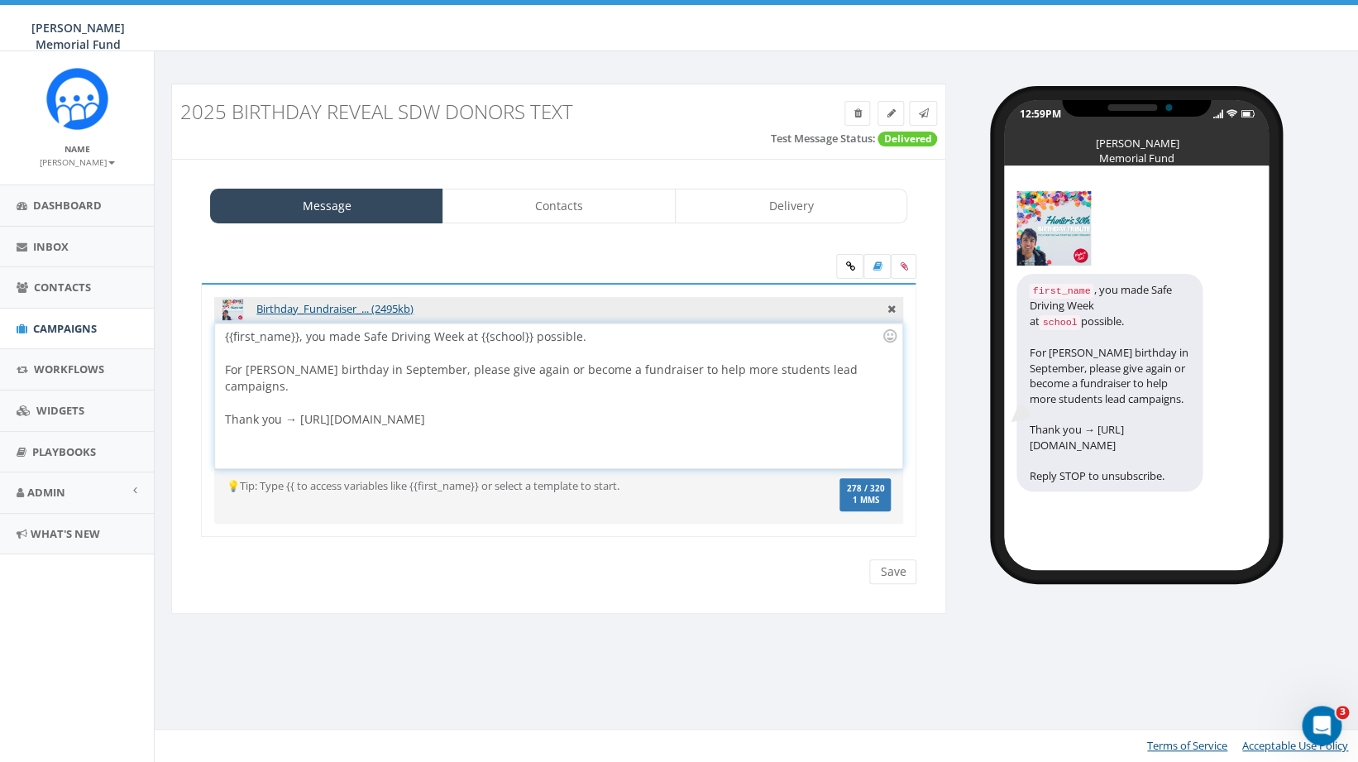
click at [538, 433] on div "{{first_name}}, you made Safe Driving Week at {{school}} possible. For Hunter W…" at bounding box center [558, 395] width 686 height 145
click at [618, 399] on div at bounding box center [553, 402] width 657 height 17
drag, startPoint x: 557, startPoint y: 366, endPoint x: 686, endPoint y: 370, distance: 129.1
click at [686, 370] on div "{{first_name}}, you made Safe Driving Week at {{school}} possible. For Hunter W…" at bounding box center [558, 395] width 686 height 145
drag, startPoint x: 298, startPoint y: 404, endPoint x: 568, endPoint y: 401, distance: 270.4
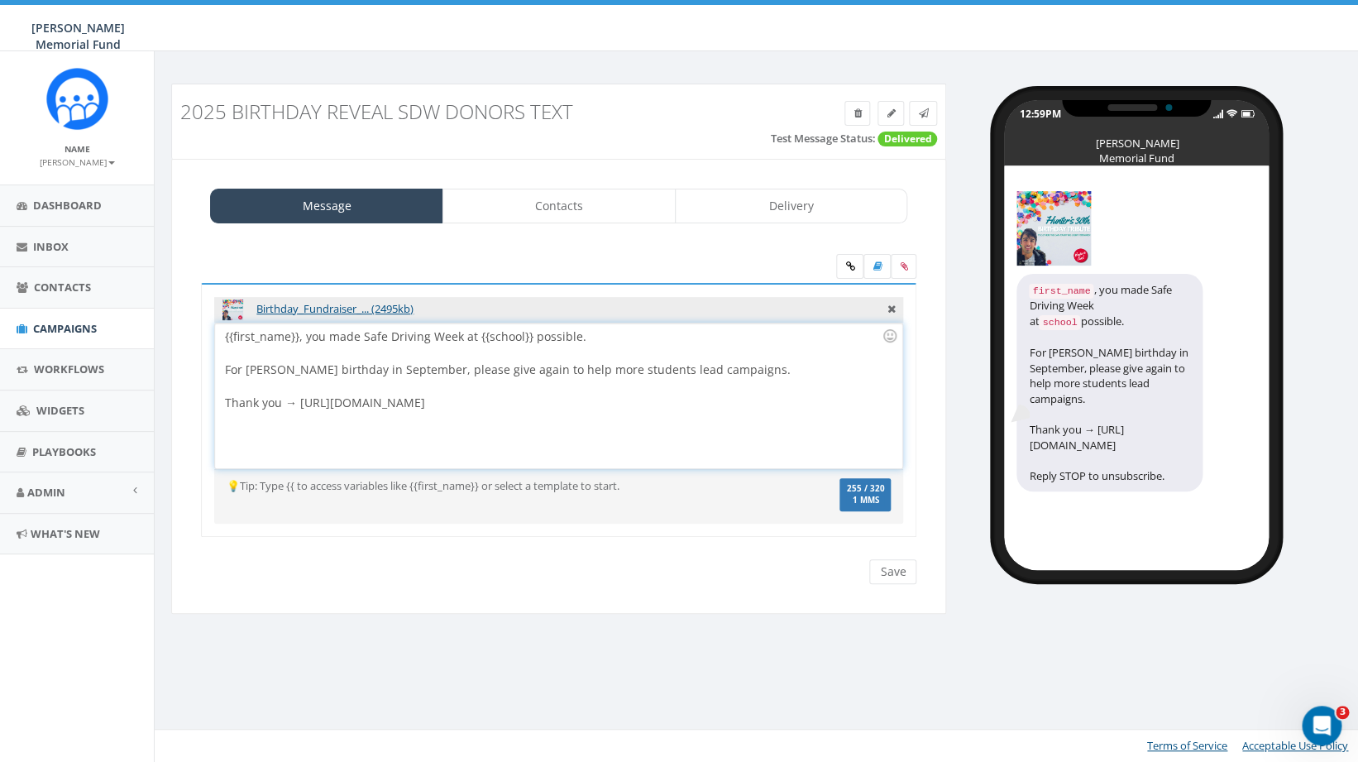
click at [568, 401] on div "{{first_name}}, you made Safe Driving Week at {{school}} possible. For Hunter W…" at bounding box center [558, 395] width 686 height 145
drag, startPoint x: 242, startPoint y: 369, endPoint x: 224, endPoint y: 369, distance: 18.2
click at [224, 369] on div "{{first_name}}, you made Safe Driving Week at {{school}} possible. For Hunter W…" at bounding box center [558, 395] width 686 height 145
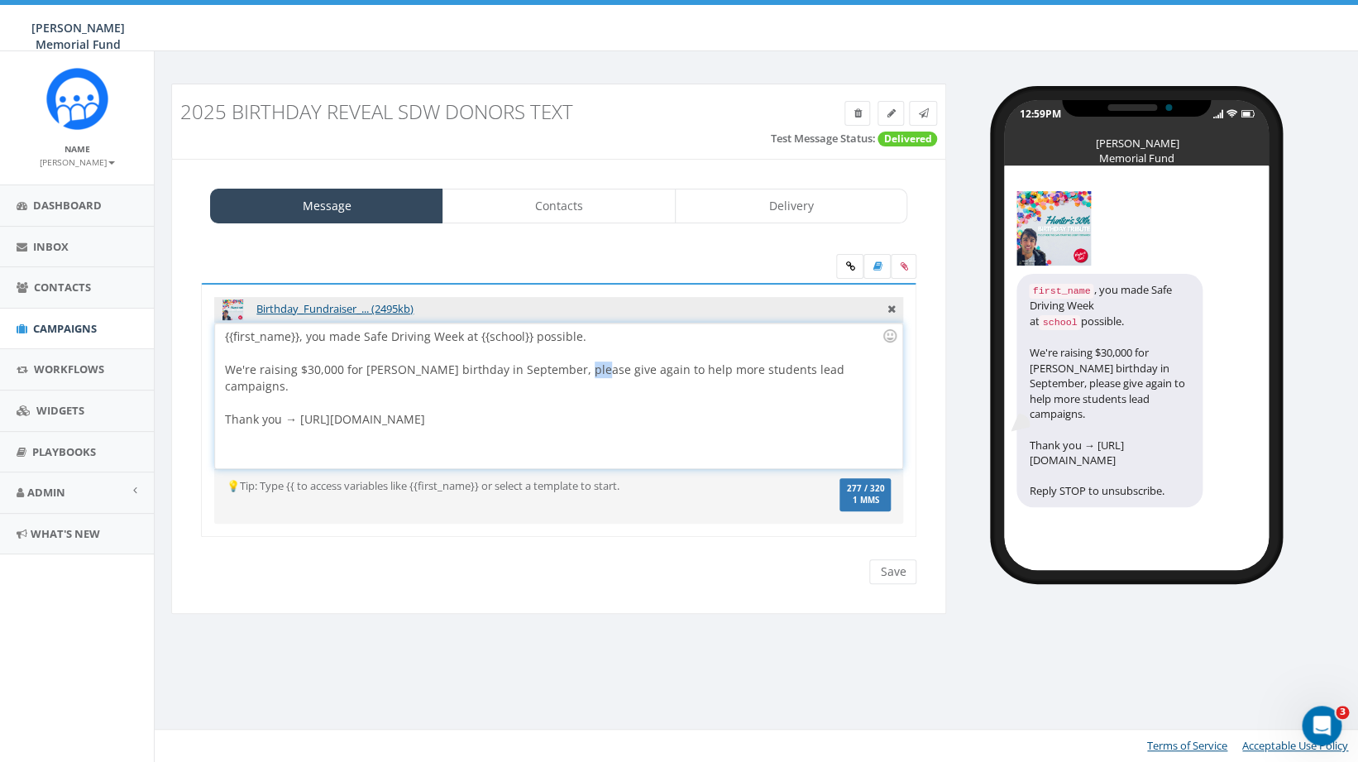
drag, startPoint x: 586, startPoint y: 373, endPoint x: 577, endPoint y: 376, distance: 8.9
click at [577, 376] on div "{{first_name}}, you made Safe Driving Week at {{school}} possible. We're raisin…" at bounding box center [558, 395] width 686 height 145
drag, startPoint x: 223, startPoint y: 369, endPoint x: 361, endPoint y: 371, distance: 138.1
click at [361, 371] on div "{{first_name}}, you made Safe Driving Week at {{school}} possible. We're raisin…" at bounding box center [558, 395] width 686 height 145
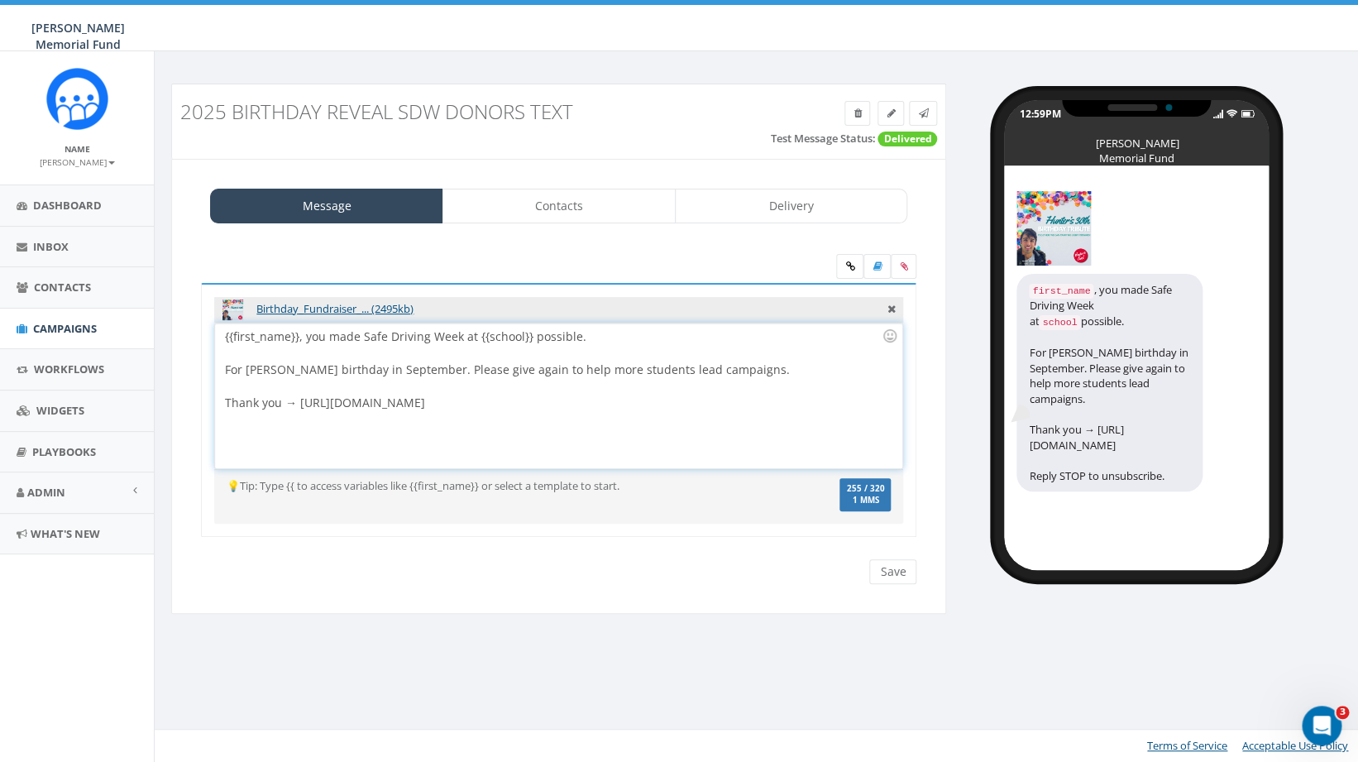
click at [459, 374] on div "{{first_name}}, you made Safe Driving Week at {{school}} possible. For Hunter W…" at bounding box center [558, 395] width 686 height 145
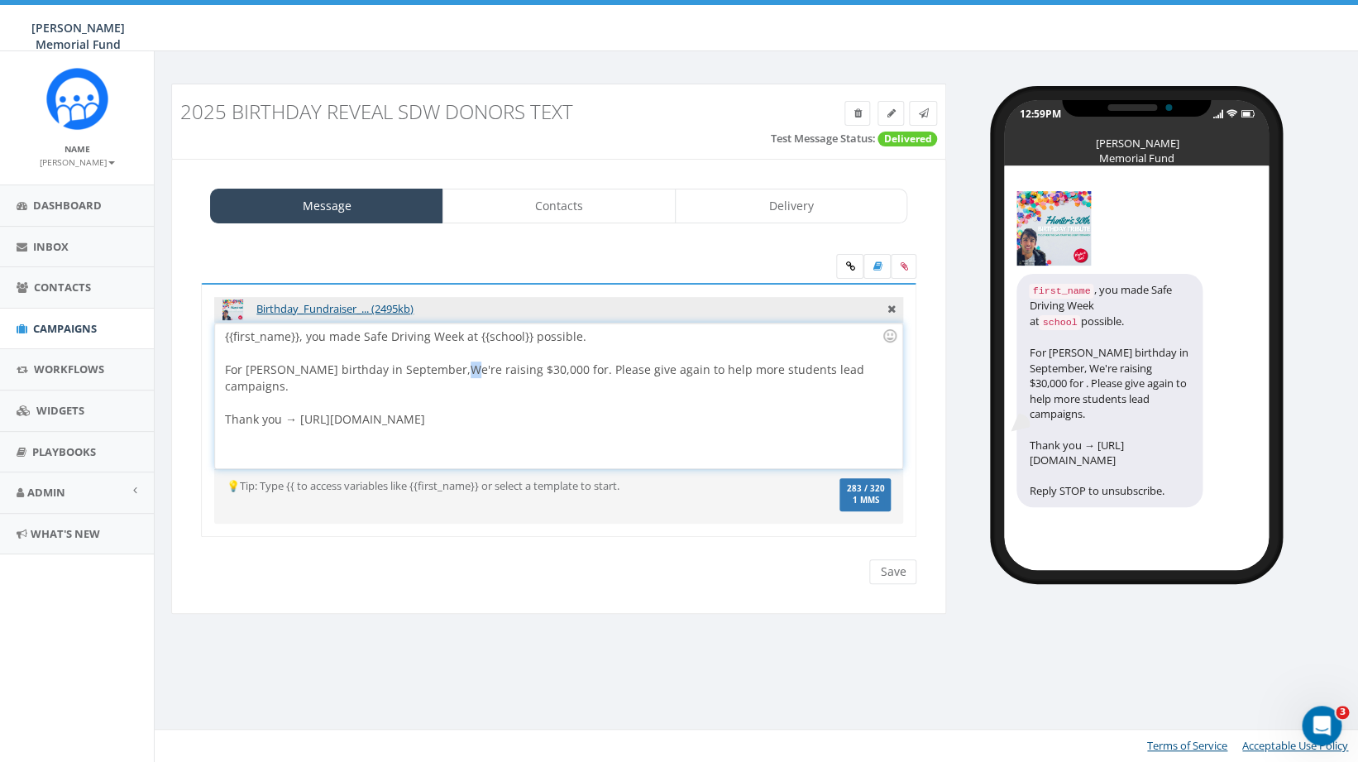
click at [470, 371] on div "{{first_name}}, you made Safe Driving Week at {{school}} possible. For Hunter W…" at bounding box center [558, 395] width 686 height 145
drag, startPoint x: 602, startPoint y: 372, endPoint x: 580, endPoint y: 375, distance: 22.5
click at [580, 375] on div "{{first_name}}, you made Safe Driving Week at {{school}} possible. For Hunter W…" at bounding box center [558, 395] width 686 height 145
click at [578, 370] on div "{{first_name}}, you made Safe Driving Week at {{school}} possible. For Hunter W…" at bounding box center [558, 395] width 686 height 145
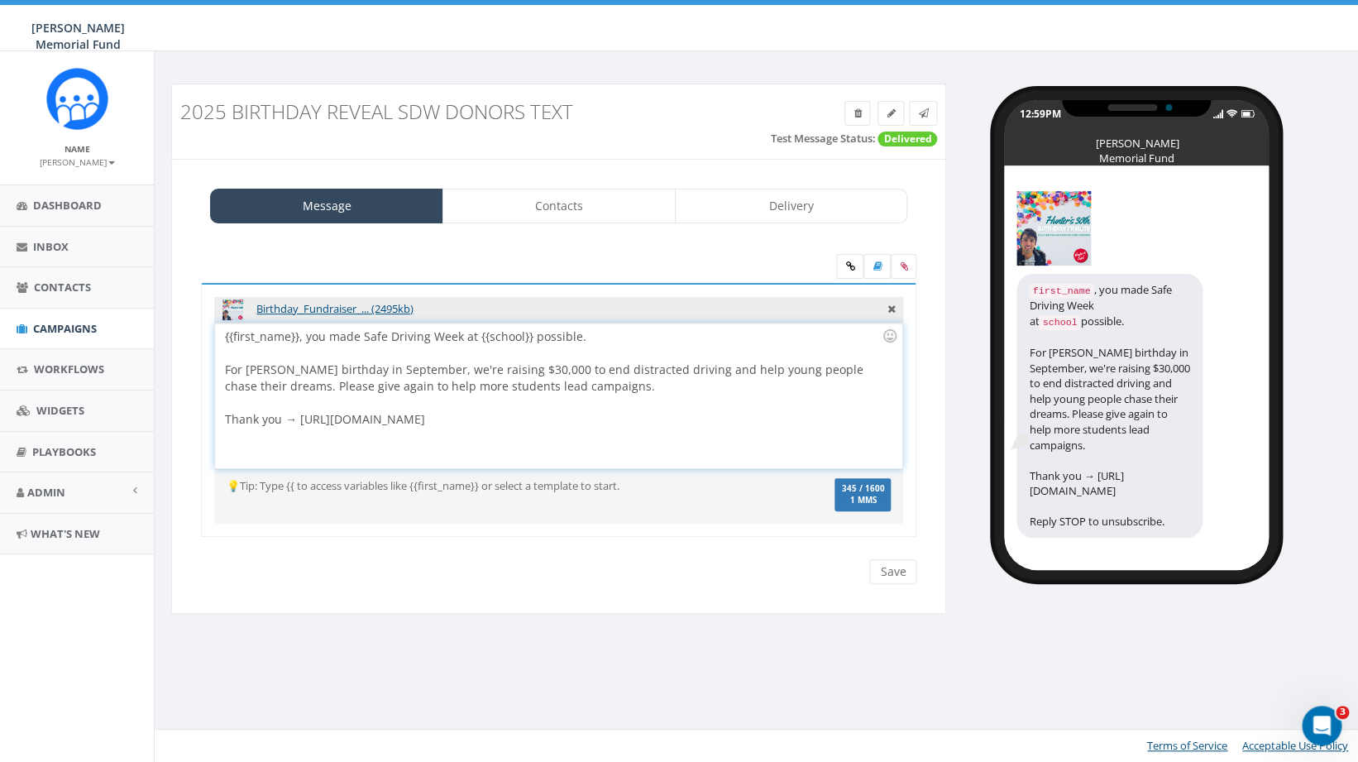
click at [302, 386] on div "{{first_name}}, you made Safe Driving Week at {{school}} possible. For Hunter W…" at bounding box center [558, 395] width 686 height 145
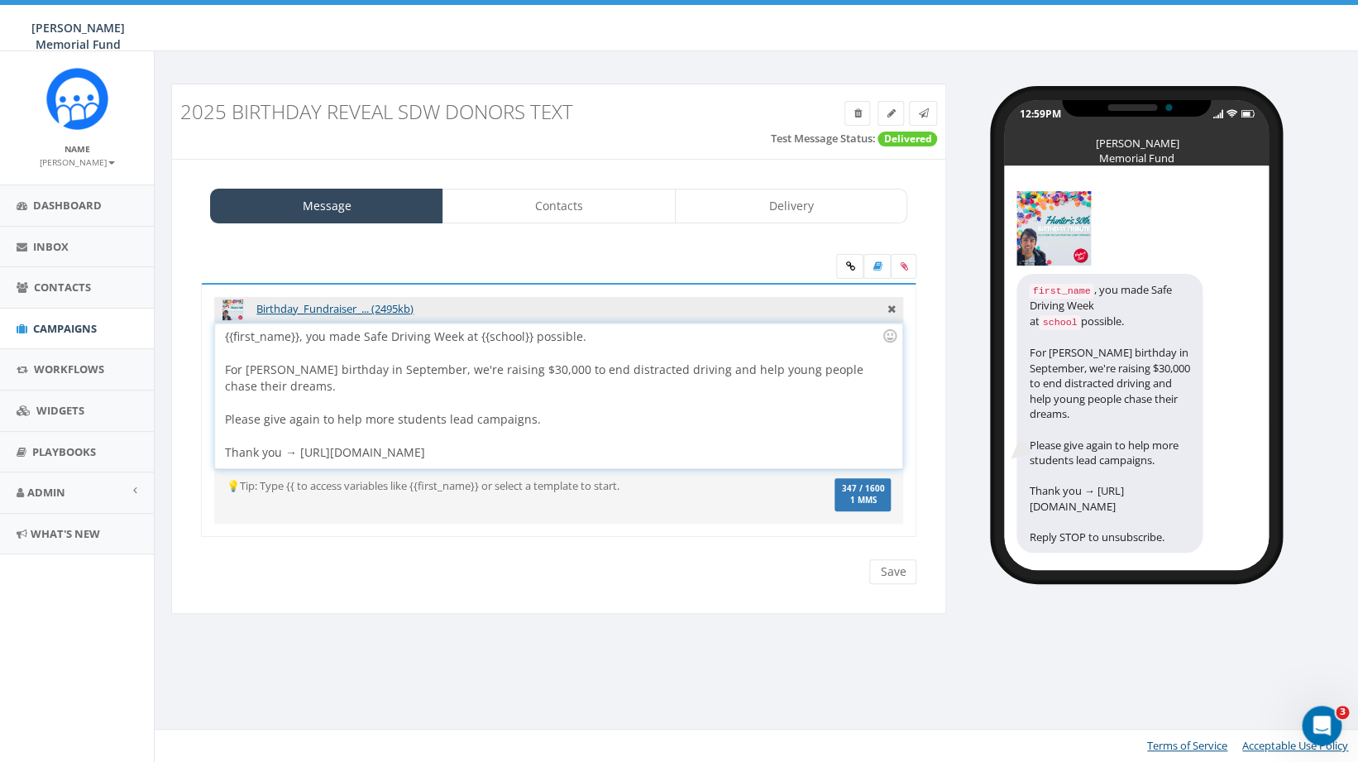
click at [311, 386] on div "For [PERSON_NAME] birthday in September, we're raising $30,000 to end distracte…" at bounding box center [553, 377] width 657 height 33
click at [314, 422] on div "Please give again to help more students lead campaigns." at bounding box center [553, 419] width 657 height 17
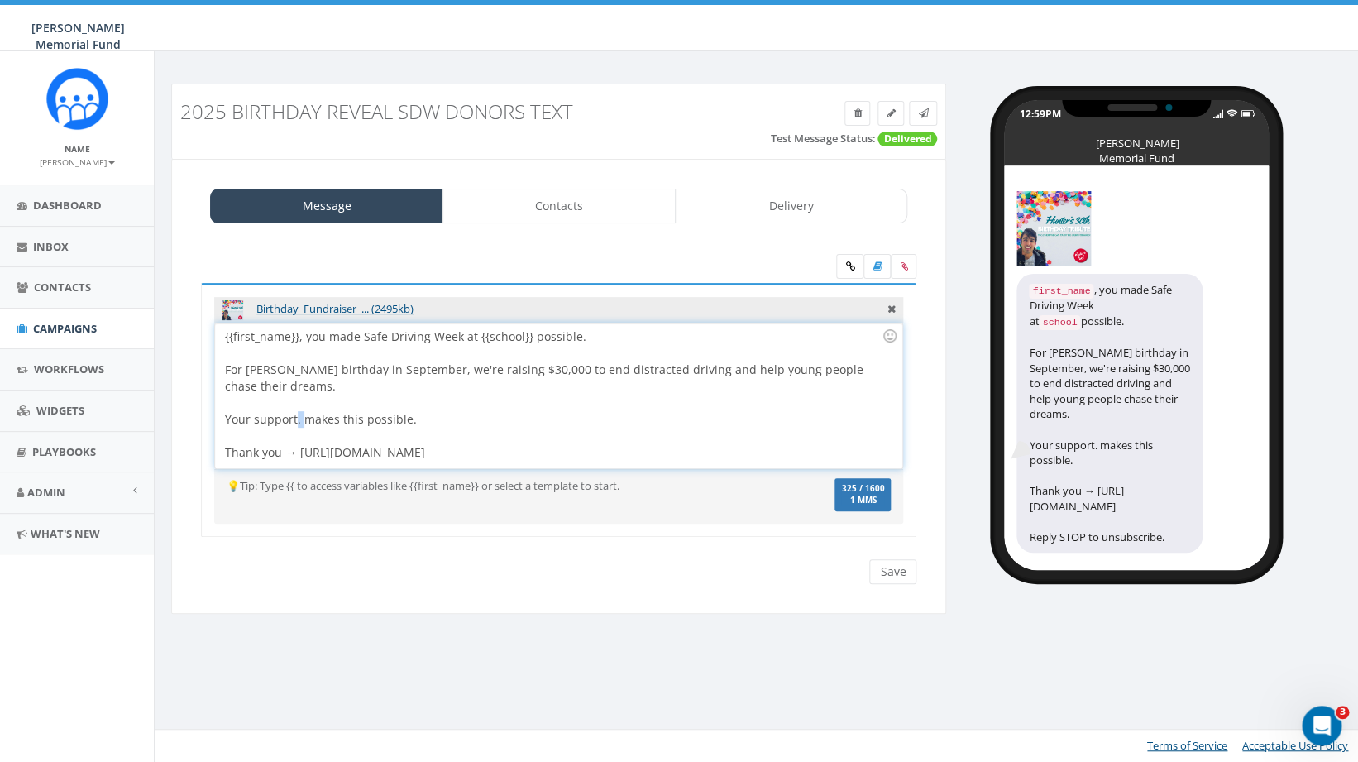
click at [297, 423] on div "Your support. makes this possible." at bounding box center [553, 419] width 657 height 17
drag, startPoint x: 280, startPoint y: 452, endPoint x: 222, endPoint y: 452, distance: 57.9
click at [222, 452] on div "{{first_name}}, you made Safe Driving Week at {{school}} possible. For Hunter W…" at bounding box center [558, 395] width 686 height 145
drag, startPoint x: 268, startPoint y: 454, endPoint x: 522, endPoint y: 456, distance: 253.9
click at [522, 456] on div "{{first_name}}, you made Safe Driving Week at {{school}} possible. For Hunter W…" at bounding box center [558, 395] width 686 height 145
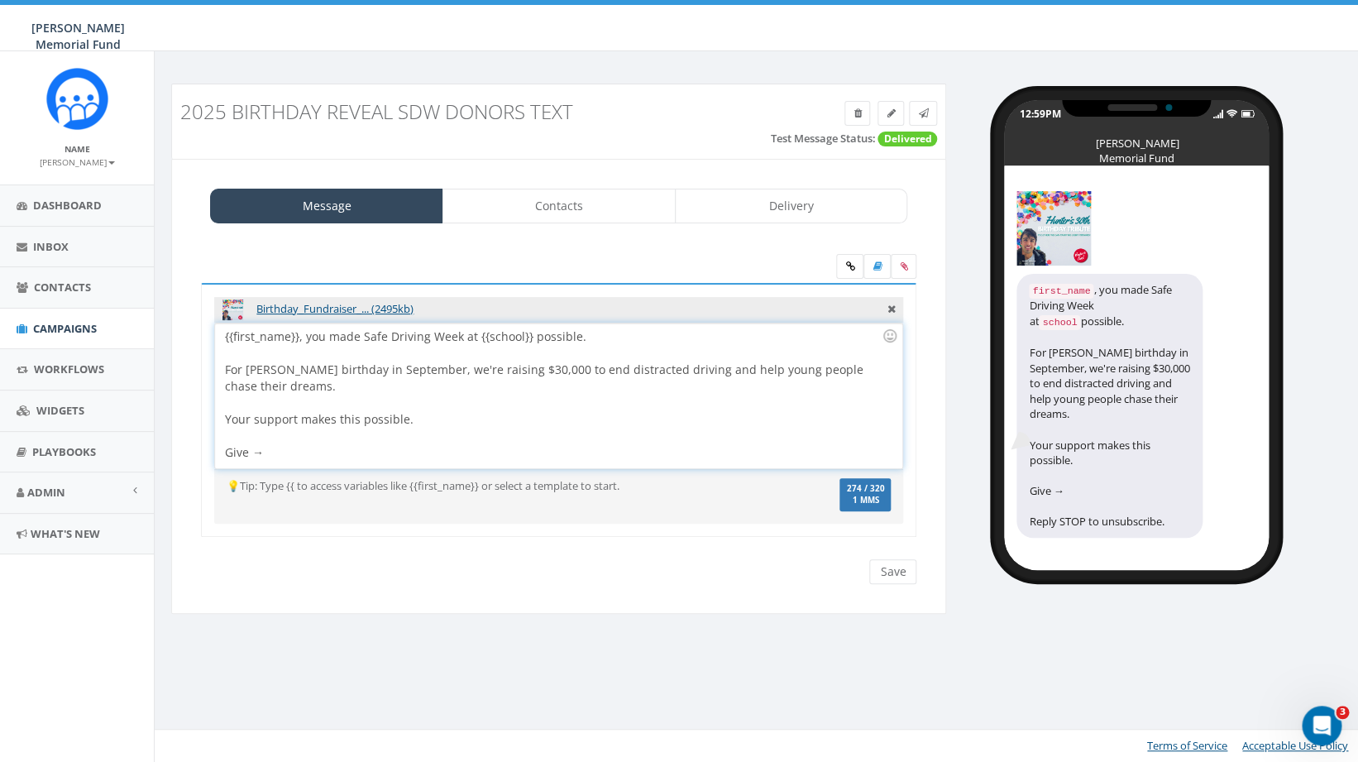
click at [298, 454] on div "{{first_name}}, you made Safe Driving Week at {{school}} possible. For Hunter W…" at bounding box center [558, 395] width 686 height 145
click at [883, 570] on input "Save" at bounding box center [892, 571] width 47 height 25
click at [662, 248] on div "Birthday_Fundraiser_... (2495kb) {{first_name}}, you made Safe Driving Week at …" at bounding box center [558, 419] width 748 height 364
click at [919, 119] on span at bounding box center [923, 113] width 10 height 14
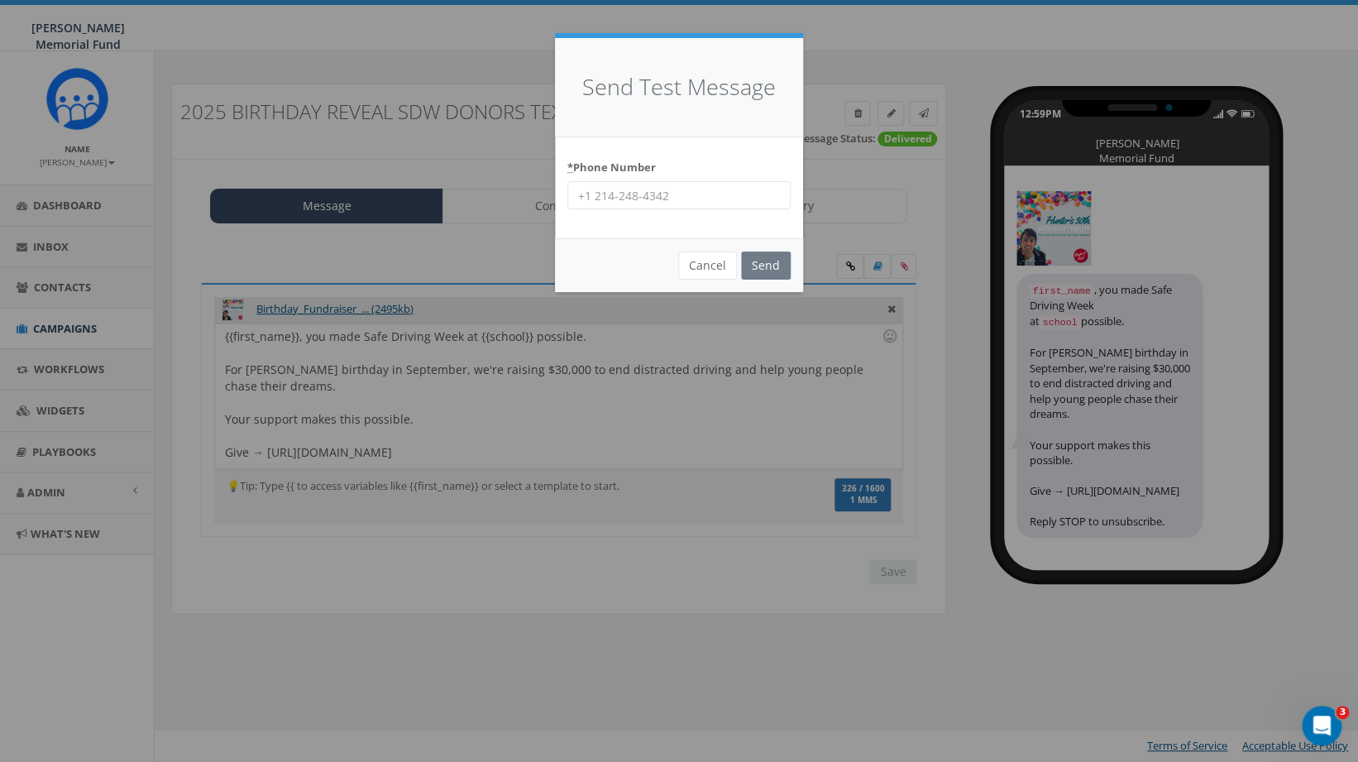
click at [648, 197] on input "* Phone Number" at bounding box center [678, 195] width 223 height 28
type input "4782304836"
click at [777, 270] on input "Send" at bounding box center [766, 265] width 50 height 28
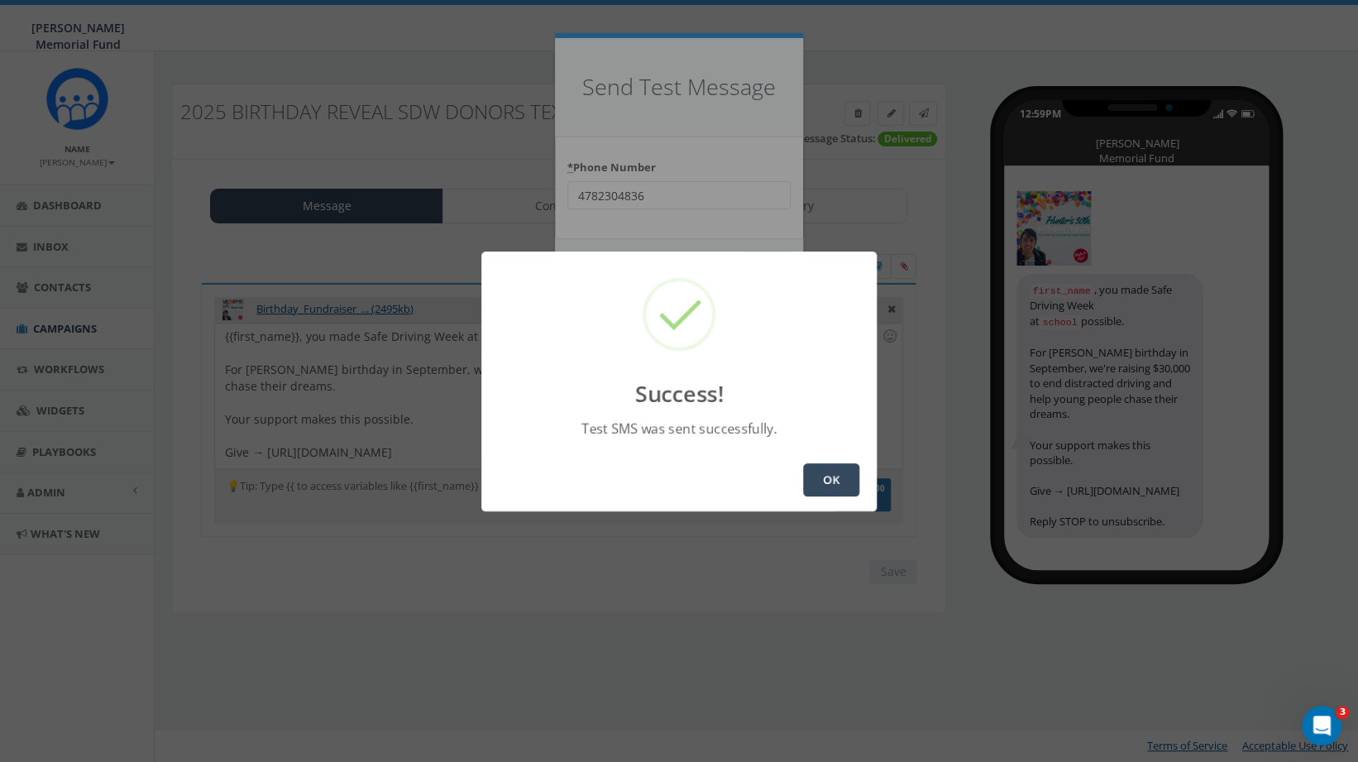
click at [837, 480] on button "OK" at bounding box center [831, 479] width 56 height 33
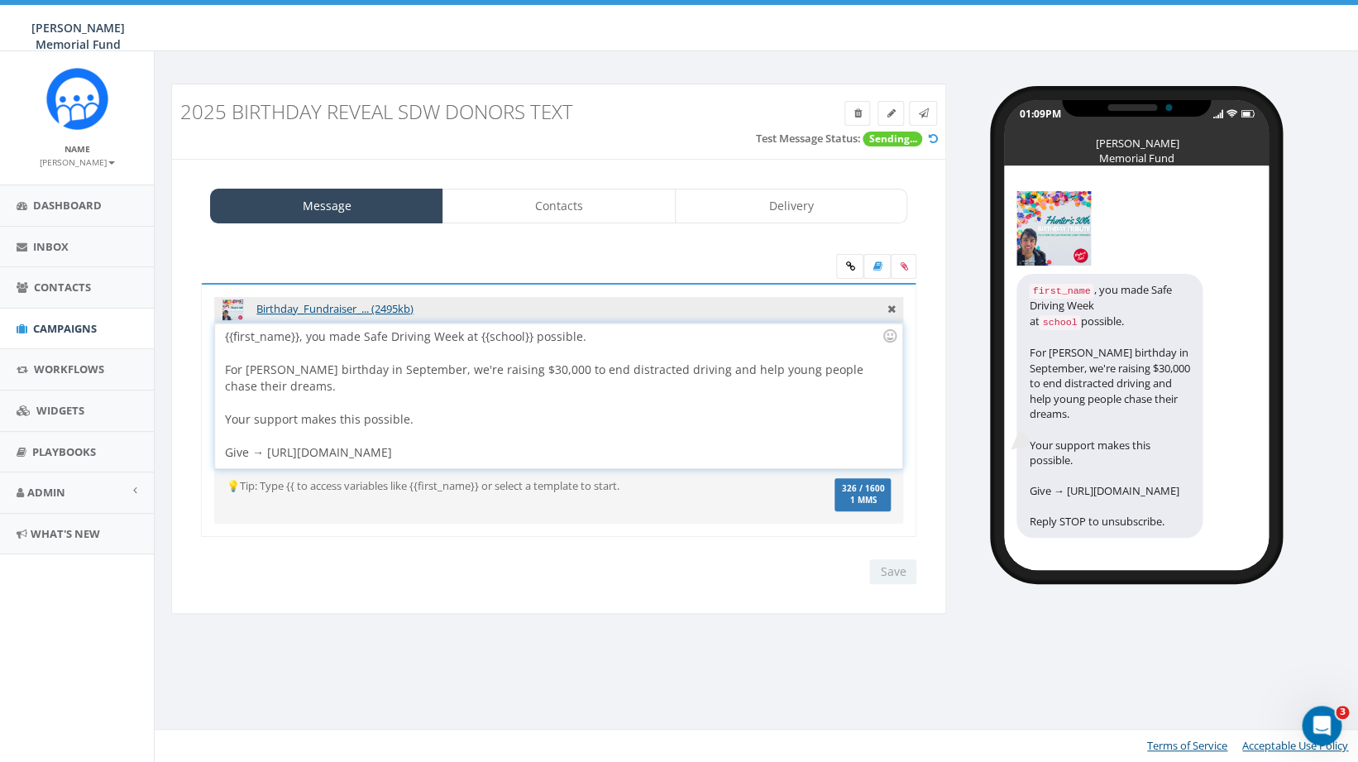
drag, startPoint x: 268, startPoint y: 451, endPoint x: 573, endPoint y: 467, distance: 305.6
click at [573, 467] on div "{{first_name}}, you made Safe Driving Week at {{school}} possible. For [PERSON_…" at bounding box center [558, 395] width 686 height 145
click at [896, 571] on input "Save" at bounding box center [892, 571] width 47 height 25
drag, startPoint x: 578, startPoint y: 454, endPoint x: 268, endPoint y: 452, distance: 310.1
click at [268, 452] on div "{{first_name}}, you made Safe Driving Week at {{school}} possible. For [PERSON_…" at bounding box center [558, 395] width 686 height 145
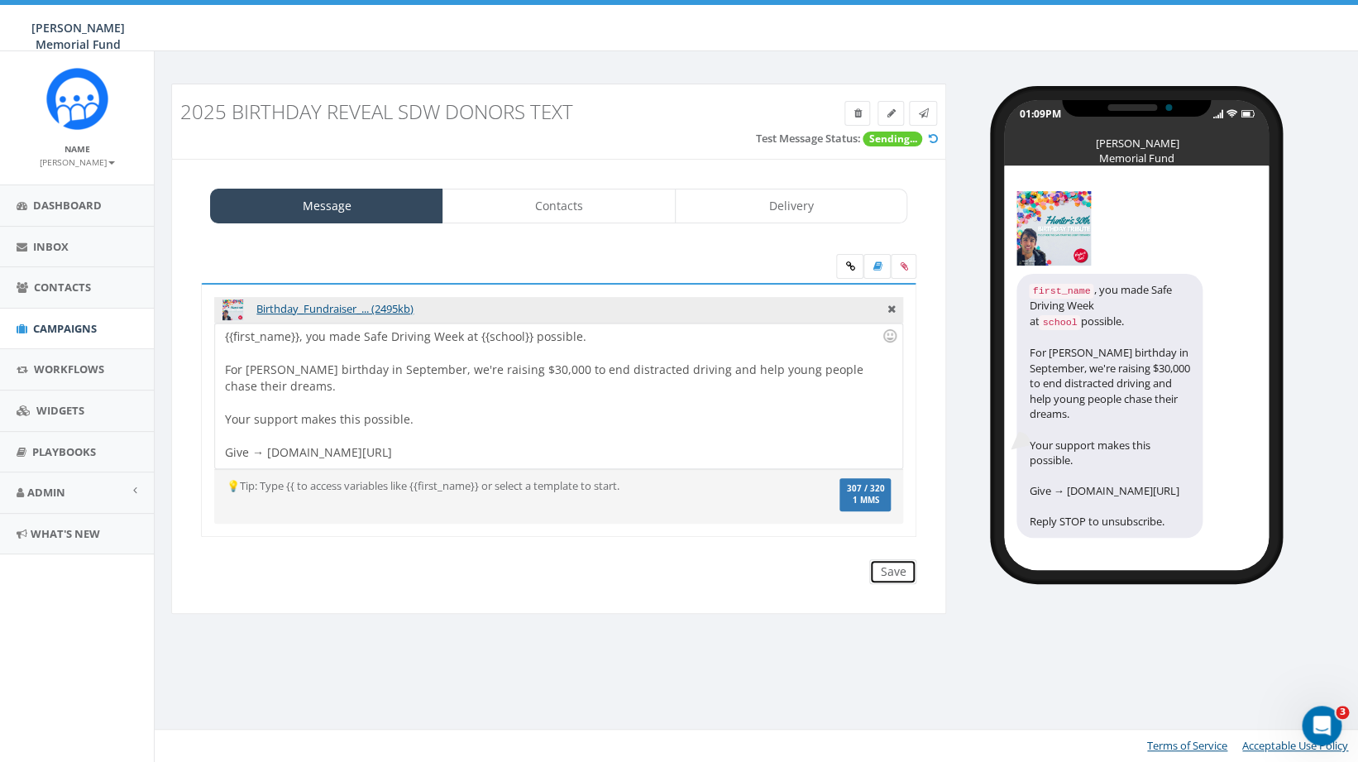
click at [898, 567] on input "Save" at bounding box center [892, 571] width 47 height 25
click at [918, 122] on link at bounding box center [923, 113] width 28 height 25
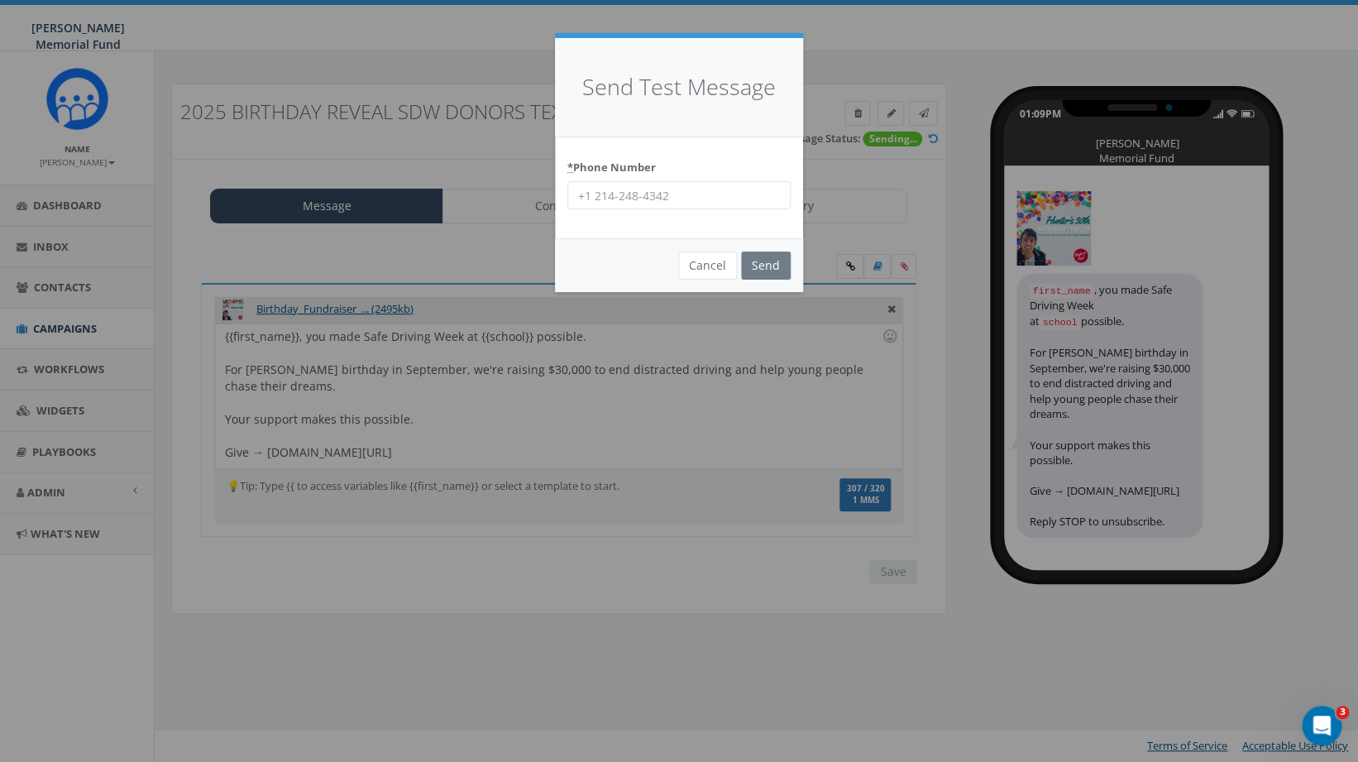
click at [629, 194] on input "* Phone Number" at bounding box center [678, 195] width 223 height 28
type input "4782304836"
click at [762, 264] on input "Send" at bounding box center [766, 265] width 50 height 28
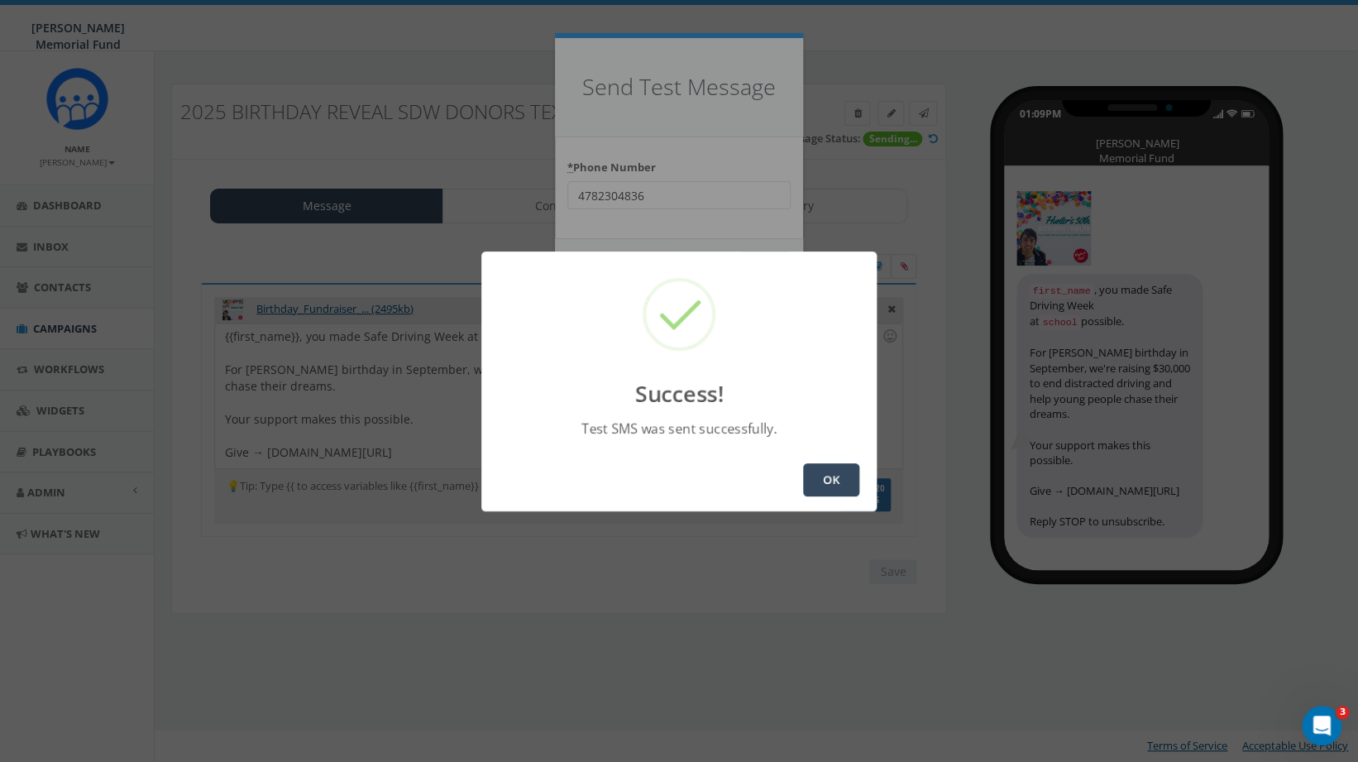
click at [832, 470] on button "OK" at bounding box center [831, 479] width 56 height 33
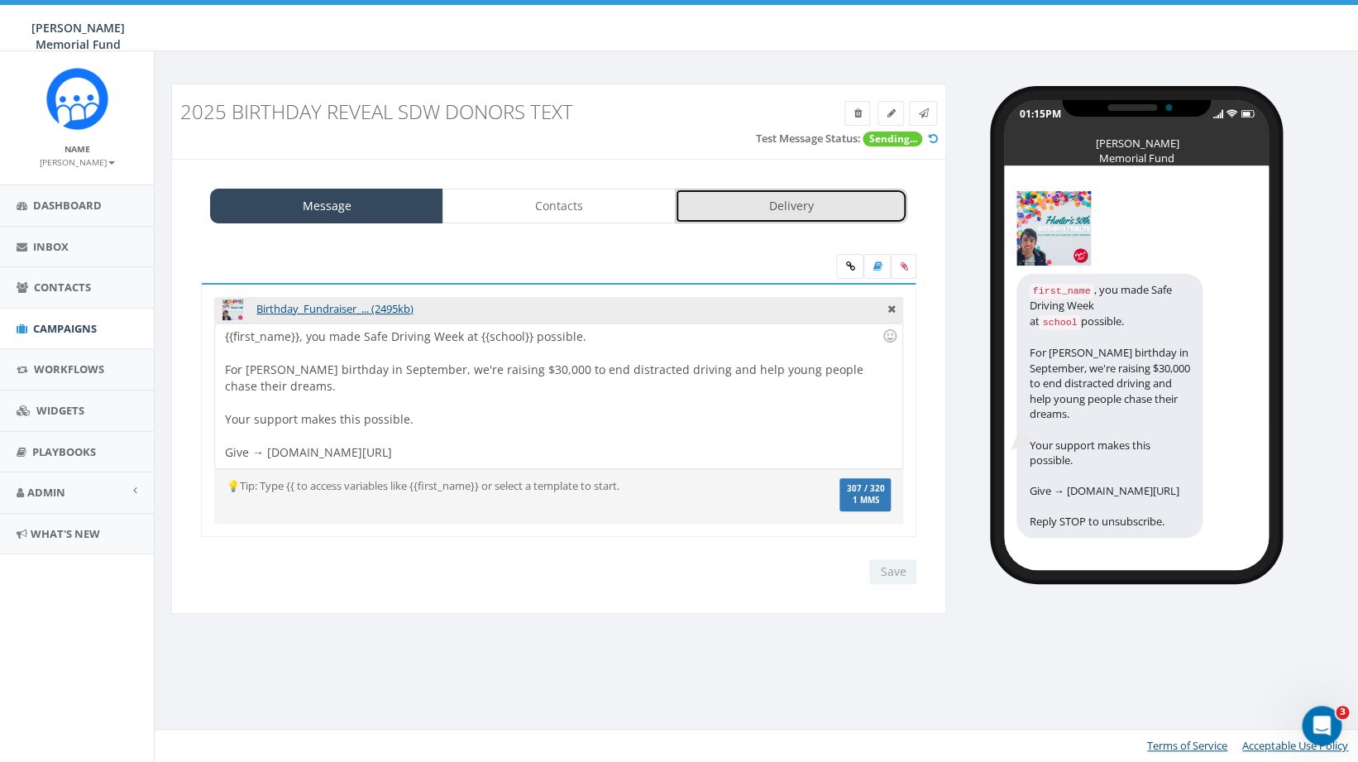
click at [780, 205] on link "Delivery" at bounding box center [791, 206] width 233 height 35
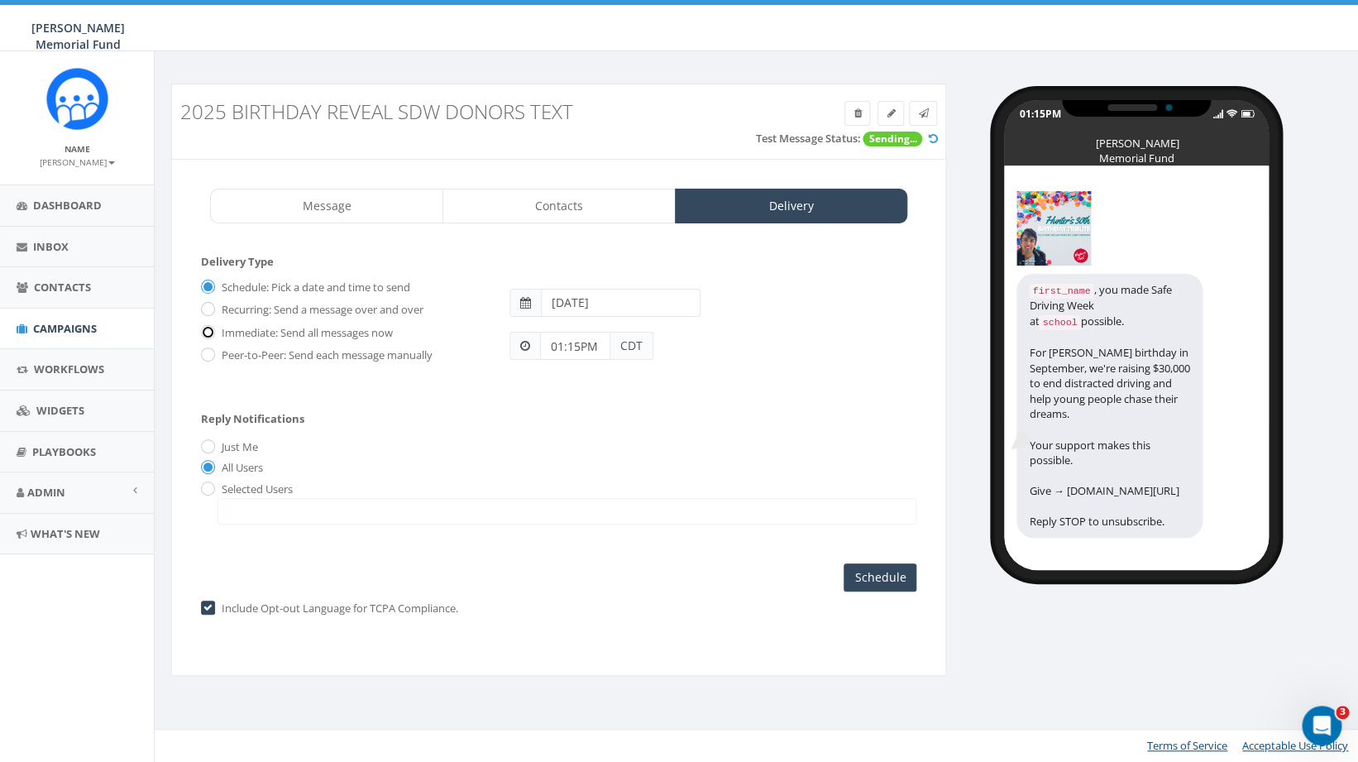
click at [208, 331] on input "Immediate: Send all messages now" at bounding box center [206, 332] width 11 height 11
radio input "true"
click at [870, 579] on input "Send Now" at bounding box center [878, 577] width 78 height 28
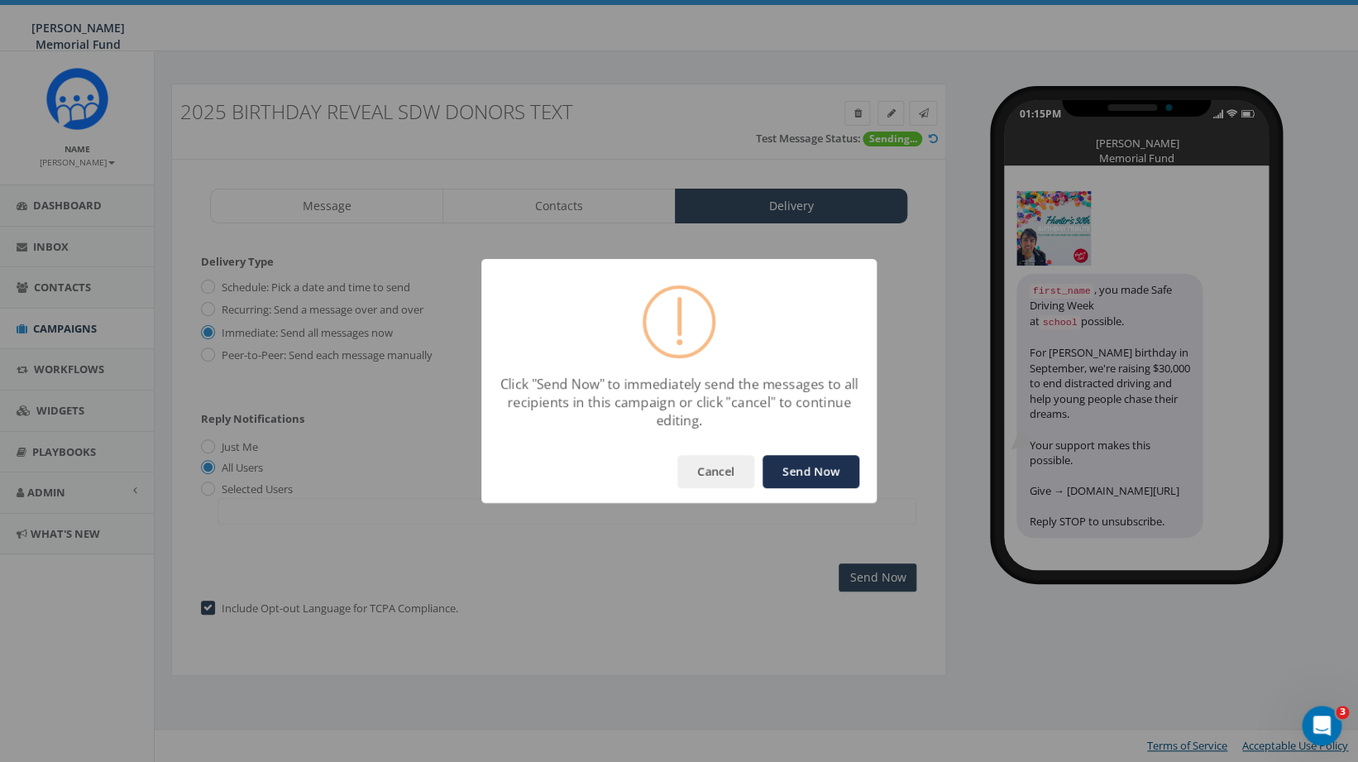
click at [794, 463] on button "Send Now" at bounding box center [810, 471] width 97 height 33
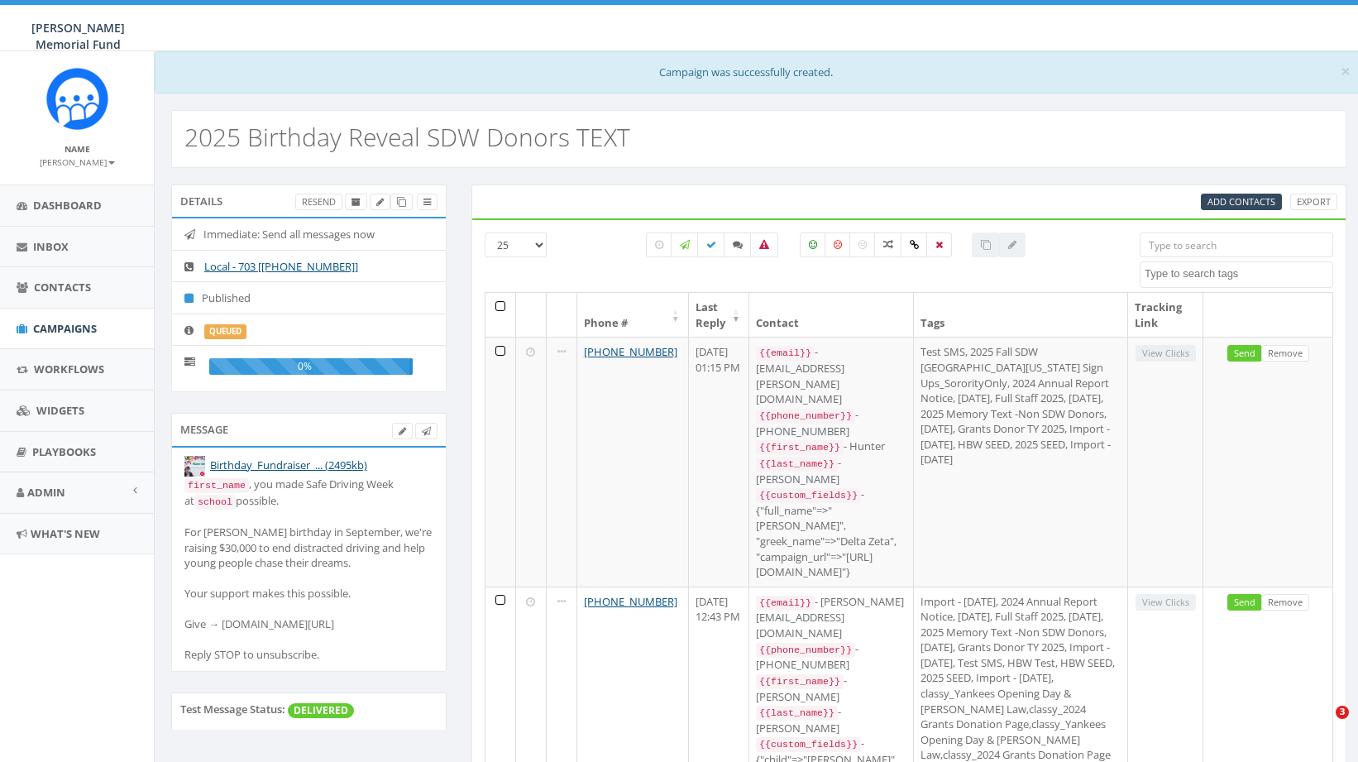
select select
click at [61, 327] on span "Campaigns" at bounding box center [65, 328] width 64 height 15
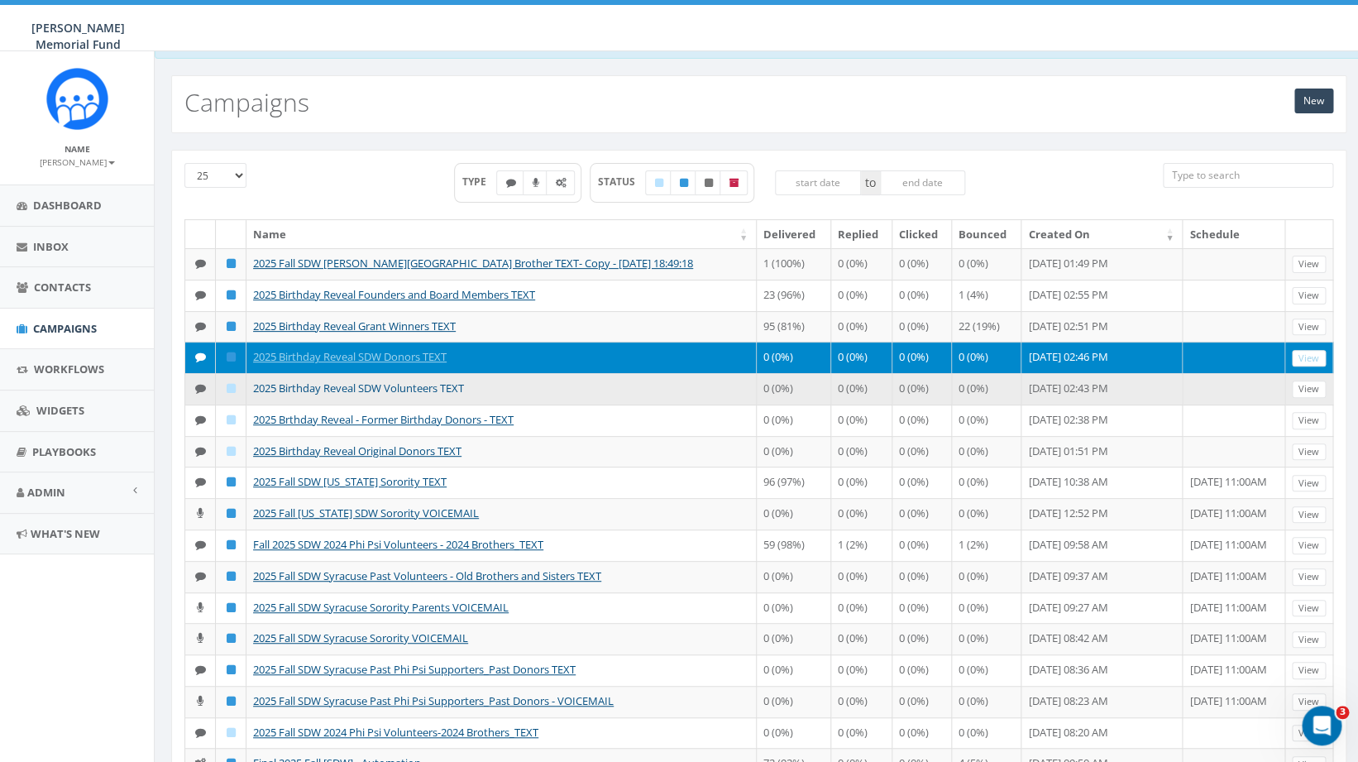
scroll to position [36, 0]
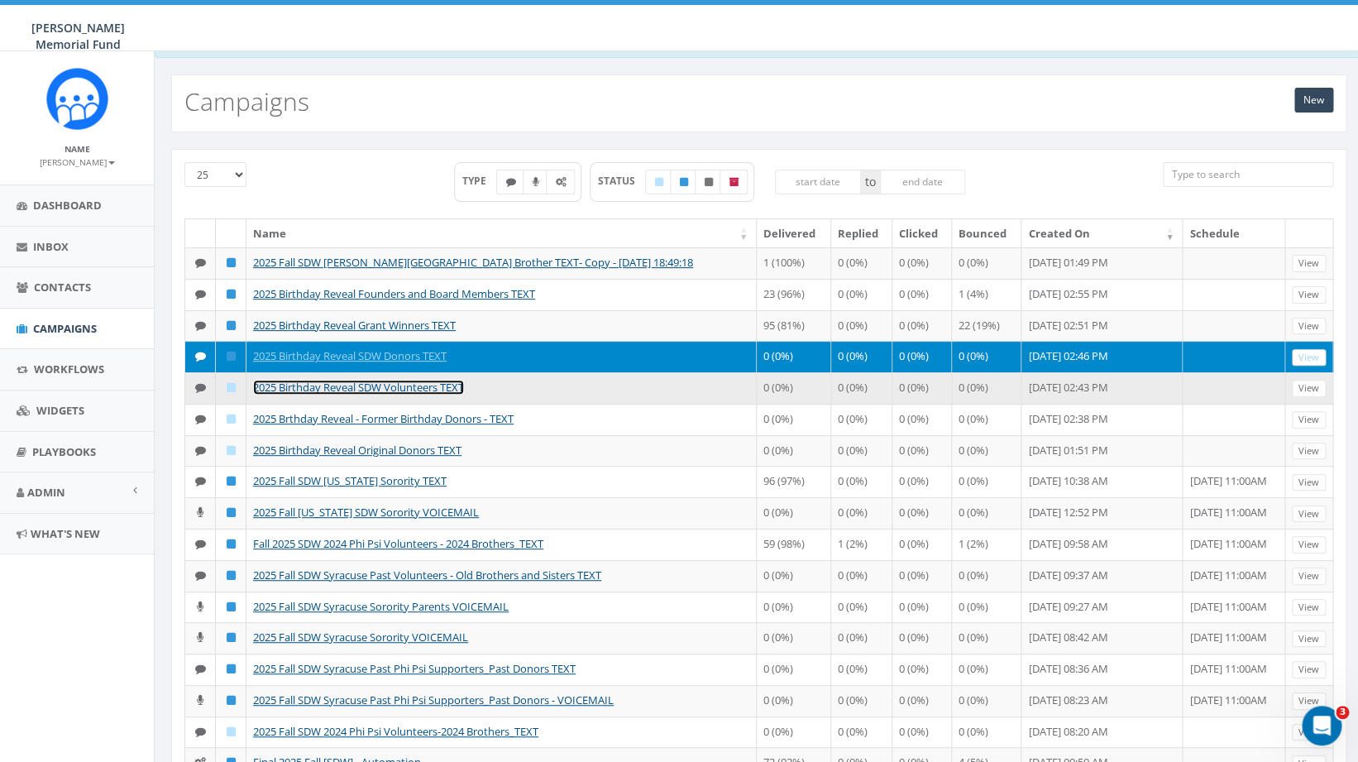
click at [393, 394] on link "2025 Birthday Reveal SDW Volunteers TEXT" at bounding box center [358, 387] width 211 height 15
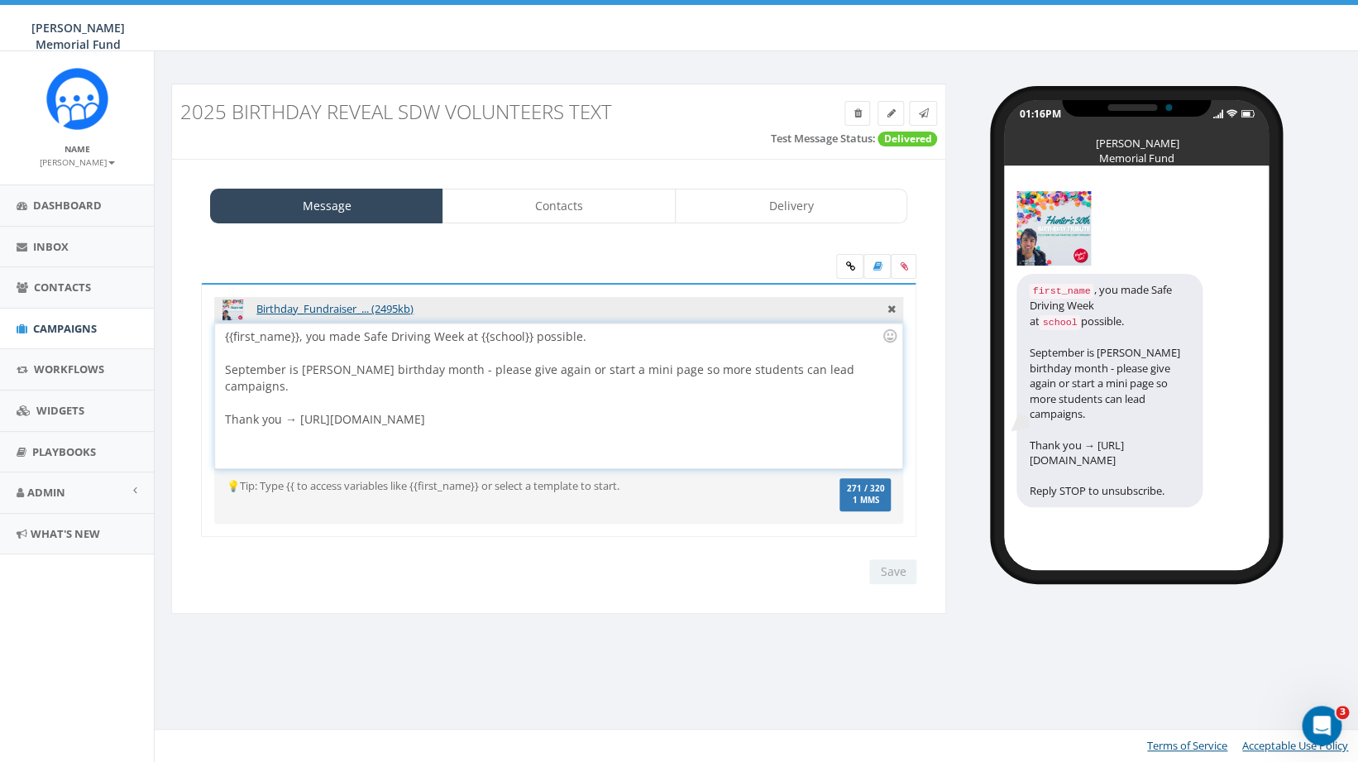
drag, startPoint x: 298, startPoint y: 404, endPoint x: 570, endPoint y: 410, distance: 272.1
click at [570, 410] on div "{{first_name}}, you made Safe Driving Week at {{school}} possible. September is…" at bounding box center [558, 395] width 686 height 145
click at [508, 413] on div "{{first_name}}, you made Safe Driving Week at {{school}} possible. September is…" at bounding box center [558, 395] width 686 height 145
drag, startPoint x: 497, startPoint y: 404, endPoint x: 300, endPoint y: 407, distance: 196.9
click at [300, 407] on div "{{first_name}}, you made Safe Driving Week at {{school}} possible. September is…" at bounding box center [558, 395] width 686 height 145
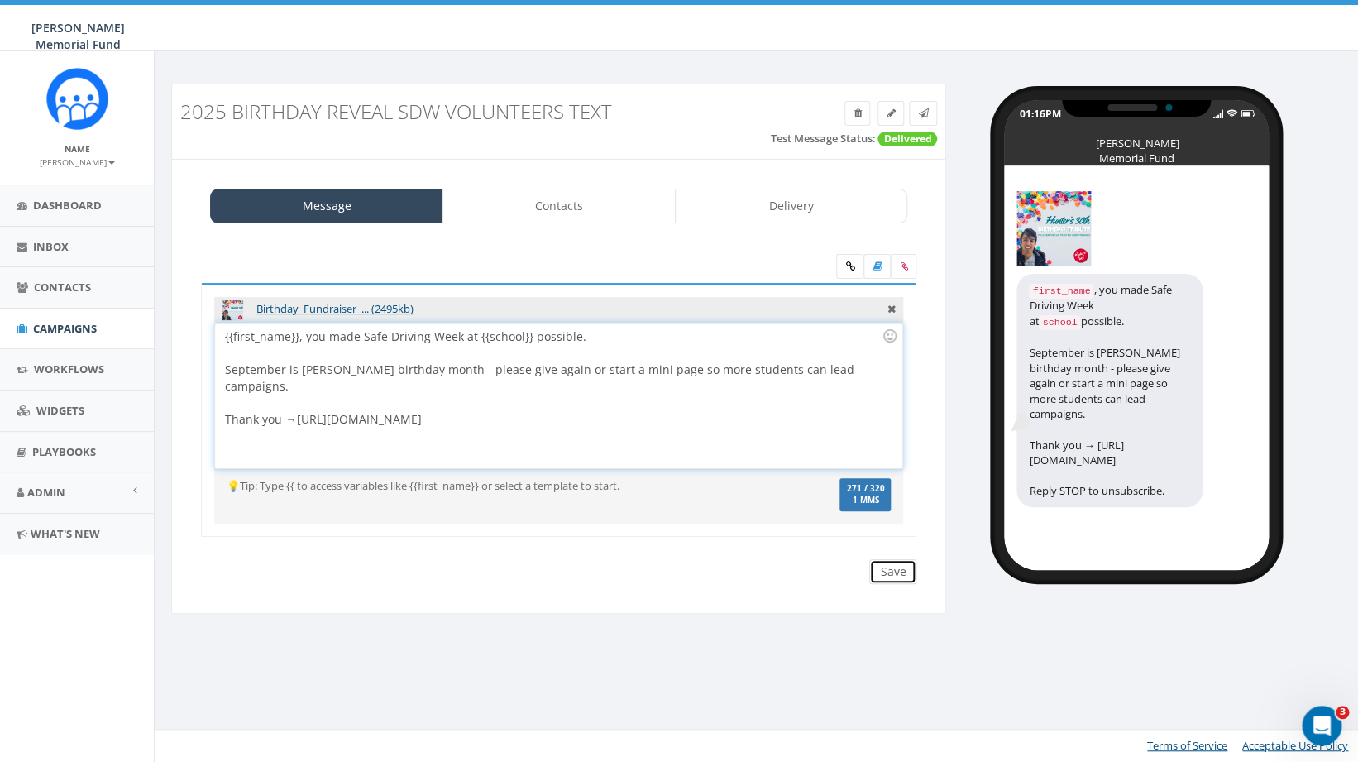
click at [897, 574] on input "Save" at bounding box center [892, 571] width 47 height 25
click at [916, 108] on link at bounding box center [923, 113] width 28 height 25
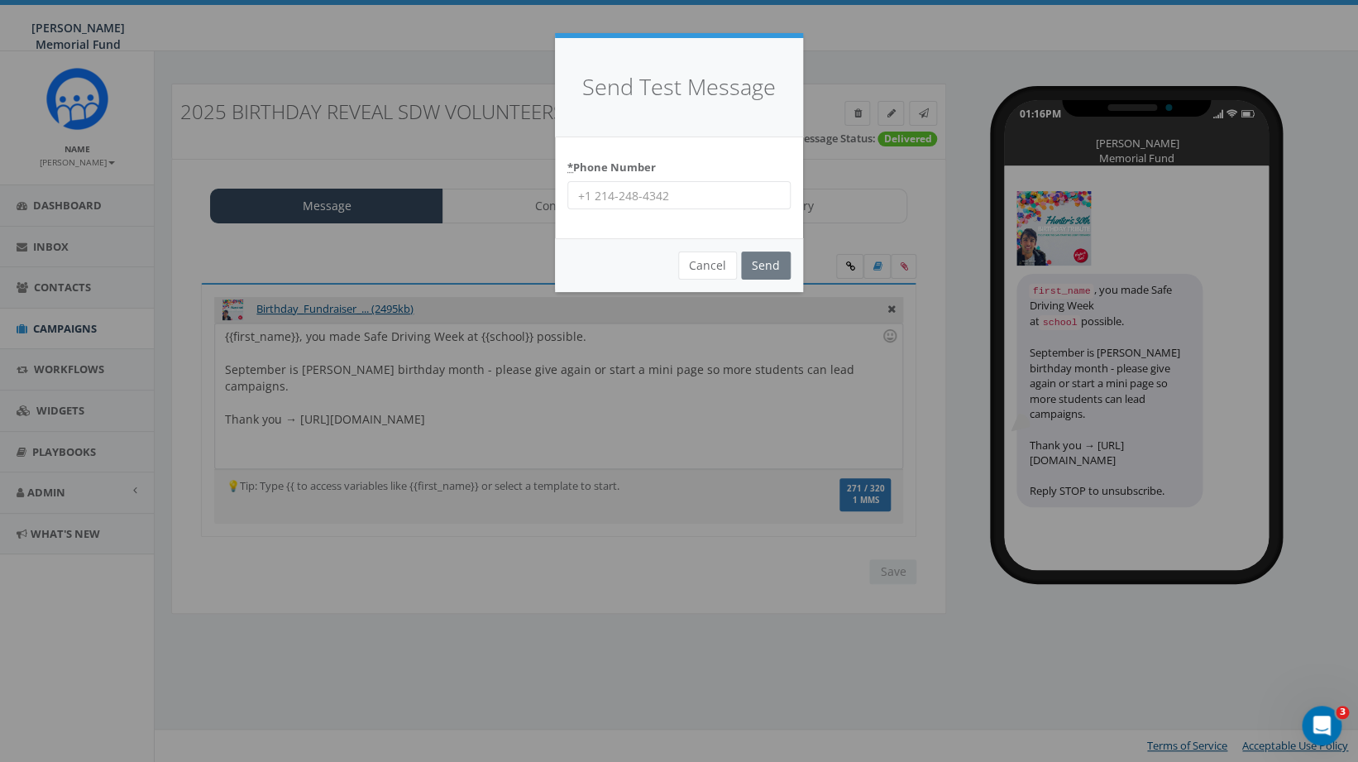
click at [605, 193] on input "* Phone Number" at bounding box center [678, 195] width 223 height 28
type input "4782304836"
click at [762, 270] on input "Send" at bounding box center [766, 265] width 50 height 28
click at [672, 197] on input "4782304836" at bounding box center [678, 195] width 223 height 28
drag, startPoint x: 665, startPoint y: 197, endPoint x: 541, endPoint y: 195, distance: 124.1
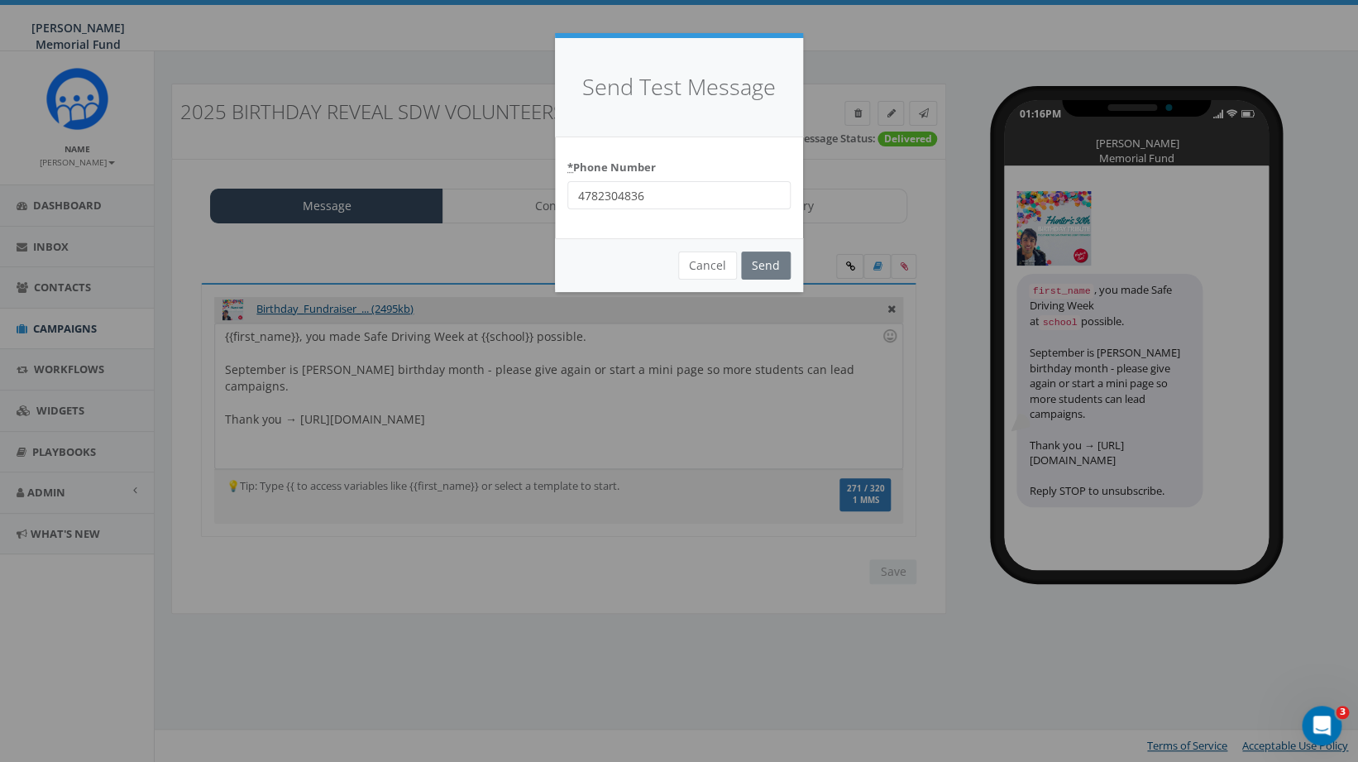
click at [567, 195] on input "4782304836" at bounding box center [678, 195] width 223 height 28
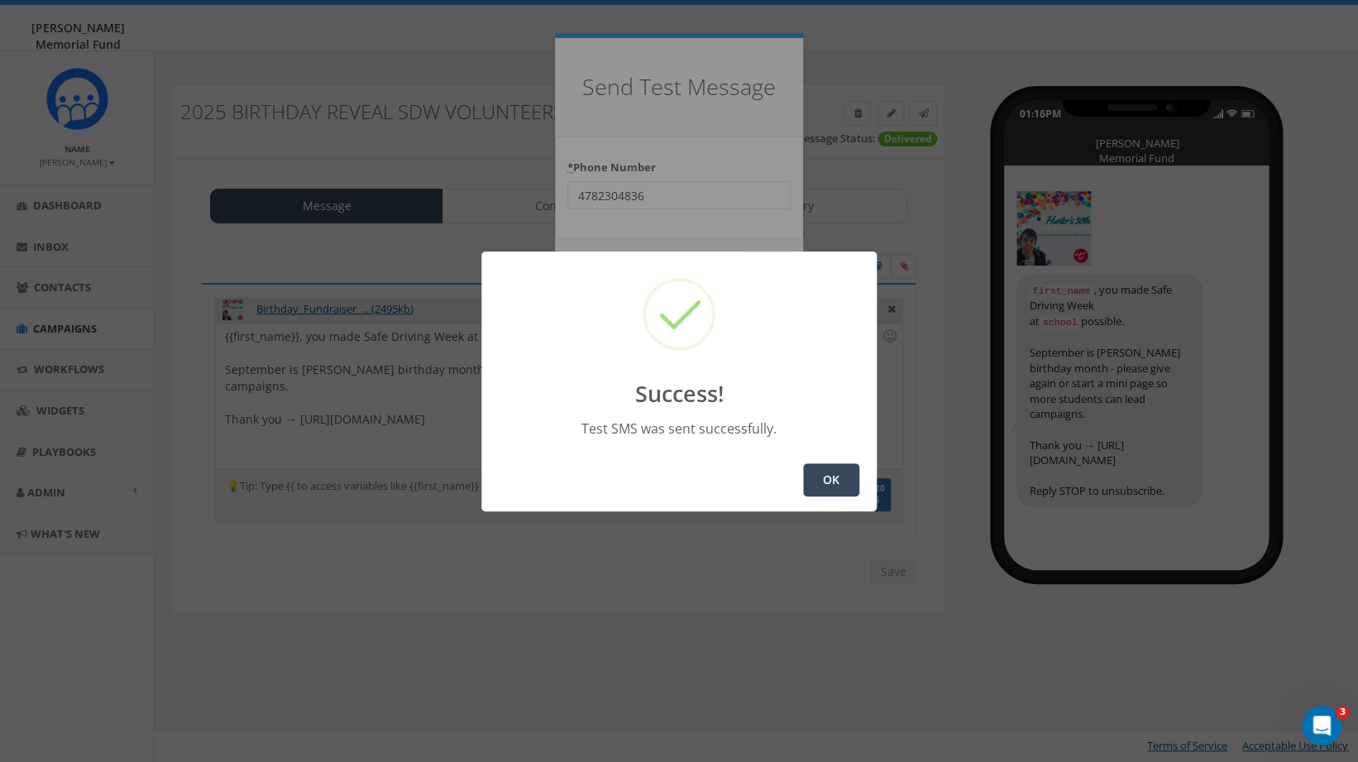
click at [835, 476] on button "OK" at bounding box center [831, 479] width 56 height 33
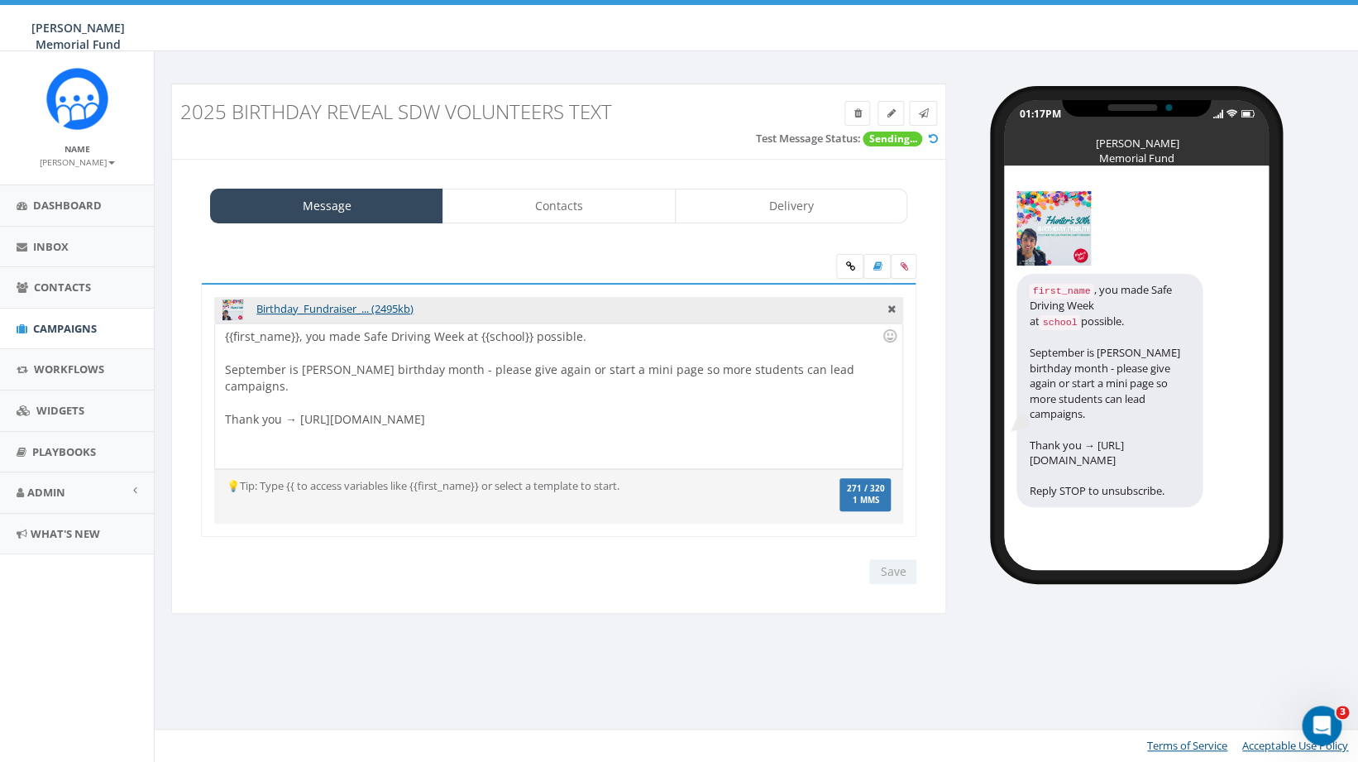
click at [335, 369] on div "{{first_name}}, you made Safe Driving Week at {{school}} possible. September is…" at bounding box center [558, 395] width 686 height 145
drag, startPoint x: 442, startPoint y: 373, endPoint x: 433, endPoint y: 374, distance: 10.0
click at [433, 374] on div "{{first_name}}, you made Safe Driving Week at {{school}} possible. September is…" at bounding box center [558, 395] width 686 height 145
click at [439, 366] on div "{{first_name}}, you made Safe Driving Week at {{school}} possible. September is…" at bounding box center [558, 395] width 686 height 145
click at [480, 375] on div "{{first_name}}, you made Safe Driving Week at {{school}} possible. September is…" at bounding box center [558, 395] width 686 height 145
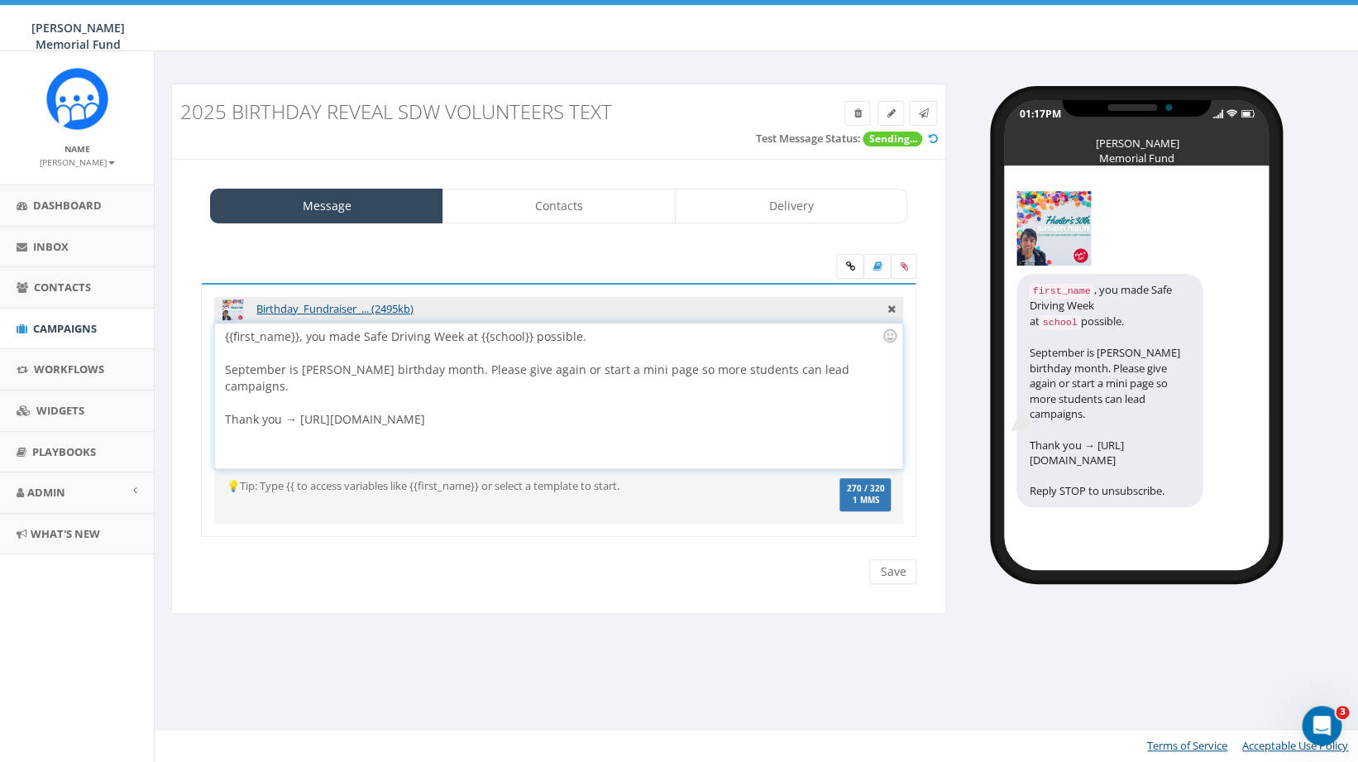
click at [479, 371] on div "{{first_name}}, you made Safe Driving Week at {{school}} possible. September is…" at bounding box center [558, 395] width 686 height 145
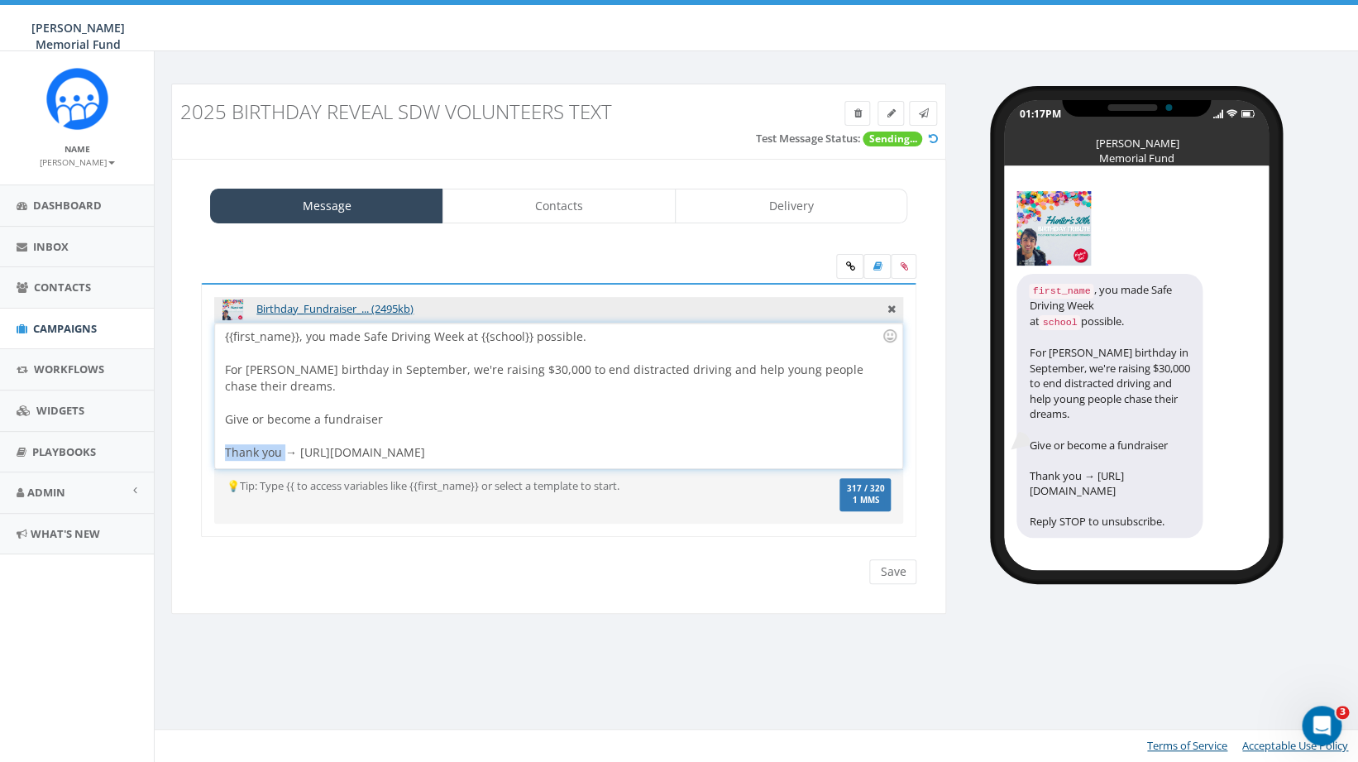
drag, startPoint x: 283, startPoint y: 452, endPoint x: 221, endPoint y: 452, distance: 62.0
click at [221, 452] on div "{{first_name}}, you made Safe Driving Week at {{school}} possible. For Hunter W…" at bounding box center [558, 395] width 686 height 145
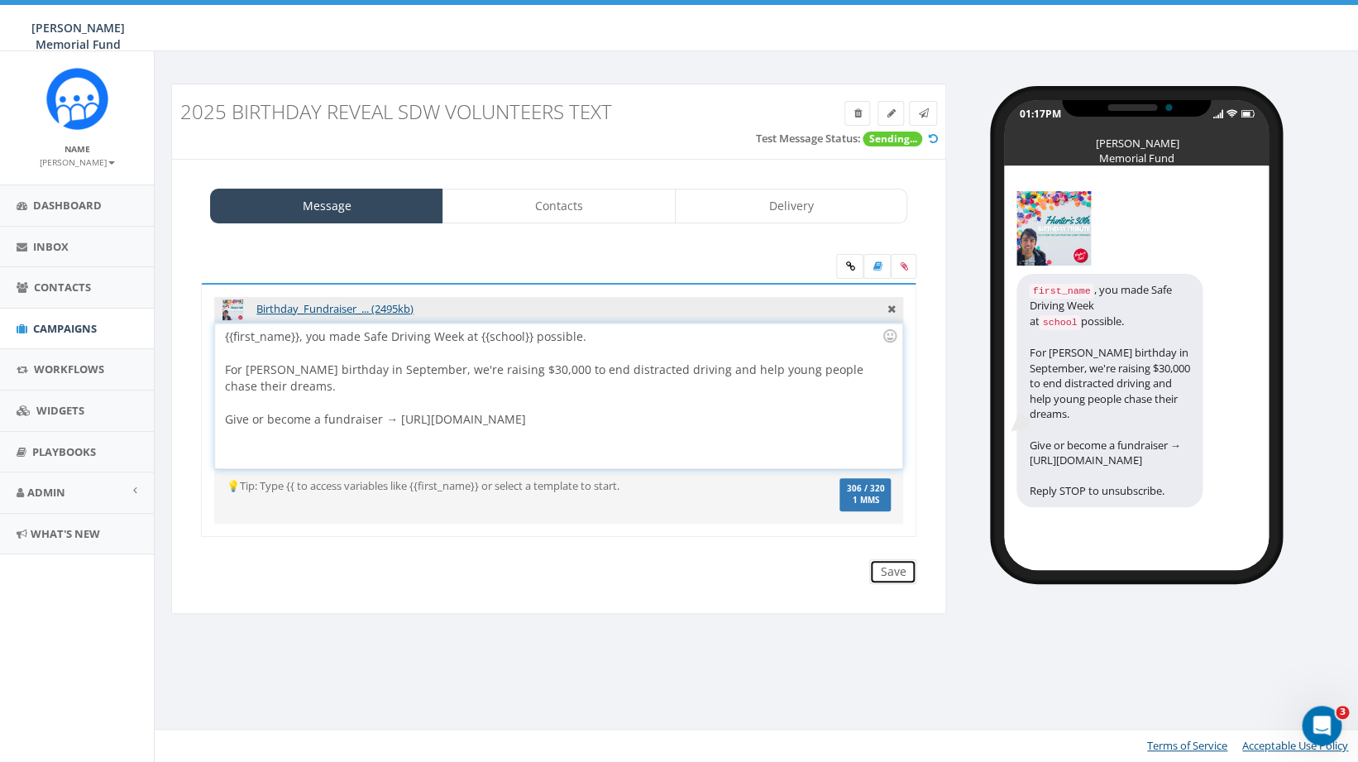
click at [887, 570] on input "Save" at bounding box center [892, 571] width 47 height 25
click at [925, 119] on span at bounding box center [923, 113] width 10 height 14
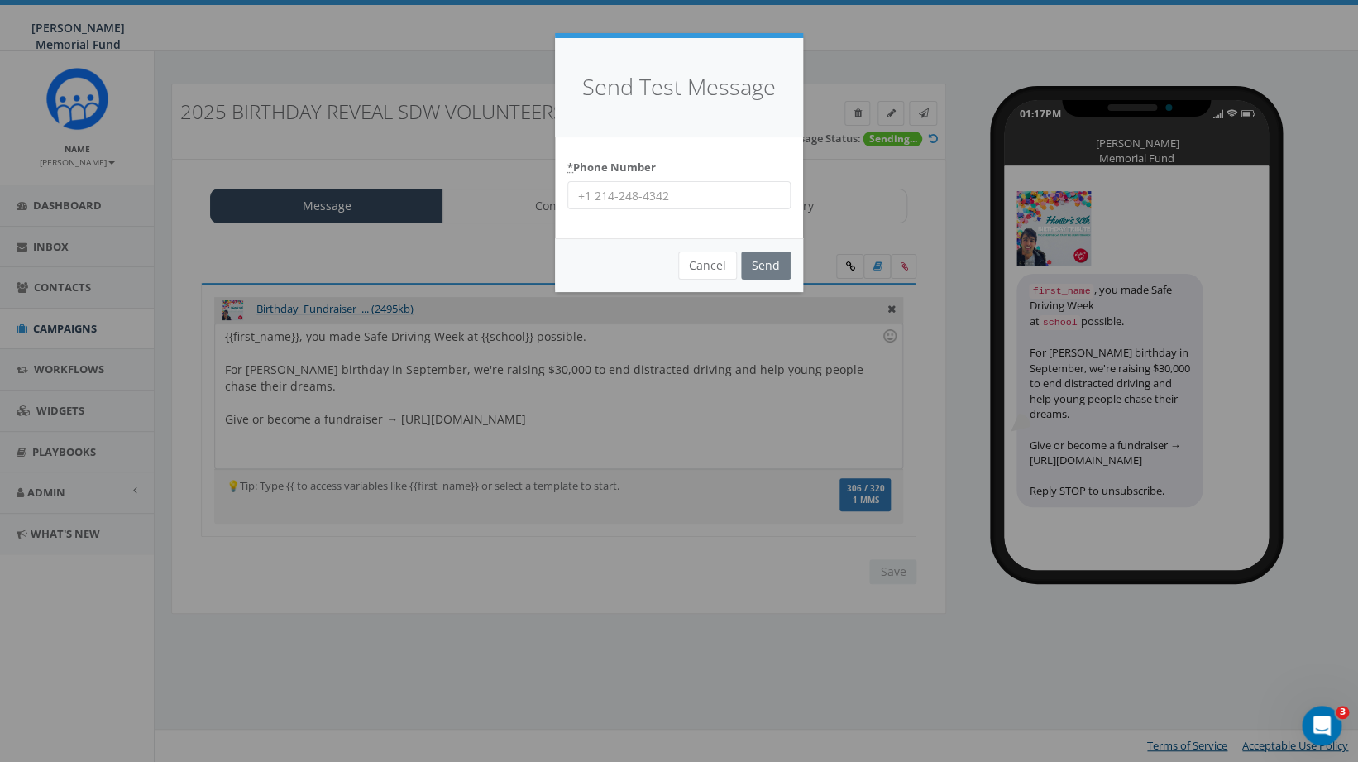
click at [653, 192] on input "* Phone Number" at bounding box center [678, 195] width 223 height 28
type input "4782304836"
click at [762, 265] on input "Send" at bounding box center [766, 265] width 50 height 28
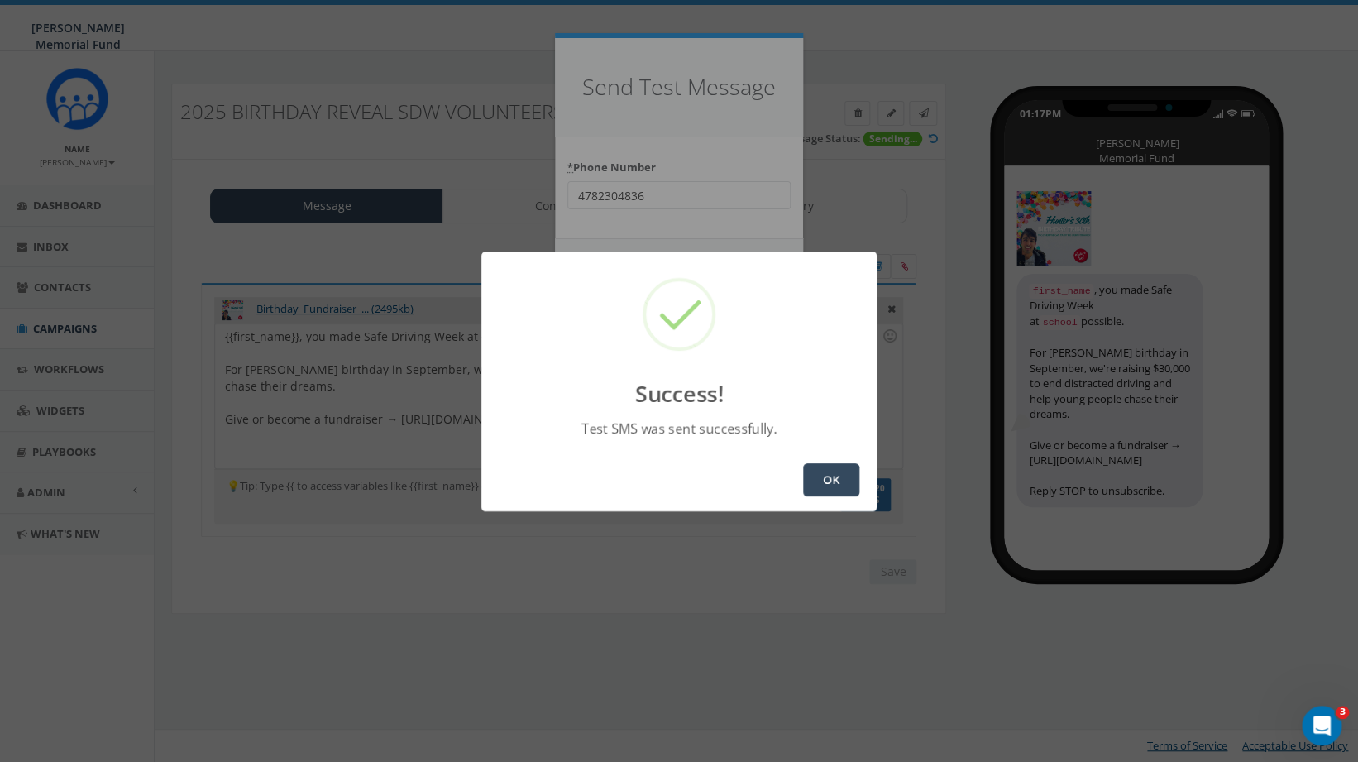
click at [826, 476] on button "OK" at bounding box center [831, 479] width 56 height 33
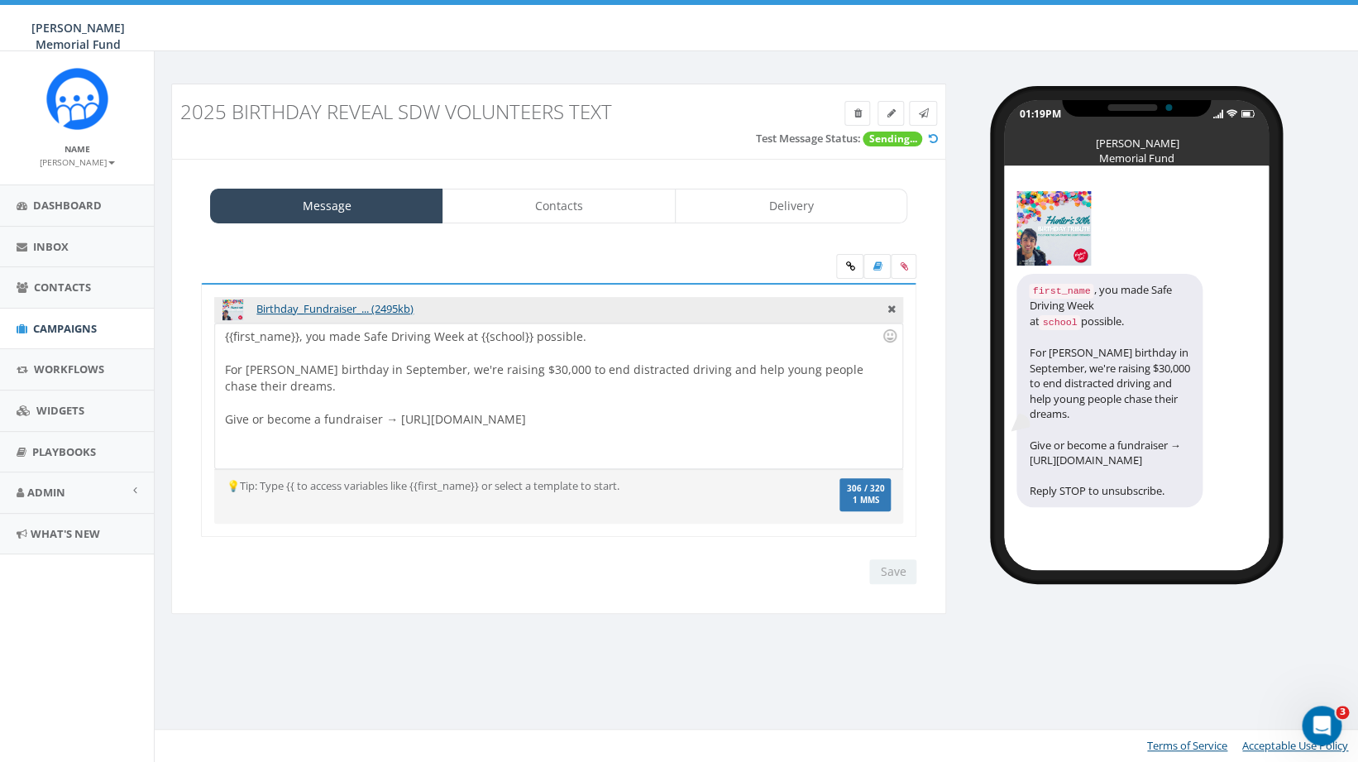
click at [935, 139] on icon at bounding box center [932, 138] width 9 height 11
click at [817, 564] on div "Save Next" at bounding box center [559, 571] width 740 height 25
click at [78, 328] on span "Campaigns" at bounding box center [65, 328] width 64 height 15
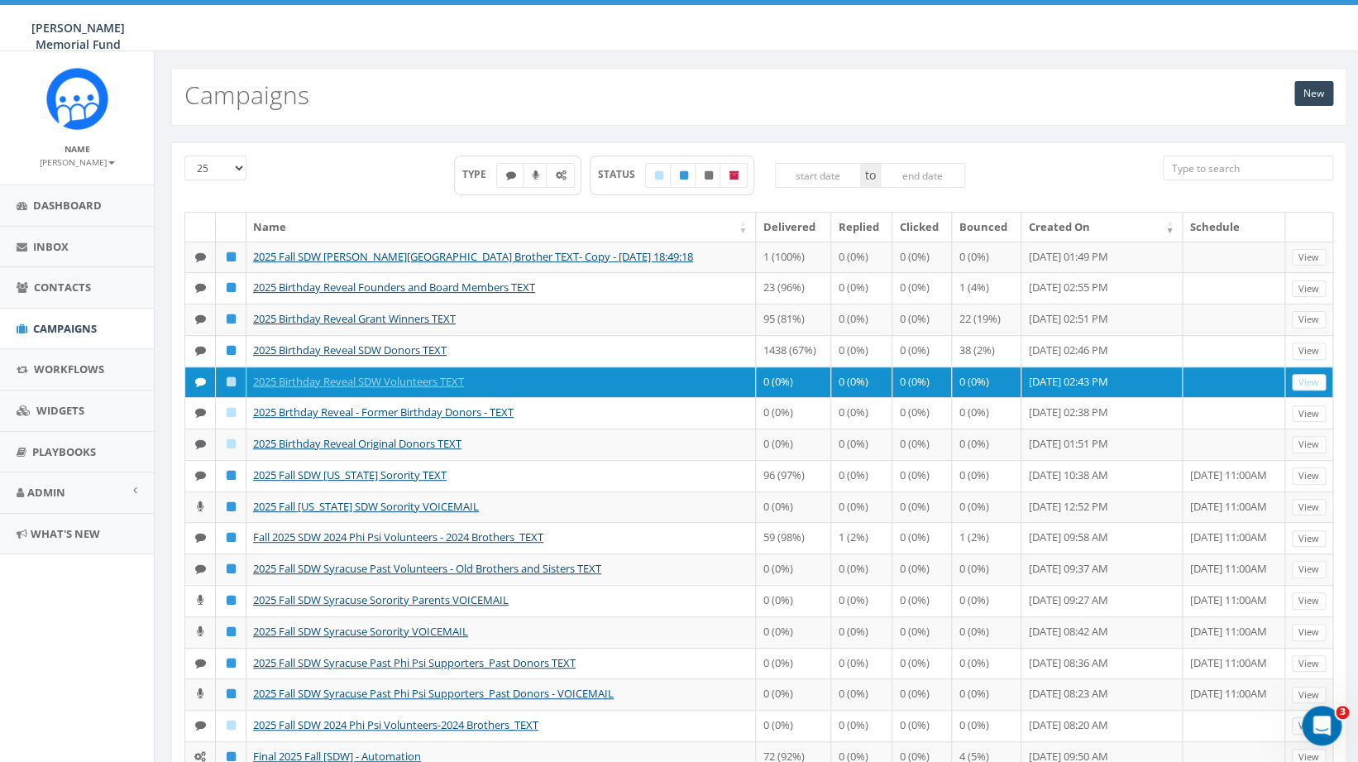
click at [385, 389] on link "2025 Birthday Reveal SDW Volunteers TEXT" at bounding box center [358, 381] width 211 height 15
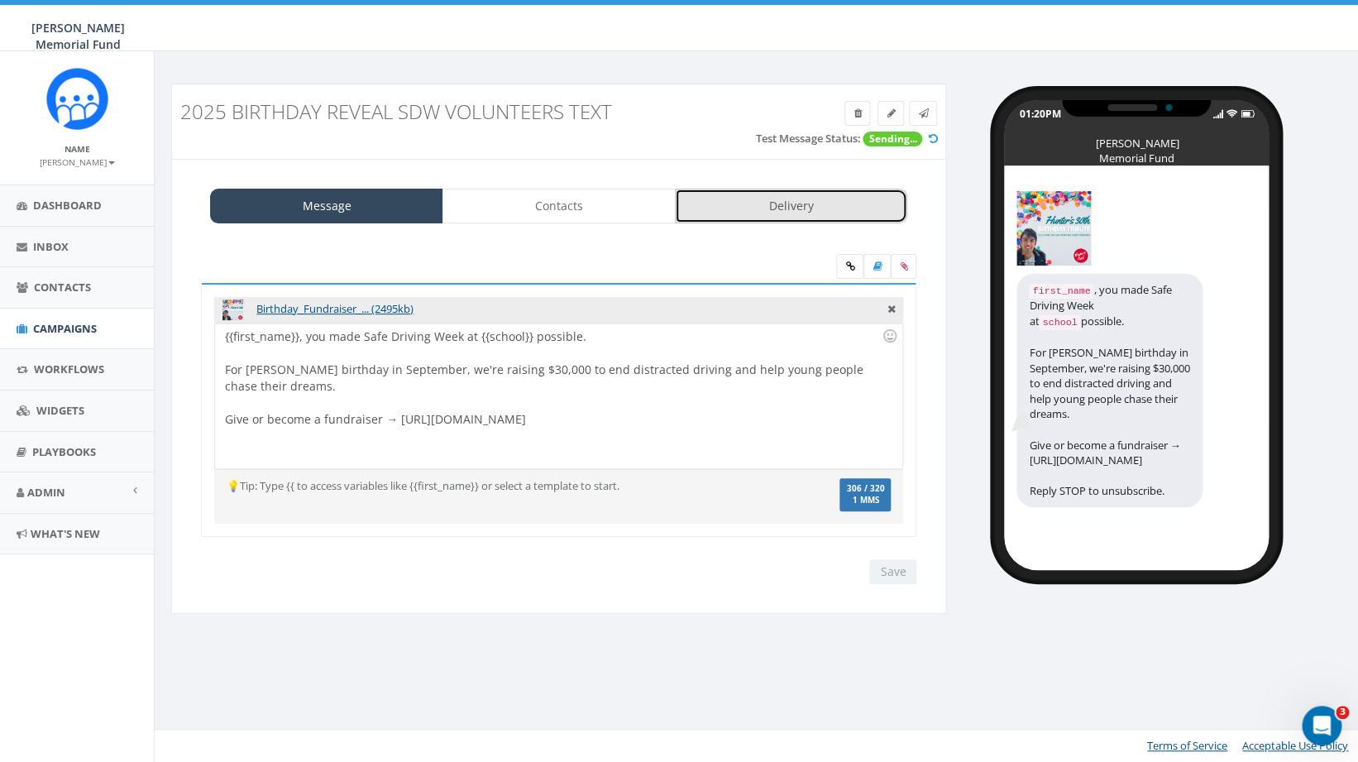
click at [783, 202] on link "Delivery" at bounding box center [791, 206] width 233 height 35
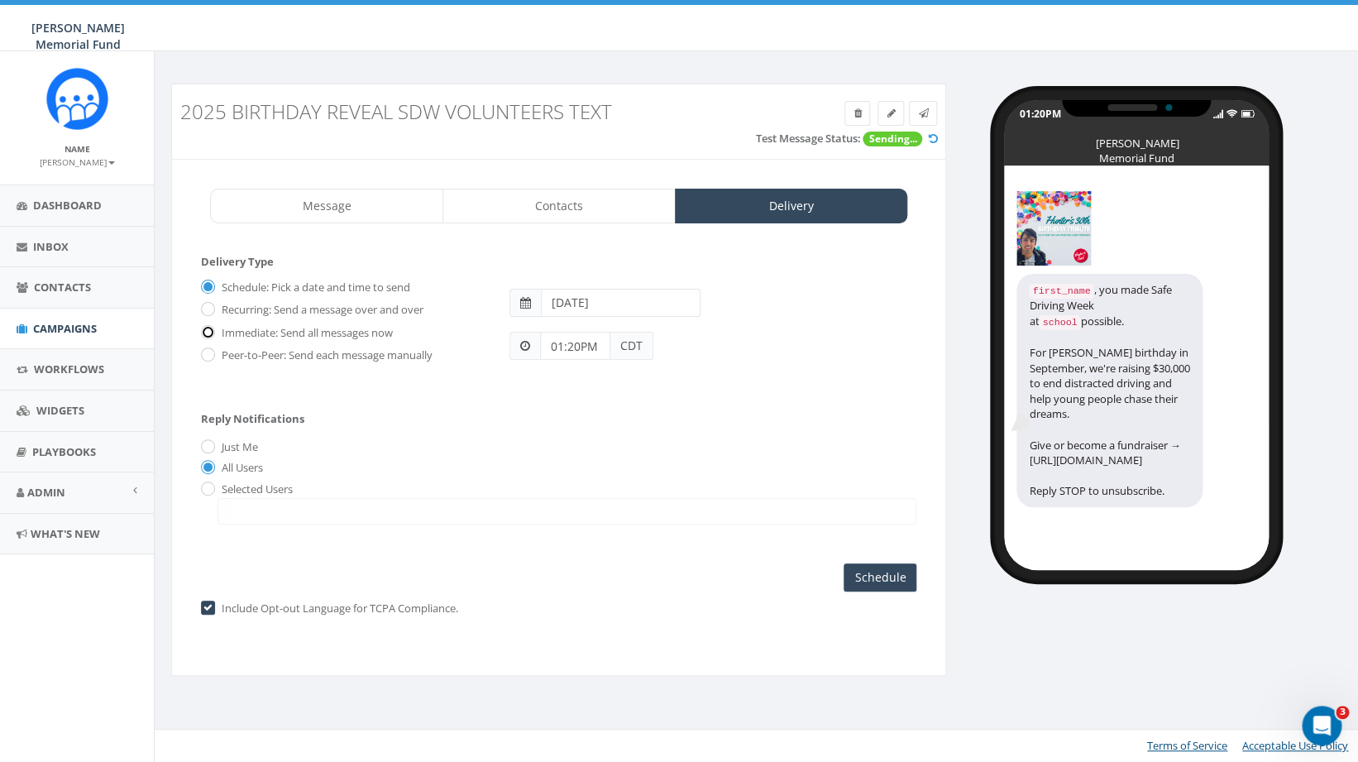
click at [211, 333] on input "Immediate: Send all messages now" at bounding box center [206, 332] width 11 height 11
radio input "true"
click at [880, 576] on input "Send Now" at bounding box center [878, 577] width 78 height 28
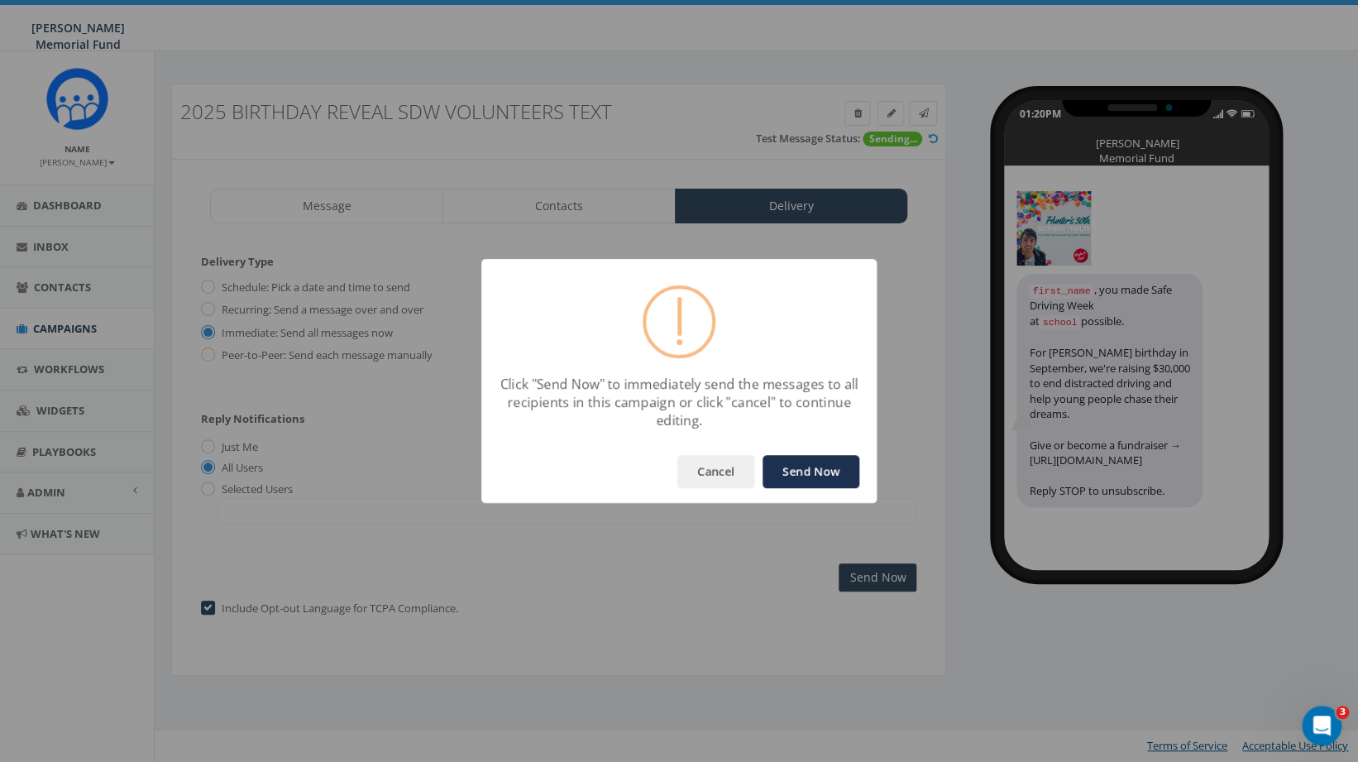
click at [819, 480] on button "Send Now" at bounding box center [810, 471] width 97 height 33
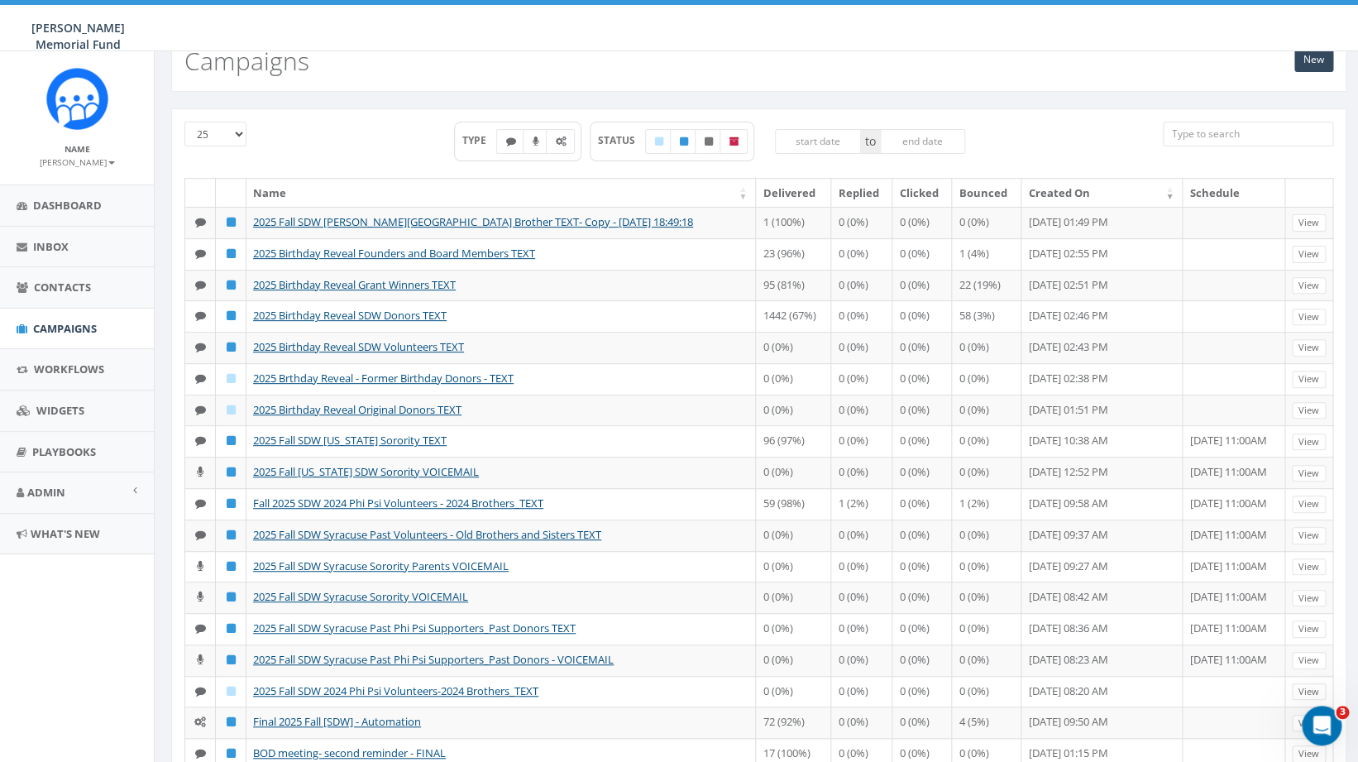
scroll to position [80, 0]
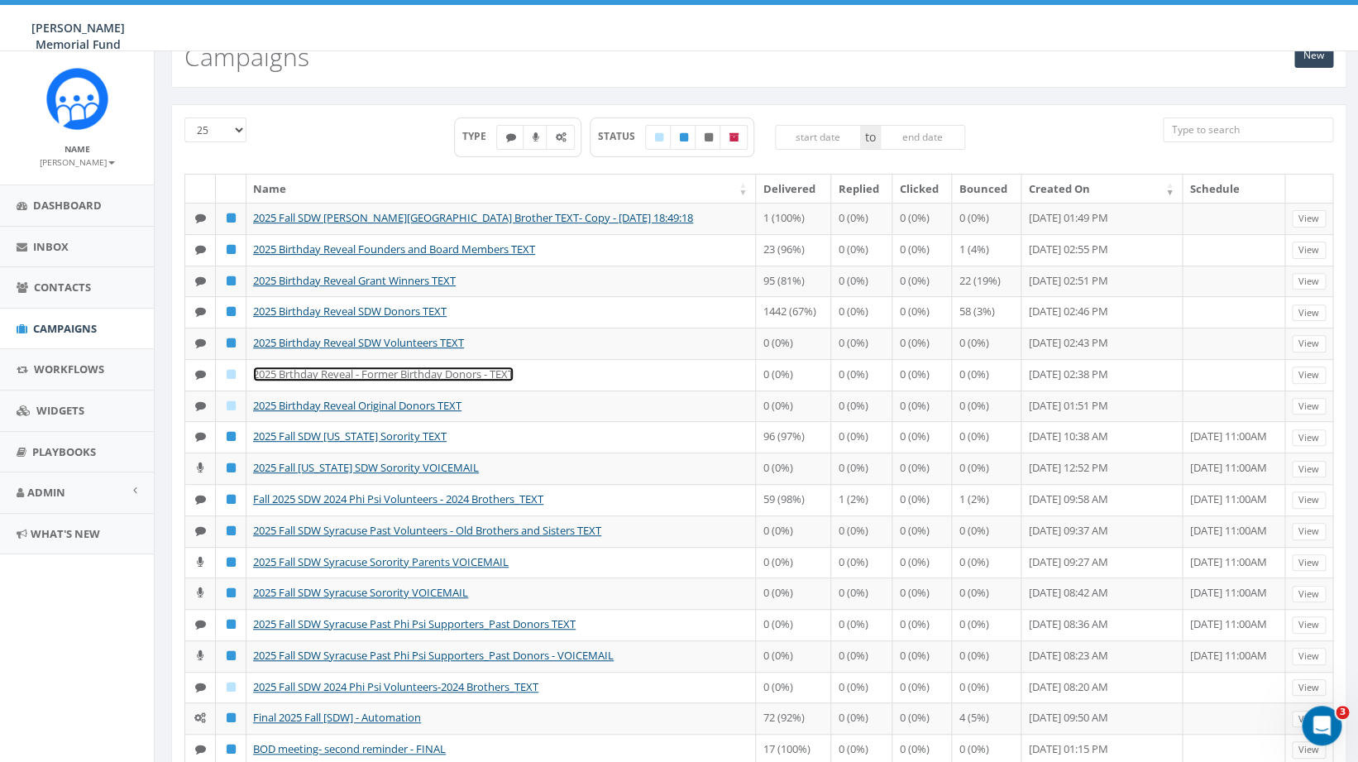
click at [425, 381] on link "2025 Brthday Reveal - Former Birthday Donors - TEXT" at bounding box center [383, 373] width 261 height 15
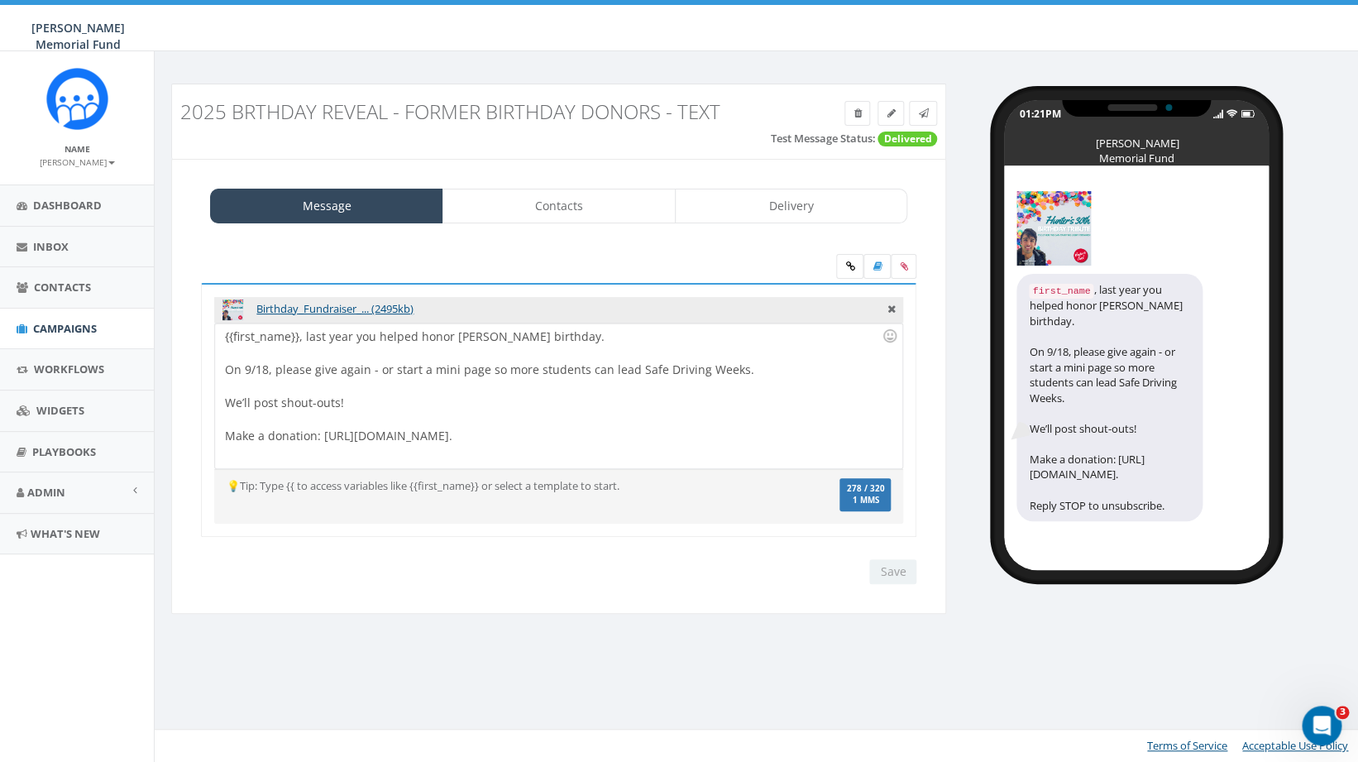
click at [518, 424] on div at bounding box center [553, 419] width 657 height 17
drag, startPoint x: 600, startPoint y: 438, endPoint x: 322, endPoint y: 439, distance: 277.9
click at [322, 439] on div "{{first_name}}, last year you helped honor Hunter’s birthday. On 9/18, please g…" at bounding box center [558, 395] width 686 height 145
click at [280, 370] on div "{{first_name}}, last year you helped honor Hunter’s birthday. On 9/18, please g…" at bounding box center [558, 395] width 686 height 145
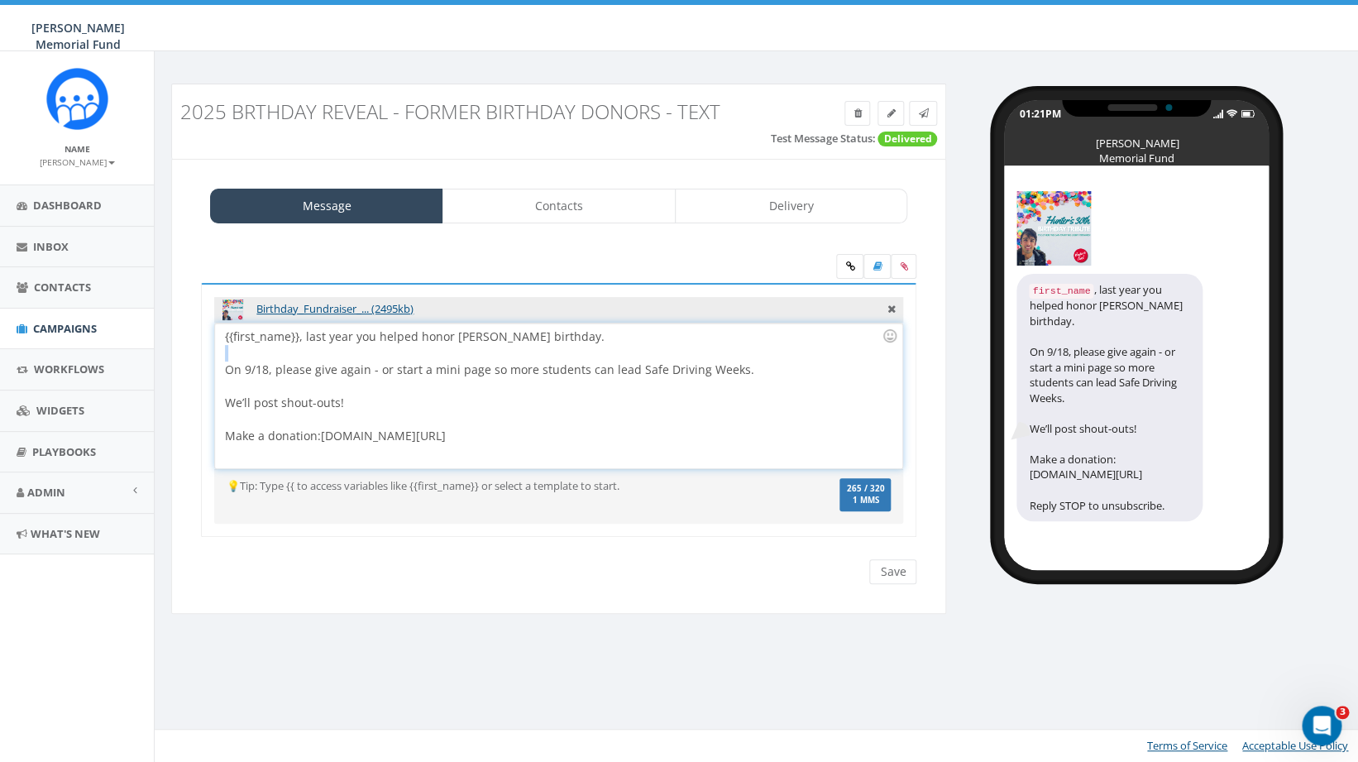
click at [280, 370] on div "{{first_name}}, last year you helped honor Hunter’s birthday. On 9/18, please g…" at bounding box center [558, 395] width 686 height 145
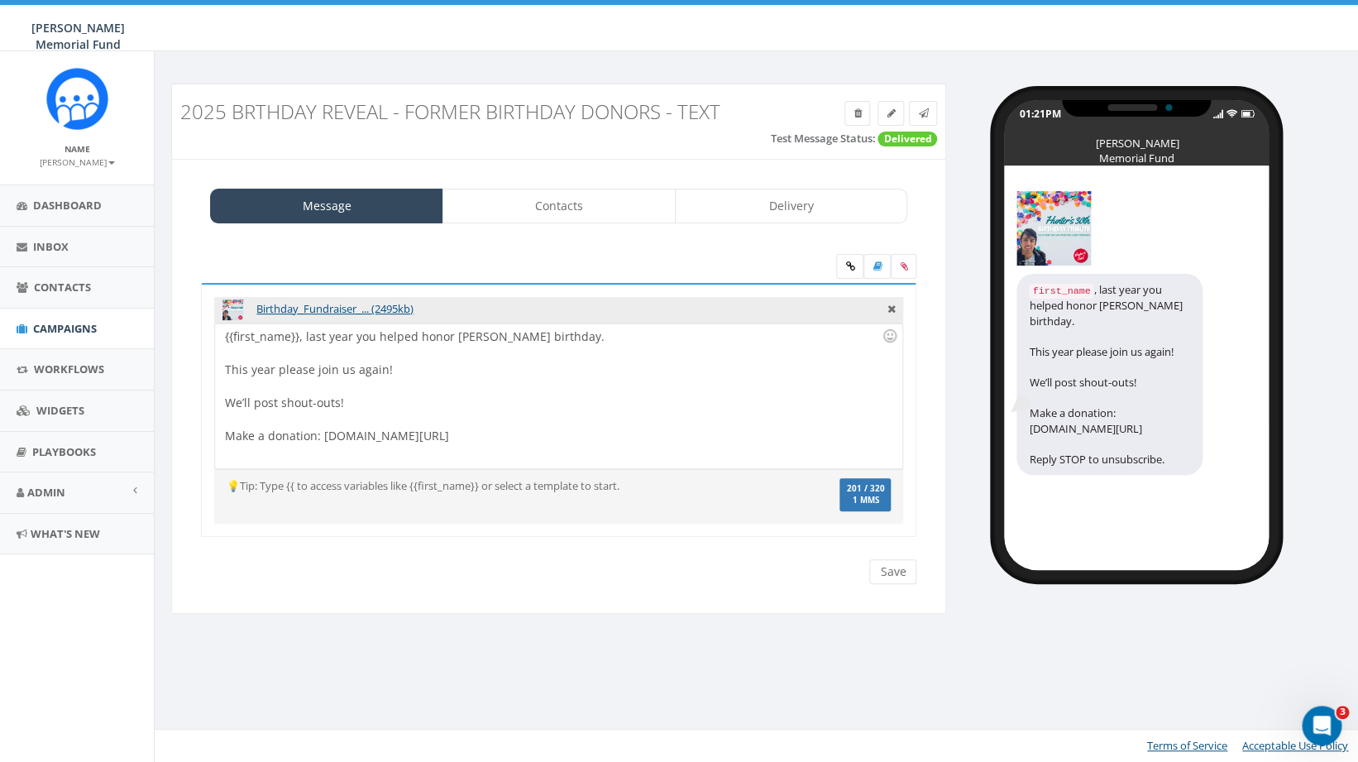
click at [414, 375] on div "{{first_name}}, last year you helped honor Hunter’s birthday. This year please …" at bounding box center [558, 395] width 686 height 145
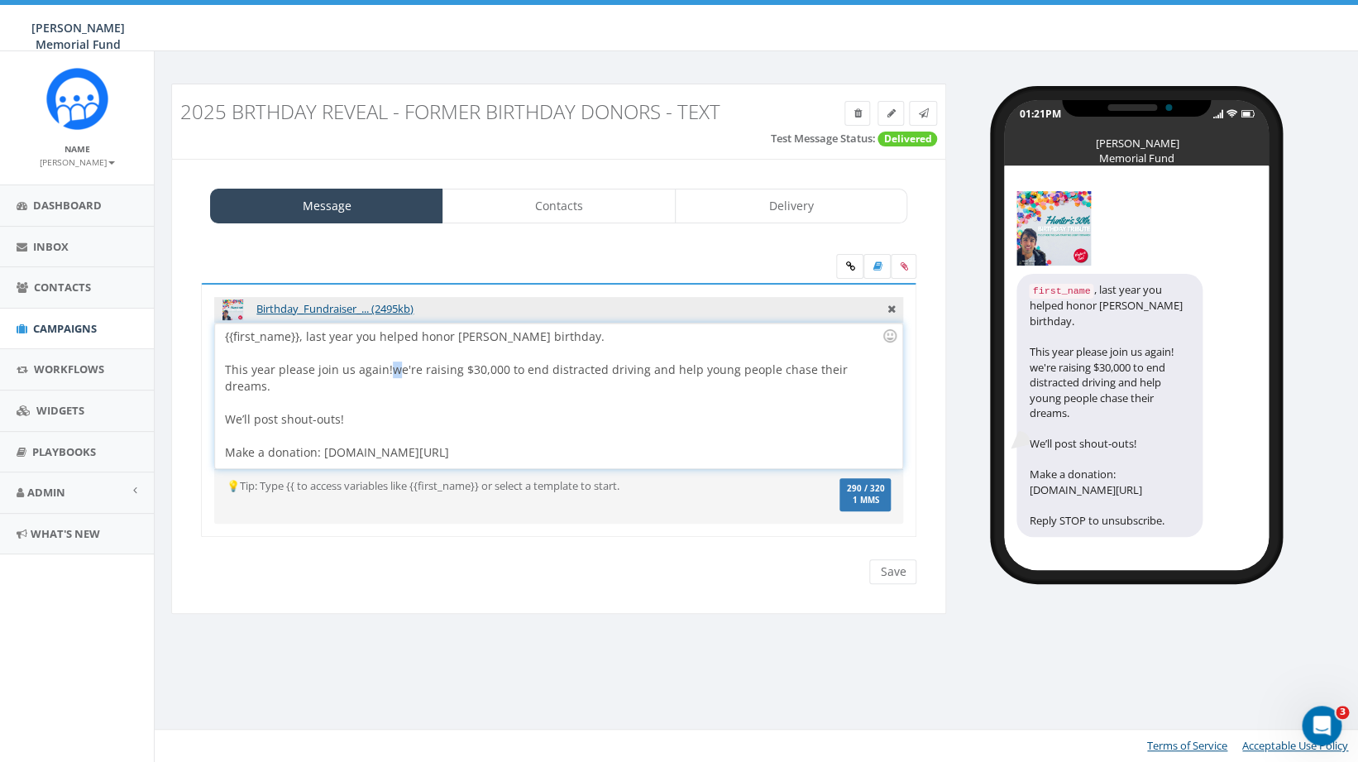
click at [392, 372] on div "{{first_name}}, last year you helped honor Hunter’s birthday. This year please …" at bounding box center [558, 395] width 686 height 145
click at [319, 404] on div "{{first_name}}, last year you helped honor Hunter’s birthday. This year please …" at bounding box center [558, 395] width 686 height 145
click at [295, 406] on div "{{first_name}}, last year you helped honor Hunter’s birthday. This year please …" at bounding box center [558, 395] width 686 height 145
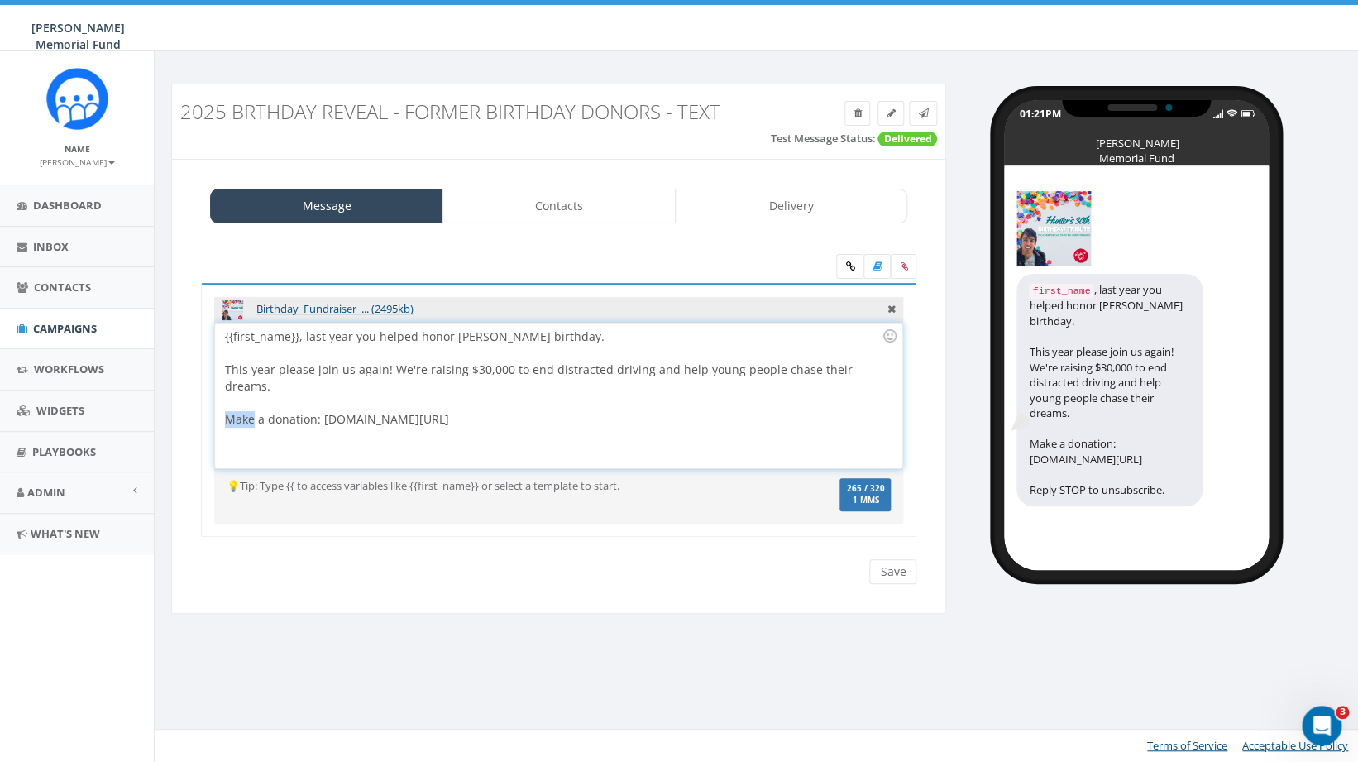
drag, startPoint x: 248, startPoint y: 399, endPoint x: 226, endPoint y: 399, distance: 22.3
click at [226, 399] on div "{{first_name}}, last year you helped honor Hunter’s birthday. This year please …" at bounding box center [558, 395] width 686 height 145
drag, startPoint x: 313, startPoint y: 401, endPoint x: 210, endPoint y: 399, distance: 103.4
click at [215, 400] on div "{{first_name}}, last year you helped honor Hunter’s birthday. This year please …" at bounding box center [558, 395] width 686 height 145
click at [901, 571] on input "Save" at bounding box center [892, 571] width 47 height 25
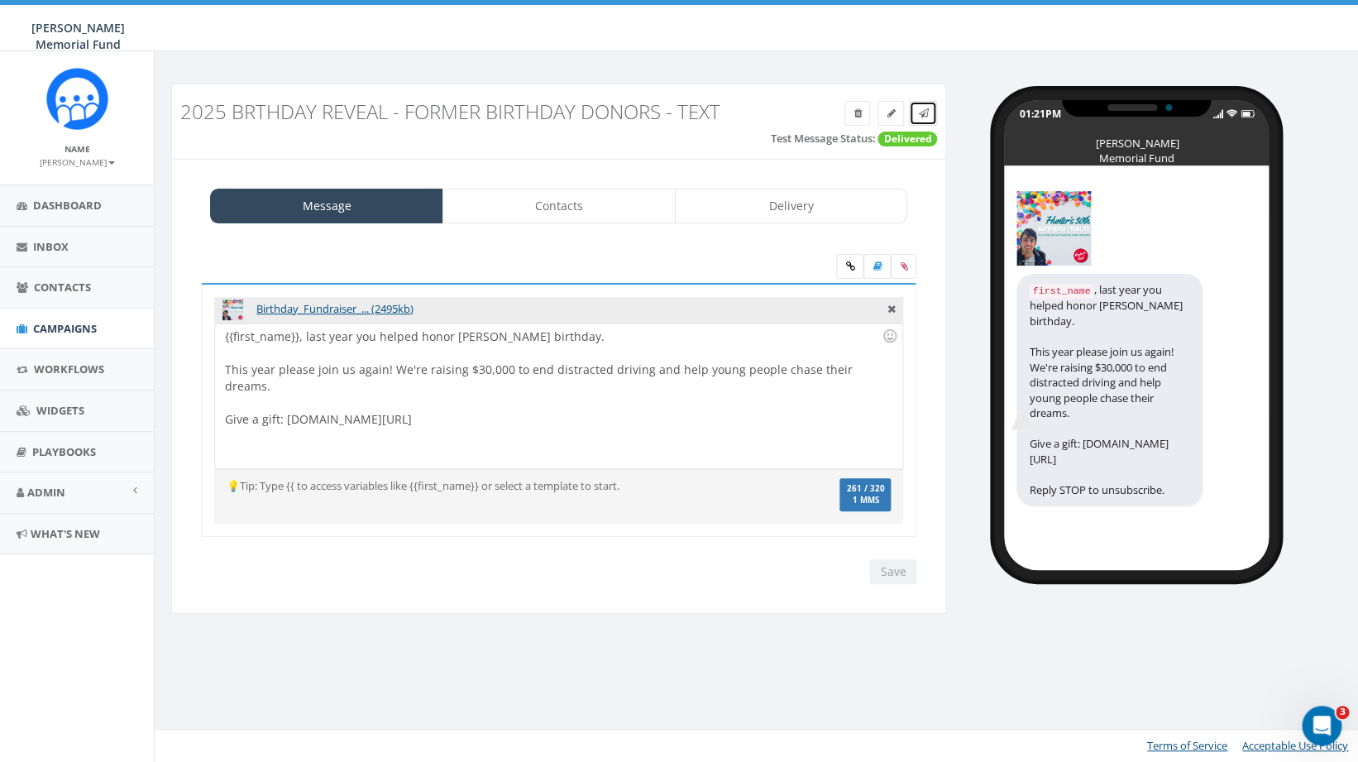
click at [925, 108] on span at bounding box center [923, 113] width 10 height 14
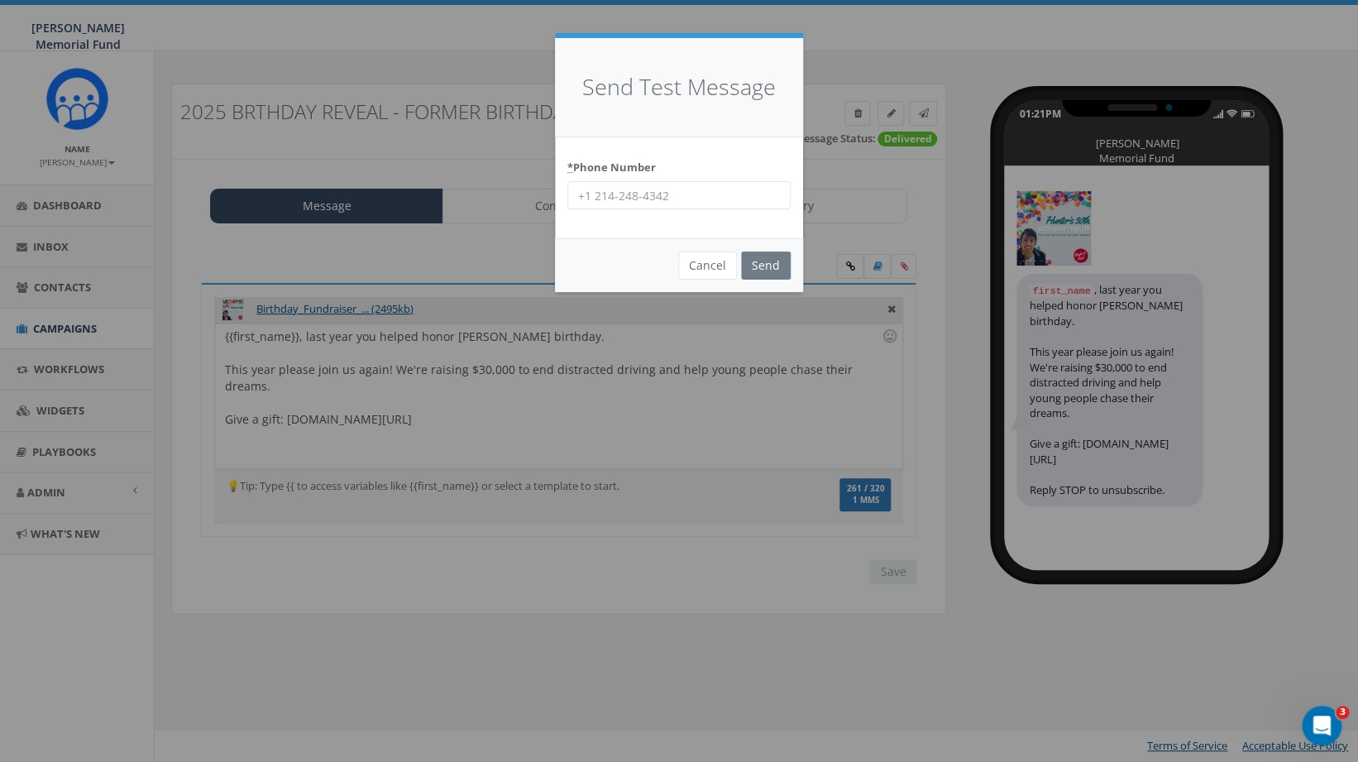
click at [639, 197] on input "* Phone Number" at bounding box center [678, 195] width 223 height 28
type input "4782304836"
click at [764, 270] on input "Send" at bounding box center [766, 265] width 50 height 28
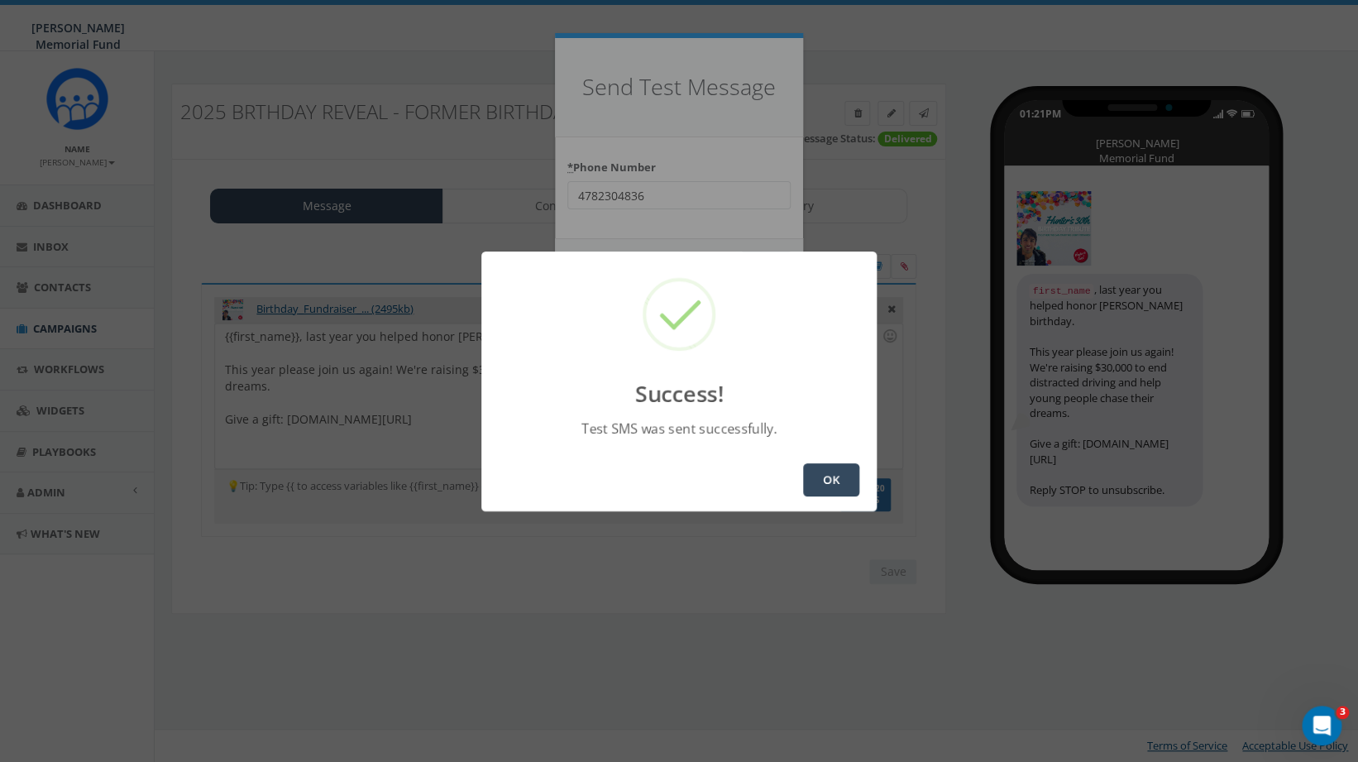
click at [835, 480] on button "OK" at bounding box center [831, 479] width 56 height 33
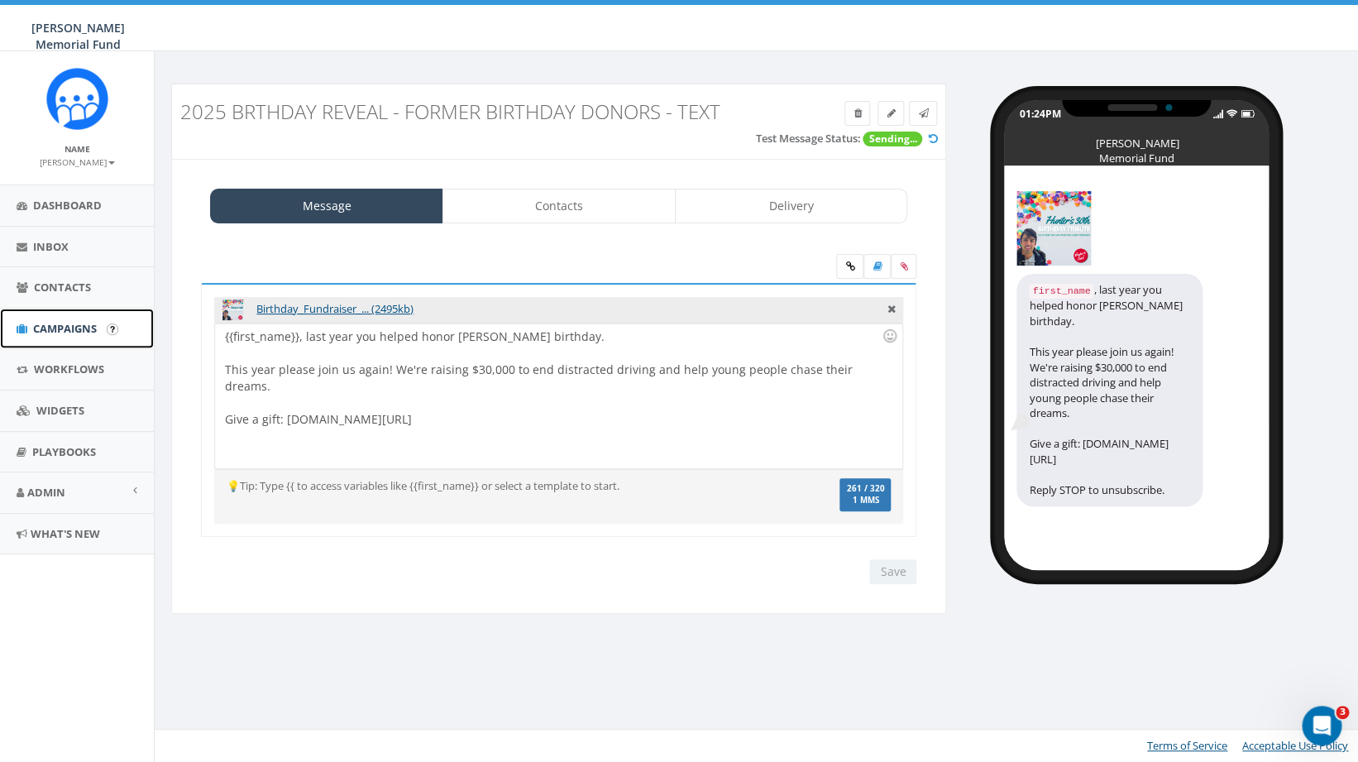
click at [54, 333] on span "Campaigns" at bounding box center [65, 328] width 64 height 15
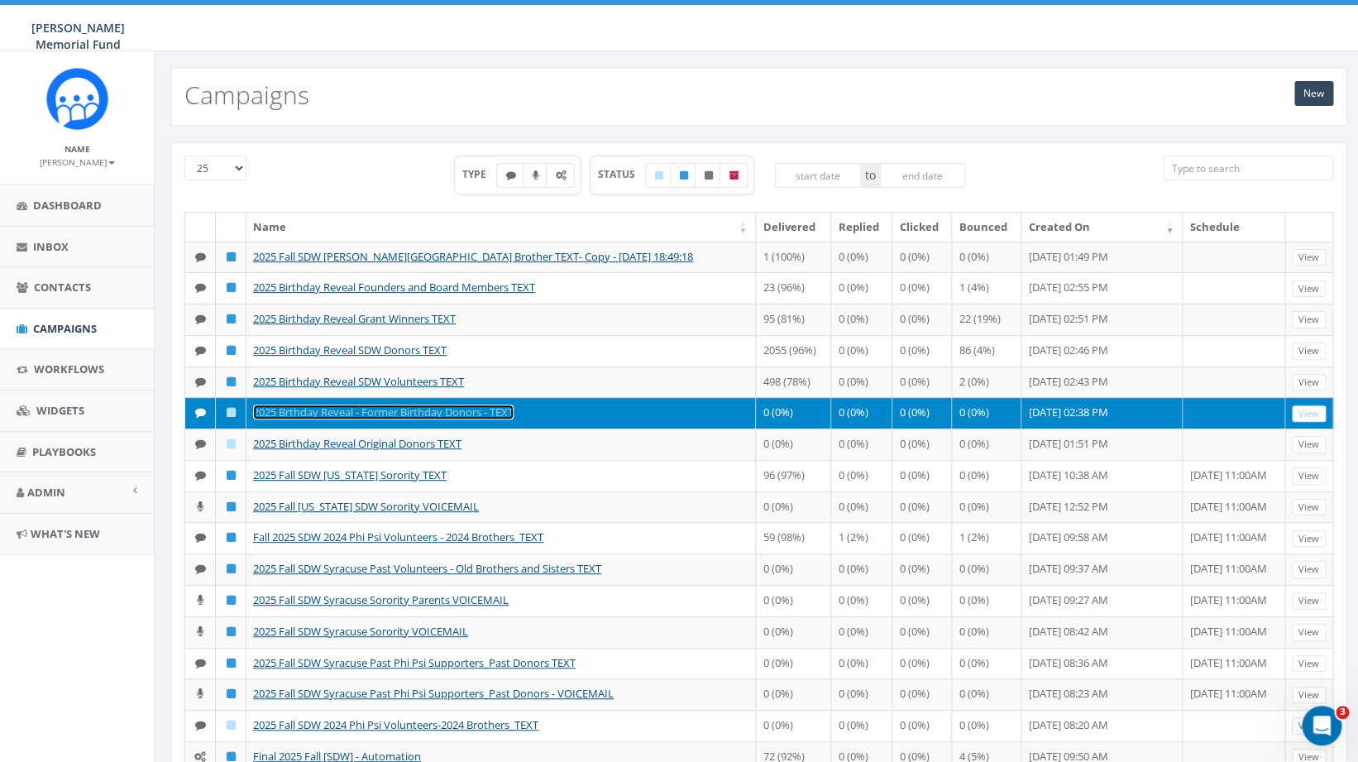
click at [390, 419] on link "2025 Brthday Reveal - Former Birthday Donors - TEXT" at bounding box center [383, 411] width 261 height 15
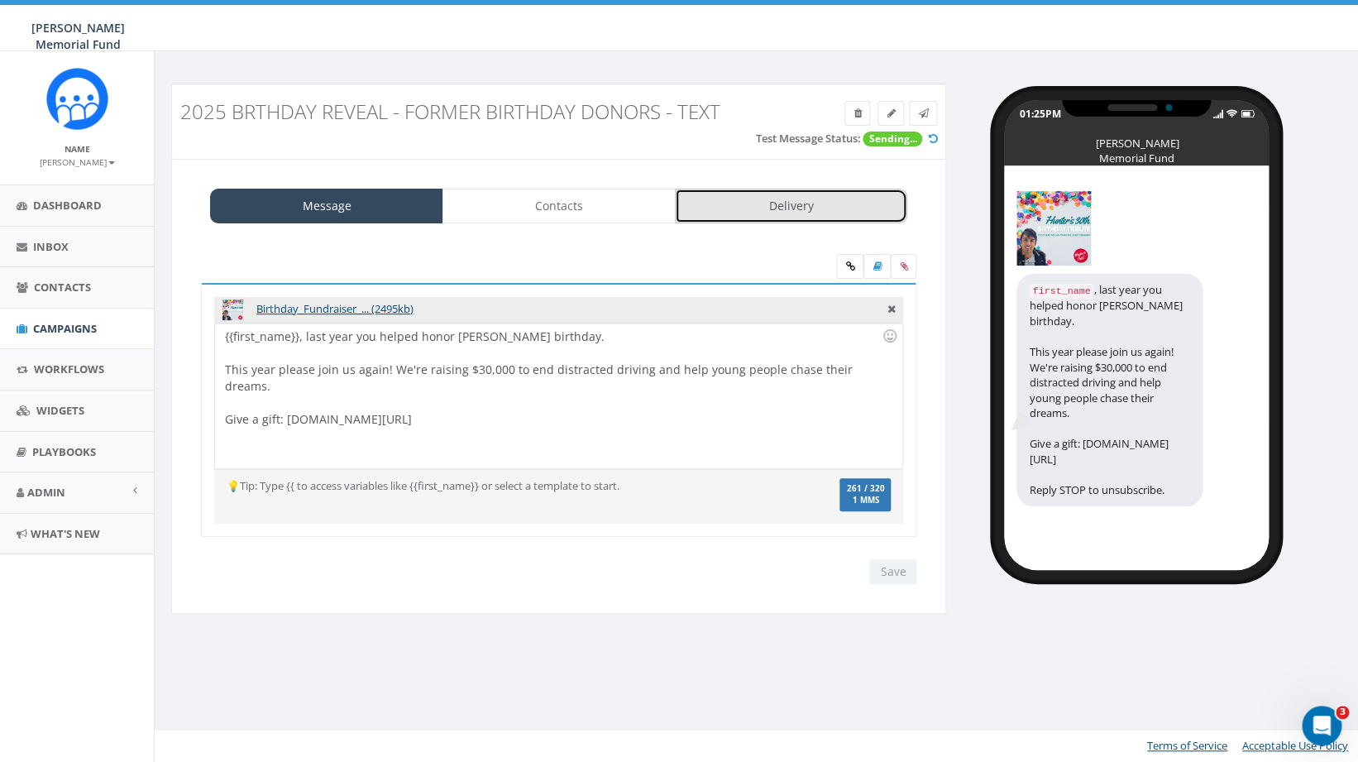
click at [784, 213] on link "Delivery" at bounding box center [791, 206] width 233 height 35
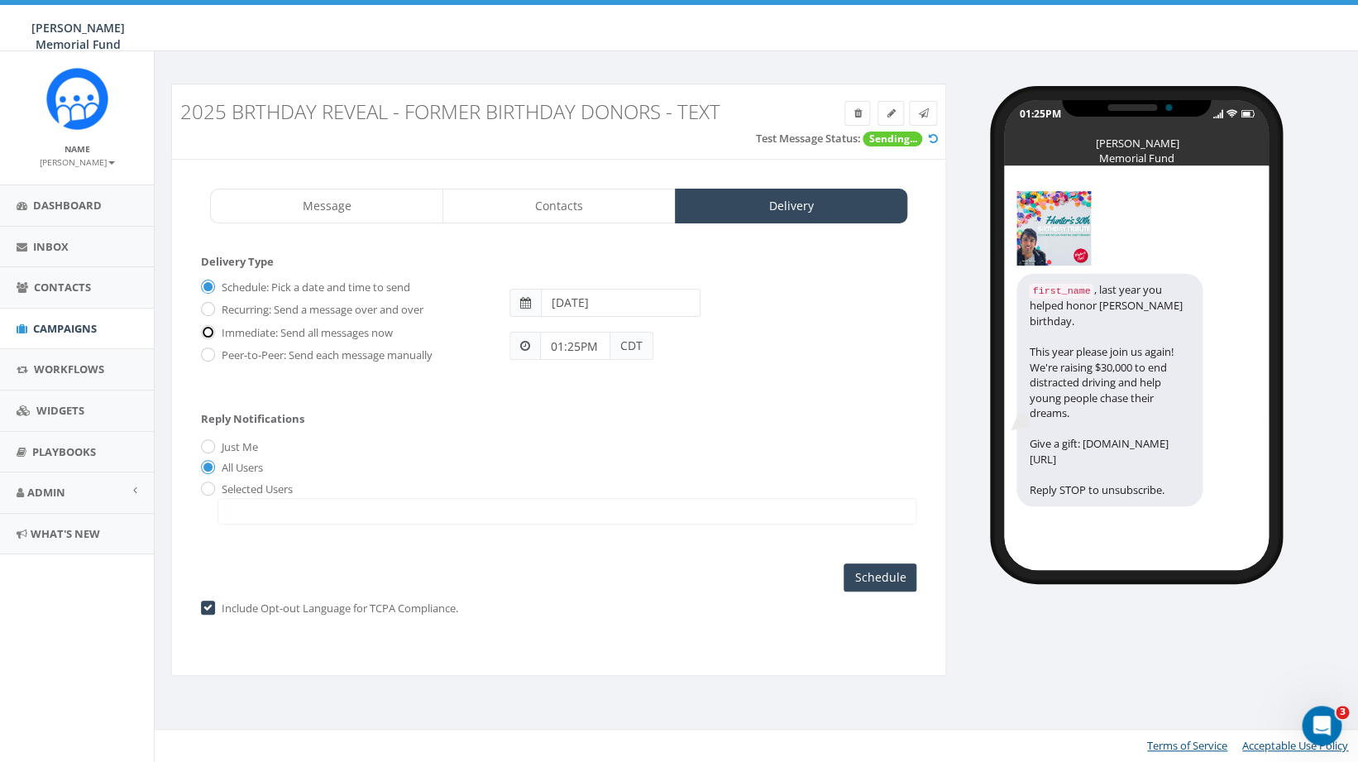
click at [208, 329] on input "Immediate: Send all messages now" at bounding box center [206, 332] width 11 height 11
radio input "true"
click at [892, 579] on input "Send Now" at bounding box center [878, 577] width 78 height 28
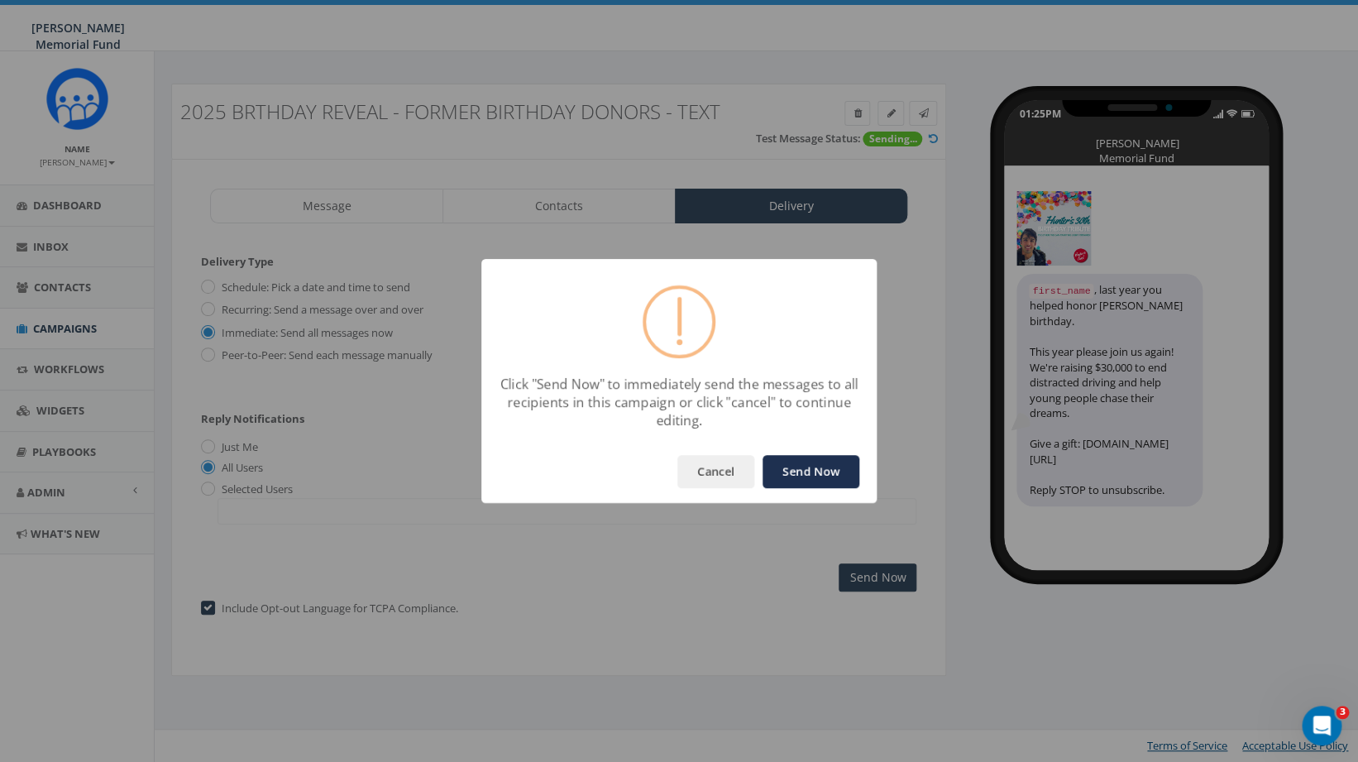
click at [801, 471] on button "Send Now" at bounding box center [810, 471] width 97 height 33
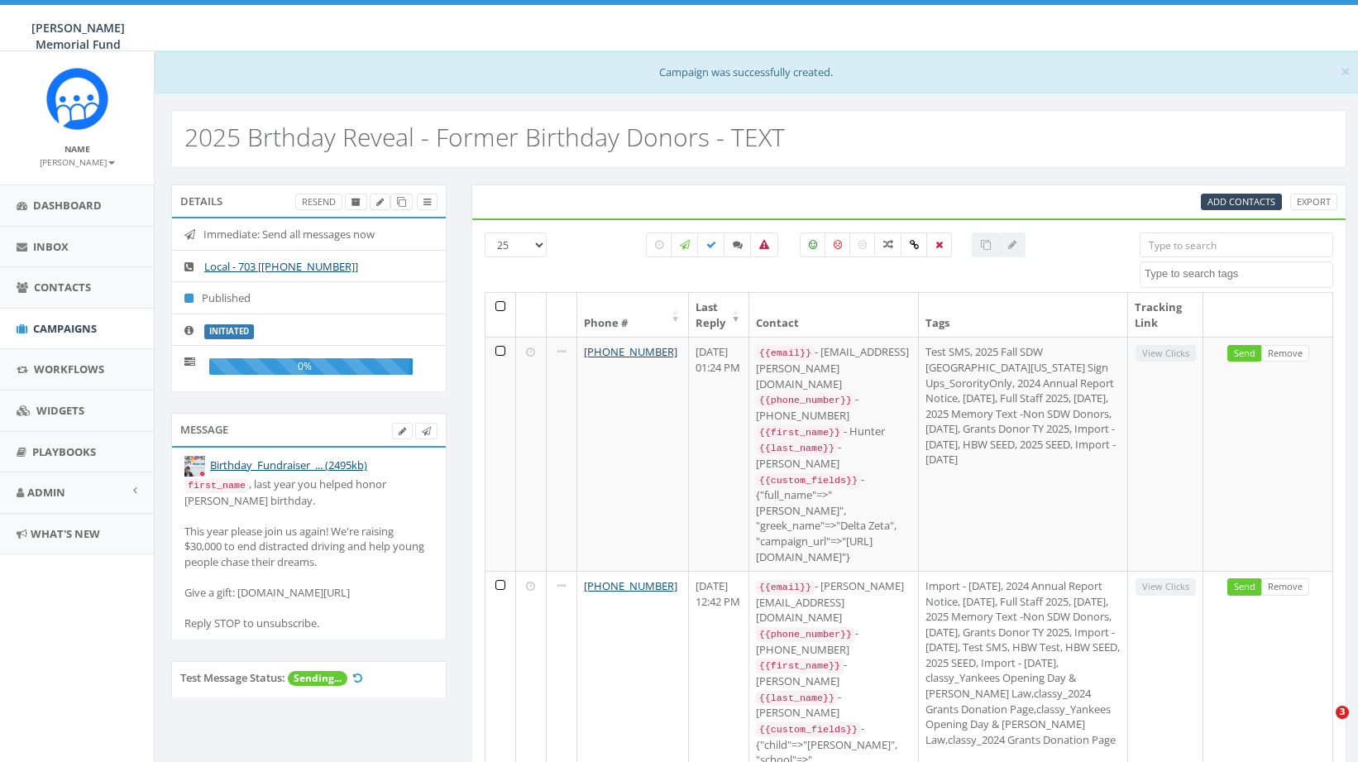
select select
click at [73, 331] on span "Campaigns" at bounding box center [65, 328] width 64 height 15
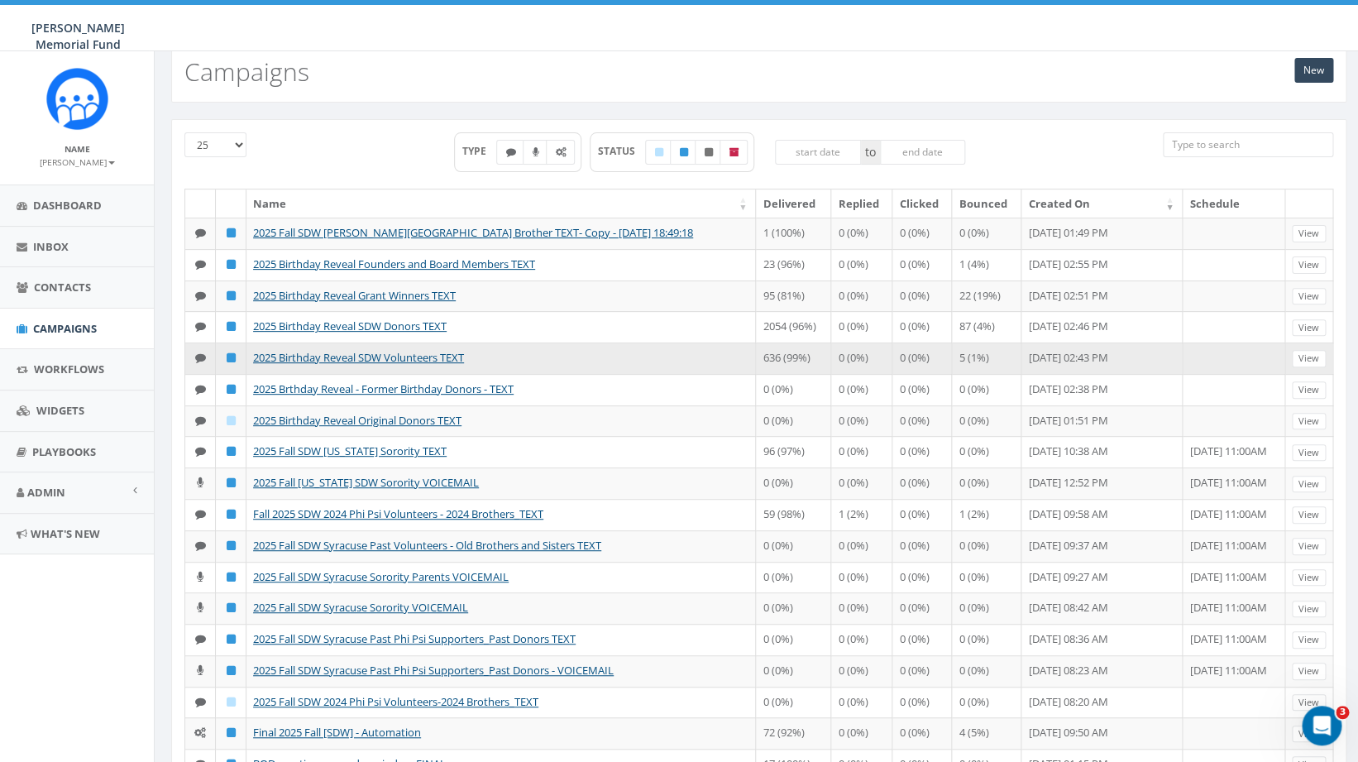
scroll to position [79, 0]
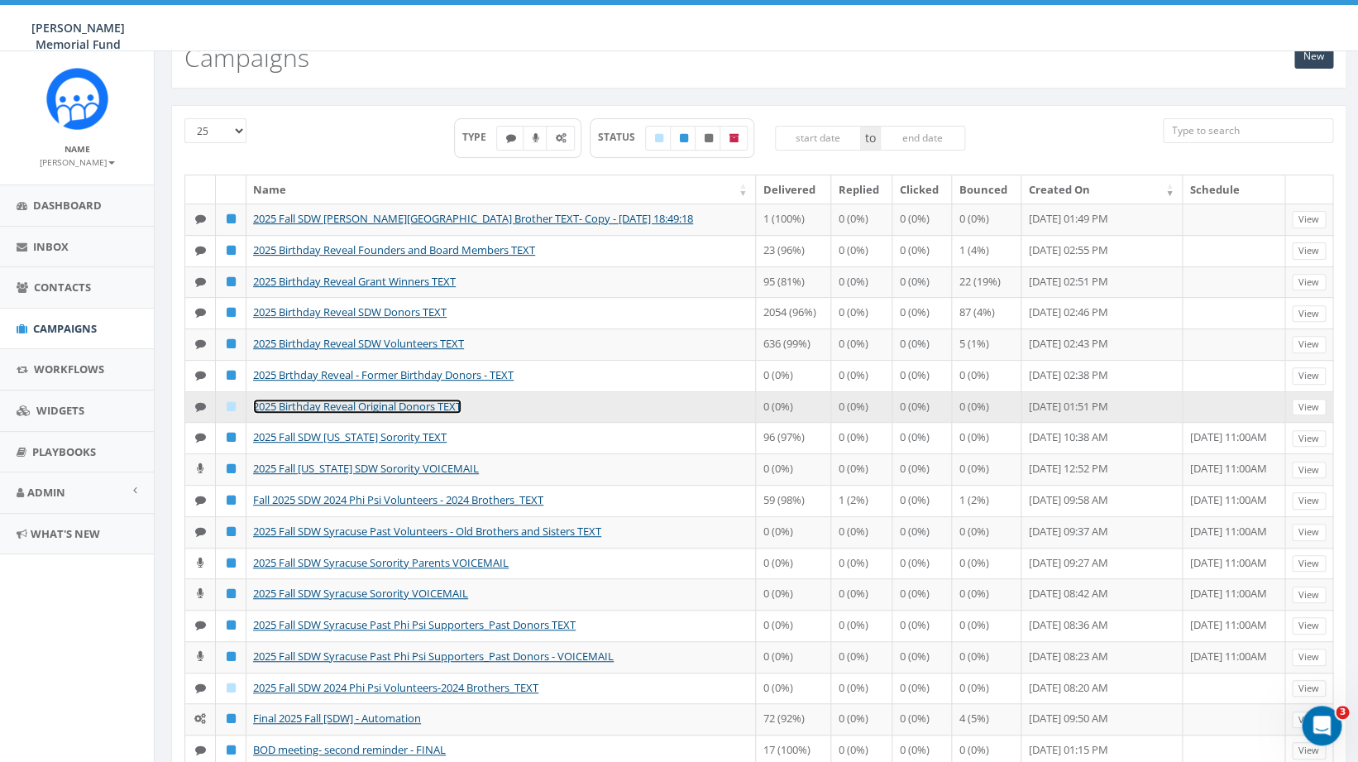
click at [350, 414] on link "2025 Birthday Reveal Original Donors TEXT" at bounding box center [357, 406] width 208 height 15
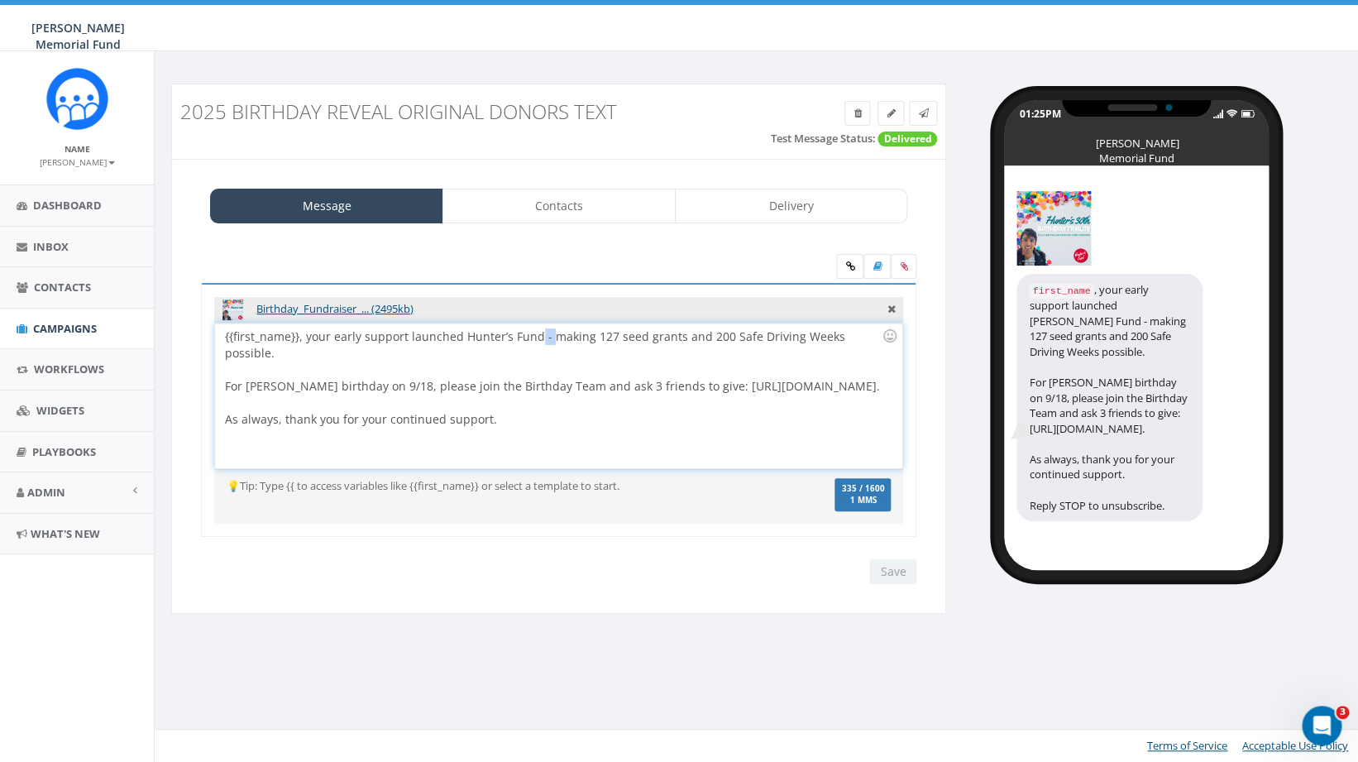
drag, startPoint x: 546, startPoint y: 337, endPoint x: 538, endPoint y: 338, distance: 8.3
click at [538, 338] on div "{{first_name}}, your early support launched Hunter’s Fund - making 127 seed gra…" at bounding box center [558, 395] width 686 height 145
drag, startPoint x: 381, startPoint y: 367, endPoint x: 346, endPoint y: 370, distance: 35.7
click at [346, 370] on div "{{first_name}}, your early support launched Hunter’s Fund, making 127 seed gran…" at bounding box center [558, 395] width 686 height 145
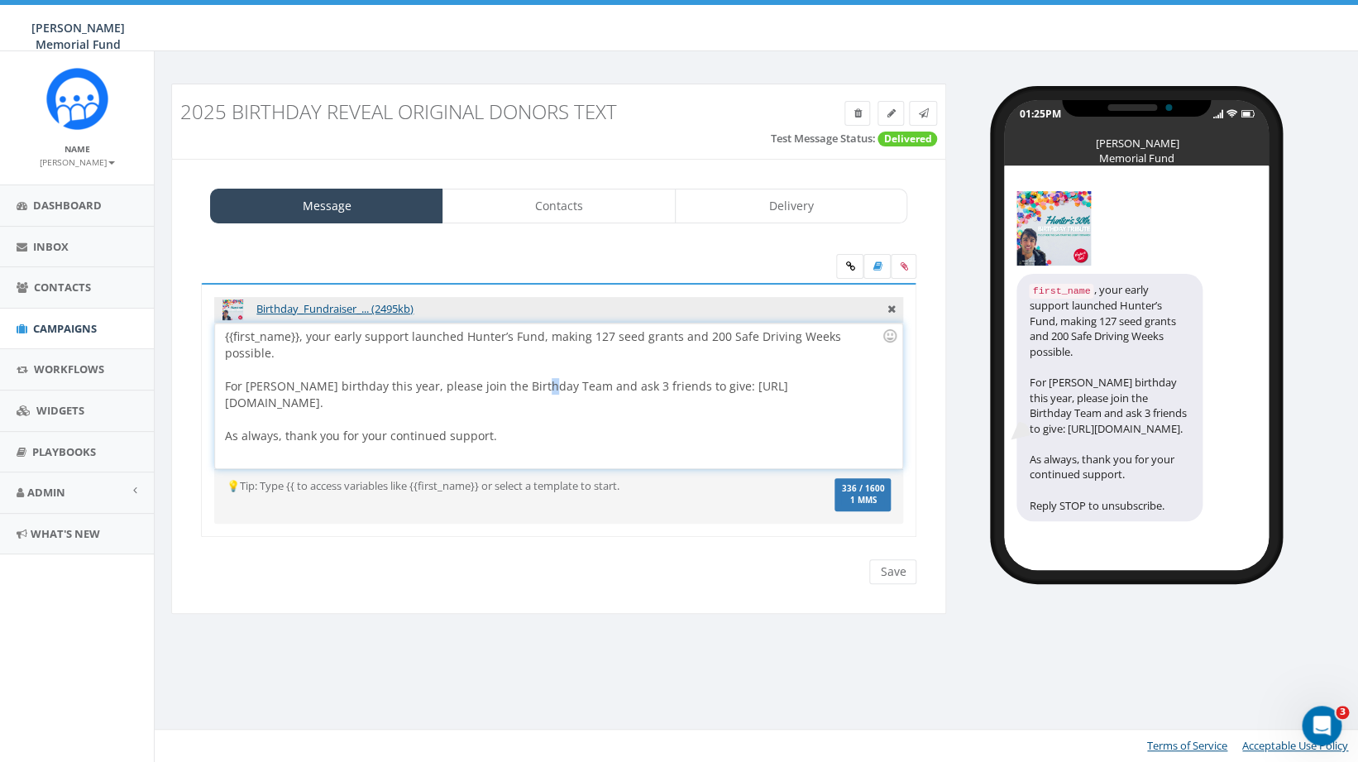
click at [526, 370] on div "{{first_name}}, your early support launched Hunter’s Fund, making 127 seed gran…" at bounding box center [558, 395] width 686 height 145
click at [901, 572] on input "Save" at bounding box center [892, 571] width 47 height 25
click at [793, 205] on link "Delivery" at bounding box center [791, 206] width 233 height 35
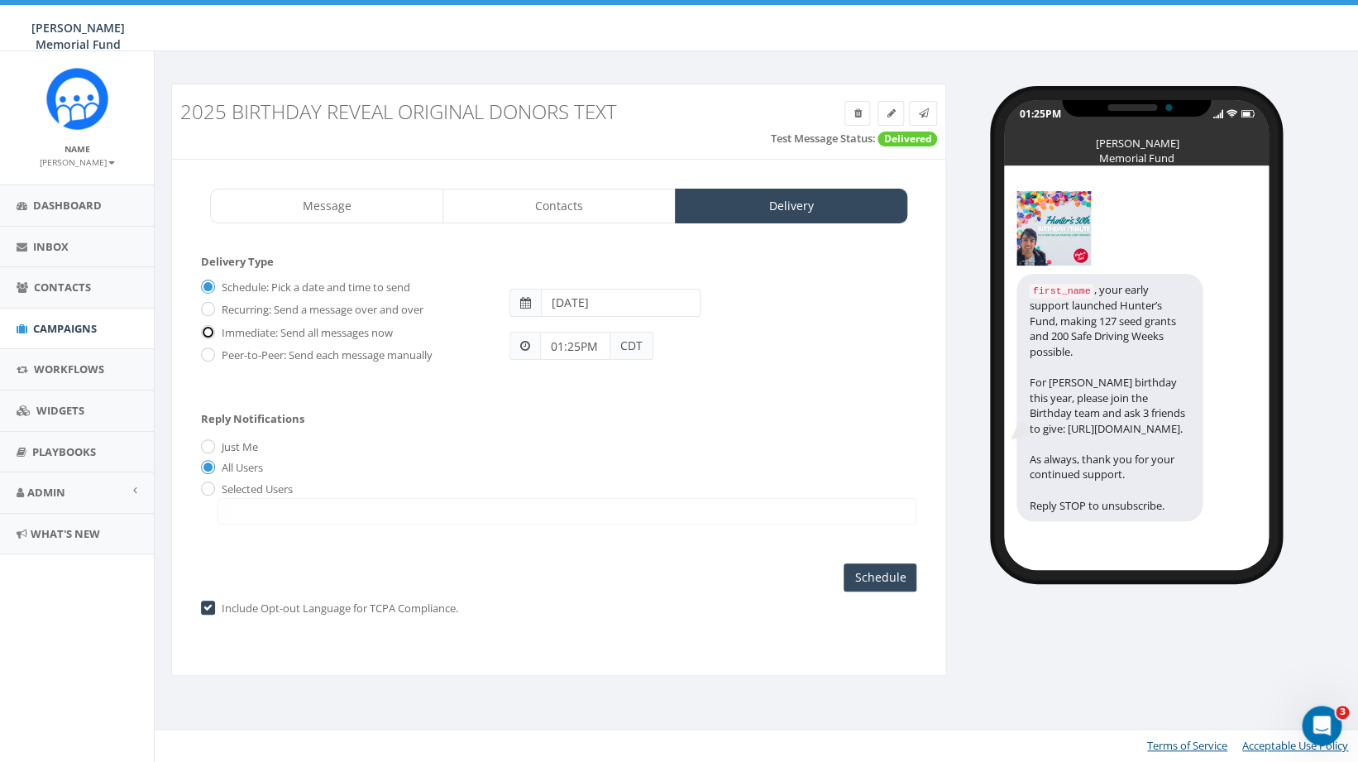
click at [209, 332] on input "Immediate: Send all messages now" at bounding box center [206, 332] width 11 height 11
radio input "true"
click at [881, 579] on input "Send Now" at bounding box center [878, 577] width 78 height 28
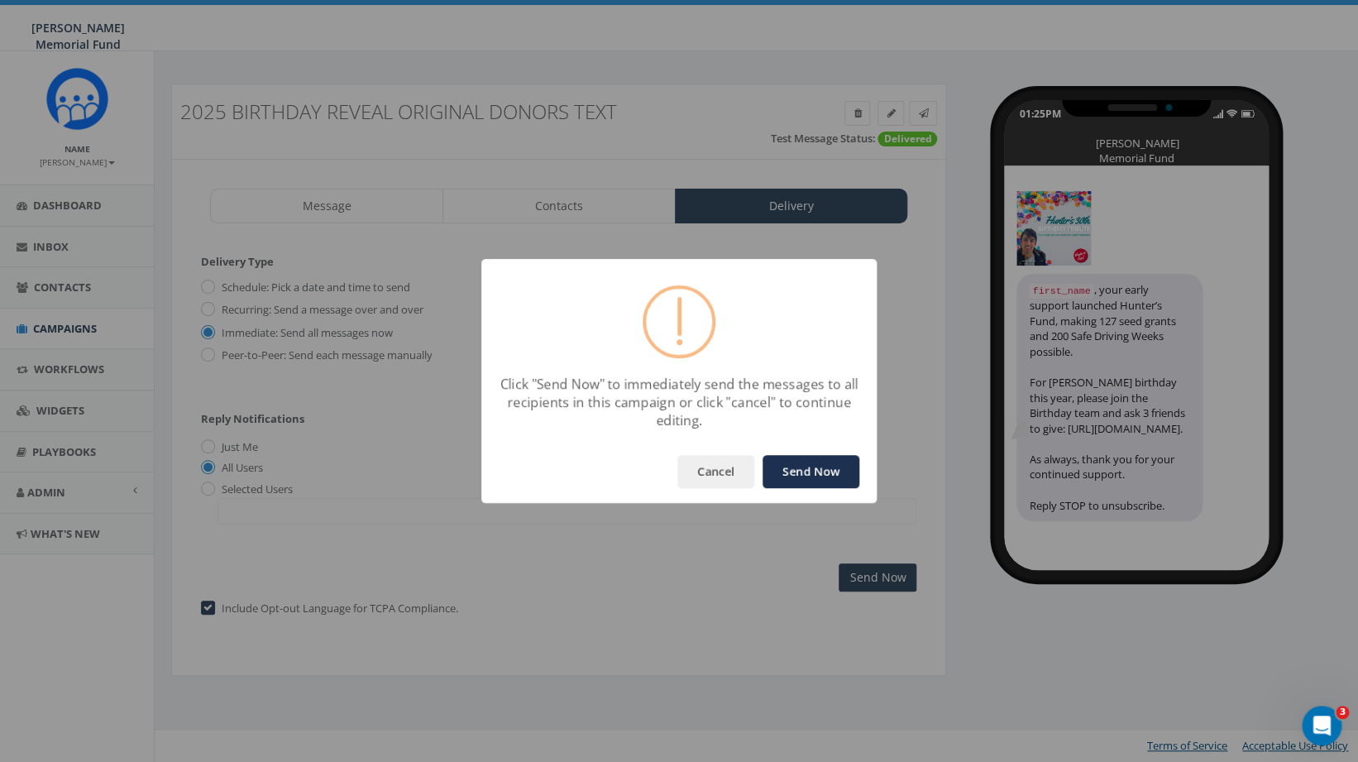
click at [806, 473] on button "Send Now" at bounding box center [810, 471] width 97 height 33
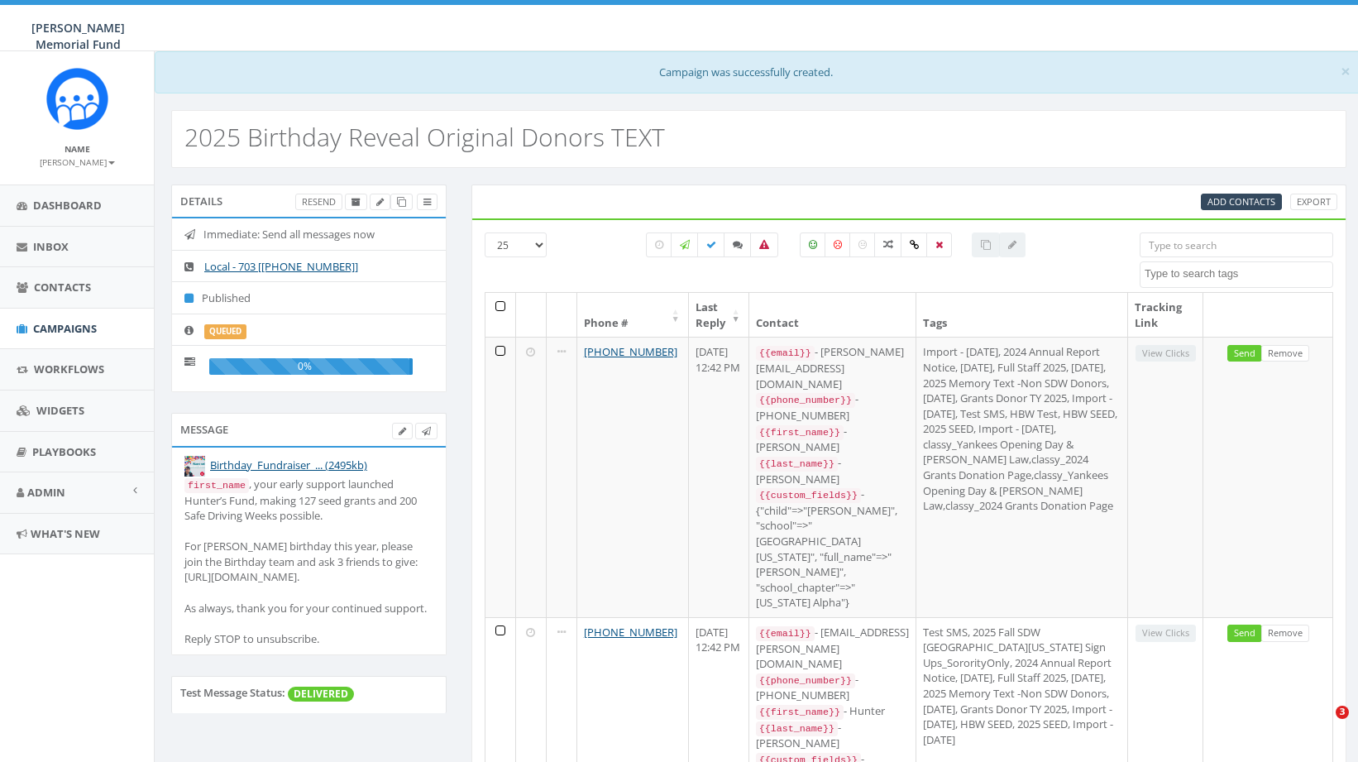
select select
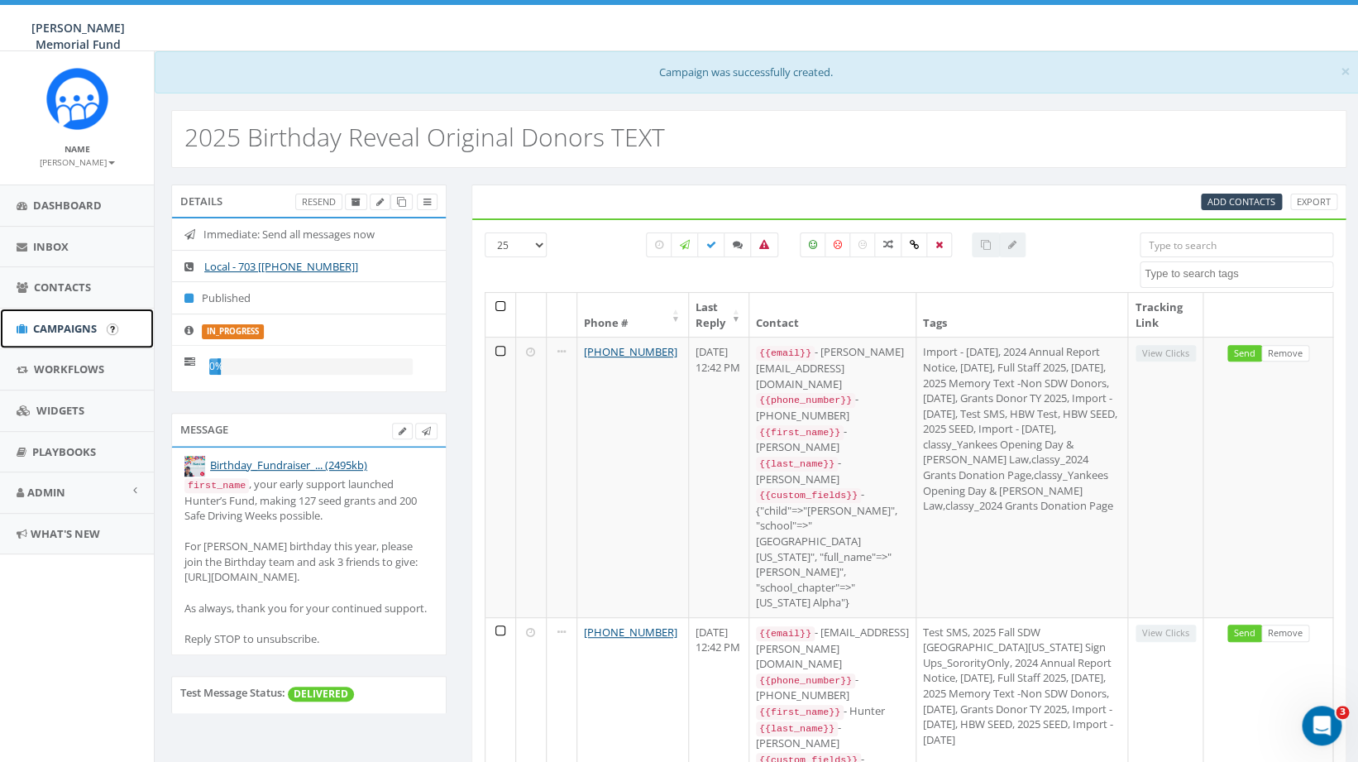
click at [83, 327] on span "Campaigns" at bounding box center [65, 328] width 64 height 15
